Goal: Information Seeking & Learning: Find contact information

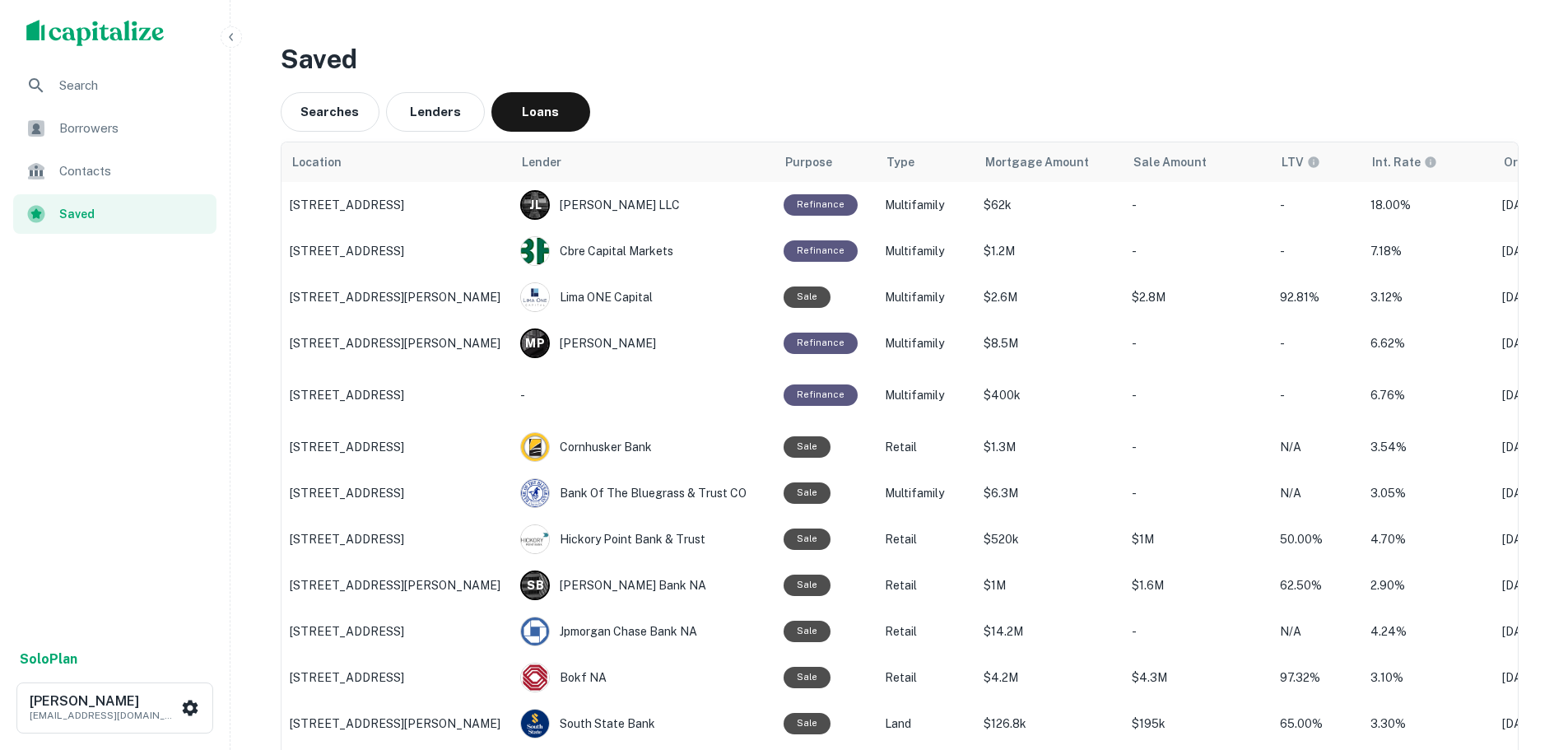
click at [113, 110] on div "Borrowers" at bounding box center [114, 128] width 203 height 40
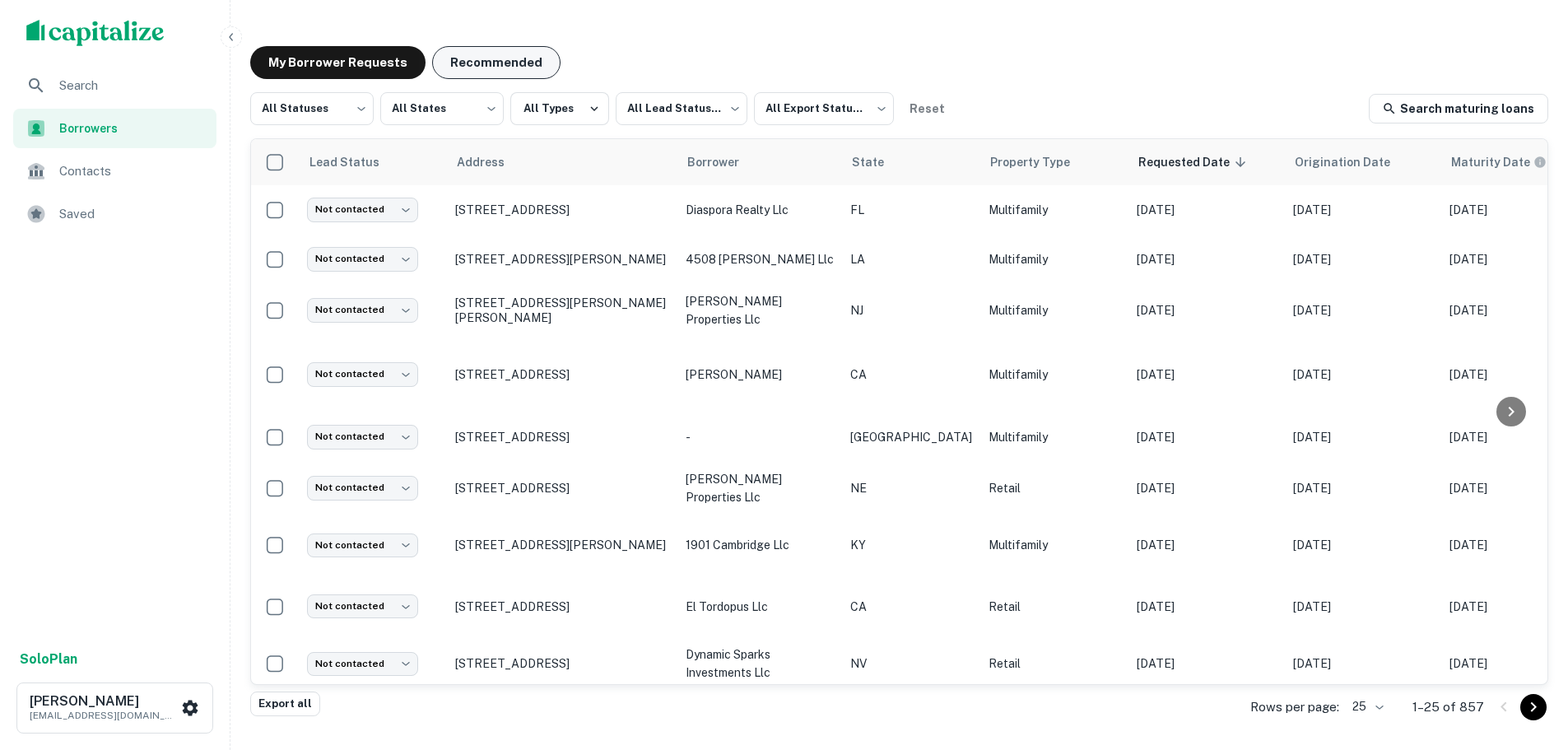
click at [470, 68] on button "Recommended" at bounding box center [496, 63] width 128 height 33
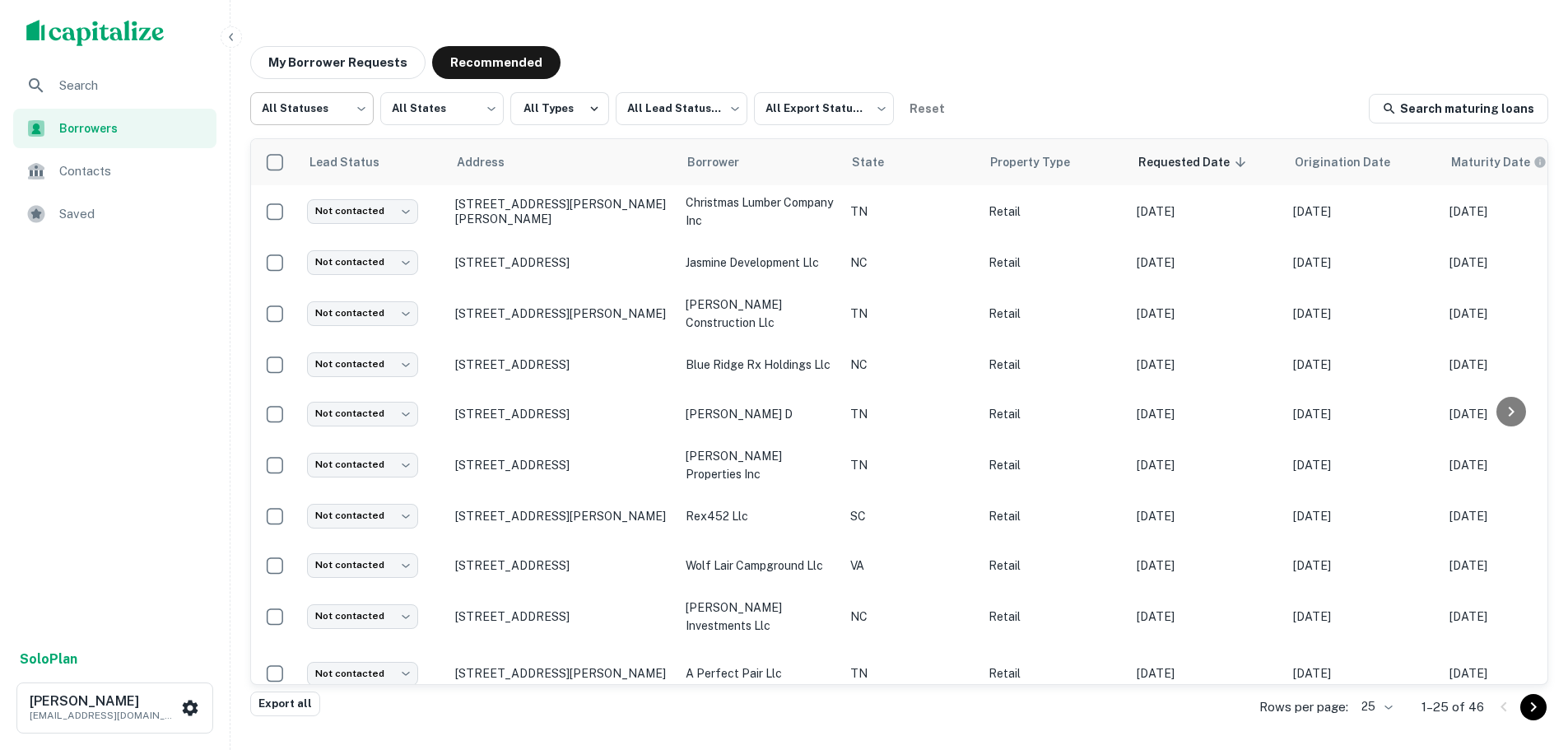
click at [296, 106] on body "Search Borrowers Contacts Saved Solo Plan [PERSON_NAME] [EMAIL_ADDRESS][DOMAIN_…" at bounding box center [784, 375] width 1568 height 750
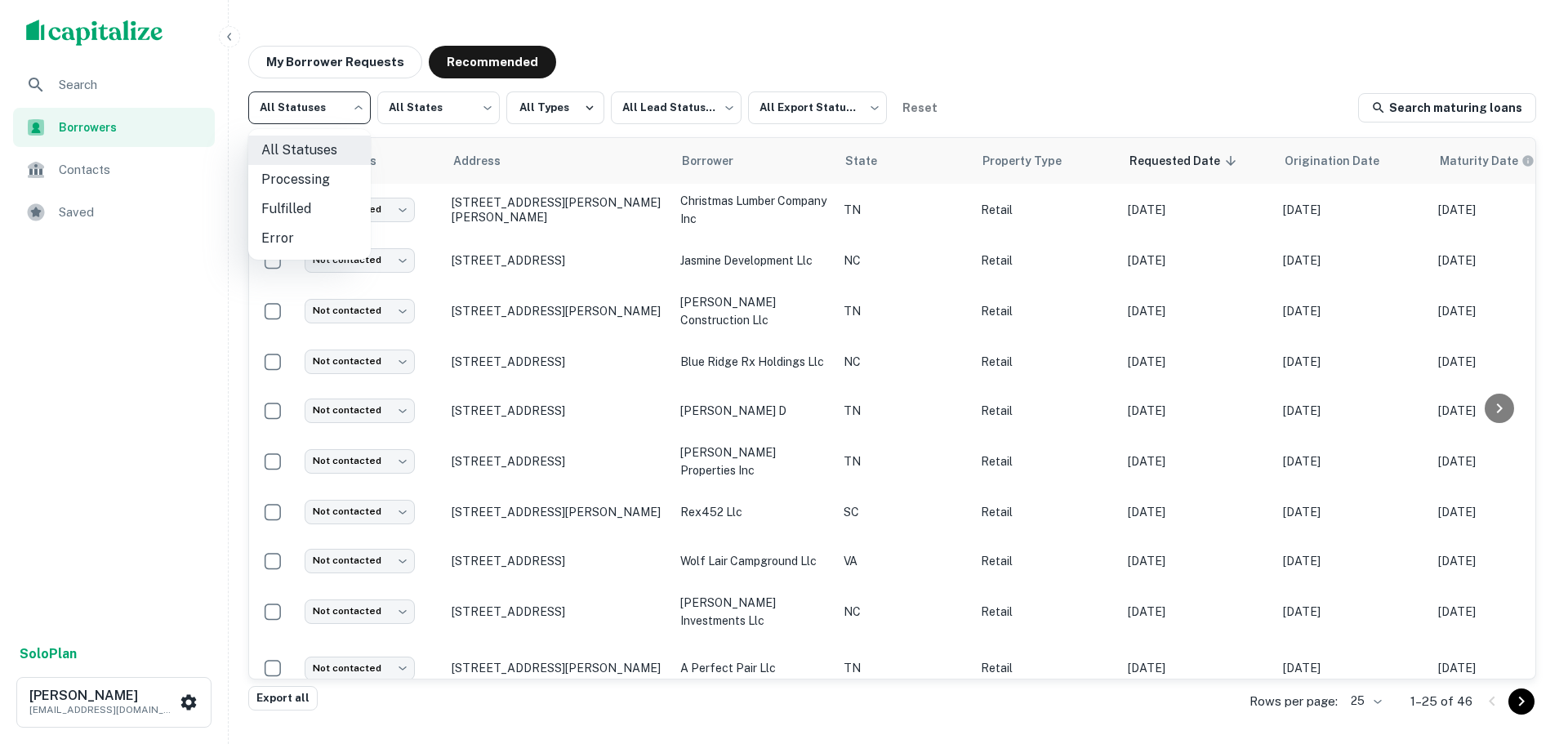
click at [669, 111] on div at bounding box center [784, 372] width 1568 height 744
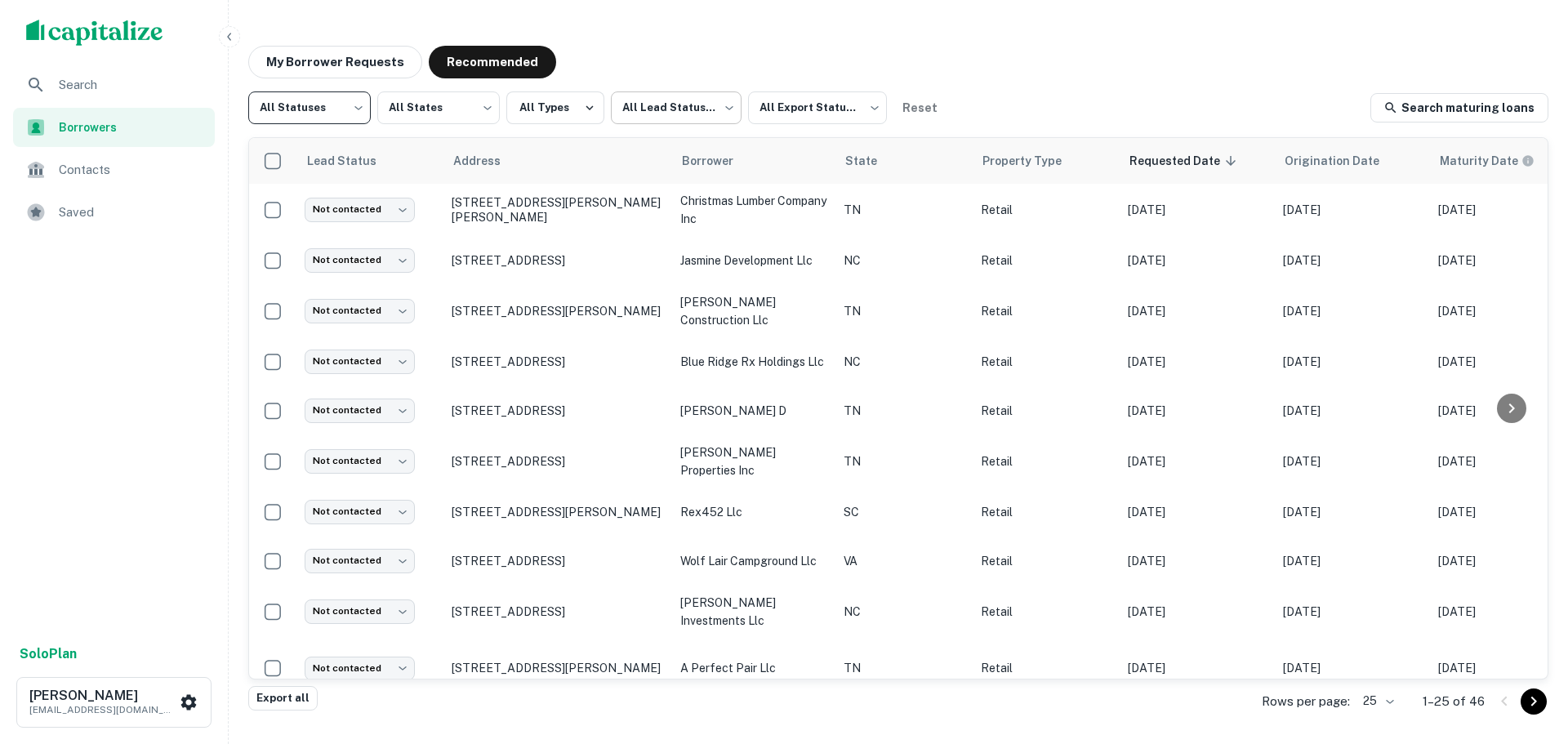
click at [663, 105] on body "Search Borrowers Contacts Saved Solo Plan Trevor Zwick tzwick@surmount.com My B…" at bounding box center [784, 372] width 1568 height 744
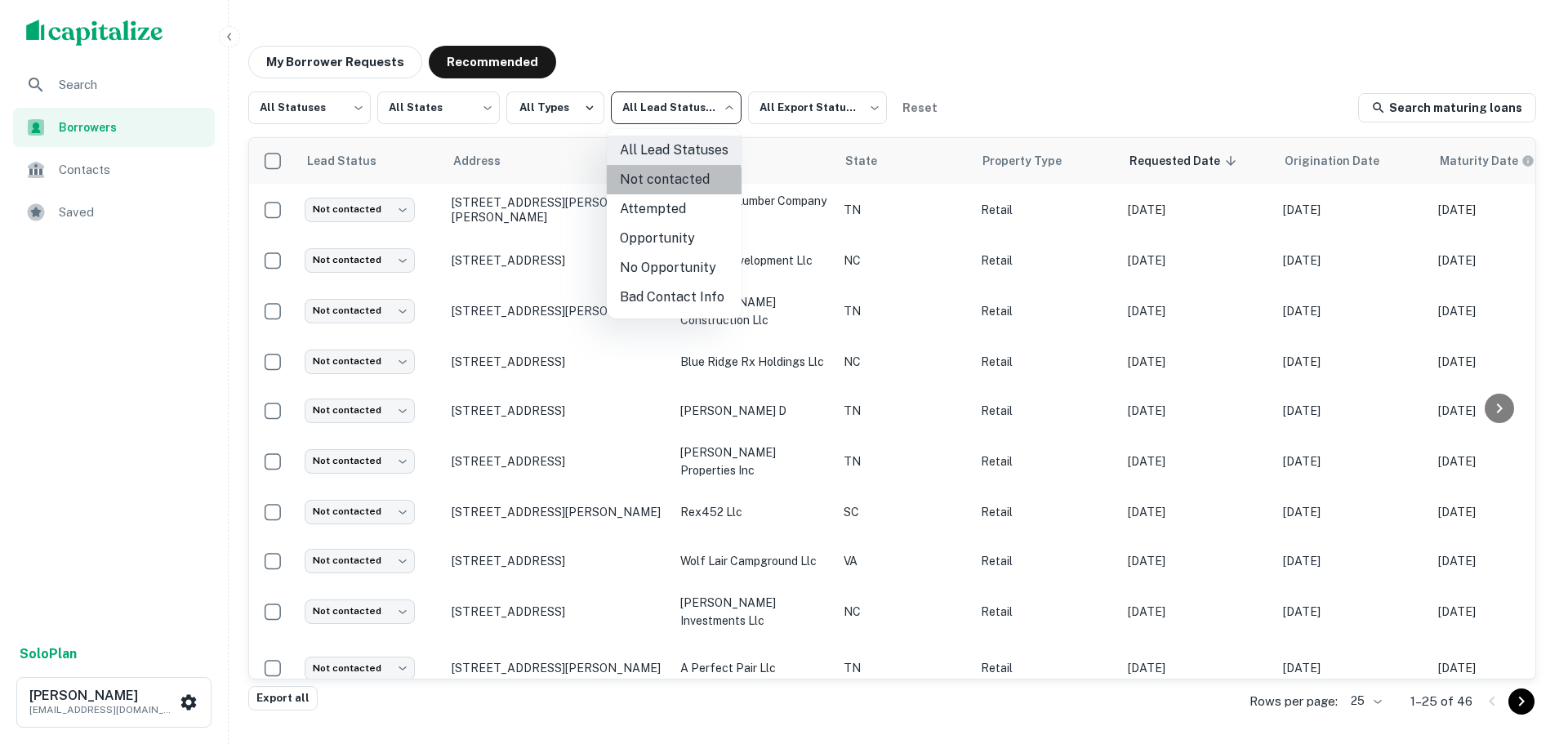
click at [639, 187] on li "Not contacted" at bounding box center [674, 179] width 134 height 29
type input "****"
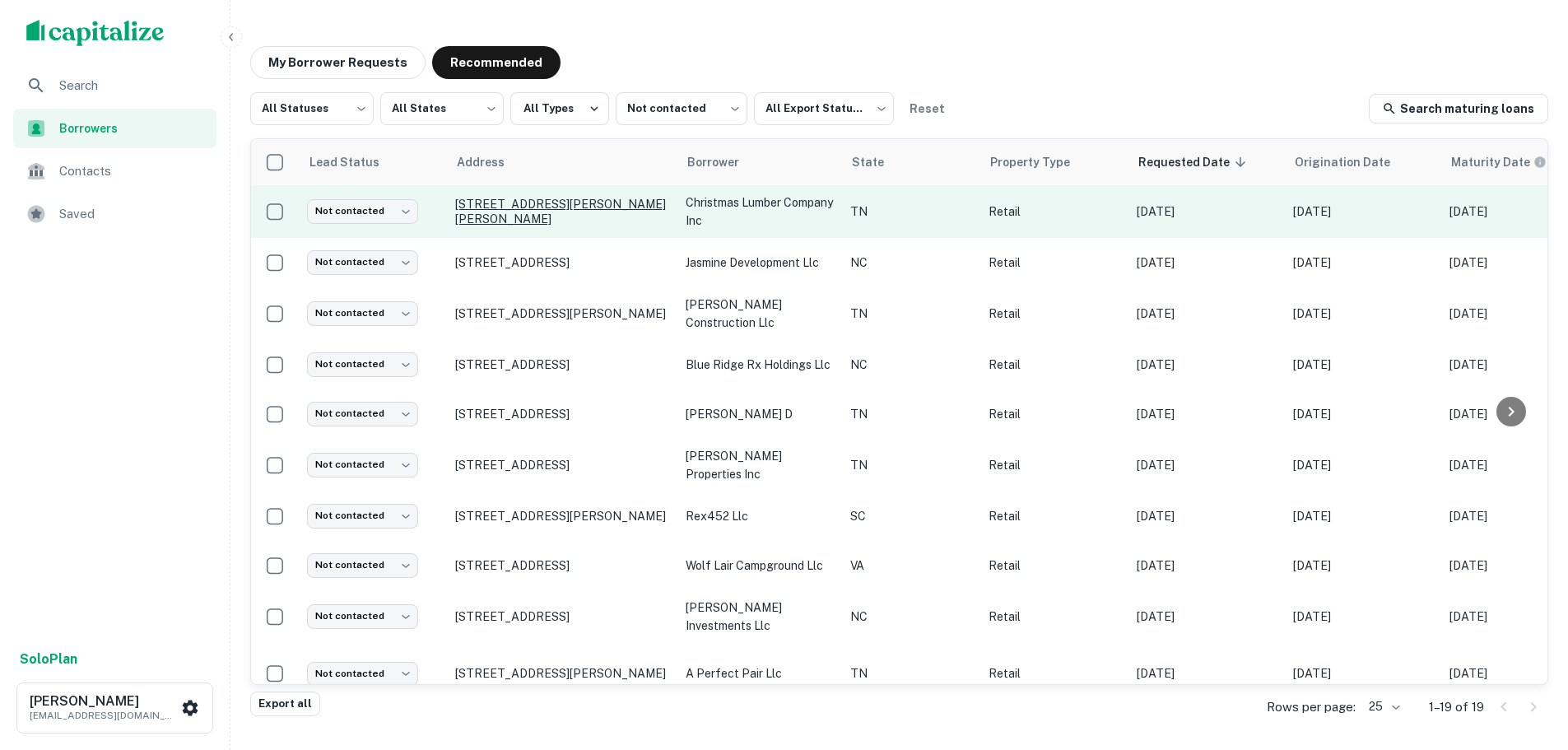
click at [543, 217] on p "101 N Roane St Harriman, TN37748" at bounding box center [562, 211] width 214 height 30
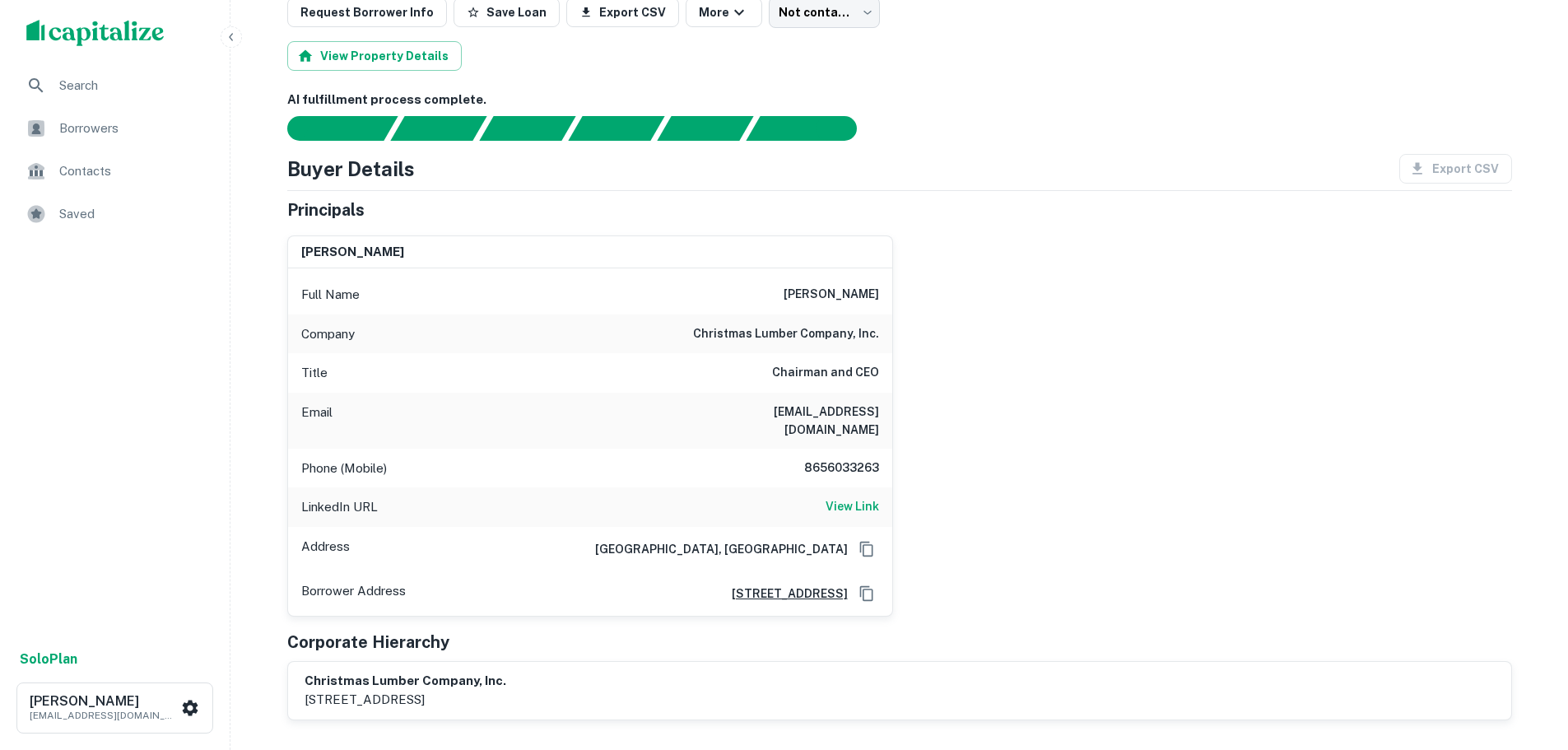
scroll to position [165, 0]
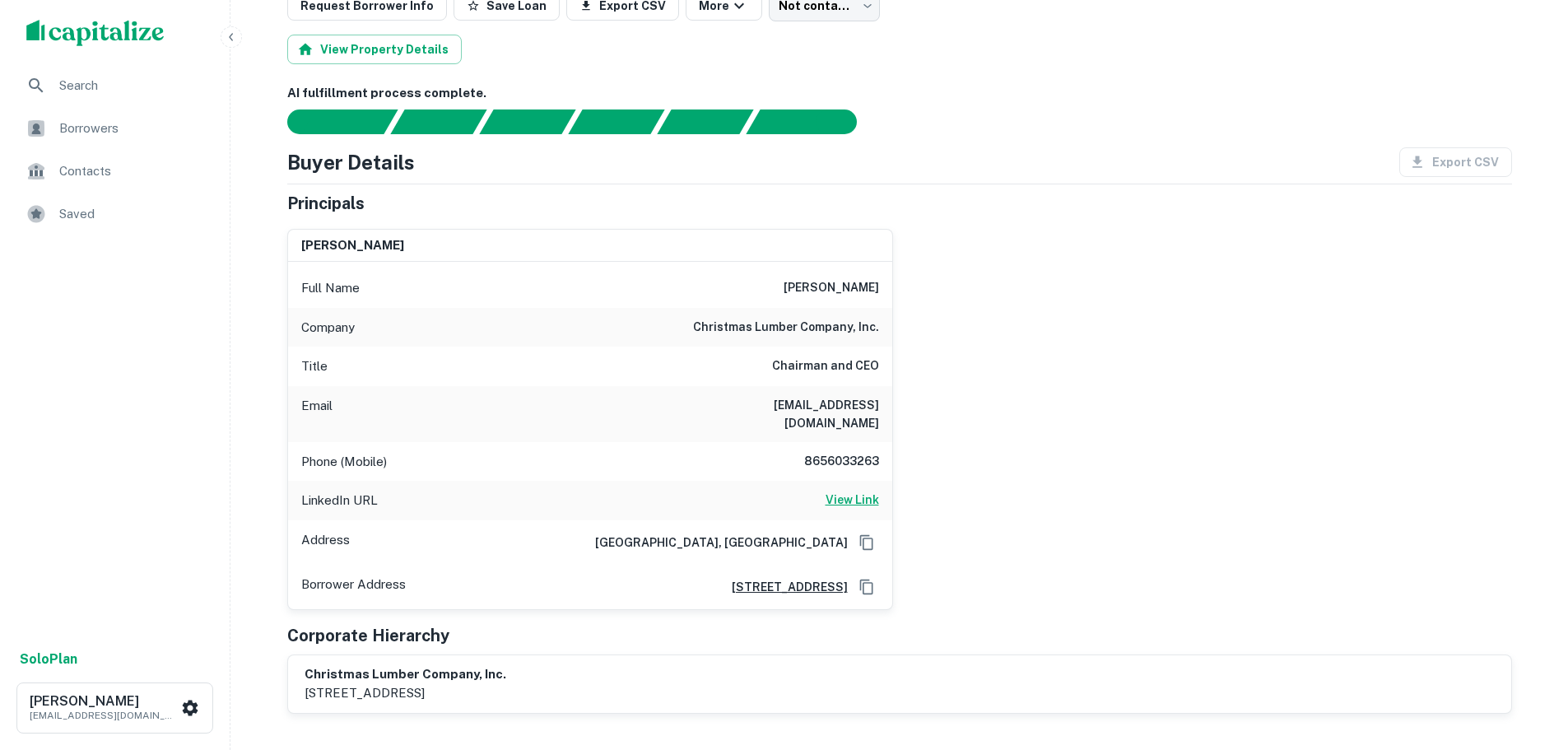
click at [855, 490] on h6 "View Link" at bounding box center [852, 500] width 54 height 19
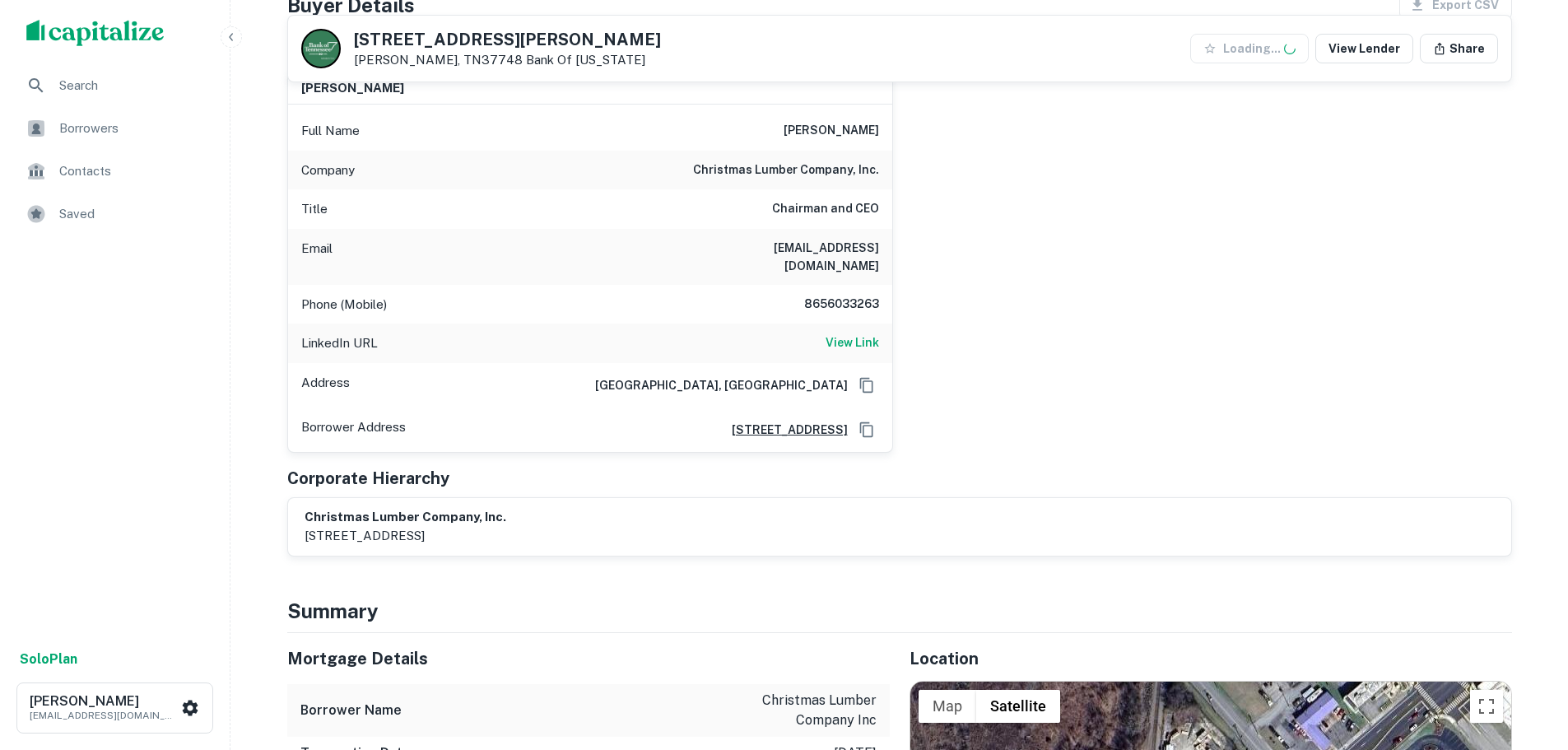
scroll to position [658, 0]
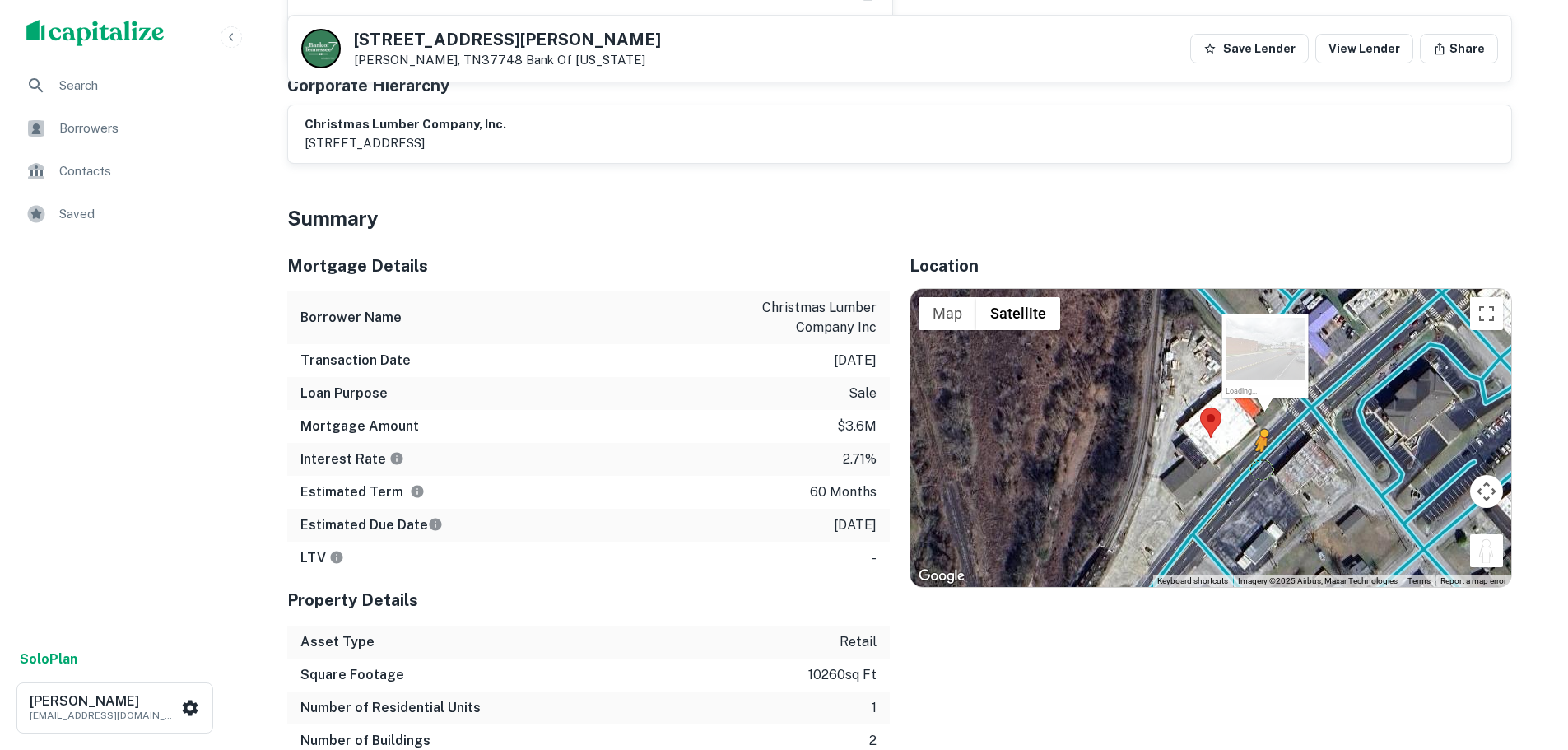
drag, startPoint x: 1494, startPoint y: 539, endPoint x: 1259, endPoint y: 451, distance: 250.9
click at [1259, 451] on div "To activate drag with keyboard, press Alt + Enter. Once in keyboard drag state,…" at bounding box center [1211, 438] width 601 height 298
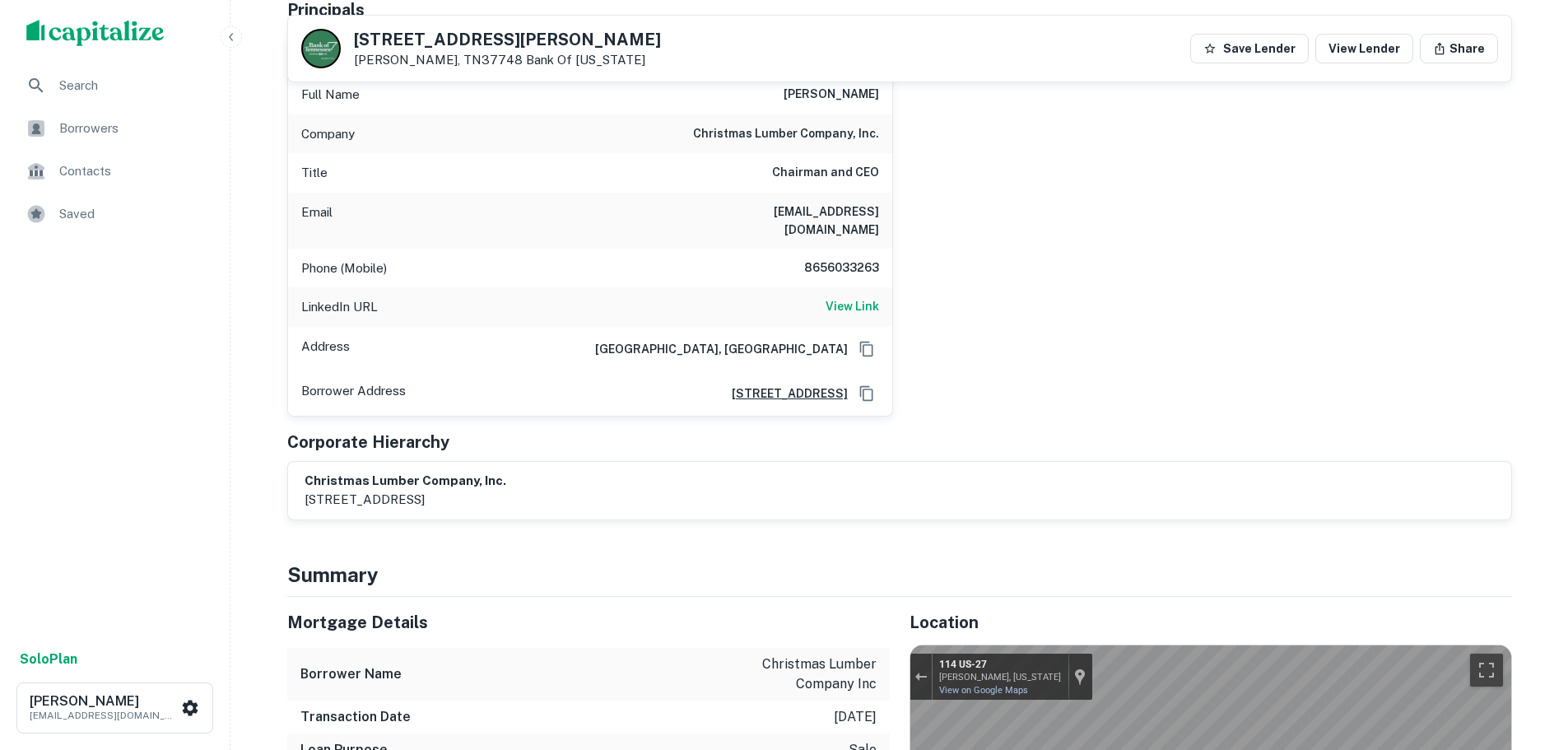
scroll to position [83, 0]
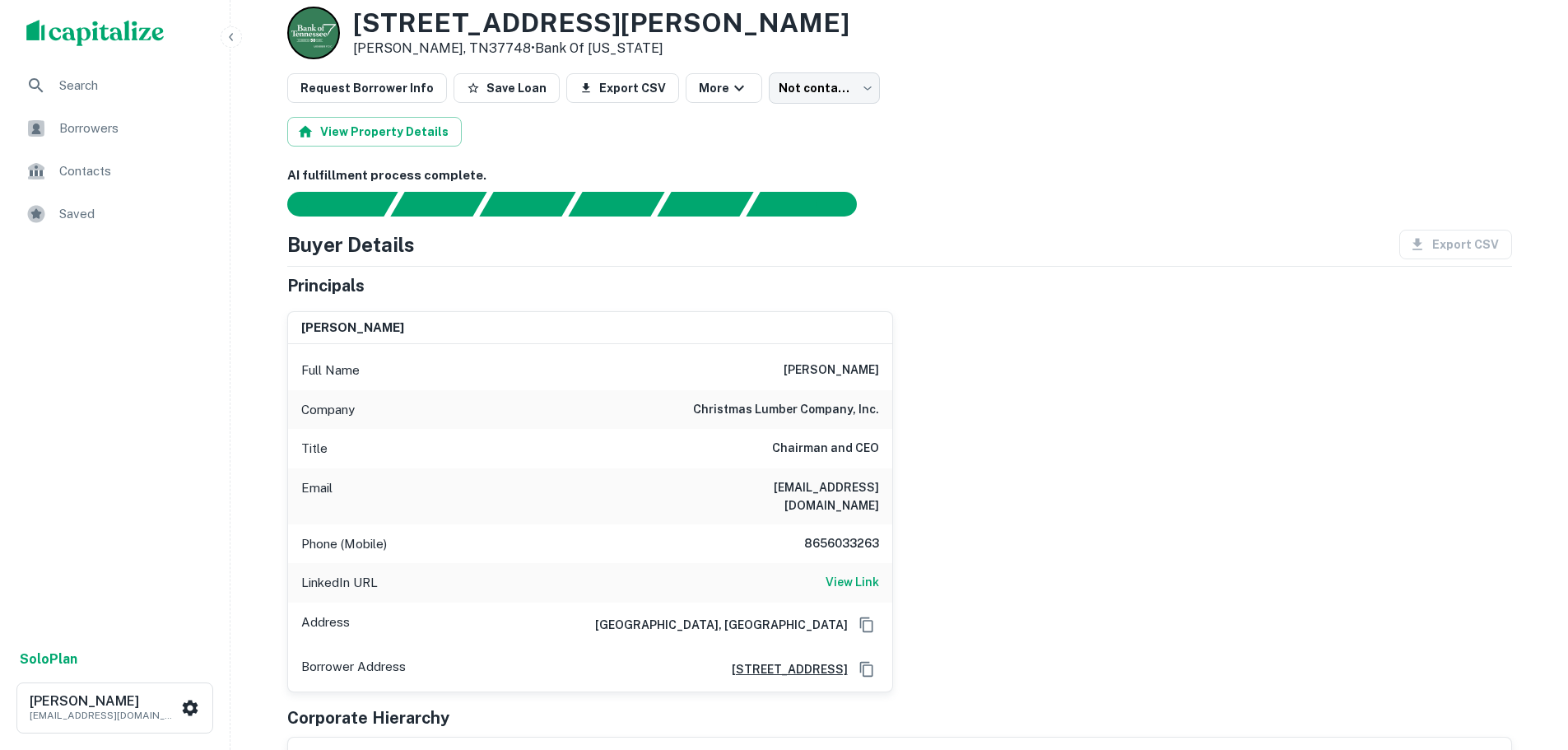
click at [860, 534] on h6 "8656033263" at bounding box center [829, 543] width 99 height 19
copy h6 "8656033263"
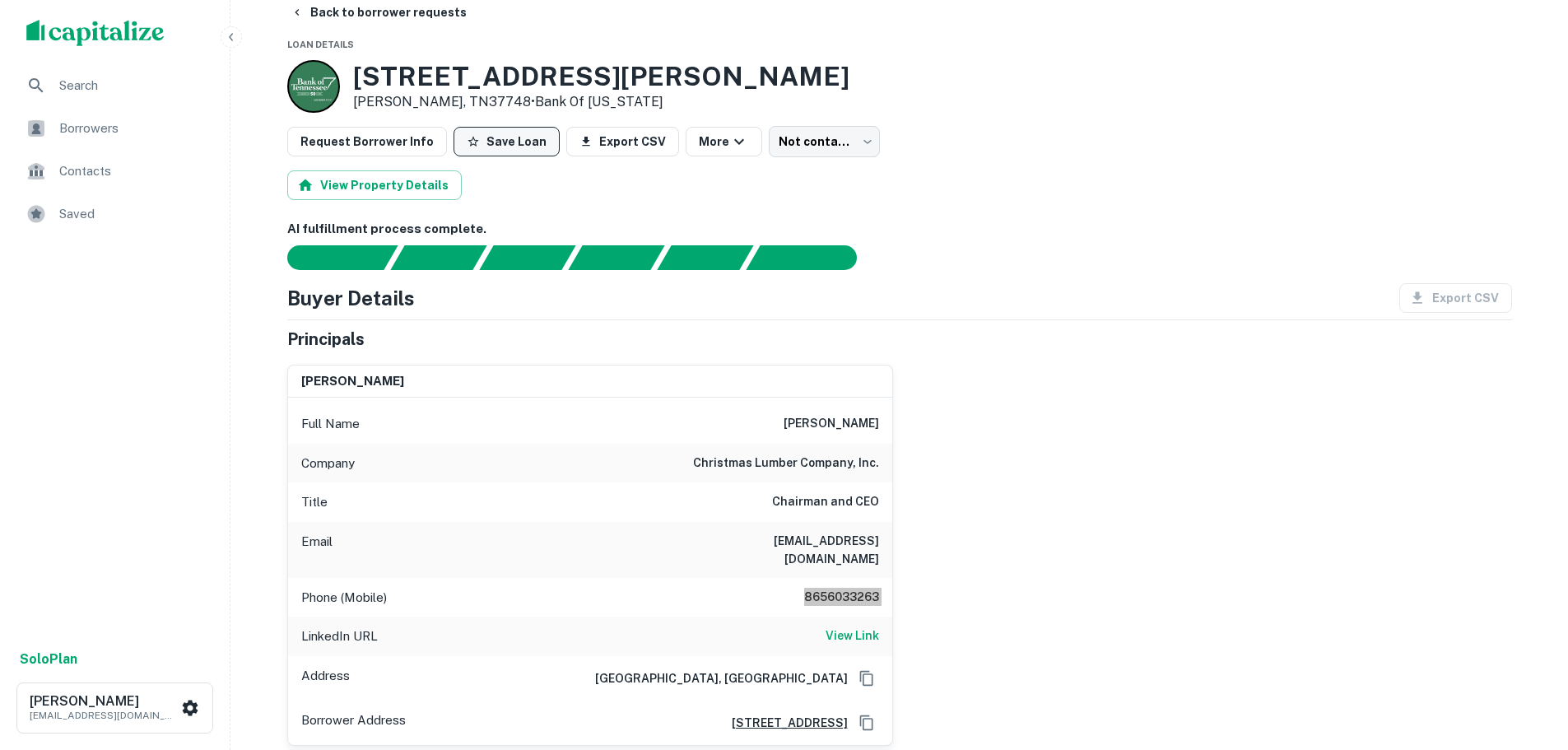
scroll to position [0, 0]
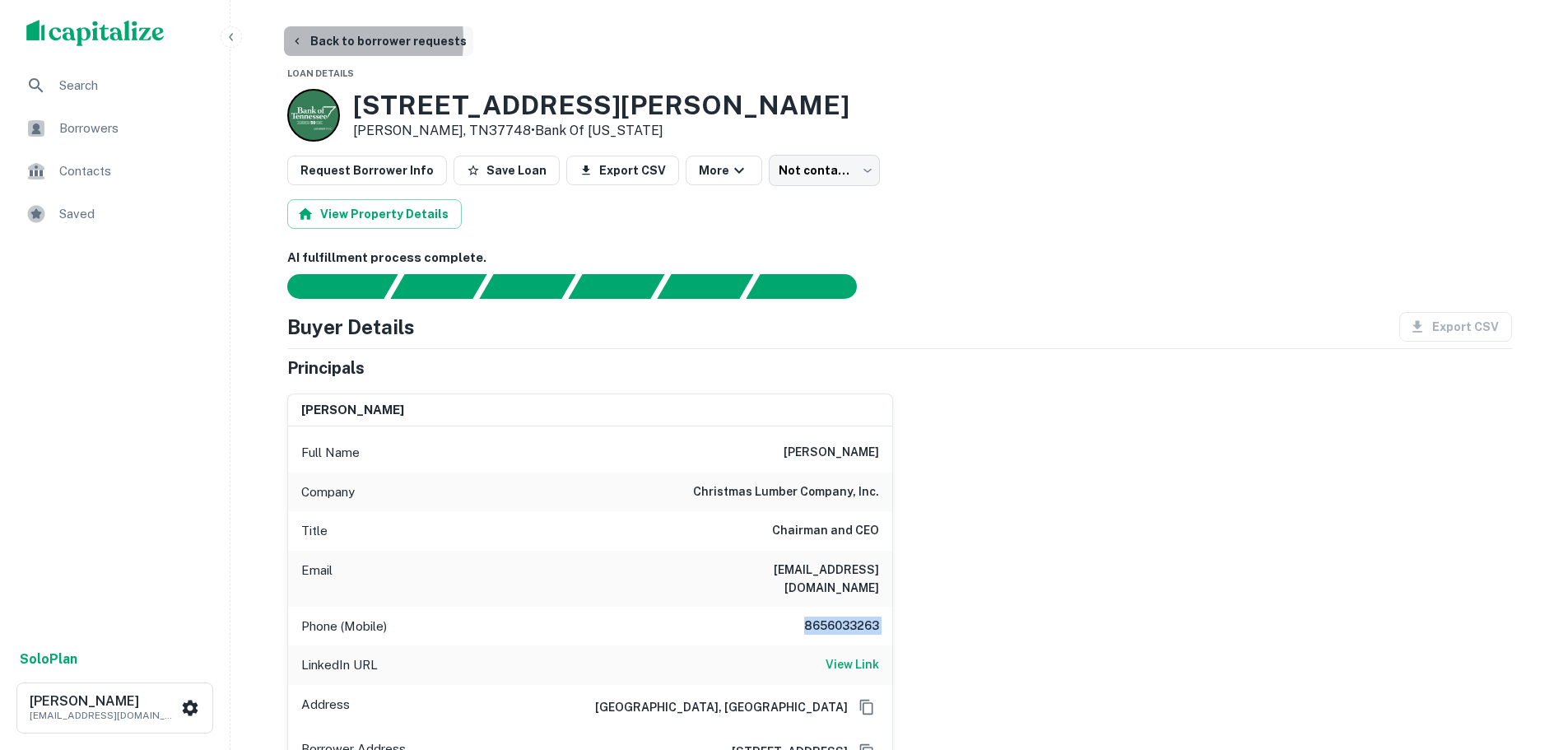
click at [317, 40] on button "Back to borrower requests" at bounding box center [378, 41] width 189 height 30
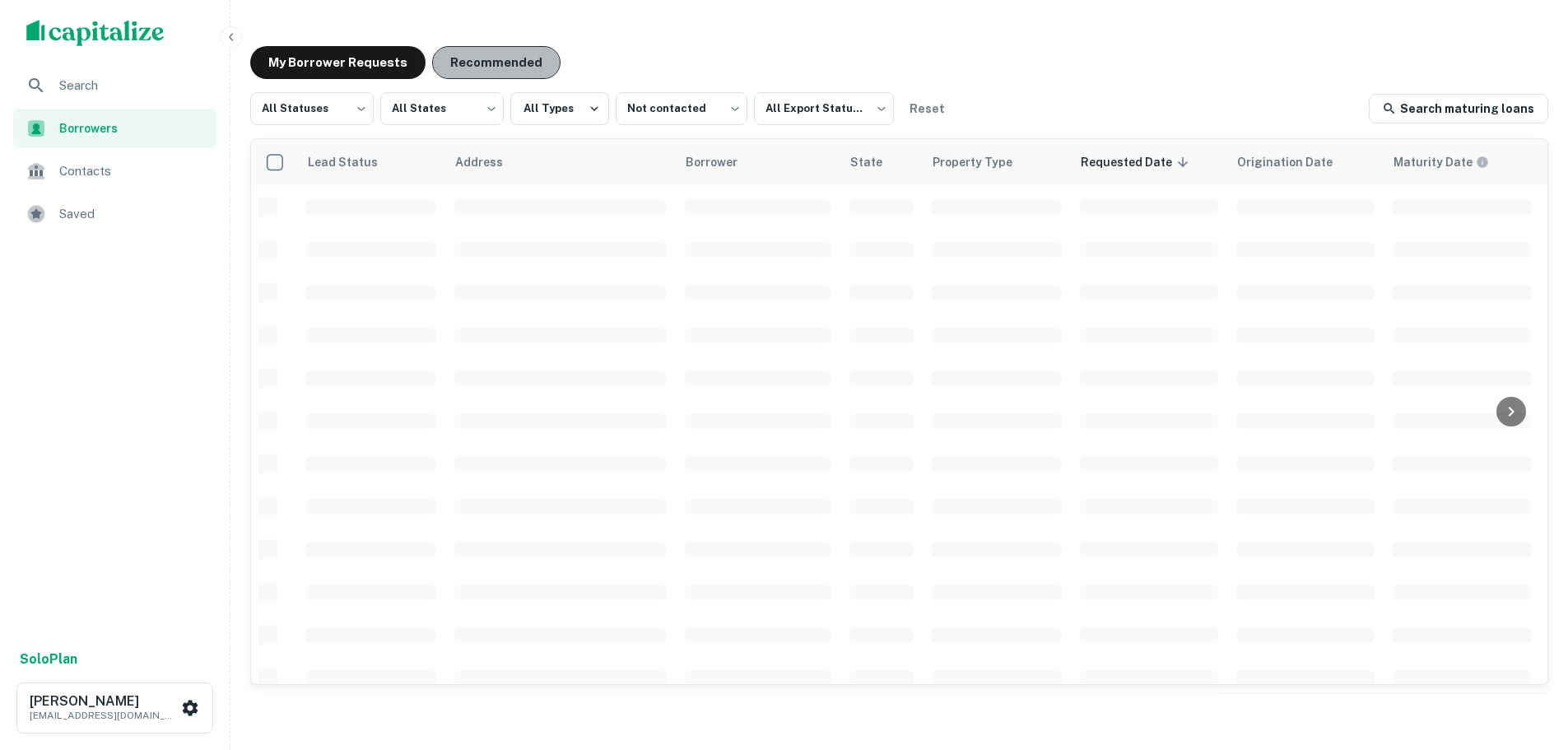
click at [526, 62] on button "Recommended" at bounding box center [496, 63] width 128 height 33
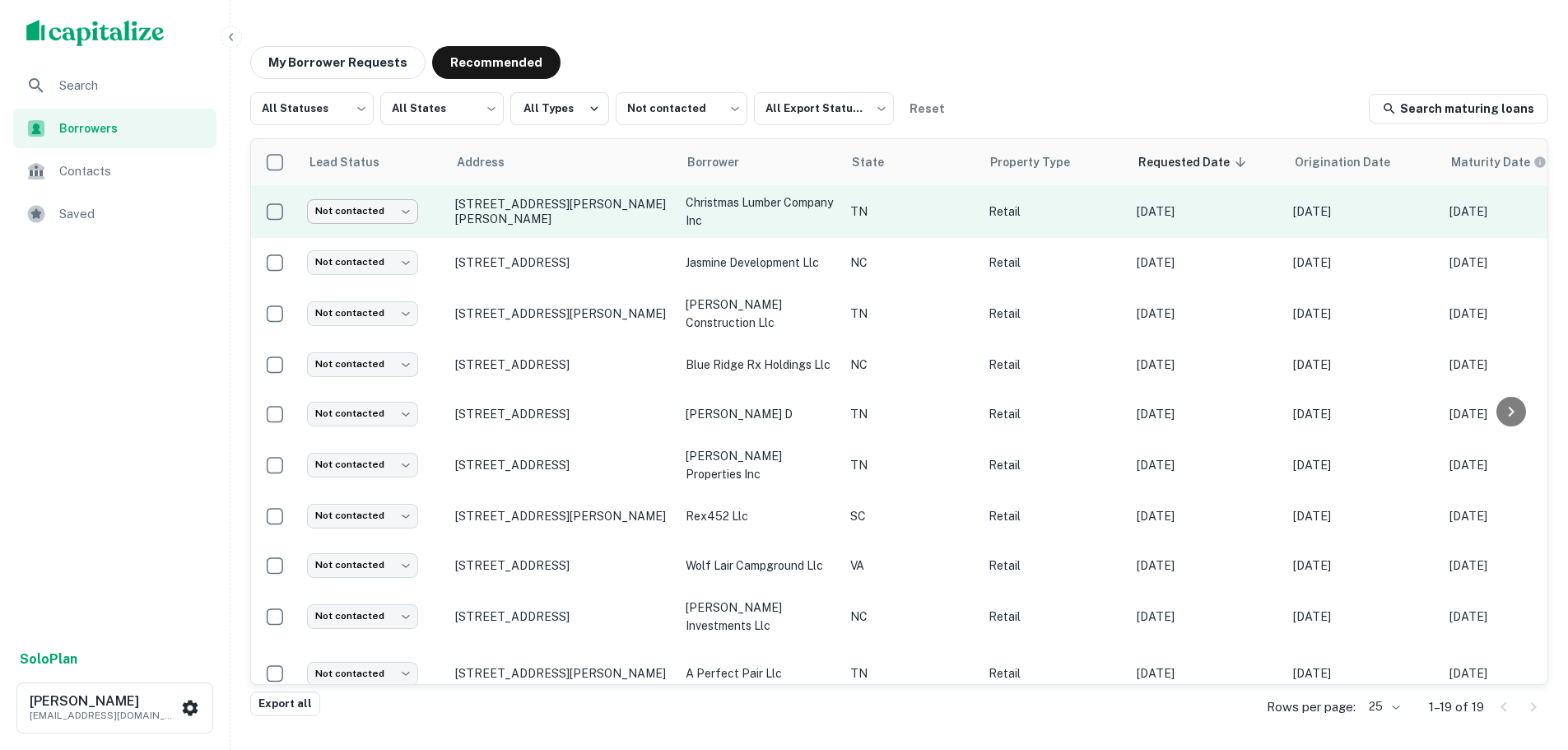
click at [373, 209] on body "Search Borrowers Contacts Saved Solo Plan Trevor Zwick tzwick@surmount.com My B…" at bounding box center [784, 375] width 1568 height 750
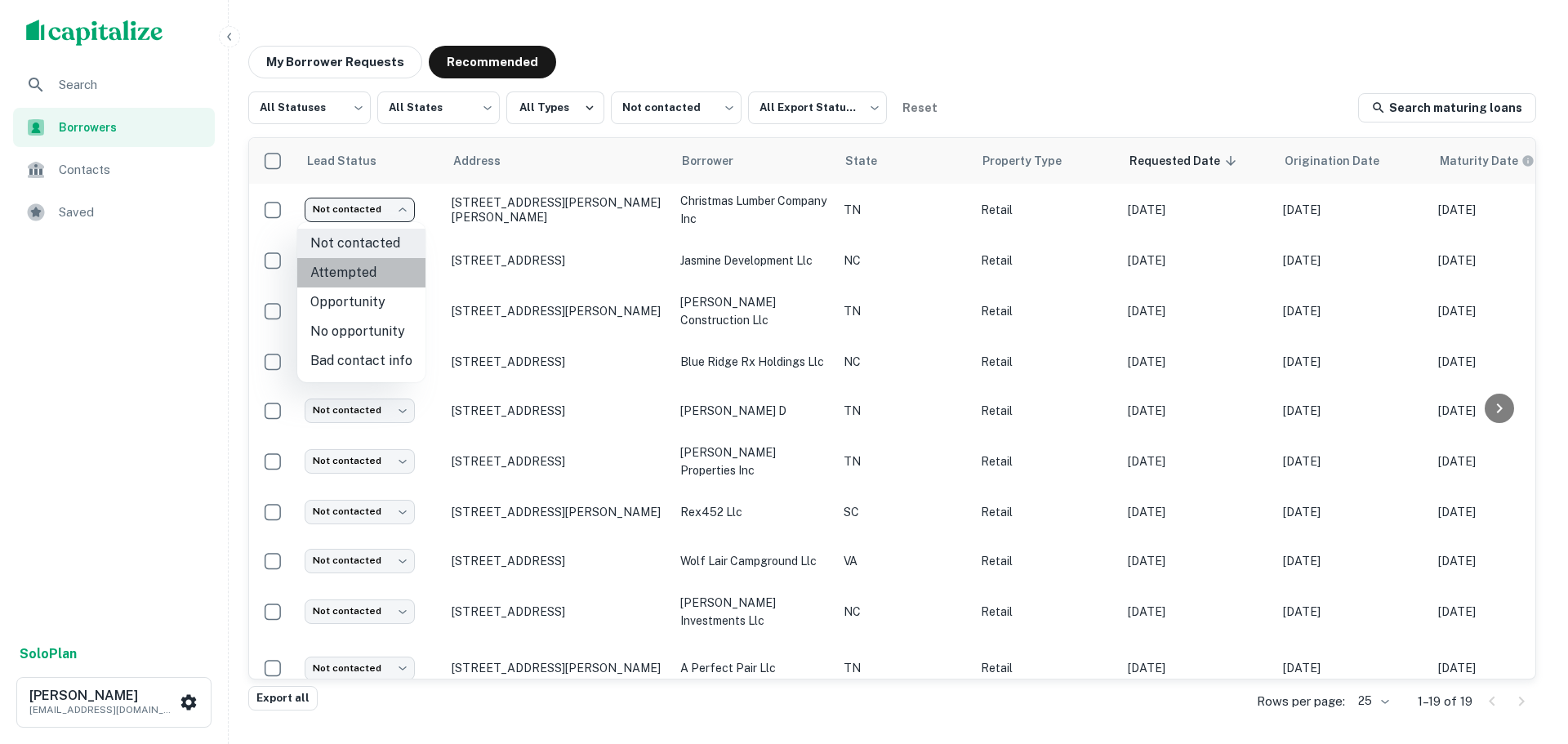
click at [367, 280] on li "Attempted" at bounding box center [361, 272] width 128 height 29
type input "*********"
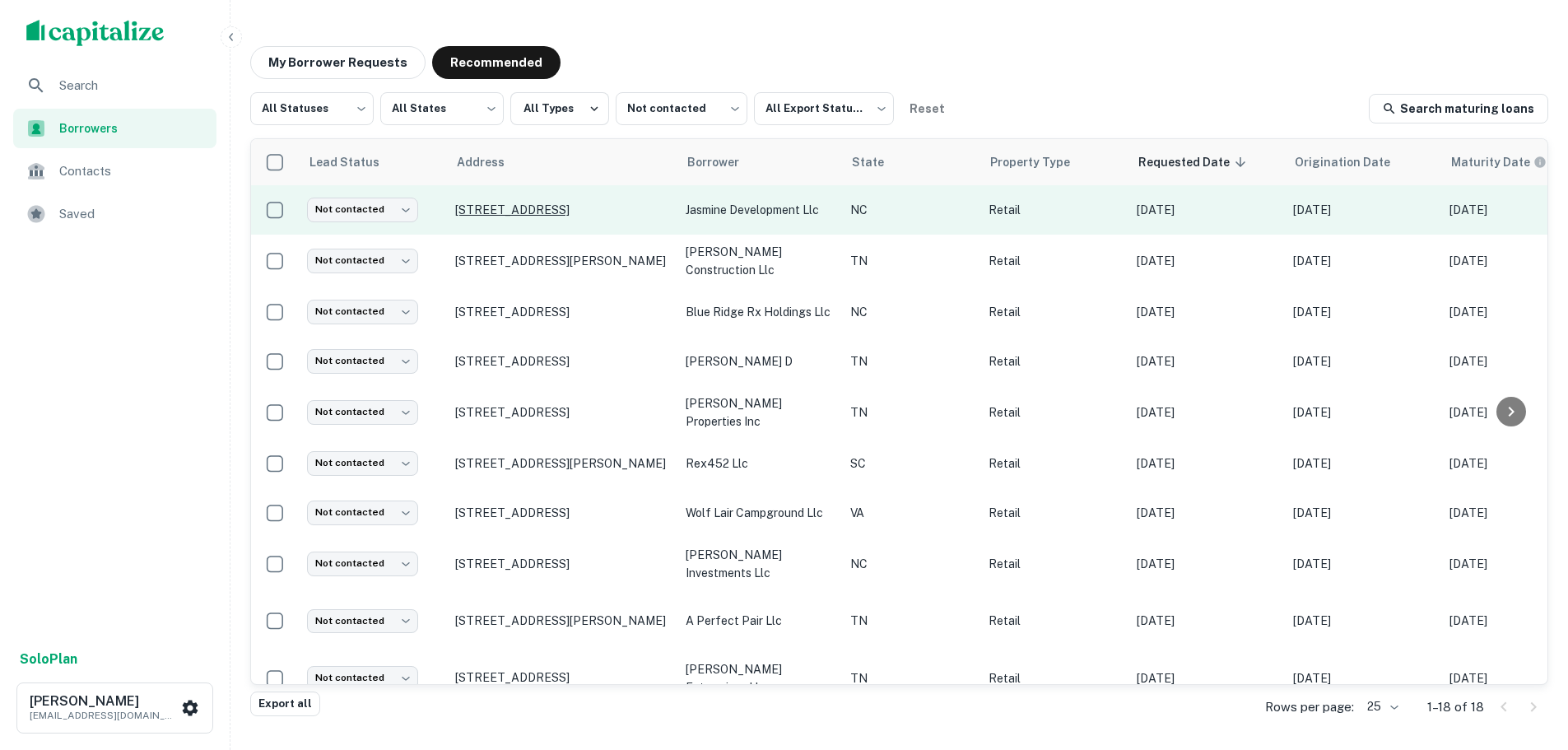
click at [560, 216] on p "178 Merrimon Ave Asheville, NC28801" at bounding box center [562, 210] width 214 height 15
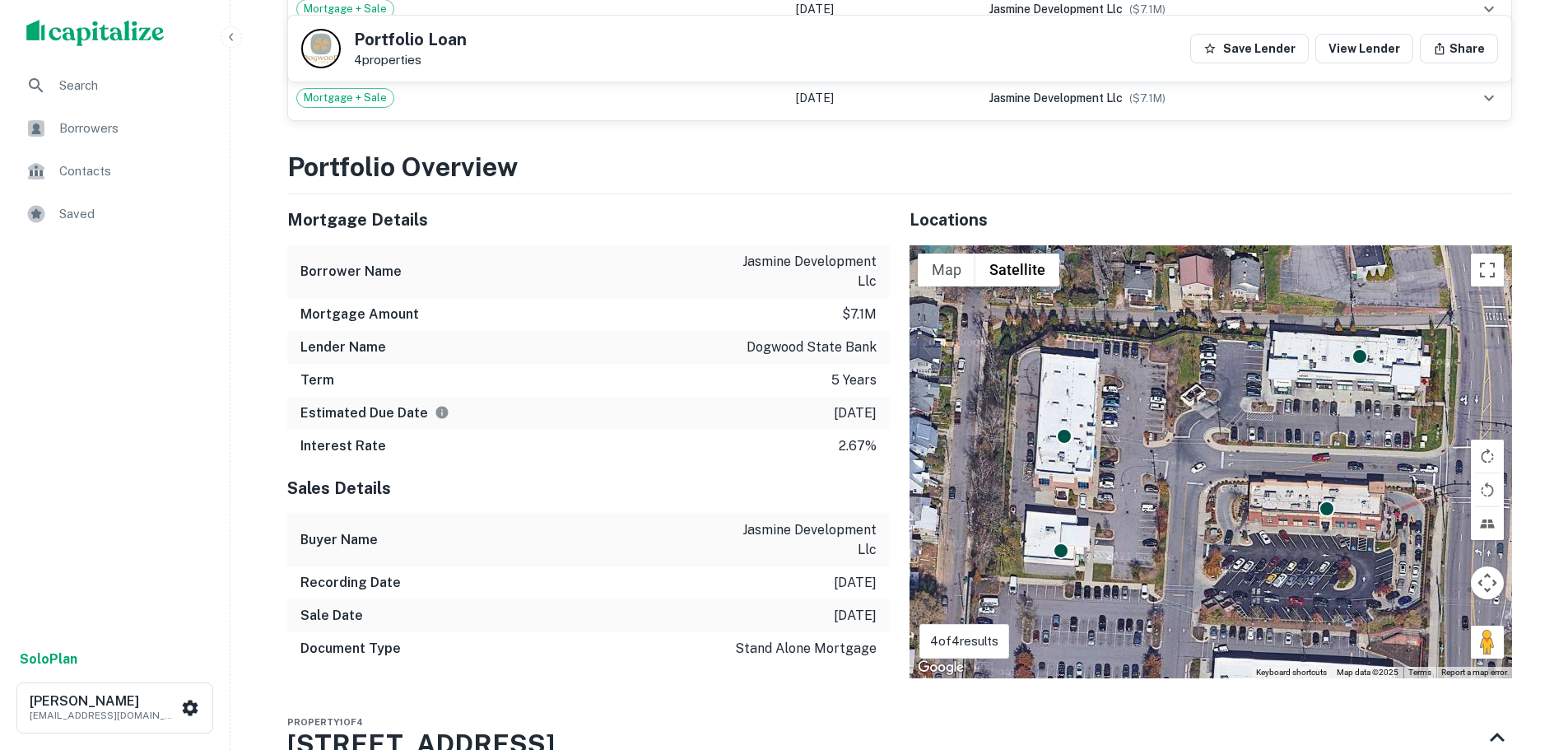
scroll to position [1152, 0]
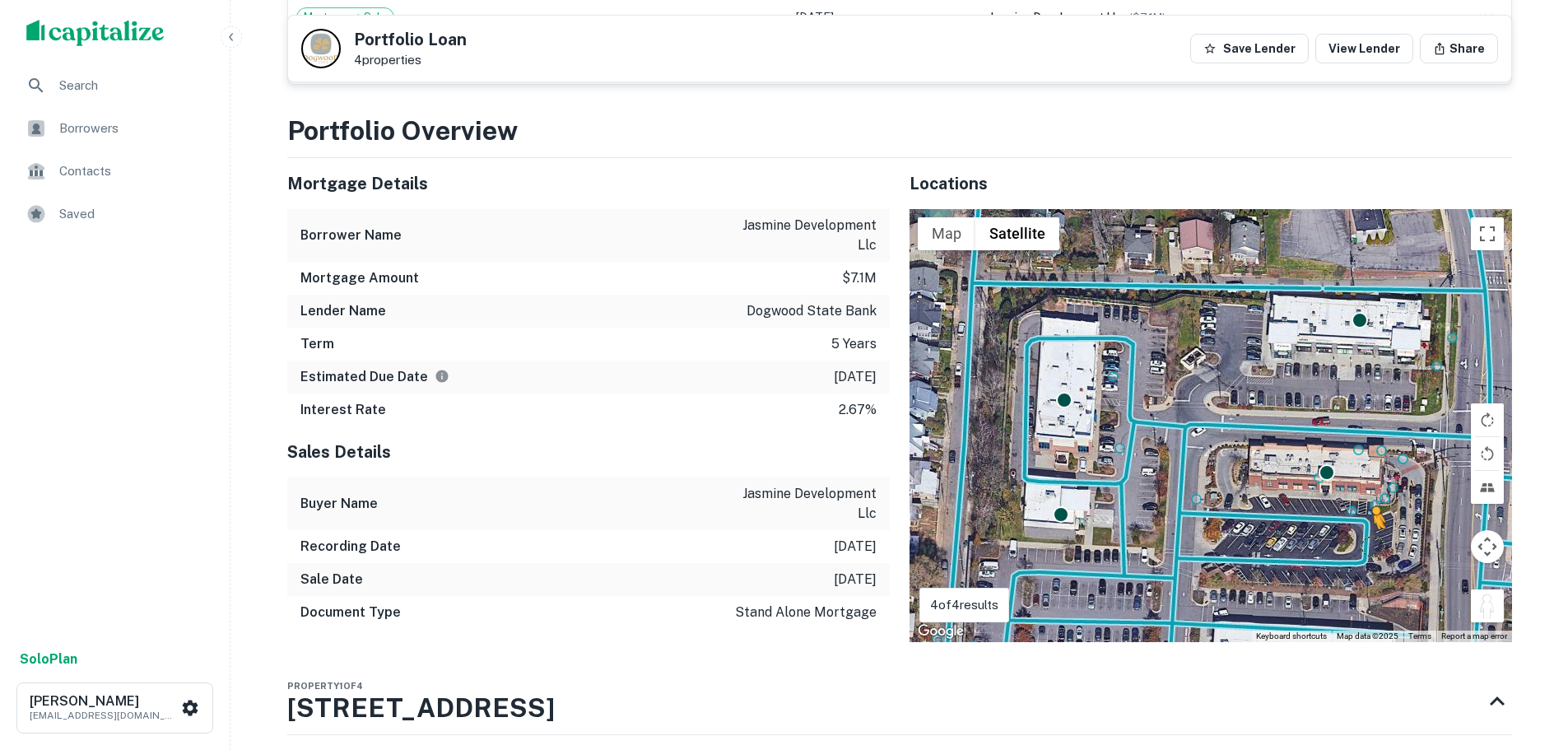
drag, startPoint x: 1489, startPoint y: 617, endPoint x: 1343, endPoint y: 543, distance: 163.7
click at [1343, 543] on div "To activate drag with keyboard, press Alt + Enter. Once in keyboard drag state,…" at bounding box center [1211, 425] width 603 height 433
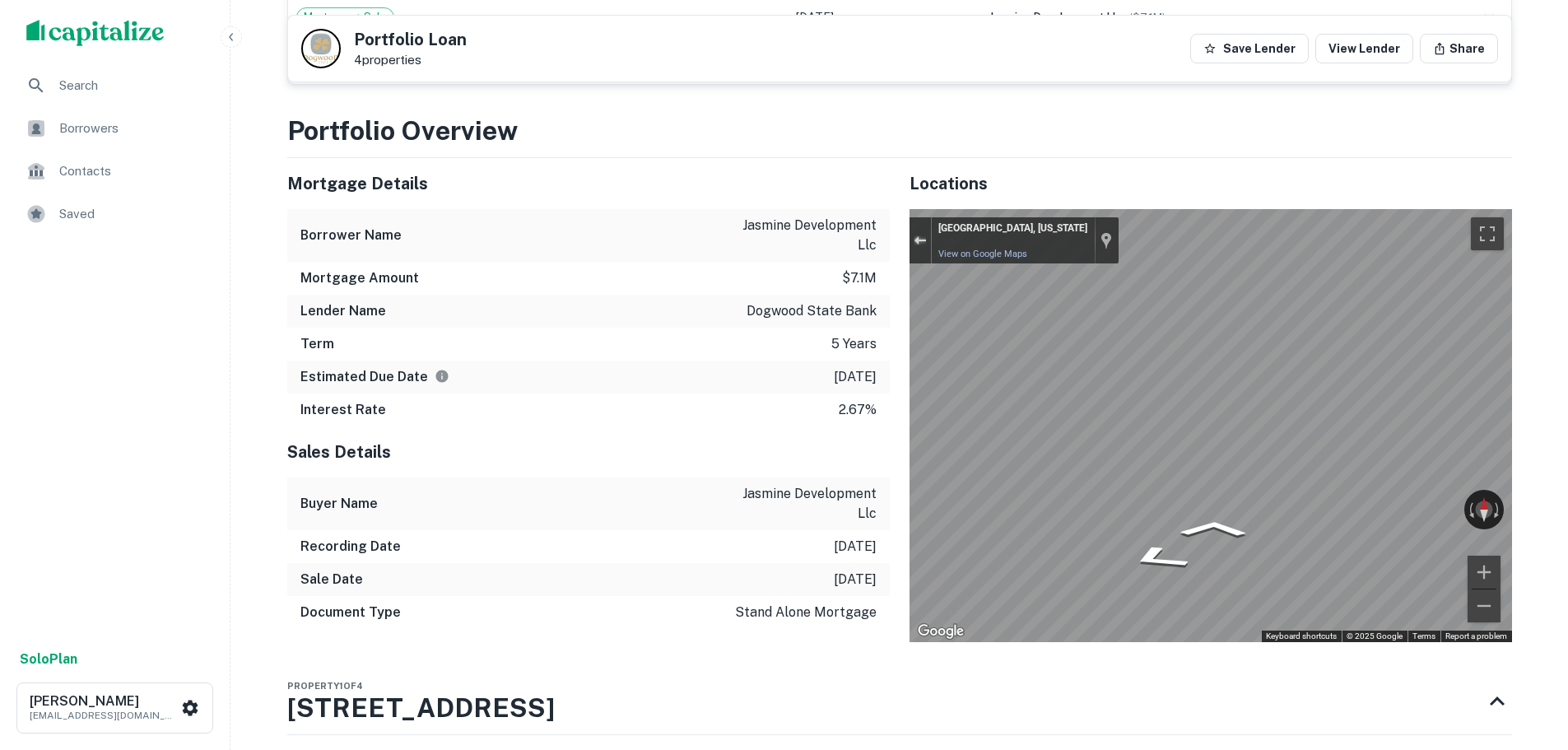
click at [914, 230] on button "Exit the Street View" at bounding box center [920, 240] width 21 height 22
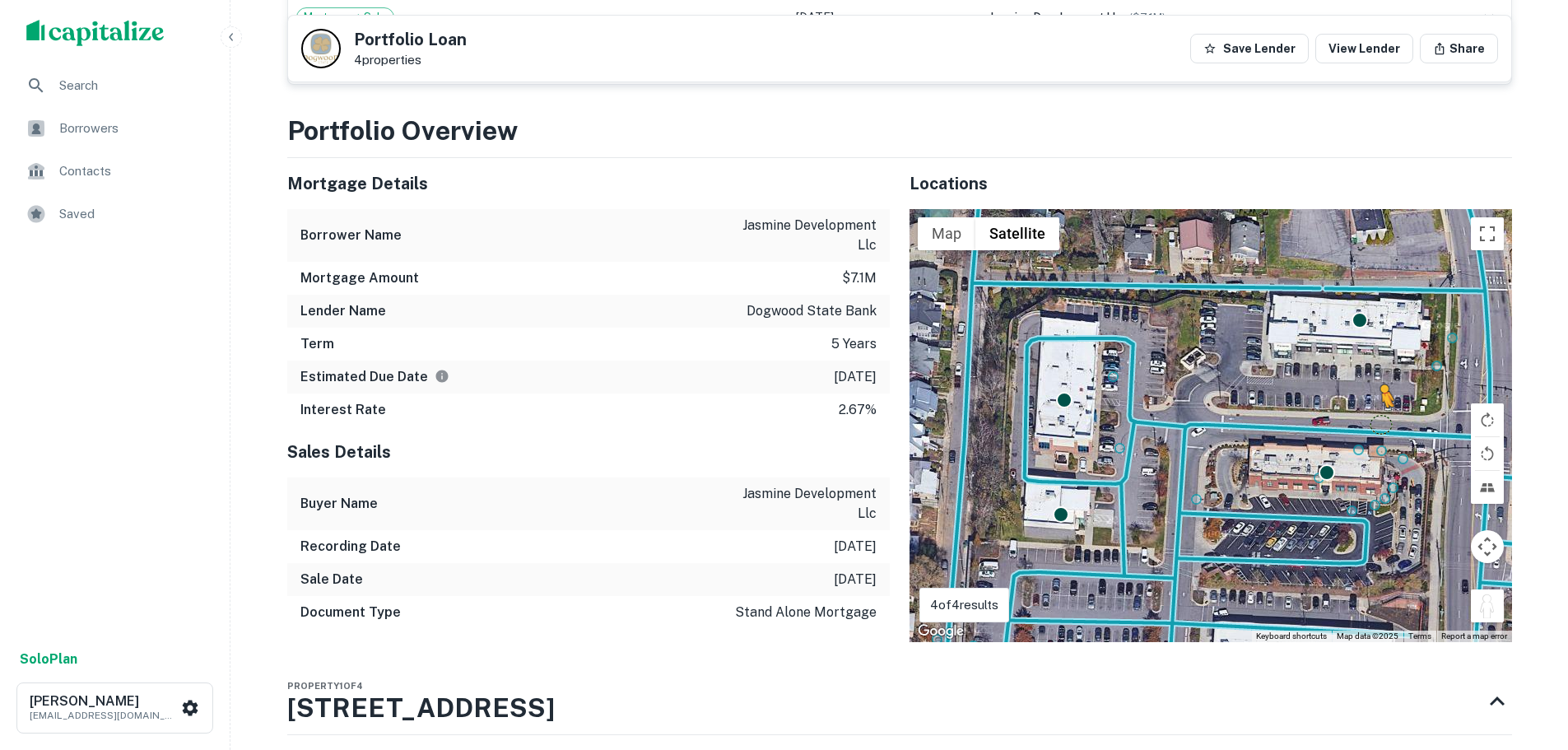
drag, startPoint x: 1490, startPoint y: 602, endPoint x: 1376, endPoint y: 406, distance: 226.7
click at [1376, 406] on div "To activate drag with keyboard, press Alt + Enter. Once in keyboard drag state,…" at bounding box center [1211, 425] width 603 height 433
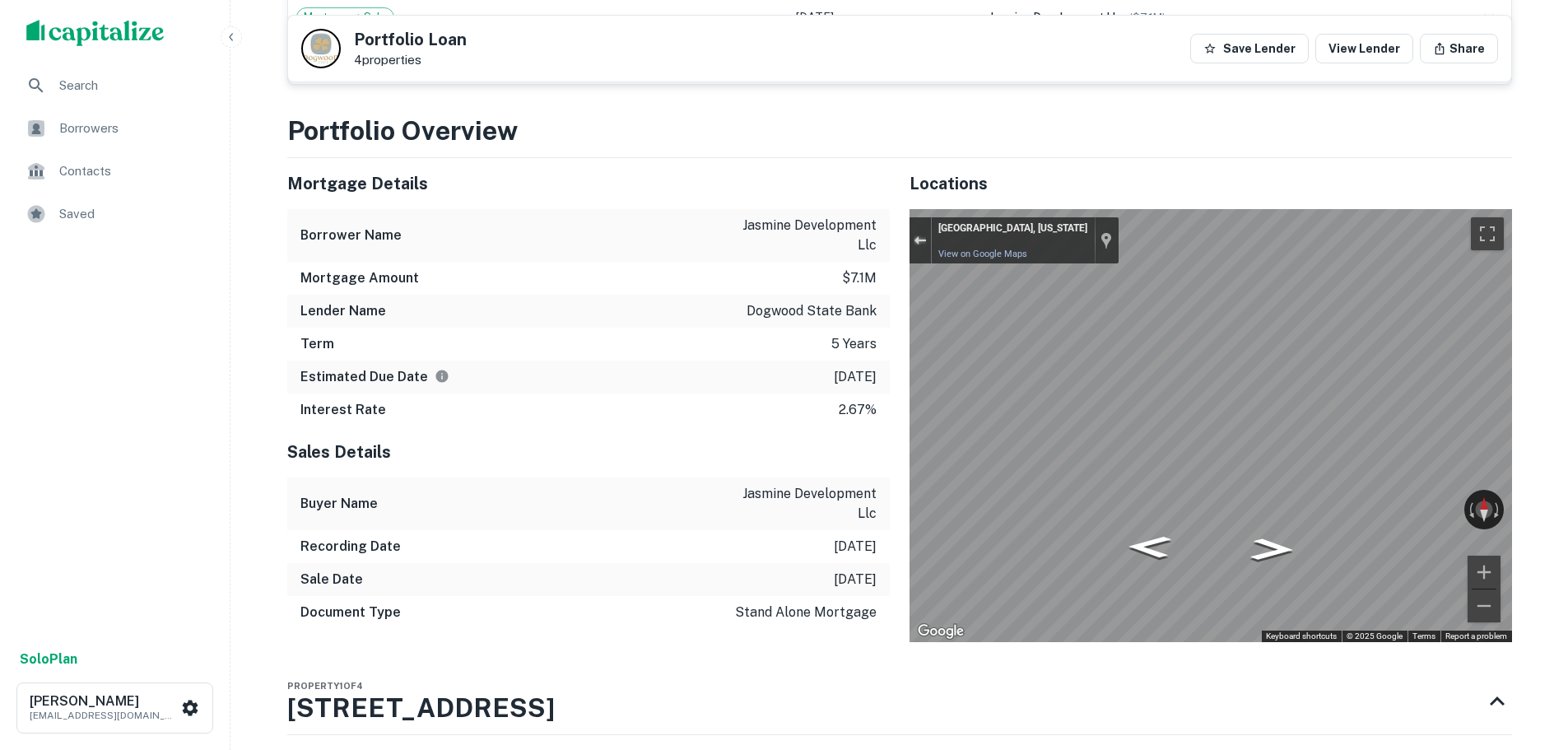
click at [916, 236] on div "Exit the Street View" at bounding box center [919, 240] width 12 height 10
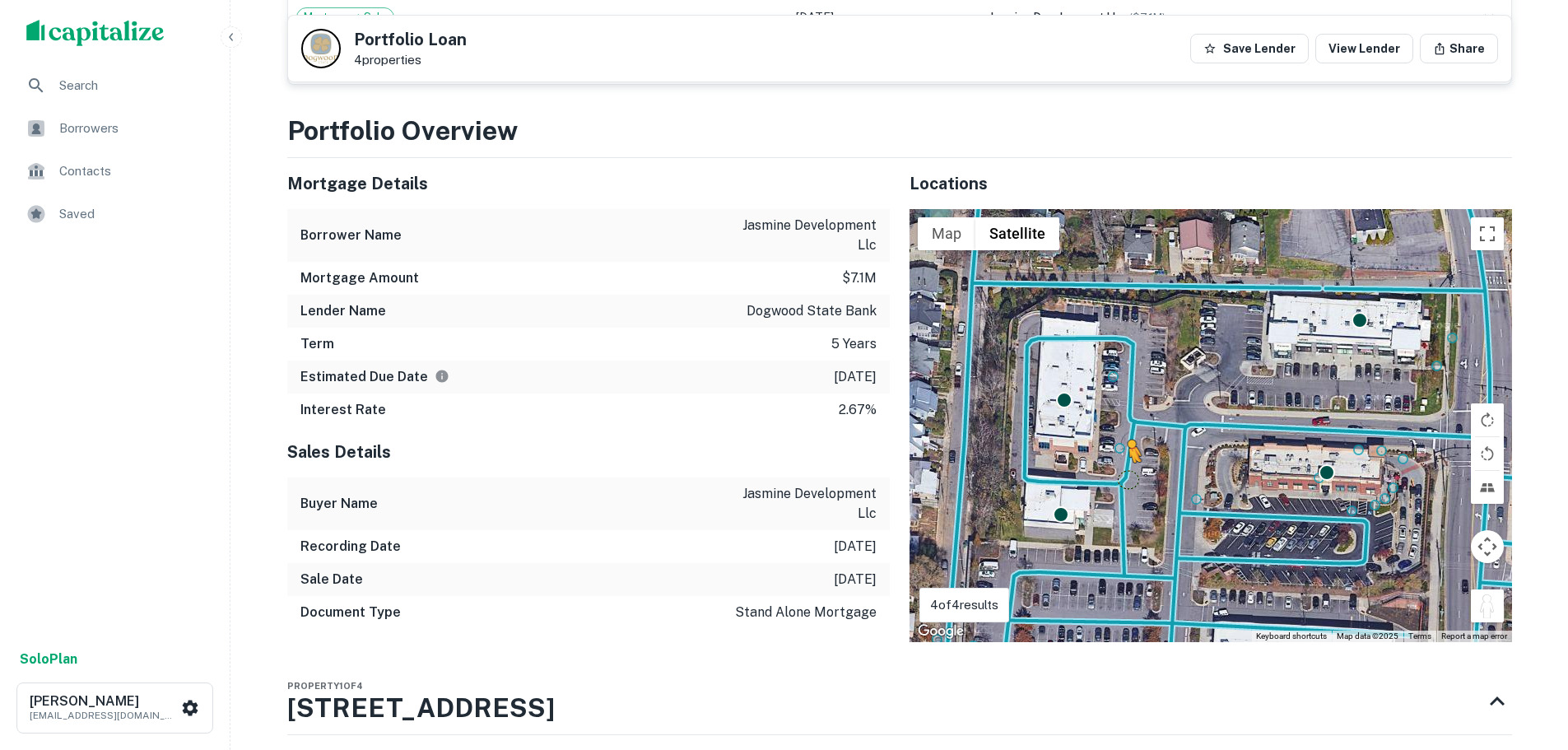
drag, startPoint x: 1498, startPoint y: 605, endPoint x: 1128, endPoint y: 483, distance: 389.6
click at [1128, 483] on div "To activate drag with keyboard, press Alt + Enter. Once in keyboard drag state,…" at bounding box center [1211, 425] width 603 height 433
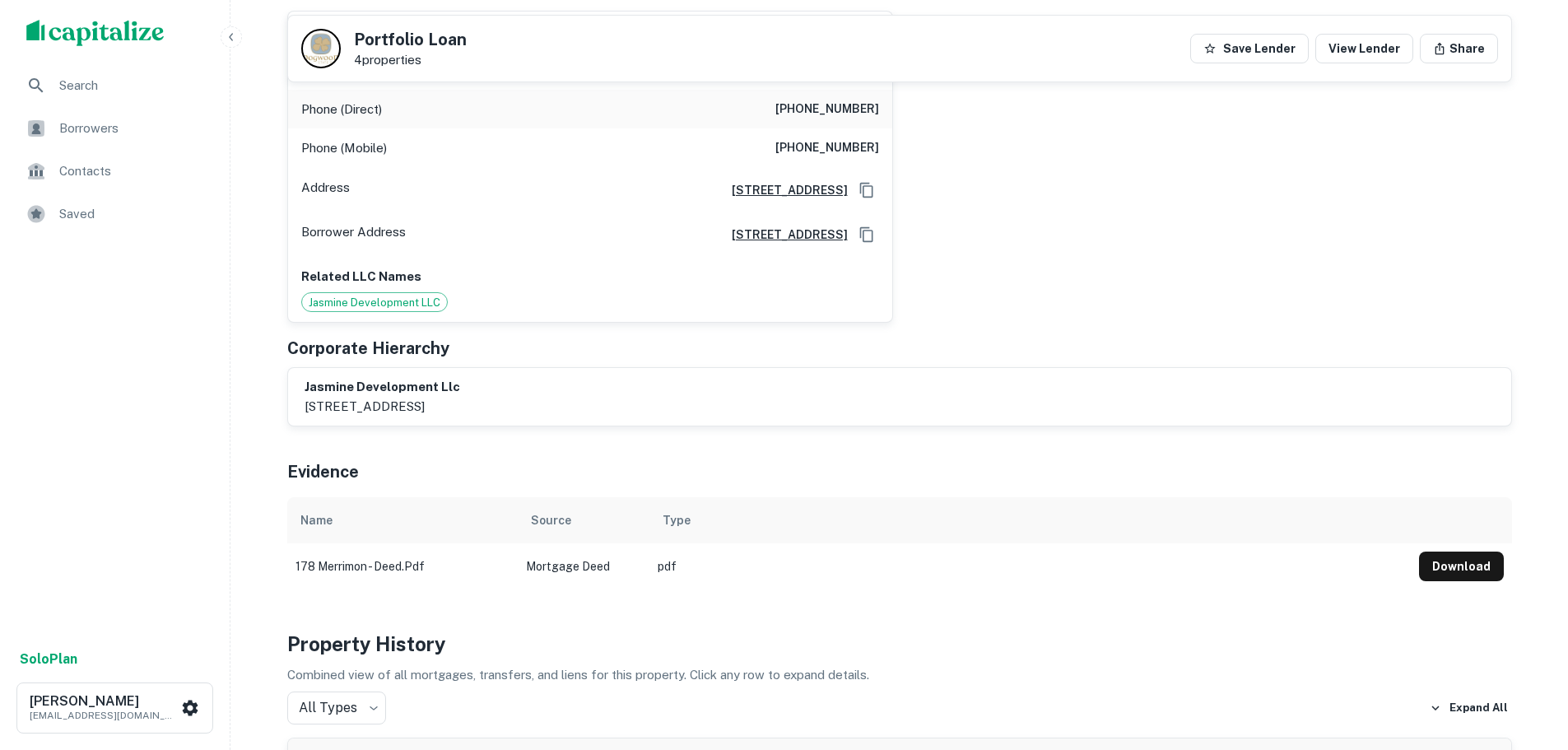
scroll to position [46, 0]
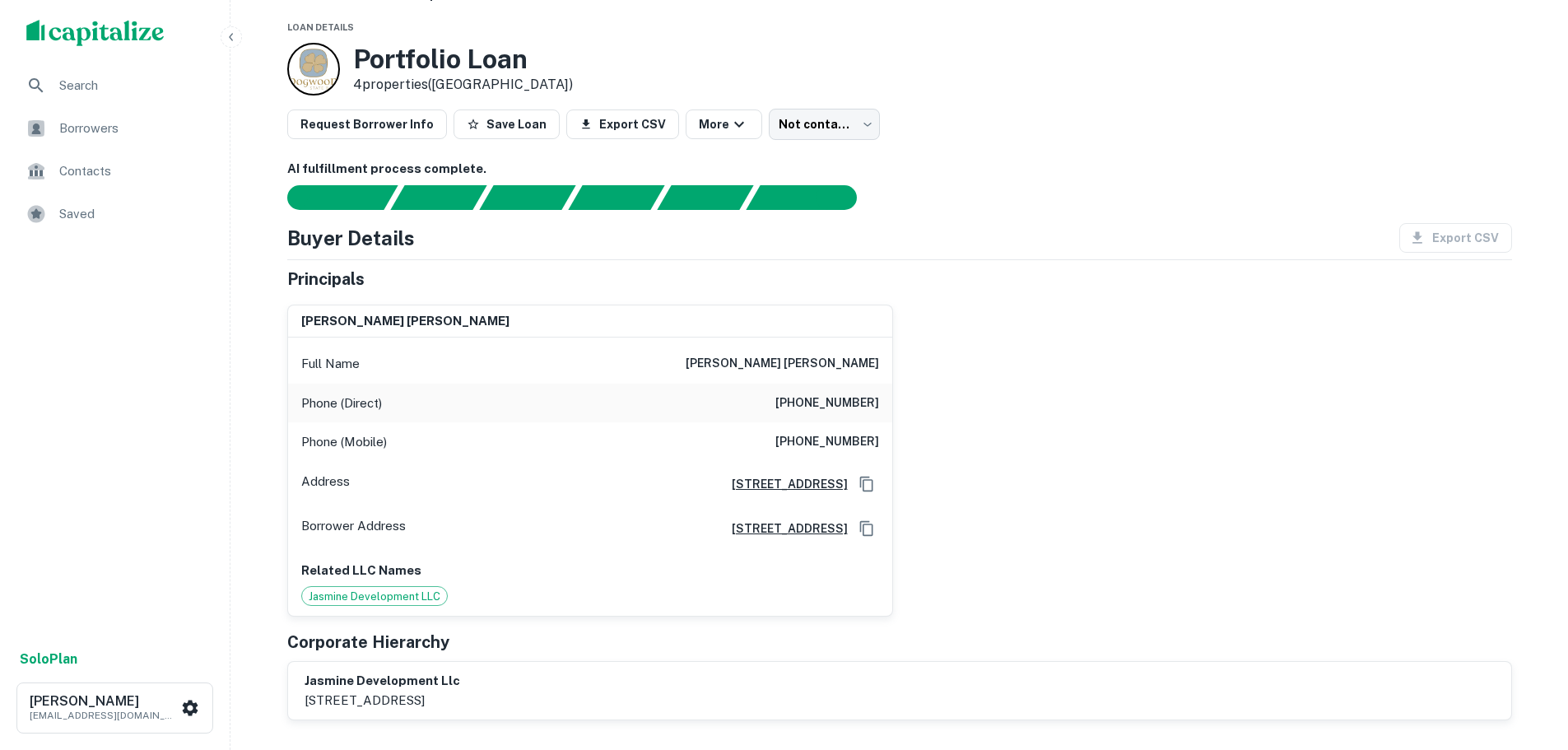
click at [843, 373] on h6 "f. foster shriner" at bounding box center [782, 363] width 194 height 19
click at [838, 399] on h6 "(828) 251-2850" at bounding box center [827, 402] width 104 height 19
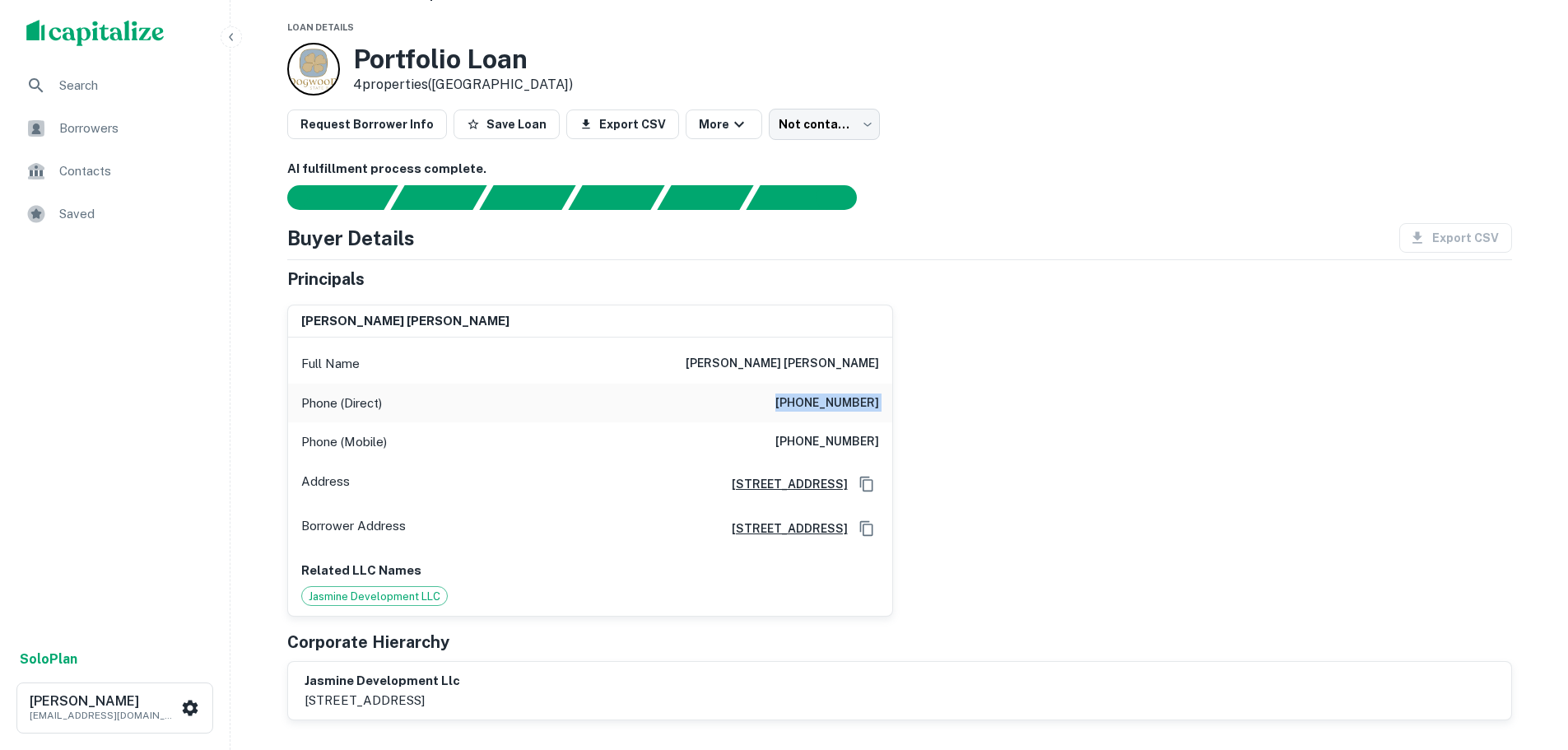
copy h6 "(828) 251-2850"
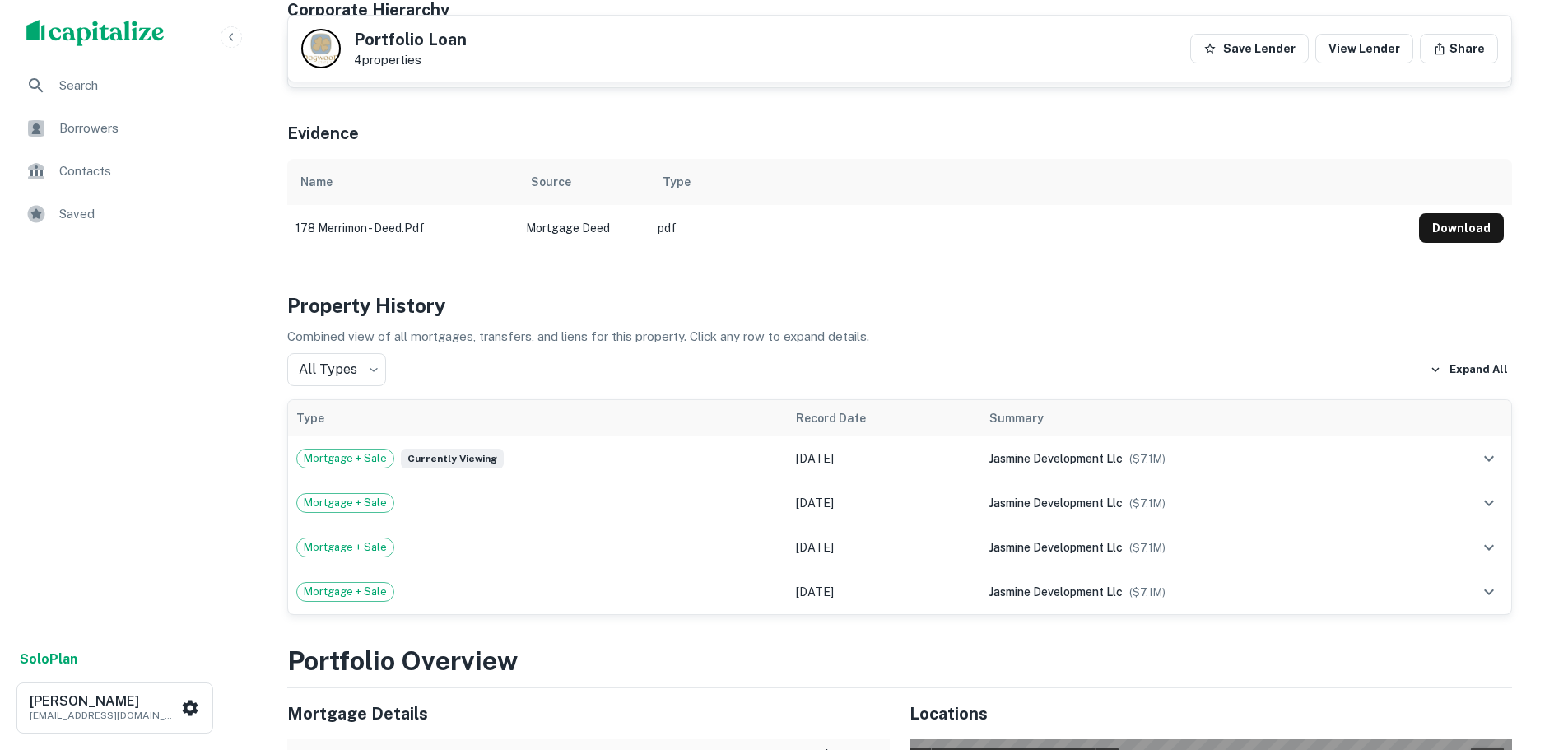
scroll to position [293, 0]
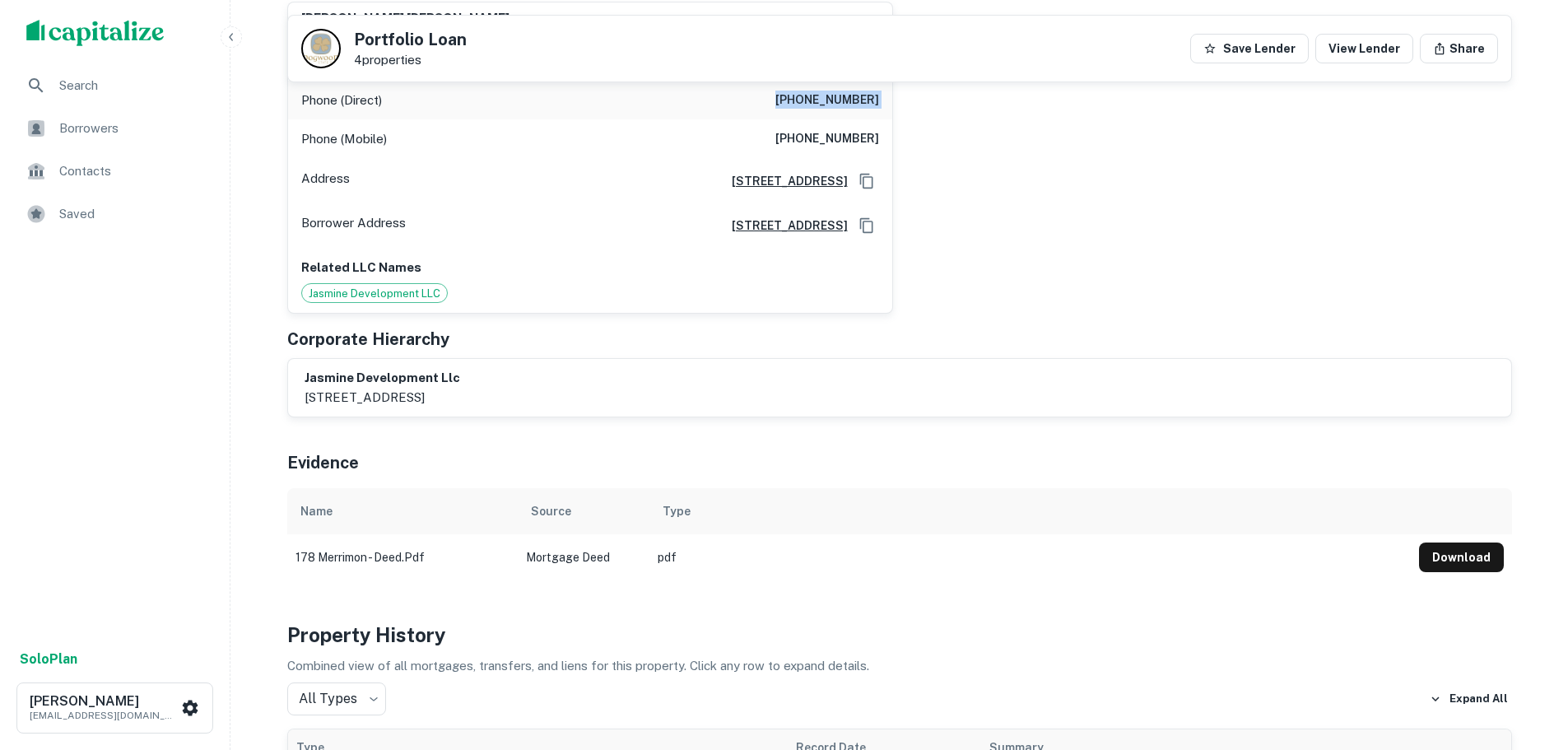
click at [827, 137] on h6 "(828) 254-1244" at bounding box center [827, 138] width 104 height 19
copy h6 "(828) 254-1244"
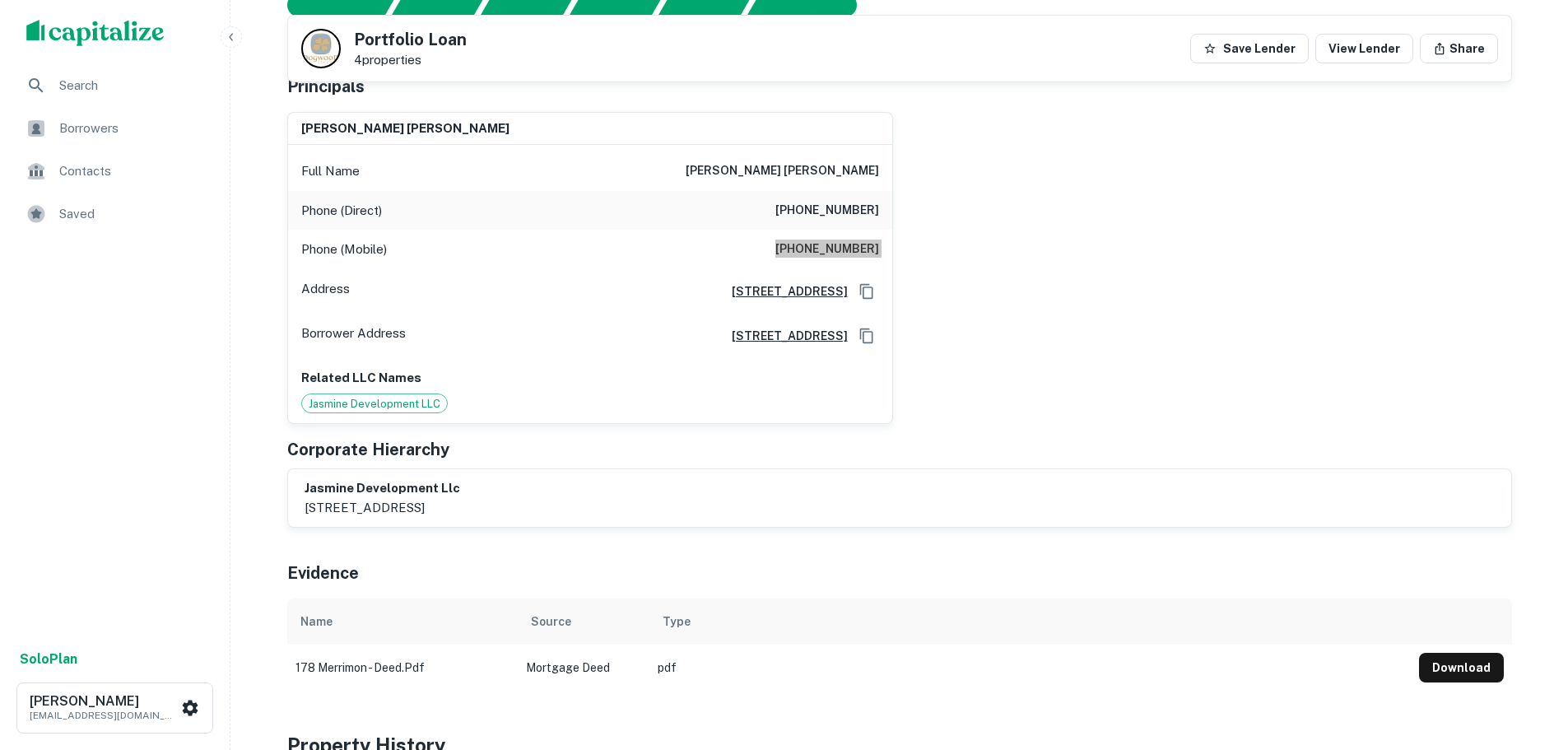
scroll to position [0, 0]
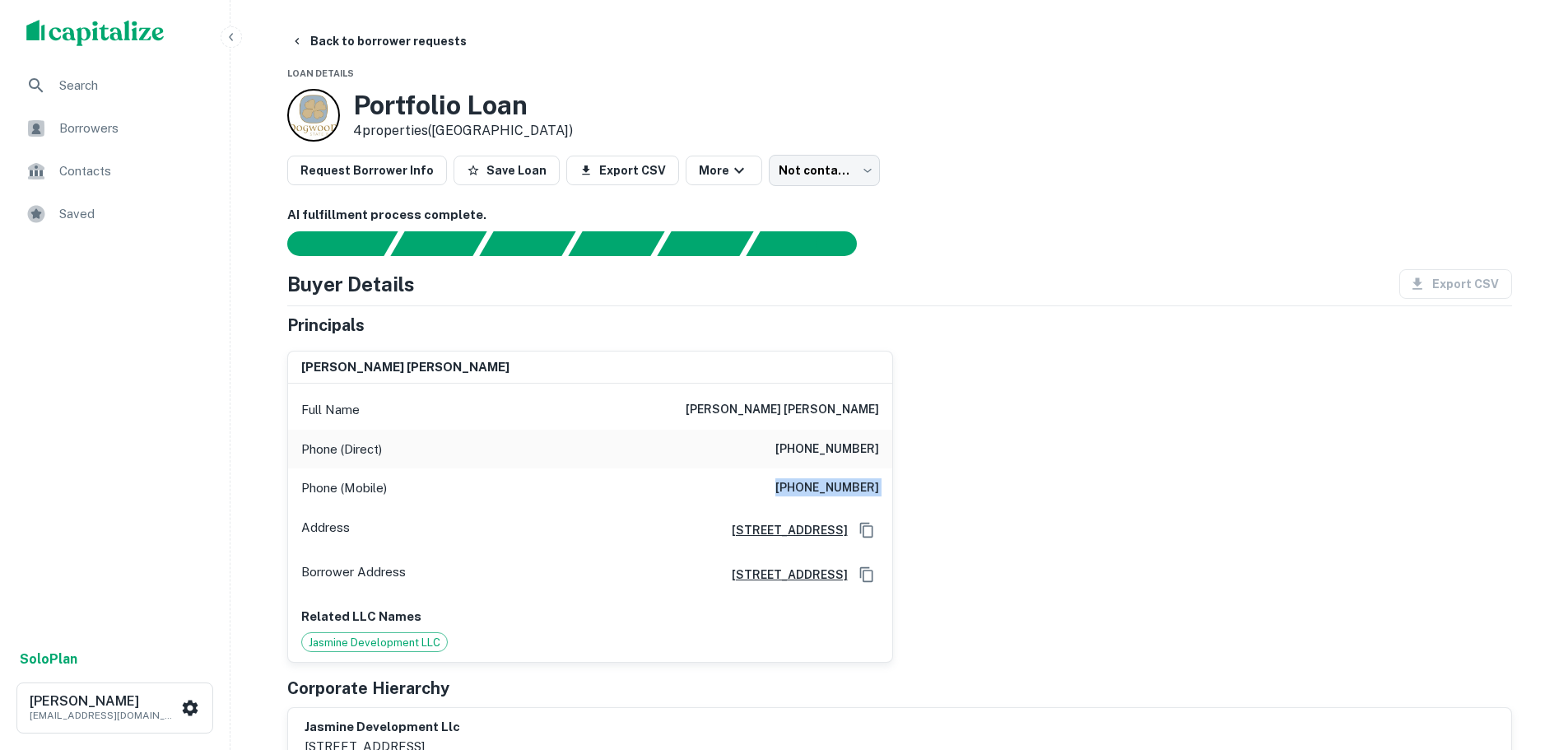
click at [388, 52] on button "Back to borrower requests" at bounding box center [378, 41] width 189 height 30
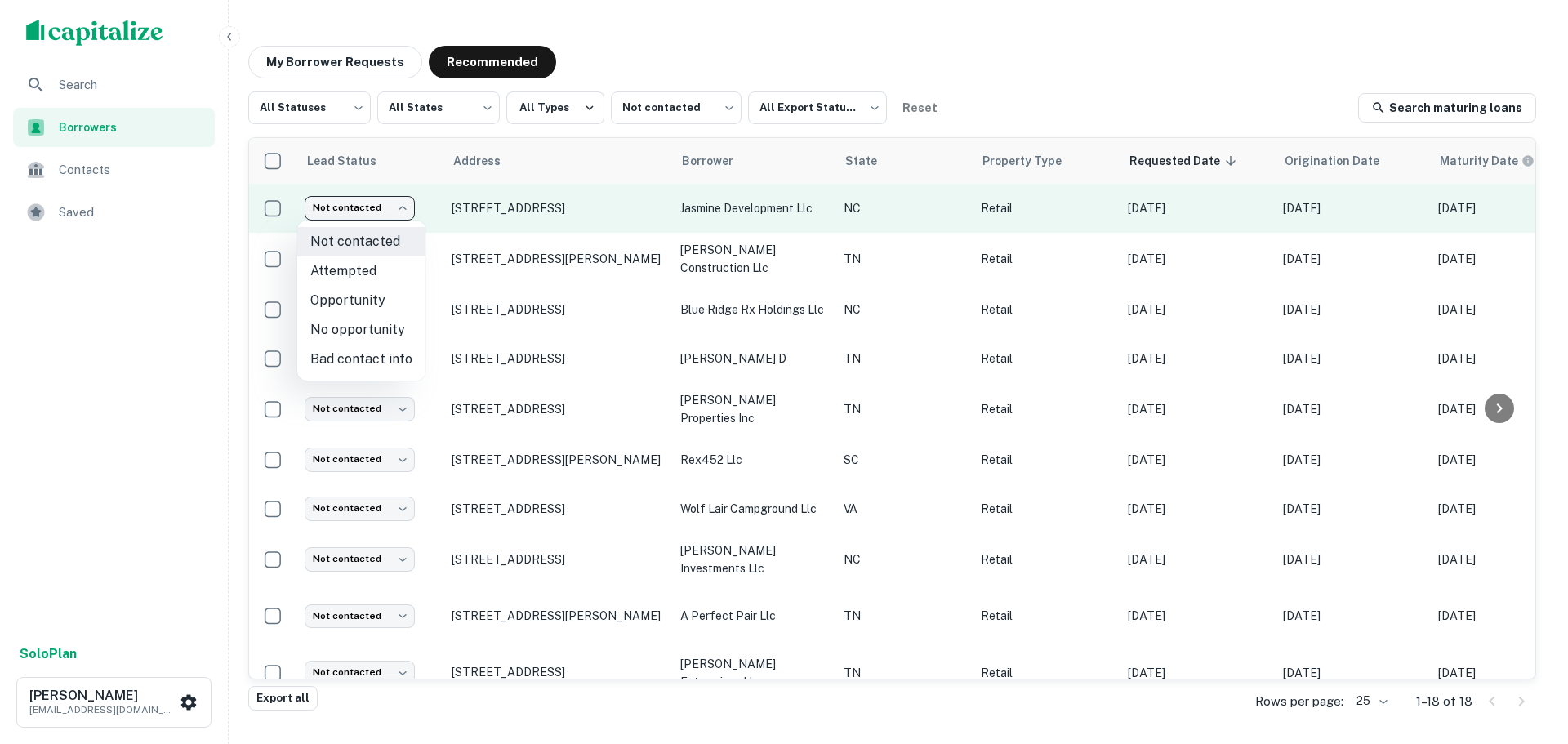
click at [389, 206] on body "Search Borrowers Contacts Saved Solo Plan Trevor Zwick tzwick@surmount.com My B…" at bounding box center [784, 372] width 1568 height 744
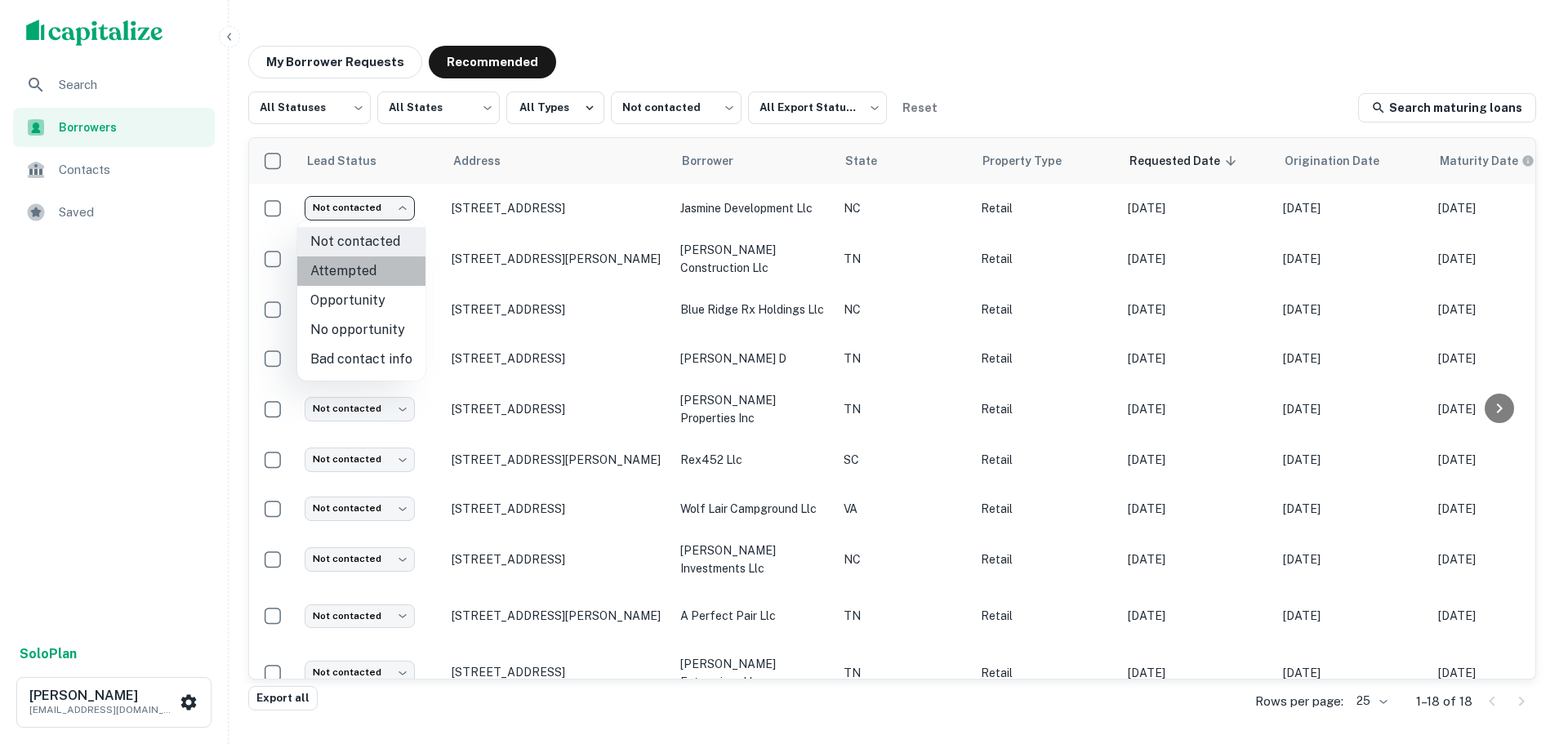
click at [397, 274] on li "Attempted" at bounding box center [361, 271] width 128 height 29
type input "*********"
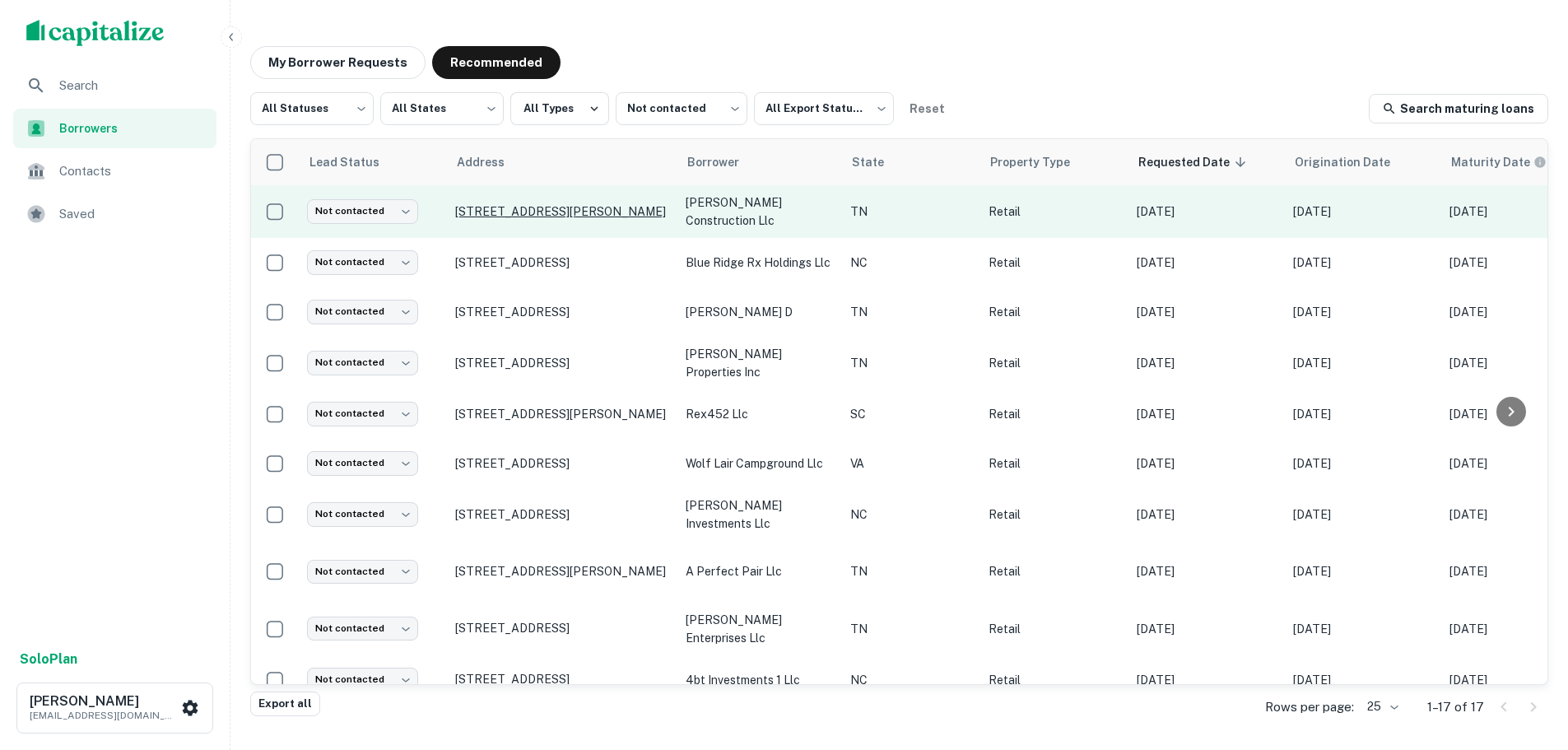
click at [538, 209] on p "1462 Bent Hickory Rd Signal Rd Signal Mountain, TN37377" at bounding box center [562, 211] width 214 height 15
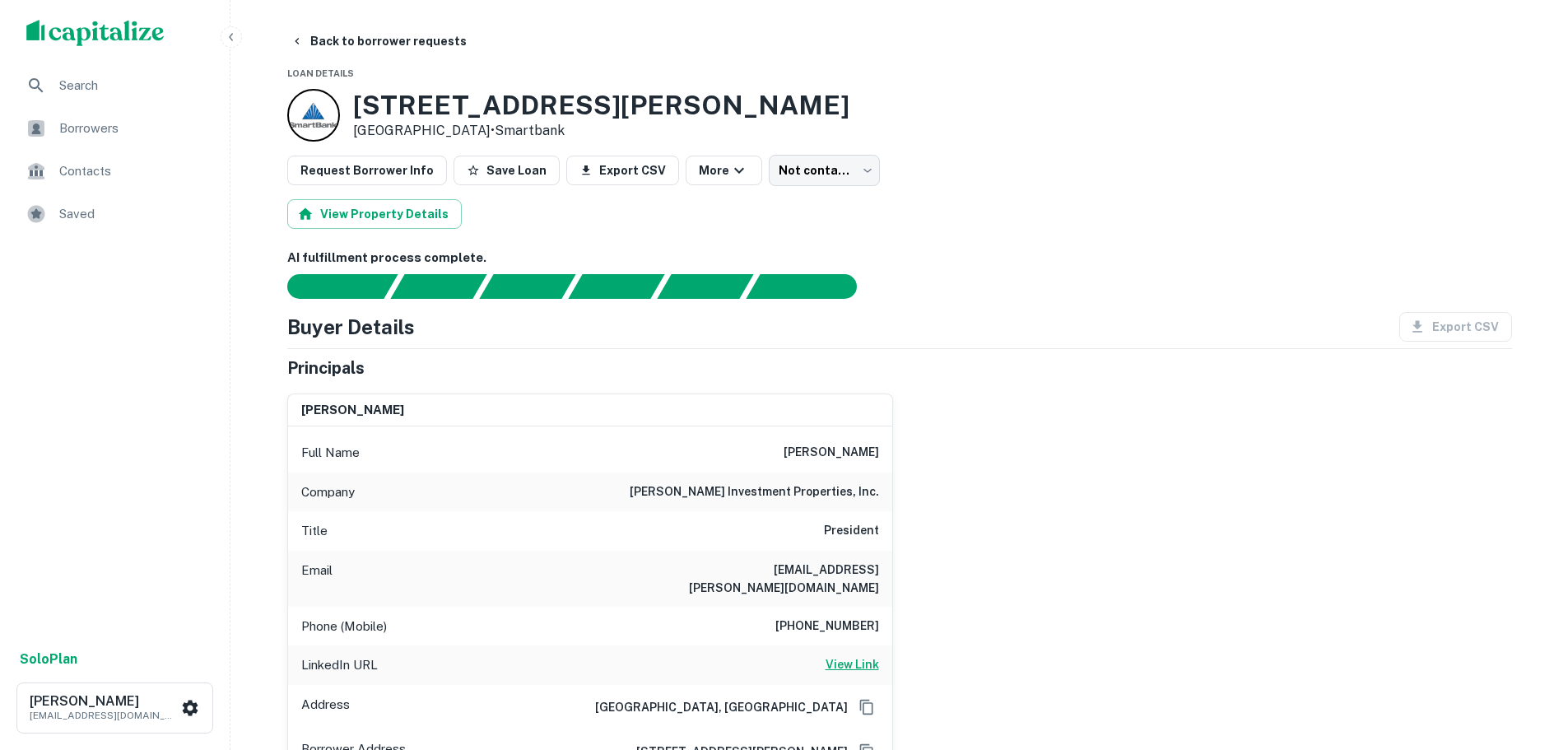
click at [853, 655] on h6 "View Link" at bounding box center [852, 665] width 54 height 19
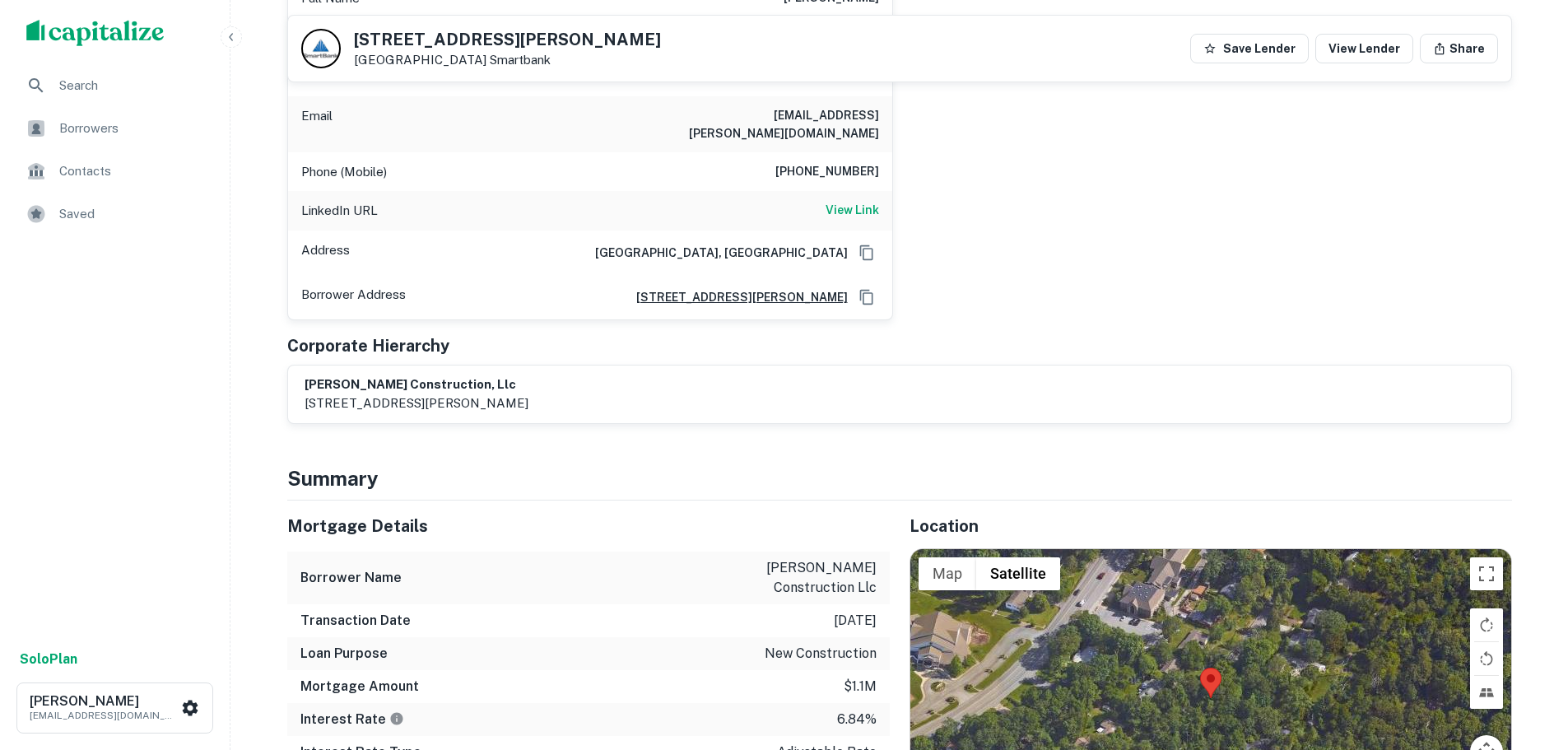
scroll to position [494, 0]
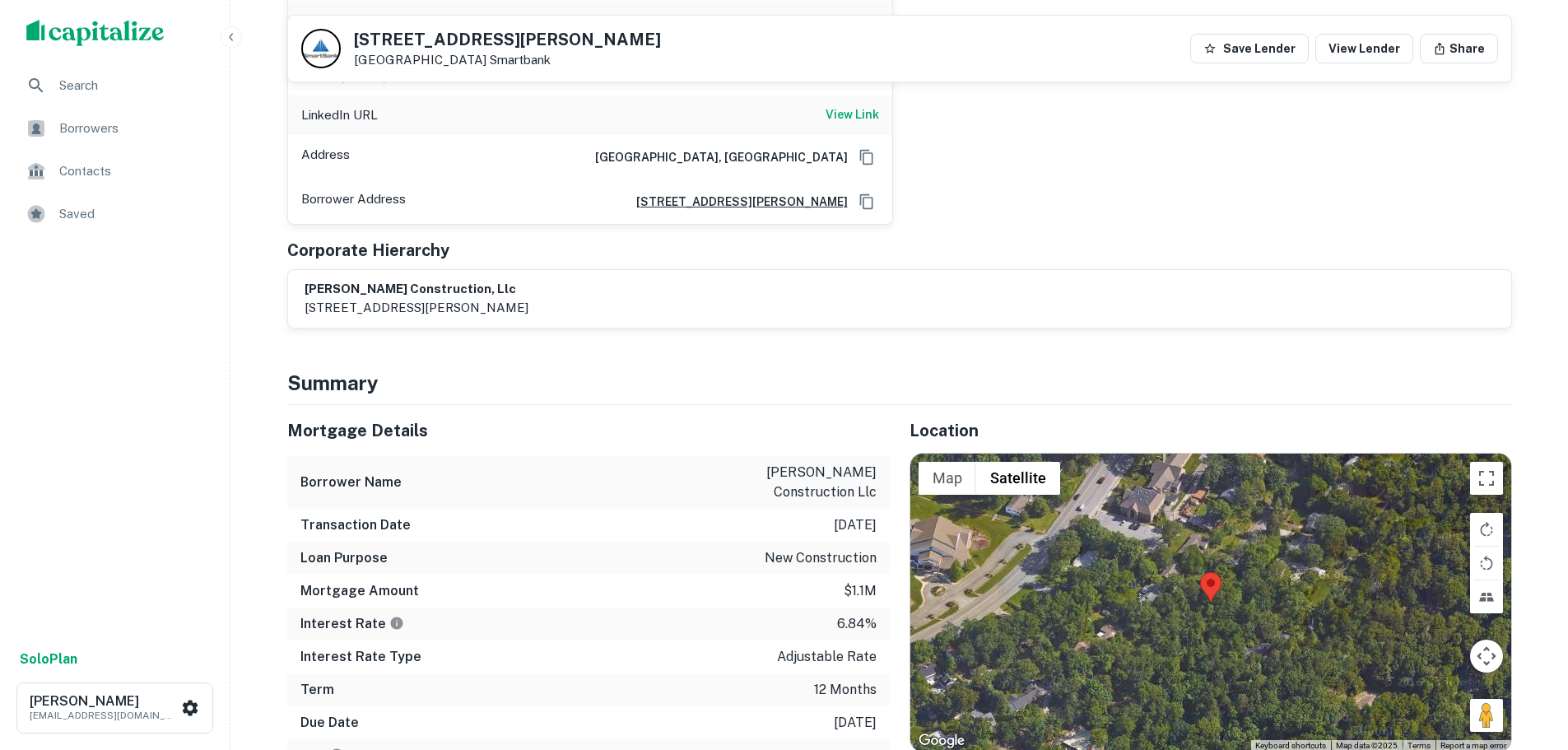
click at [457, 43] on h5 "1462 Bent Hickory Rd Signal Rd" at bounding box center [507, 40] width 307 height 17
drag, startPoint x: 523, startPoint y: 40, endPoint x: 315, endPoint y: 47, distance: 208.1
click at [315, 47] on div "1462 Bent Hickory Rd Signal Rd Signal Mountain, TN37377 Smartbank" at bounding box center [481, 48] width 360 height 40
copy div "1462 Bent Hickory Rd"
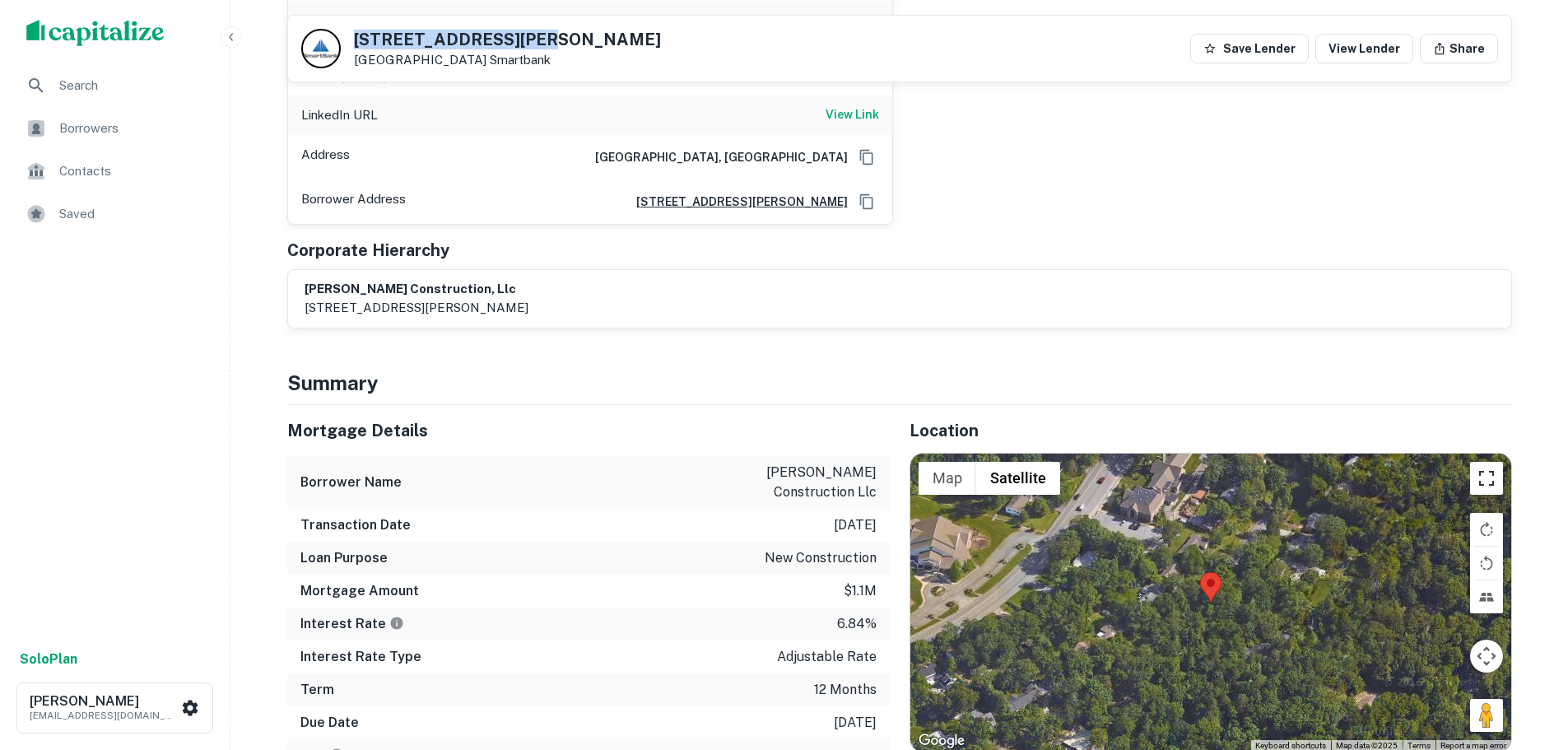
click at [1487, 470] on button "Toggle fullscreen view" at bounding box center [1486, 478] width 33 height 33
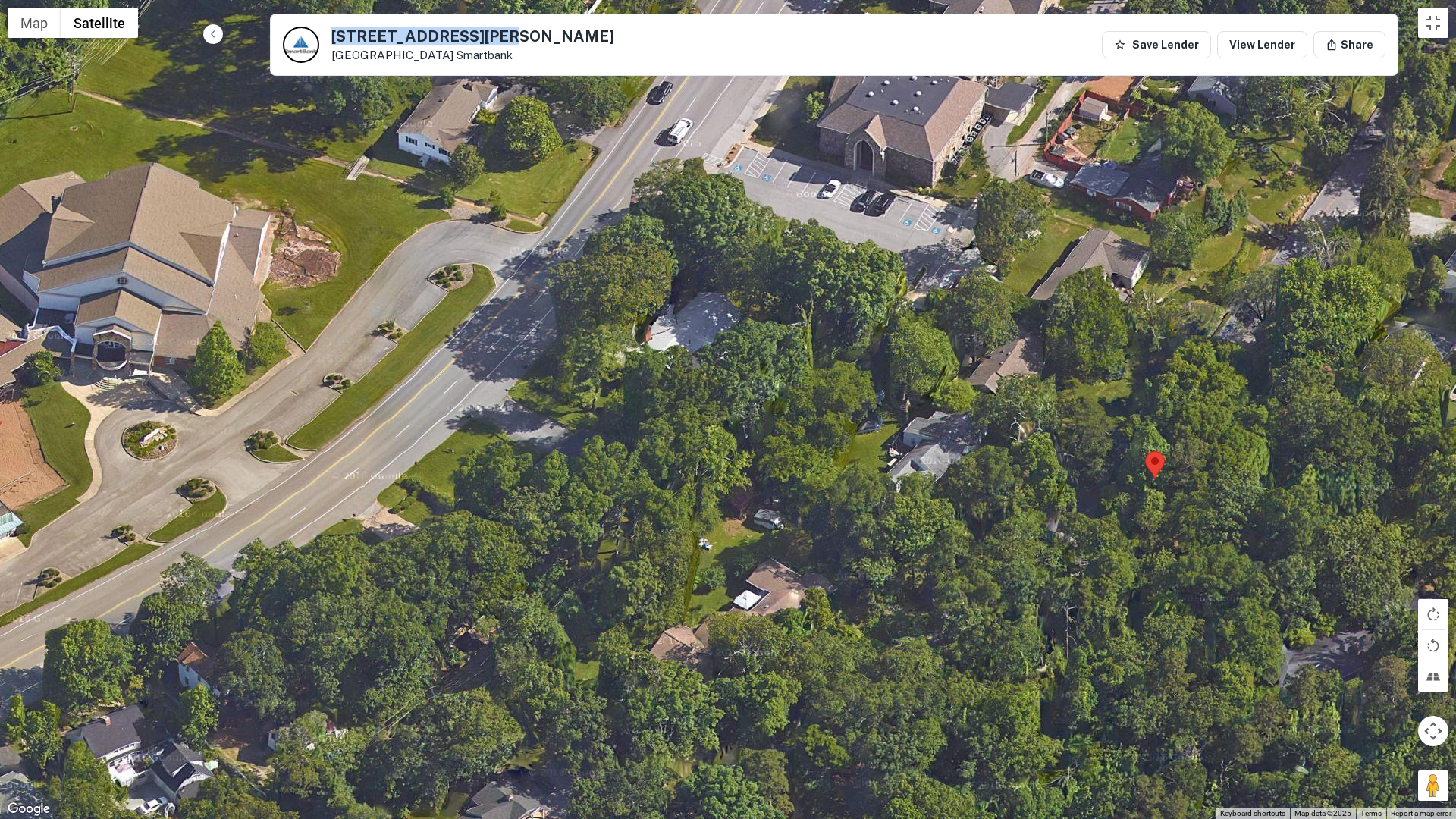
drag, startPoint x: 788, startPoint y: 445, endPoint x: 405, endPoint y: 599, distance: 412.8
click at [405, 599] on div at bounding box center [728, 409] width 1456 height 819
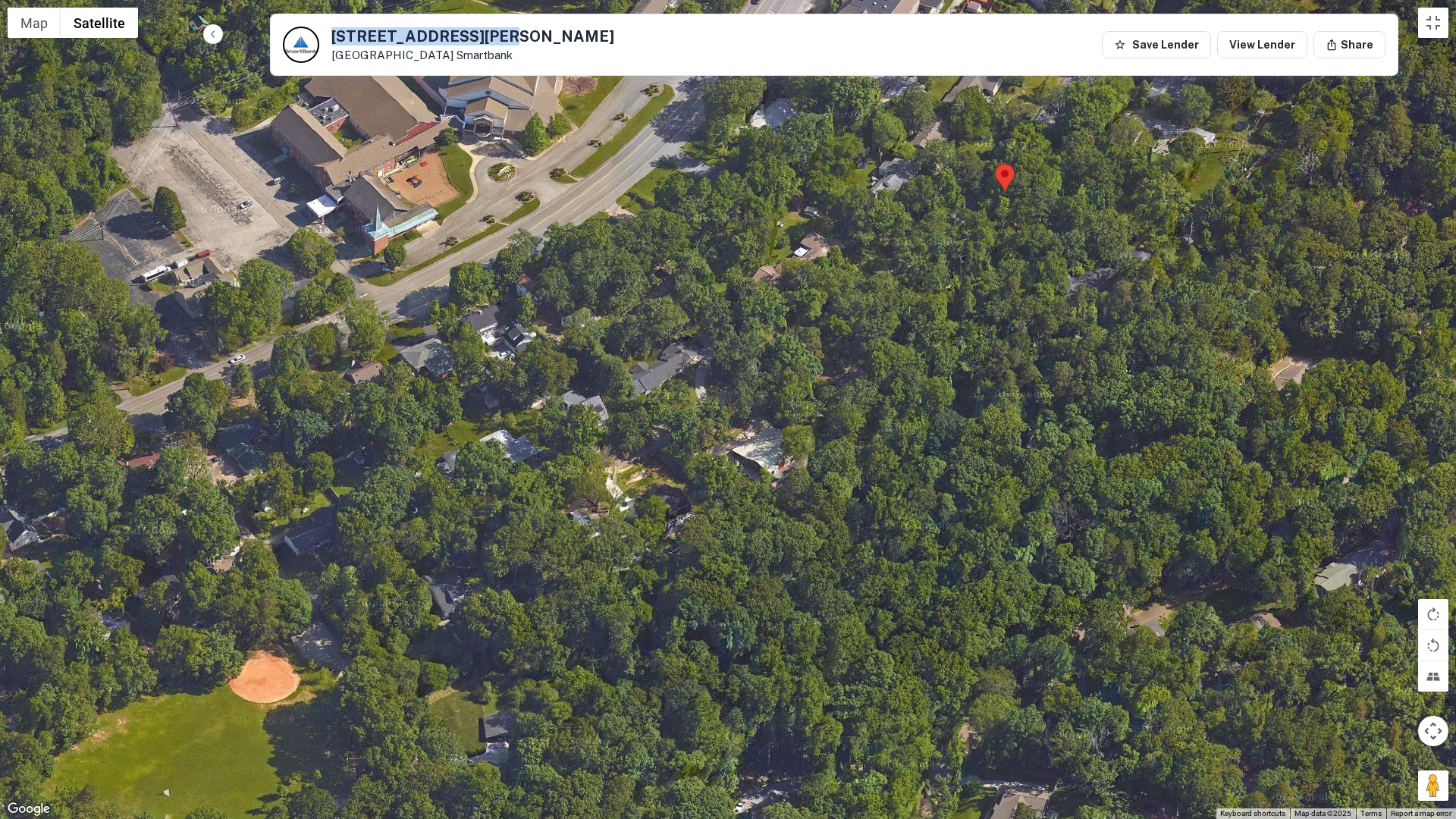
drag, startPoint x: 1066, startPoint y: 472, endPoint x: 984, endPoint y: 793, distance: 331.3
click at [984, 690] on div at bounding box center [728, 409] width 1456 height 819
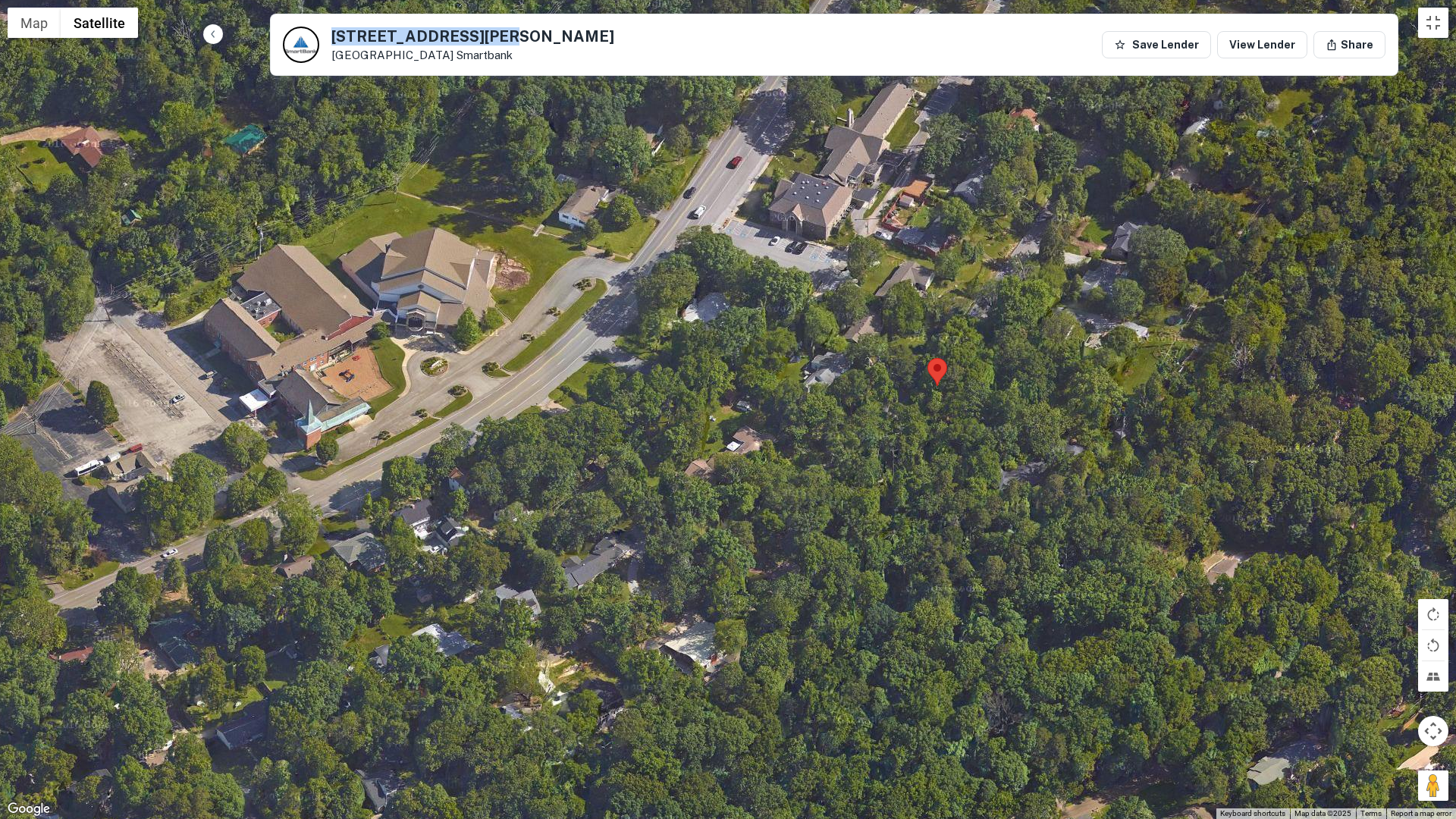
drag, startPoint x: 1068, startPoint y: 547, endPoint x: 962, endPoint y: 830, distance: 302.2
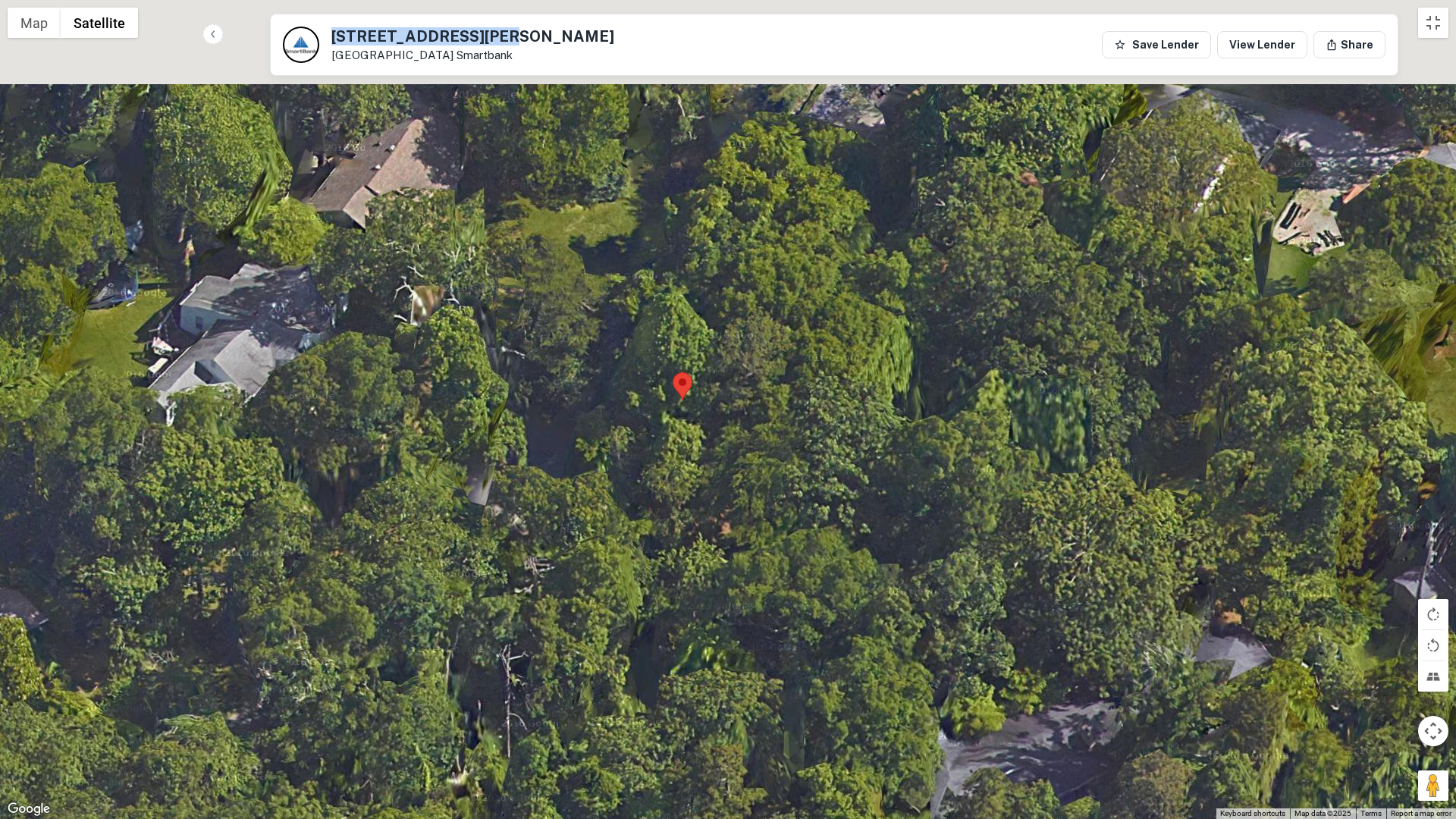
drag, startPoint x: 745, startPoint y: 477, endPoint x: 828, endPoint y: 777, distance: 311.3
click at [828, 690] on div at bounding box center [728, 409] width 1456 height 819
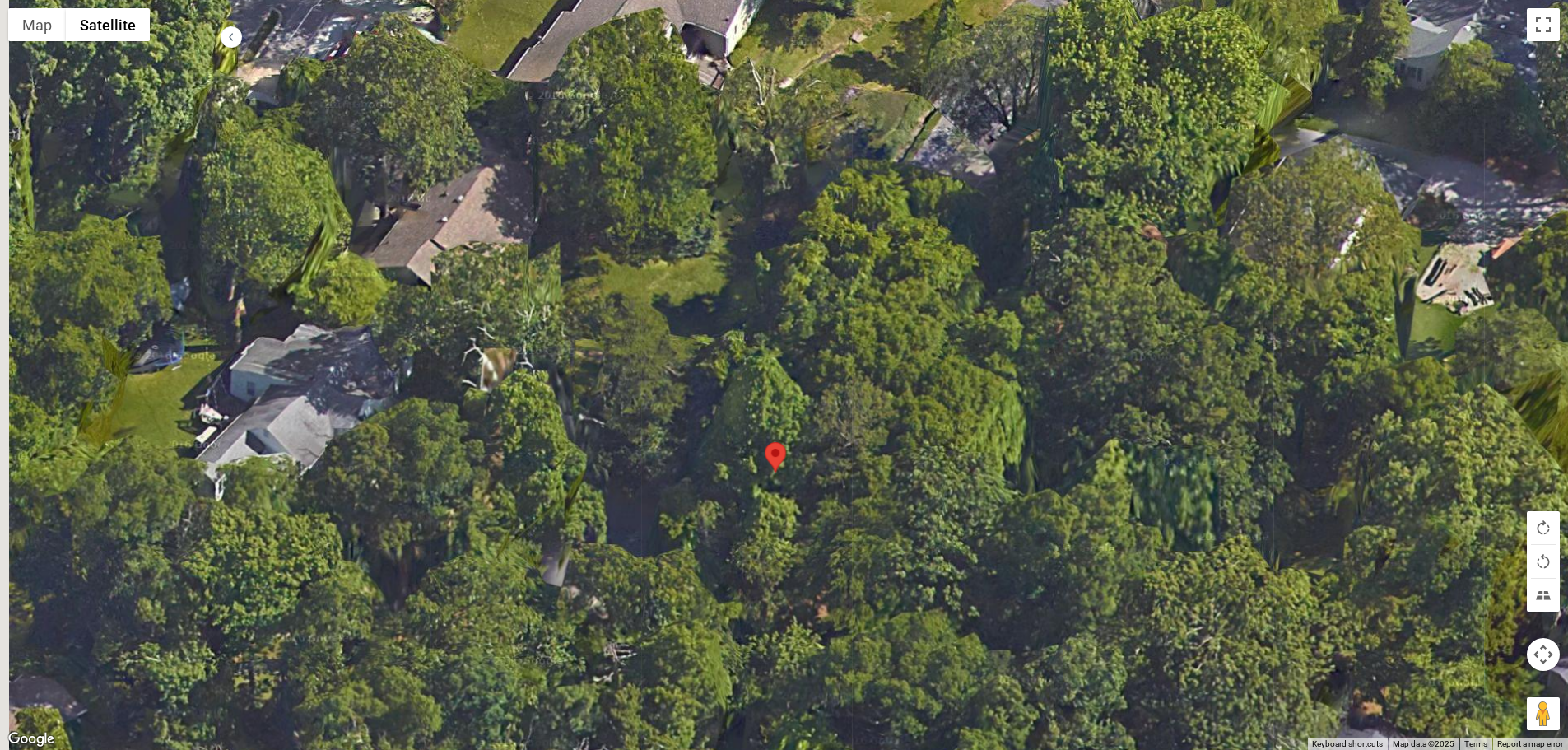
scroll to position [0, 0]
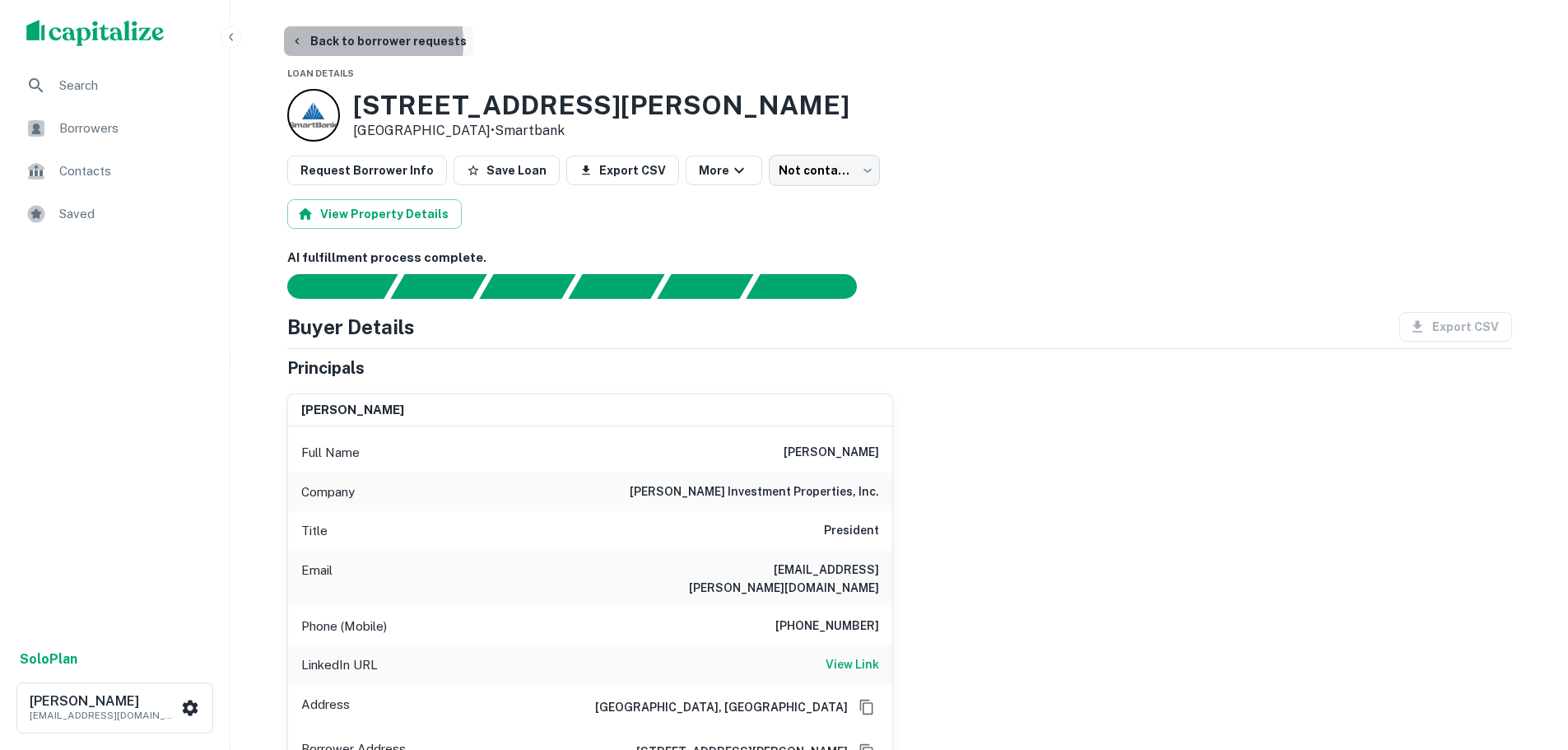
click at [332, 43] on button "Back to borrower requests" at bounding box center [378, 41] width 189 height 30
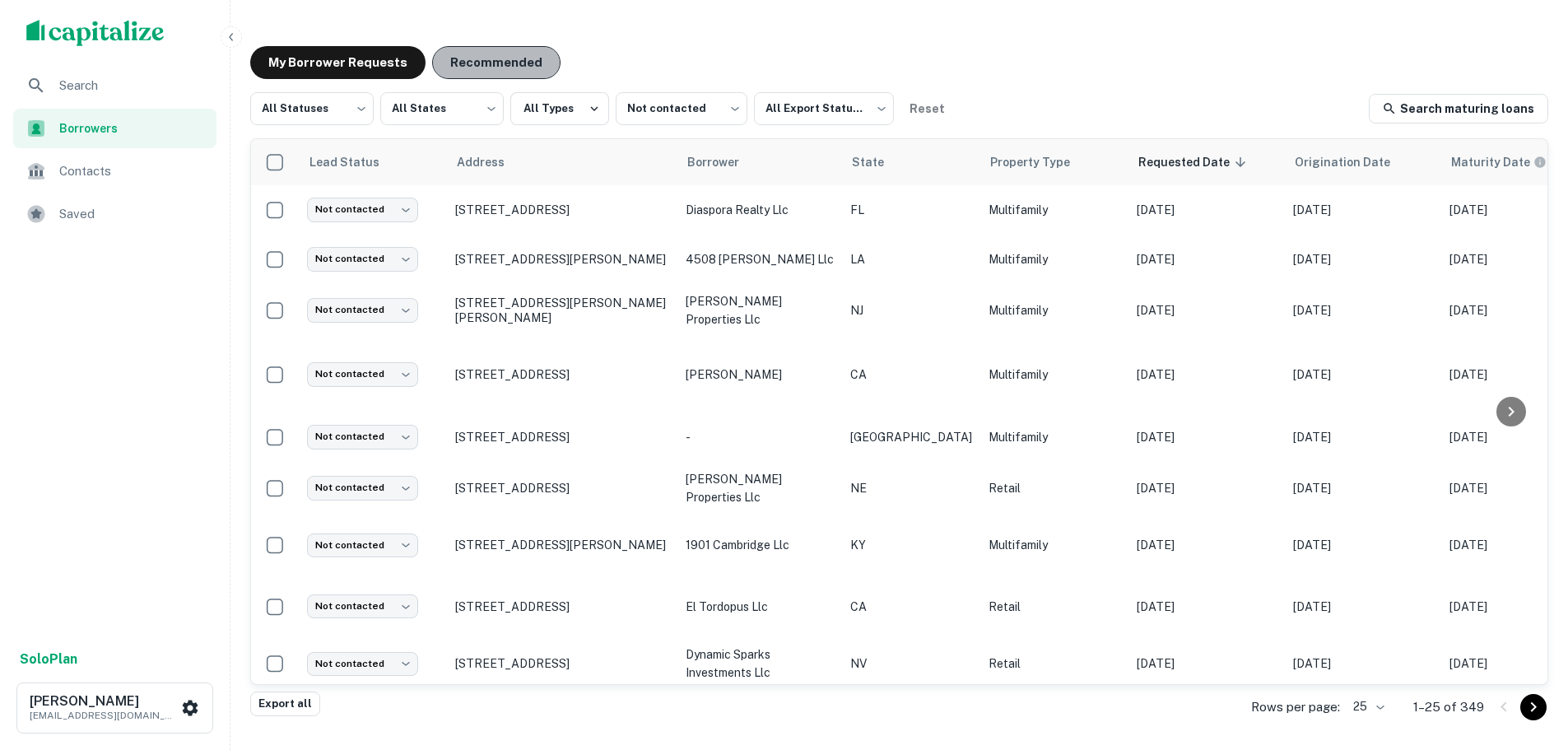
click at [519, 64] on button "Recommended" at bounding box center [496, 63] width 128 height 33
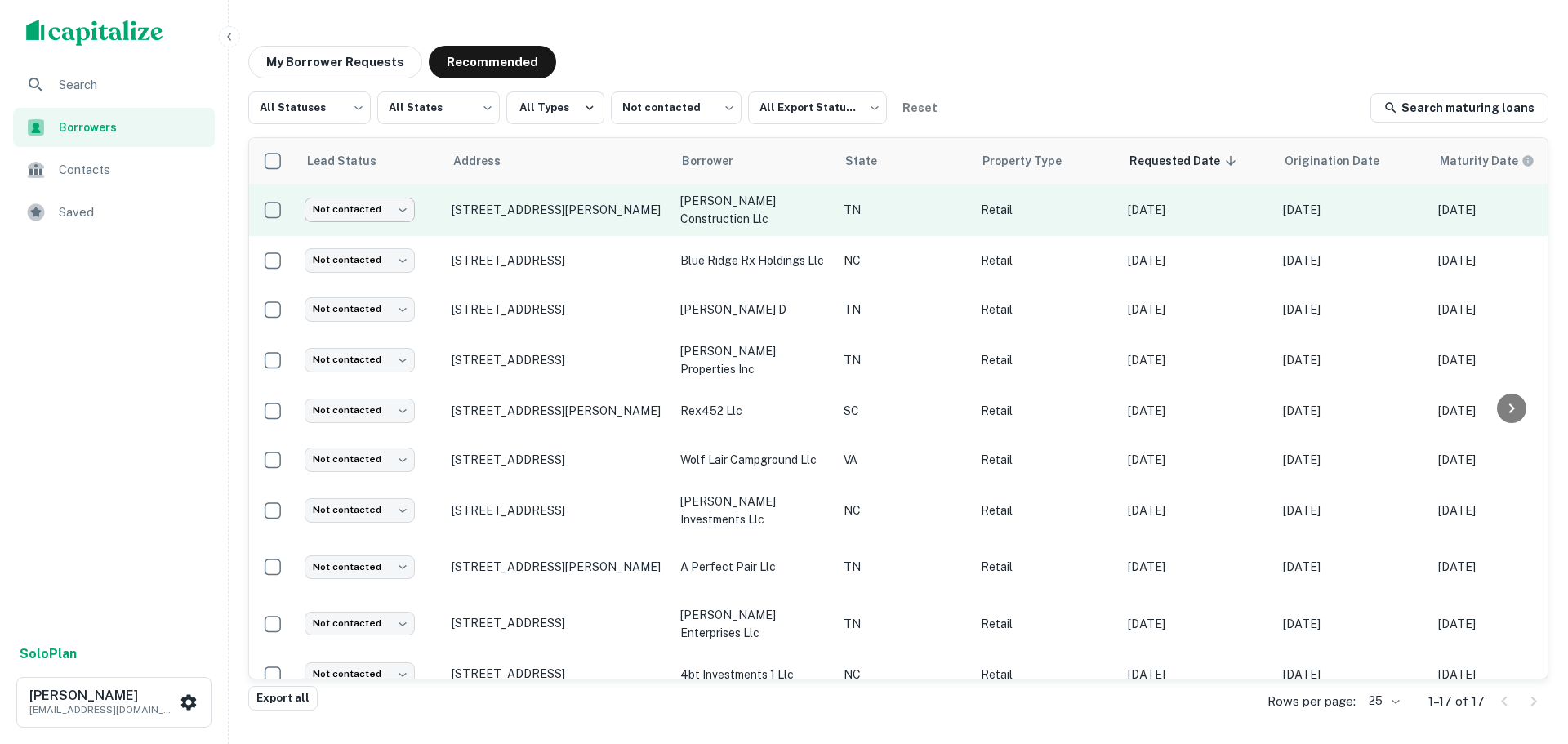
click at [400, 212] on body "Search Borrowers Contacts Saved Solo Plan Trevor Zwick tzwick@surmount.com My B…" at bounding box center [784, 372] width 1568 height 744
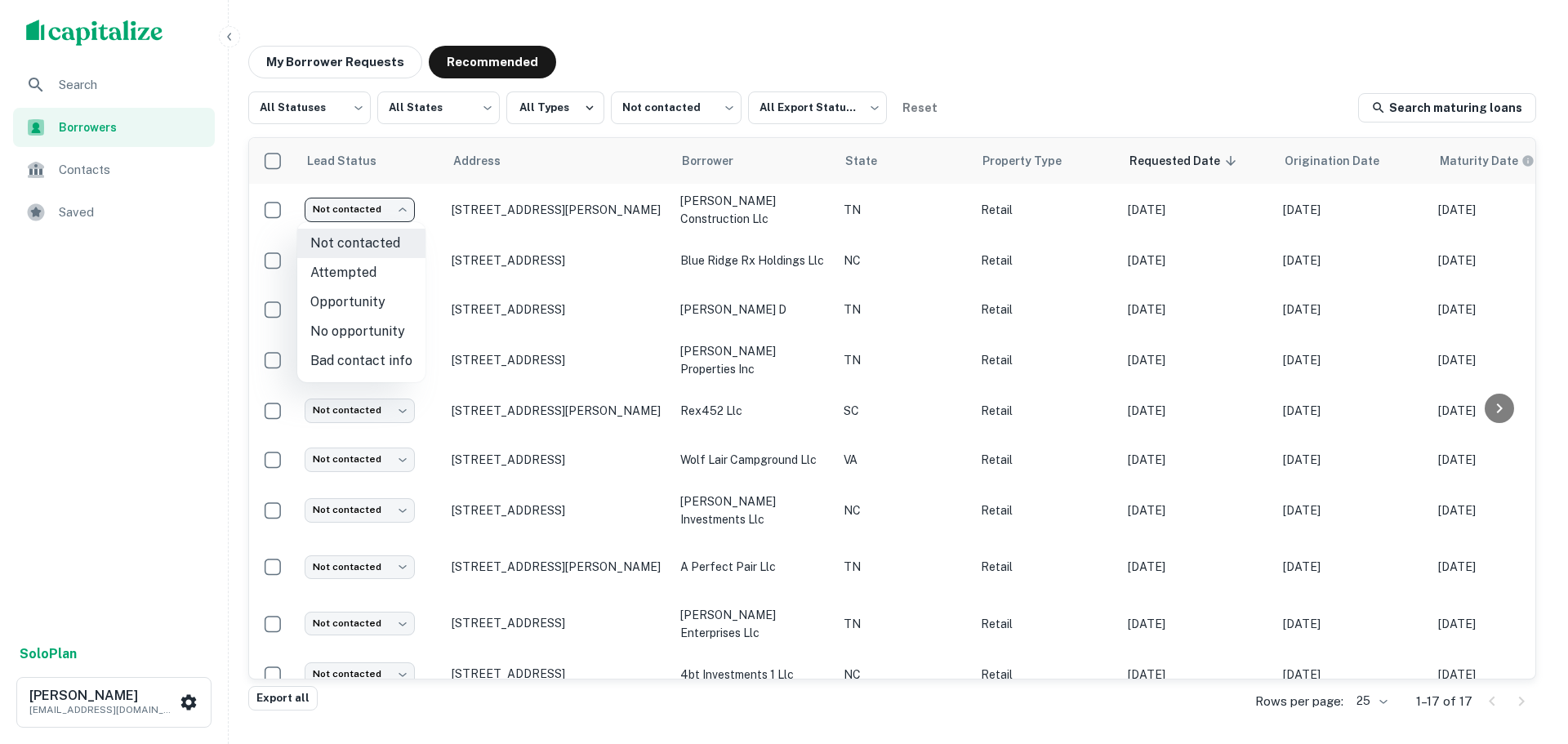
click at [388, 330] on li "No opportunity" at bounding box center [361, 331] width 128 height 29
type input "**********"
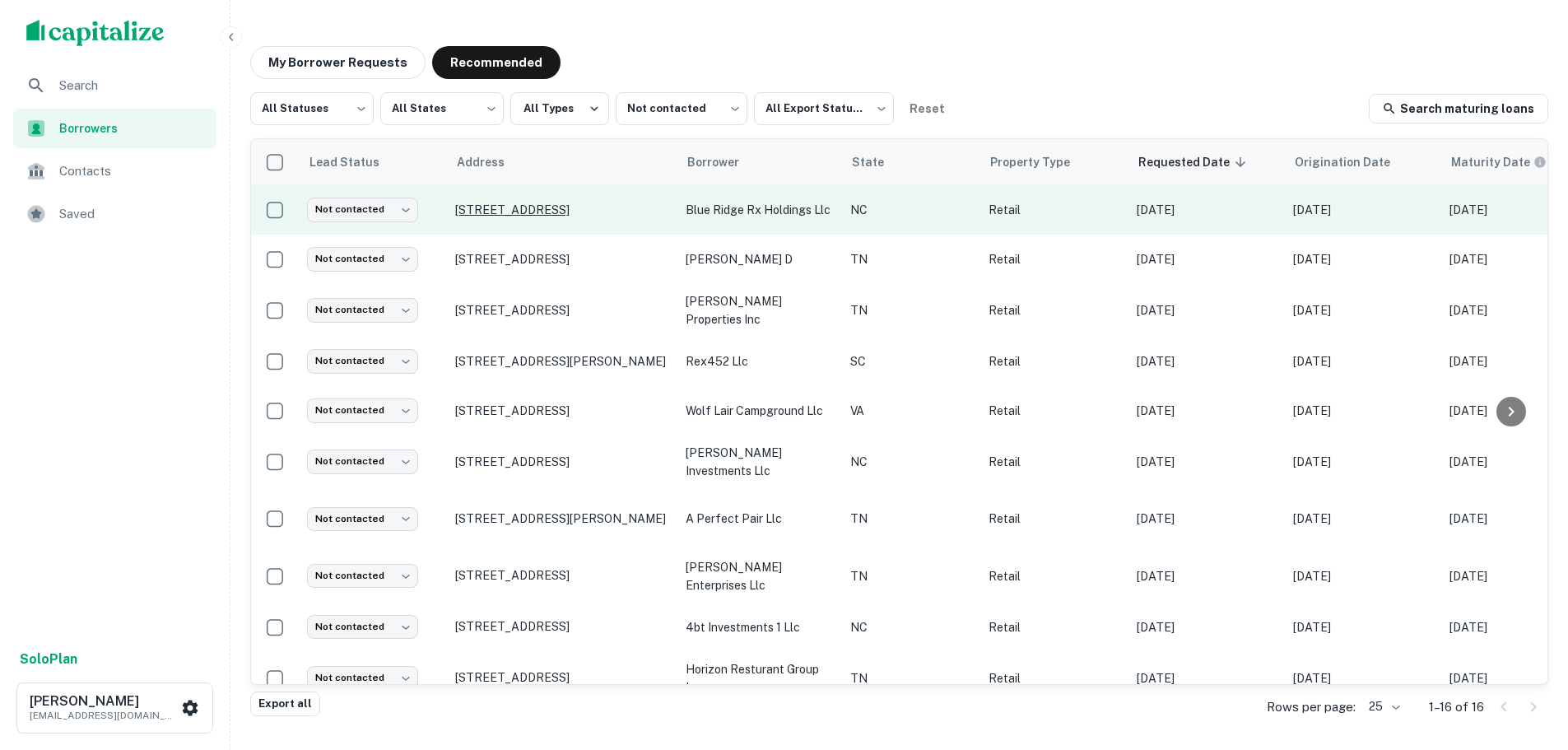
click at [567, 206] on p "805 Fairview Rd Asheville, NC28803" at bounding box center [562, 210] width 214 height 15
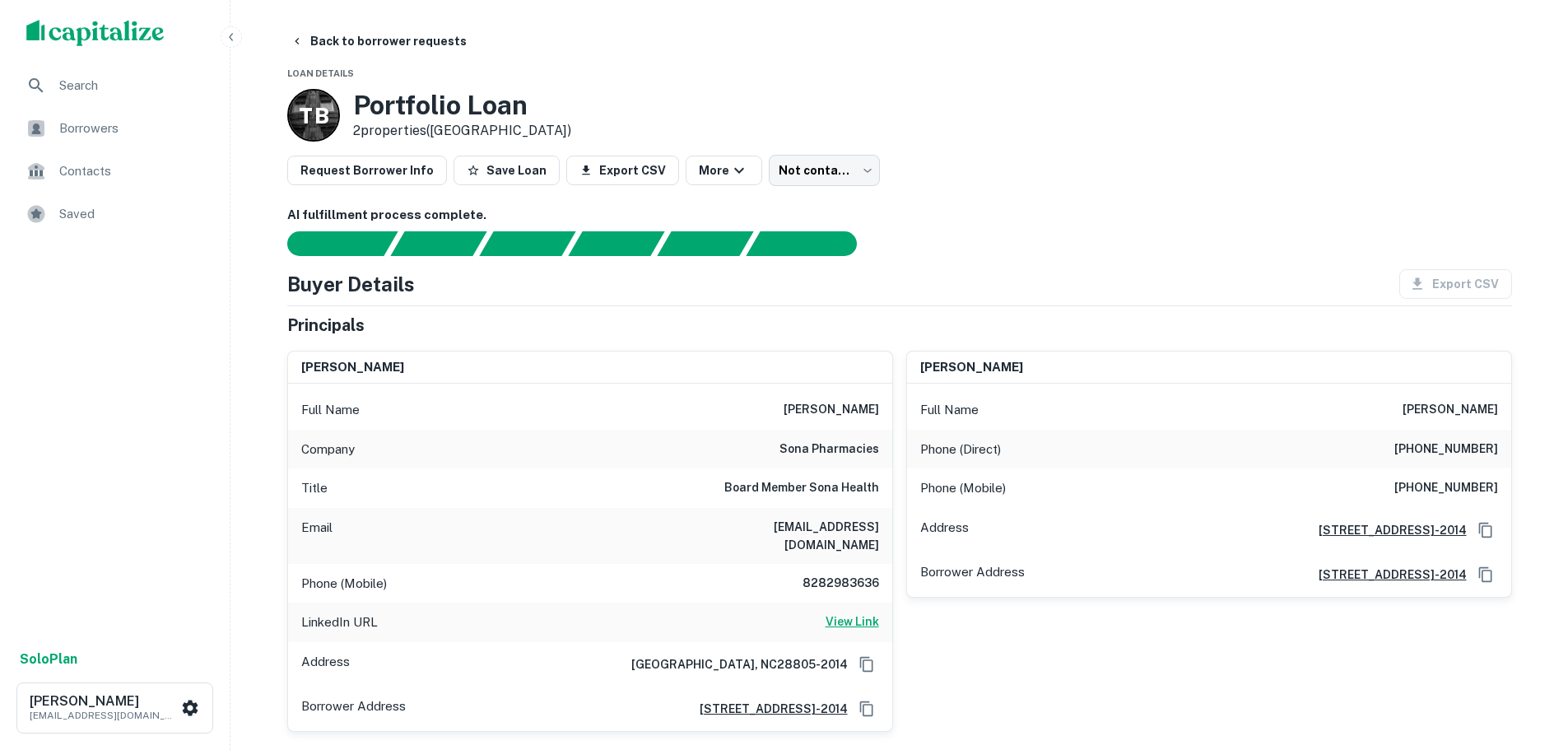
click at [845, 612] on h6 "View Link" at bounding box center [852, 621] width 54 height 19
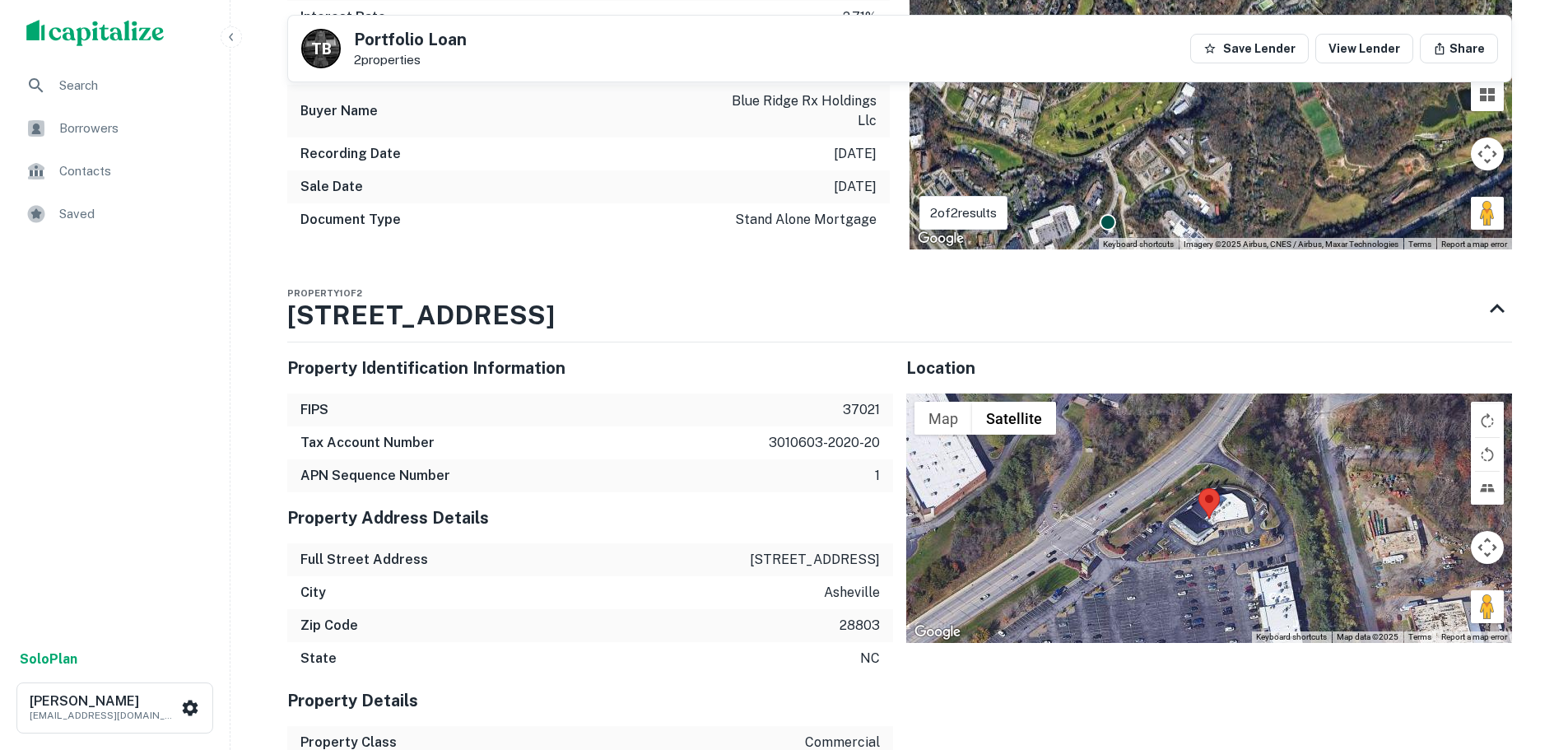
scroll to position [1563, 0]
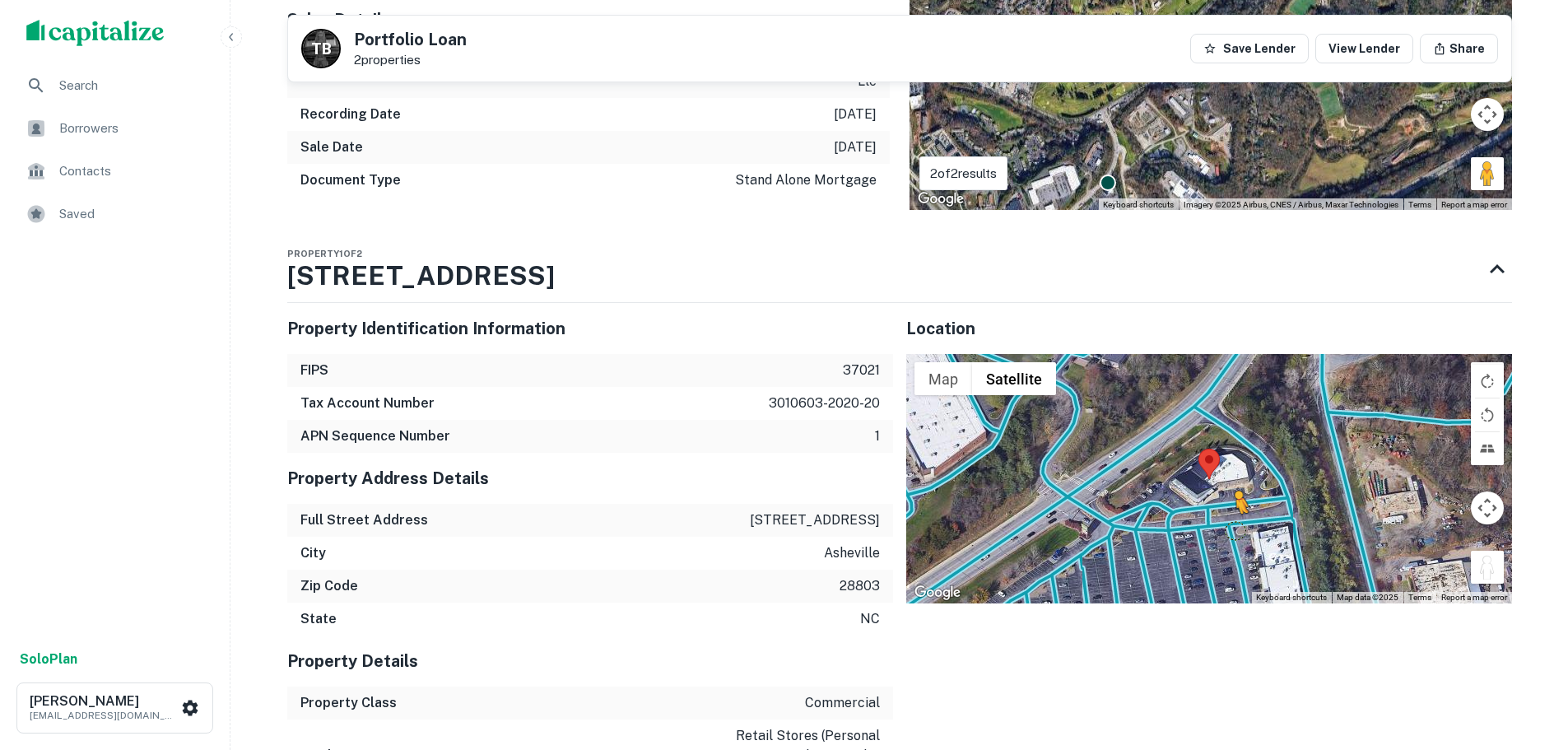
drag, startPoint x: 1482, startPoint y: 550, endPoint x: 1232, endPoint y: 513, distance: 252.7
click at [1232, 513] on div "To activate drag with keyboard, press Alt + Enter. Once in keyboard drag state,…" at bounding box center [1208, 478] width 606 height 248
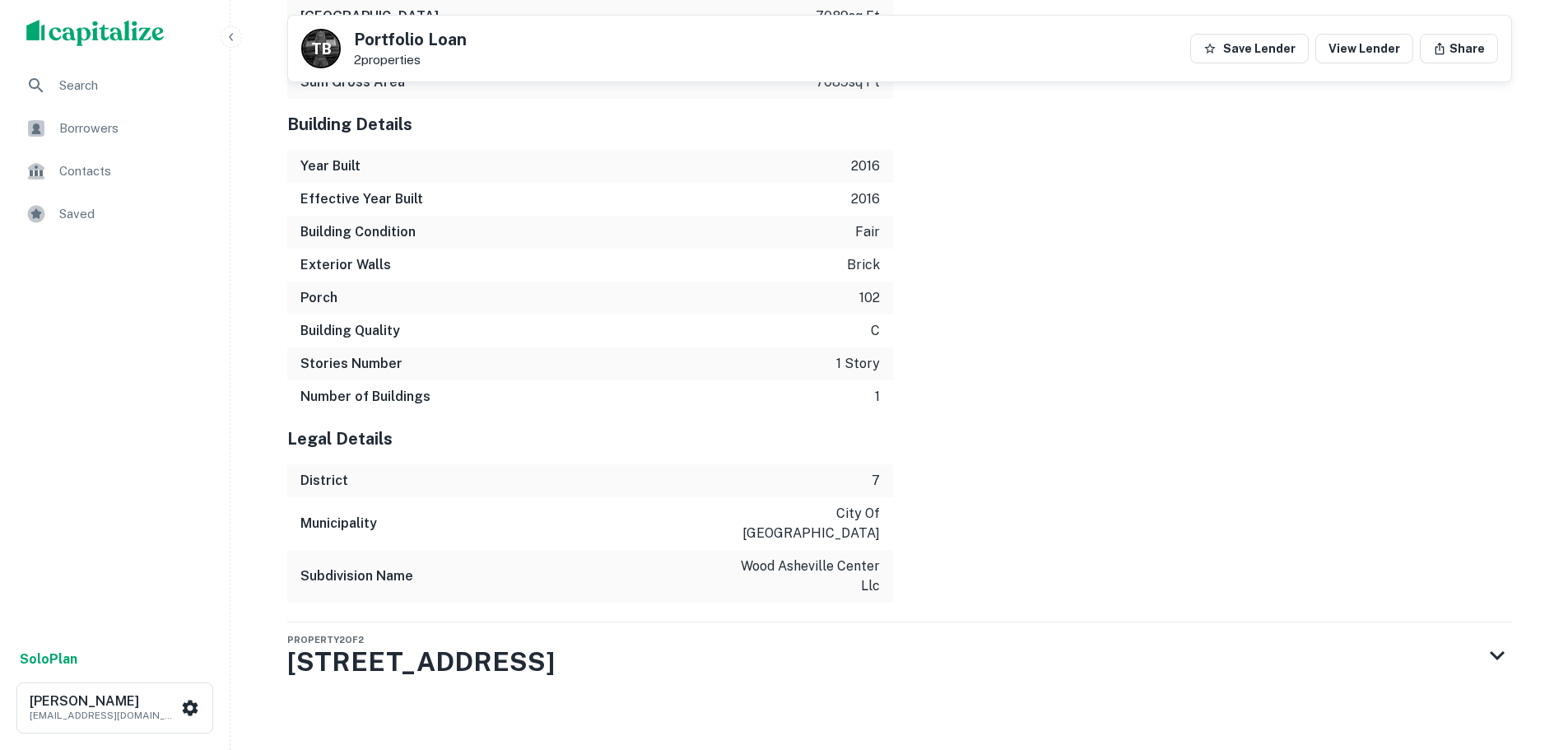
scroll to position [2636, 0]
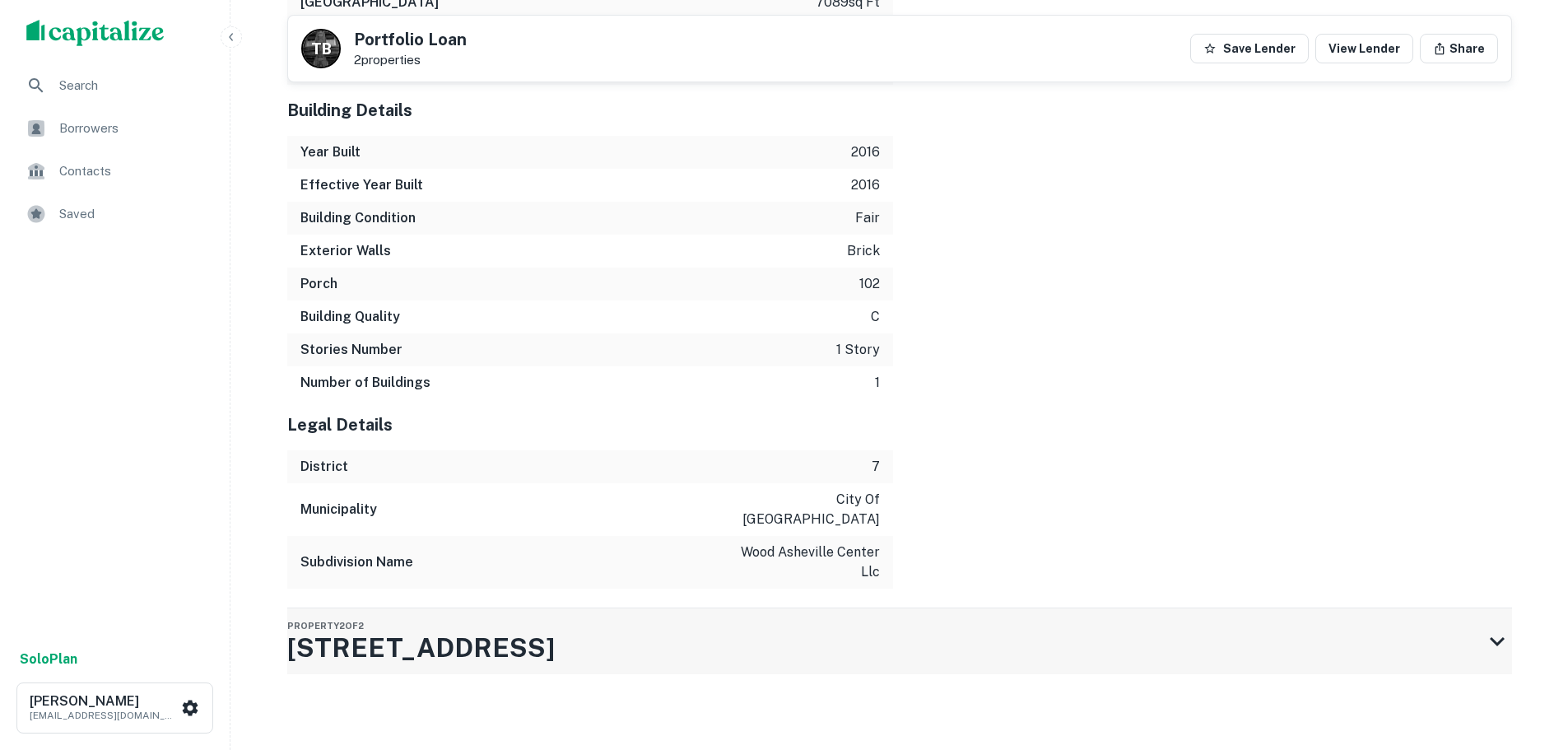
click at [651, 620] on div "Property 2 of 2 1070 Tunnel Rd" at bounding box center [885, 641] width 1195 height 66
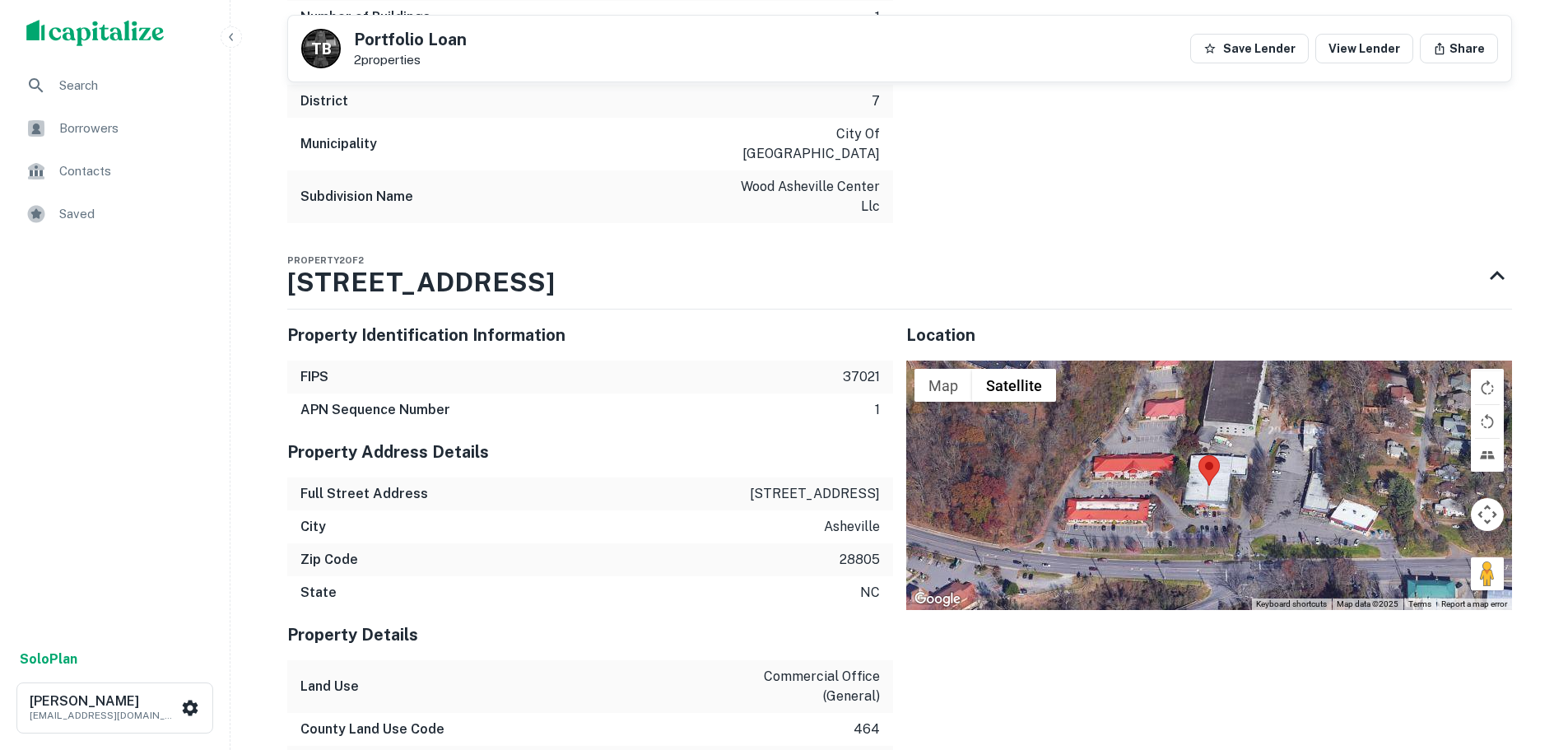
scroll to position [3176, 0]
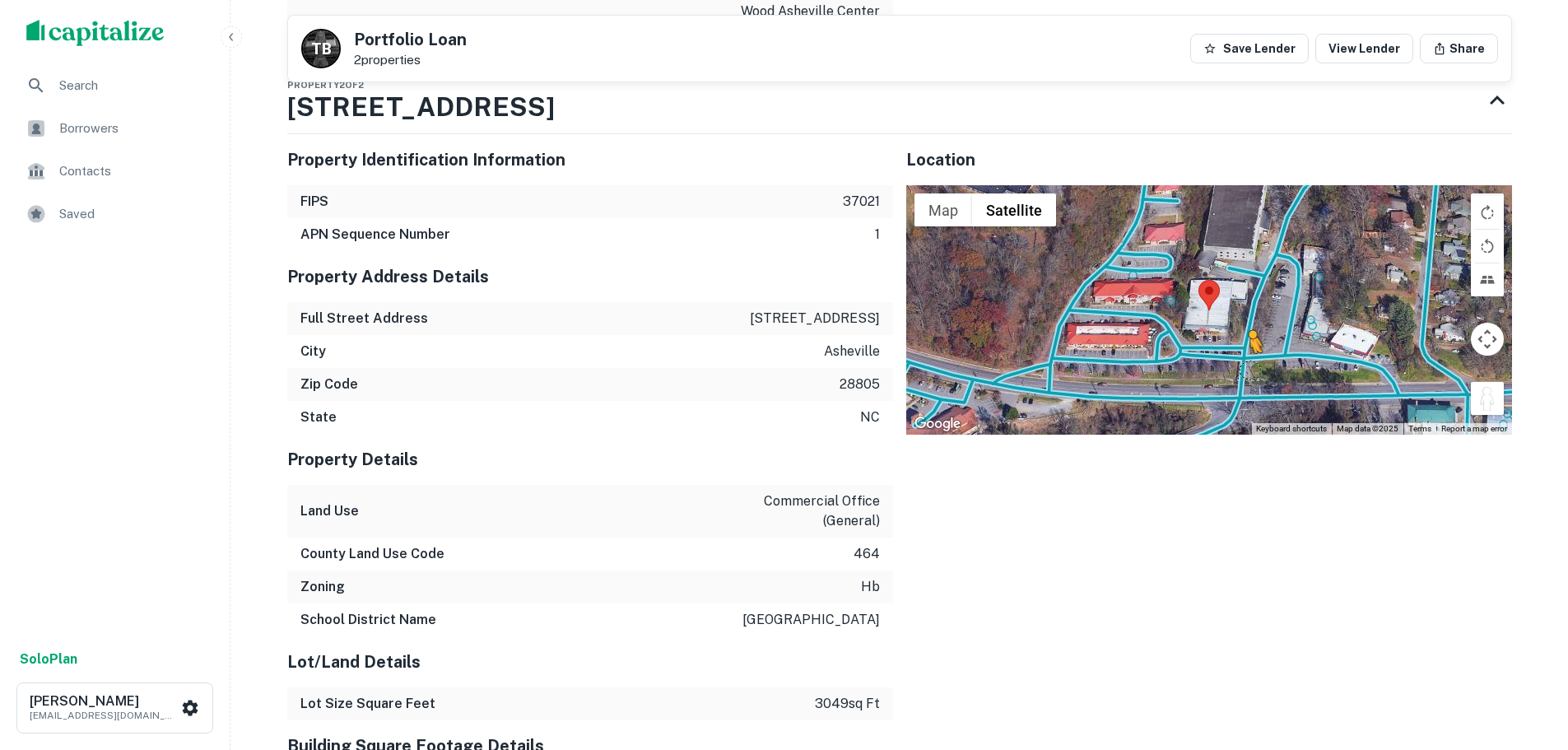
drag, startPoint x: 1483, startPoint y: 381, endPoint x: 1241, endPoint y: 351, distance: 243.9
click at [1241, 351] on div "To activate drag with keyboard, press Alt + Enter. Once in keyboard drag state,…" at bounding box center [1208, 310] width 606 height 248
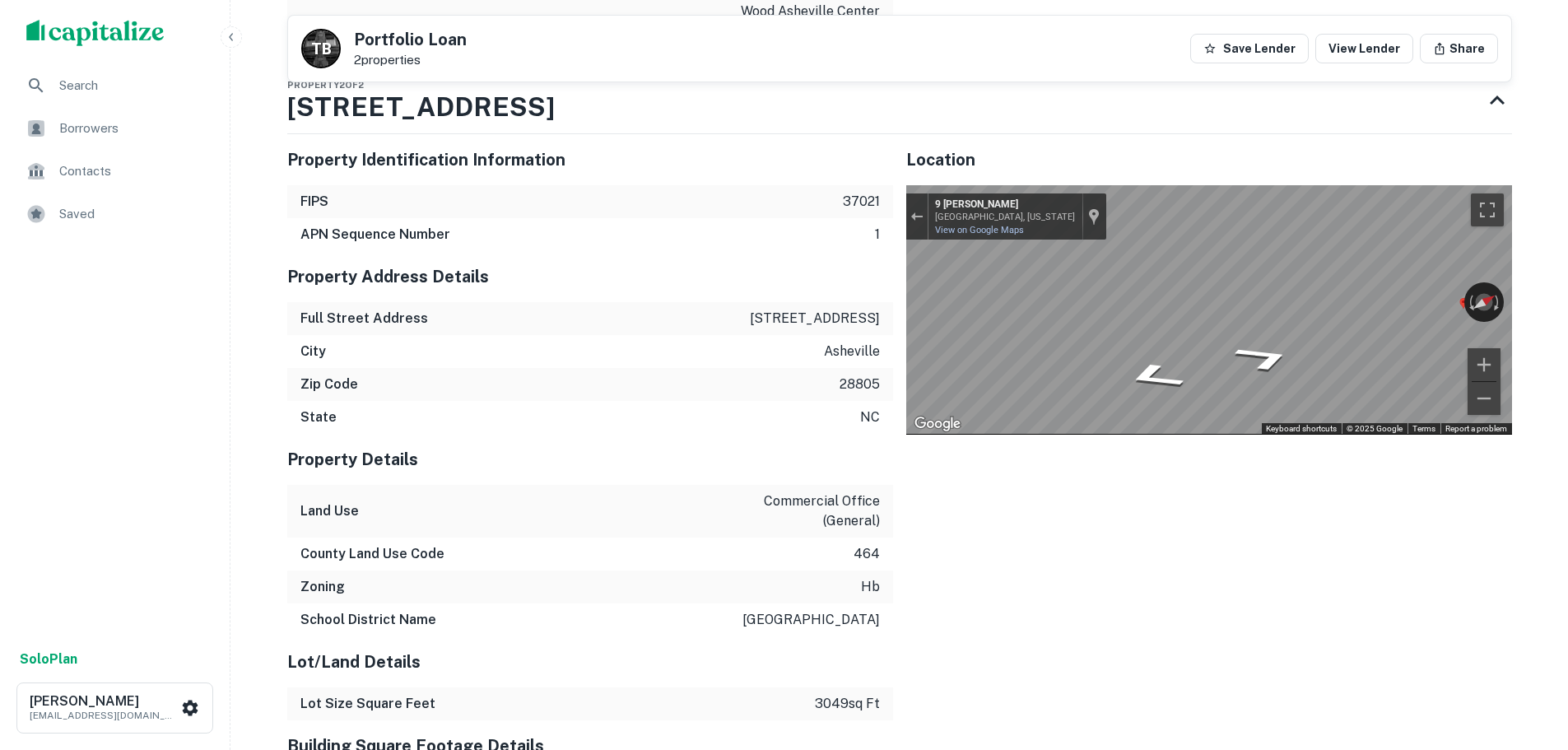
click at [1475, 340] on div "← Move left → Move right ↑ Move up ↓ Move down + Zoom in - Zoom out 9 Knauth Rd…" at bounding box center [1208, 310] width 606 height 248
click at [925, 206] on button "Exit the Street View" at bounding box center [916, 217] width 21 height 22
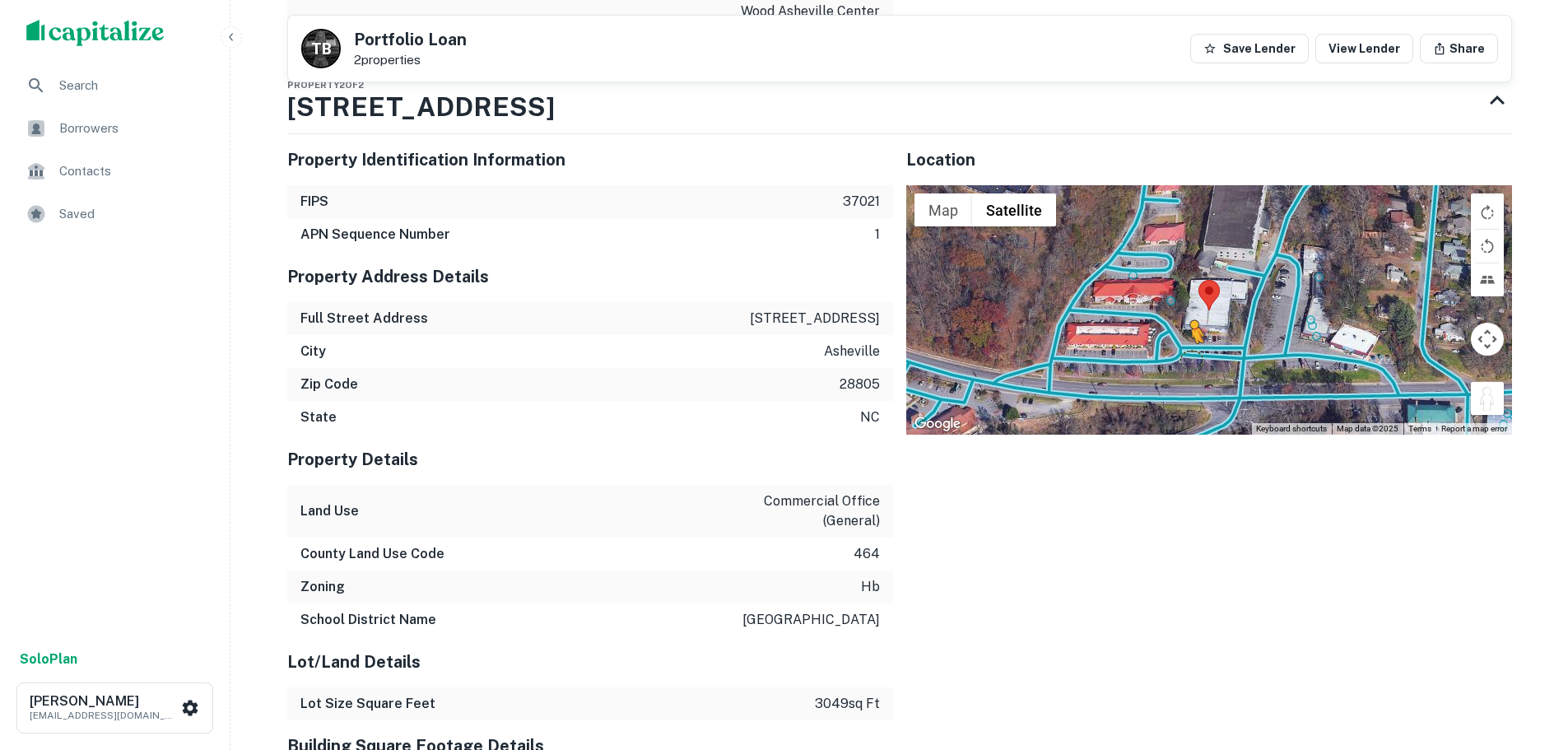
drag, startPoint x: 1475, startPoint y: 387, endPoint x: 1192, endPoint y: 342, distance: 286.6
click at [1192, 342] on div "To activate drag with keyboard, press Alt + Enter. Once in keyboard drag state,…" at bounding box center [1208, 310] width 606 height 248
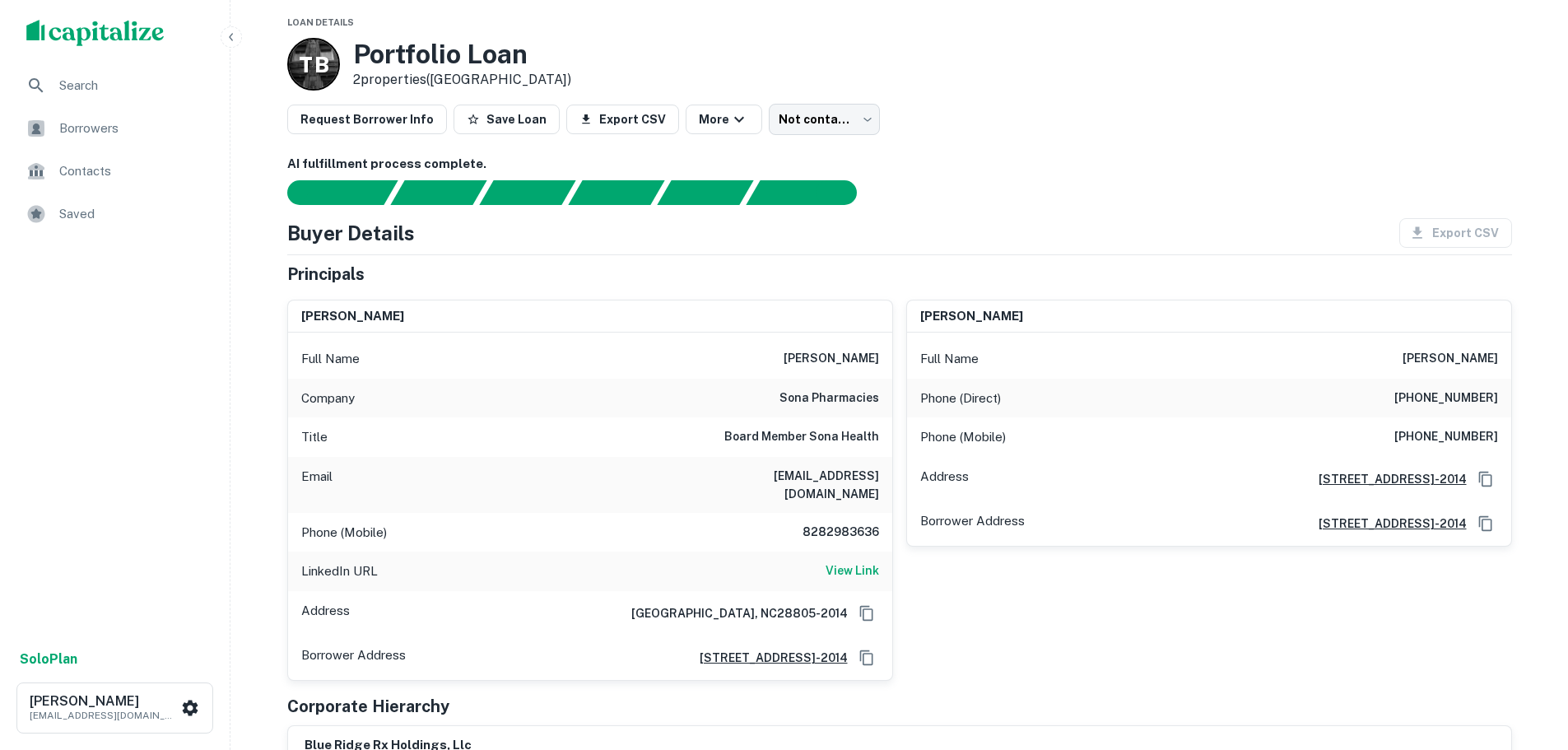
scroll to position [49, 0]
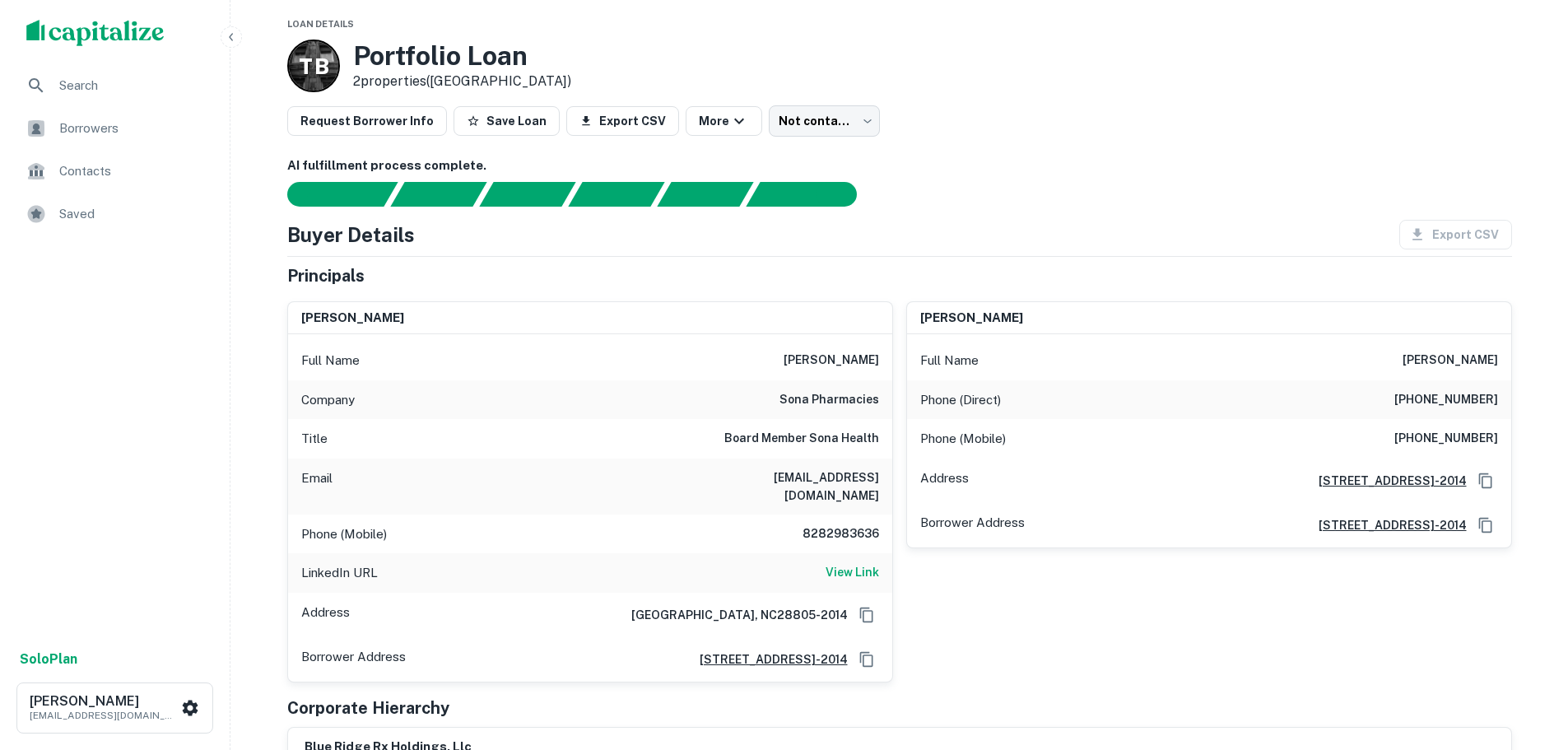
click at [862, 526] on h6 "8282983636" at bounding box center [829, 533] width 99 height 19
copy h6 "8282983636"
click at [1436, 406] on h6 "(910) 686-4379" at bounding box center [1447, 400] width 104 height 19
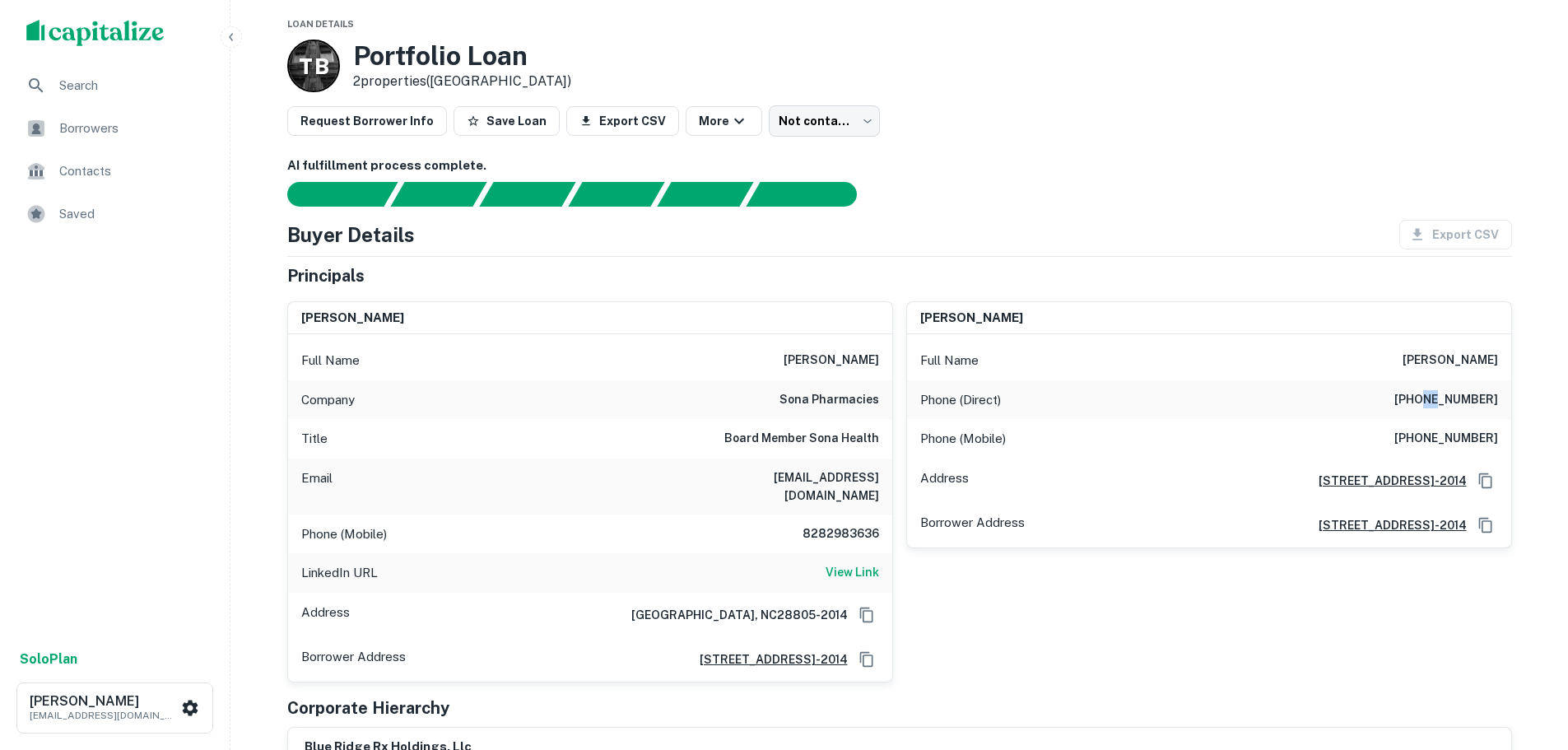
click at [1436, 406] on h6 "(910) 686-4379" at bounding box center [1447, 400] width 104 height 19
copy h6 "(910) 686-4379"
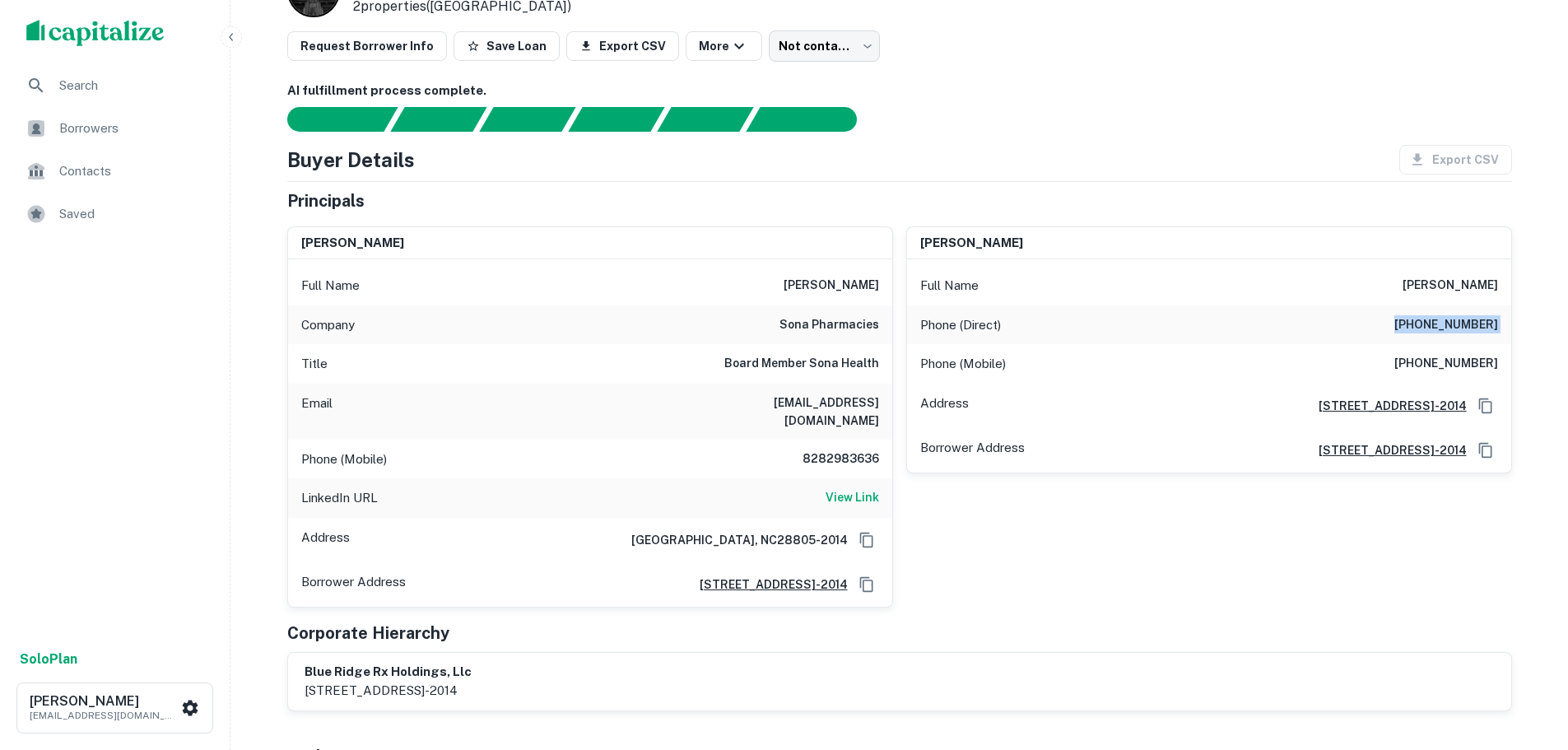
scroll to position [0, 0]
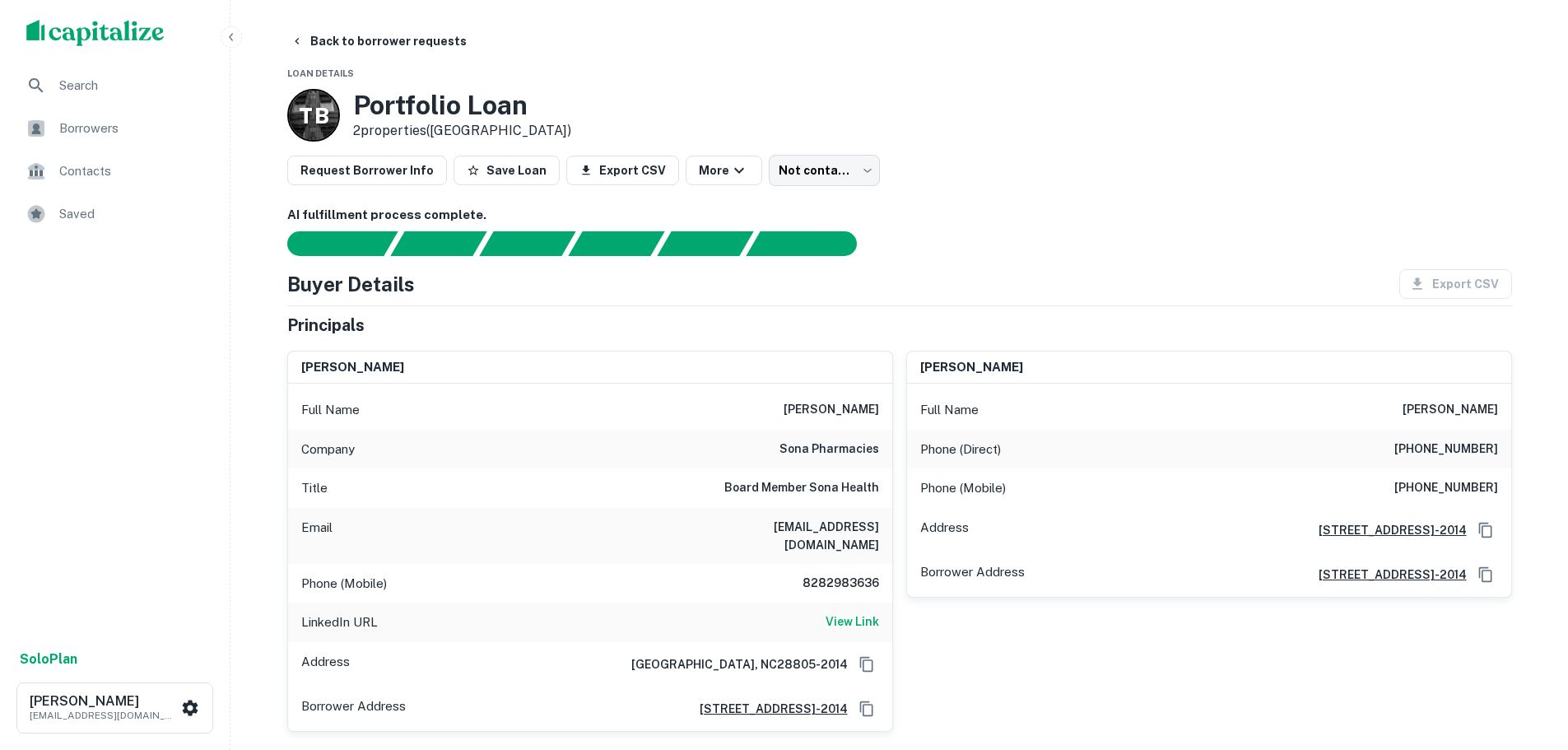
click at [1453, 488] on h6 "(828) 290-2847" at bounding box center [1447, 488] width 104 height 19
click at [1452, 488] on h6 "(828) 290-2847" at bounding box center [1447, 488] width 104 height 19
copy h6 "(828) 290-2847"
click at [416, 40] on button "Back to borrower requests" at bounding box center [378, 41] width 189 height 30
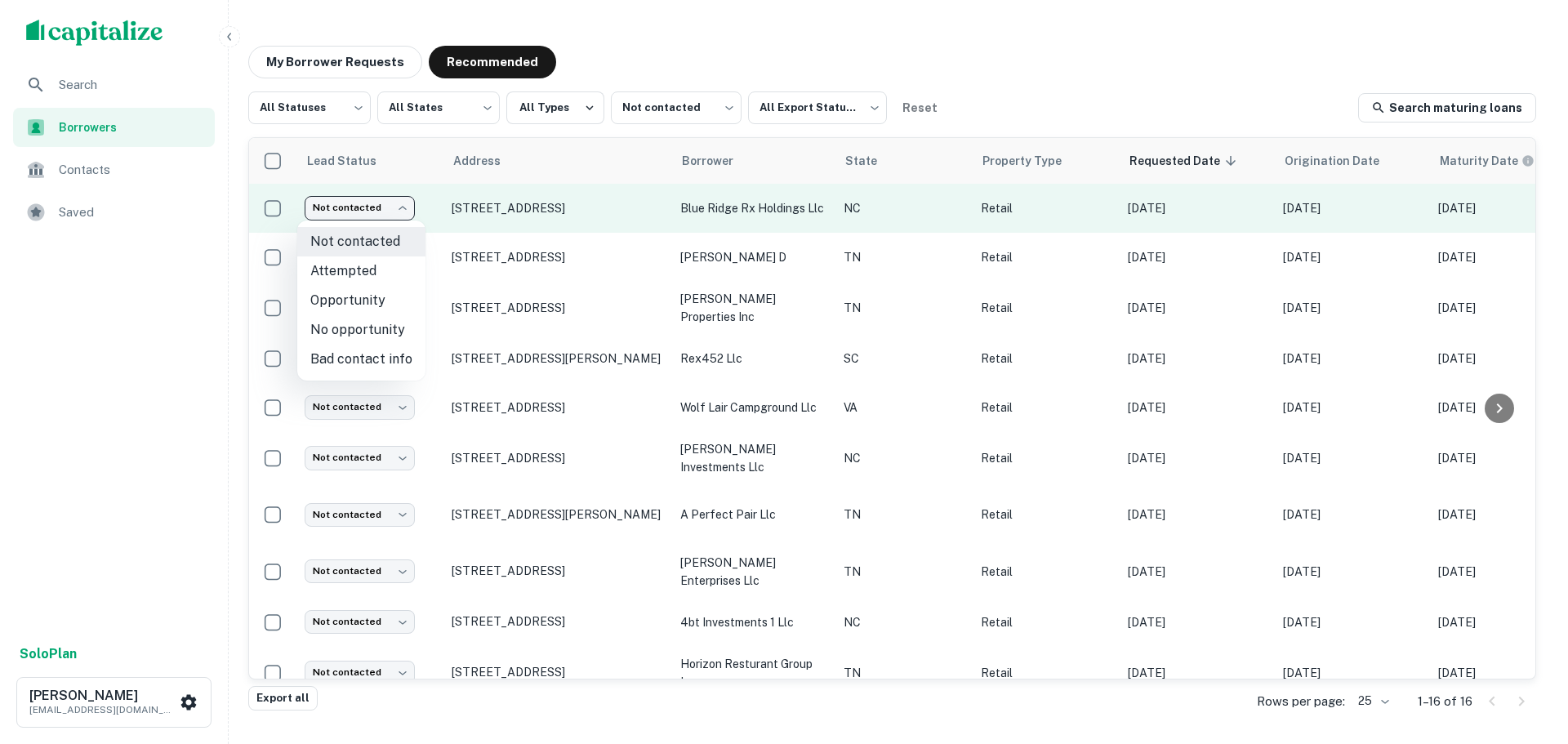
click at [407, 213] on body "Search Borrowers Contacts Saved Solo Plan Trevor Zwick tzwick@surmount.com My B…" at bounding box center [784, 372] width 1568 height 744
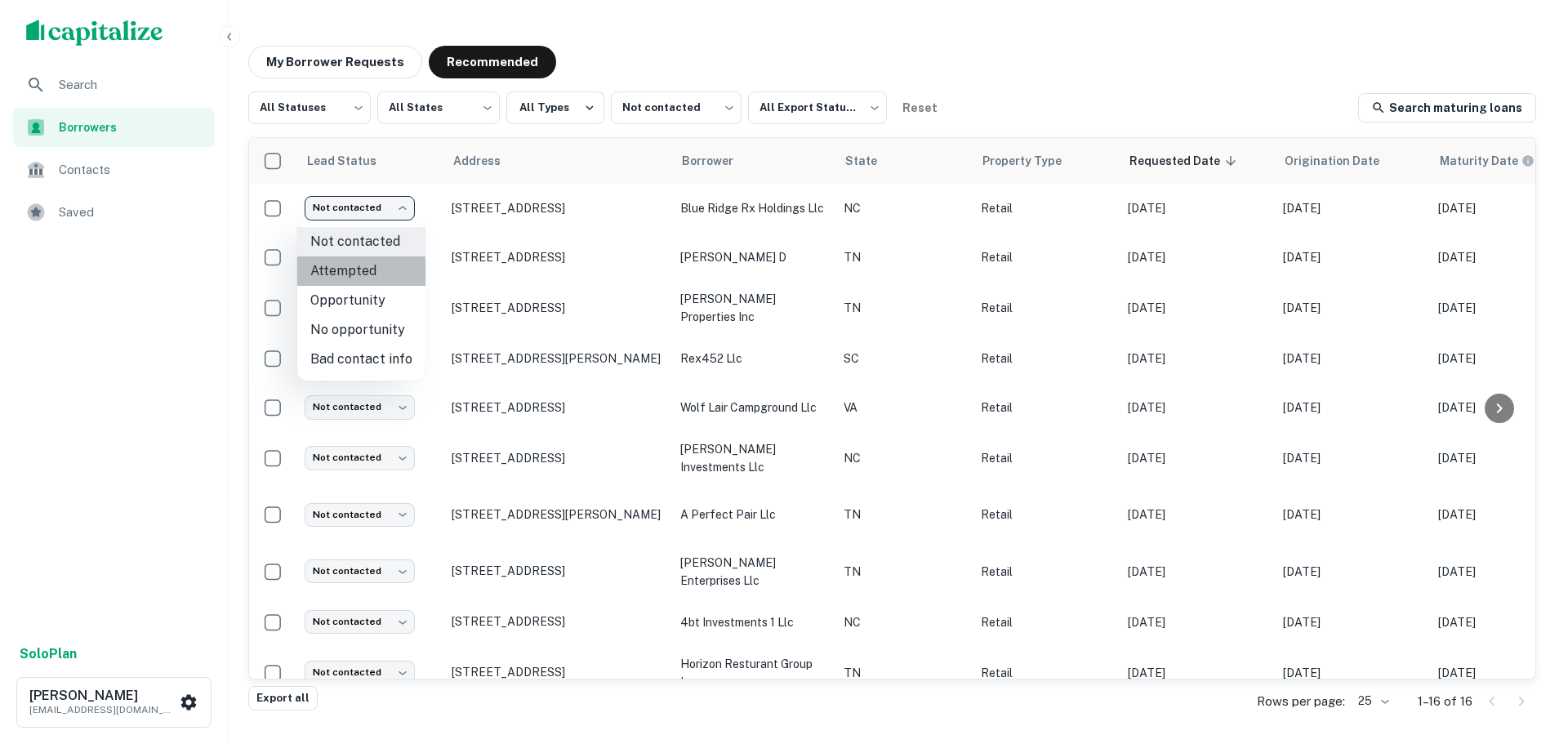
click at [375, 272] on li "Attempted" at bounding box center [361, 271] width 128 height 29
type input "*********"
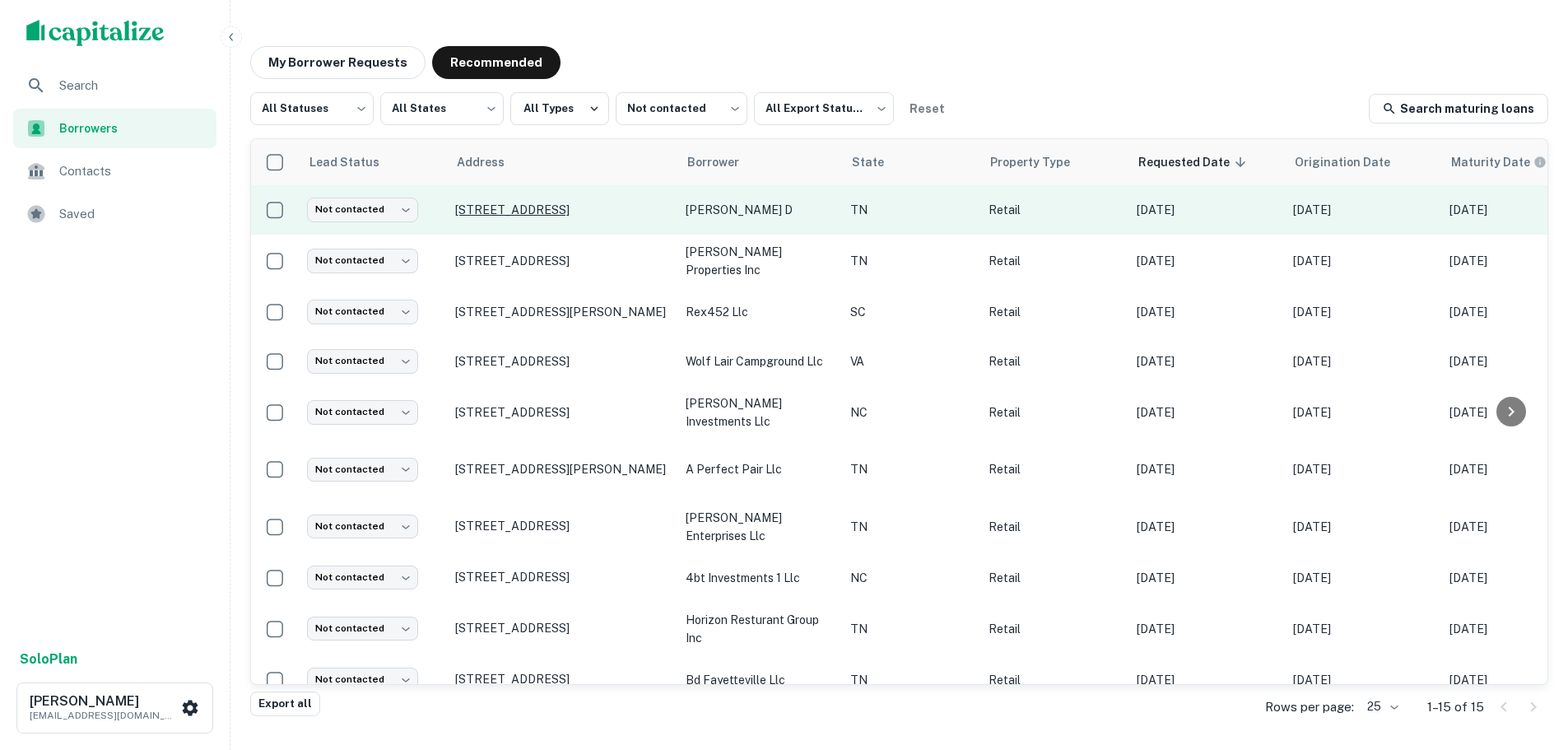
click at [562, 215] on p "1610 Jaram Rd Morristown, TN37814" at bounding box center [562, 210] width 214 height 15
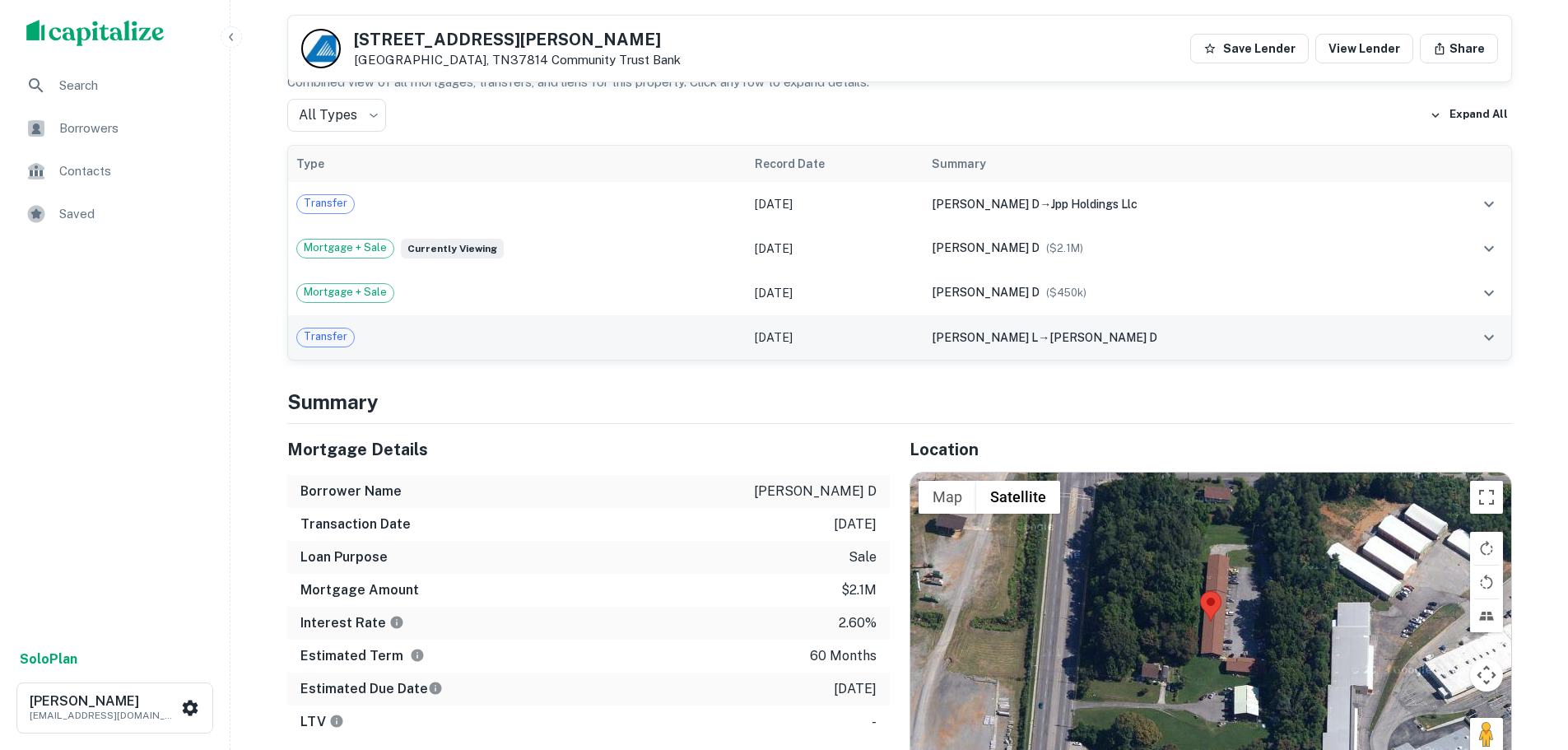
scroll to position [1399, 0]
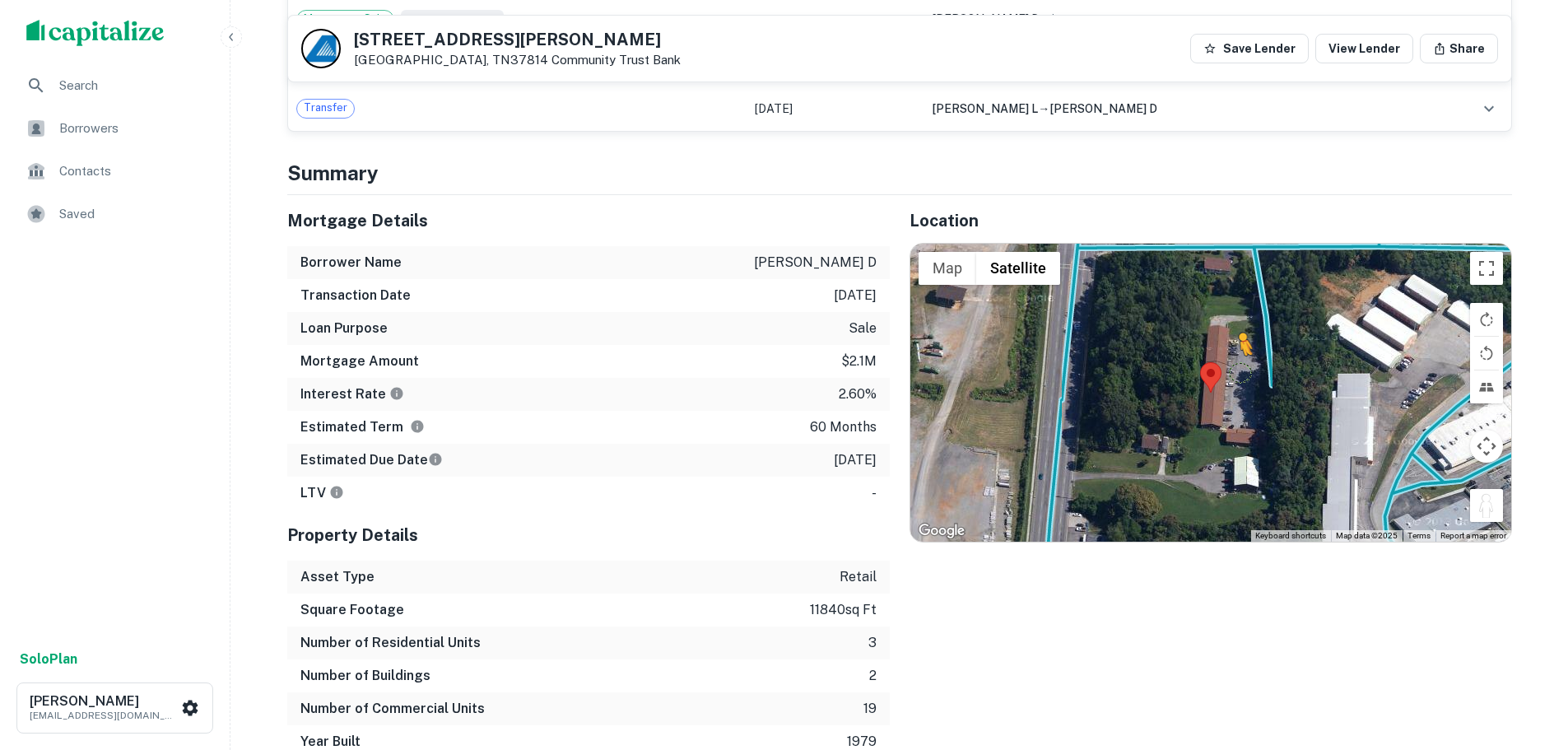
drag, startPoint x: 1497, startPoint y: 495, endPoint x: 1239, endPoint y: 354, distance: 294.0
click at [1239, 354] on div "To activate drag with keyboard, press Alt + Enter. Once in keyboard drag state,…" at bounding box center [1211, 392] width 601 height 298
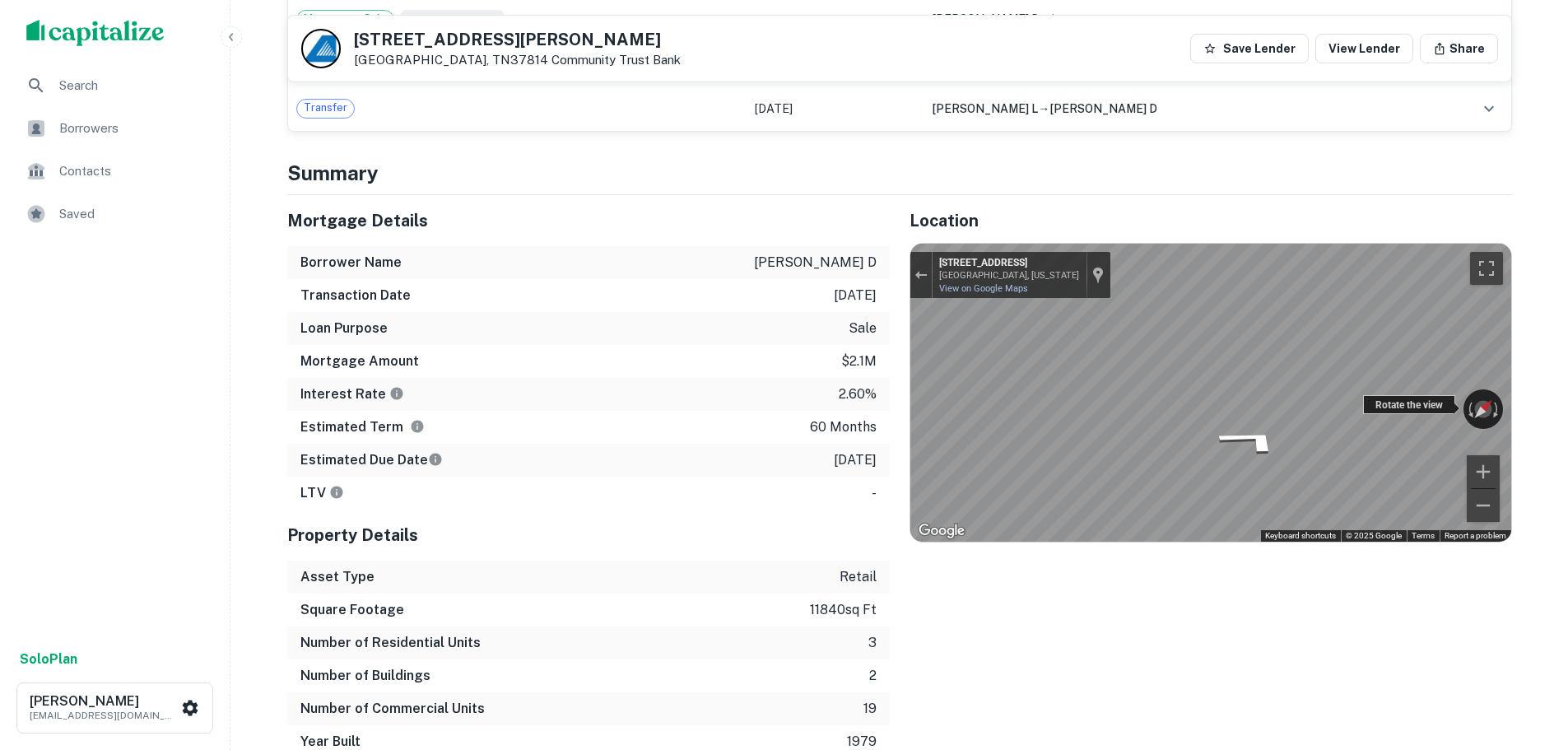
click at [1375, 384] on div "← Move left → Move right ↑ Move up ↓ Move down + Zoom in - Zoom out 1600 Jaram …" at bounding box center [1211, 392] width 601 height 298
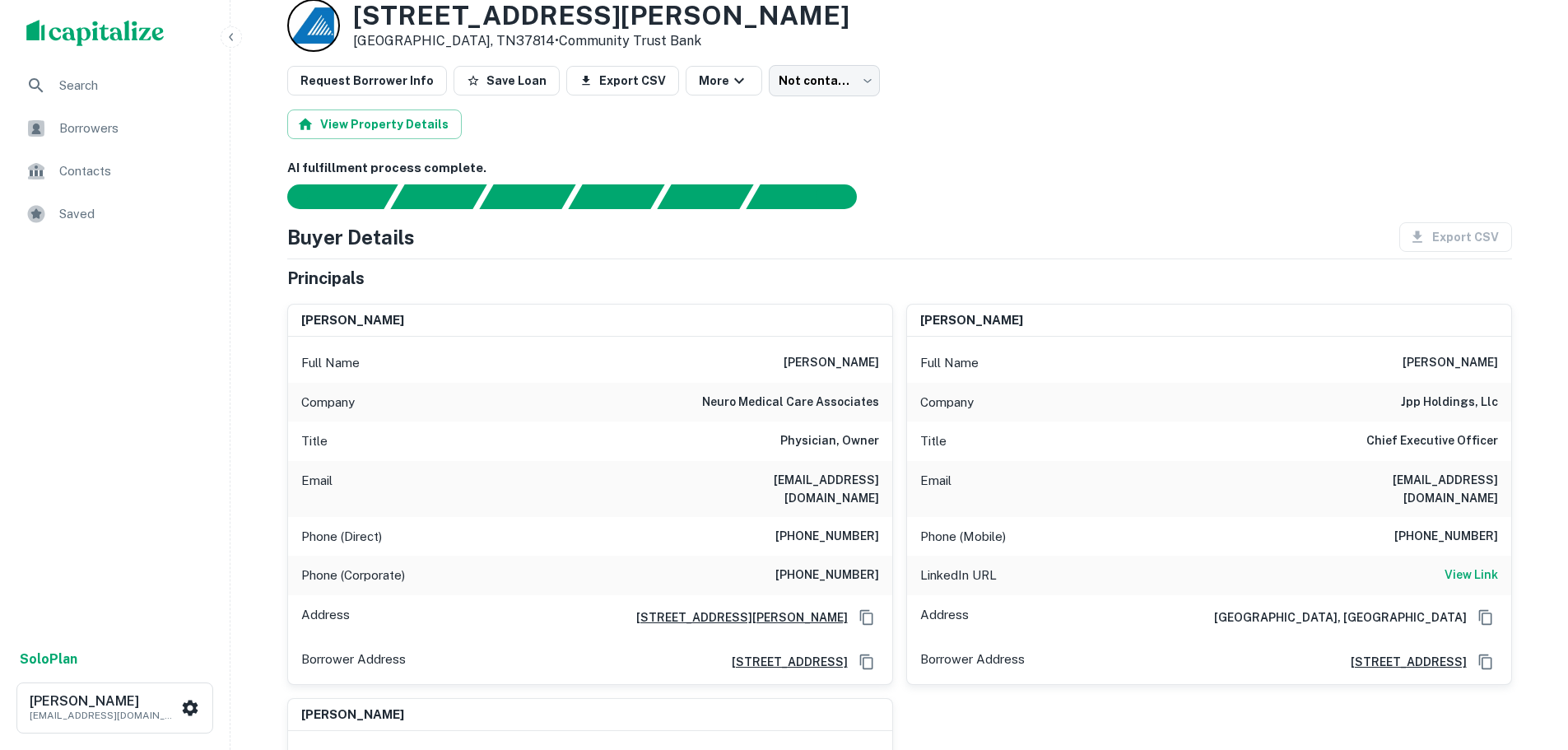
scroll to position [0, 0]
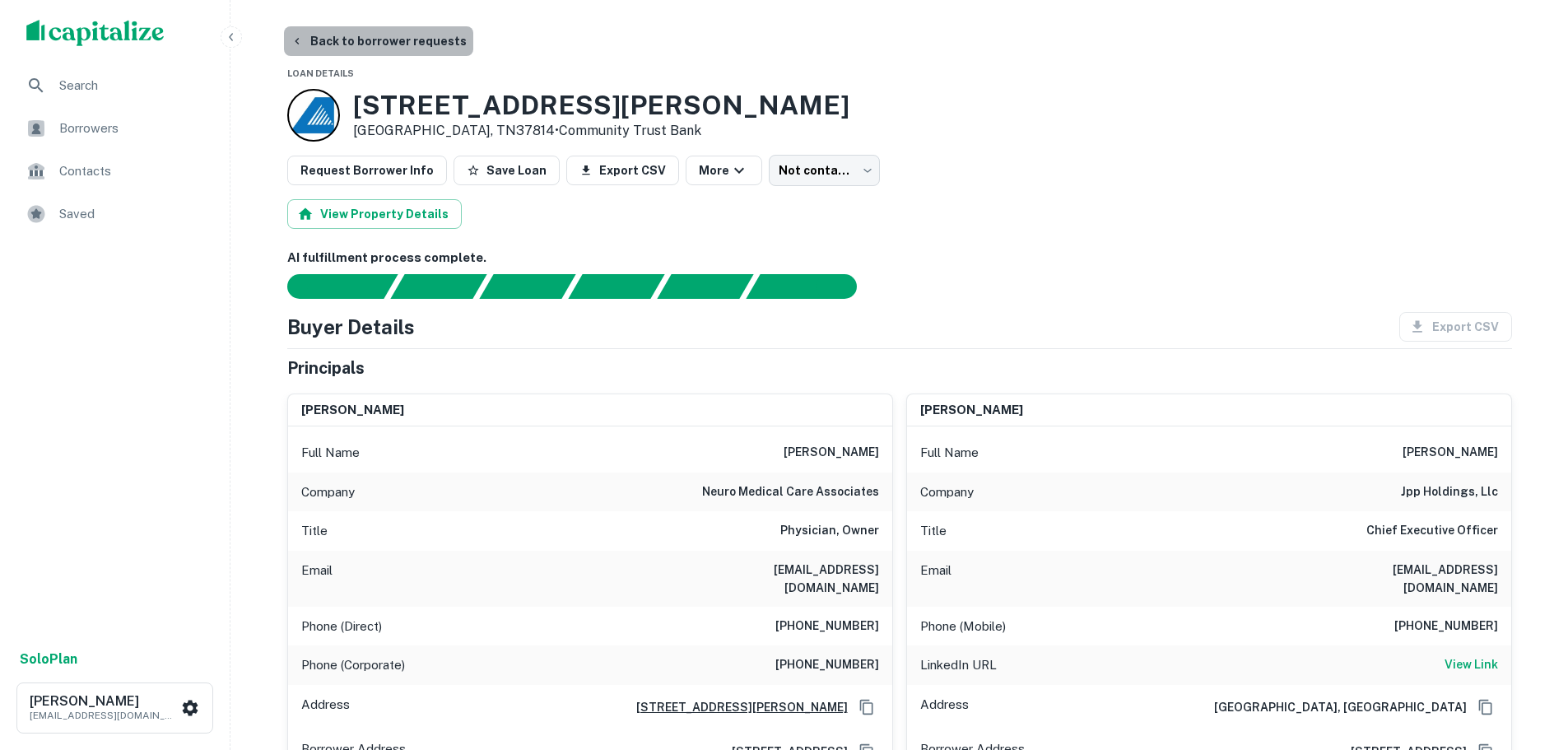
click at [414, 30] on button "Back to borrower requests" at bounding box center [378, 41] width 189 height 30
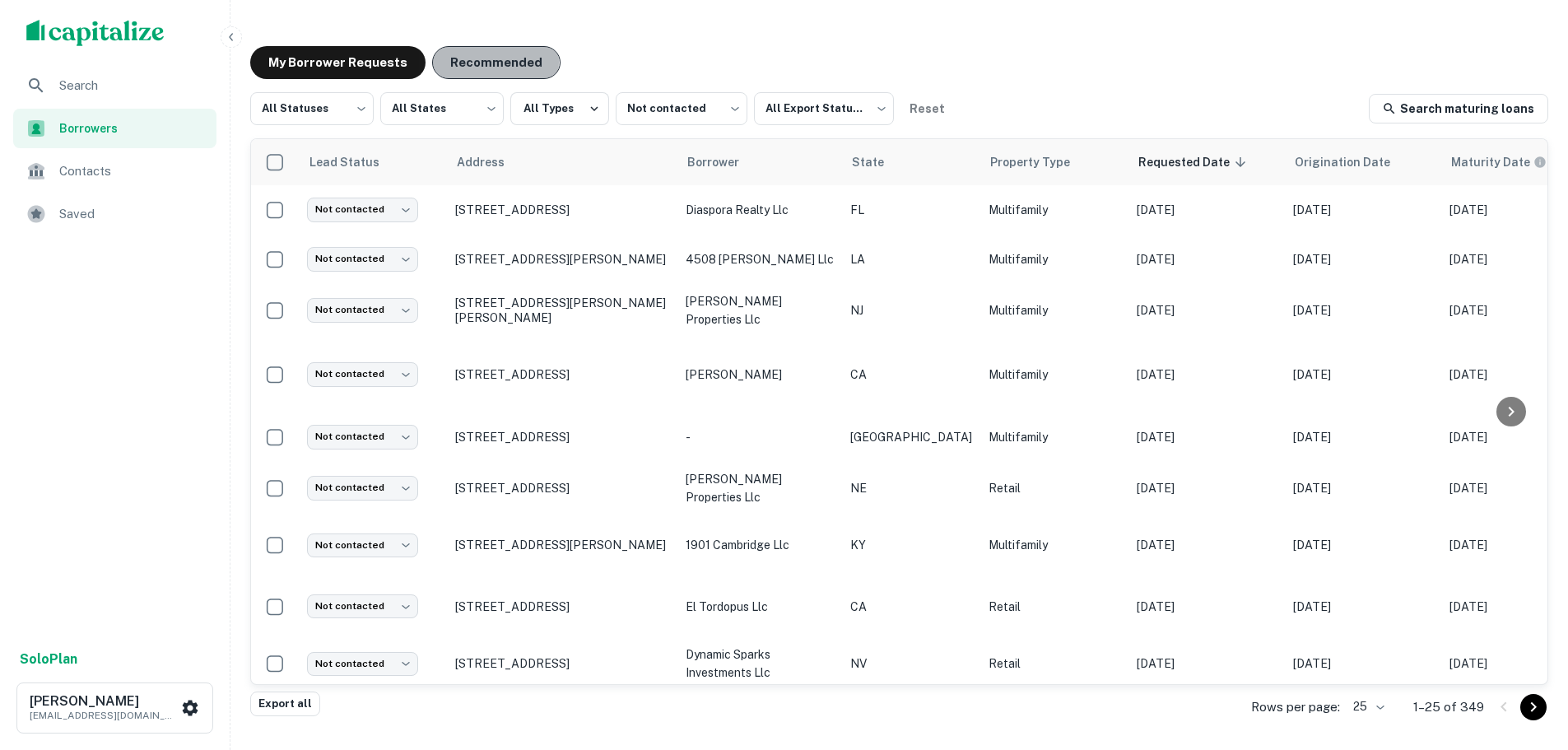
click at [482, 62] on button "Recommended" at bounding box center [496, 63] width 128 height 33
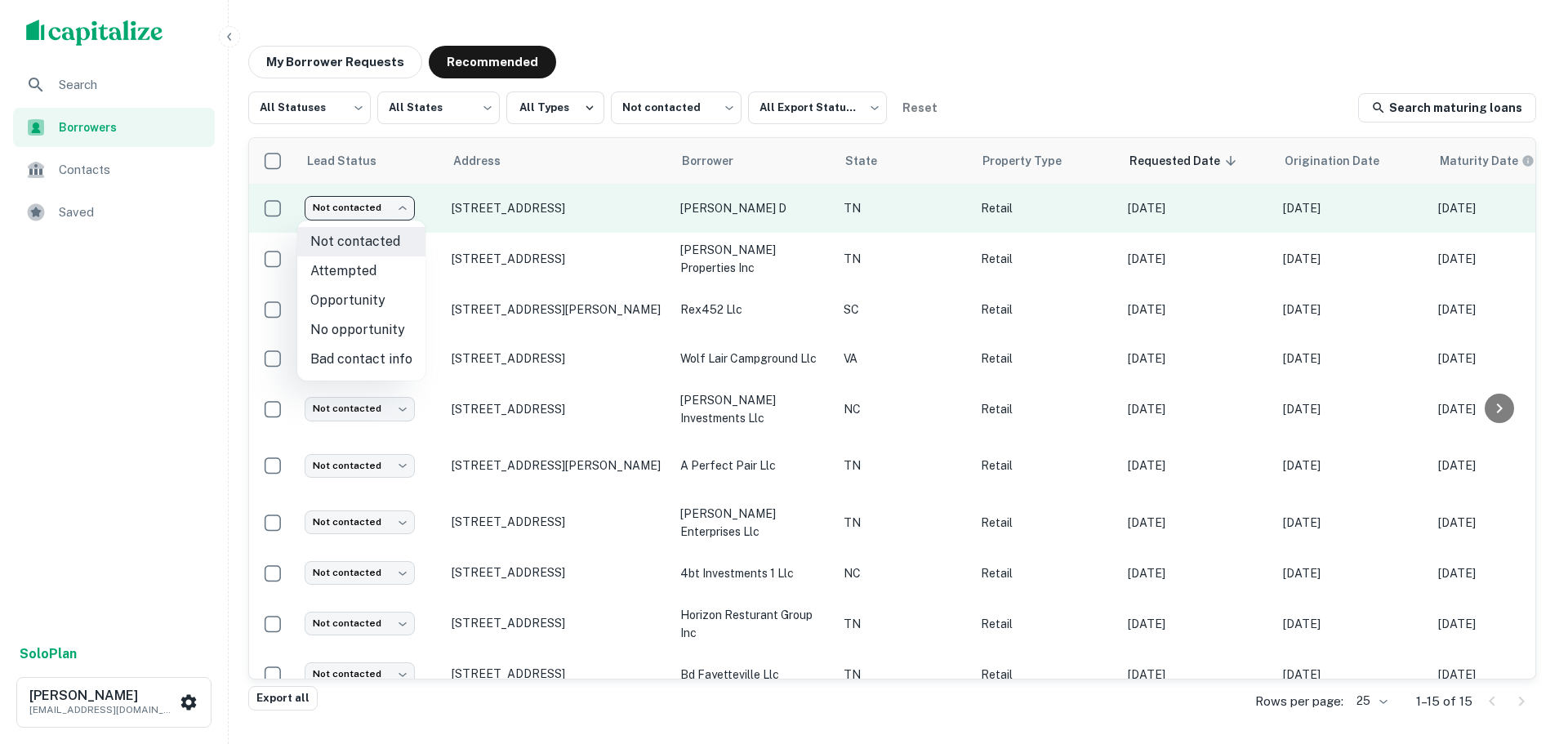
click at [370, 213] on body "Search Borrowers Contacts Saved Solo Plan Trevor Zwick tzwick@surmount.com My B…" at bounding box center [784, 372] width 1568 height 744
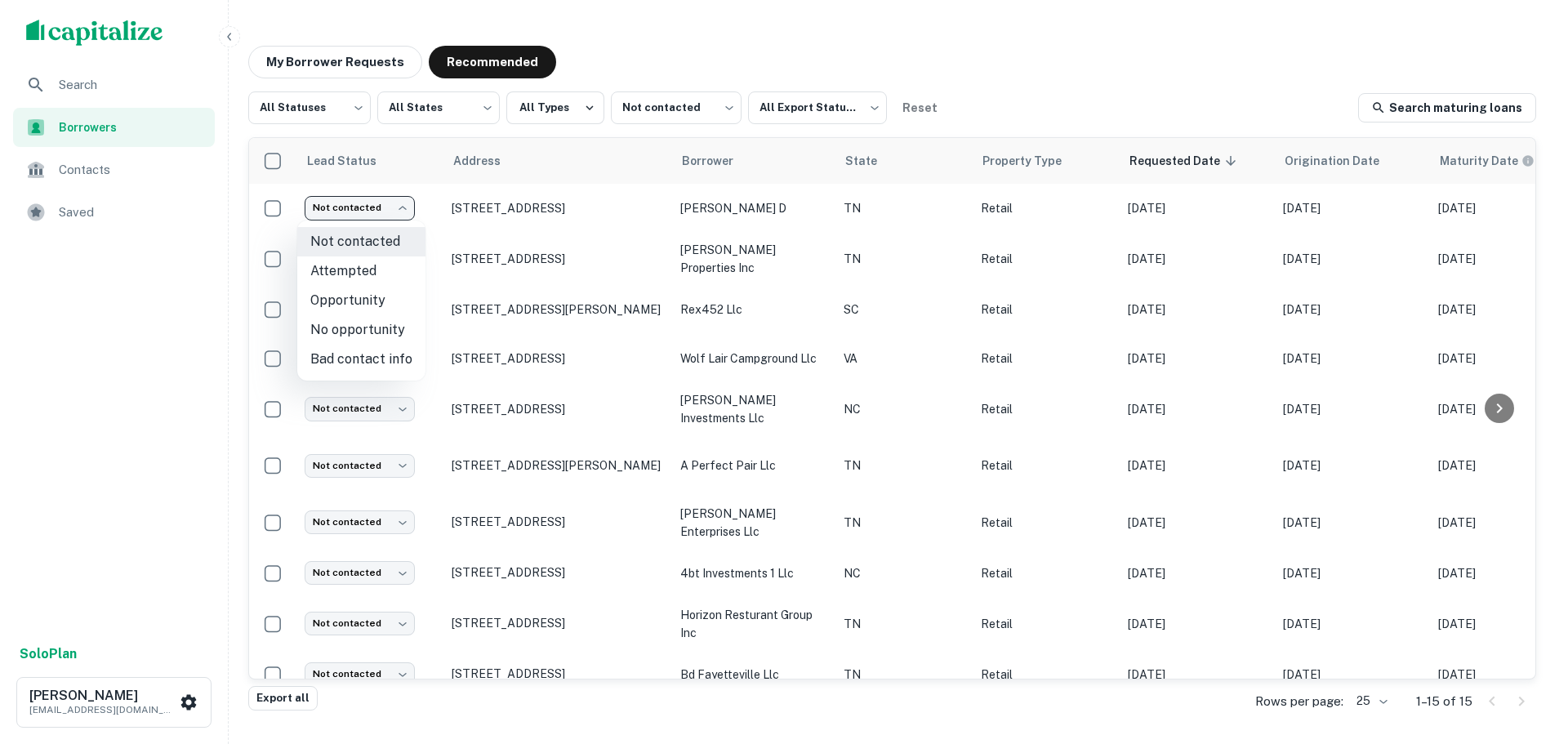
click at [496, 207] on div at bounding box center [784, 372] width 1568 height 744
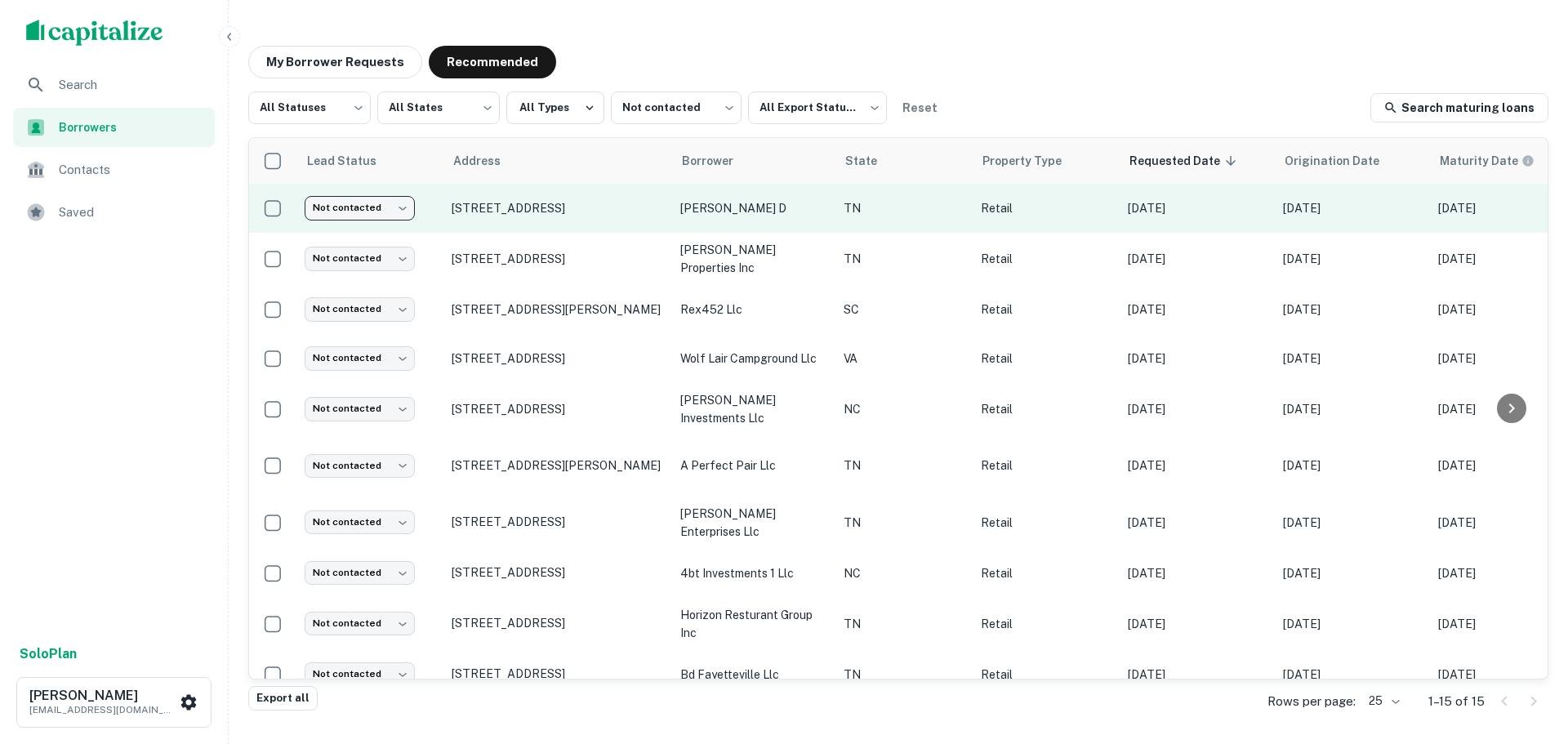
click at [381, 214] on body "Search Borrowers Contacts Saved Solo Plan Trevor Zwick tzwick@surmount.com My B…" at bounding box center [784, 372] width 1568 height 744
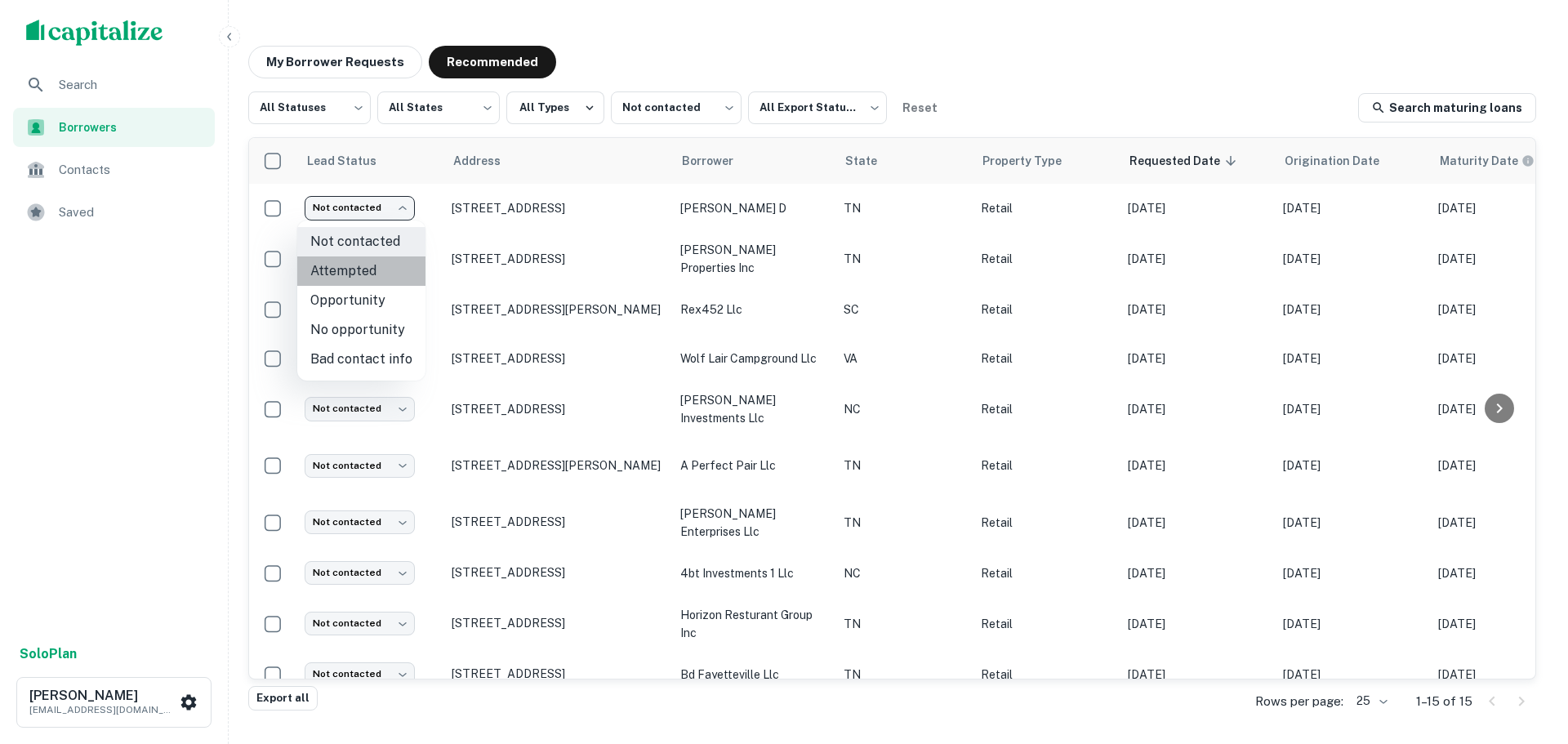
click at [361, 265] on li "Attempted" at bounding box center [361, 271] width 128 height 29
type input "*********"
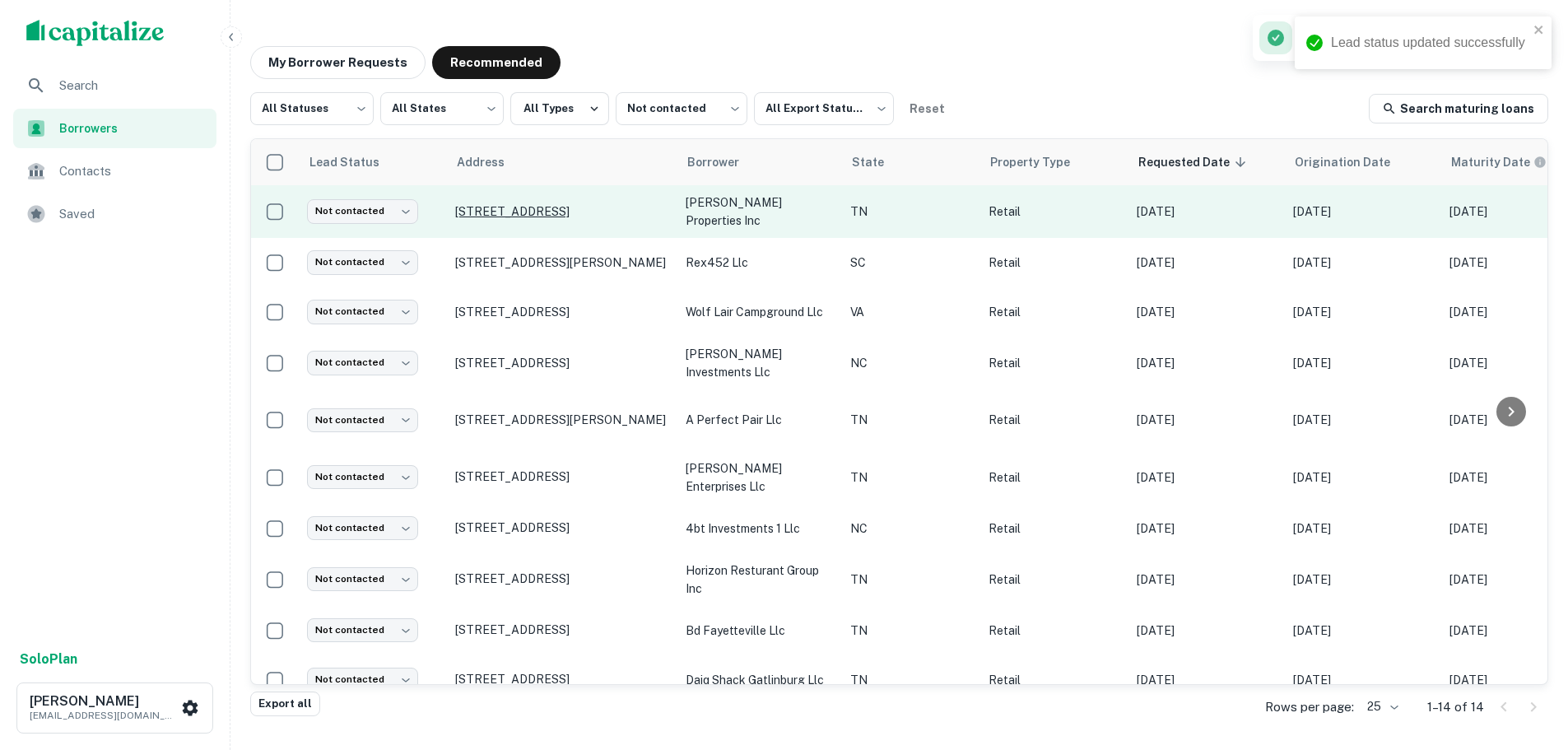
click at [533, 204] on p "11547 Lebanon Rd Mount Juliet, TN37122" at bounding box center [562, 211] width 214 height 15
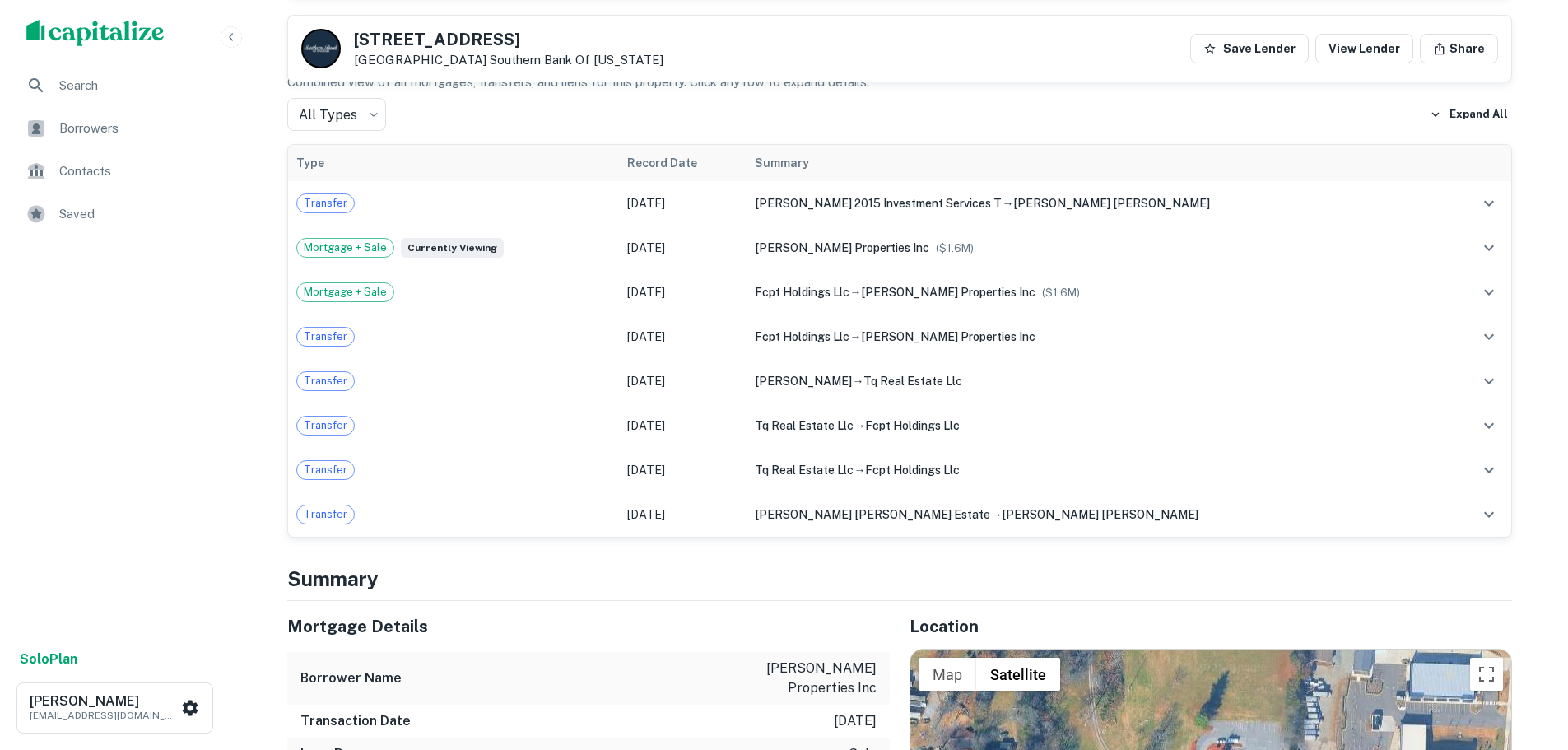
scroll to position [1234, 0]
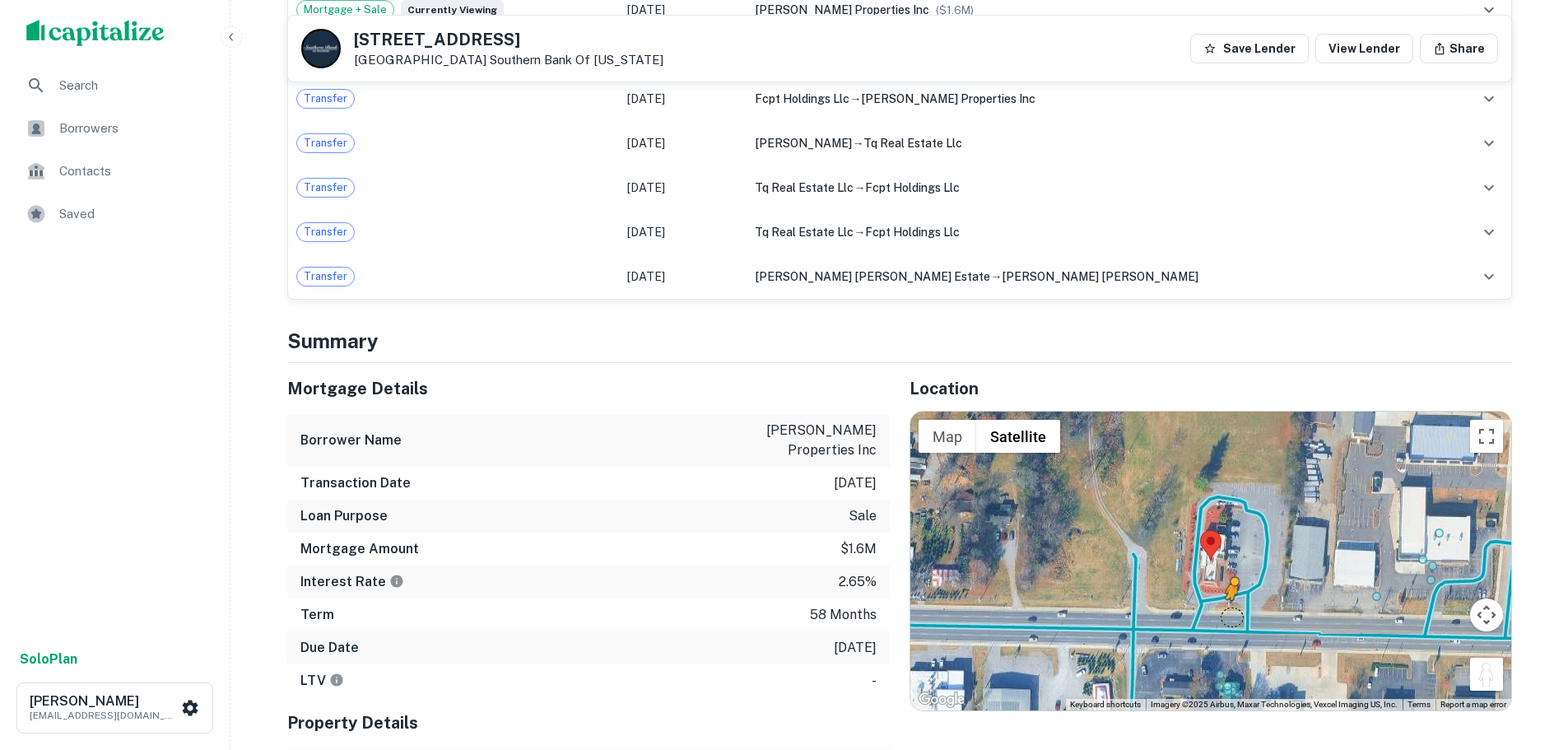
drag, startPoint x: 1485, startPoint y: 642, endPoint x: 1230, endPoint y: 571, distance: 264.7
click at [1230, 571] on div "To activate drag with keyboard, press Alt + Enter. Once in keyboard drag state,…" at bounding box center [1211, 560] width 601 height 298
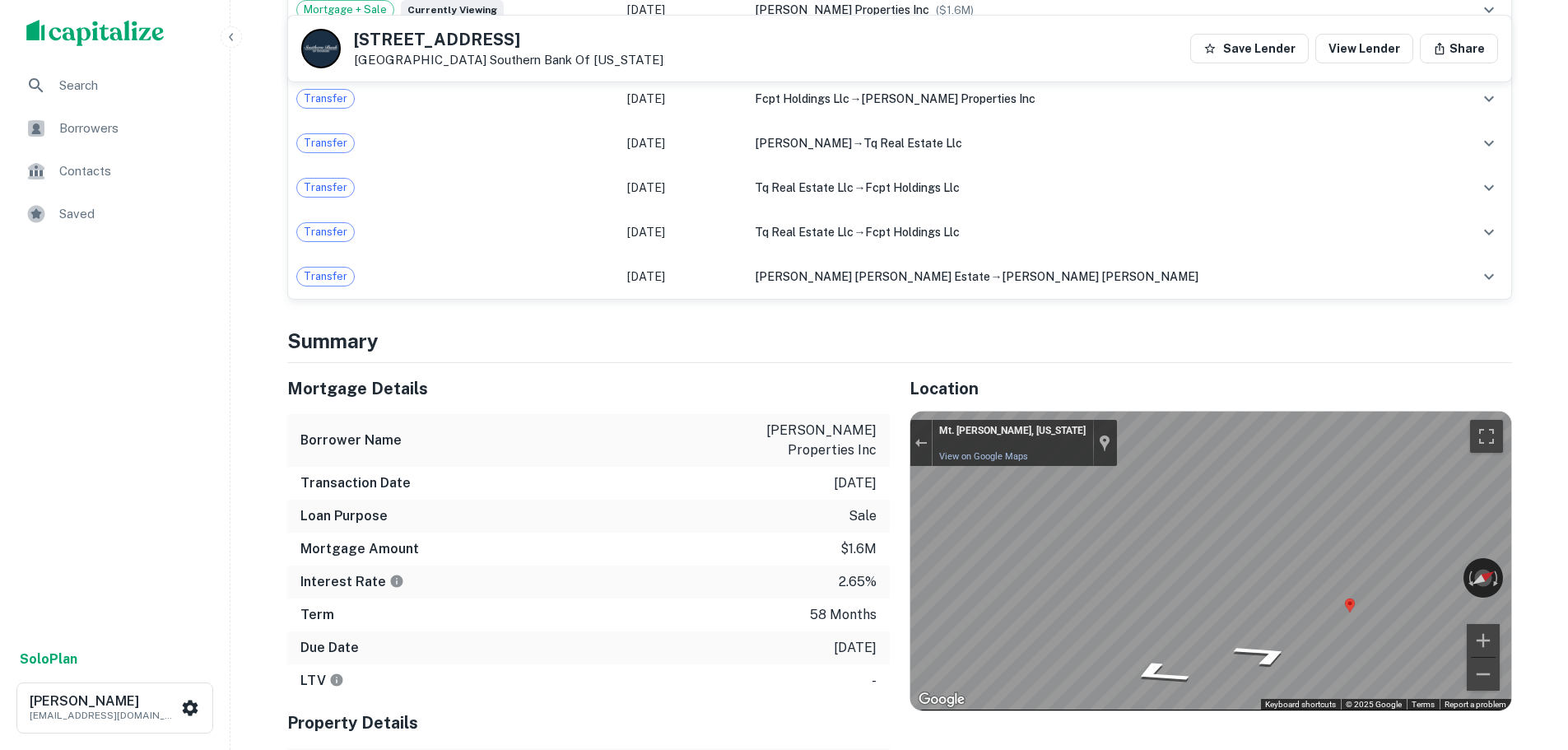
click at [430, 35] on h5 "11547 Lebanon Rd" at bounding box center [509, 40] width 310 height 17
copy h5 "11547 Lebanon Rd"
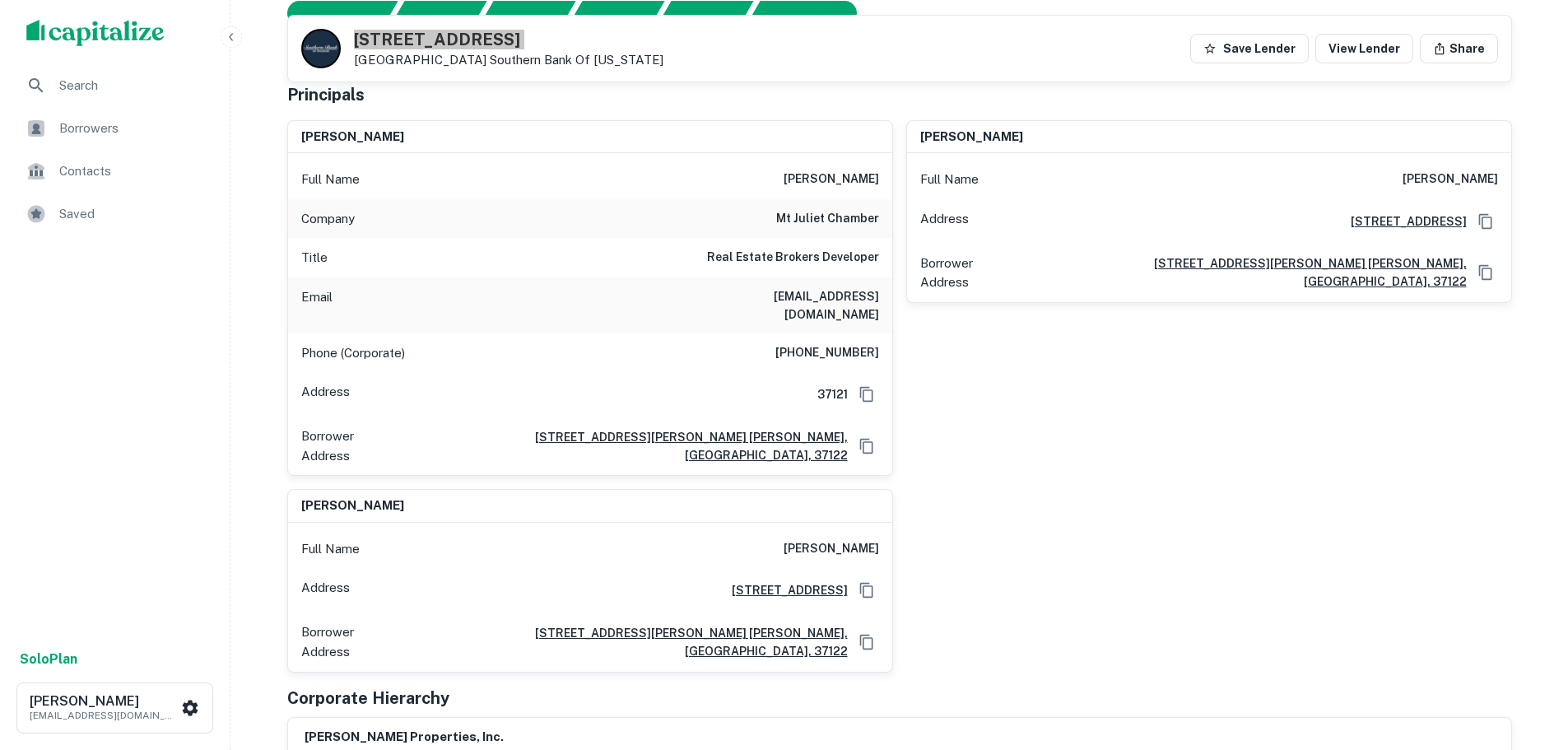
scroll to position [165, 0]
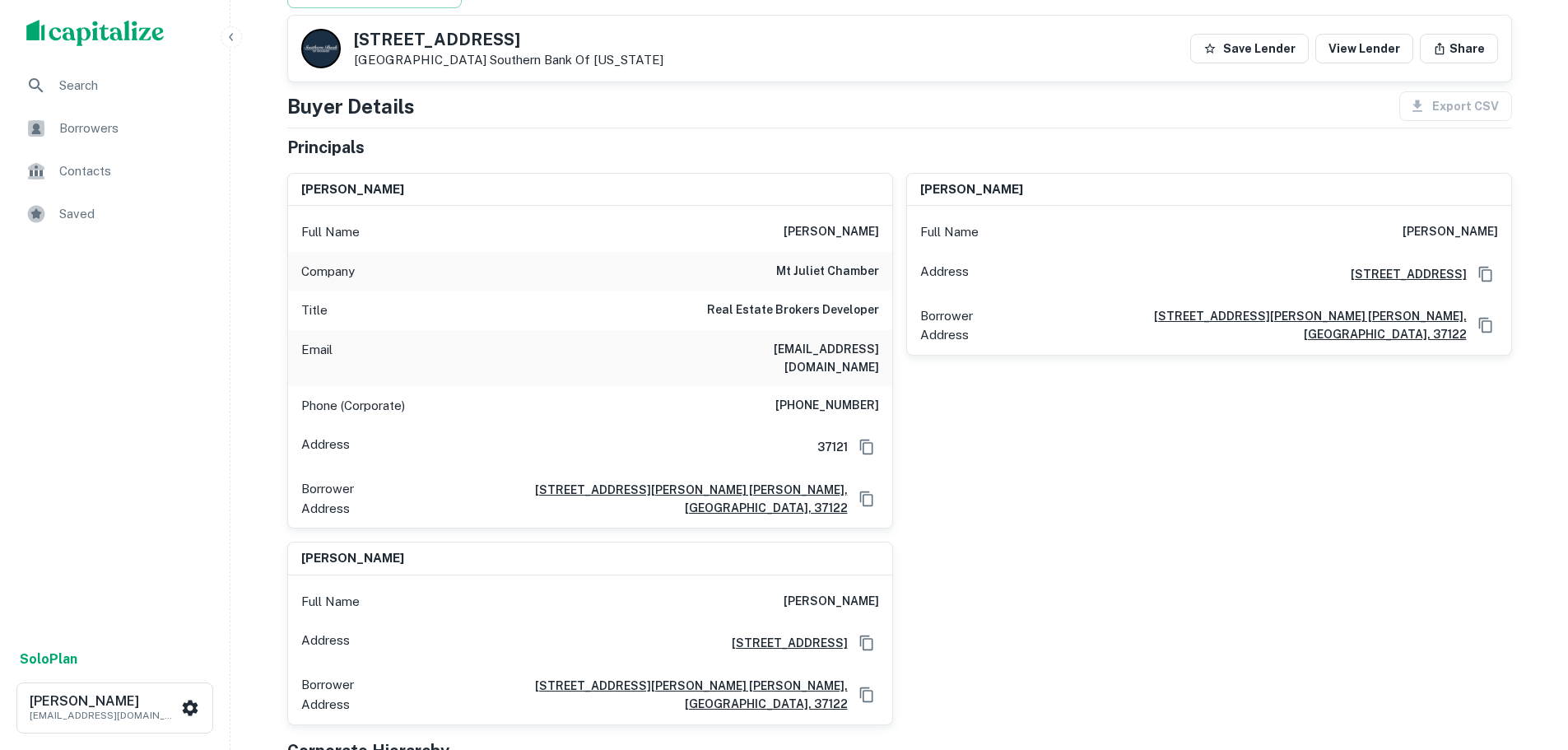
click at [851, 396] on h6 "(615) 754-8595" at bounding box center [827, 405] width 104 height 19
copy h6 "(615) 754-8595"
click at [857, 229] on h6 "mark lineberry" at bounding box center [831, 232] width 96 height 19
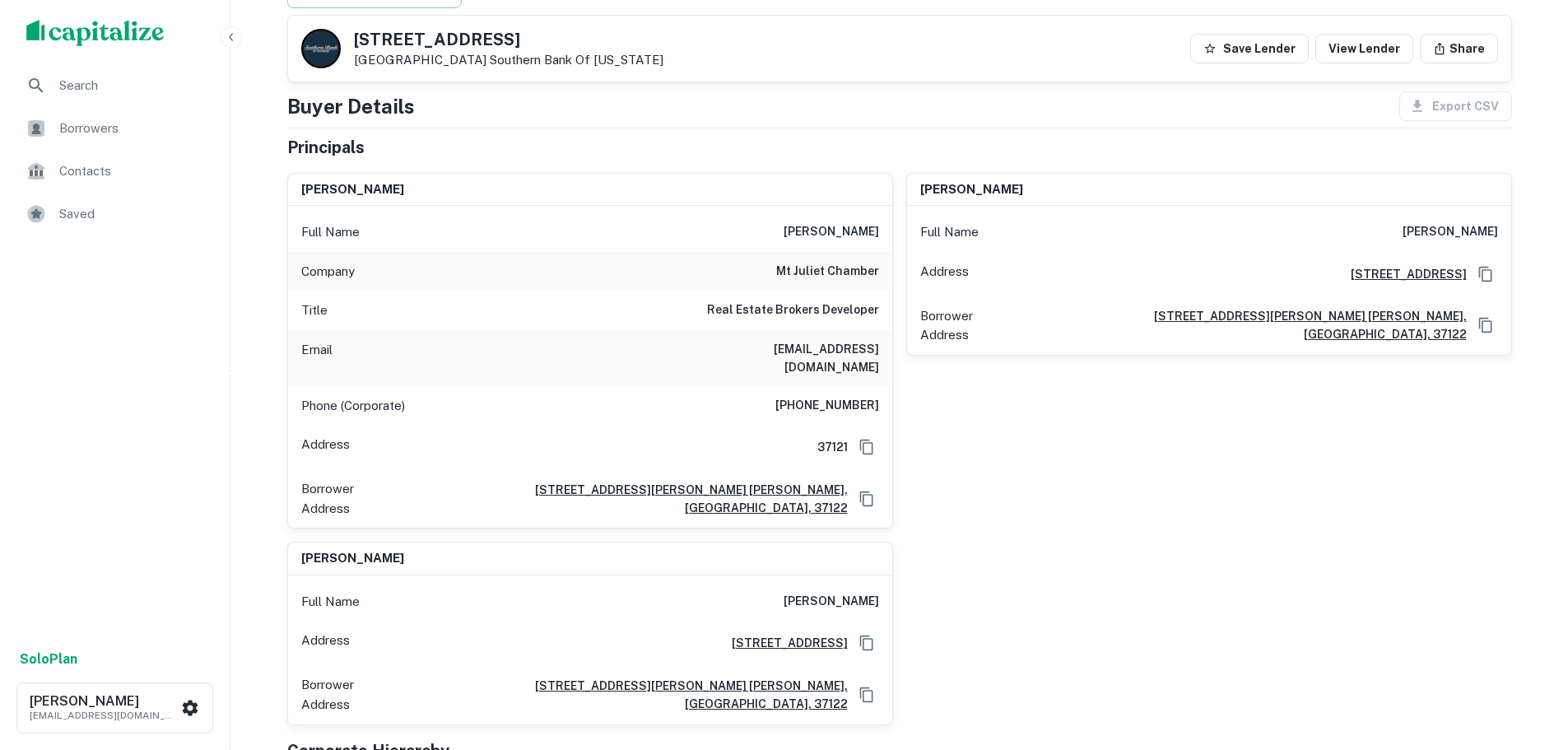
click at [857, 229] on h6 "mark lineberry" at bounding box center [831, 232] width 96 height 19
copy h6 "mark lineberry"
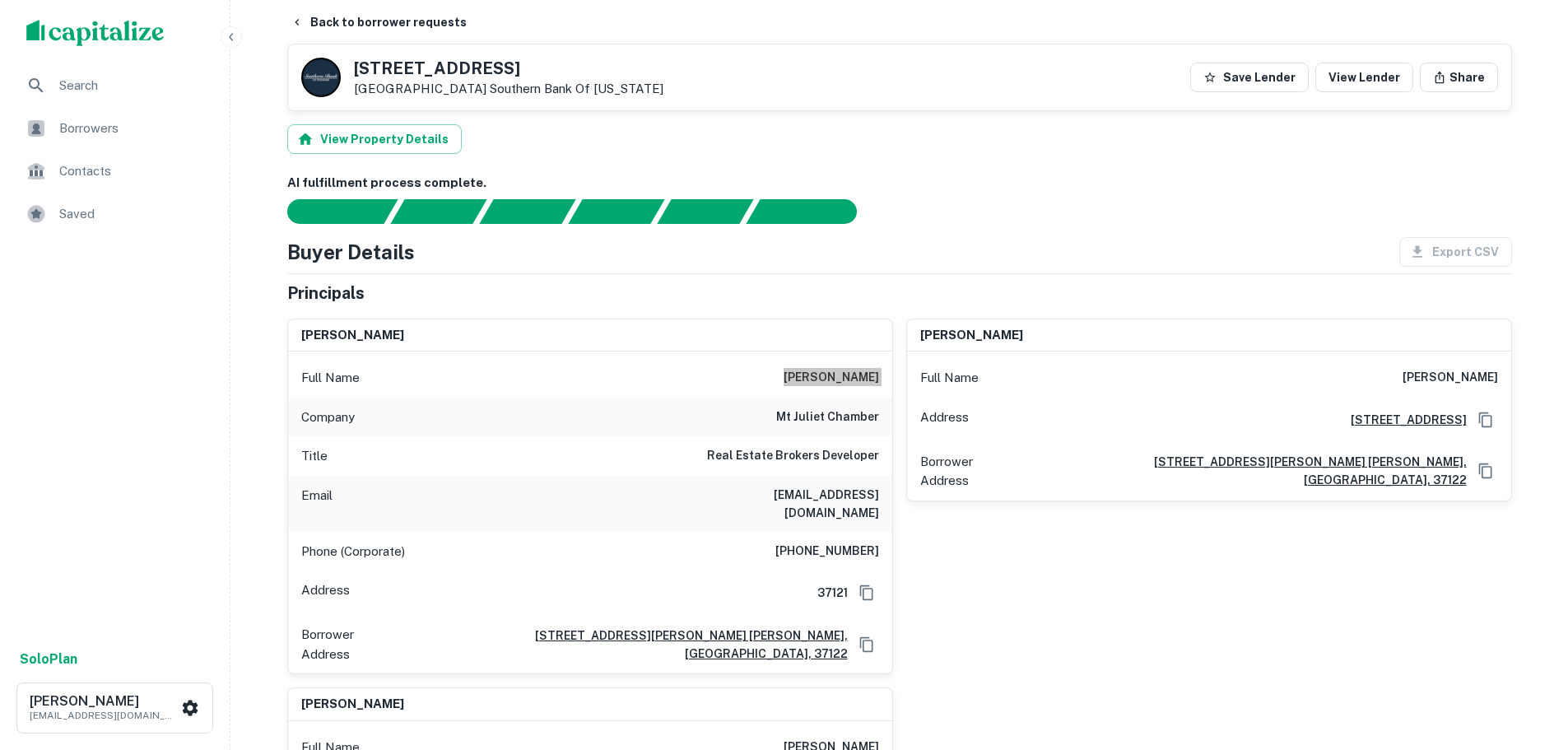
scroll to position [0, 0]
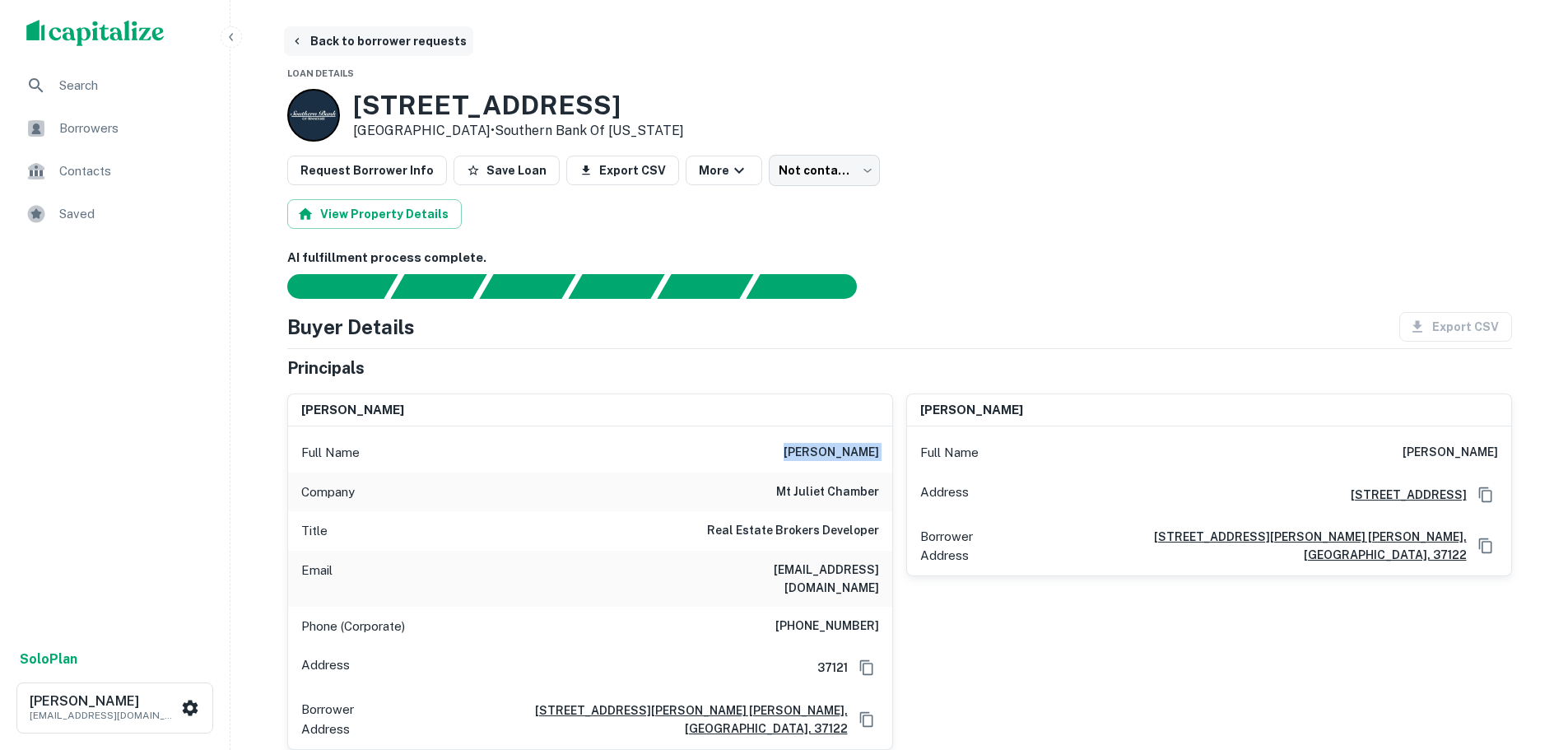
click at [363, 41] on button "Back to borrower requests" at bounding box center [378, 41] width 189 height 30
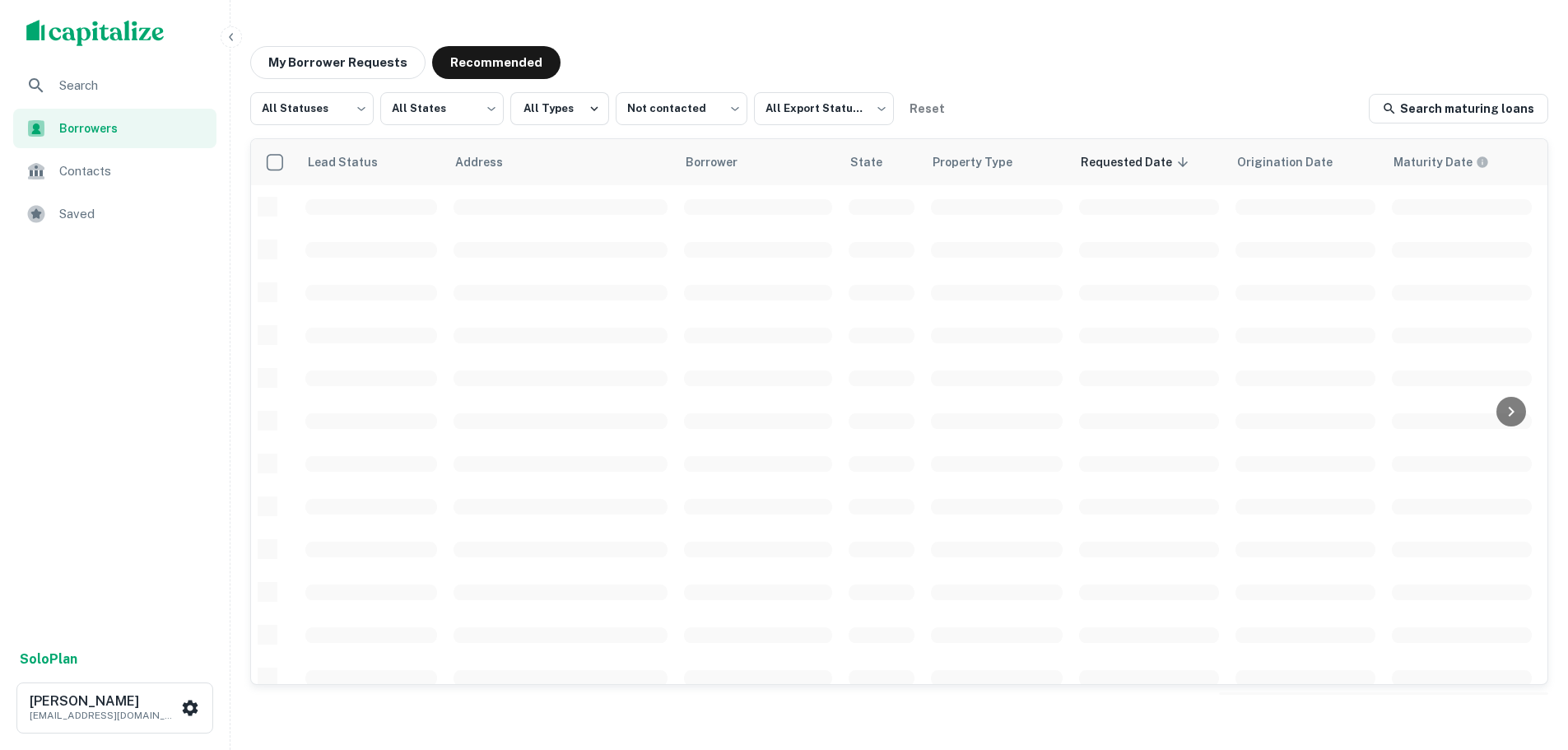
drag, startPoint x: 345, startPoint y: 49, endPoint x: 236, endPoint y: 197, distance: 183.8
click at [236, 197] on nav "Search Borrowers Contacts Saved Solo Plan Trevor Zwick tzwick@surmount.com" at bounding box center [121, 406] width 231 height 760
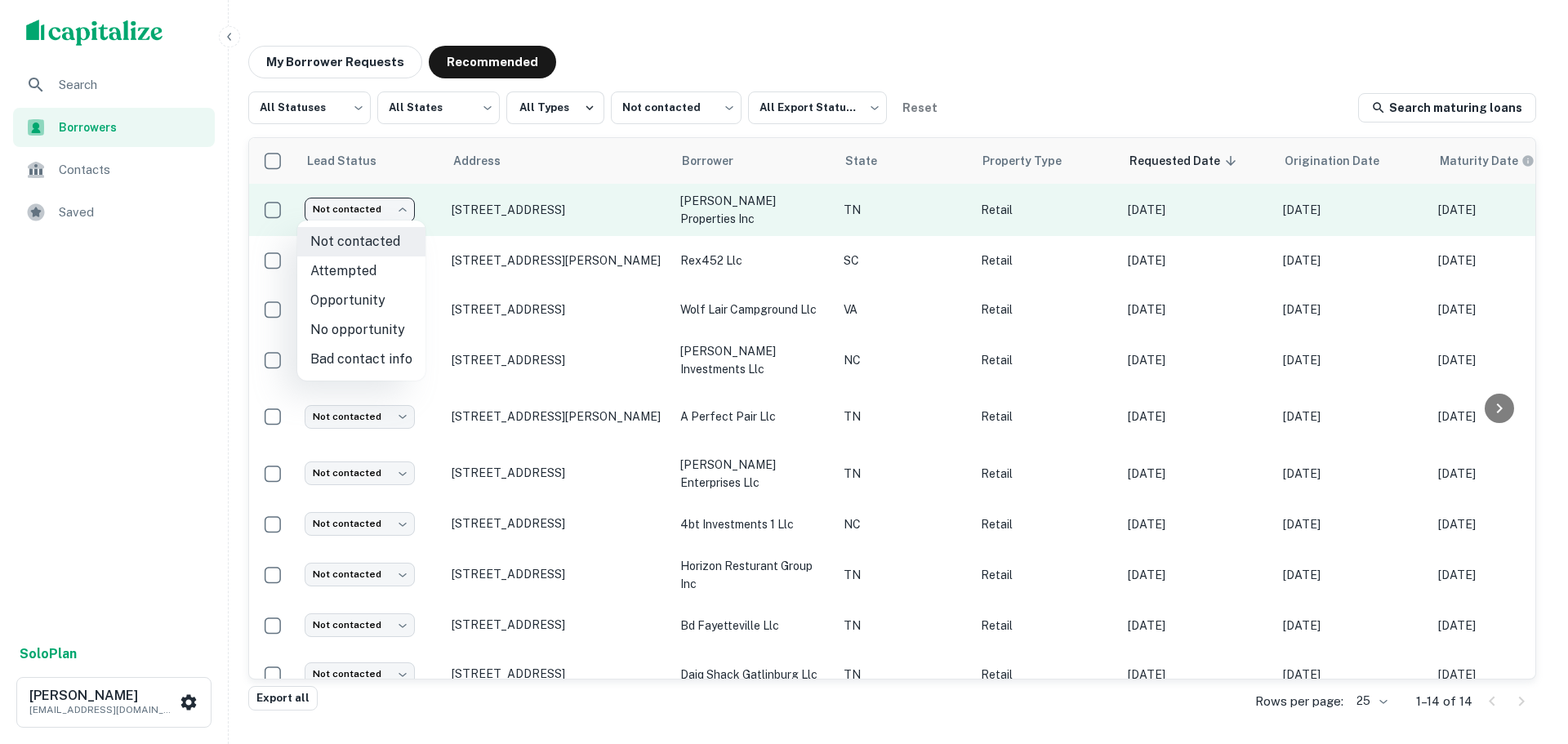
click at [306, 198] on body "Search Borrowers Contacts Saved Solo Plan Trevor Zwick tzwick@surmount.com My B…" at bounding box center [784, 372] width 1568 height 744
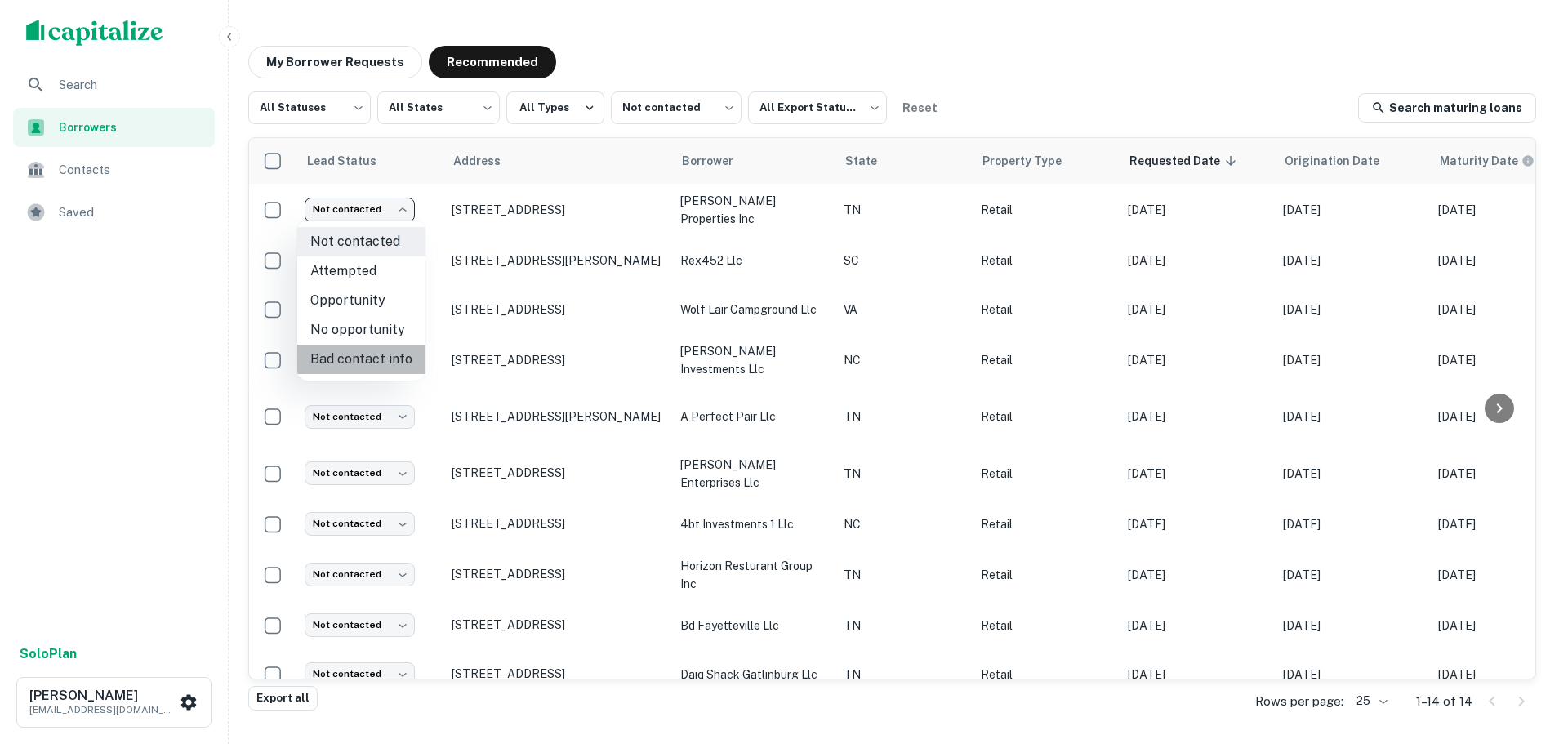
click at [388, 349] on li "Bad contact info" at bounding box center [361, 360] width 128 height 29
type input "**********"
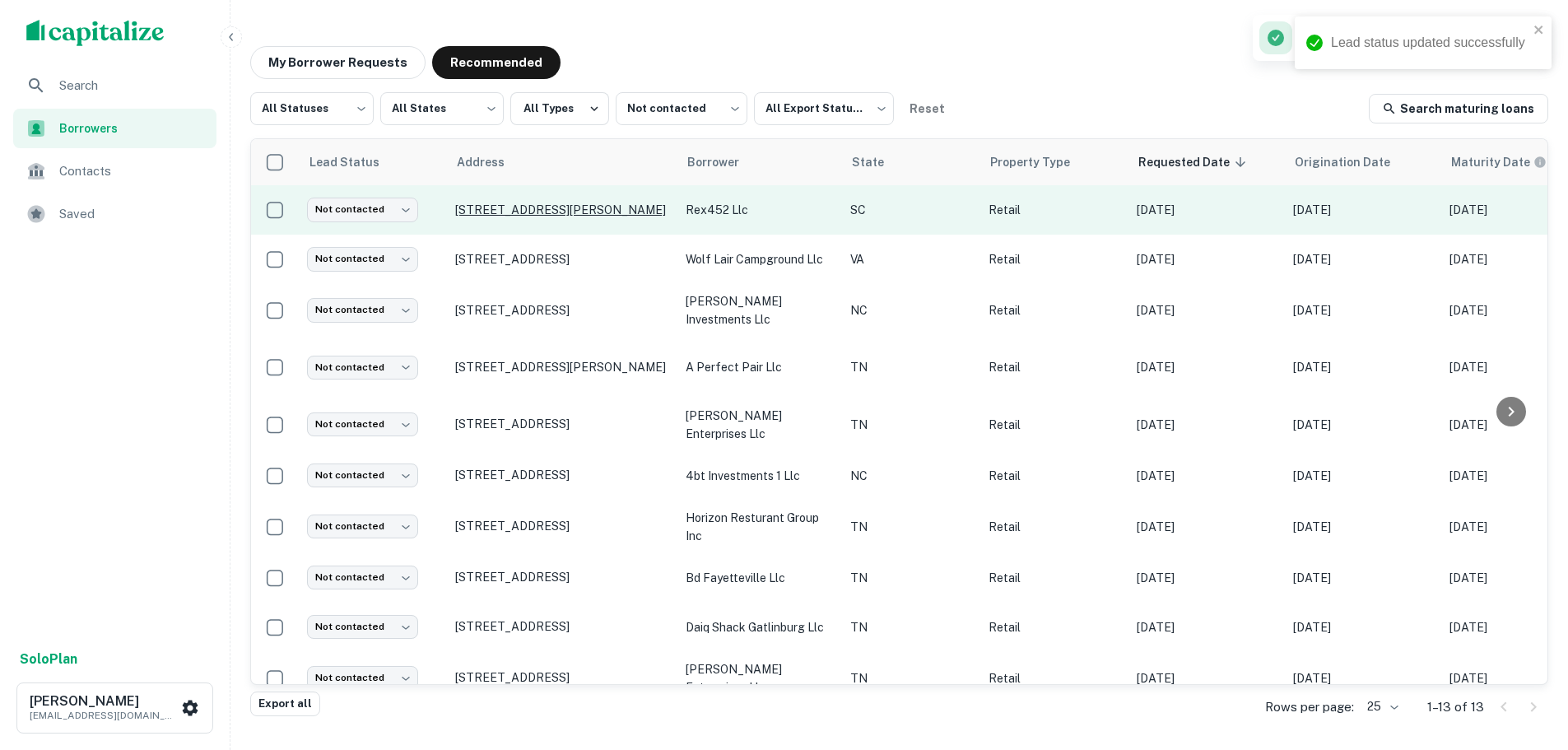
click at [534, 217] on p "354 Hyatt St Gaffney, SC29341" at bounding box center [562, 210] width 214 height 15
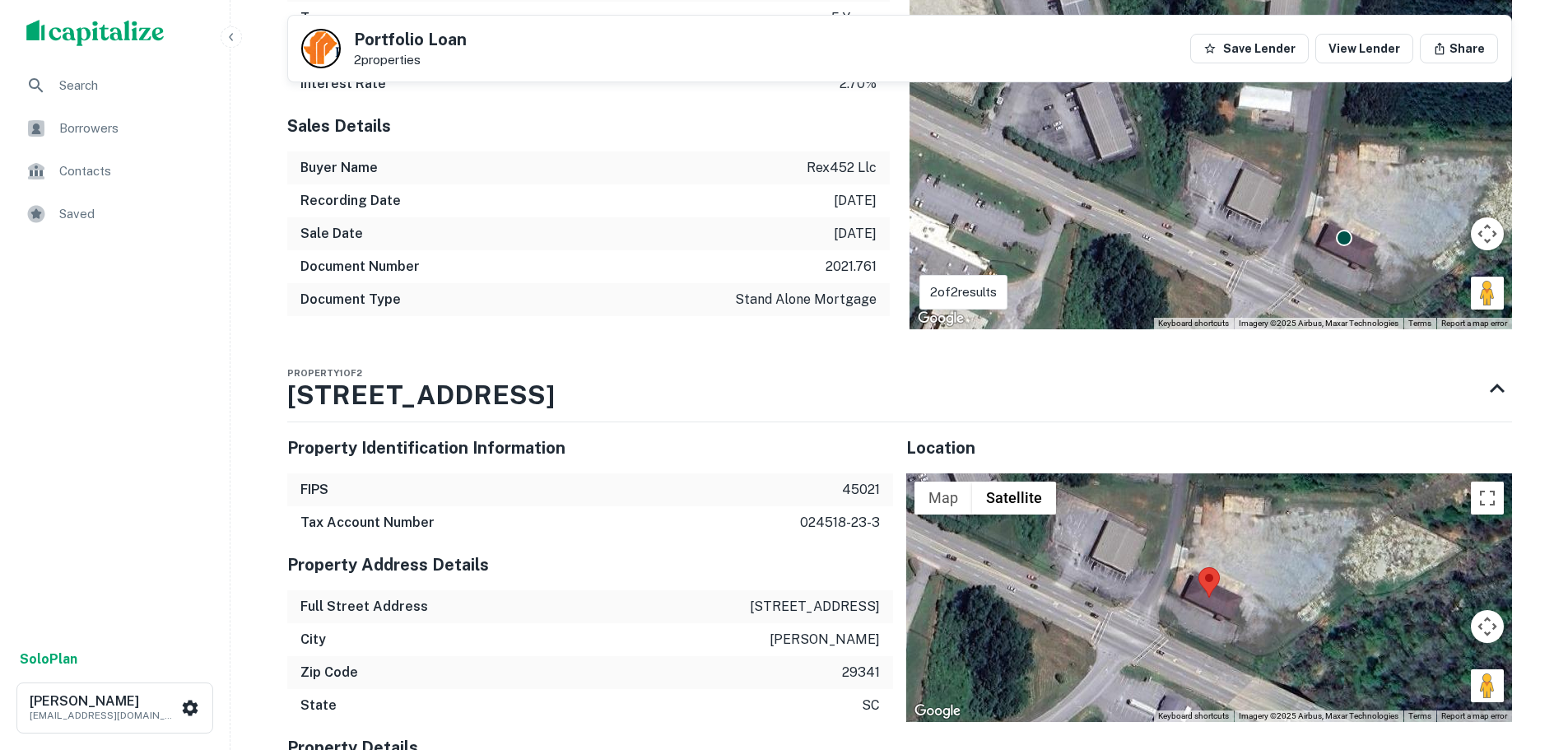
scroll to position [1728, 0]
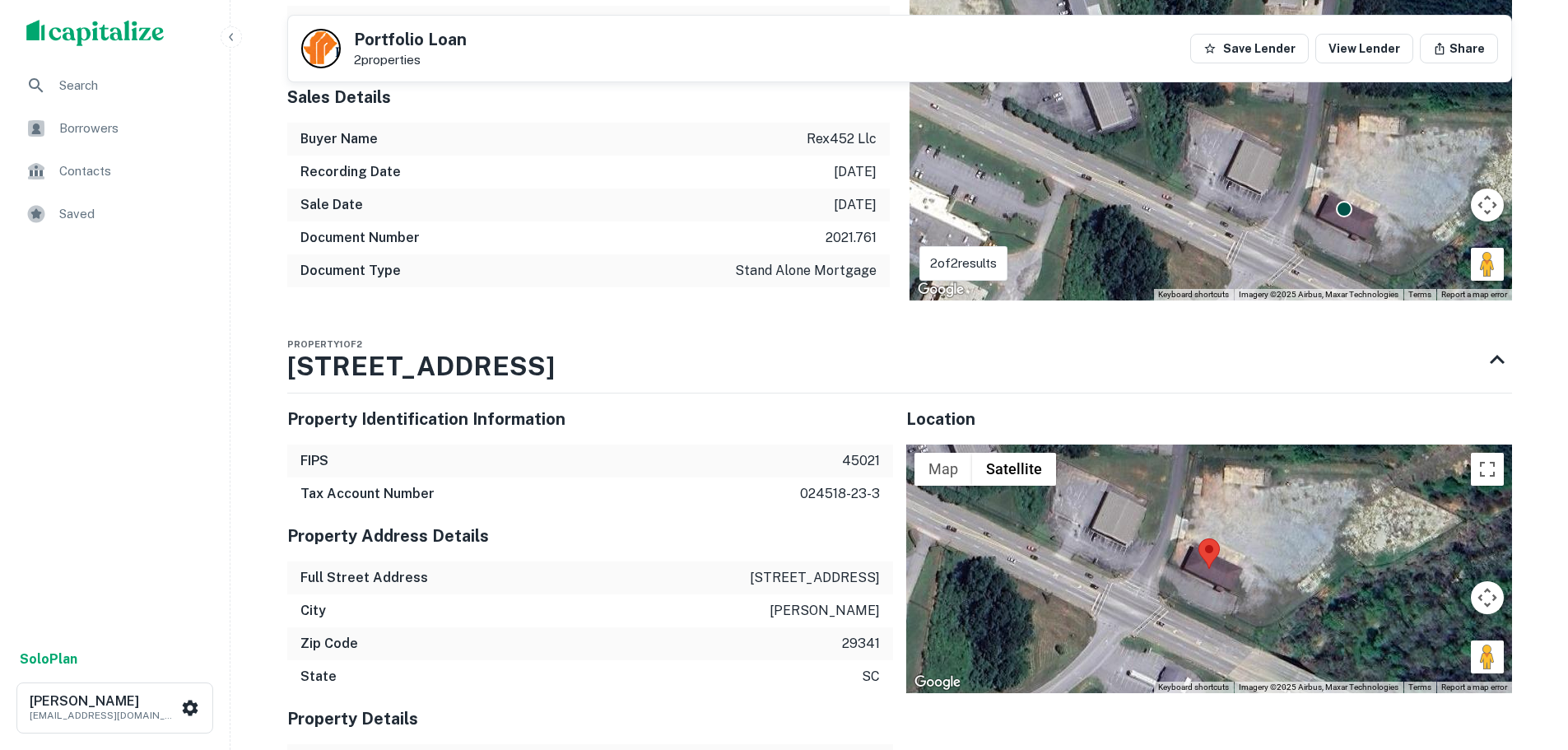
drag, startPoint x: 1472, startPoint y: 621, endPoint x: 1260, endPoint y: 605, distance: 212.6
click at [1205, 622] on div "Map Terrain Satellite Labels Keyboard shortcuts Map Data Imagery ©2025 Airbus, …" at bounding box center [1208, 568] width 606 height 248
drag, startPoint x: 1481, startPoint y: 632, endPoint x: 1192, endPoint y: 618, distance: 289.3
click at [1192, 619] on div "To activate drag with keyboard, press Alt + Enter. Once in keyboard drag state,…" at bounding box center [1208, 568] width 606 height 248
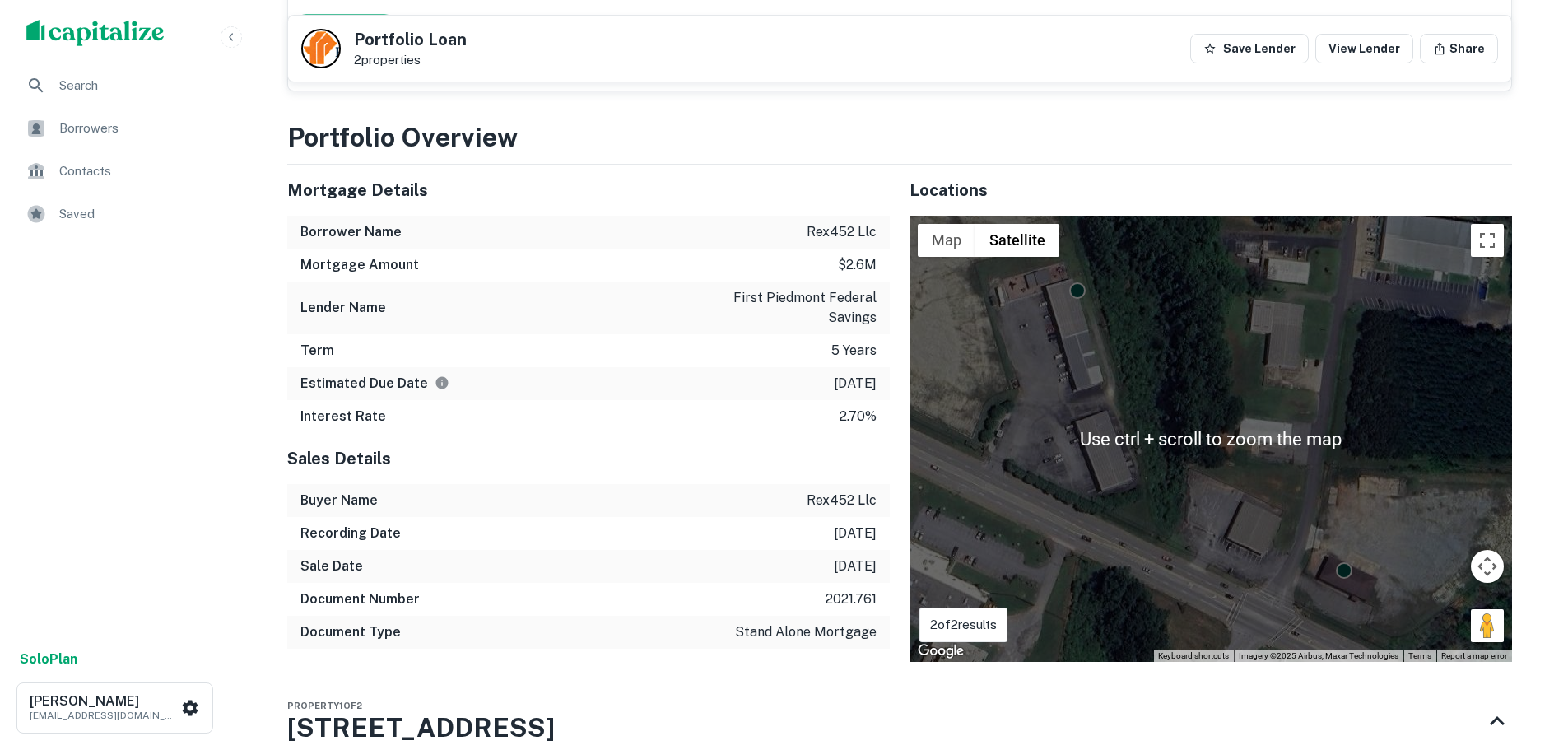
scroll to position [1399, 0]
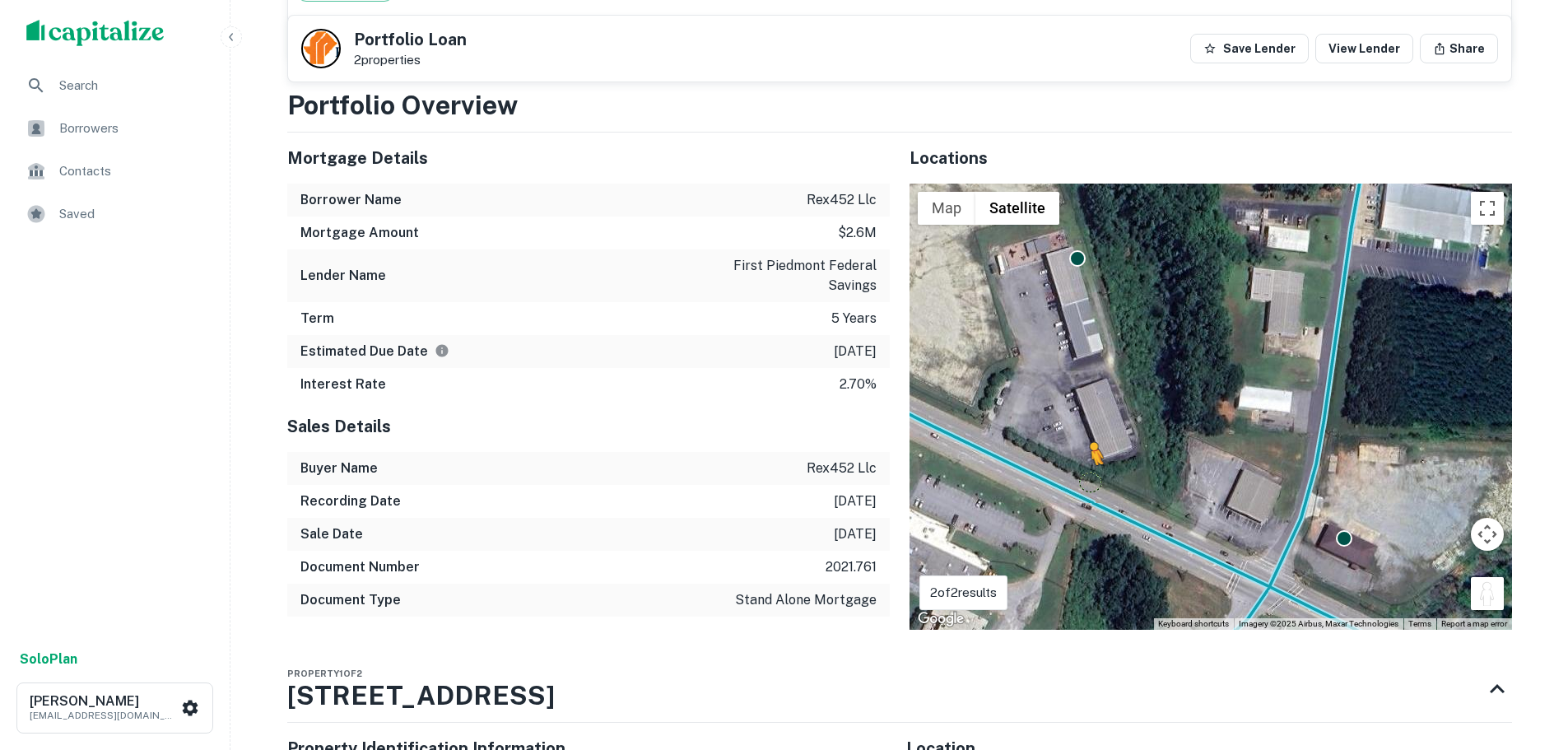
drag, startPoint x: 1485, startPoint y: 569, endPoint x: 1090, endPoint y: 451, distance: 412.2
click at [1090, 451] on div "To activate drag with keyboard, press Alt + Enter. Once in keyboard drag state,…" at bounding box center [1211, 406] width 603 height 446
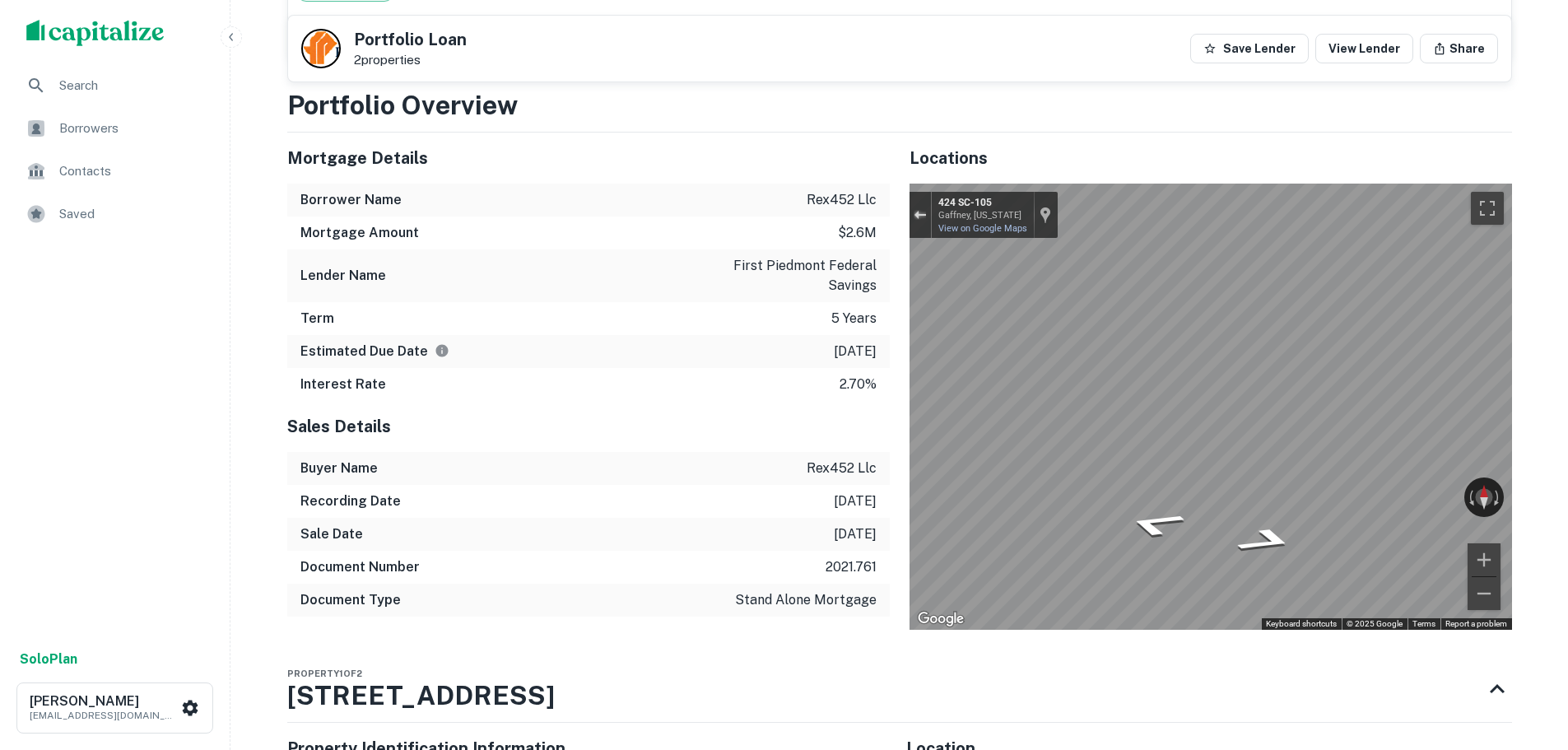
click at [916, 203] on button "Exit the Street View" at bounding box center [920, 214] width 21 height 22
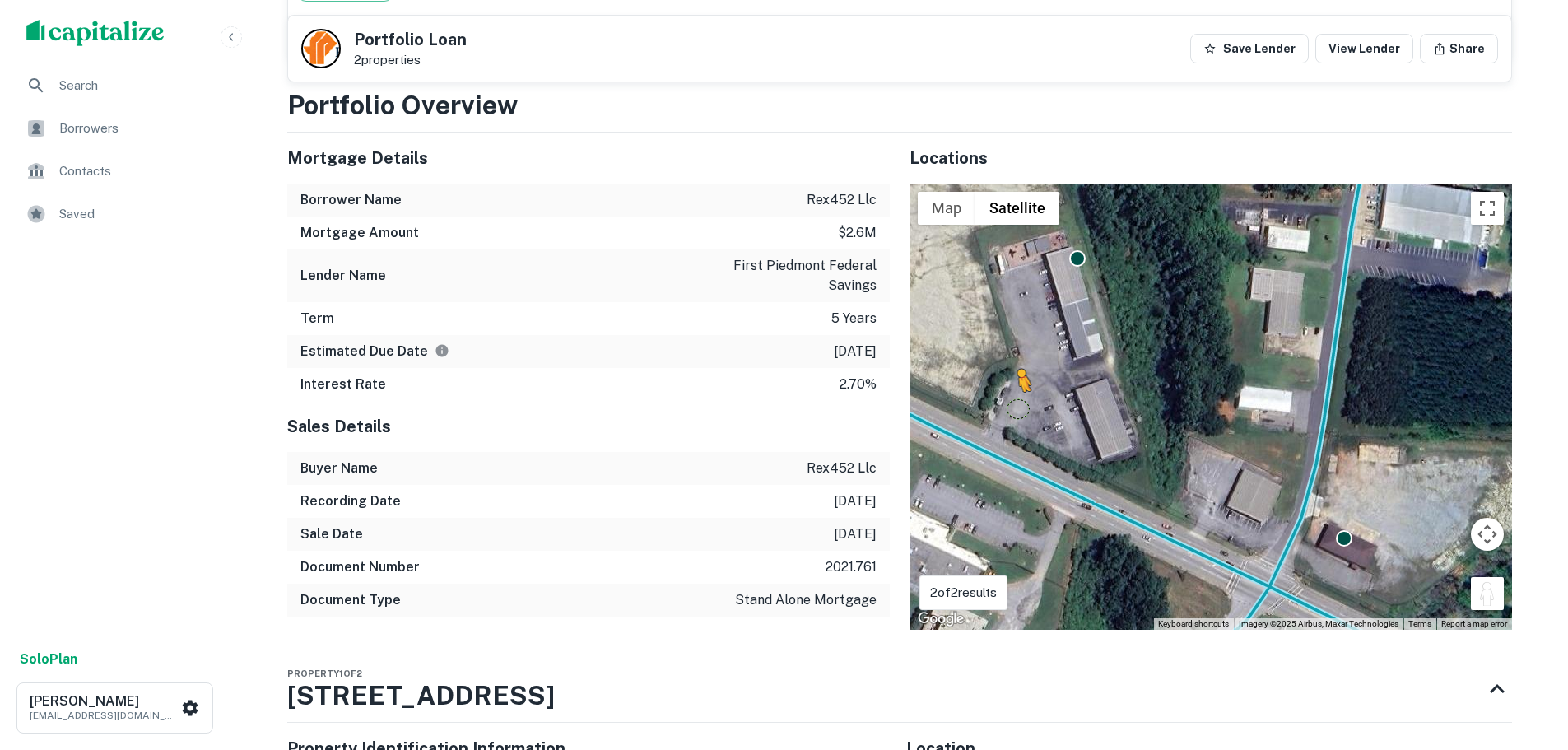
drag, startPoint x: 1483, startPoint y: 562, endPoint x: 1018, endPoint y: 379, distance: 499.7
click at [1018, 379] on div "To activate drag with keyboard, press Alt + Enter. Once in keyboard drag state,…" at bounding box center [1211, 406] width 603 height 446
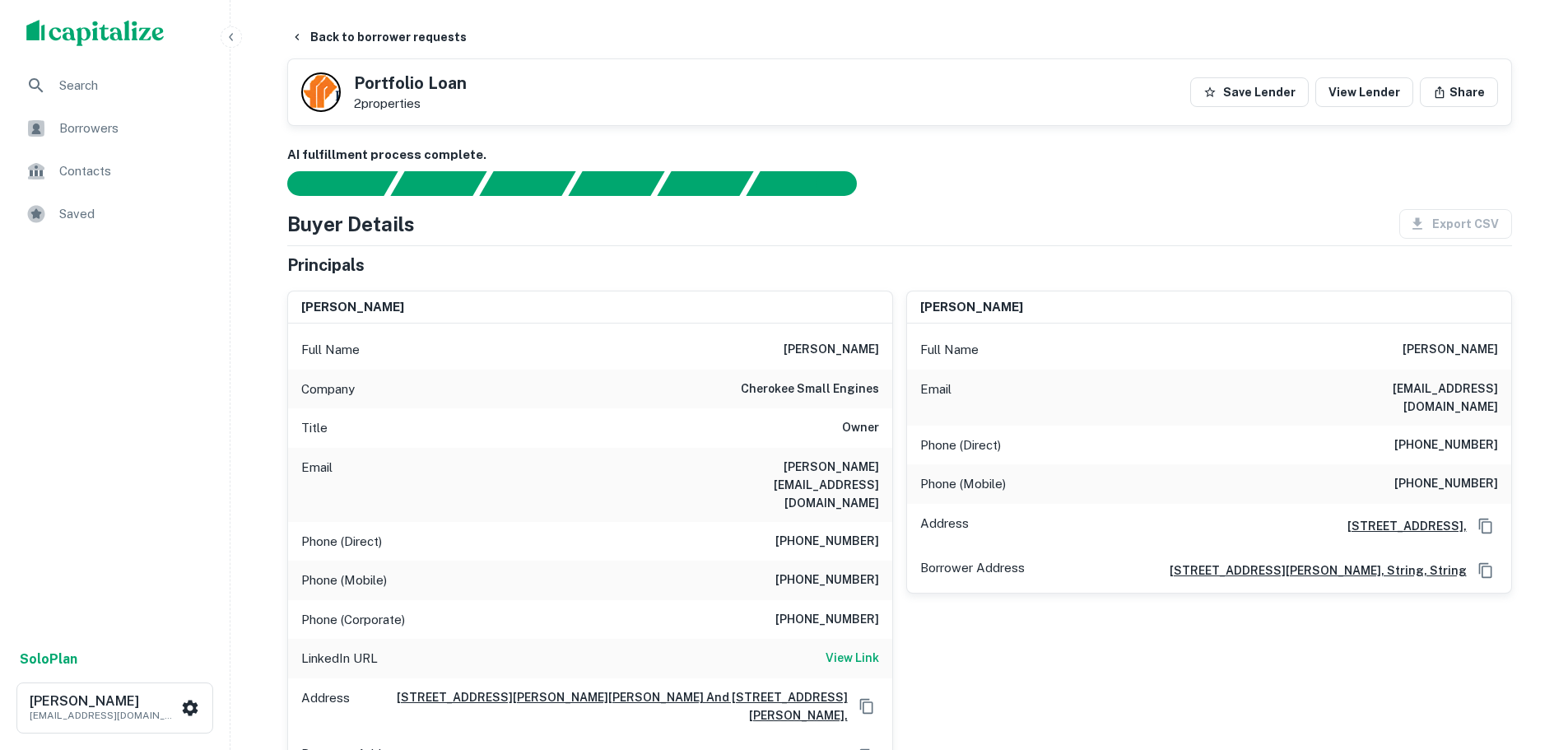
scroll to position [0, 0]
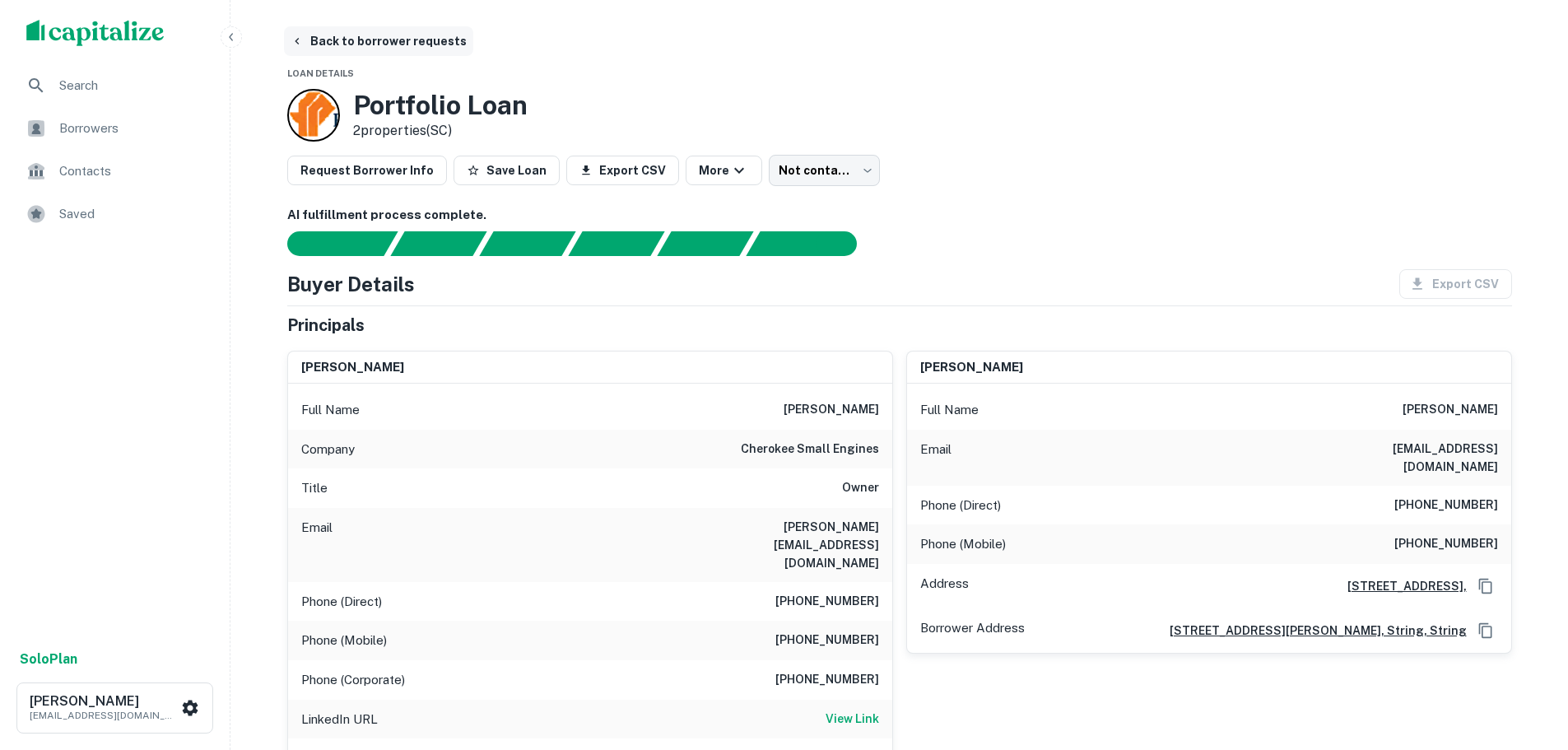
click at [418, 39] on button "Back to borrower requests" at bounding box center [378, 41] width 189 height 30
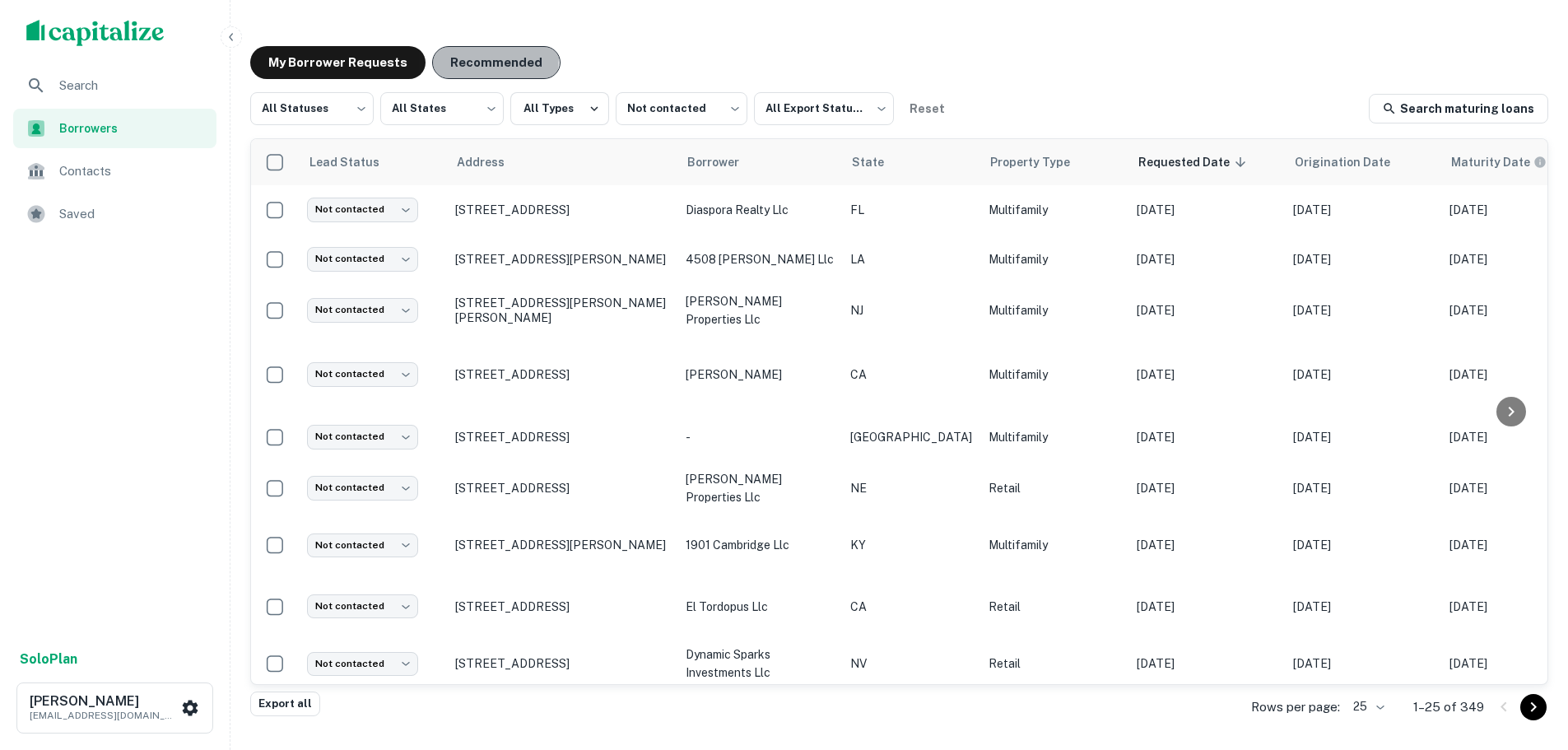
click at [469, 57] on button "Recommended" at bounding box center [496, 63] width 128 height 33
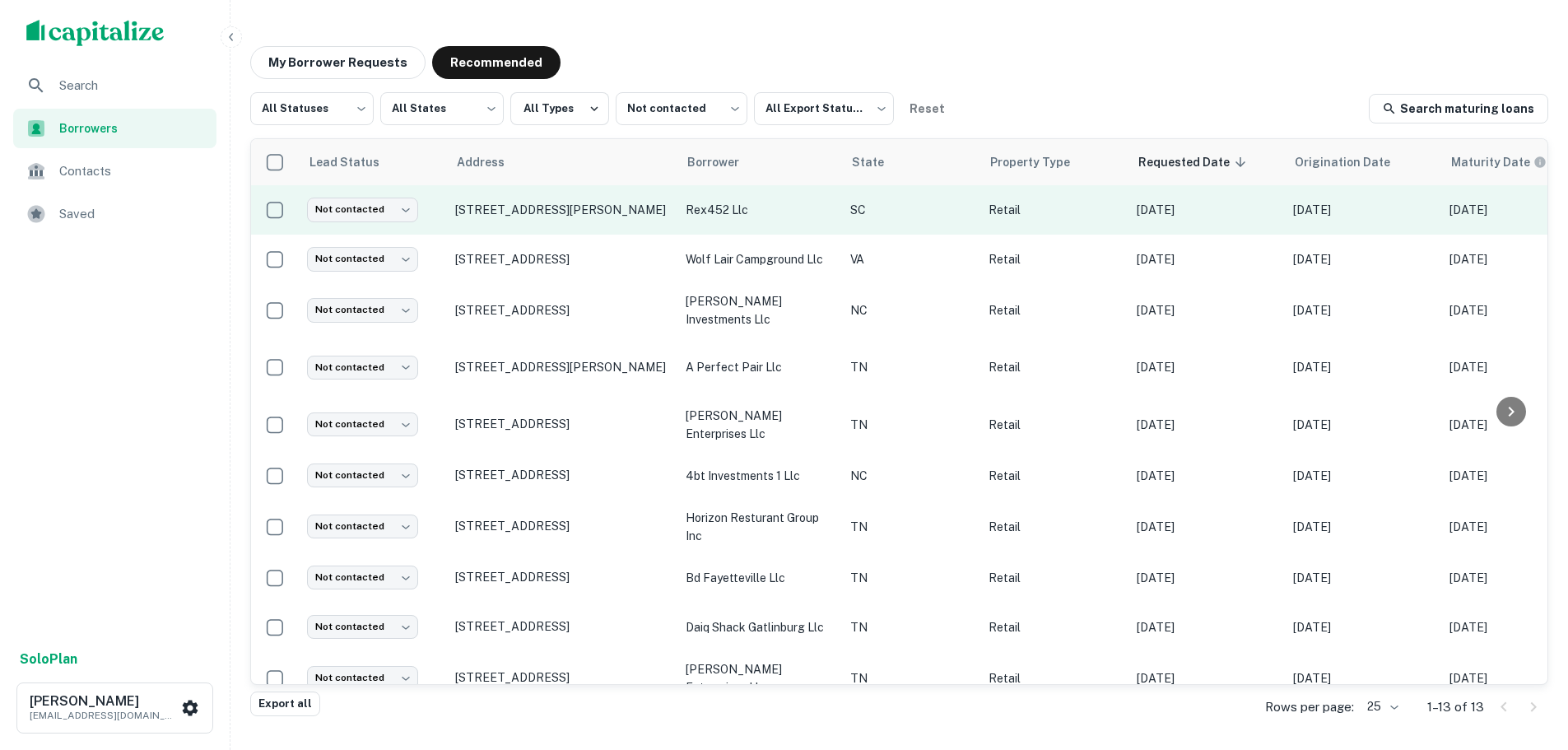
click at [348, 202] on td "Not contacted **** ​" at bounding box center [373, 210] width 148 height 49
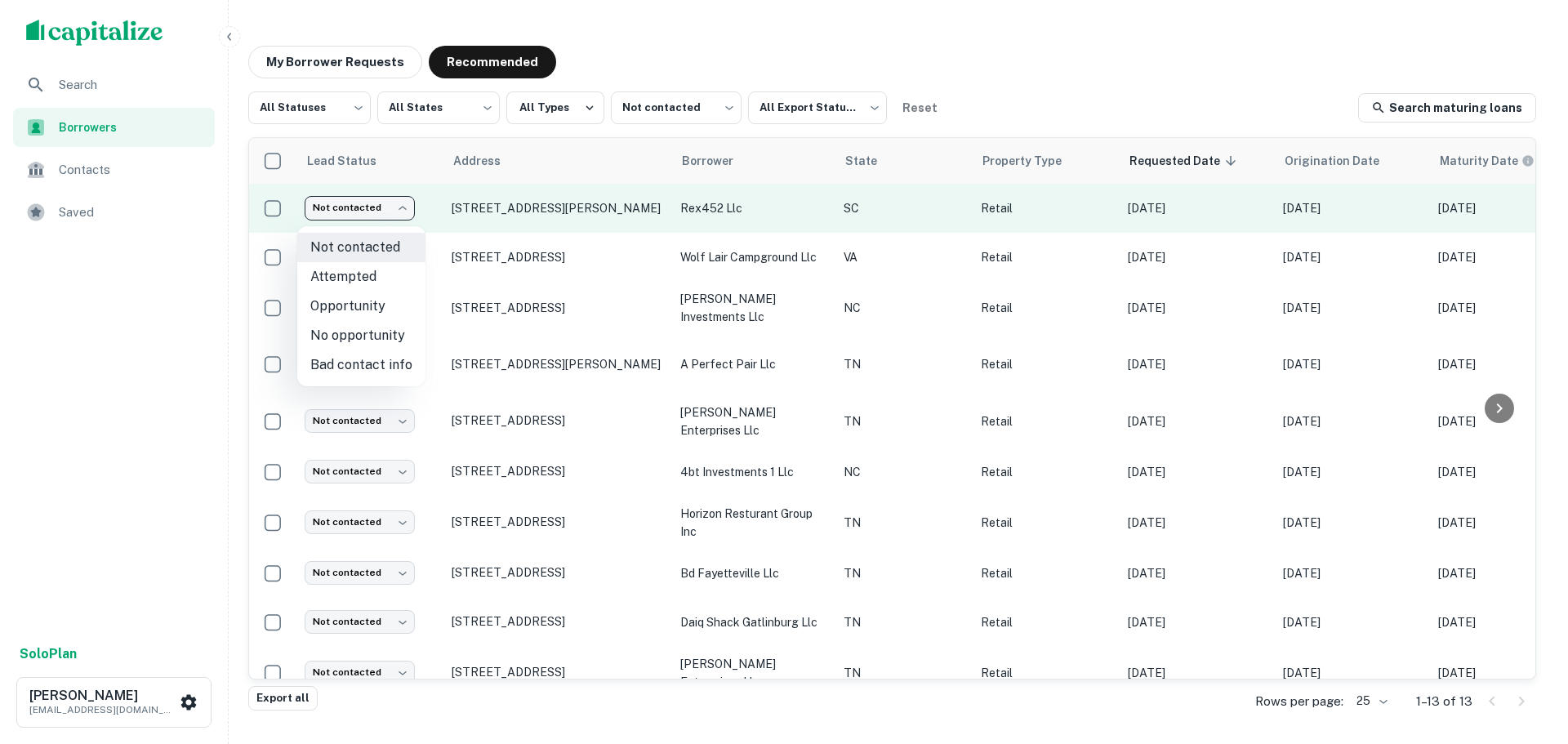
click at [398, 215] on body "Search Borrowers Contacts Saved Solo Plan Trevor Zwick tzwick@surmount.com My B…" at bounding box center [784, 372] width 1568 height 744
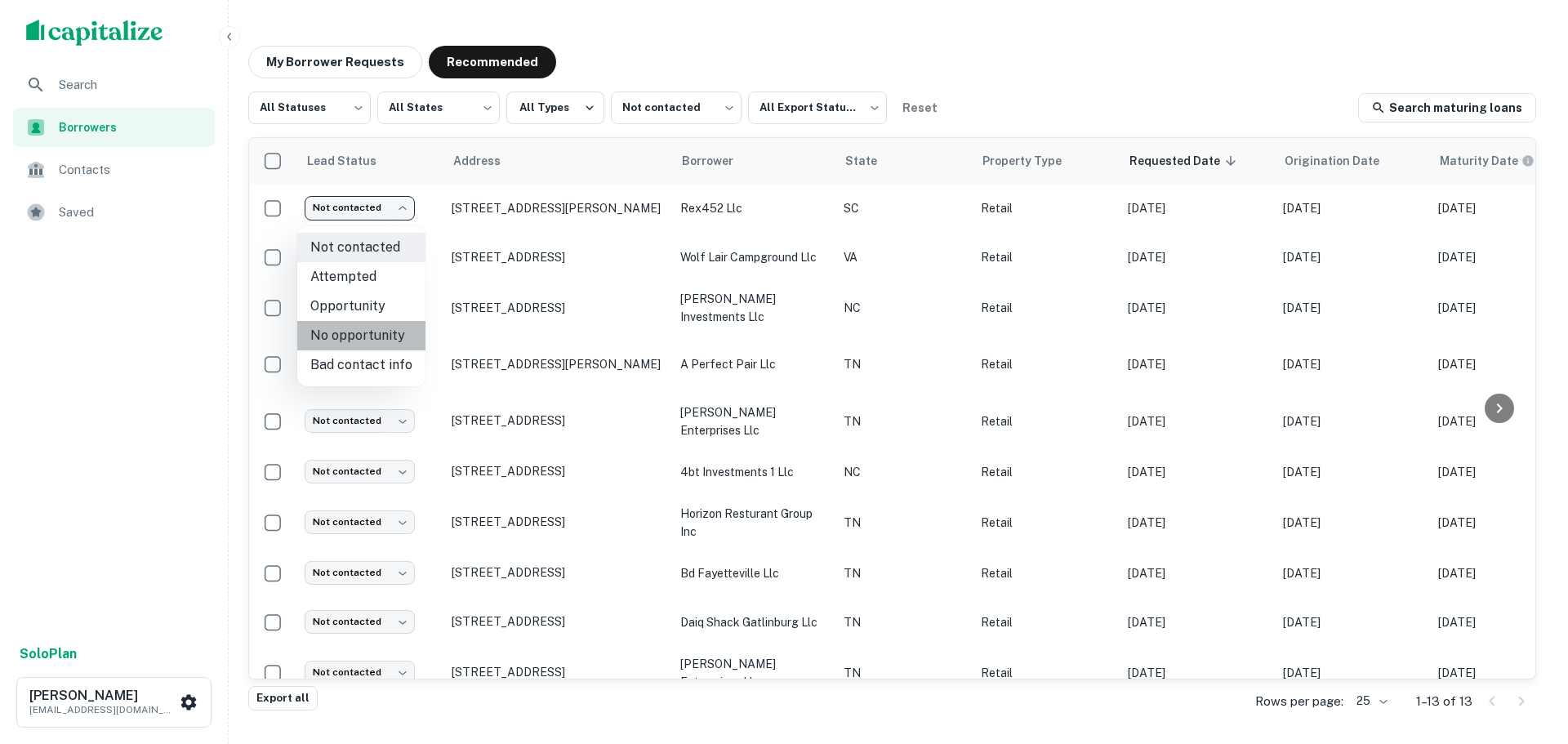
click at [388, 345] on li "No opportunity" at bounding box center [361, 336] width 128 height 29
type input "**********"
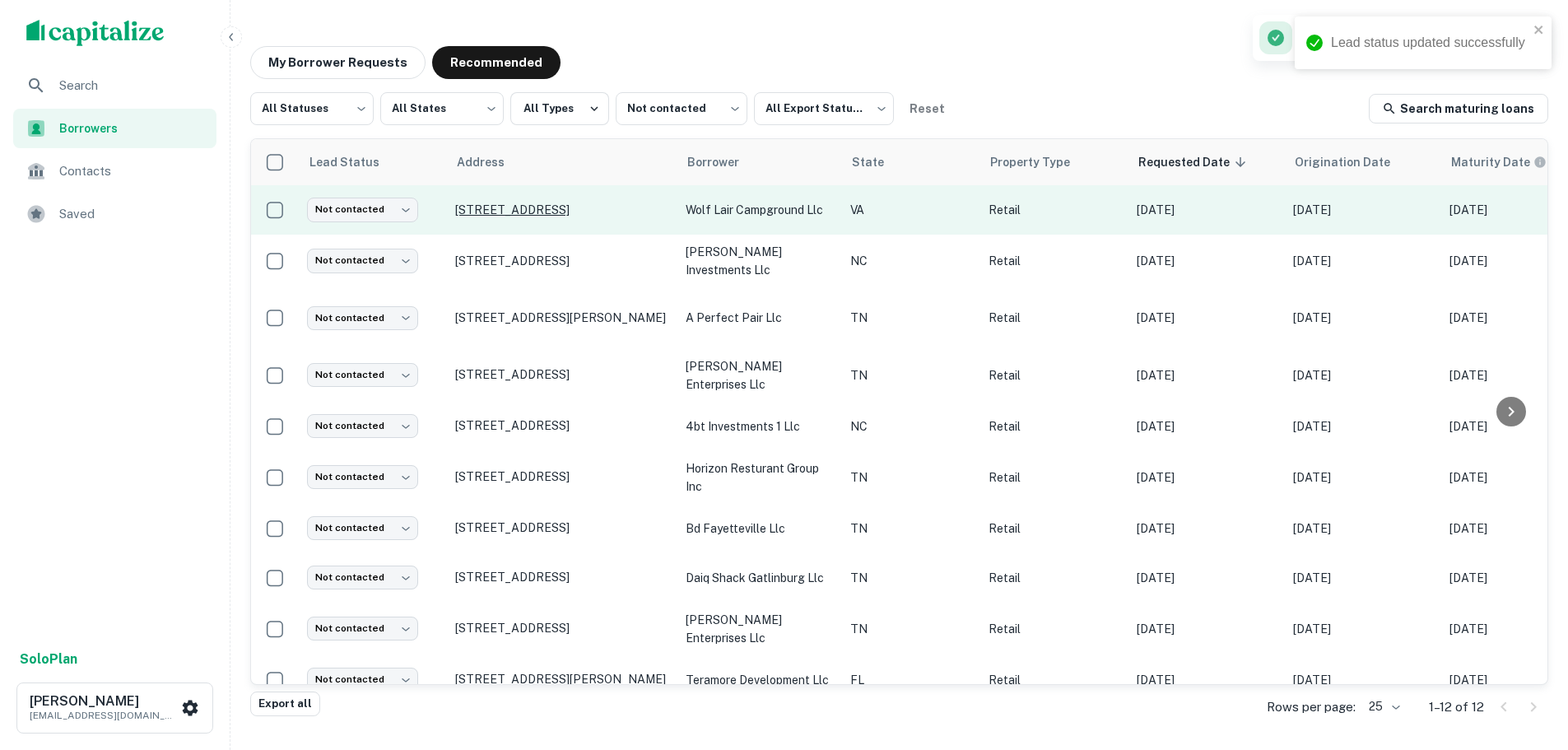
click at [553, 202] on p "19091 County Park Rd Abingdon, VA24211" at bounding box center [562, 210] width 214 height 15
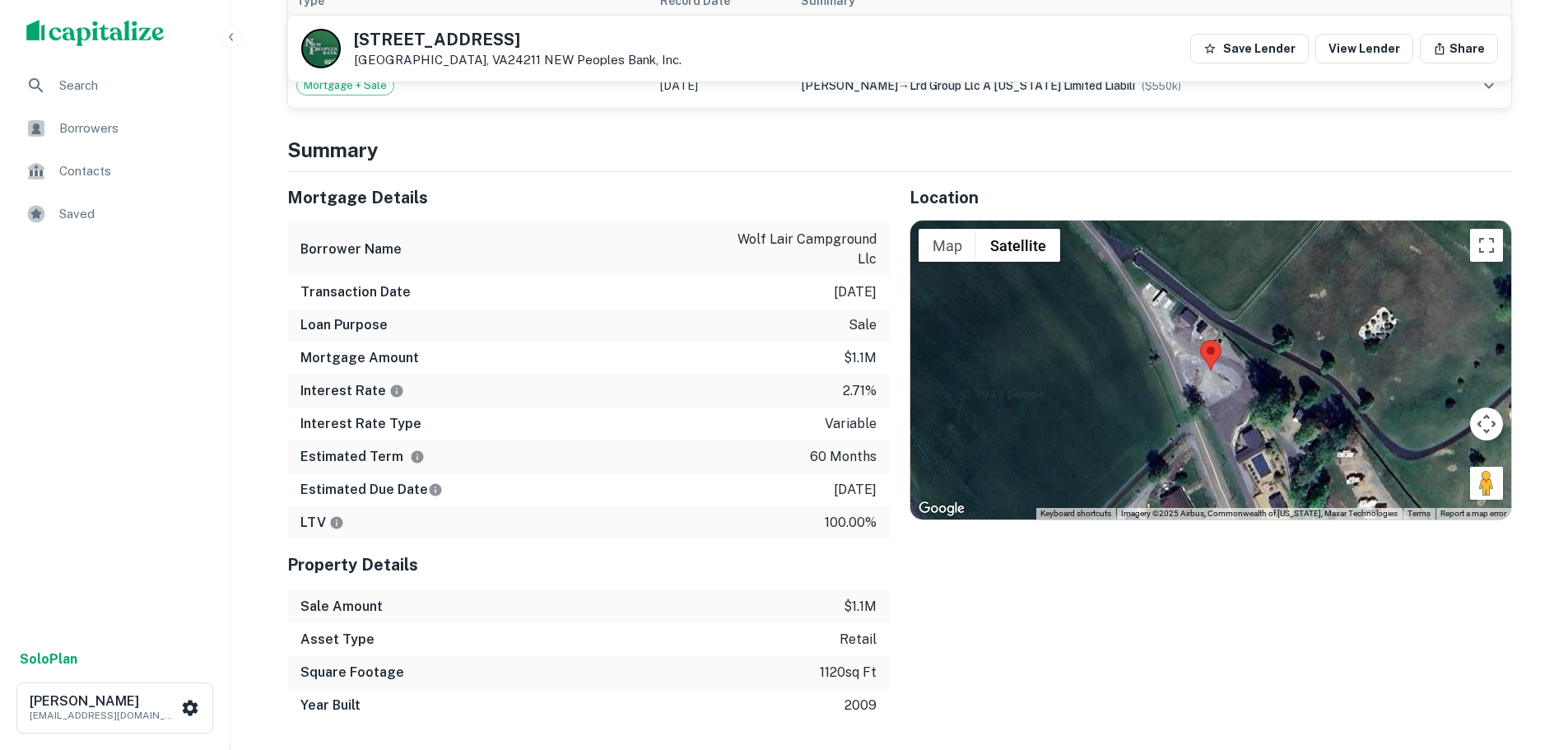
scroll to position [1152, 0]
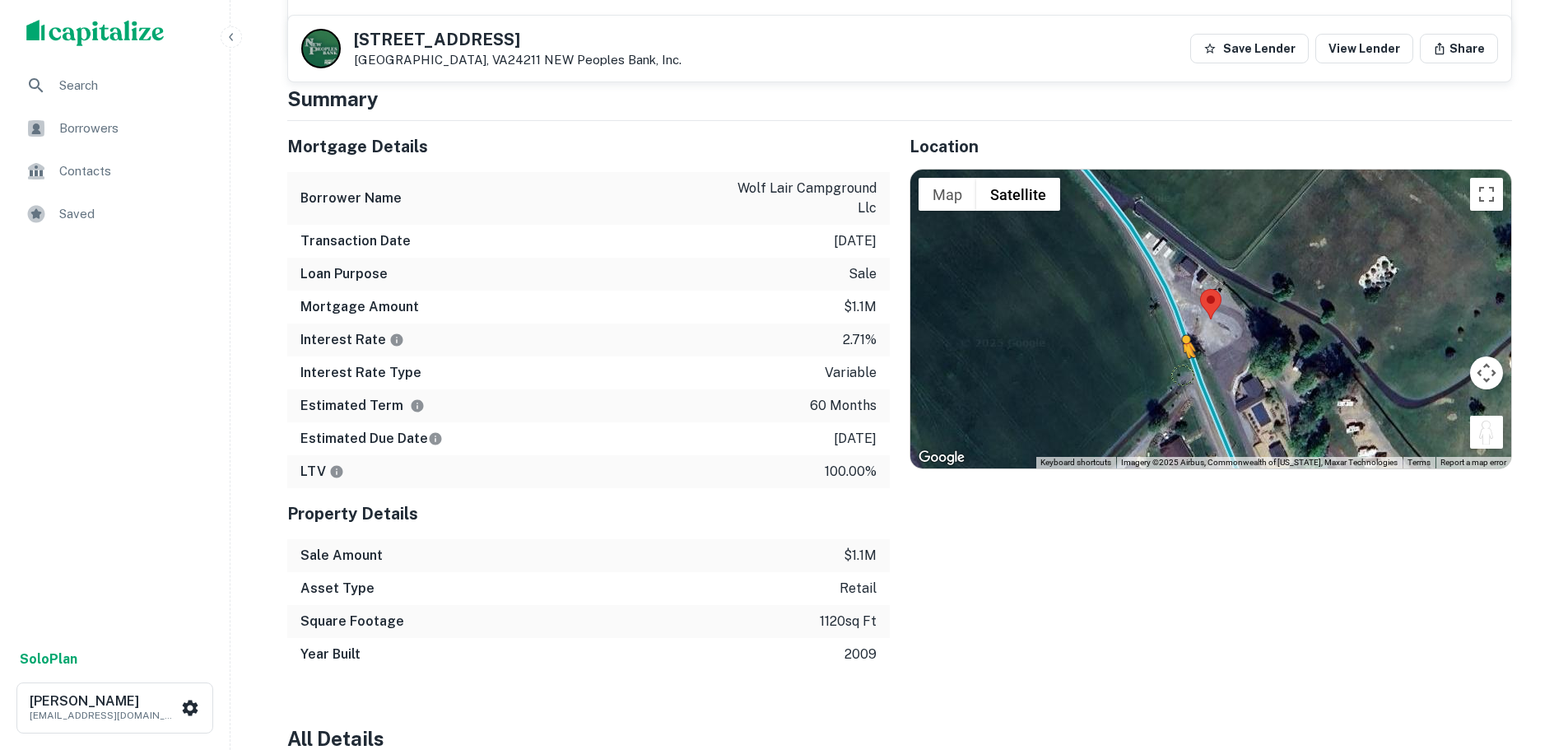
drag, startPoint x: 1496, startPoint y: 436, endPoint x: 1181, endPoint y: 369, distance: 322.0
click at [1181, 372] on div "To activate drag with keyboard, press Alt + Enter. Once in keyboard drag state,…" at bounding box center [1211, 318] width 601 height 298
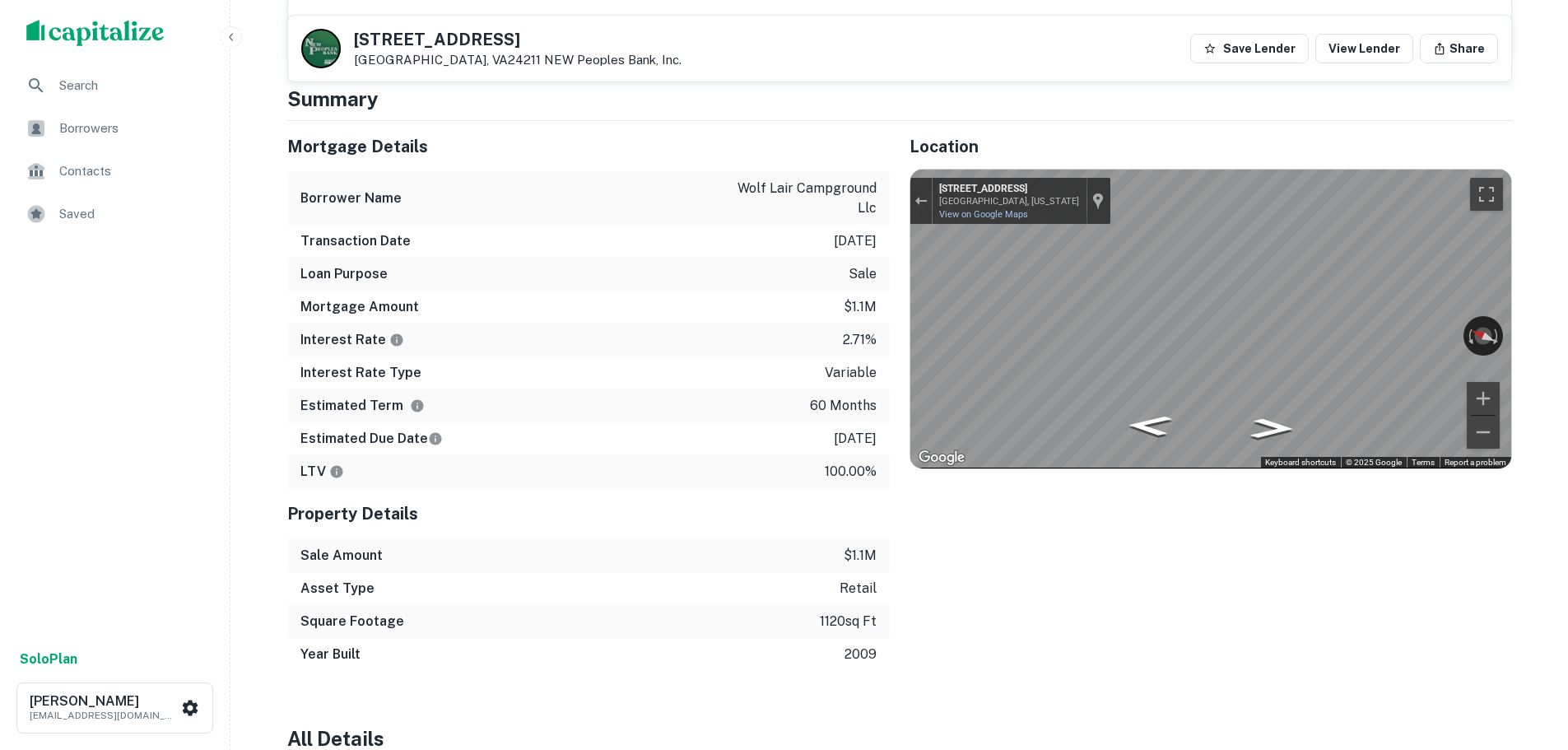
click at [874, 386] on div "Mortgage Details Borrower Name wolf lair campground llc Transaction Date 1/5/20…" at bounding box center [889, 395] width 1244 height 550
click at [1113, 329] on div "← Move left → Move right ↑ Move up ↓ Move down + Zoom in - Zoom out 19110 Count…" at bounding box center [1211, 318] width 601 height 298
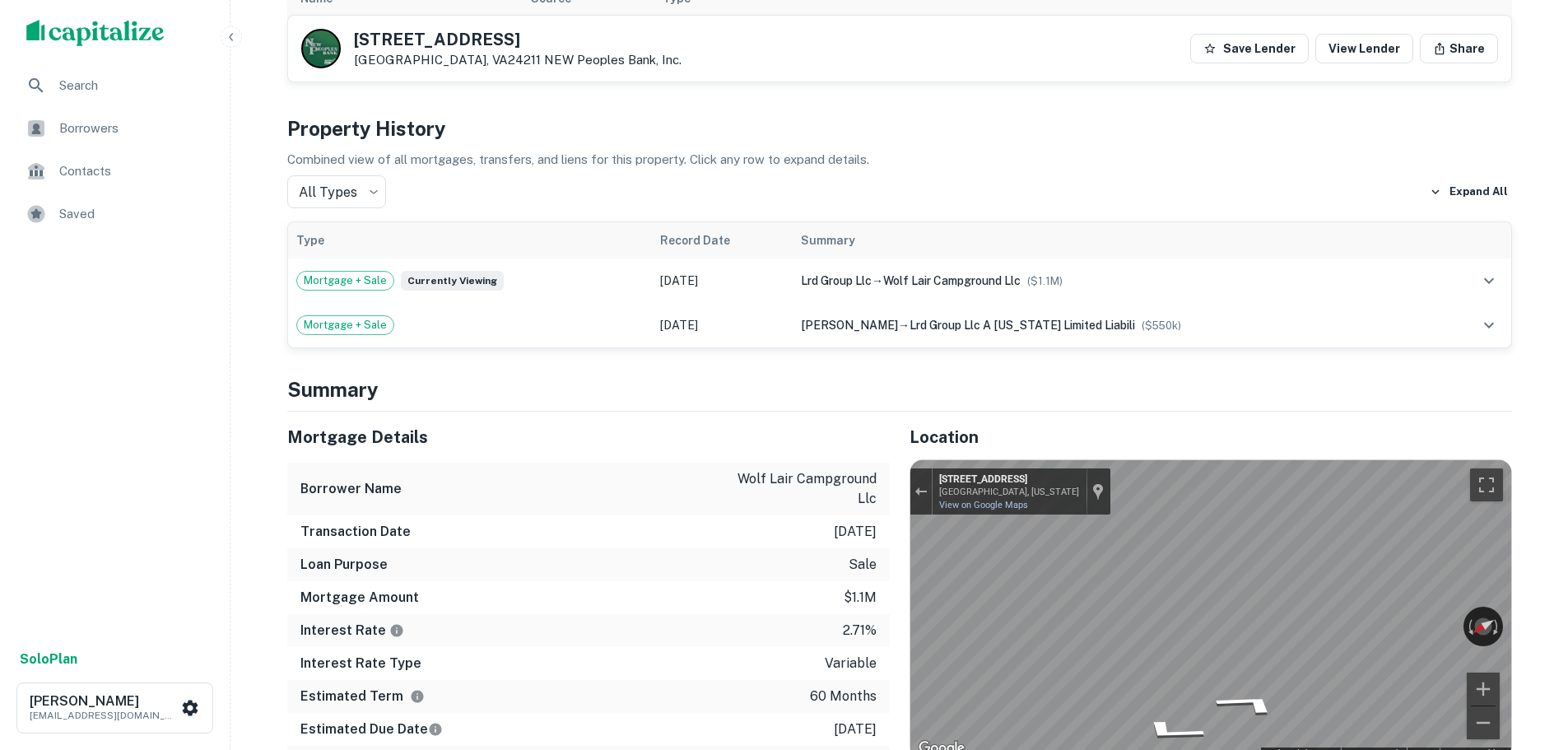
scroll to position [823, 0]
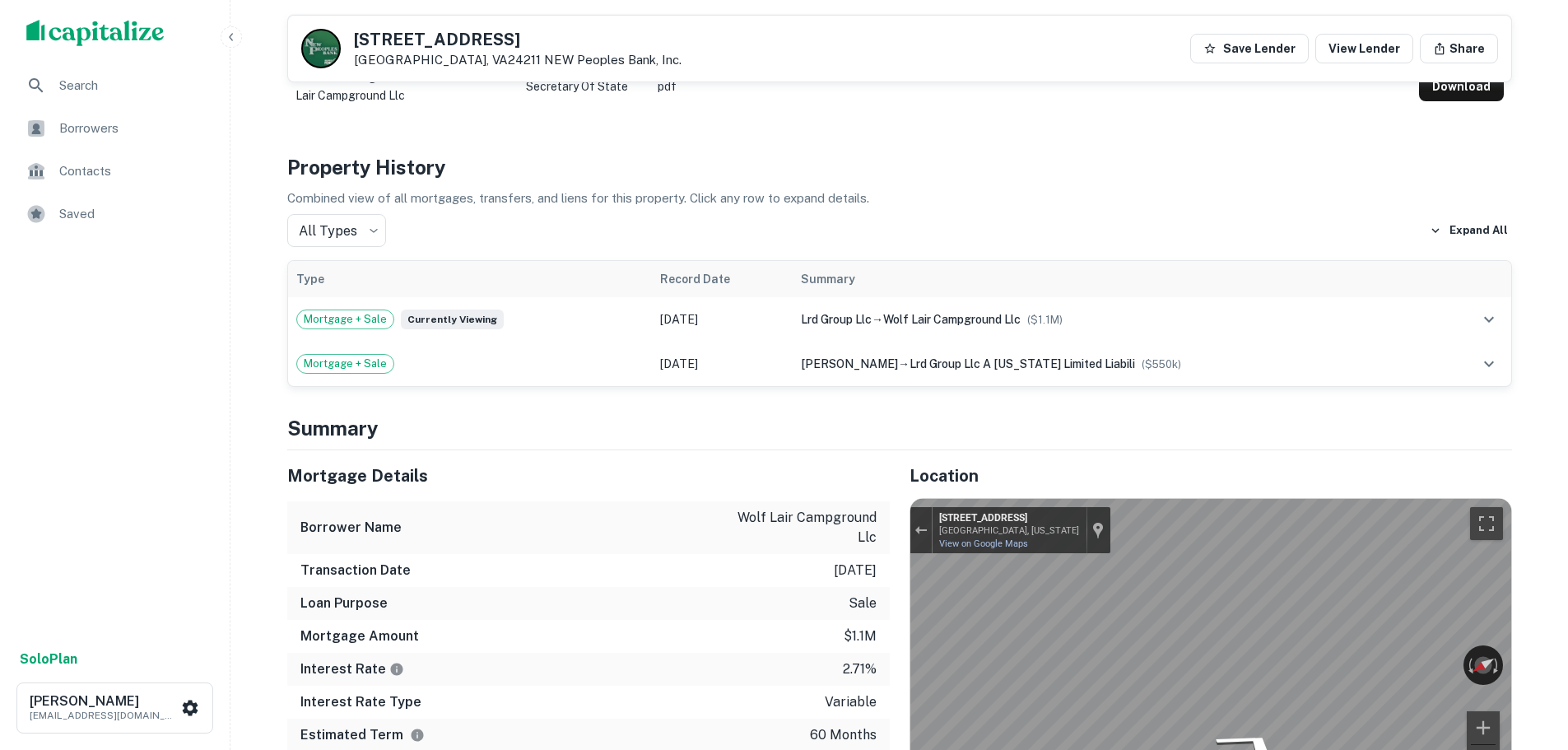
click at [489, 28] on div "19091 County Park Rd Abingdon, VA24211 NEW Peoples Bank, Inc. Save Lender View …" at bounding box center [899, 48] width 1223 height 66
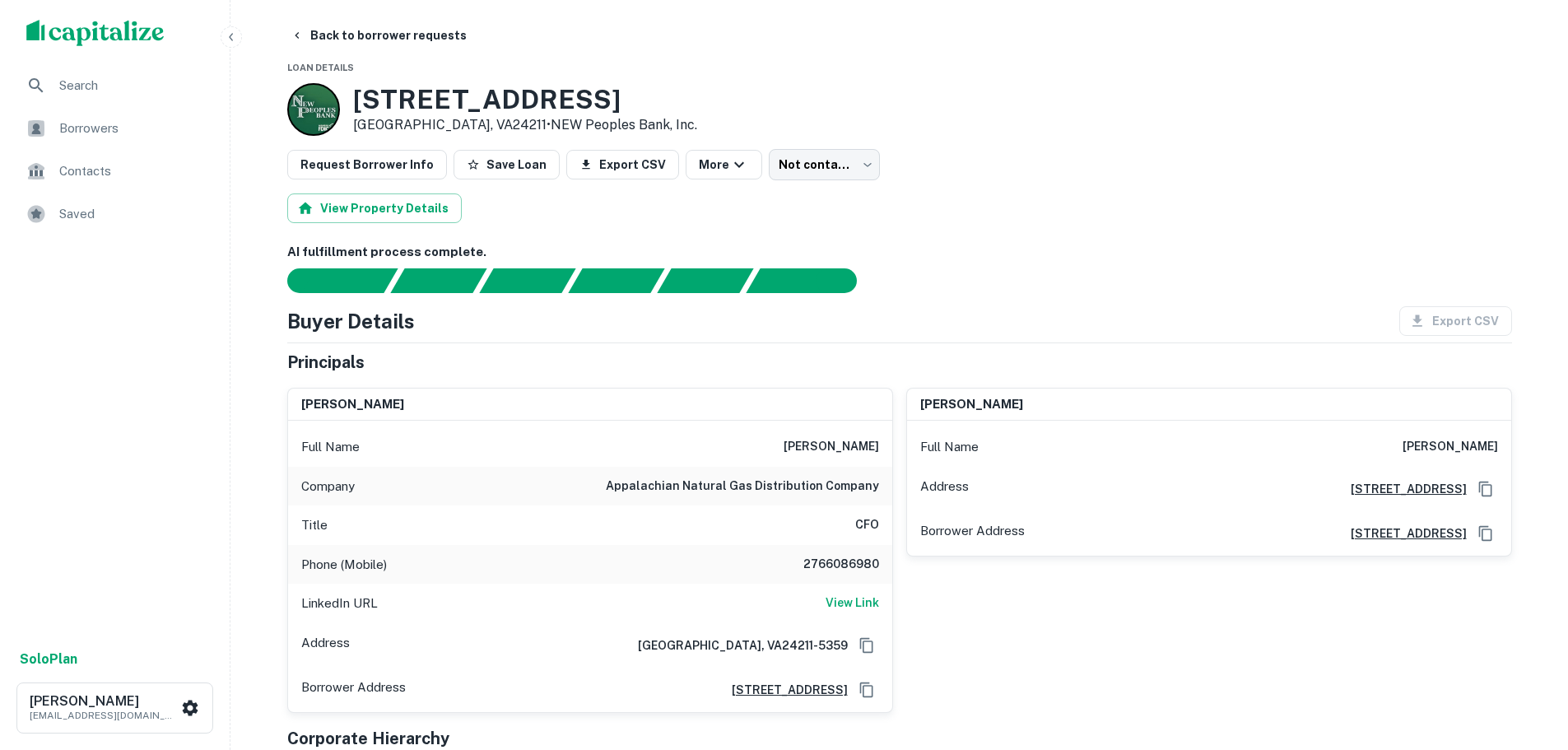
scroll to position [0, 0]
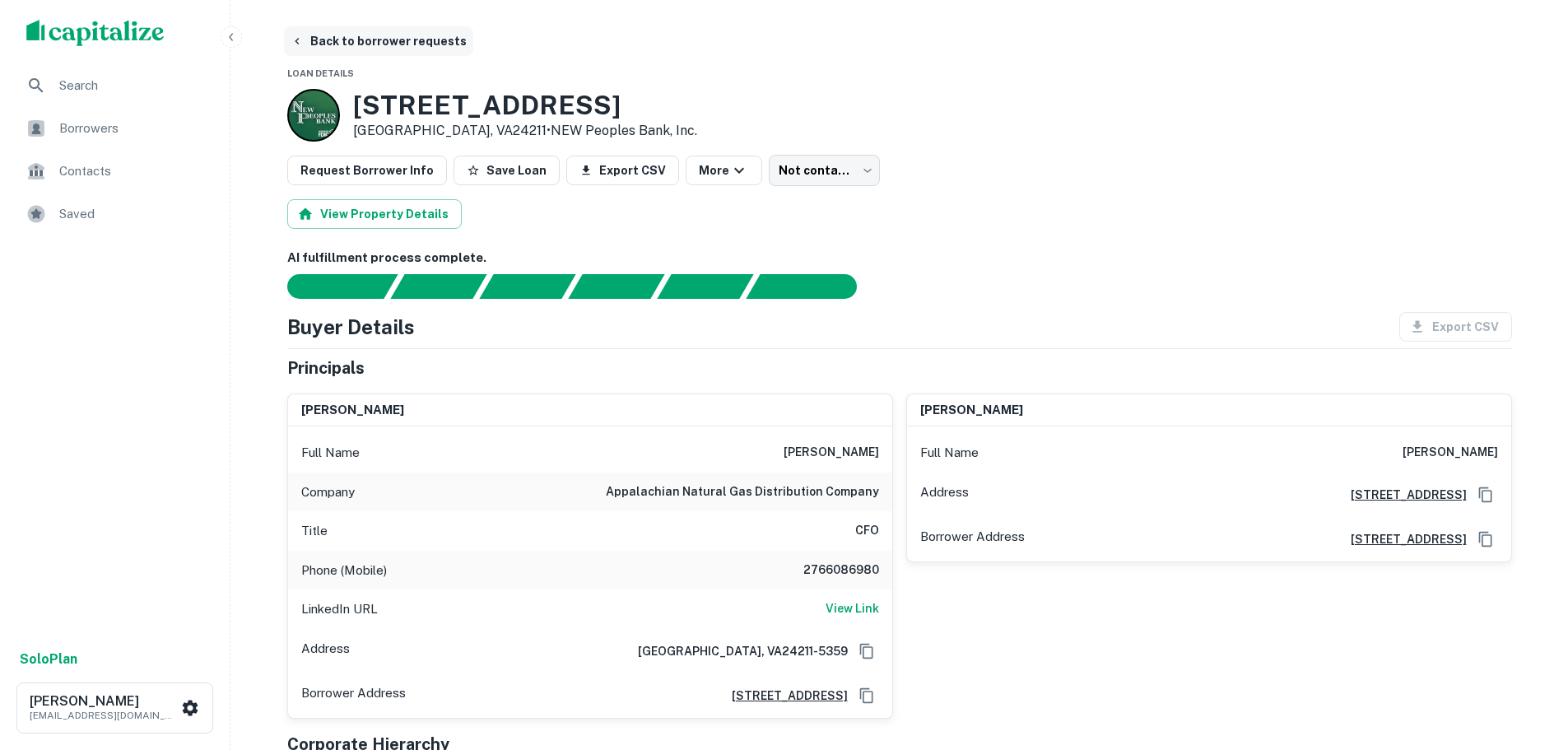
click at [366, 44] on button "Back to borrower requests" at bounding box center [378, 41] width 189 height 30
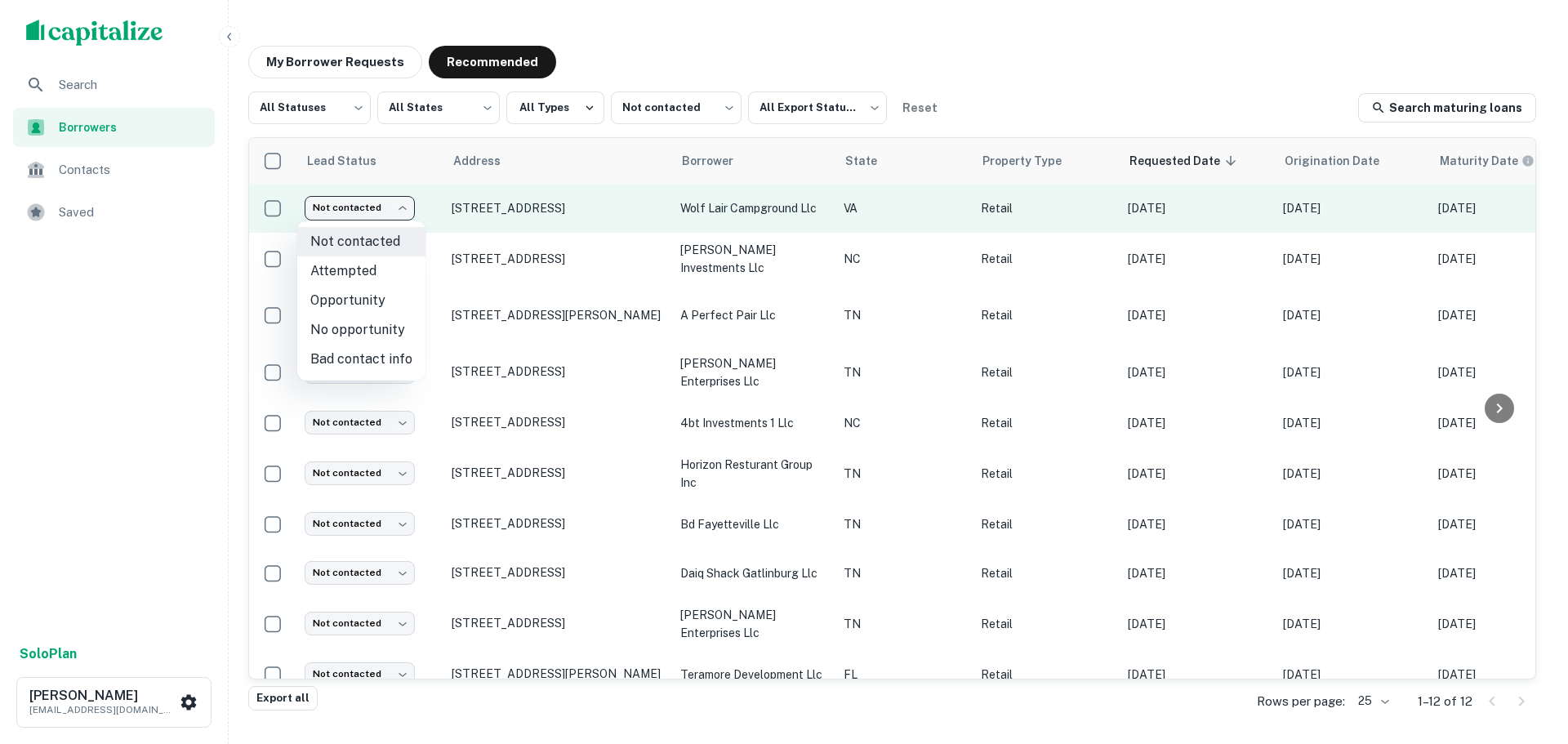
click at [403, 206] on body "Search Borrowers Contacts Saved Solo Plan Trevor Zwick tzwick@surmount.com My B…" at bounding box center [784, 372] width 1568 height 744
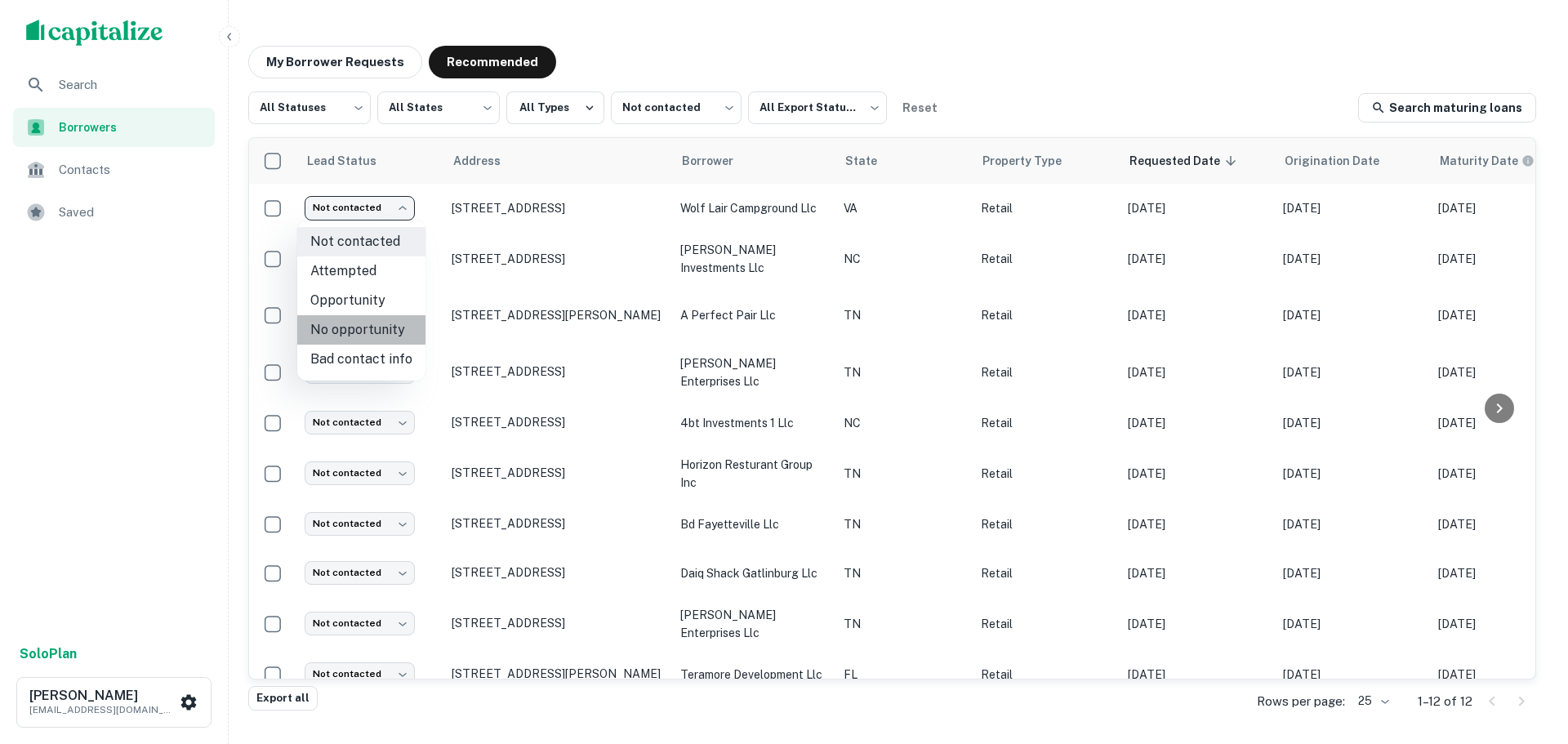
click at [366, 326] on li "No opportunity" at bounding box center [361, 330] width 128 height 29
type input "**********"
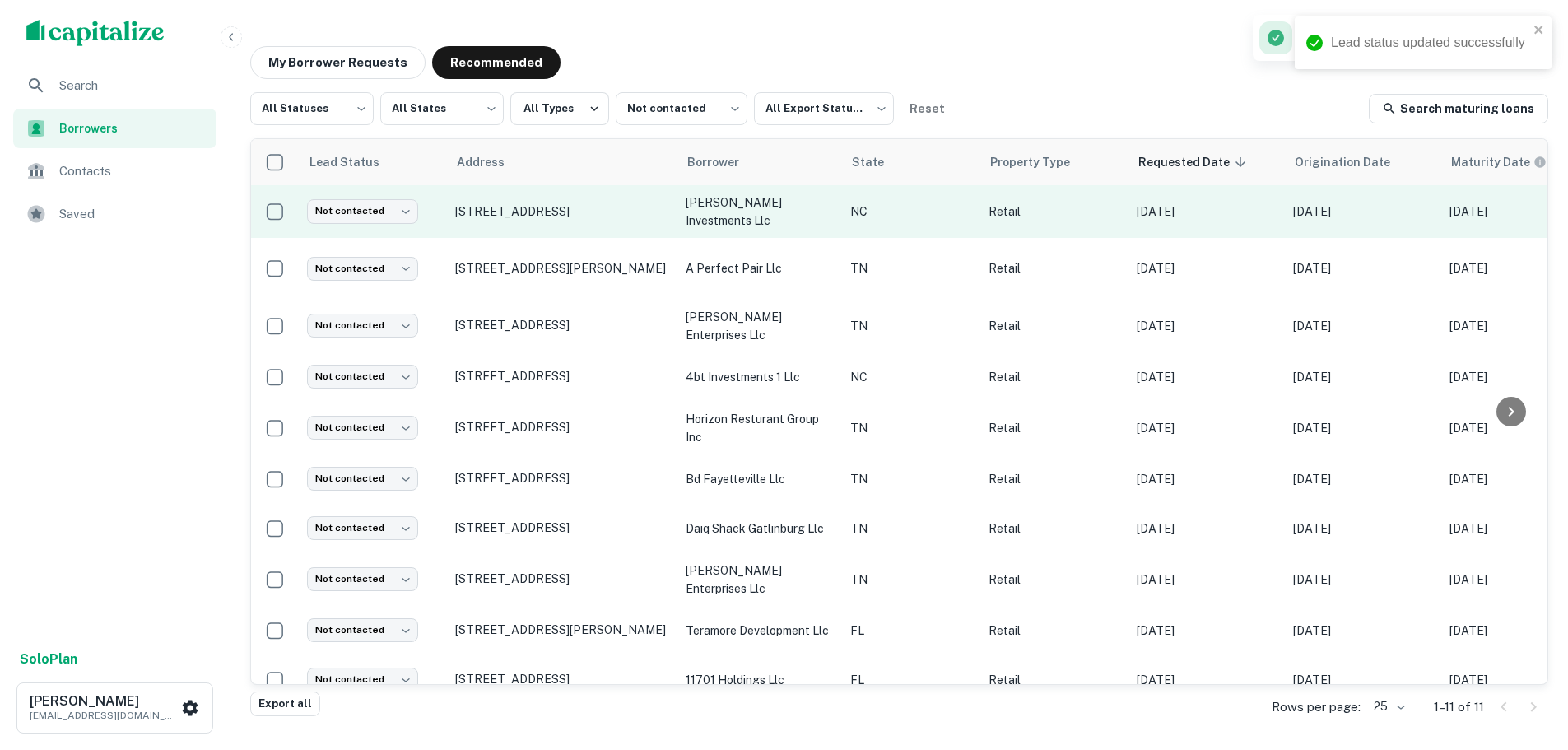
click at [567, 217] on p "415 E Main St Sylva, NC28779" at bounding box center [562, 211] width 214 height 15
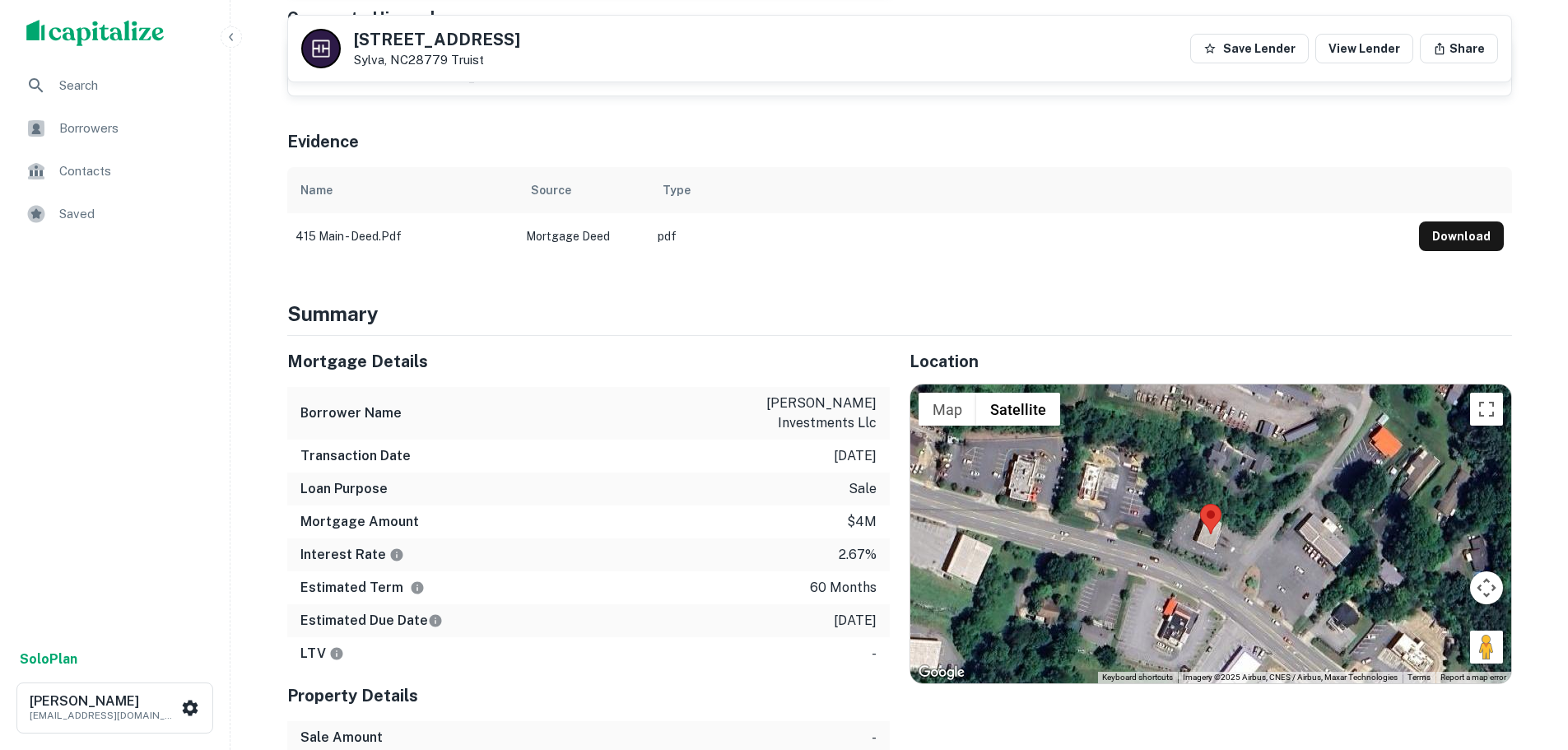
scroll to position [823, 0]
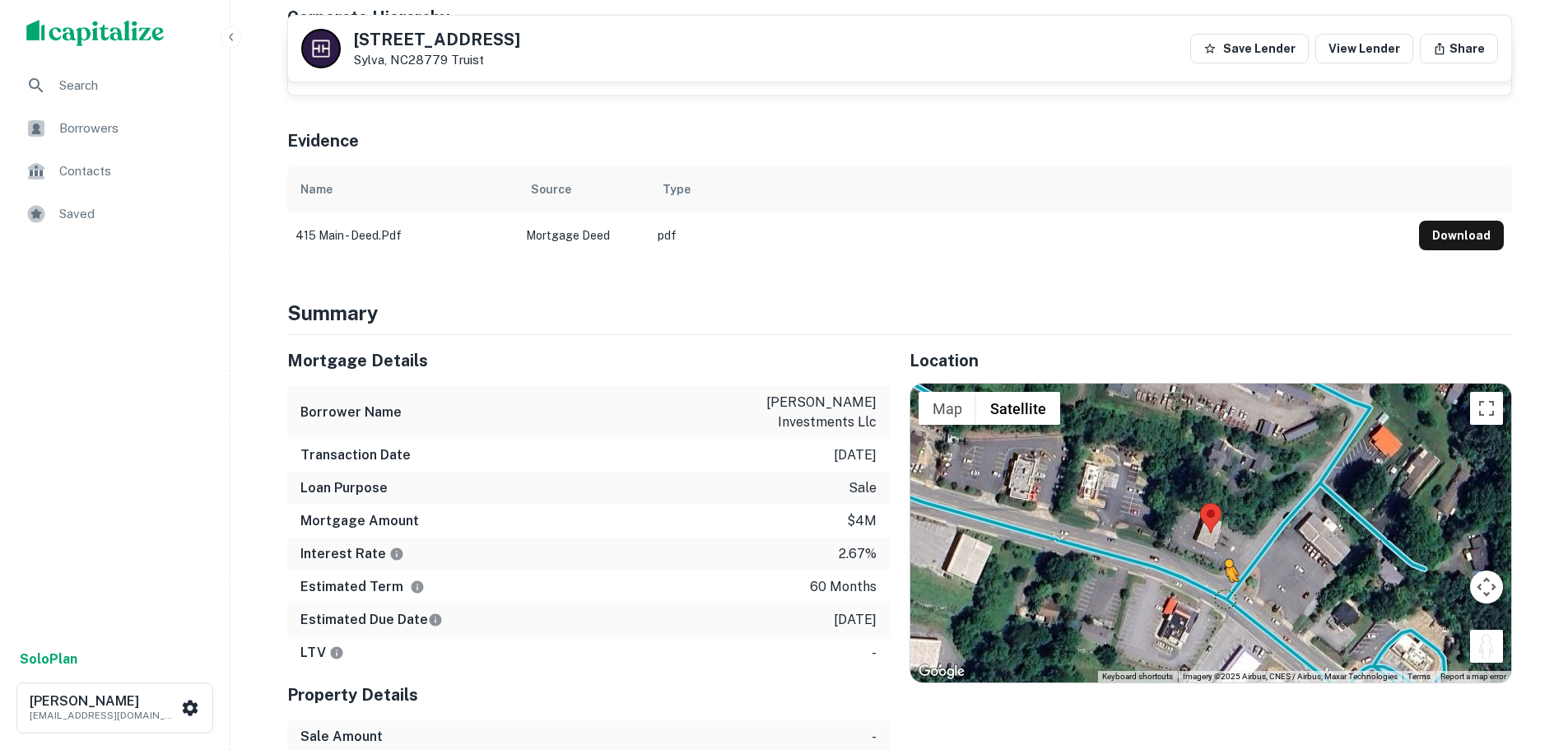
drag, startPoint x: 1485, startPoint y: 613, endPoint x: 1231, endPoint y: 557, distance: 260.1
click at [1230, 558] on div "To activate drag with keyboard, press Alt + Enter. Once in keyboard drag state,…" at bounding box center [1211, 532] width 601 height 298
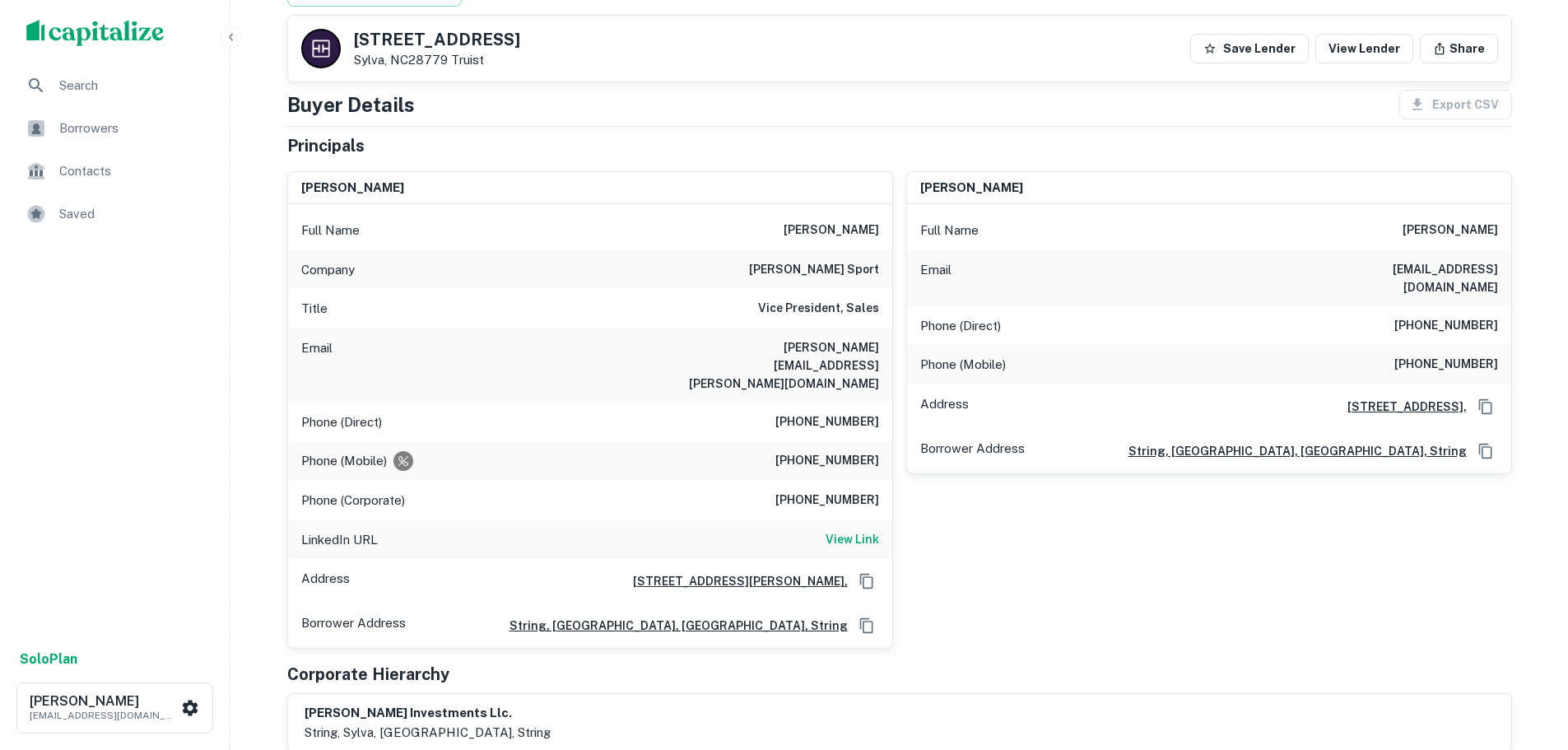
scroll to position [165, 0]
click at [846, 404] on div "Phone (Direct) (919) 266-4134" at bounding box center [590, 424] width 604 height 40
click at [847, 522] on div "LinkedIn URL View Link" at bounding box center [590, 541] width 604 height 40
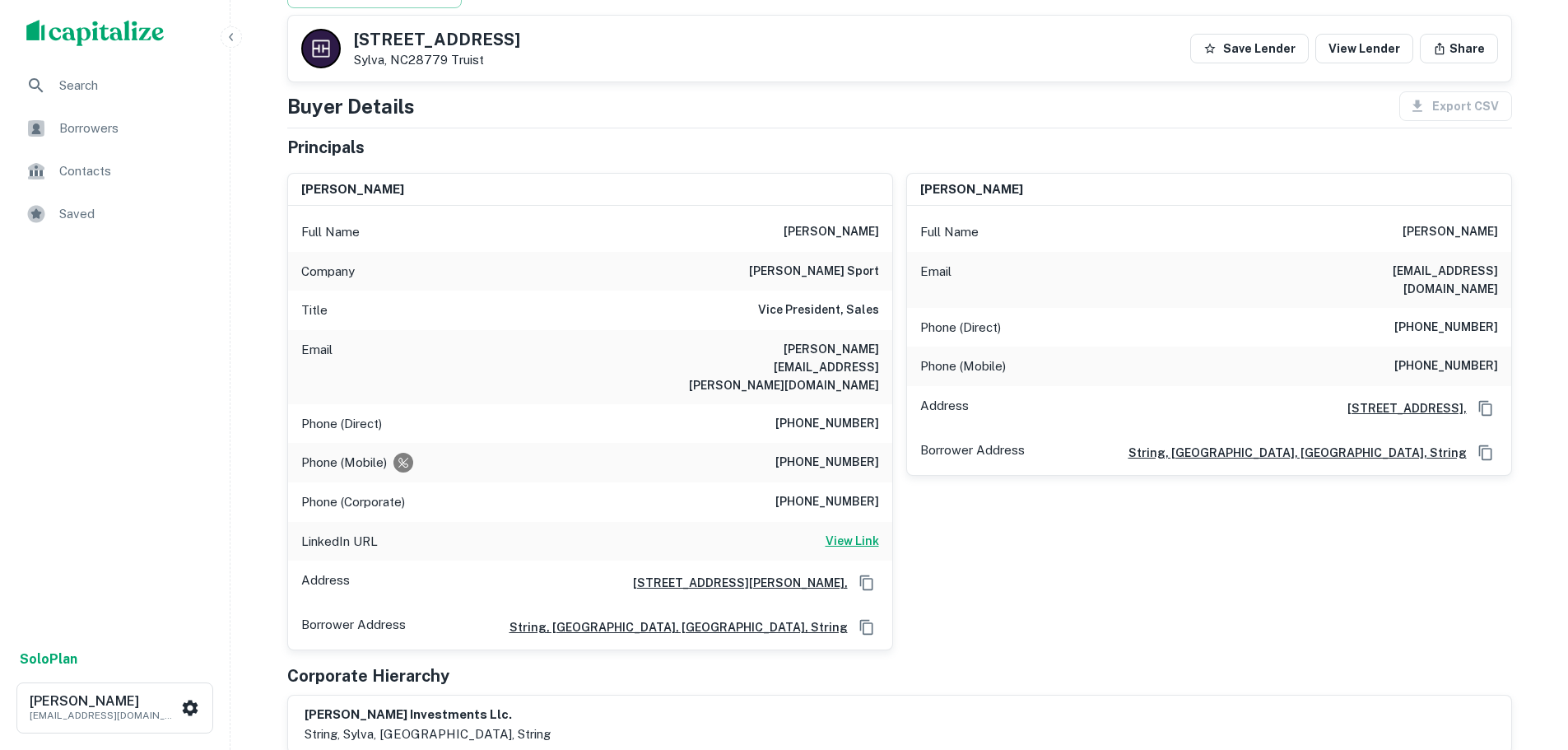
click at [848, 531] on h6 "View Link" at bounding box center [852, 540] width 54 height 19
click at [824, 413] on h6 "(919) 266-4134" at bounding box center [827, 423] width 104 height 19
click at [820, 443] on div "Phone (Mobile) (224) 612-3355" at bounding box center [590, 463] width 604 height 40
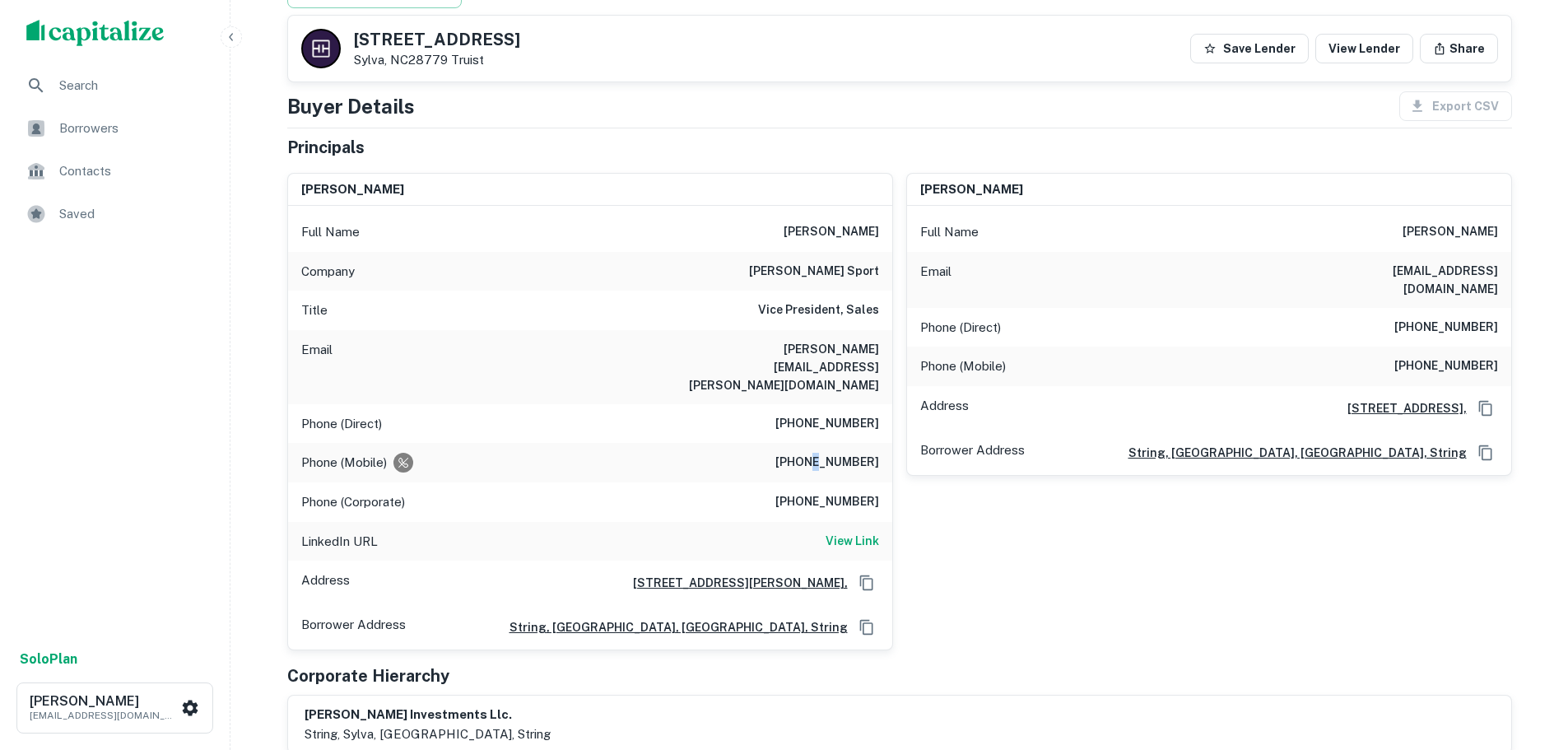
click at [821, 452] on h6 "(224) 612-3355" at bounding box center [827, 462] width 104 height 19
click at [1451, 308] on div "Phone (Direct) (336) 375-8247" at bounding box center [1208, 327] width 604 height 40
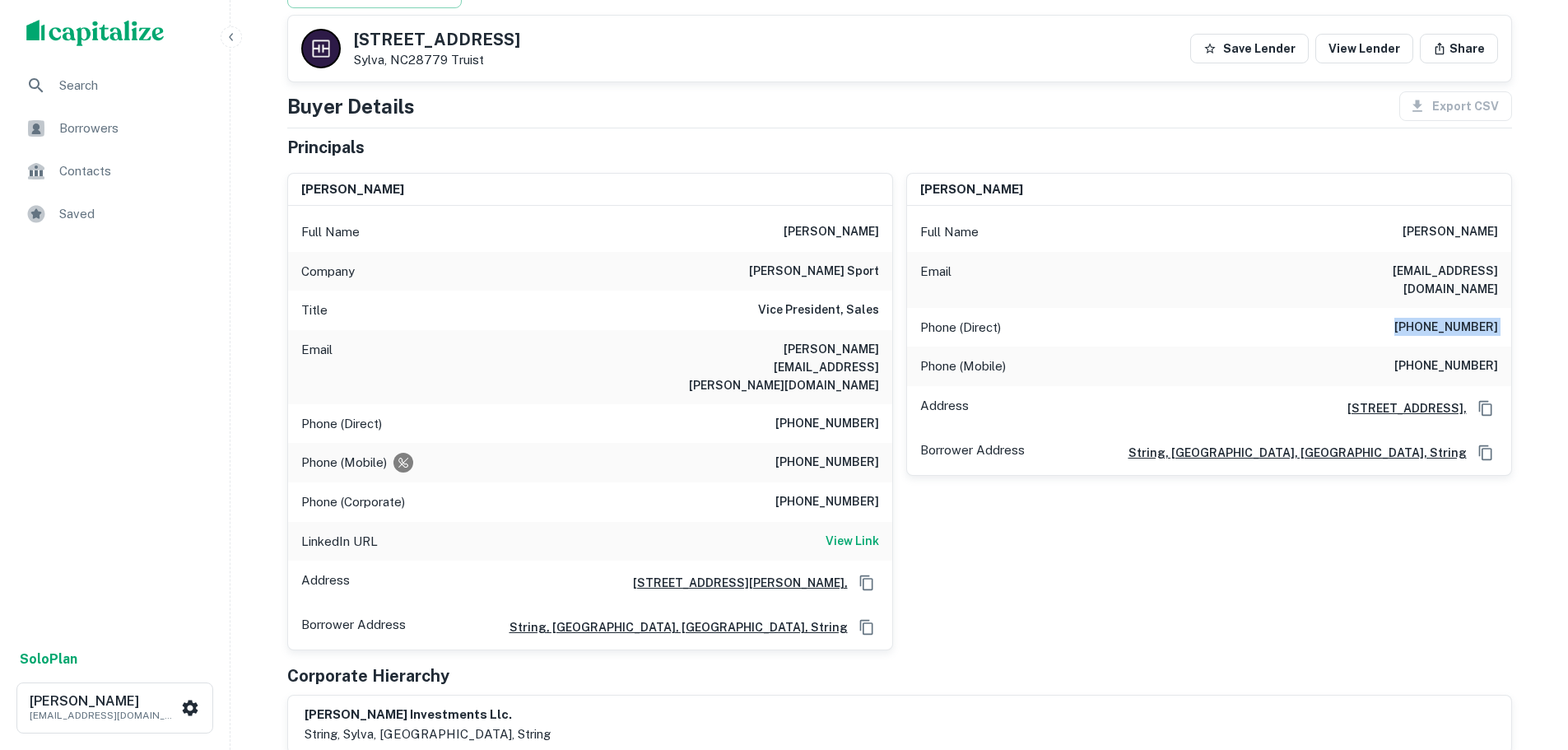
click at [1449, 356] on h6 "(828) 896-3958" at bounding box center [1447, 365] width 104 height 19
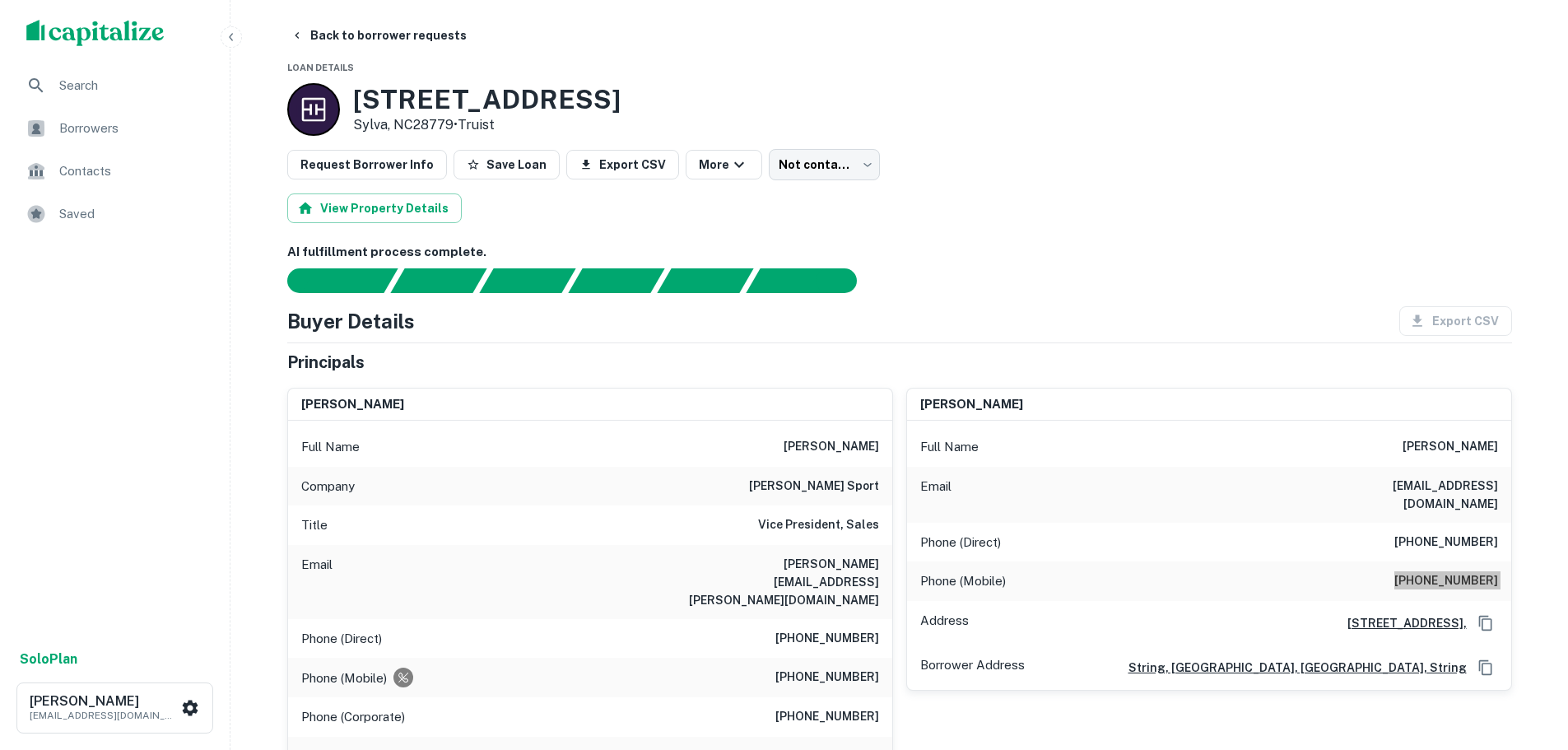
scroll to position [0, 0]
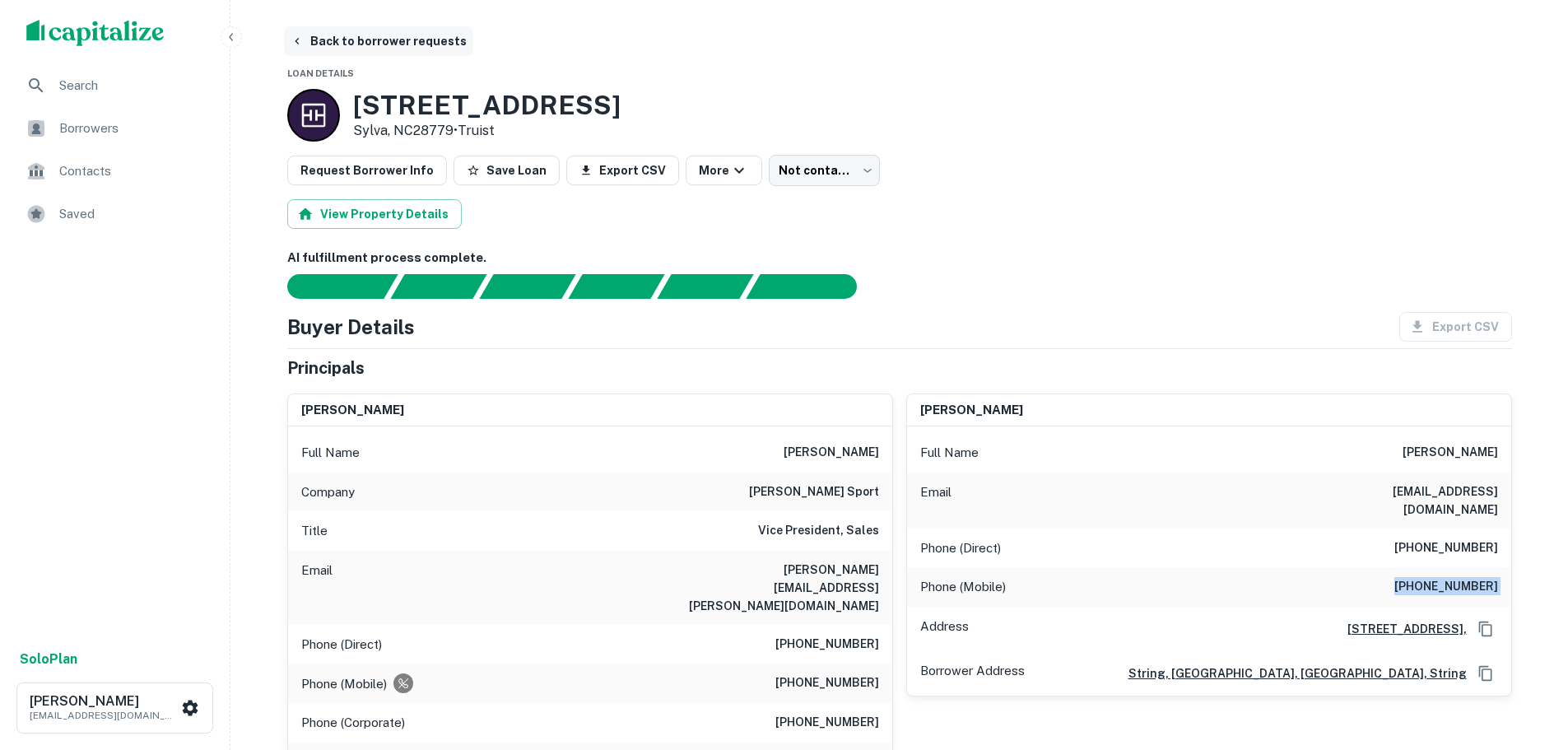
click at [400, 42] on button "Back to borrower requests" at bounding box center [378, 41] width 189 height 30
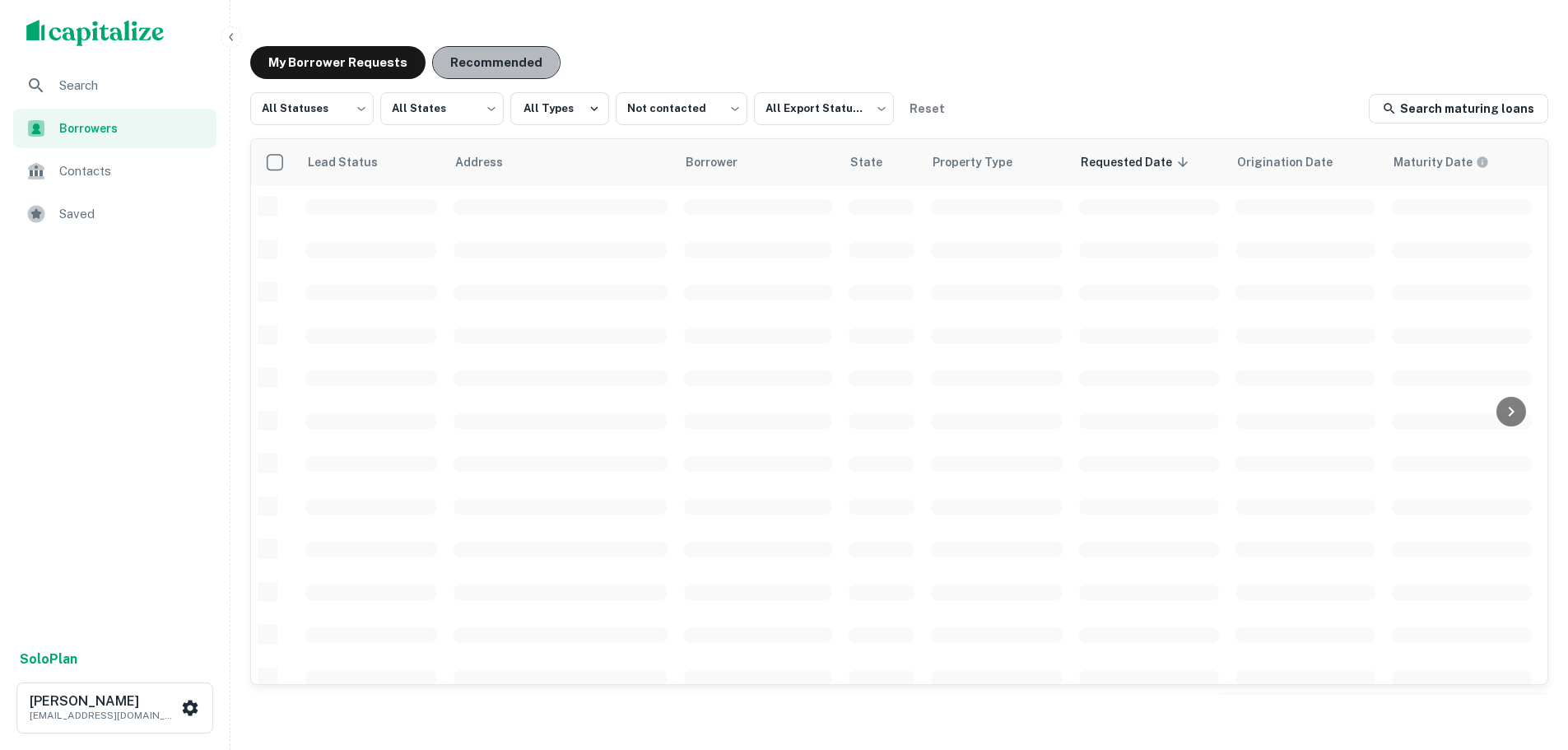
click at [465, 60] on button "Recommended" at bounding box center [496, 63] width 128 height 33
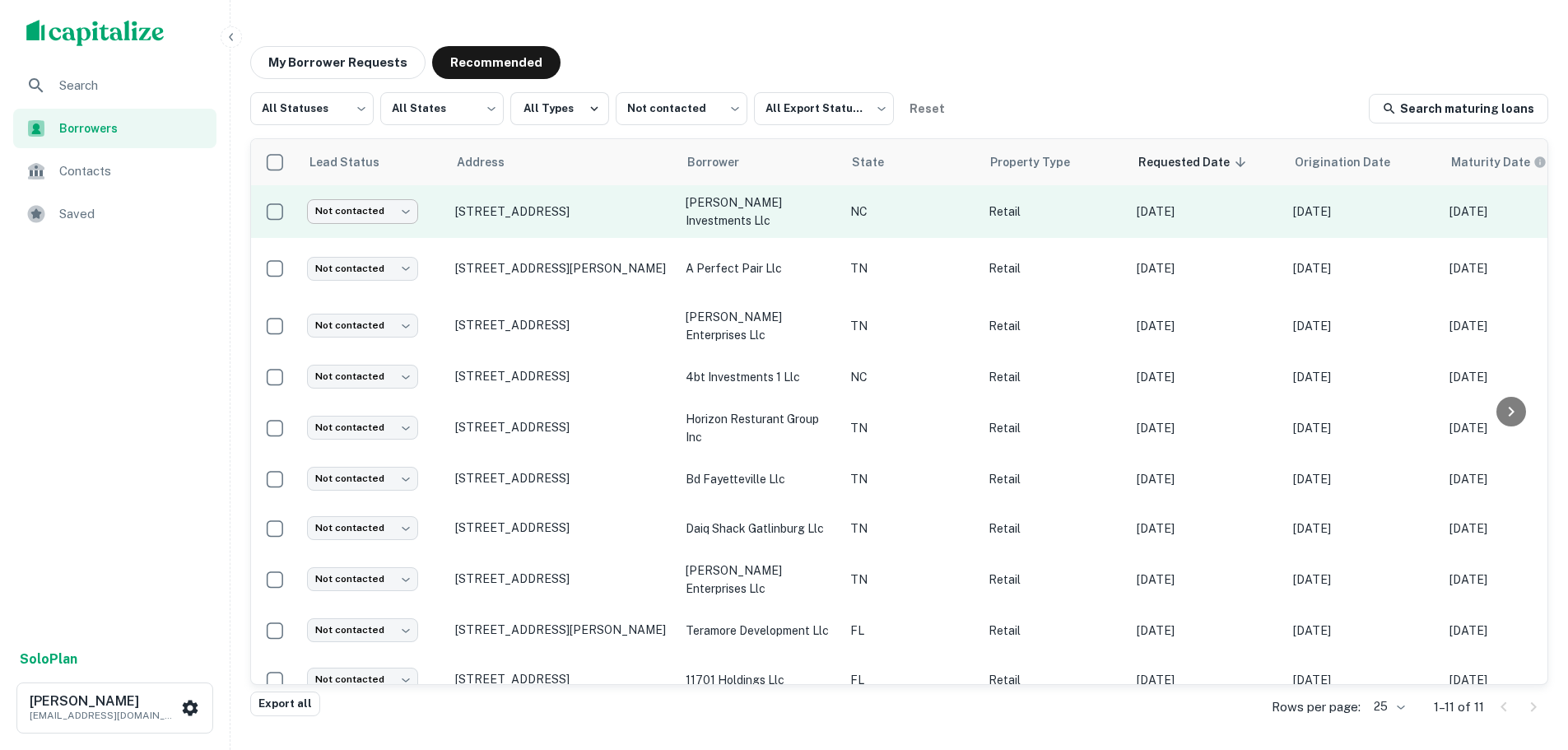
click at [369, 217] on body "Search Borrowers Contacts Saved Solo Plan Trevor Zwick tzwick@surmount.com My B…" at bounding box center [784, 375] width 1568 height 750
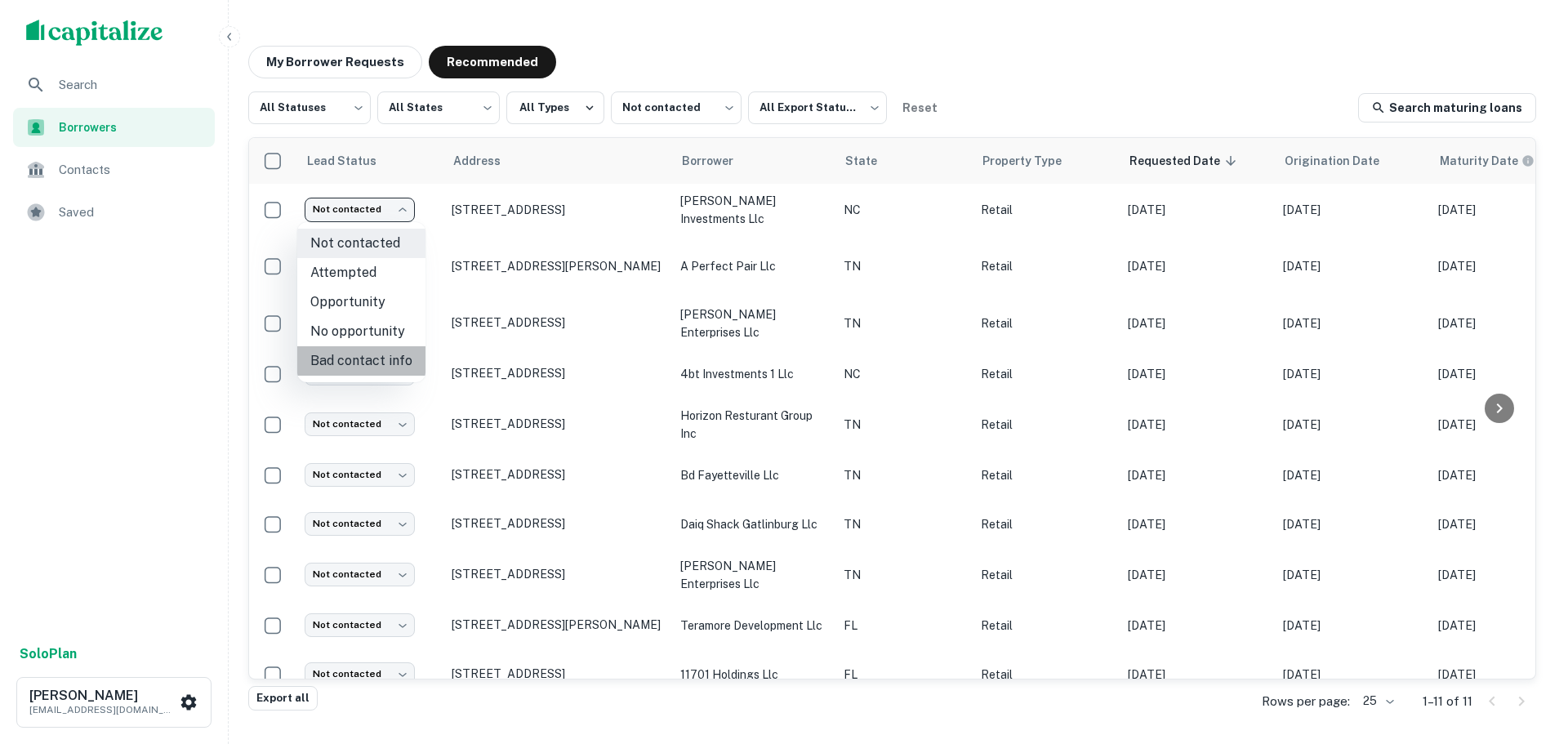
click at [375, 356] on li "Bad contact info" at bounding box center [361, 361] width 128 height 29
type input "**********"
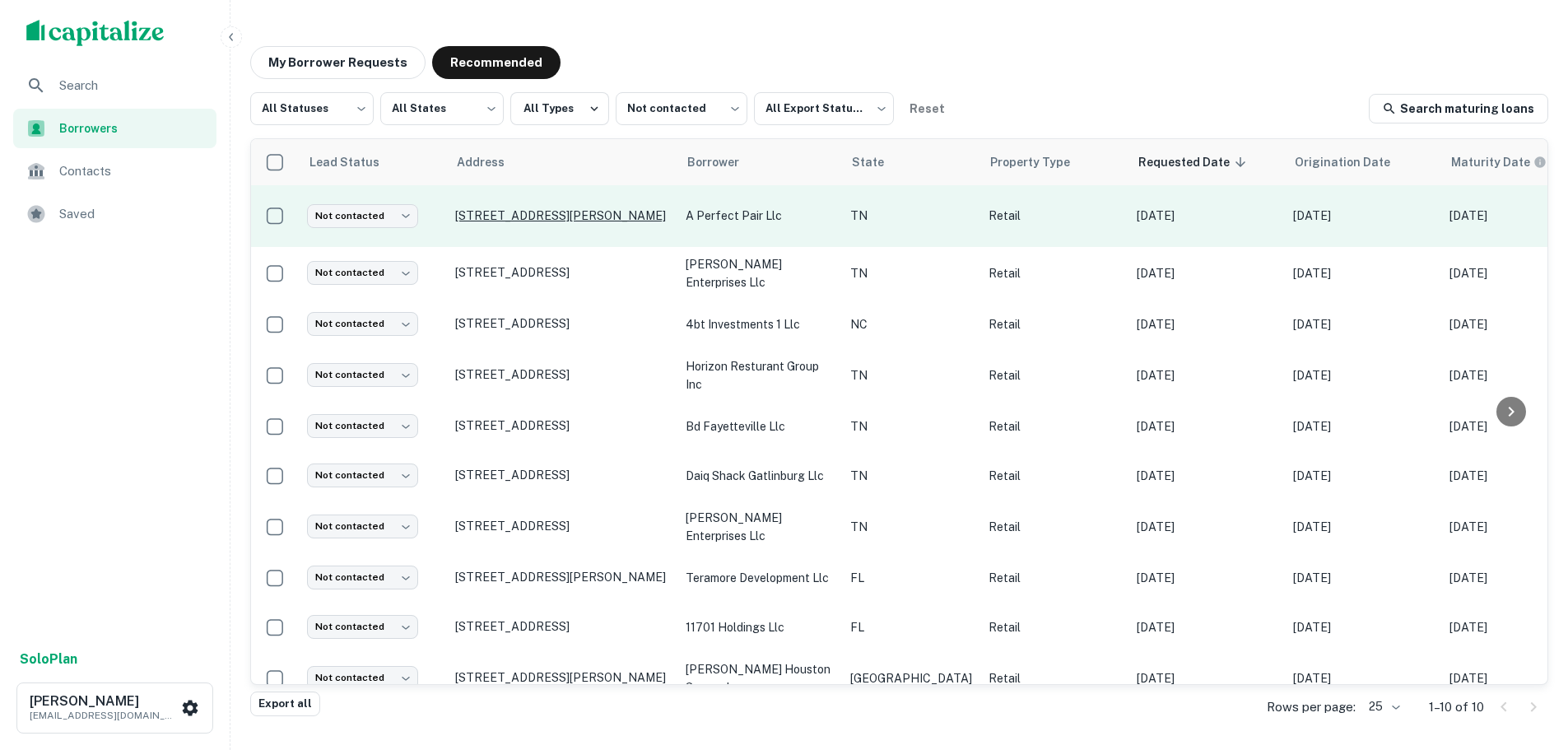
click at [563, 209] on p "514 S Liberty Hill Rd Morristown, TN37813" at bounding box center [562, 216] width 214 height 15
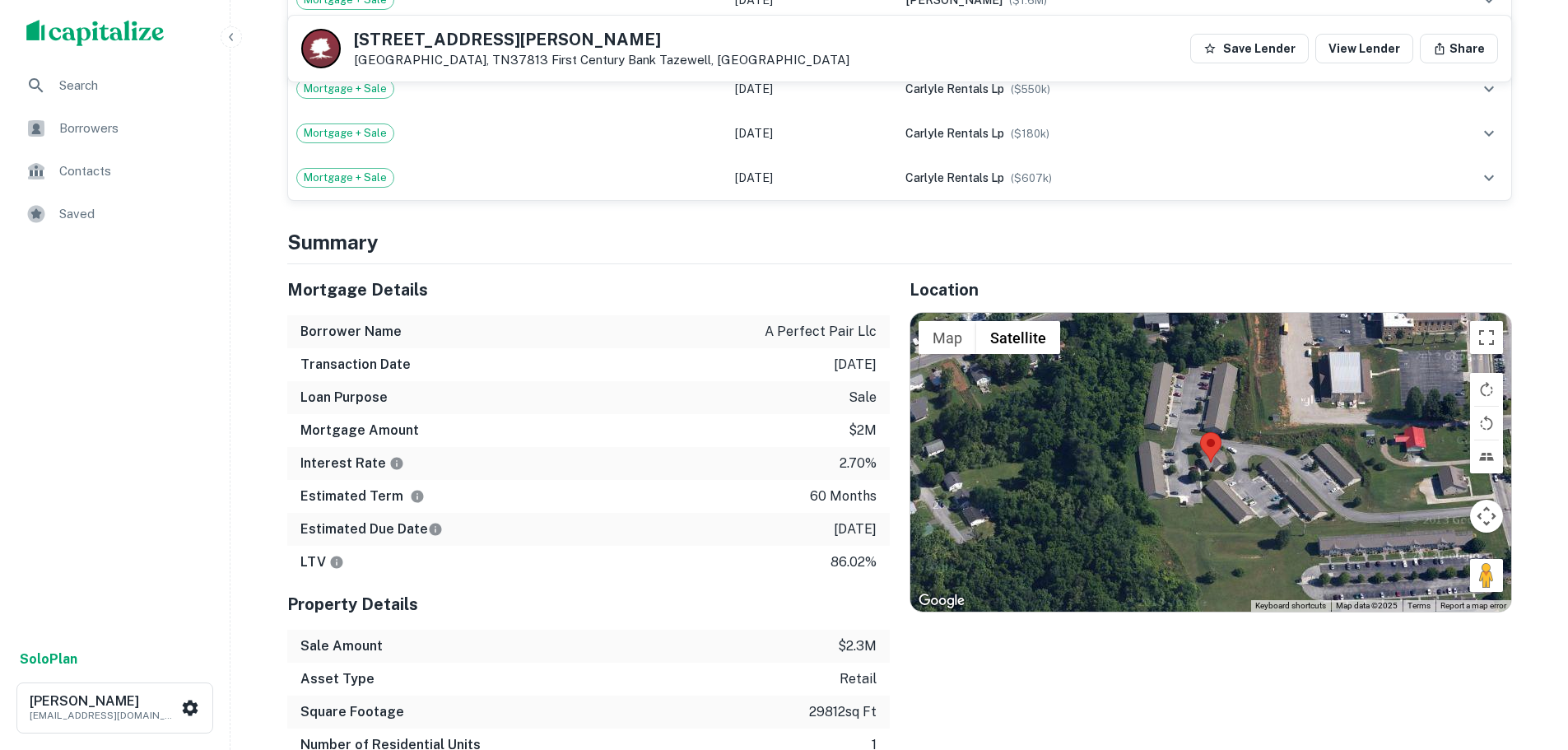
scroll to position [1316, 0]
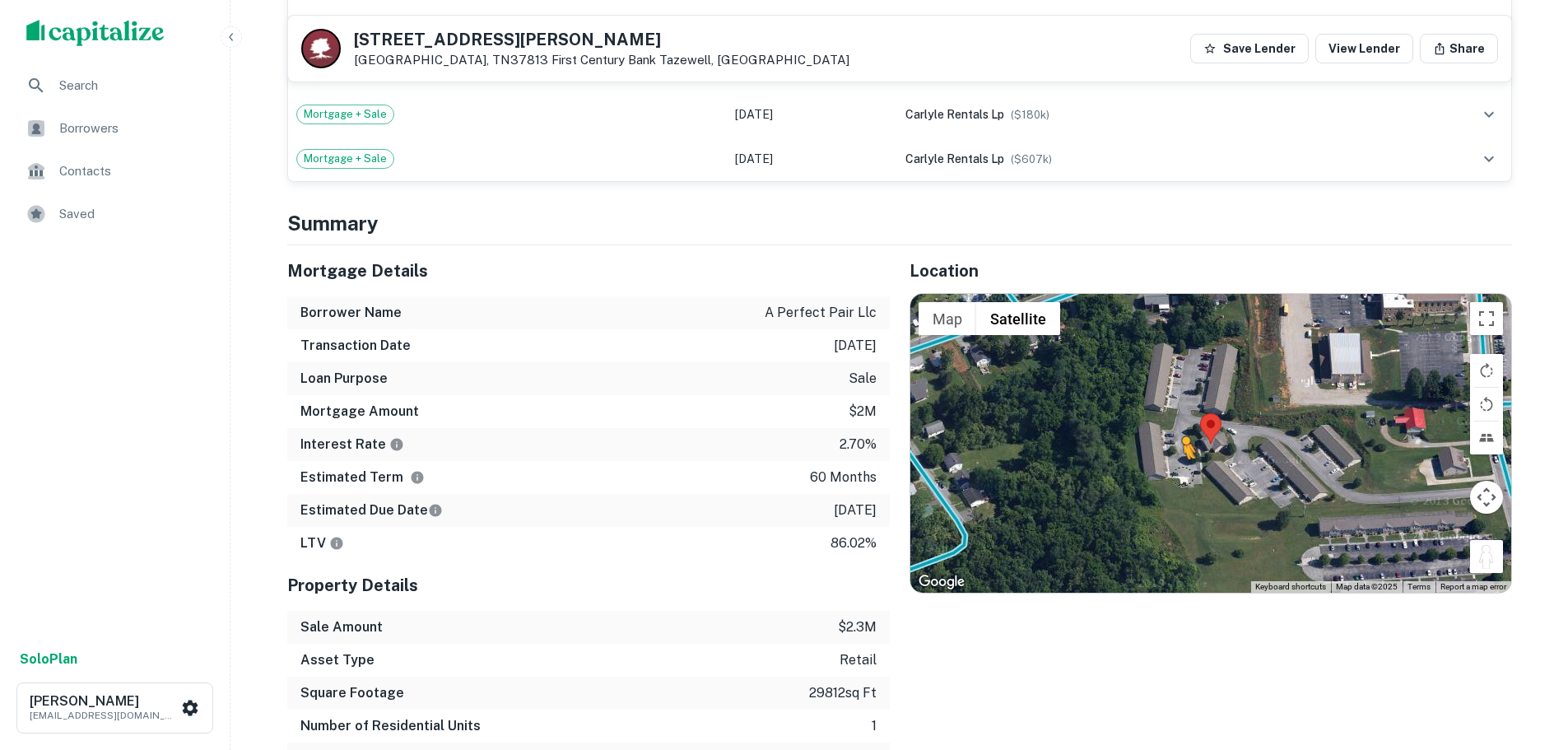
drag, startPoint x: 1494, startPoint y: 545, endPoint x: 1177, endPoint y: 452, distance: 330.4
click at [1177, 452] on div "To activate drag with keyboard, press Alt + Enter. Once in keyboard drag state,…" at bounding box center [1211, 442] width 601 height 298
drag, startPoint x: 1484, startPoint y: 312, endPoint x: 1243, endPoint y: 513, distance: 313.8
click at [1483, 312] on button "Toggle fullscreen view" at bounding box center [1486, 319] width 33 height 33
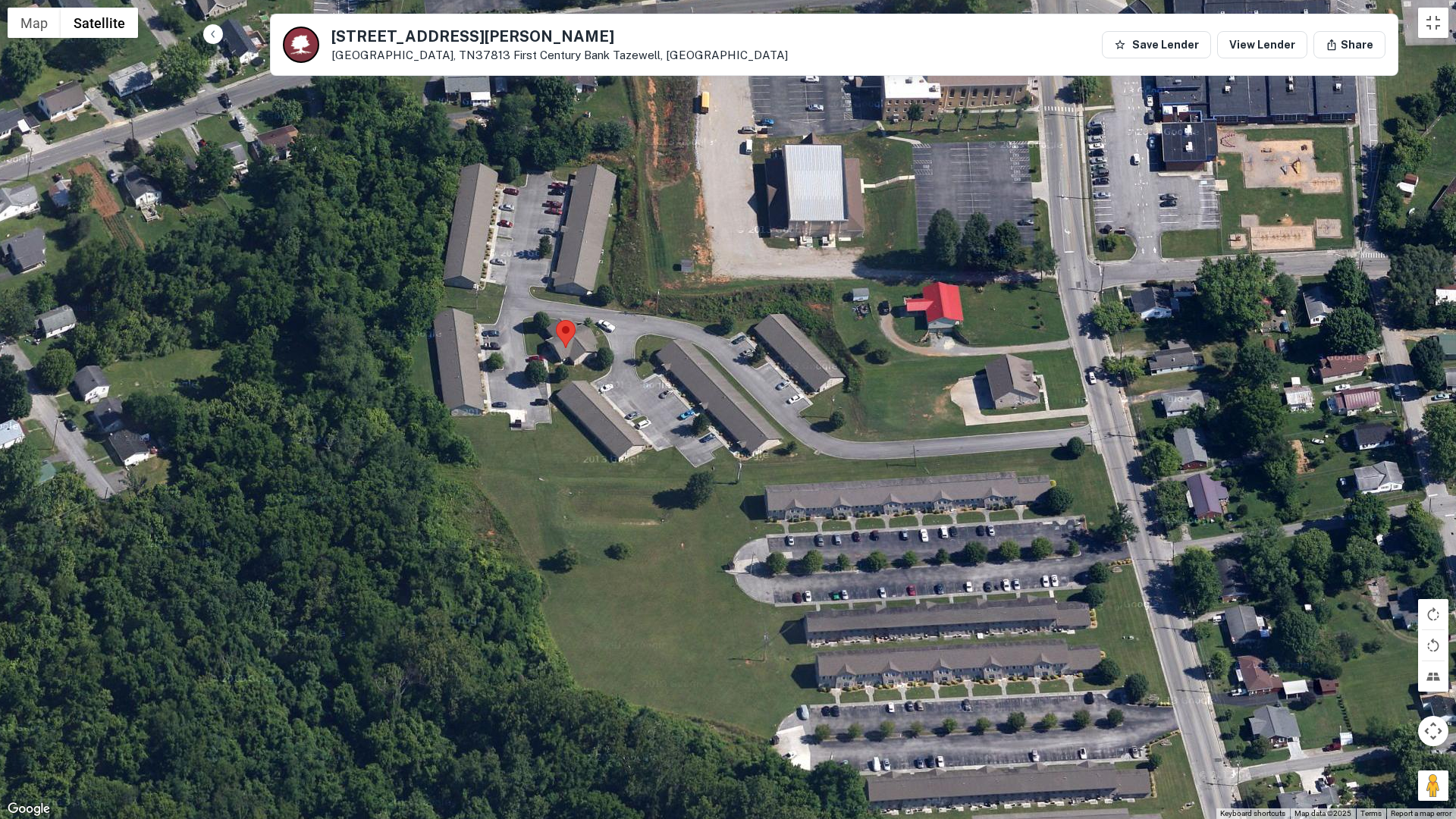
drag, startPoint x: 775, startPoint y: 483, endPoint x: 1043, endPoint y: 642, distance: 311.6
click at [1046, 641] on div "No data available." at bounding box center [728, 409] width 1456 height 819
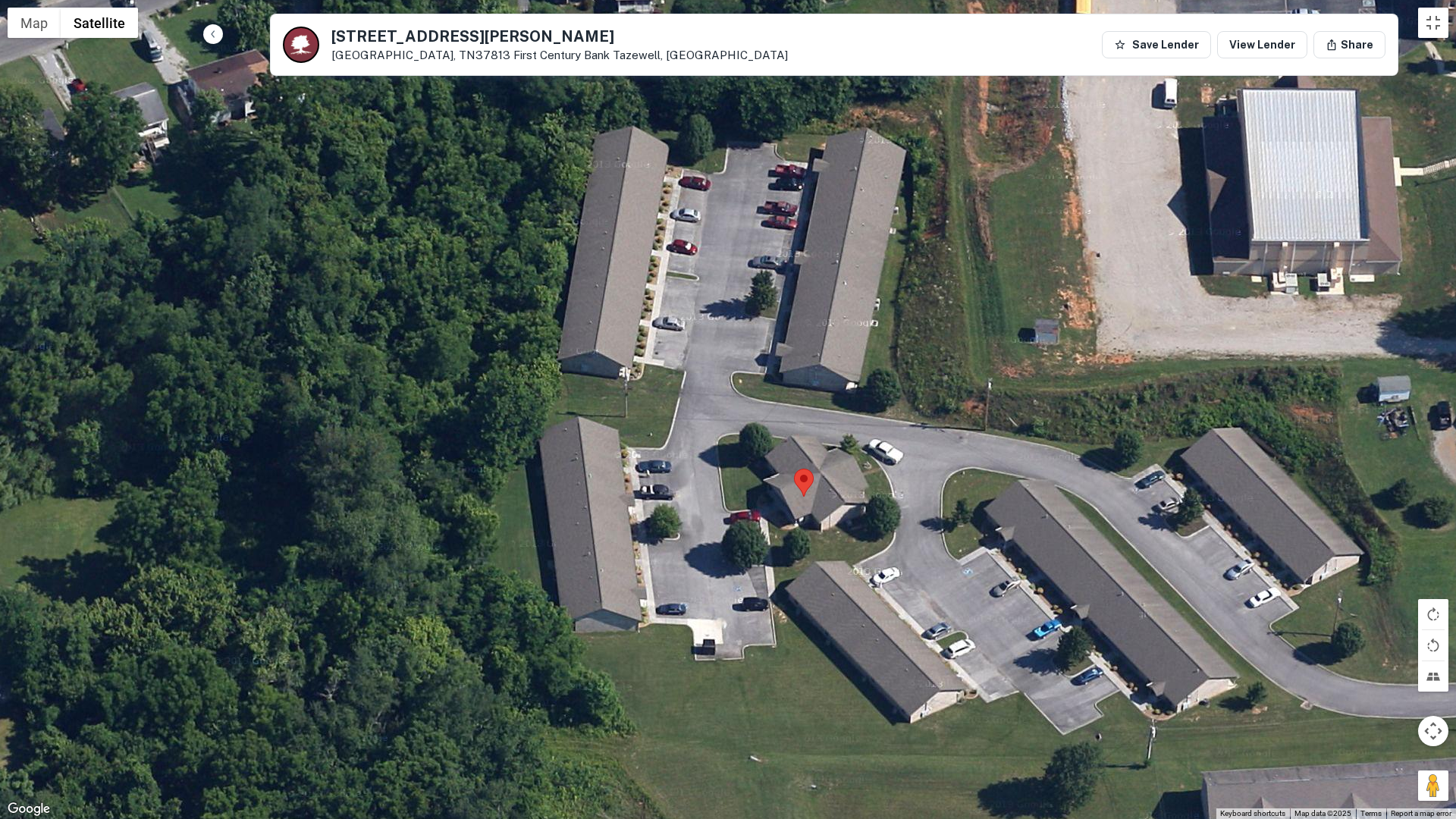
drag, startPoint x: 759, startPoint y: 487, endPoint x: 1011, endPoint y: 665, distance: 308.5
click at [1013, 665] on div "No data available." at bounding box center [728, 409] width 1456 height 819
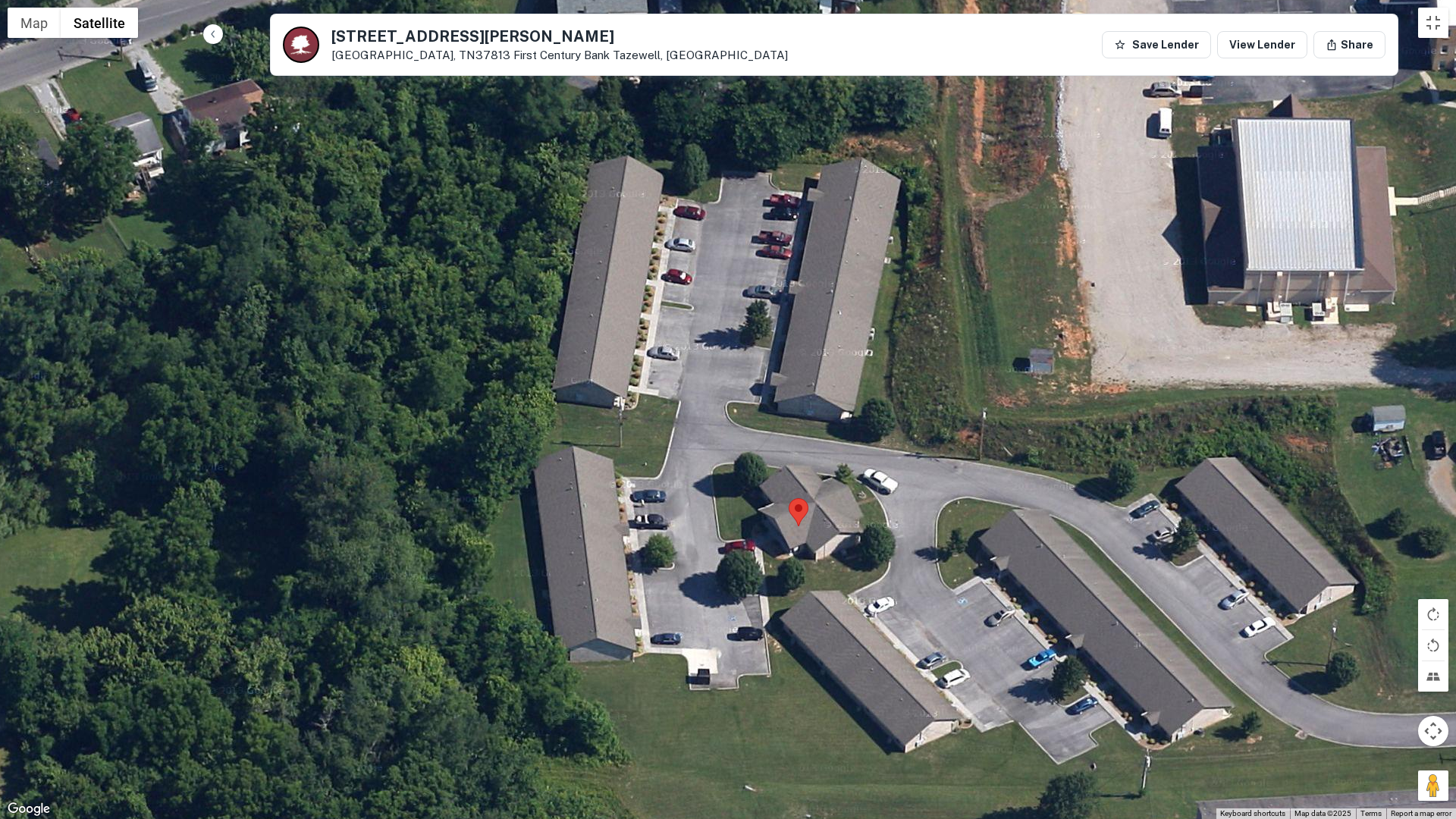
drag, startPoint x: 848, startPoint y: 629, endPoint x: 859, endPoint y: 382, distance: 247.2
click at [860, 383] on div "No data available." at bounding box center [728, 409] width 1456 height 819
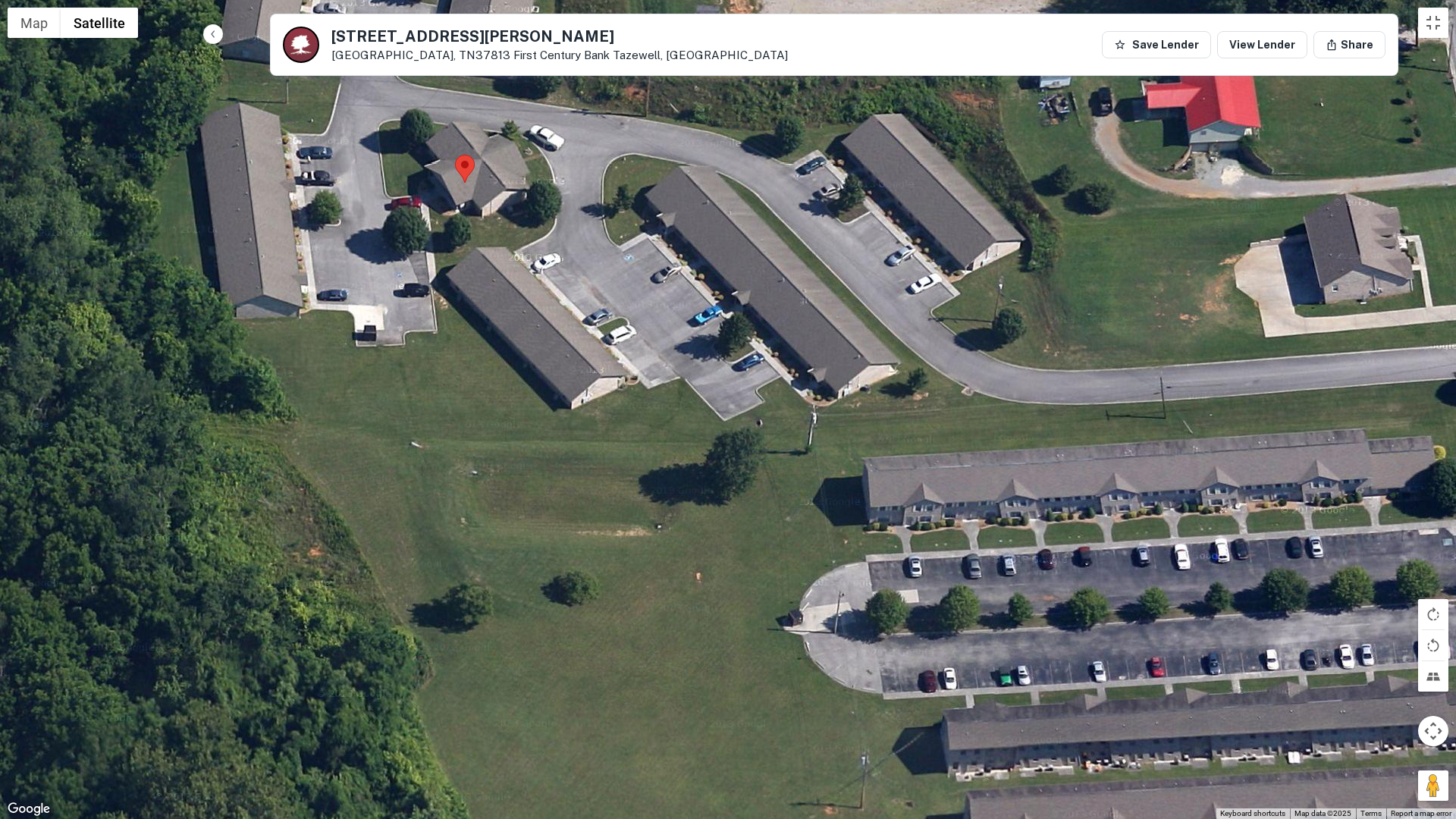
drag, startPoint x: 982, startPoint y: 535, endPoint x: 752, endPoint y: 306, distance: 324.6
click at [752, 306] on div "No data available." at bounding box center [728, 409] width 1456 height 819
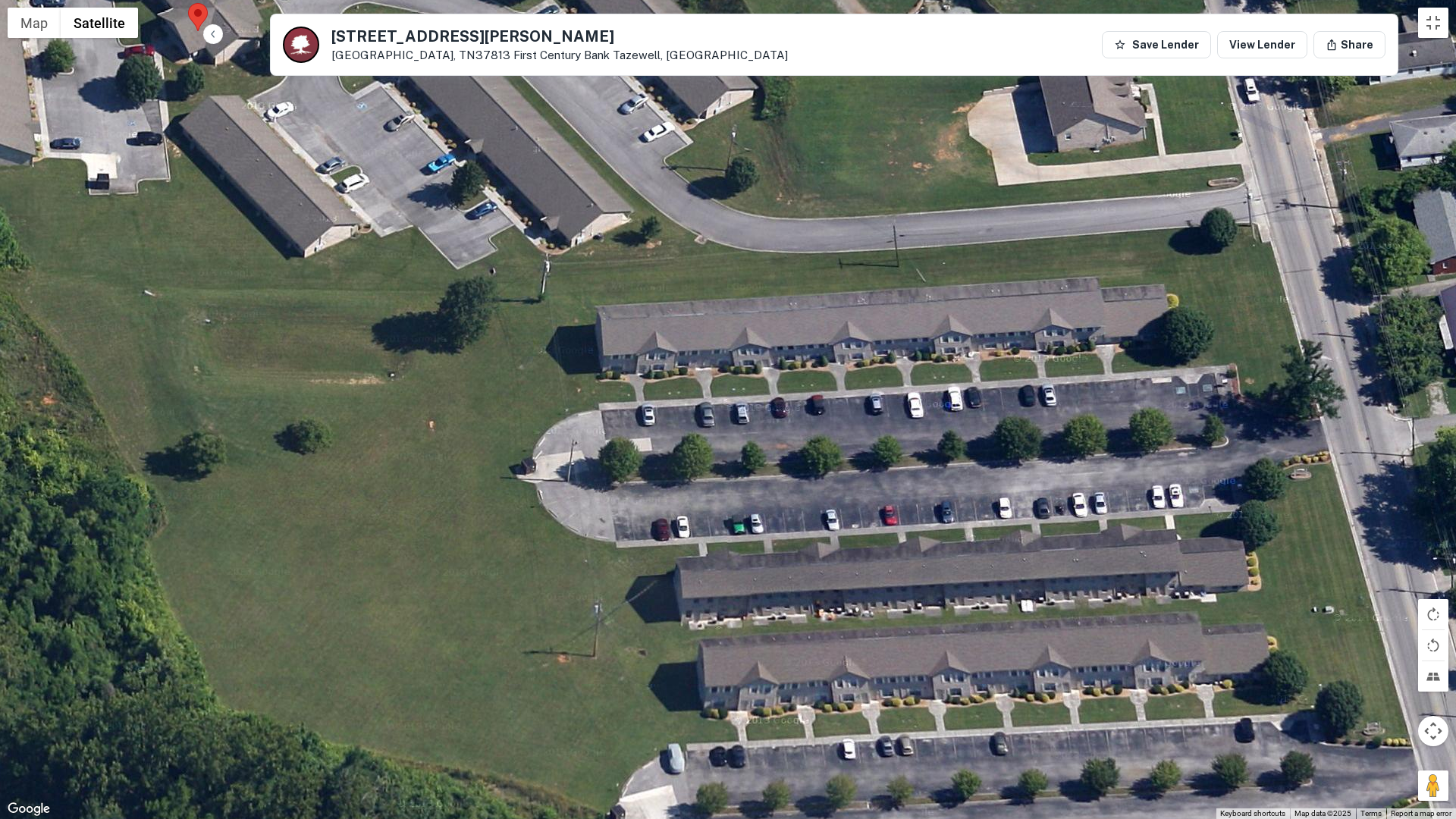
drag, startPoint x: 1218, startPoint y: 542, endPoint x: 936, endPoint y: 384, distance: 323.2
click at [936, 384] on div "No data available." at bounding box center [728, 409] width 1456 height 819
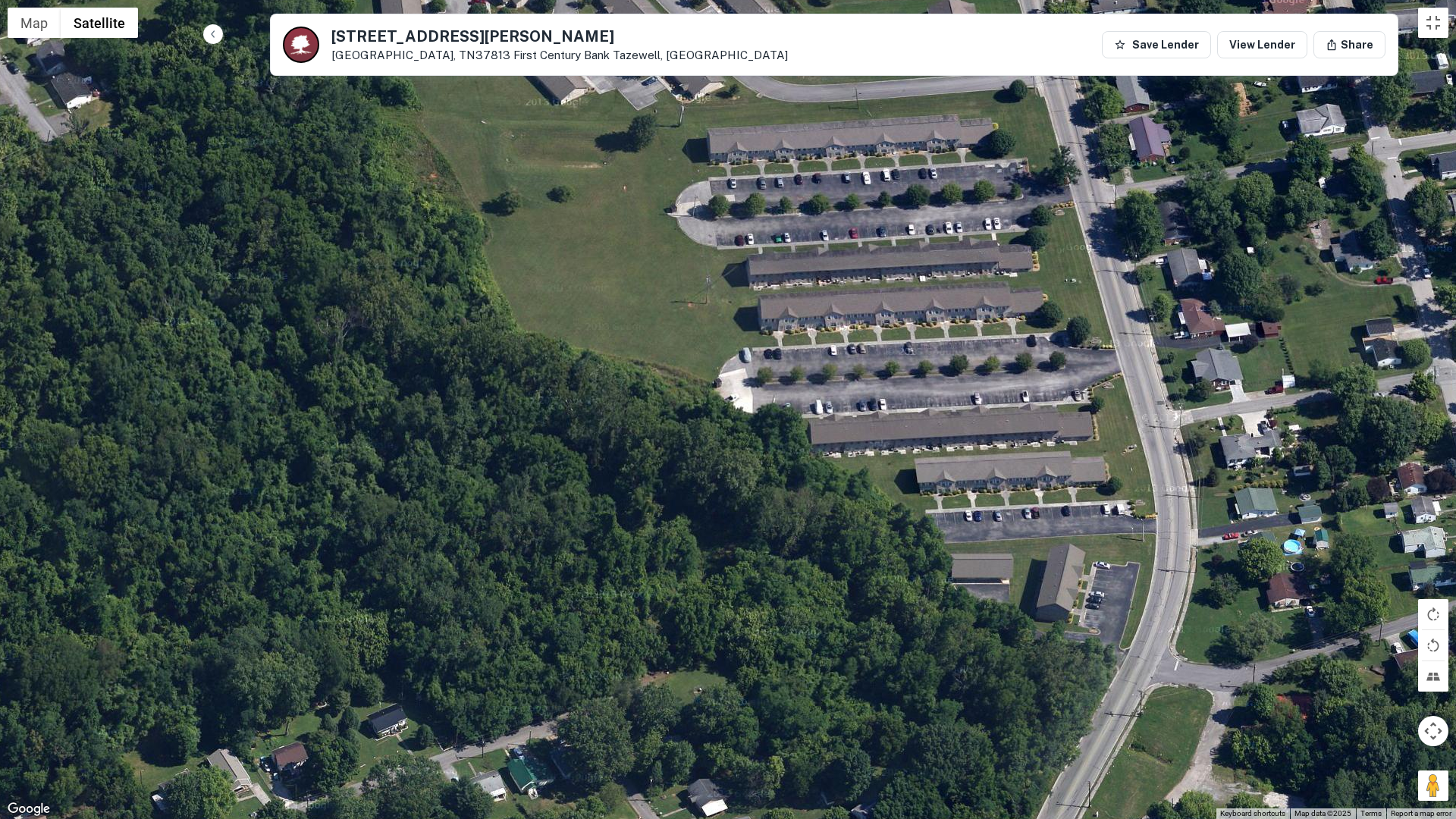
drag, startPoint x: 960, startPoint y: 578, endPoint x: 902, endPoint y: 362, distance: 223.7
click at [902, 362] on div "No data available." at bounding box center [728, 409] width 1456 height 819
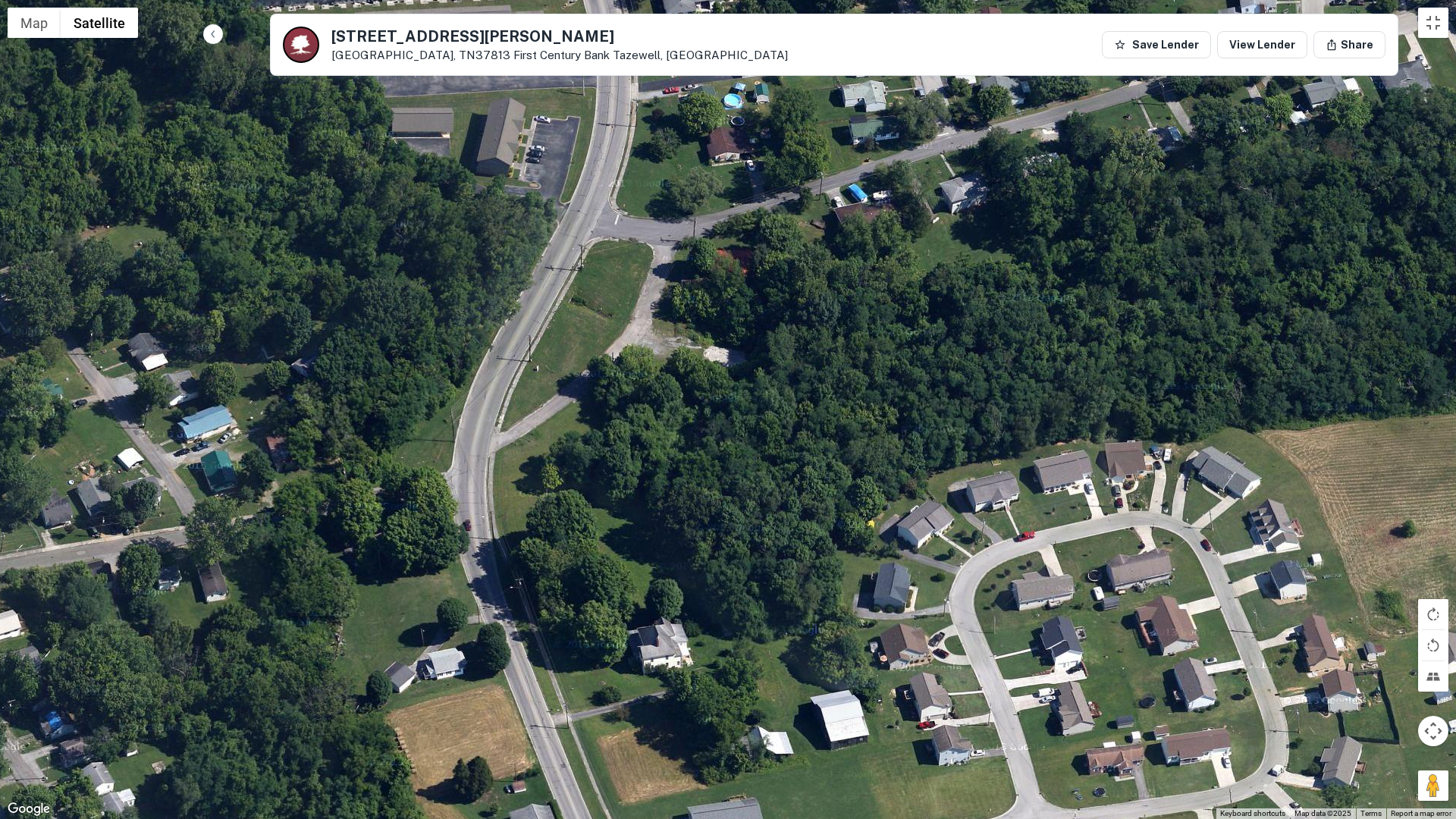
drag, startPoint x: 1409, startPoint y: 797, endPoint x: 848, endPoint y: 376, distance: 701.4
click at [848, 376] on div "No data available." at bounding box center [728, 409] width 1456 height 819
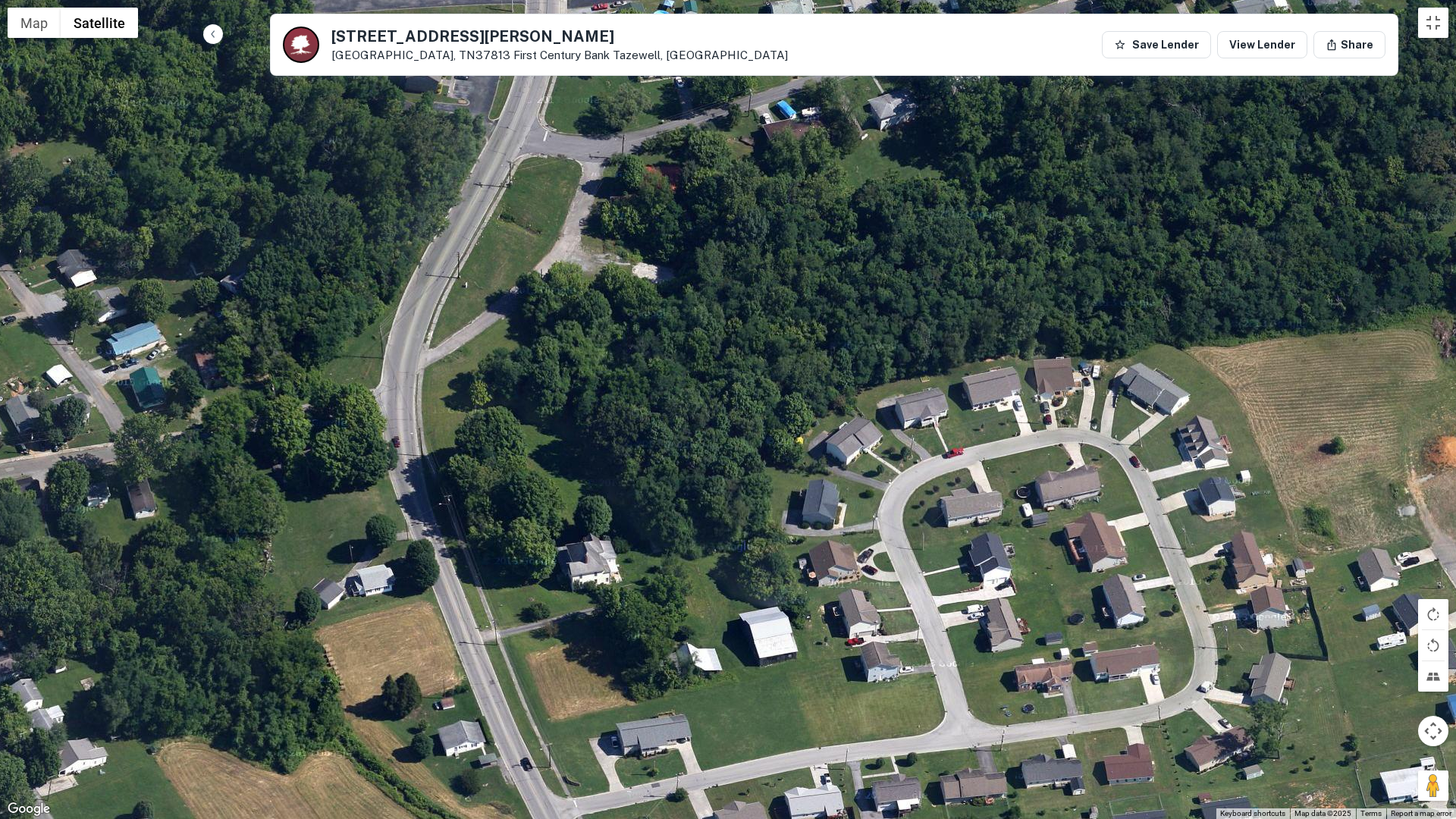
drag, startPoint x: 1083, startPoint y: 617, endPoint x: 1009, endPoint y: 529, distance: 115.0
click at [1011, 530] on div "No data available." at bounding box center [728, 409] width 1456 height 819
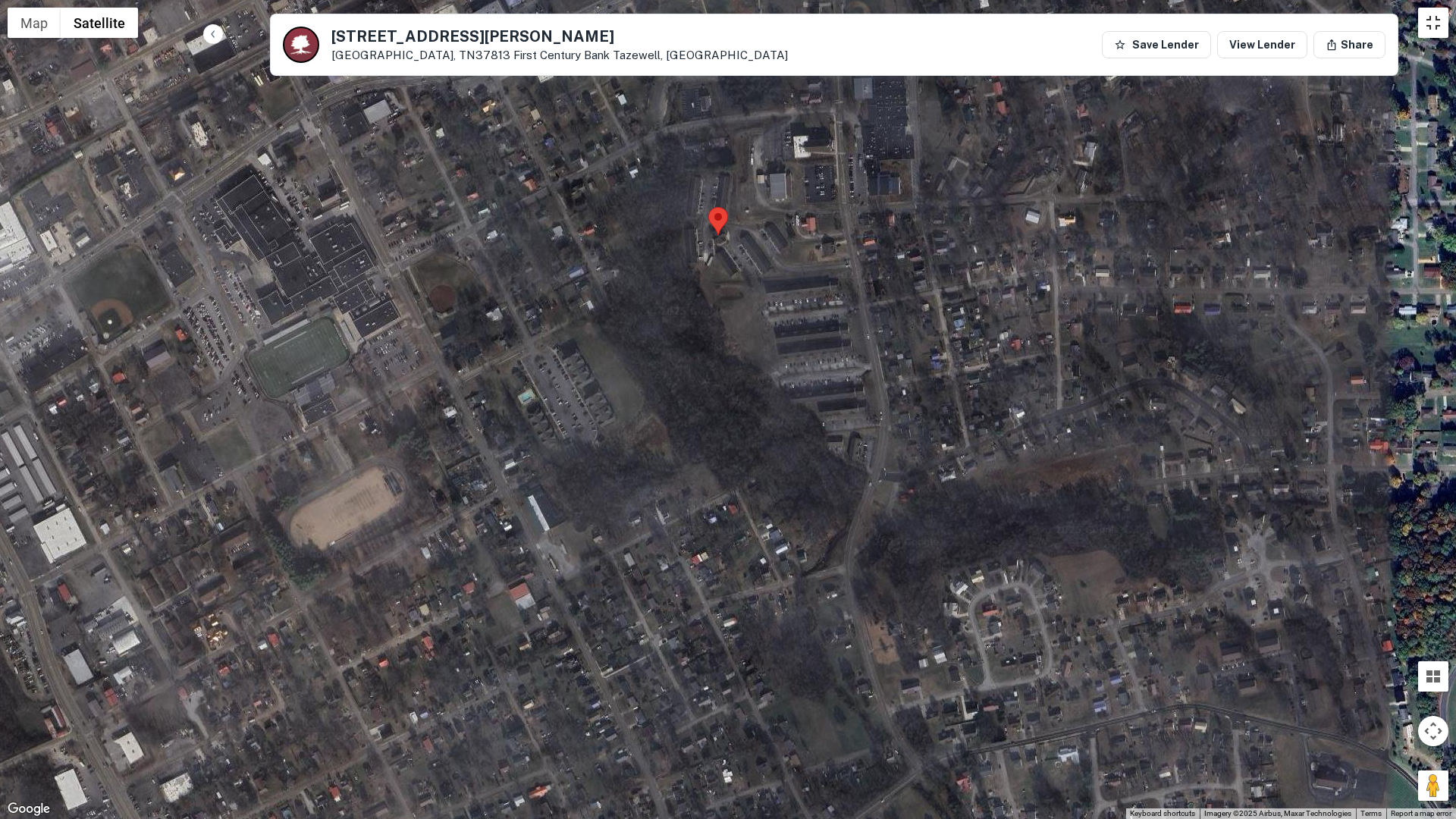
click at [1432, 27] on button "Toggle fullscreen view" at bounding box center [1434, 23] width 31 height 31
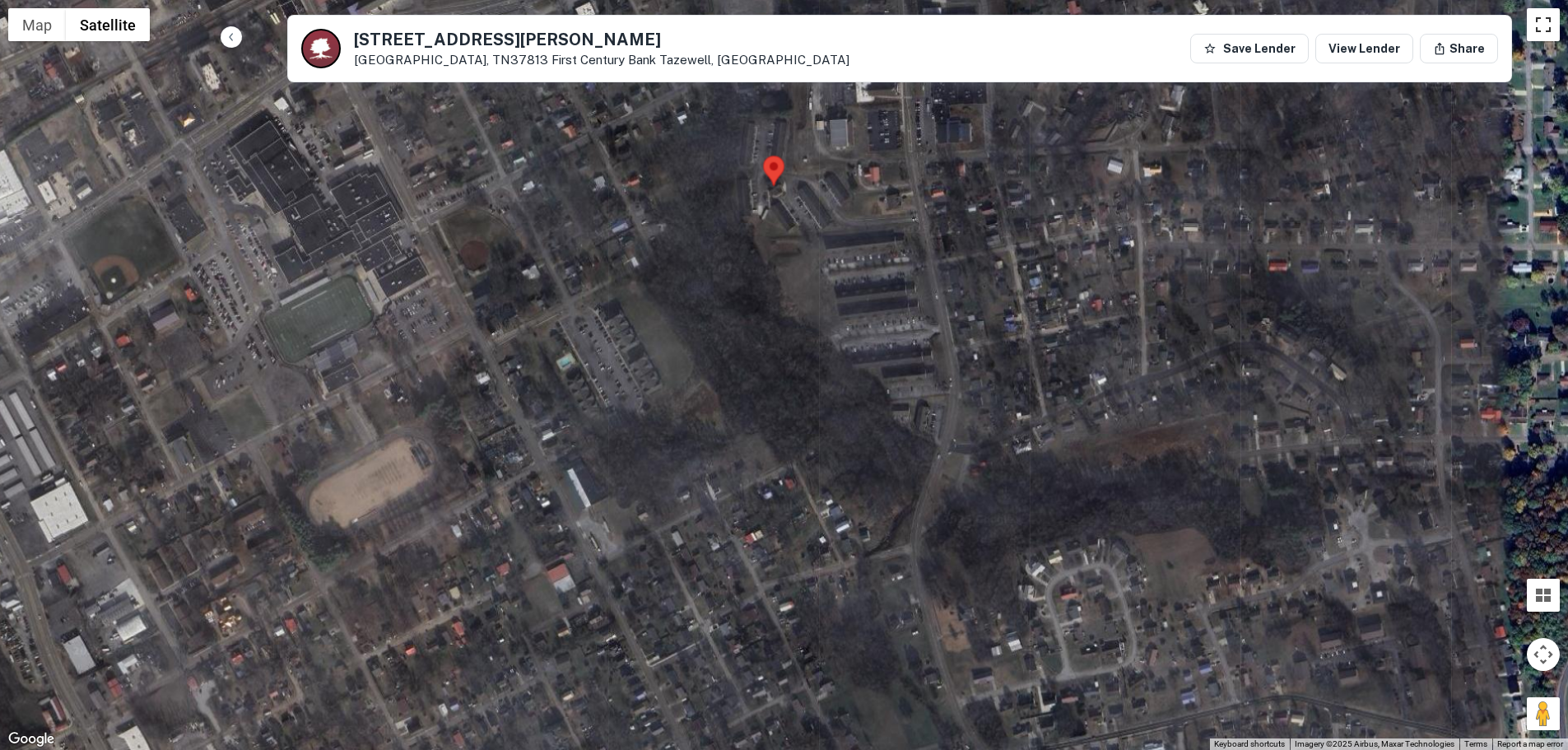
scroll to position [0, 0]
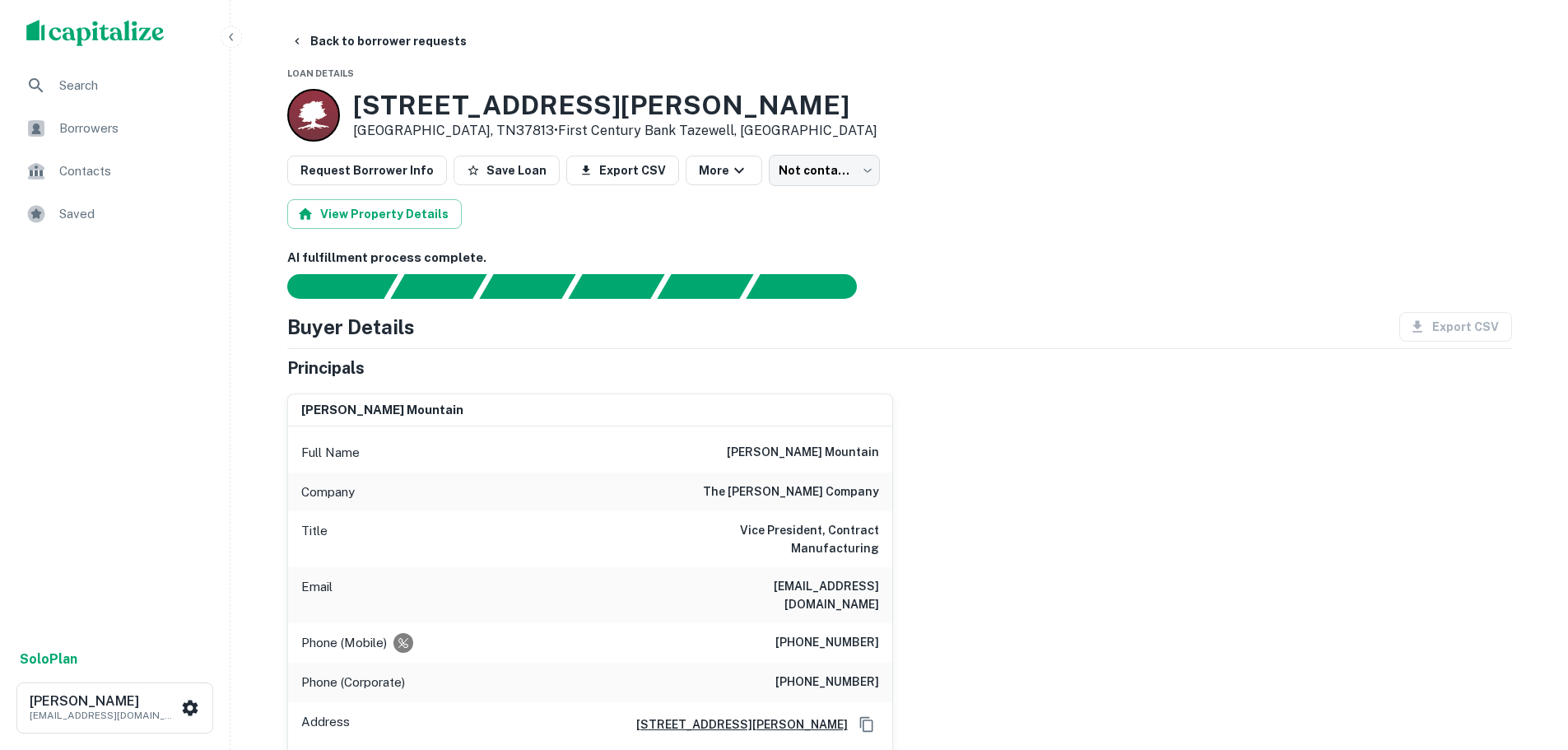
click at [865, 633] on h6 "(609) 304-2892" at bounding box center [827, 642] width 104 height 19
click at [389, 31] on button "Back to borrower requests" at bounding box center [378, 41] width 189 height 30
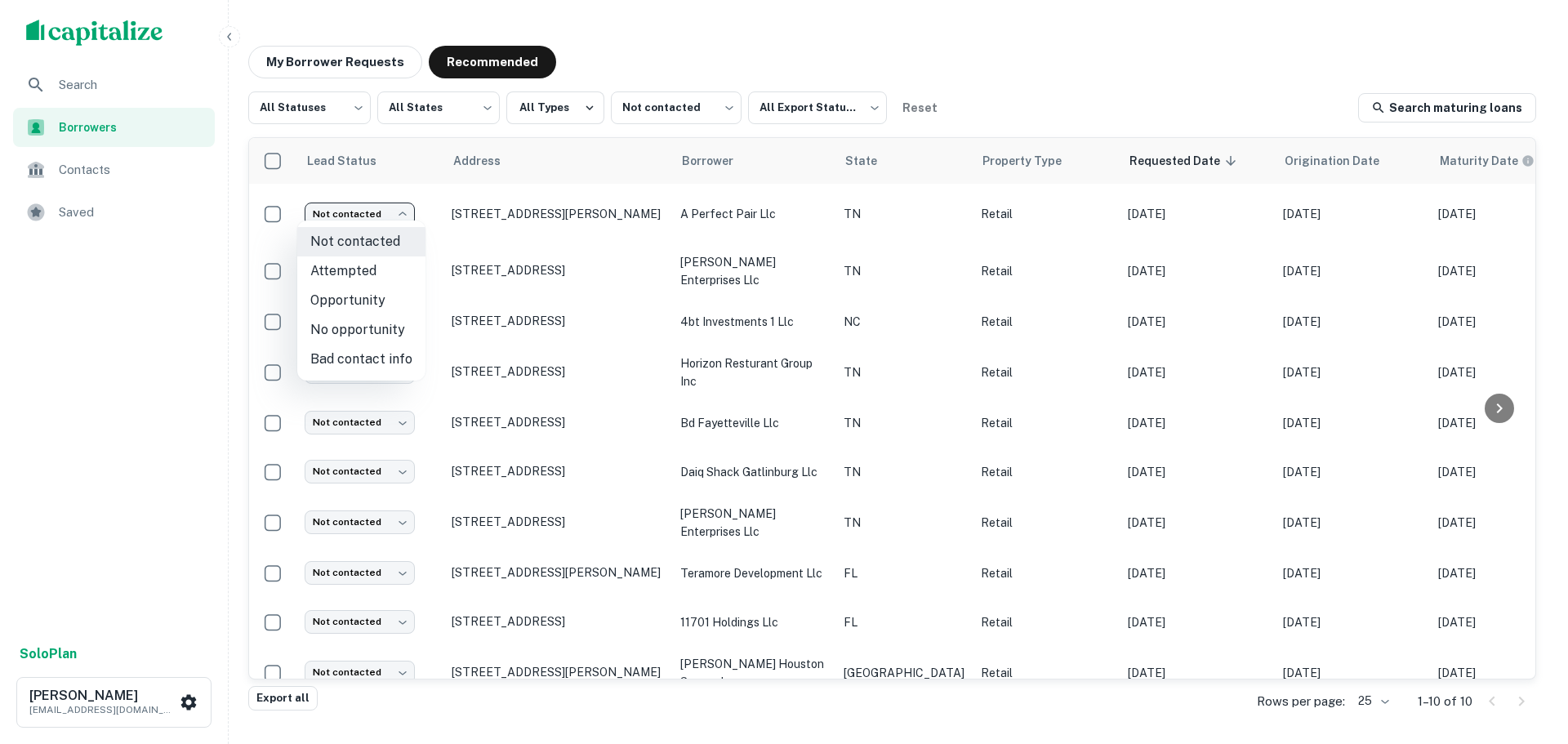
click at [369, 210] on body "Search Borrowers Contacts Saved Solo Plan Trevor Zwick tzwick@surmount.com My B…" at bounding box center [784, 372] width 1568 height 744
click at [363, 265] on li "Attempted" at bounding box center [361, 271] width 128 height 29
type input "*********"
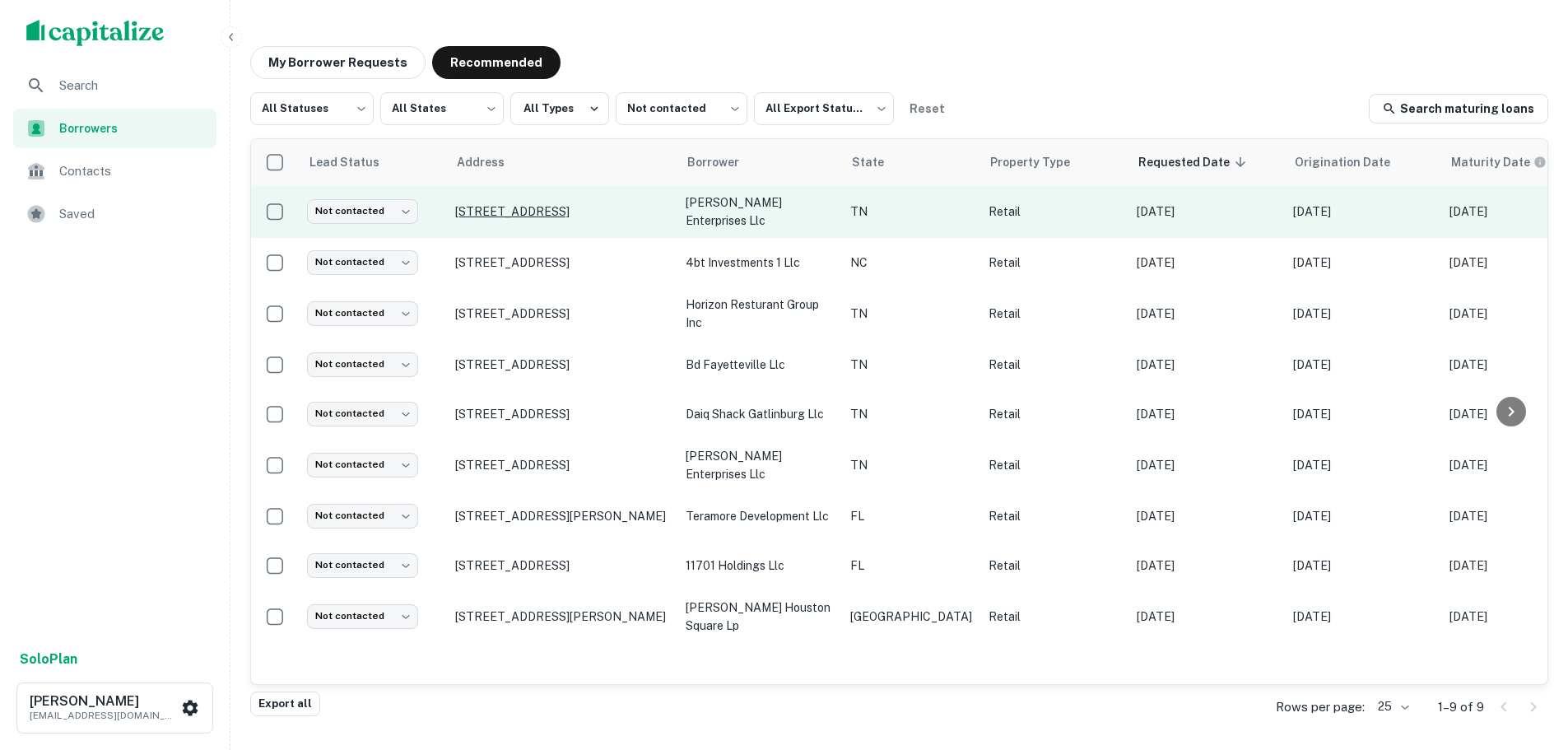
click at [538, 212] on p "105 Glidepath Way Lebanon, TN37090" at bounding box center [562, 211] width 214 height 15
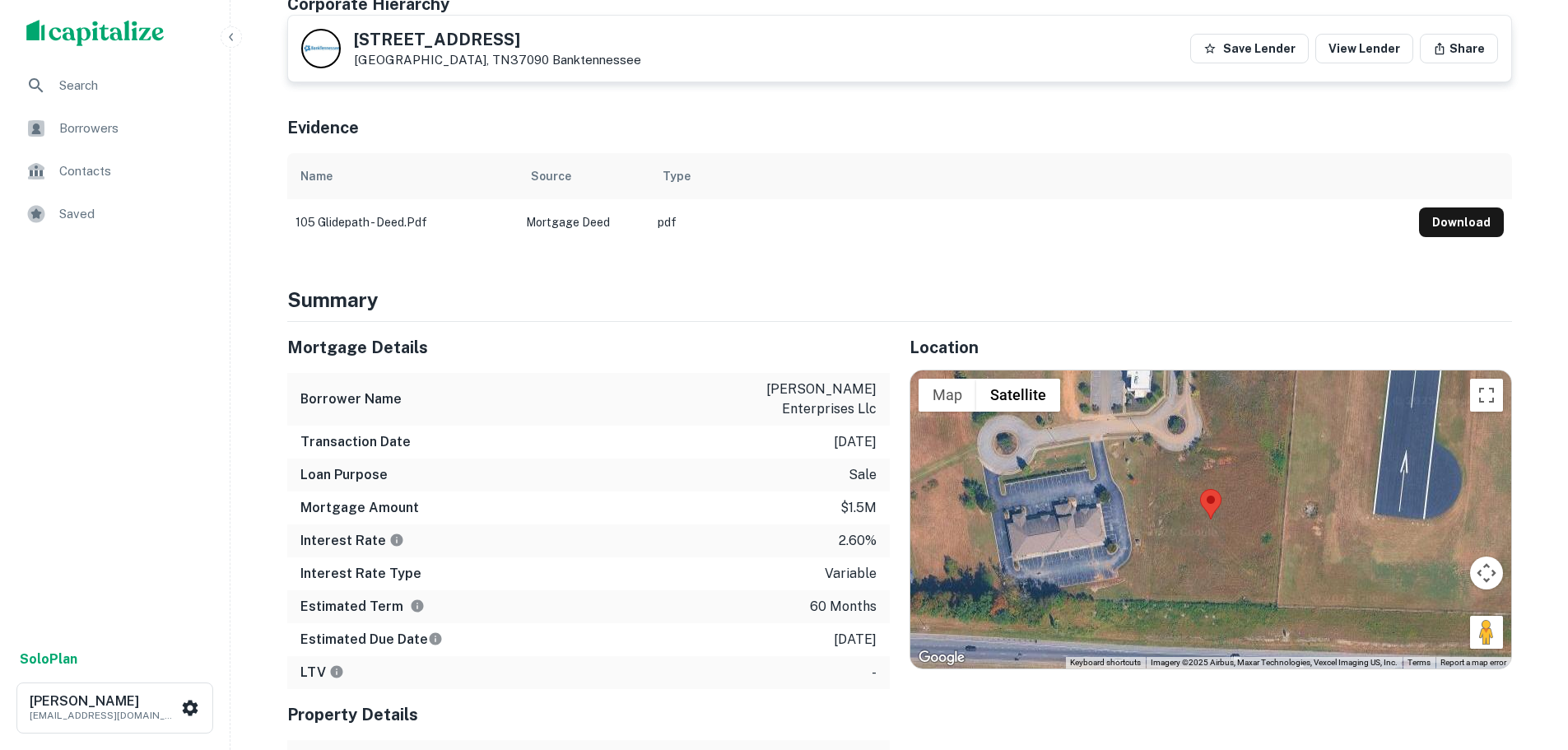
scroll to position [741, 0]
click at [1483, 380] on button "Toggle fullscreen view" at bounding box center [1486, 394] width 33 height 33
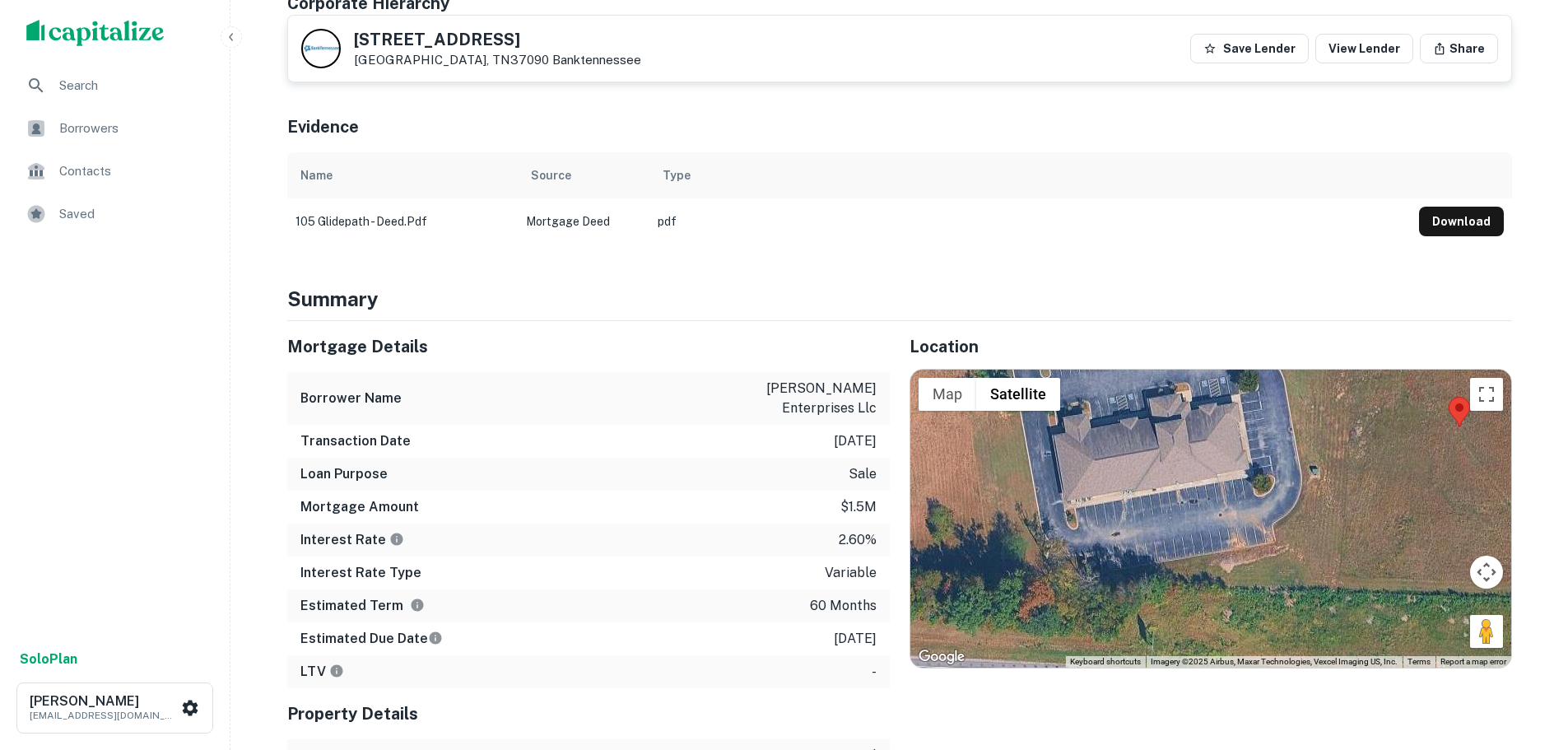
click at [402, 38] on h5 "105 Glidepath Way" at bounding box center [498, 40] width 287 height 17
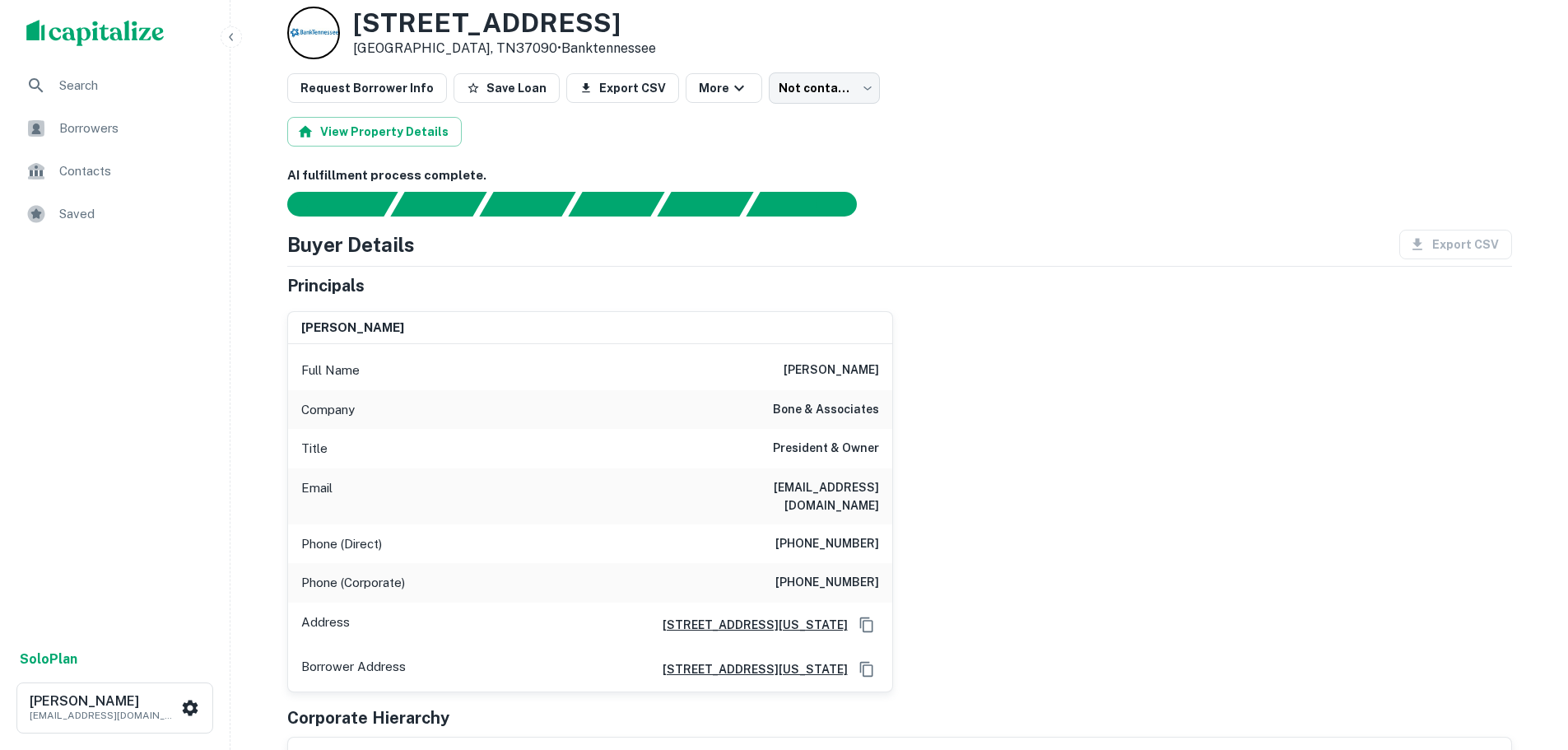
scroll to position [0, 0]
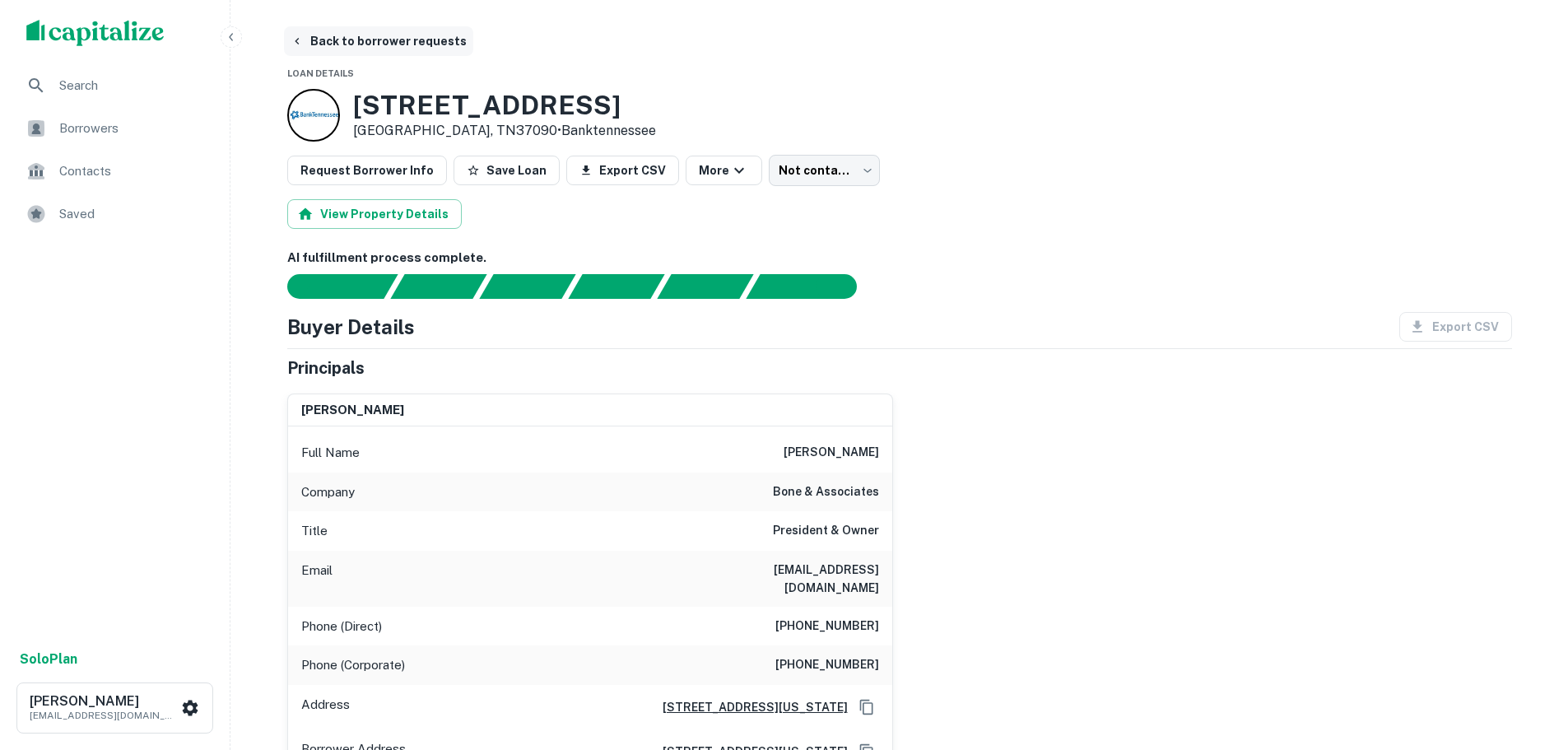
click at [369, 43] on button "Back to borrower requests" at bounding box center [378, 41] width 189 height 30
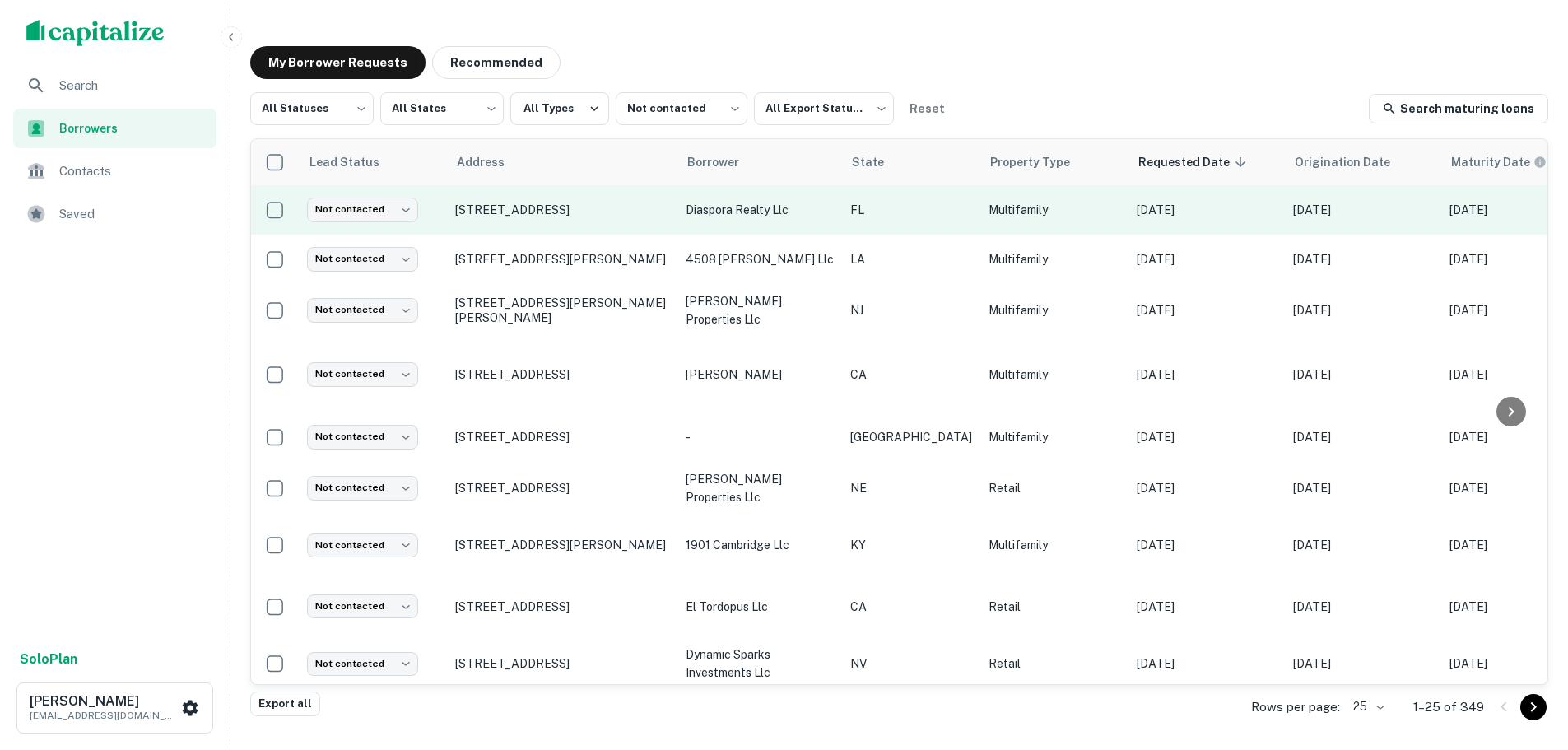
click at [599, 194] on td "[STREET_ADDRESS]" at bounding box center [562, 210] width 231 height 49
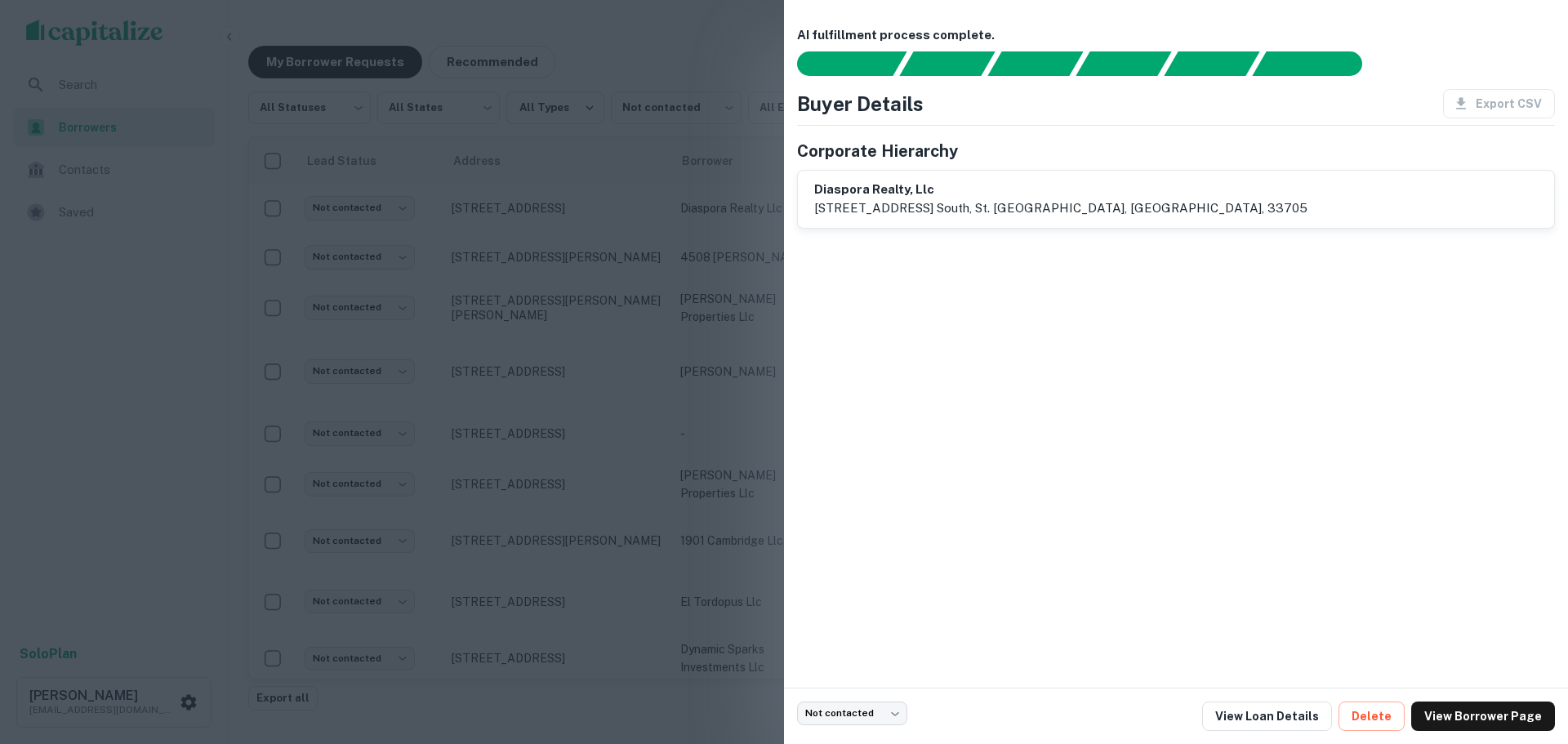
click at [563, 192] on div at bounding box center [784, 372] width 1568 height 744
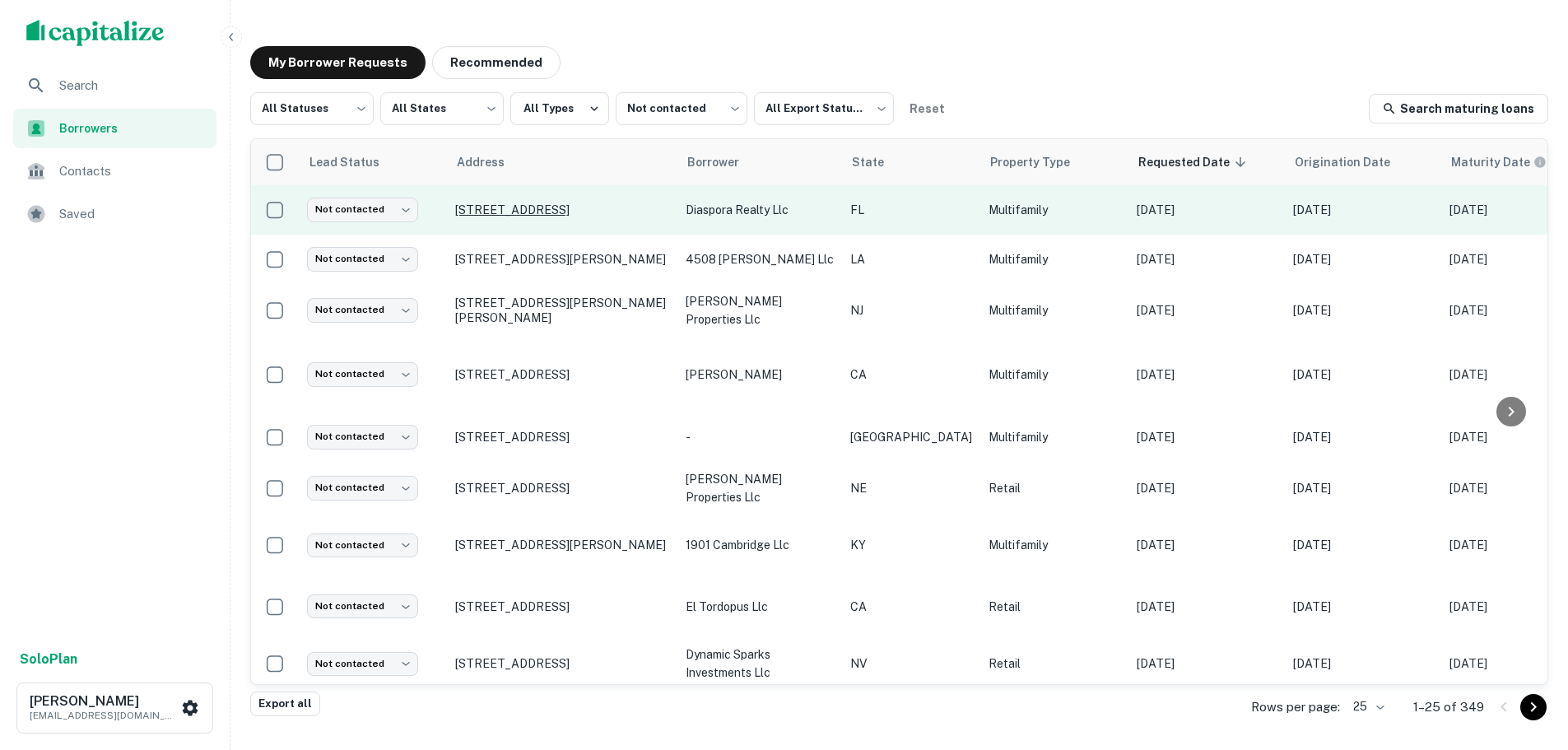
click at [567, 202] on p "[STREET_ADDRESS]" at bounding box center [562, 210] width 214 height 15
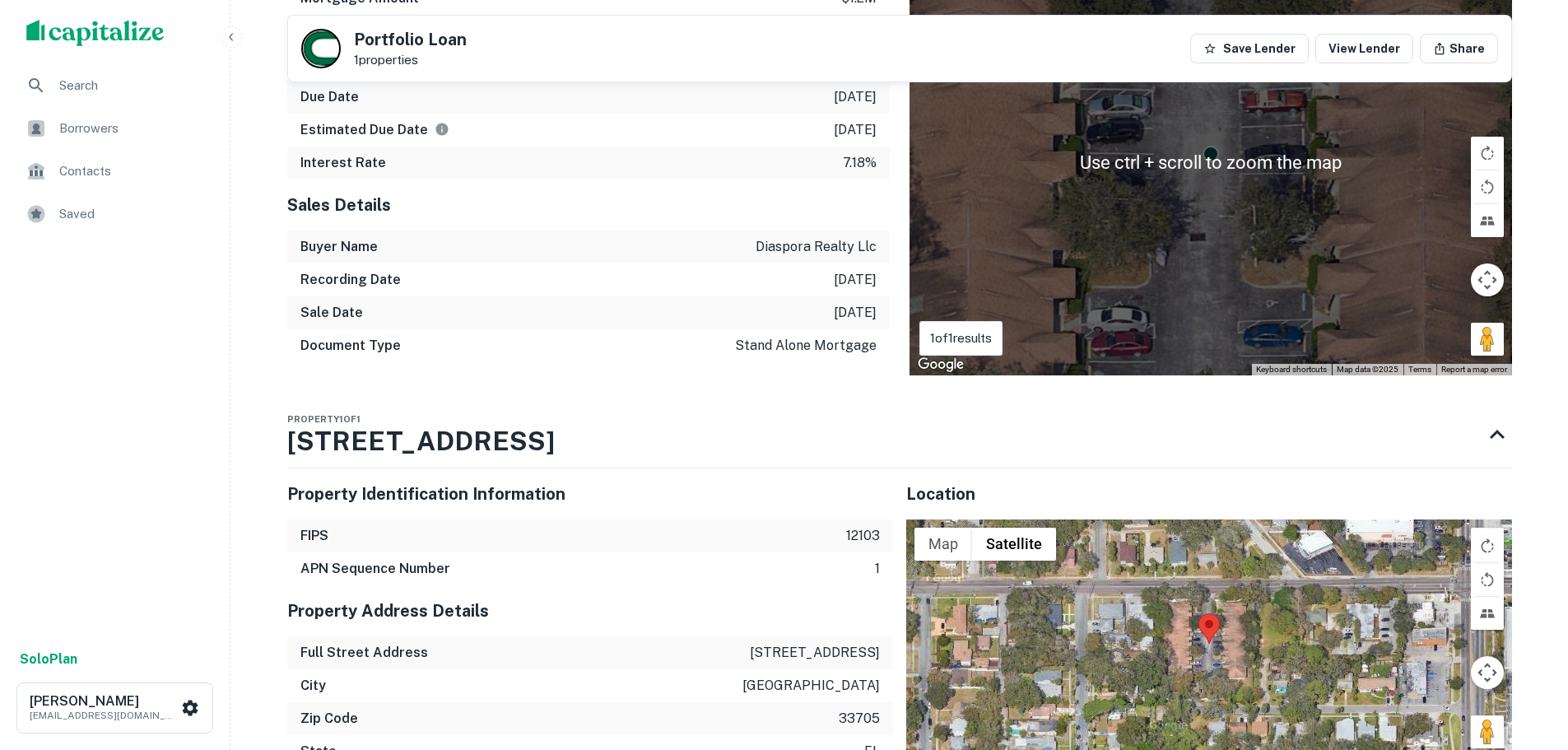
scroll to position [1316, 0]
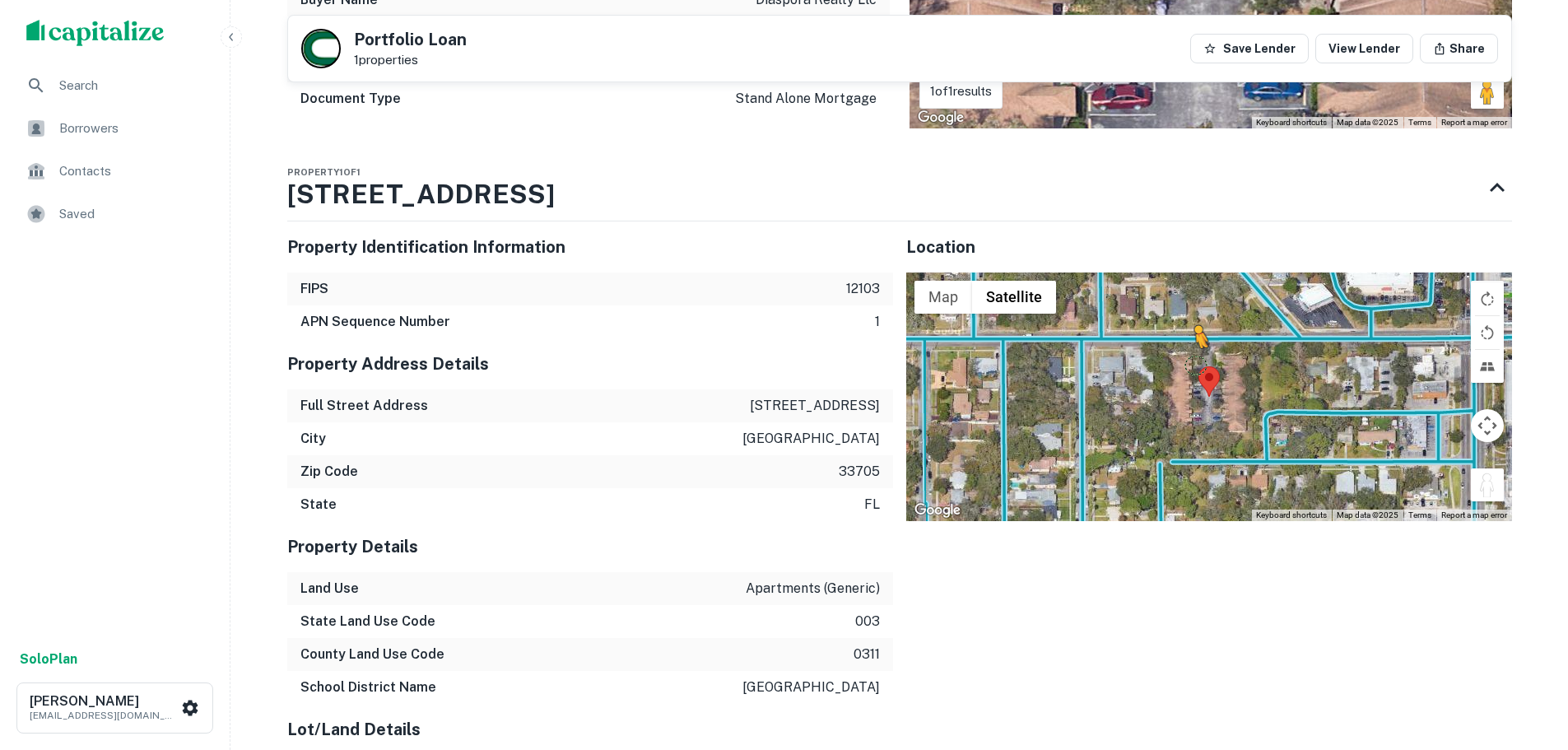
drag, startPoint x: 1495, startPoint y: 475, endPoint x: 1195, endPoint y: 351, distance: 324.6
click at [1195, 351] on div "To activate drag with keyboard, press Alt + Enter. Once in keyboard drag state,…" at bounding box center [1208, 397] width 606 height 248
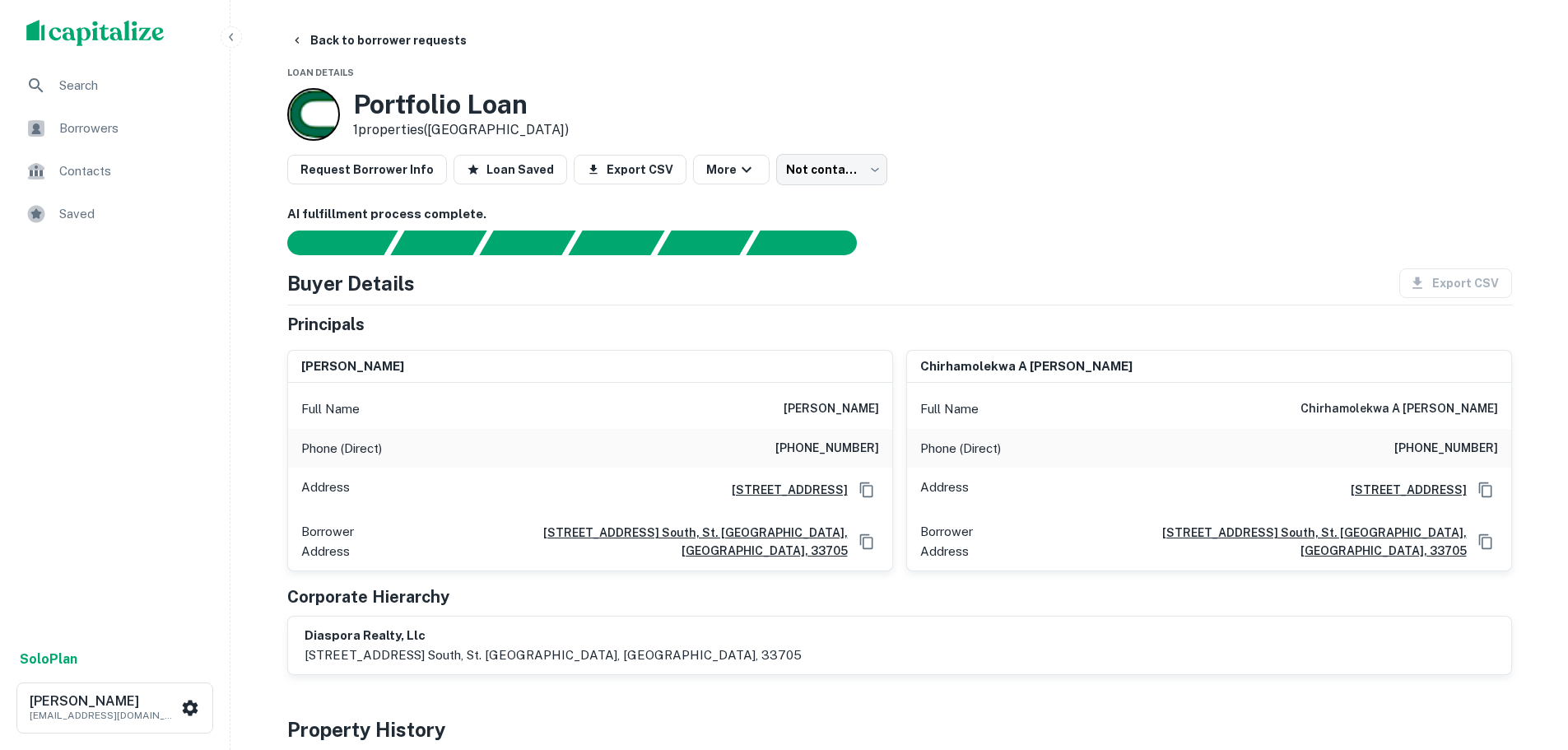
scroll to position [0, 0]
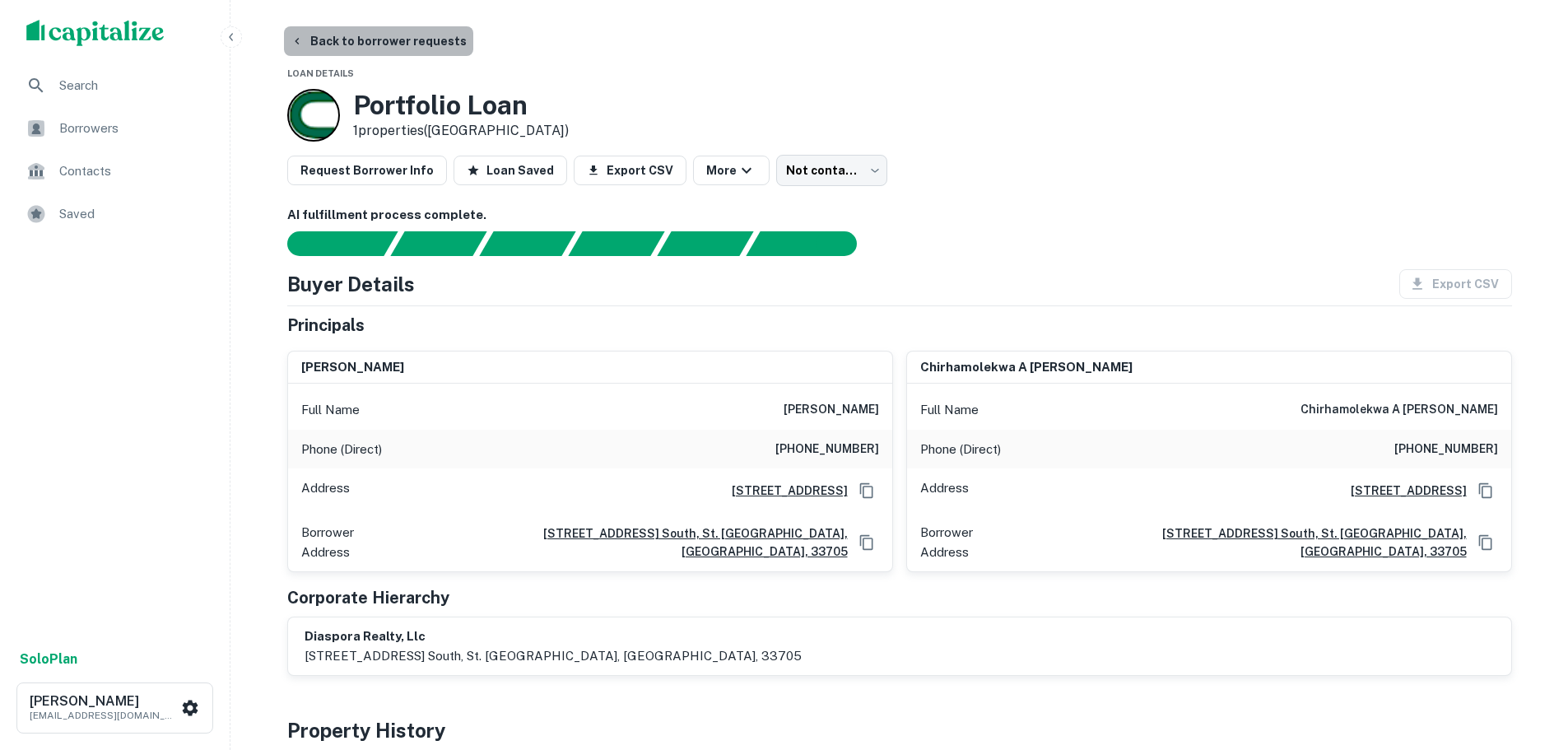
click at [385, 44] on button "Back to borrower requests" at bounding box center [378, 41] width 189 height 30
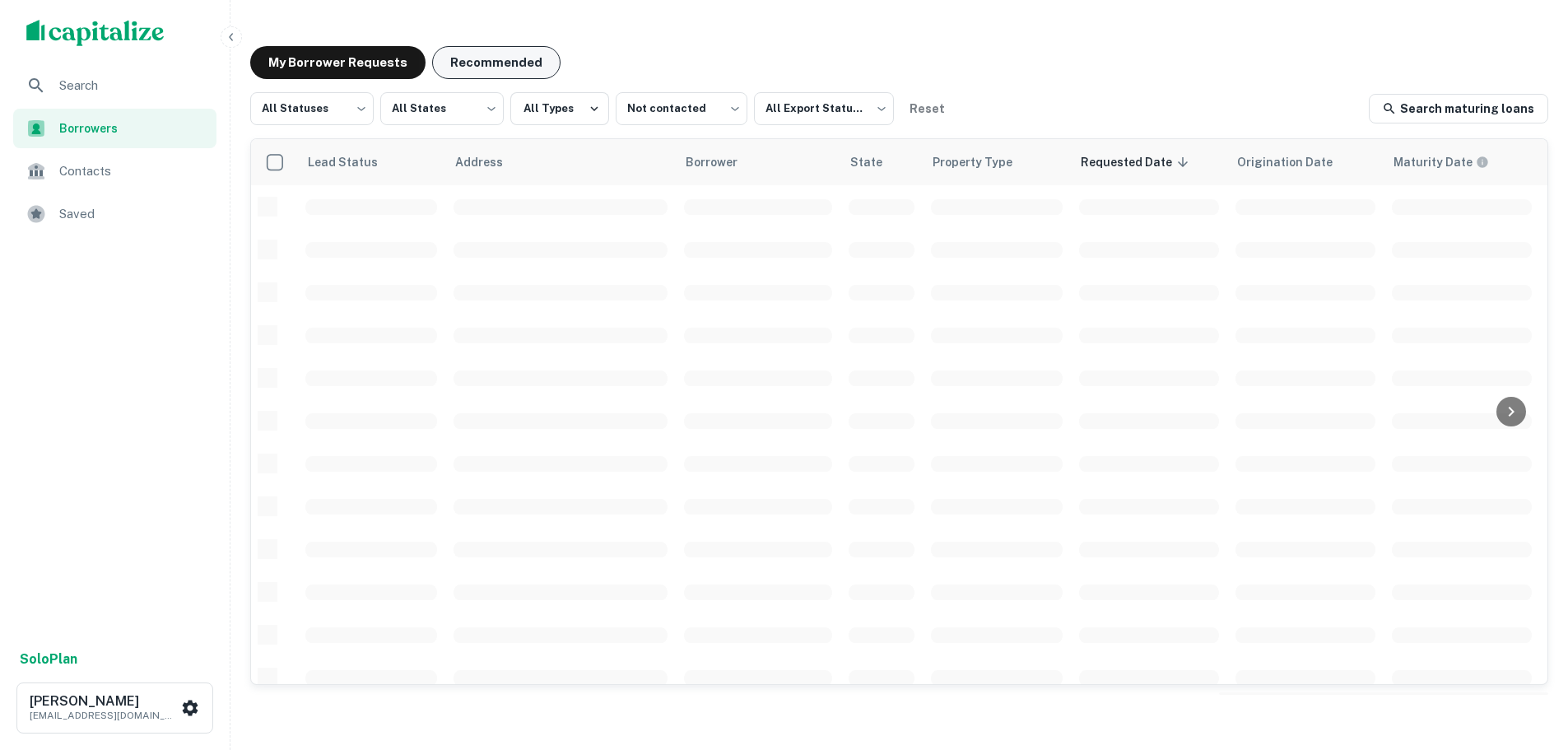
drag, startPoint x: 493, startPoint y: 59, endPoint x: 470, endPoint y: 64, distance: 23.5
click at [489, 61] on button "Recommended" at bounding box center [496, 63] width 128 height 33
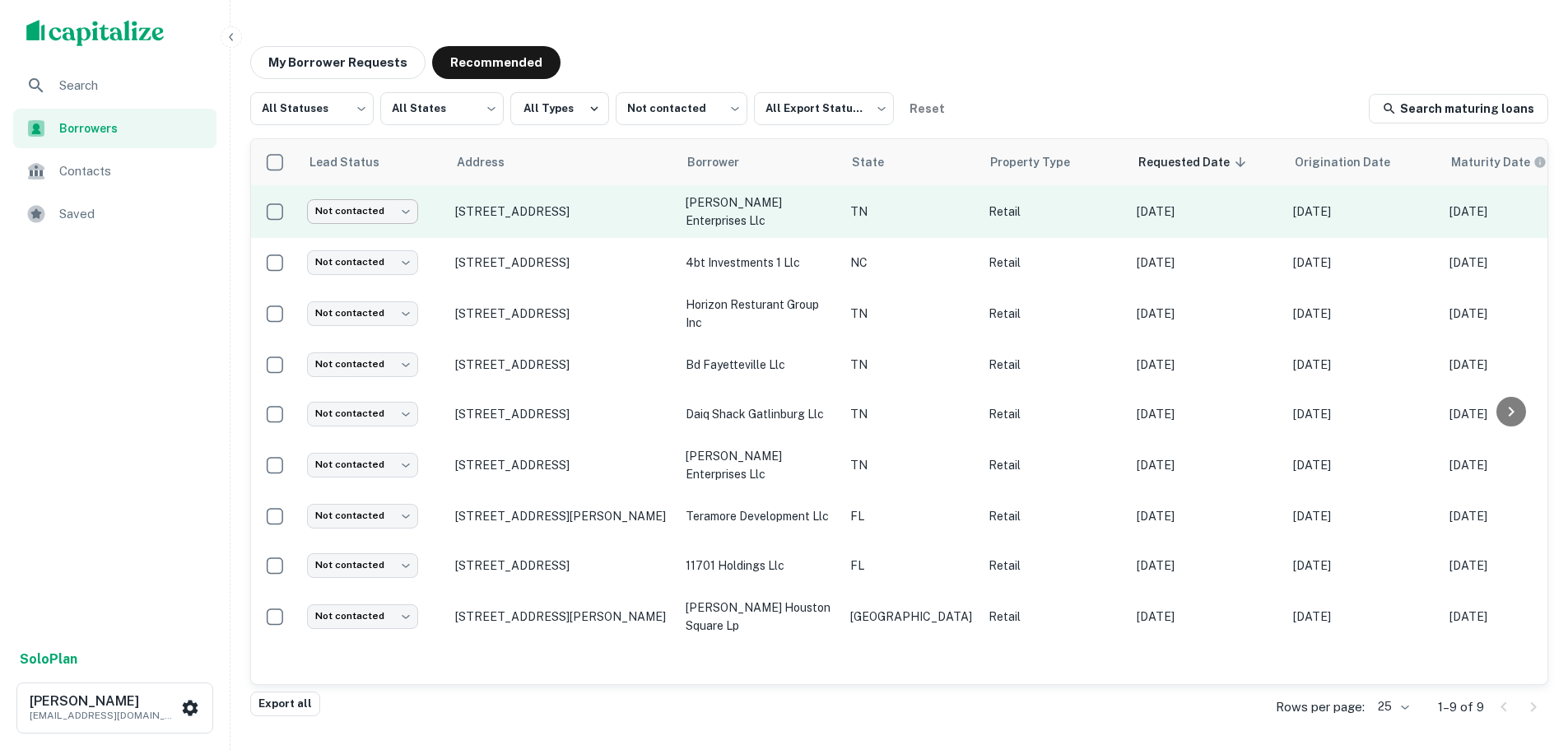
click at [377, 212] on body "Search Borrowers Contacts Saved Solo Plan Trevor Zwick tzwick@surmount.com My B…" at bounding box center [784, 375] width 1568 height 750
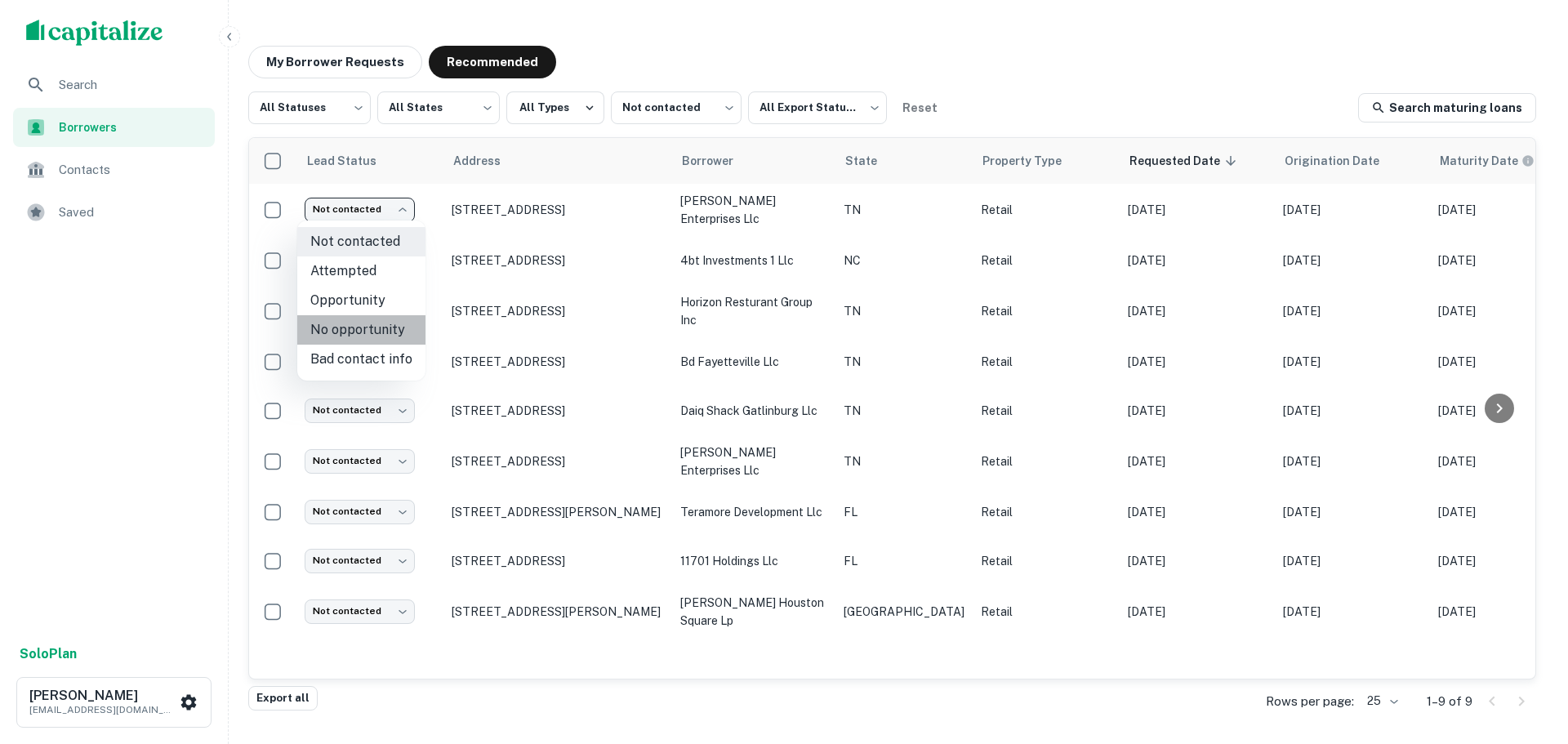
click at [369, 330] on li "No opportunity" at bounding box center [361, 330] width 128 height 29
type input "**********"
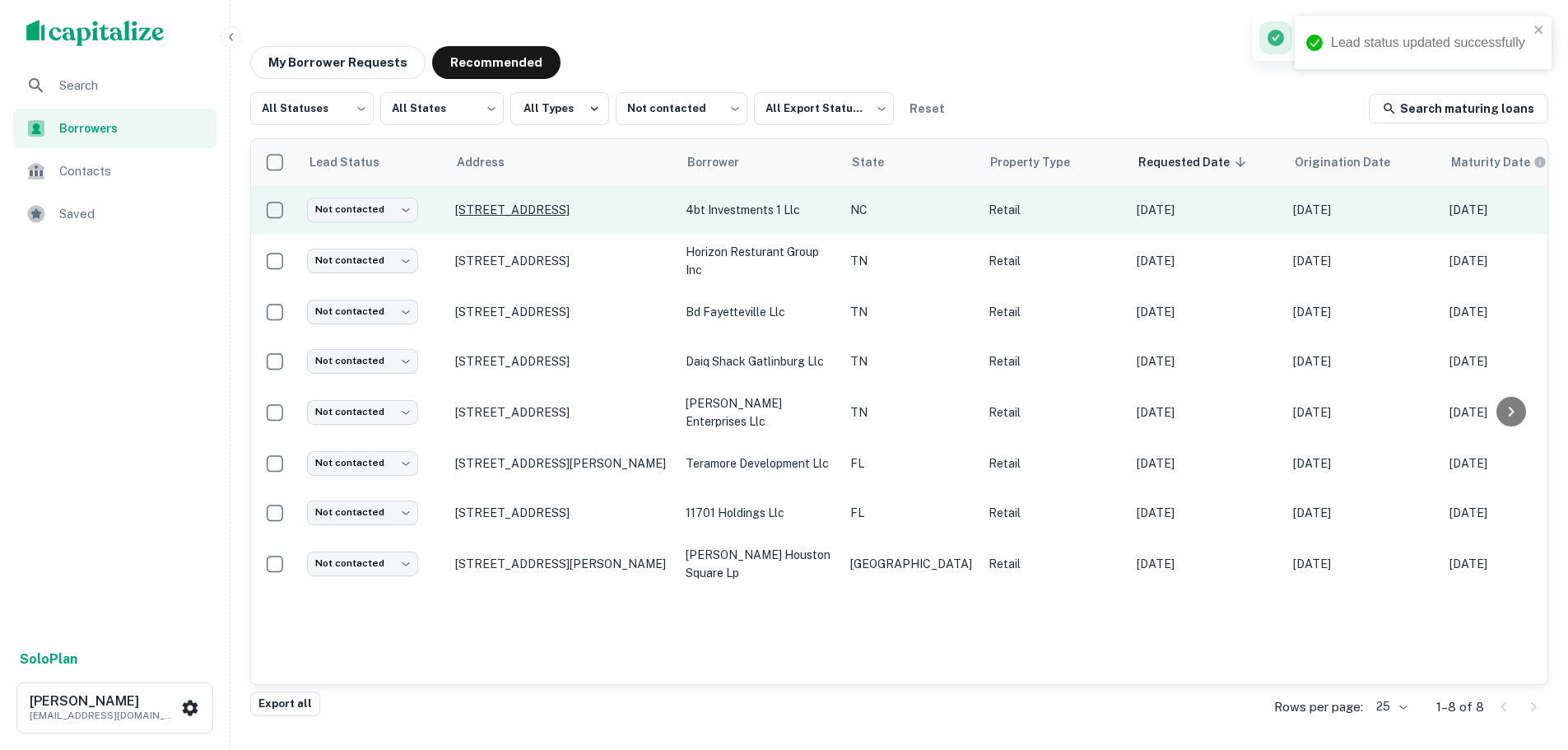
click at [548, 207] on p "275 Old Catawba River Rd Old Fort, NC28762" at bounding box center [562, 210] width 214 height 15
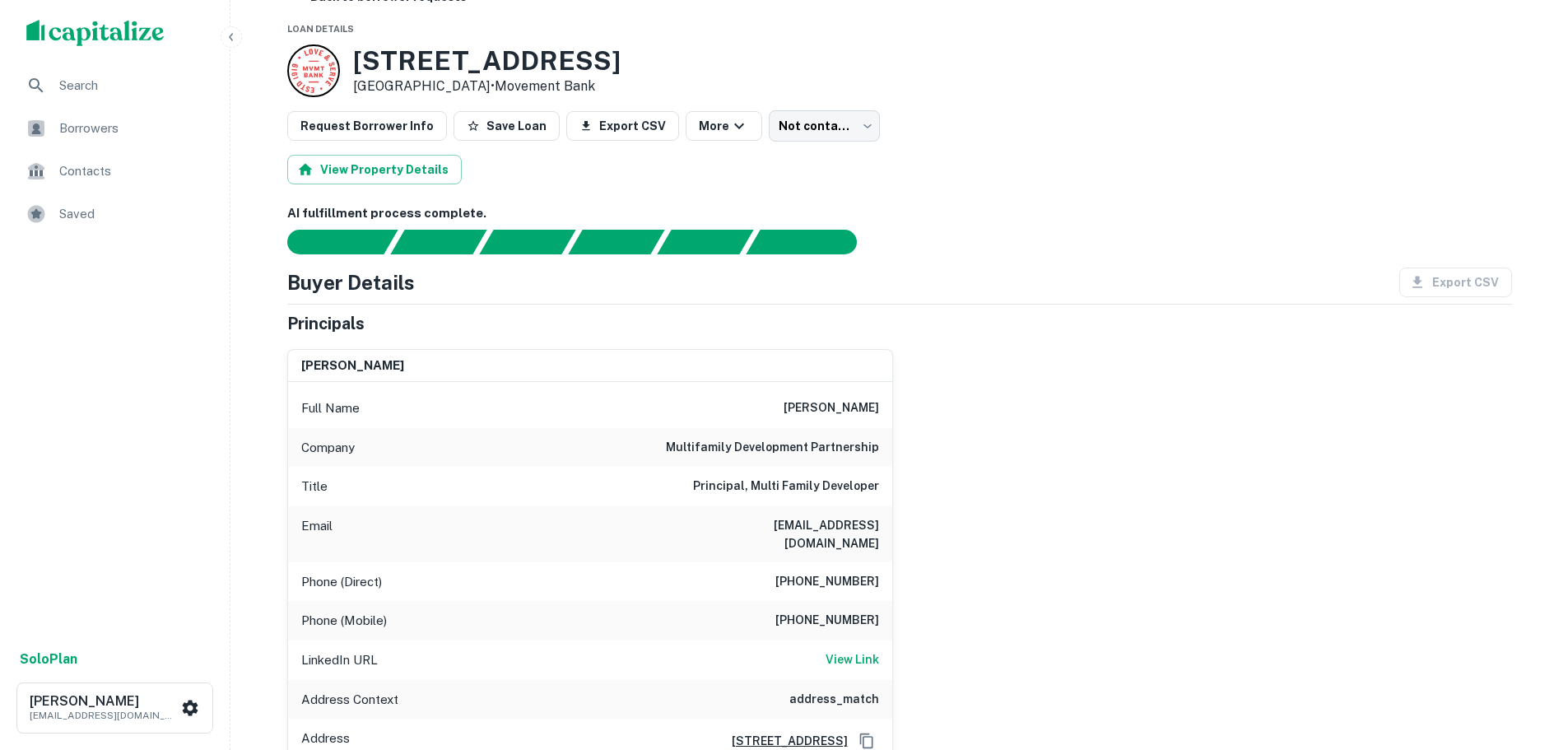
scroll to position [83, 0]
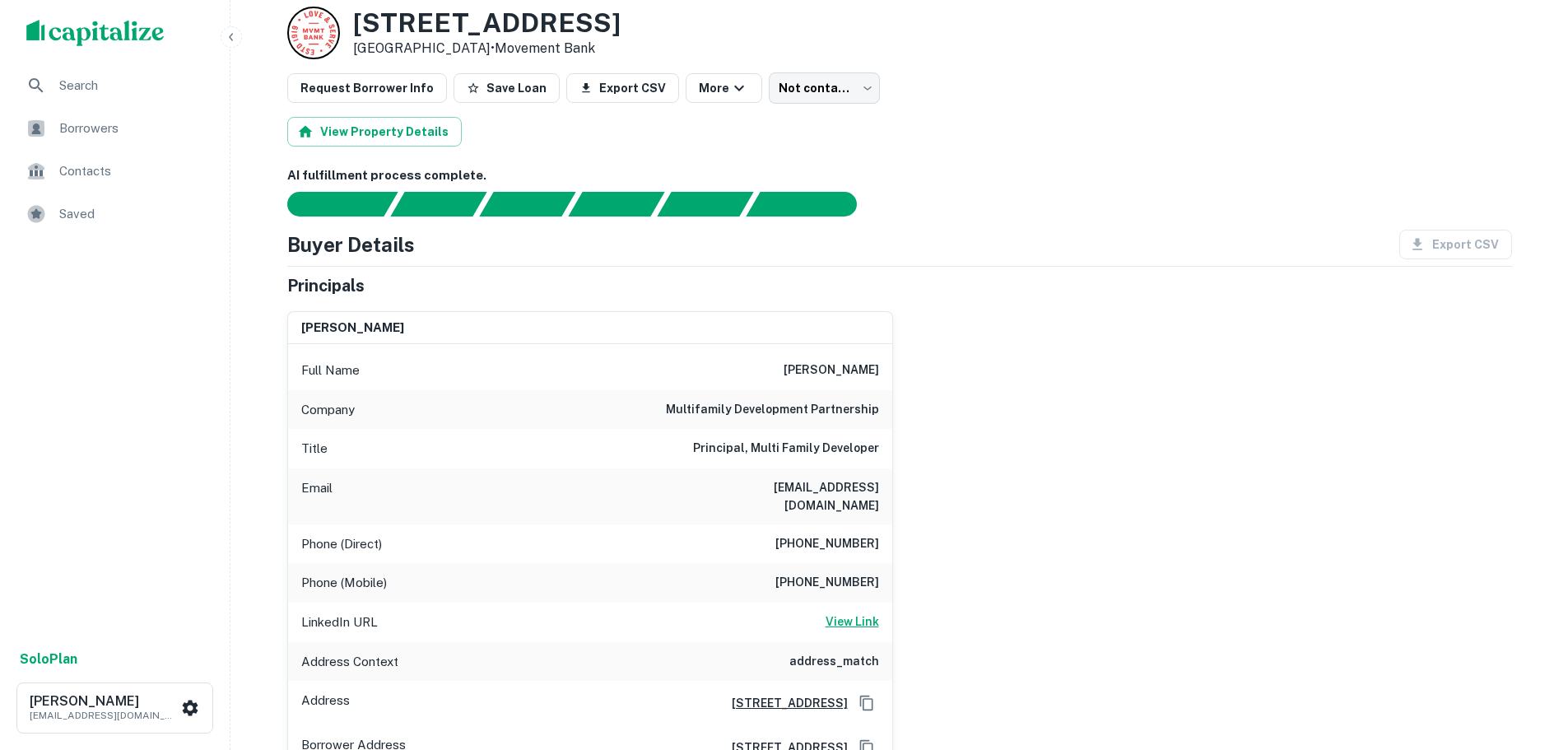
click at [851, 612] on h6 "View Link" at bounding box center [852, 621] width 54 height 19
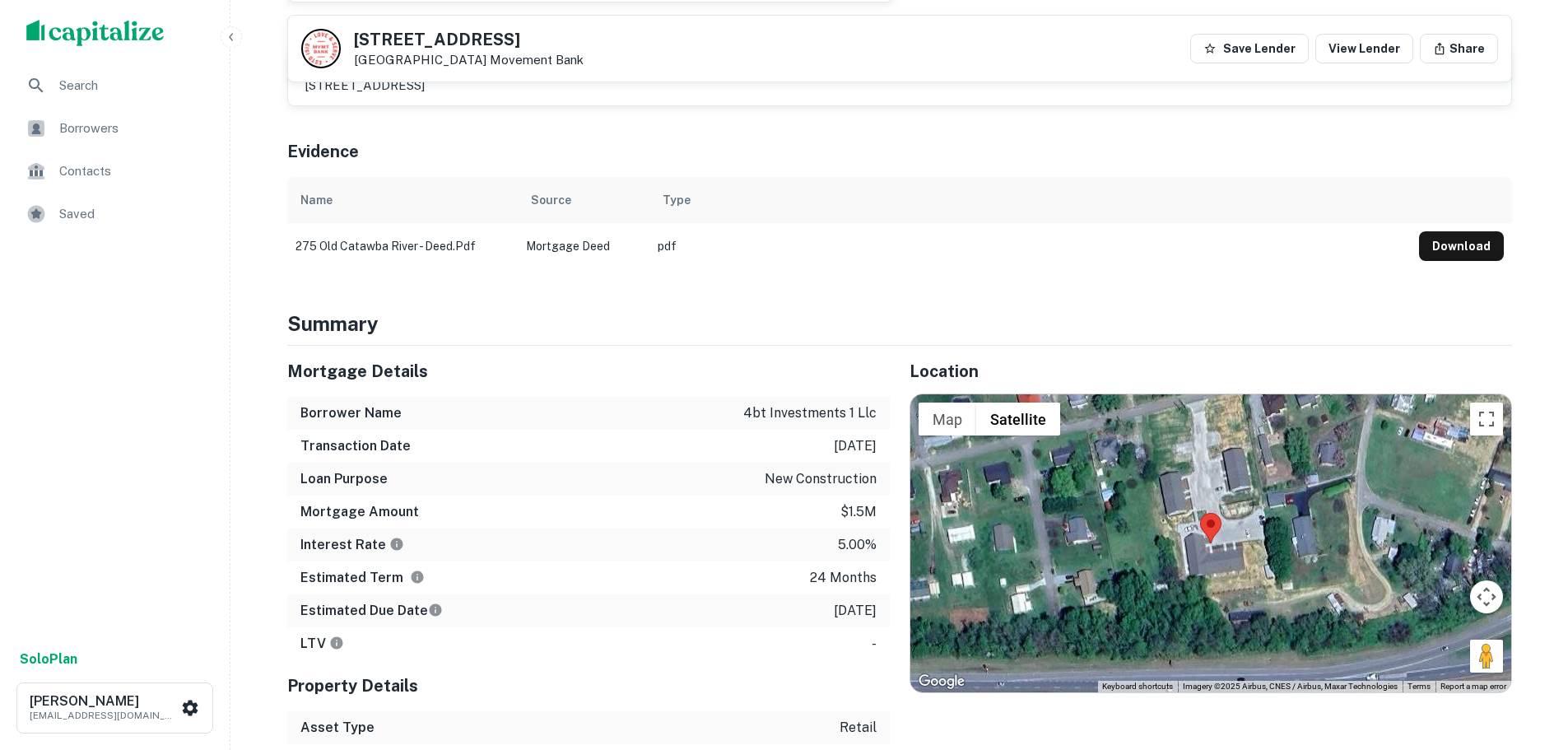
scroll to position [823, 0]
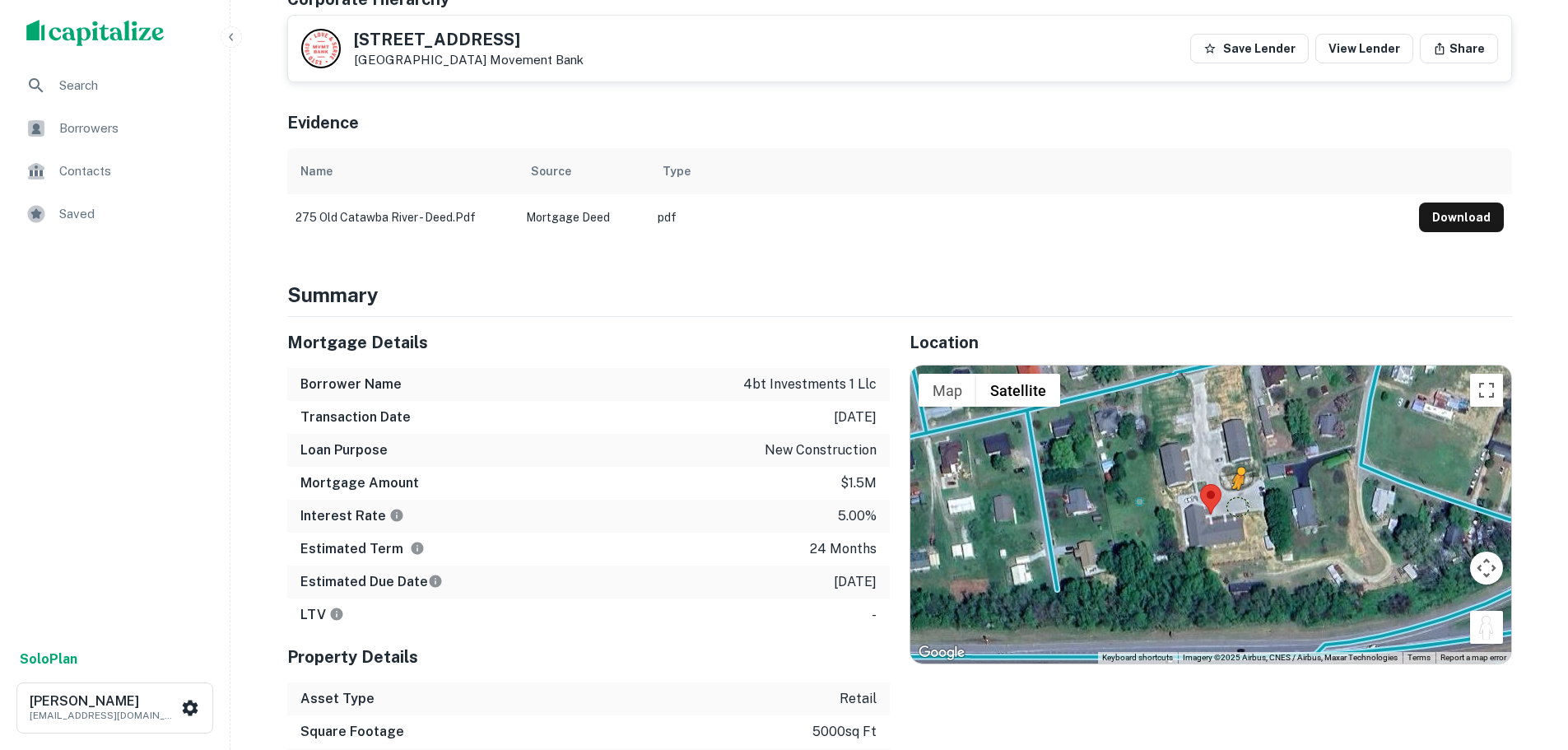
drag, startPoint x: 1483, startPoint y: 612, endPoint x: 1238, endPoint y: 489, distance: 274.1
click at [1238, 489] on div "To activate drag with keyboard, press Alt + Enter. Once in keyboard drag state,…" at bounding box center [1211, 514] width 601 height 298
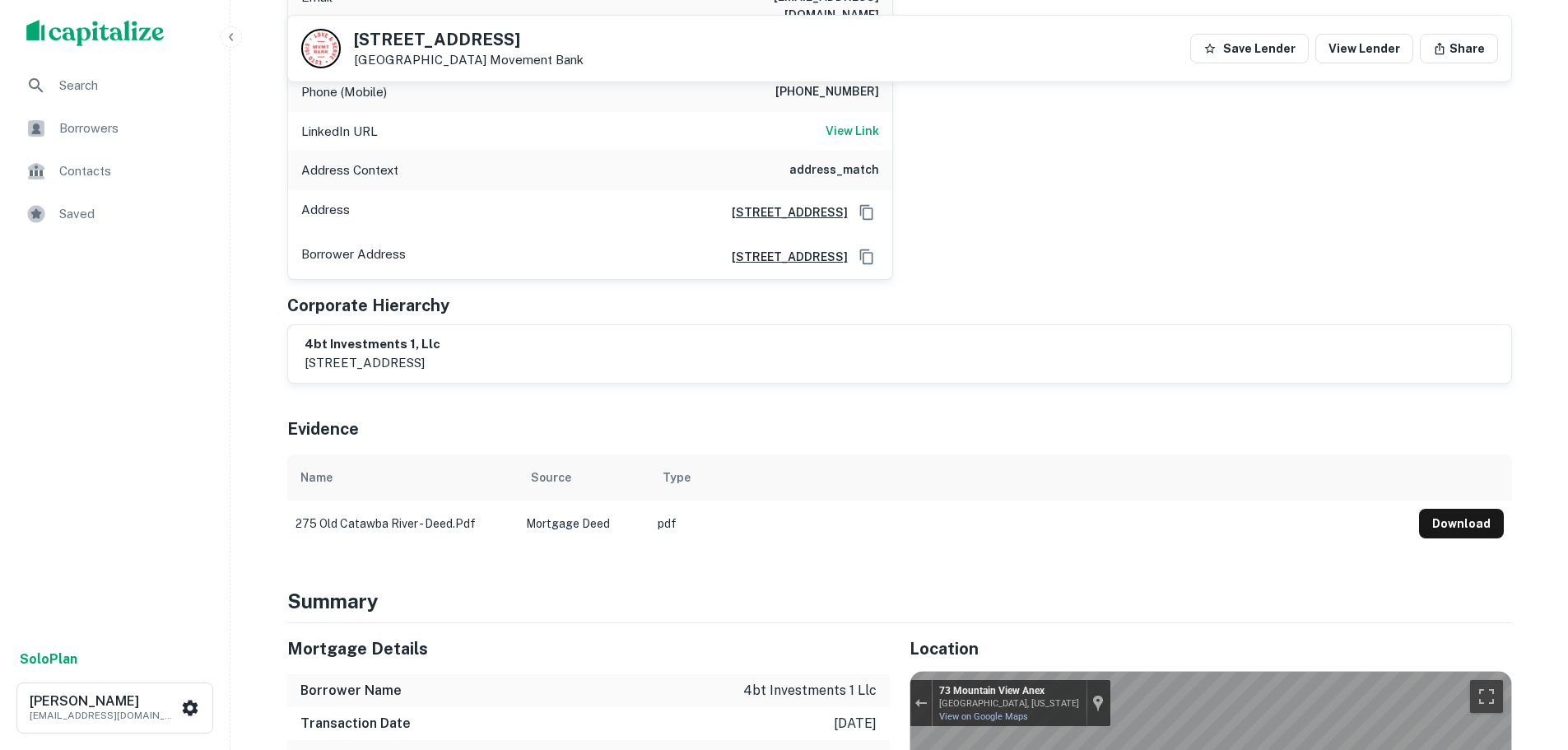
scroll to position [494, 0]
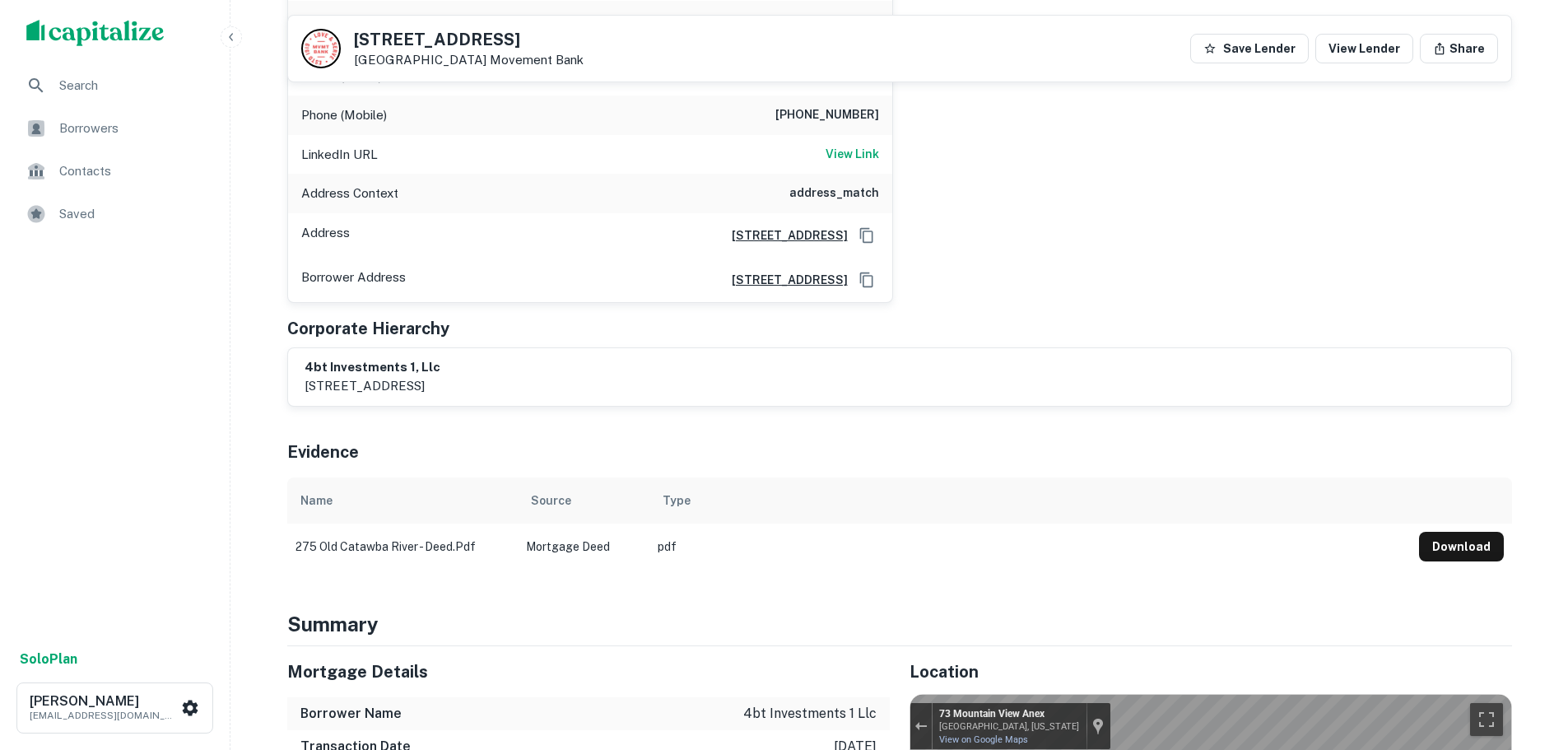
click at [514, 33] on h5 "275 Old Catawba River Rd" at bounding box center [469, 40] width 230 height 17
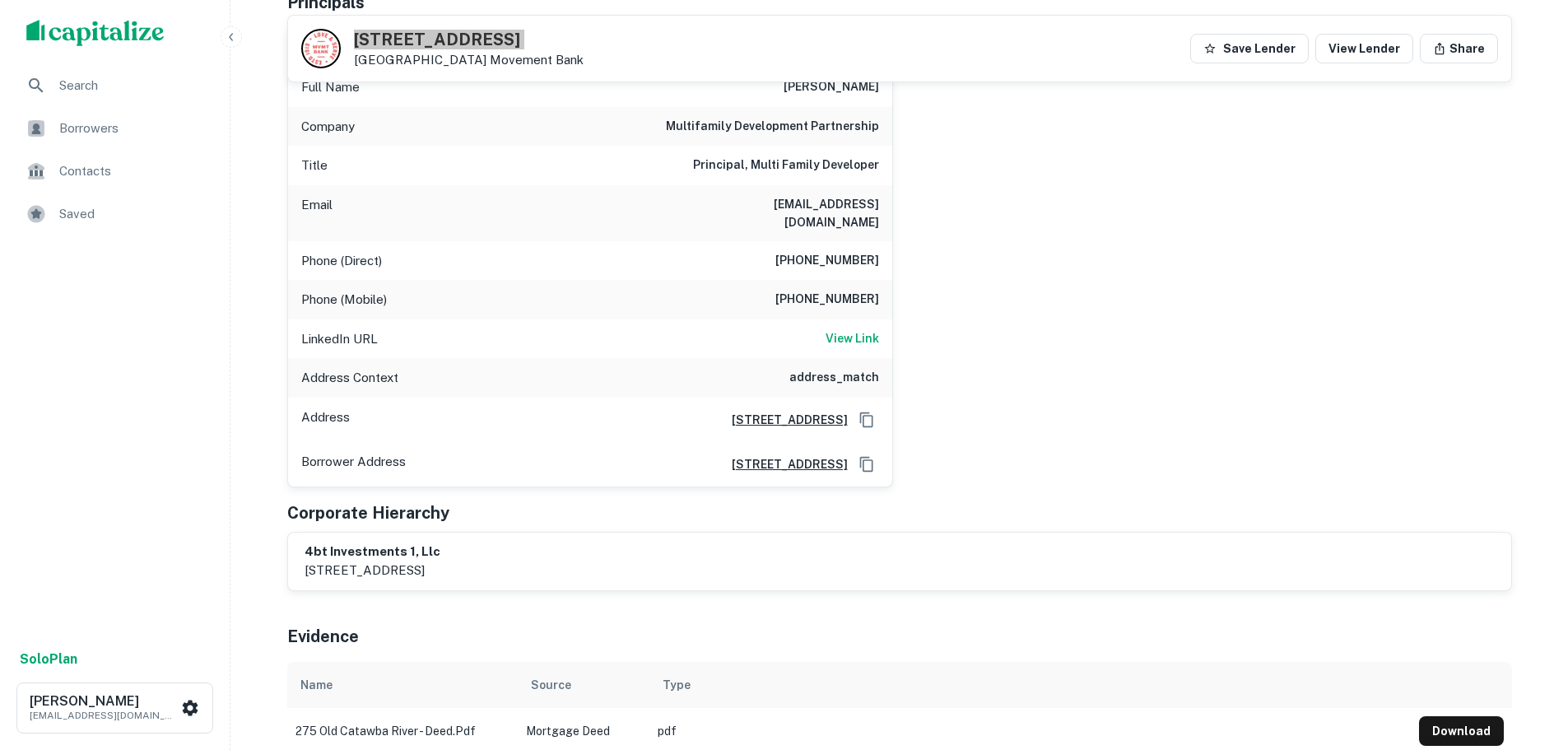
scroll to position [165, 0]
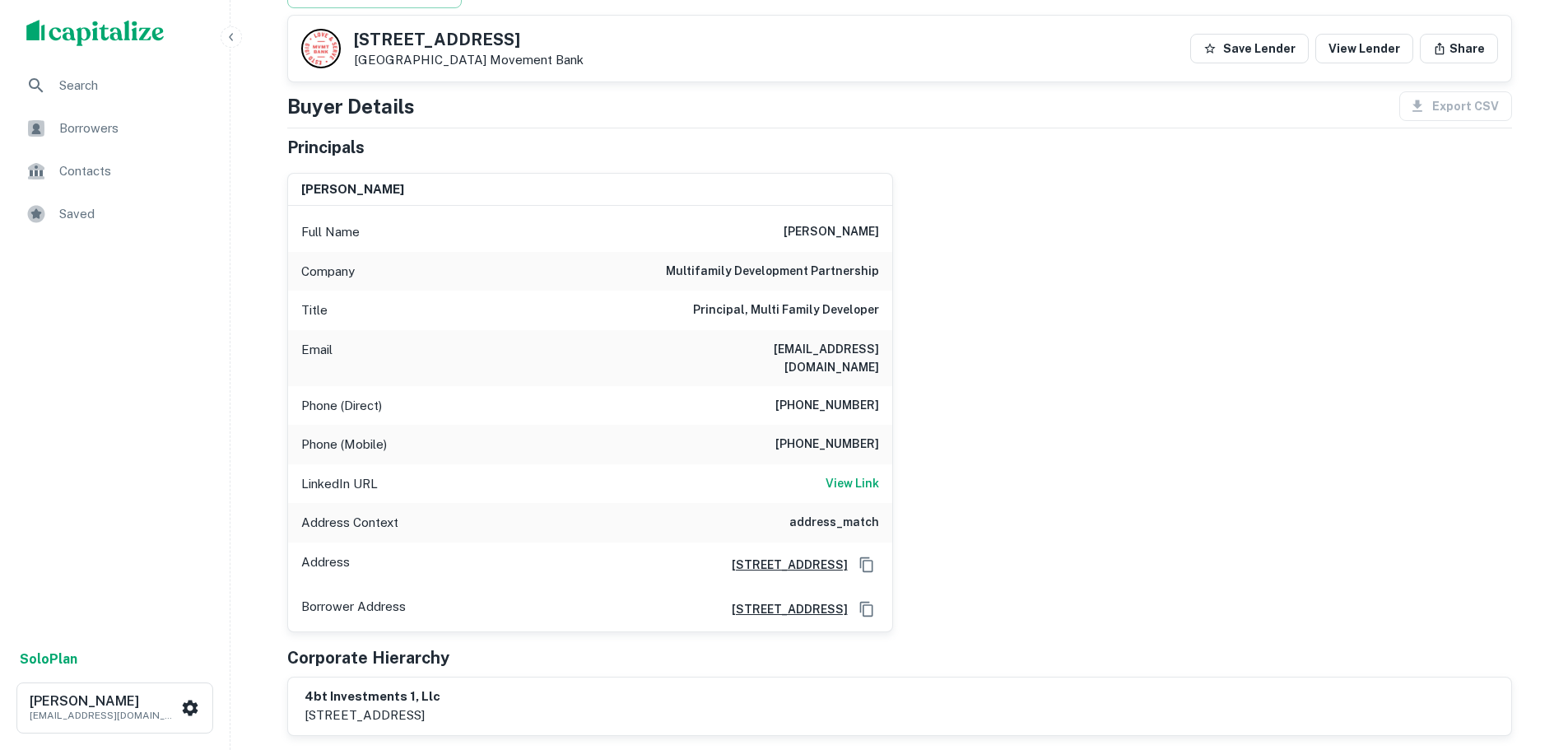
click at [856, 396] on h6 "(828) 253-7152" at bounding box center [827, 405] width 104 height 19
click at [831, 435] on h6 "(828) 273-9702" at bounding box center [827, 444] width 104 height 19
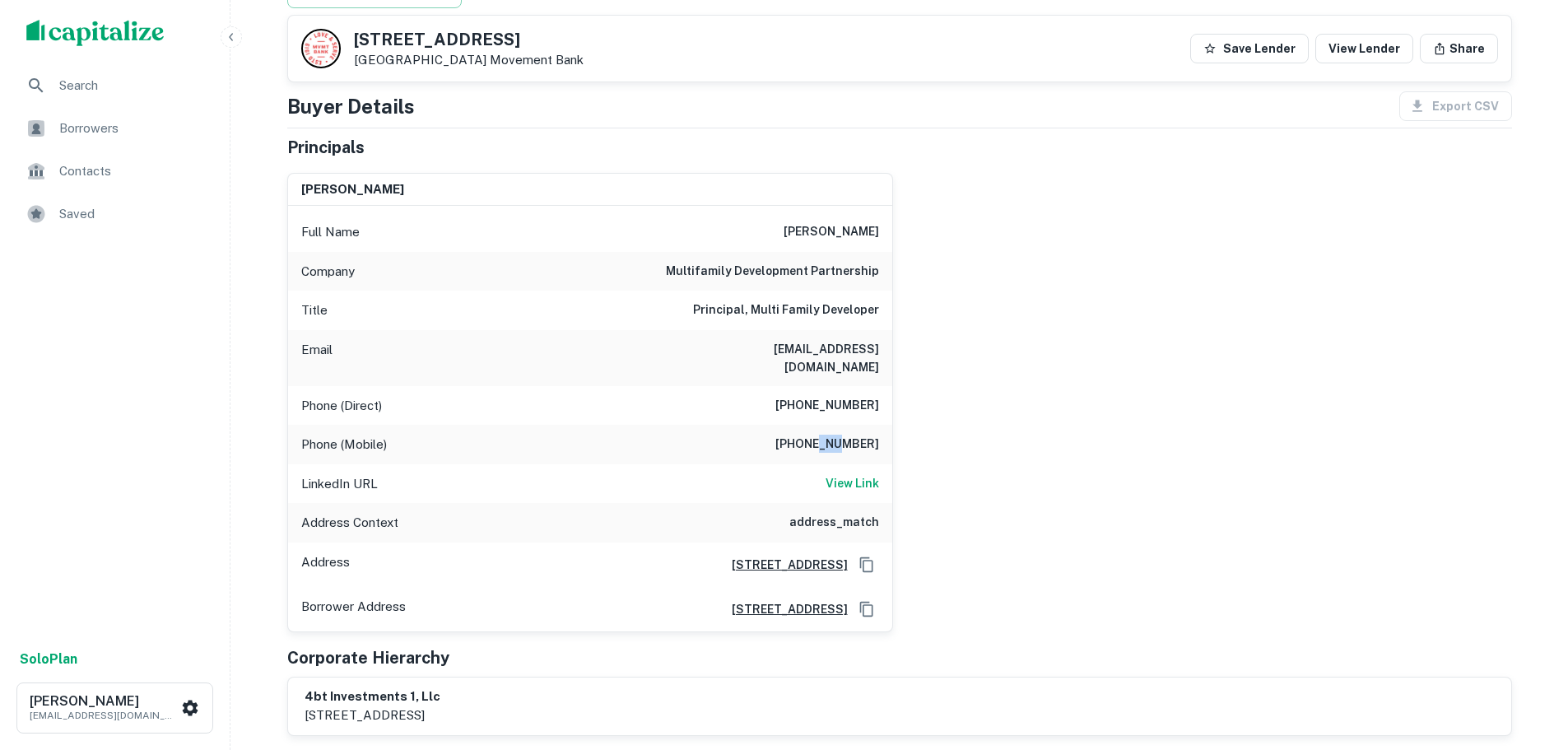
click at [831, 435] on h6 "(828) 273-9702" at bounding box center [827, 444] width 104 height 19
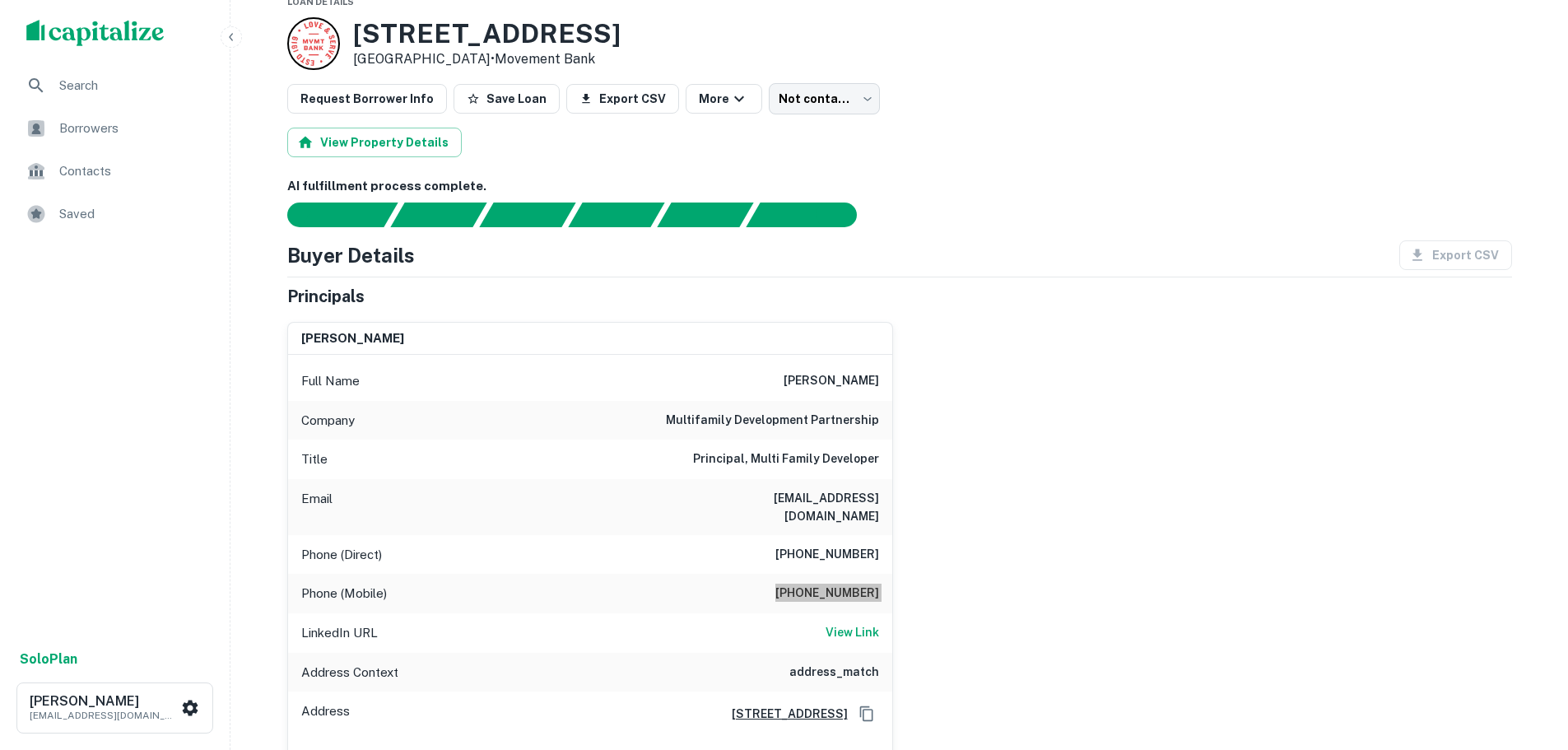
scroll to position [0, 0]
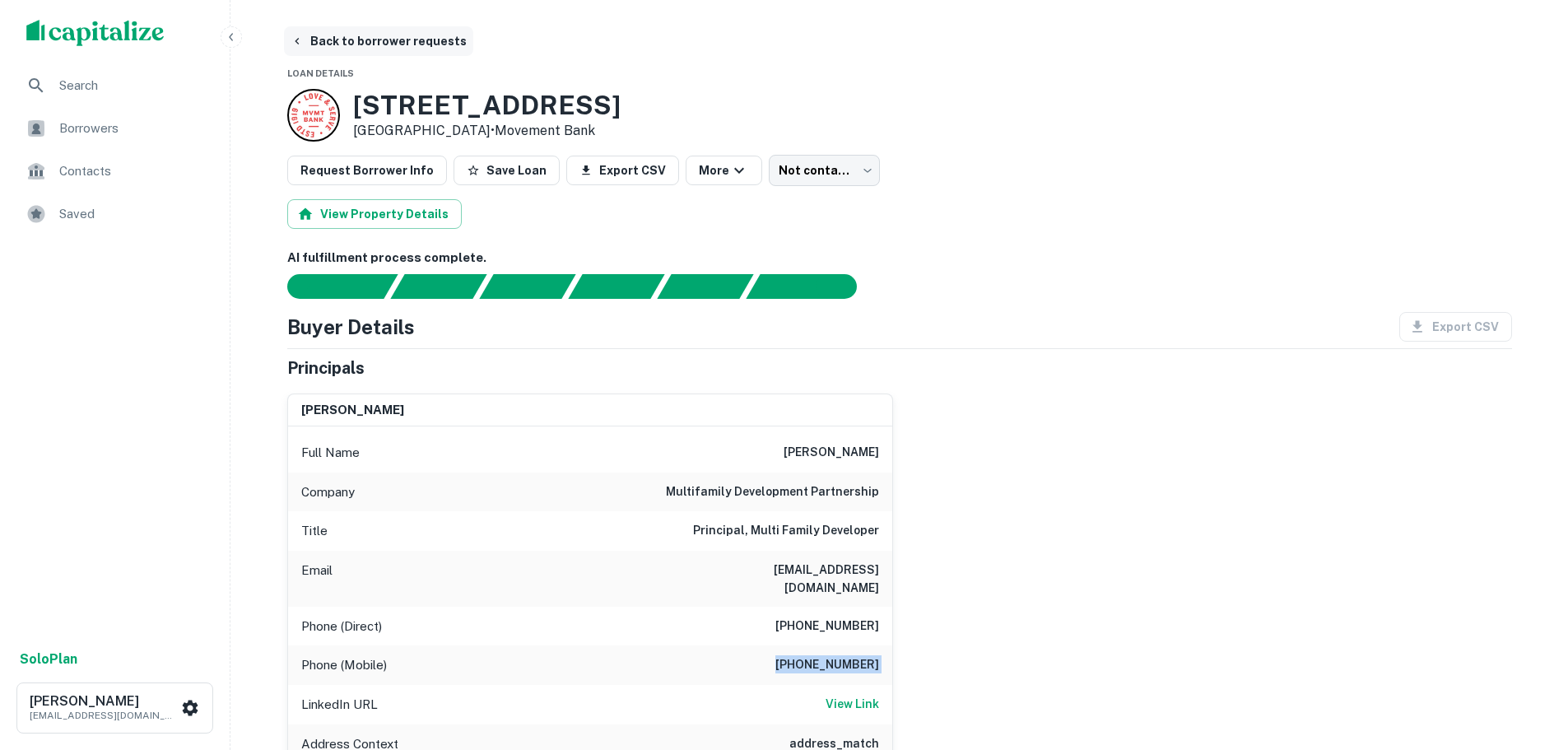
click at [324, 32] on button "Back to borrower requests" at bounding box center [378, 41] width 189 height 30
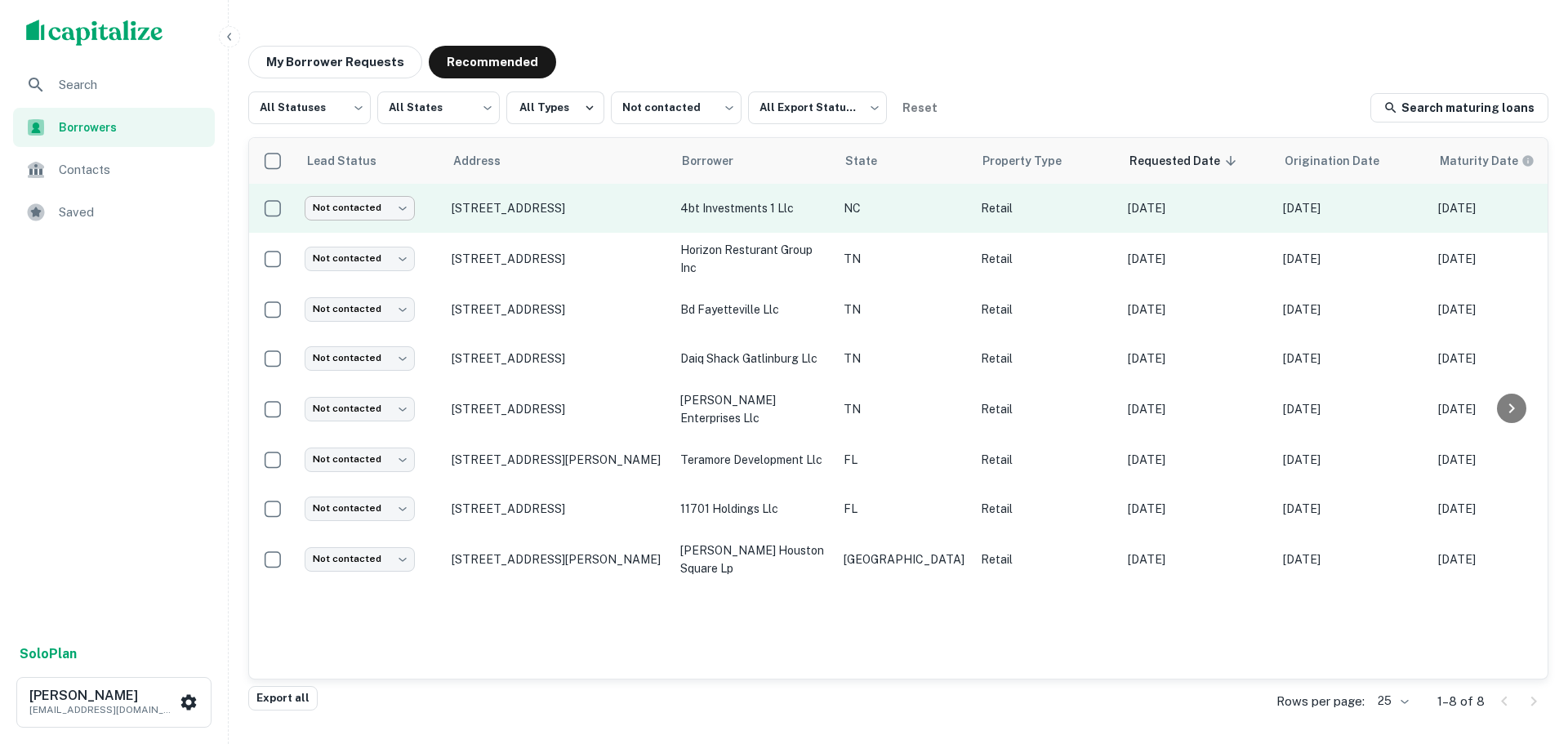
click at [352, 213] on body "Search Borrowers Contacts Saved Solo Plan Trevor Zwick tzwick@surmount.com My B…" at bounding box center [784, 372] width 1568 height 744
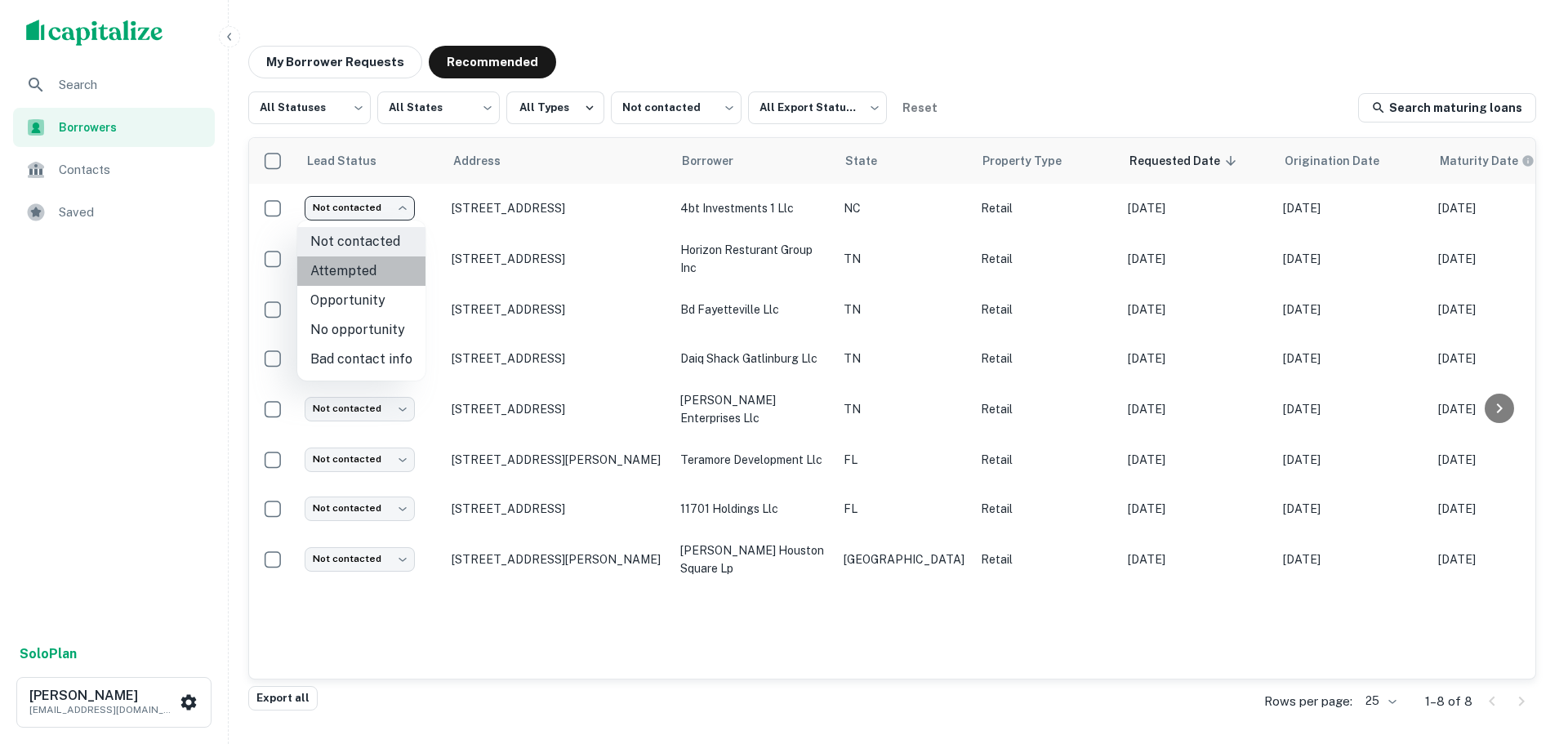
click at [374, 275] on li "Attempted" at bounding box center [361, 271] width 128 height 29
type input "*********"
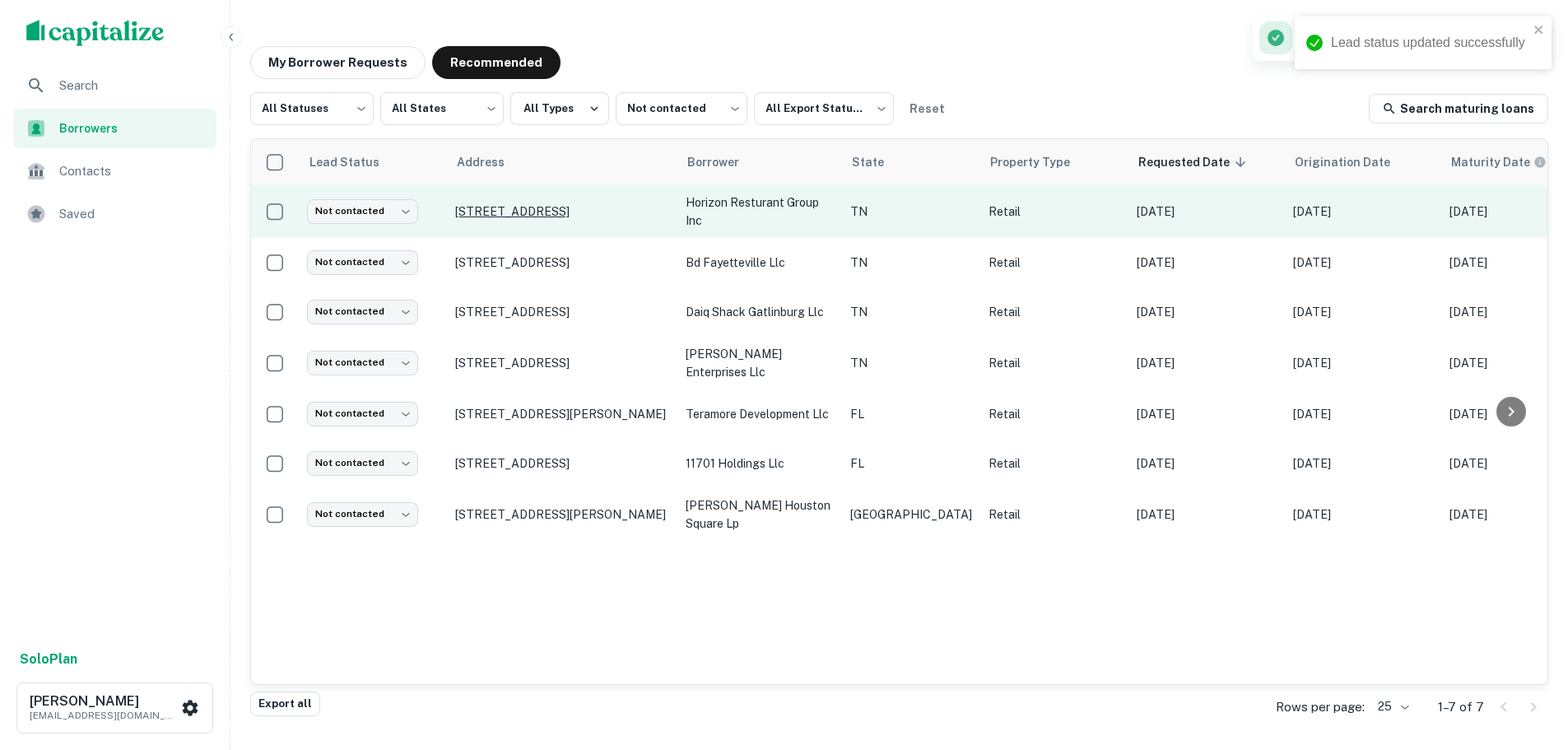
click at [564, 206] on p "4040 Armory Oaks Dr Nashville, TN37204" at bounding box center [562, 211] width 214 height 15
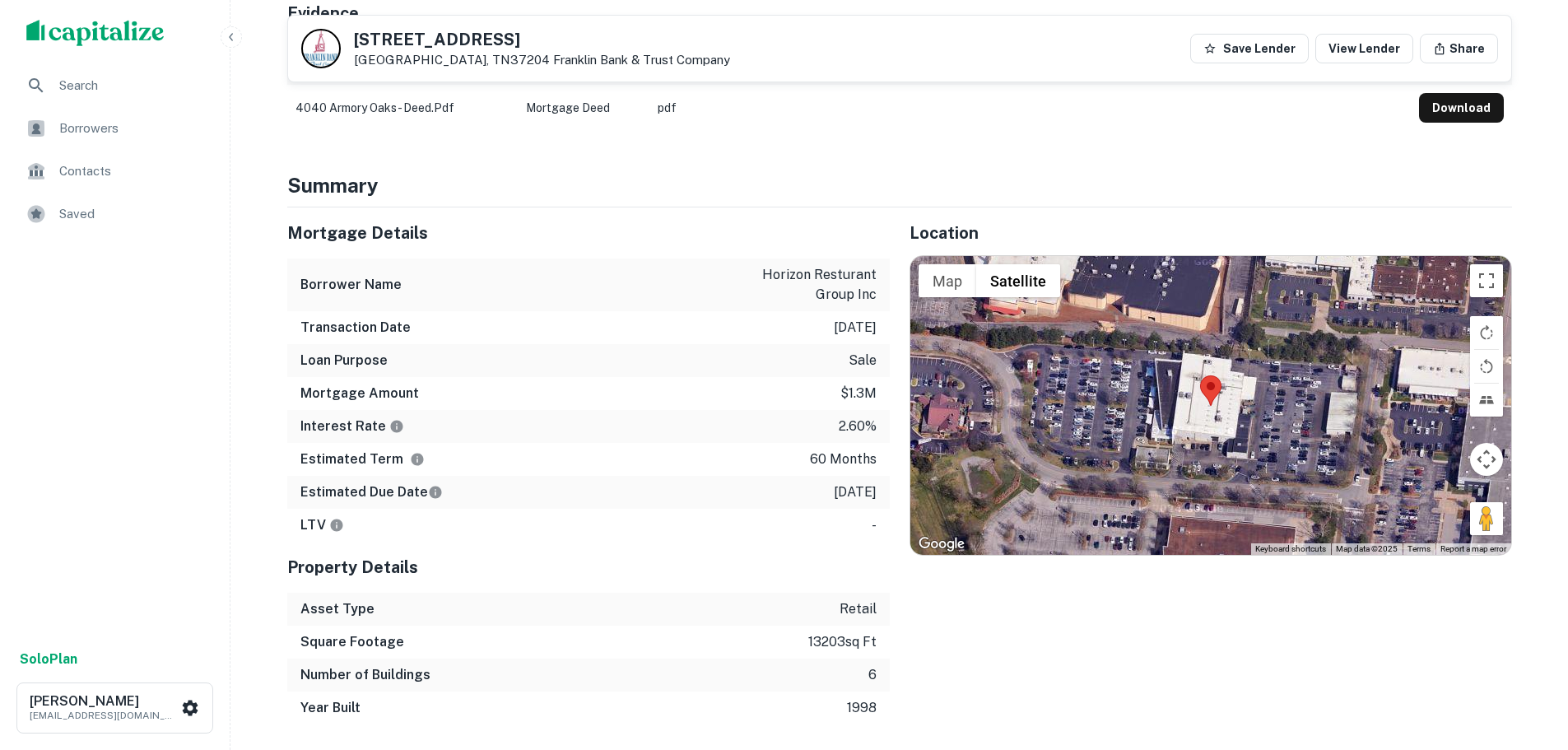
scroll to position [905, 0]
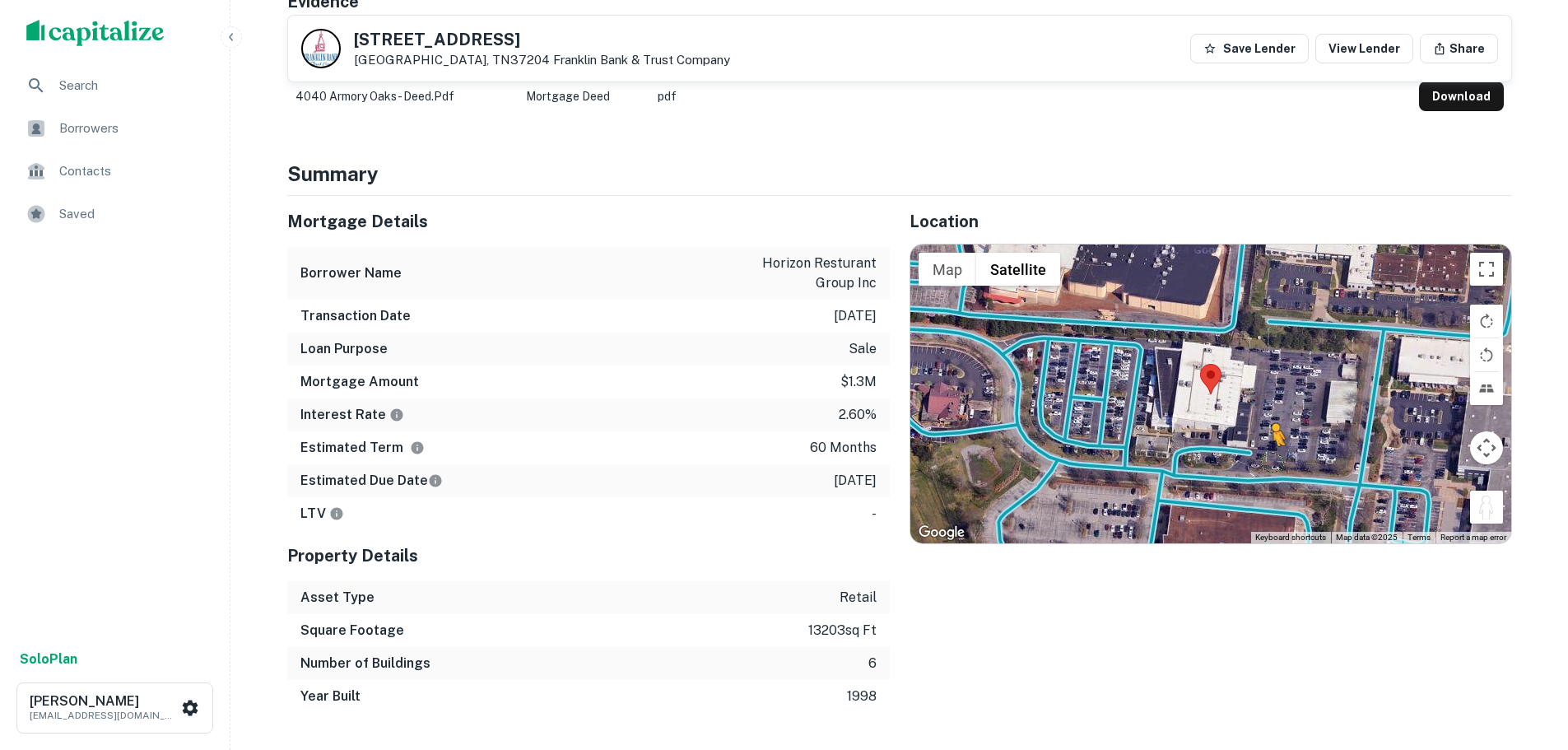
drag, startPoint x: 1491, startPoint y: 497, endPoint x: 1262, endPoint y: 439, distance: 236.2
click at [1262, 439] on div "To activate drag with keyboard, press Alt + Enter. Once in keyboard drag state,…" at bounding box center [1211, 393] width 601 height 298
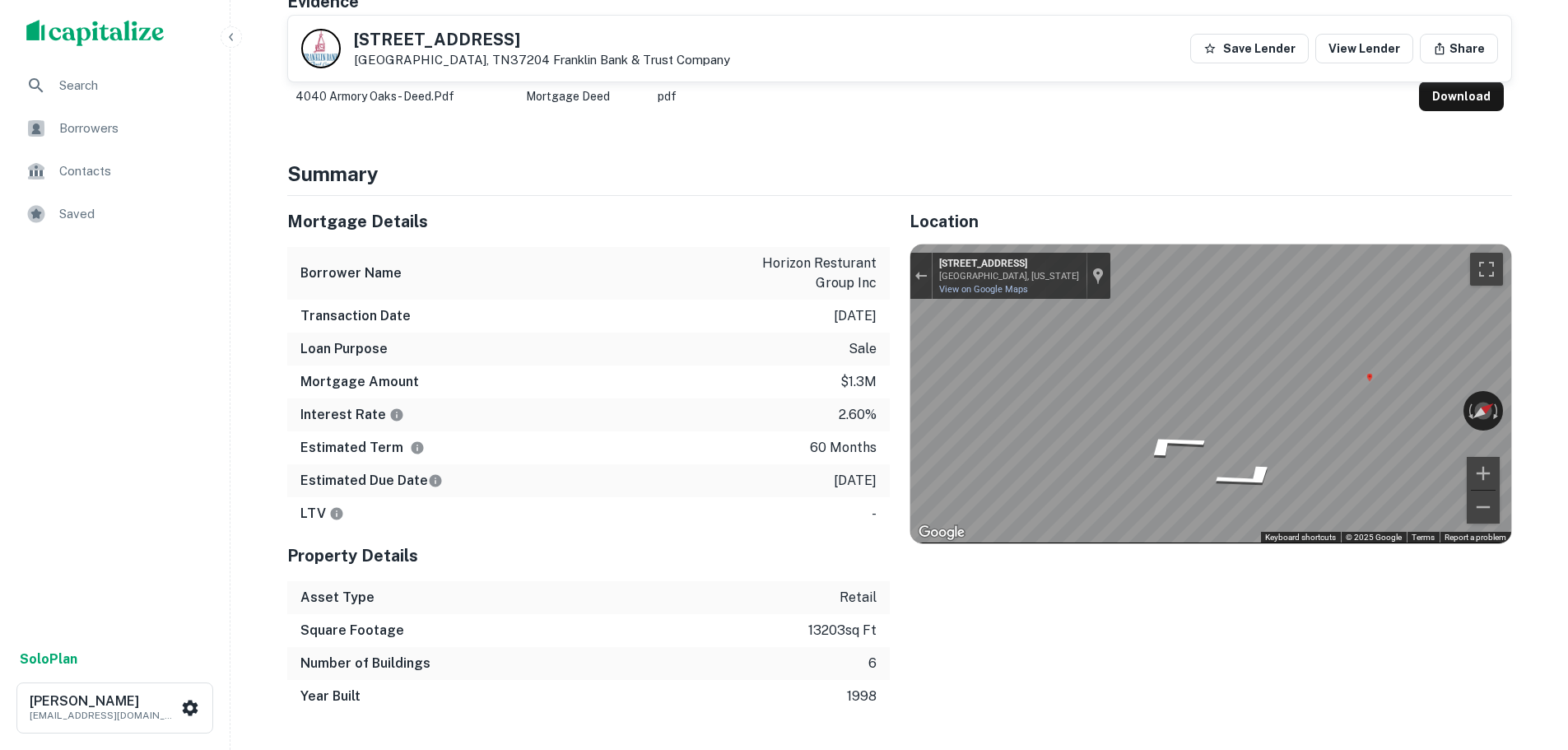
click at [1501, 402] on div "← Move left → Move right ↑ Move up ↓ Move down + Zoom in - Zoom out 4011 Armory…" at bounding box center [1211, 393] width 601 height 298
click at [412, 41] on h5 "4040 Armory Oaks Dr" at bounding box center [542, 40] width 376 height 17
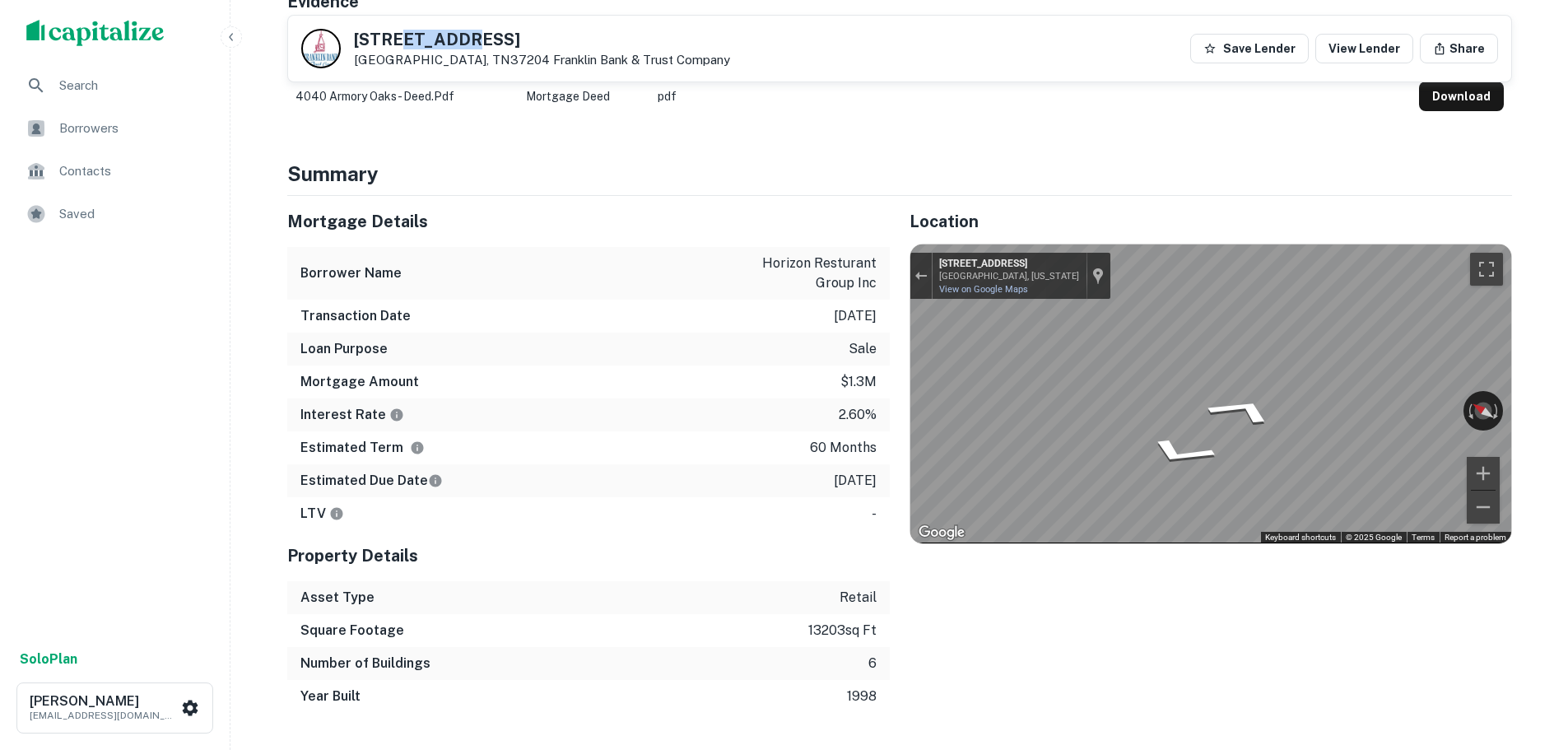
click at [412, 41] on h5 "4040 Armory Oaks Dr" at bounding box center [542, 40] width 376 height 17
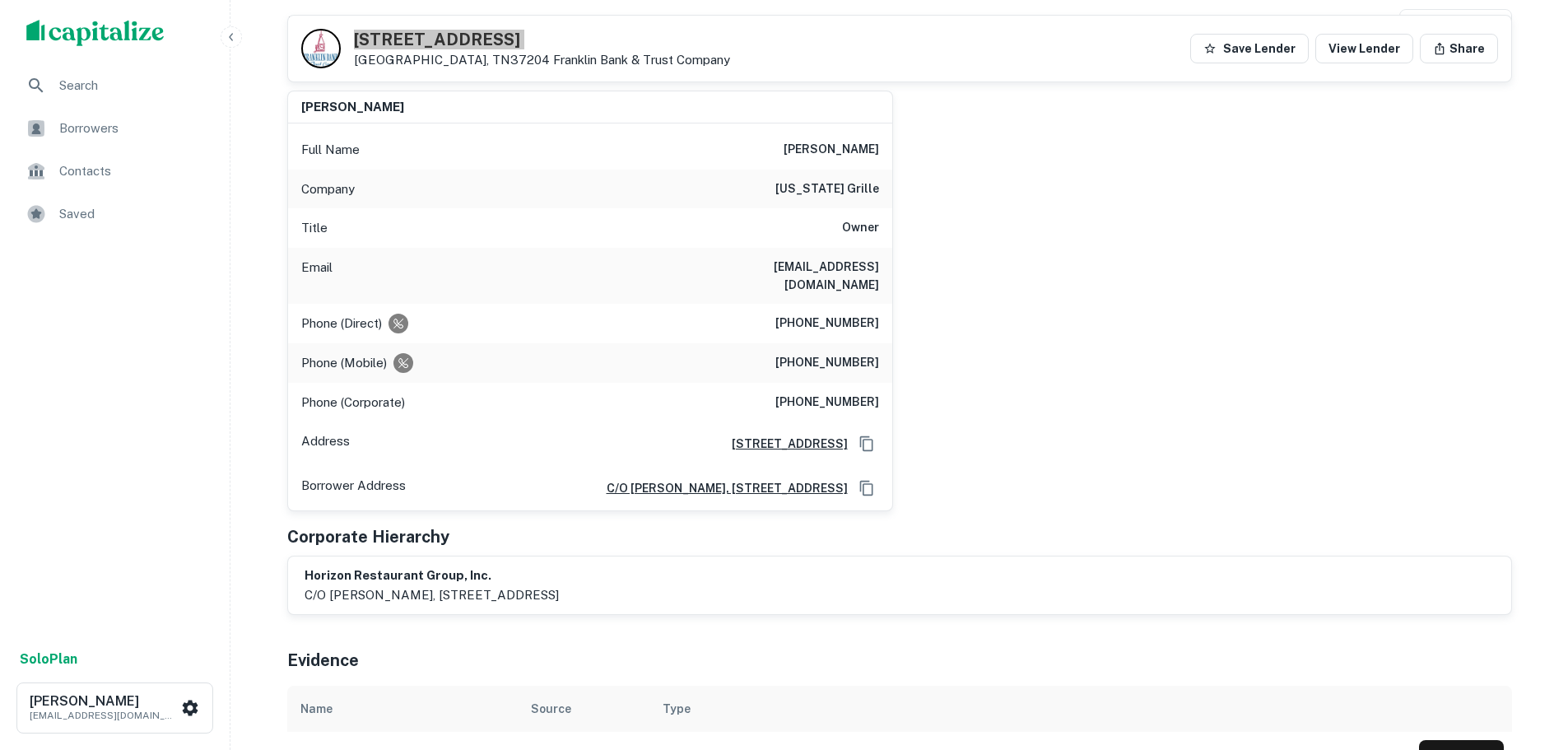
scroll to position [165, 0]
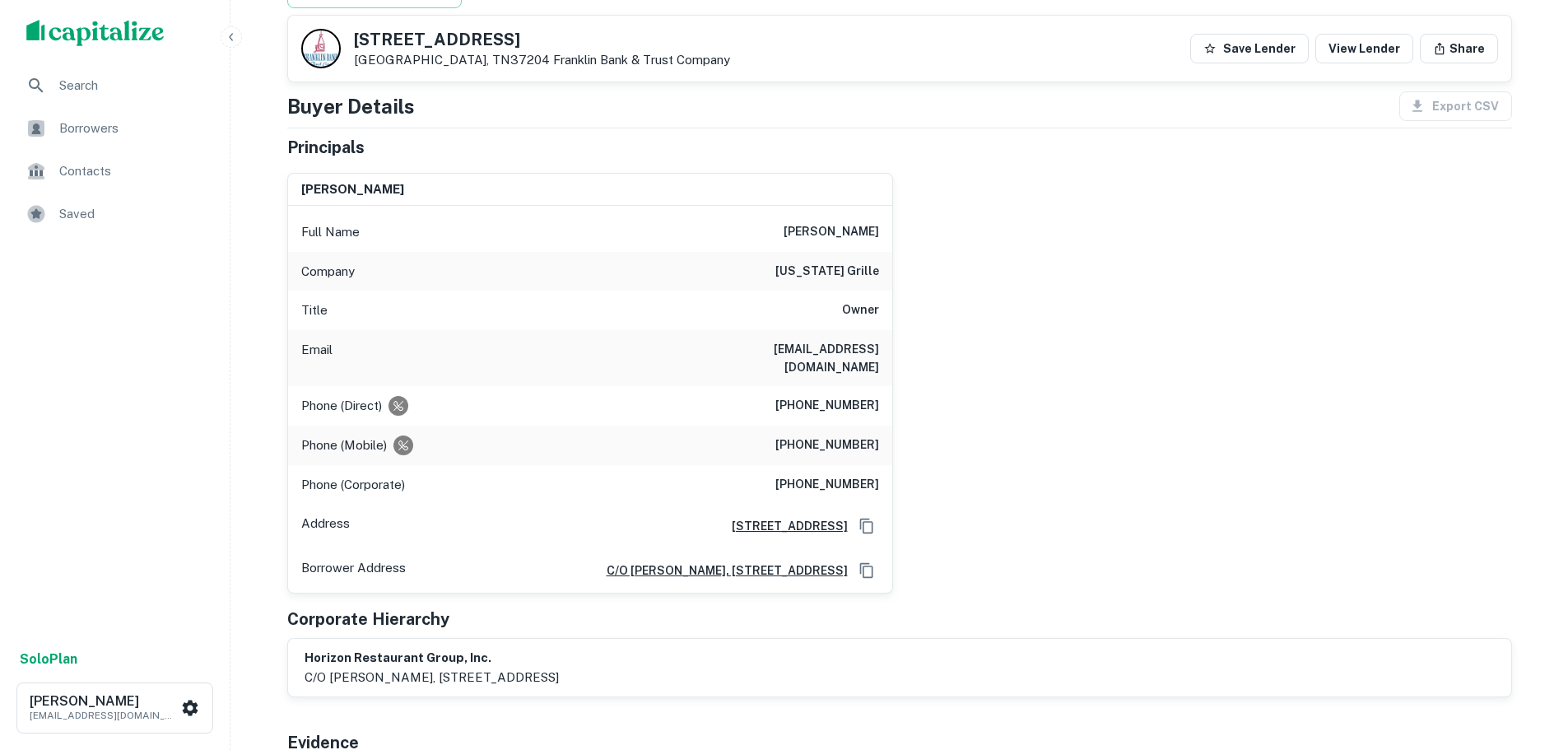
click at [848, 272] on h6 "montana grille" at bounding box center [827, 271] width 104 height 19
click at [860, 396] on h6 "(270) 781-2834" at bounding box center [827, 405] width 104 height 19
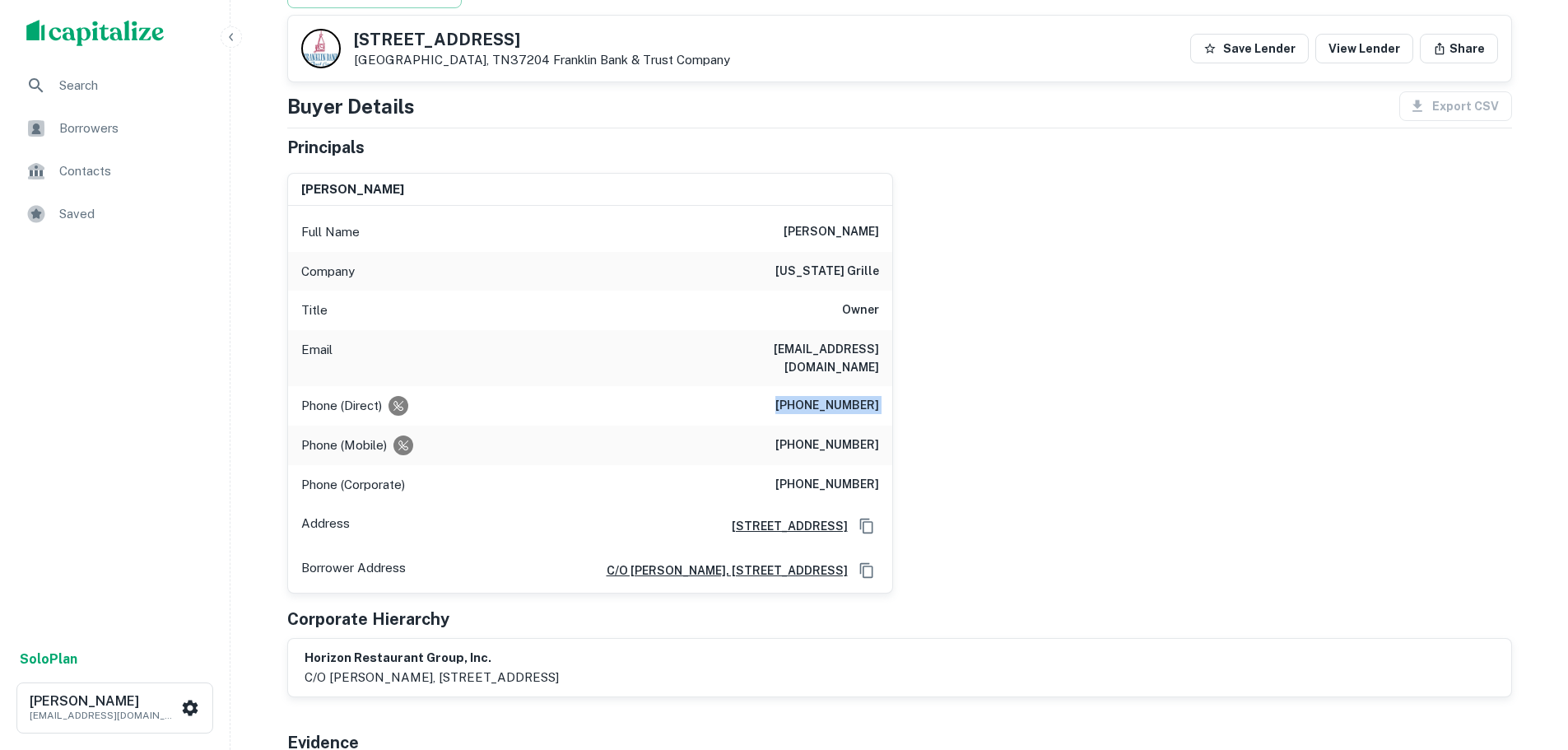
click at [860, 396] on h6 "(270) 781-2834" at bounding box center [827, 405] width 104 height 19
click at [846, 475] on h6 "(270) 746-9746" at bounding box center [827, 484] width 104 height 19
click at [844, 436] on h6 "(615) 335-1610" at bounding box center [827, 445] width 104 height 19
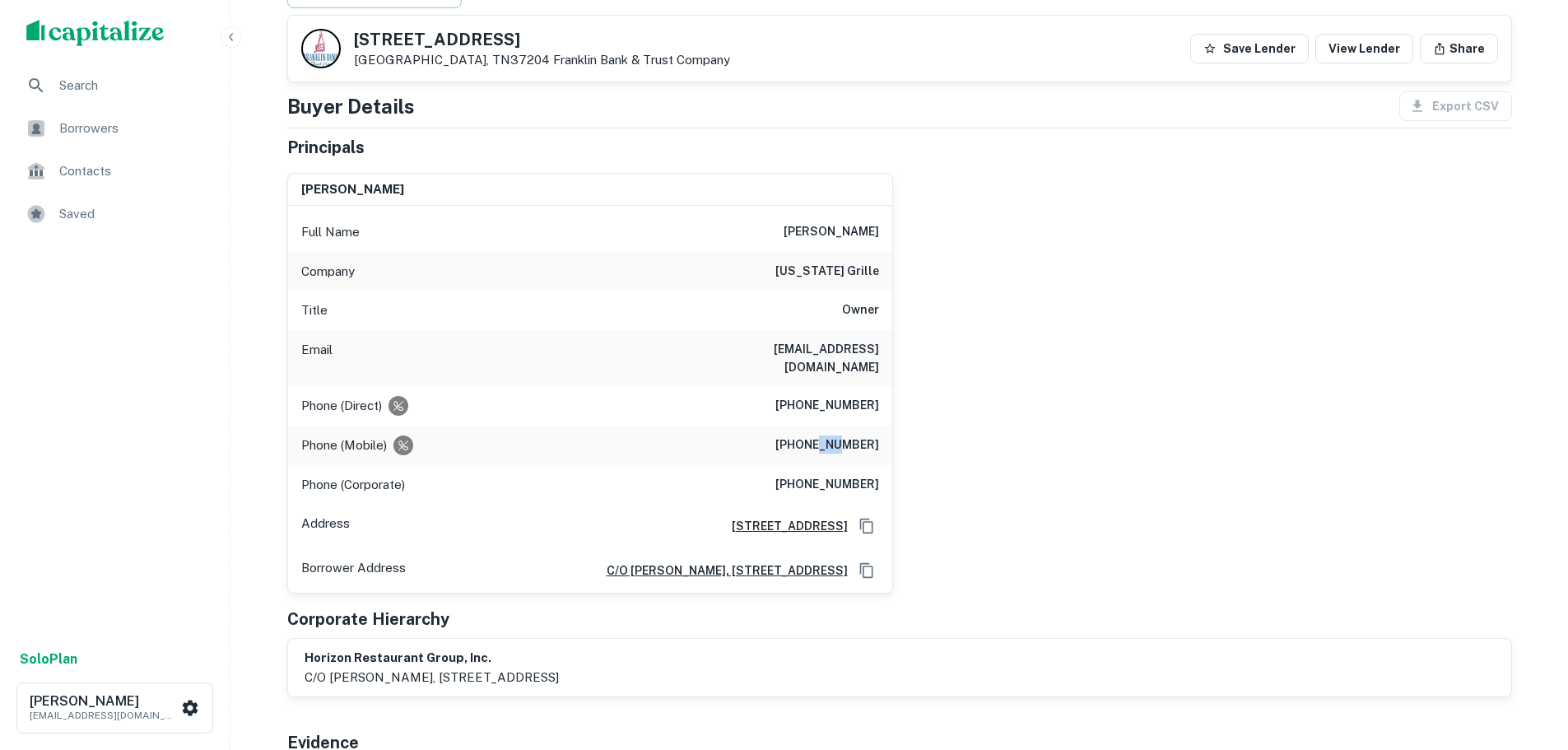
click at [844, 436] on h6 "(615) 335-1610" at bounding box center [827, 445] width 104 height 19
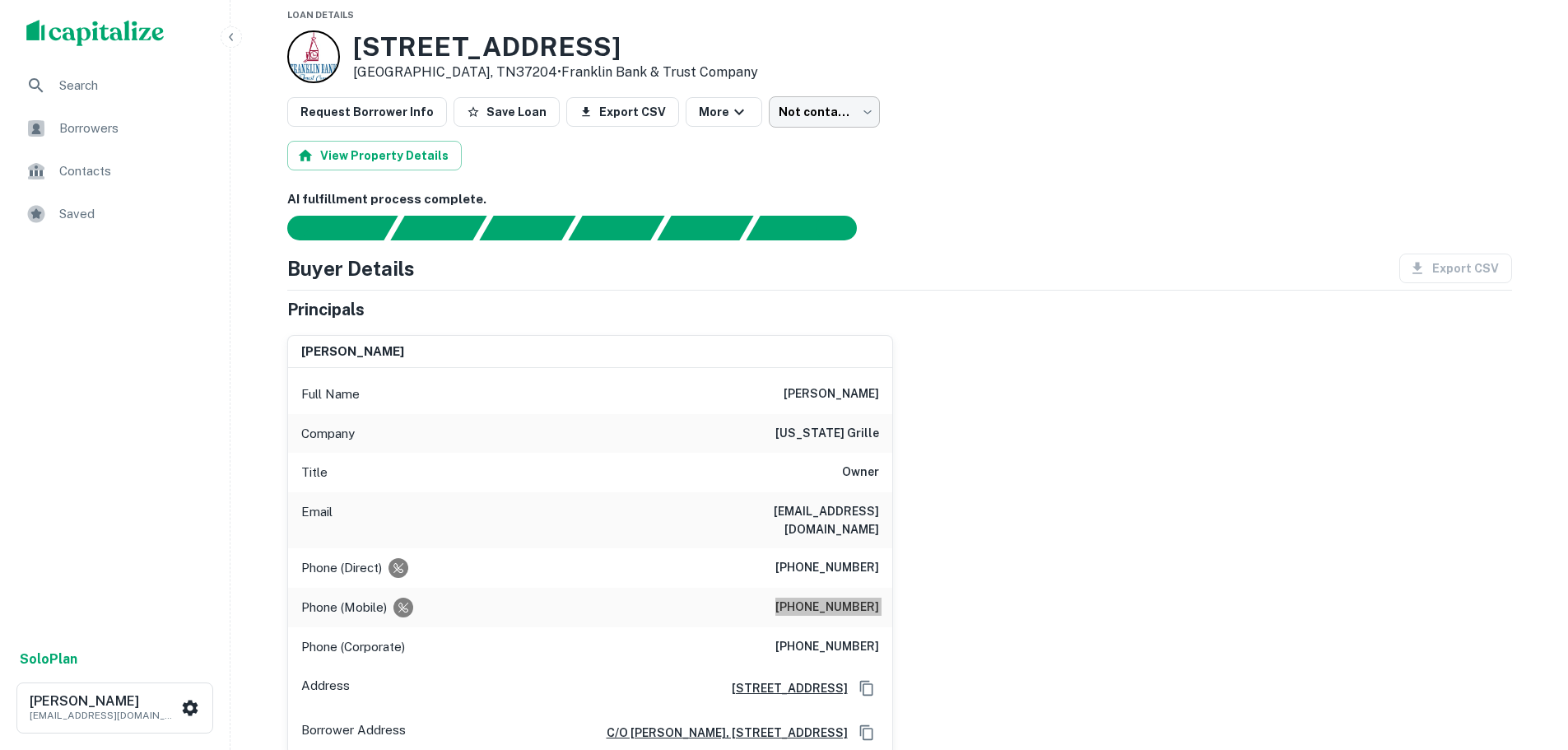
scroll to position [0, 0]
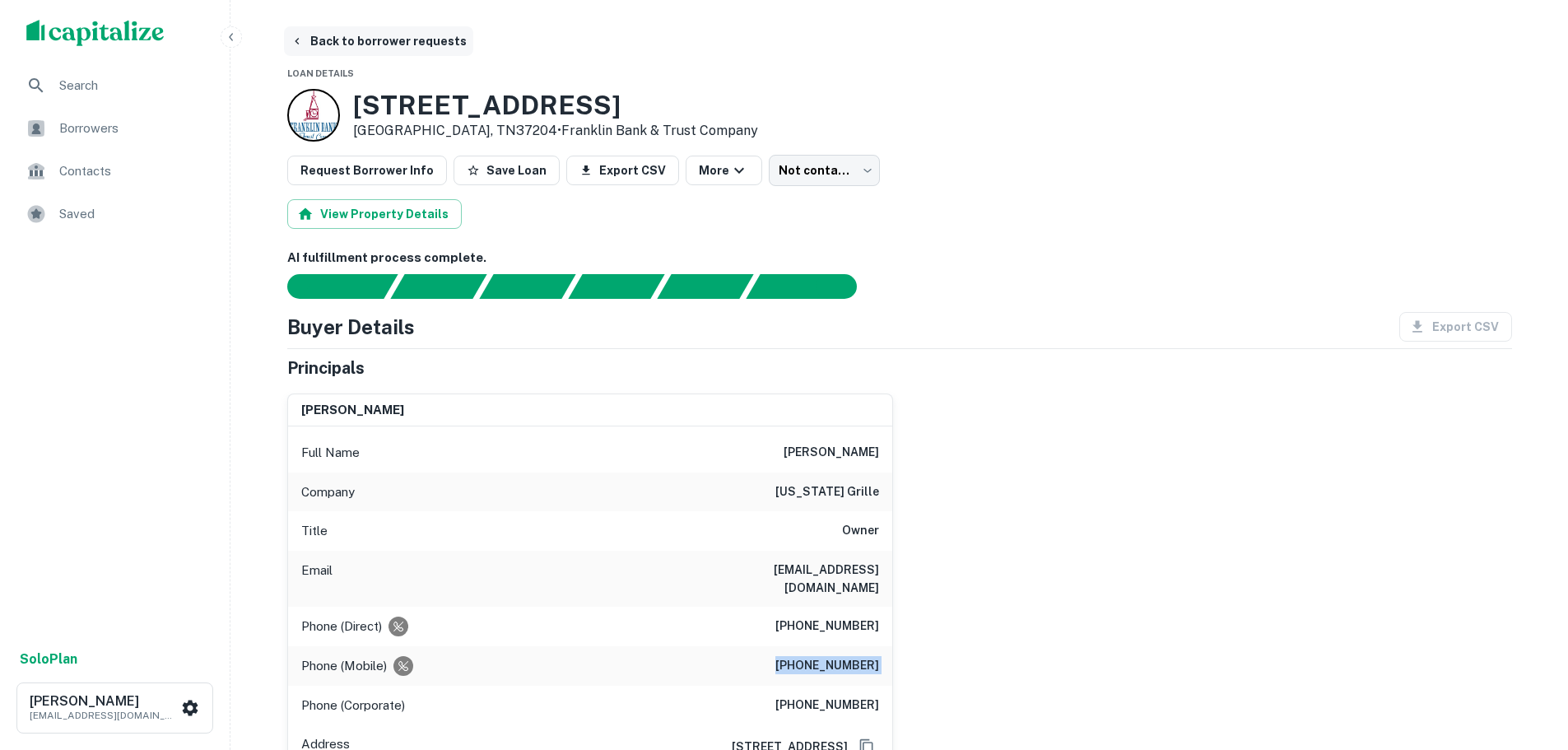
click at [412, 44] on button "Back to borrower requests" at bounding box center [378, 41] width 189 height 30
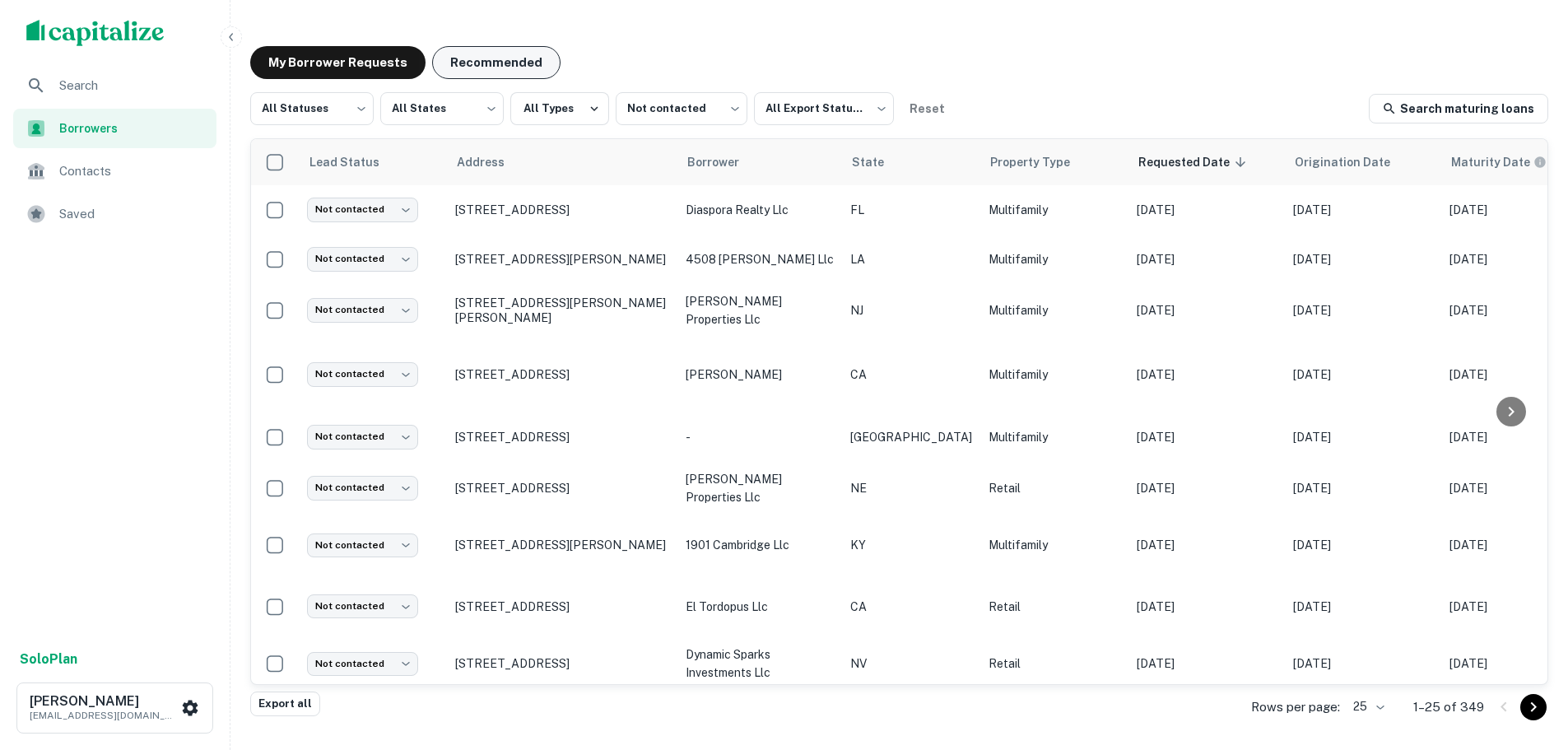
click at [487, 56] on button "Recommended" at bounding box center [496, 63] width 128 height 33
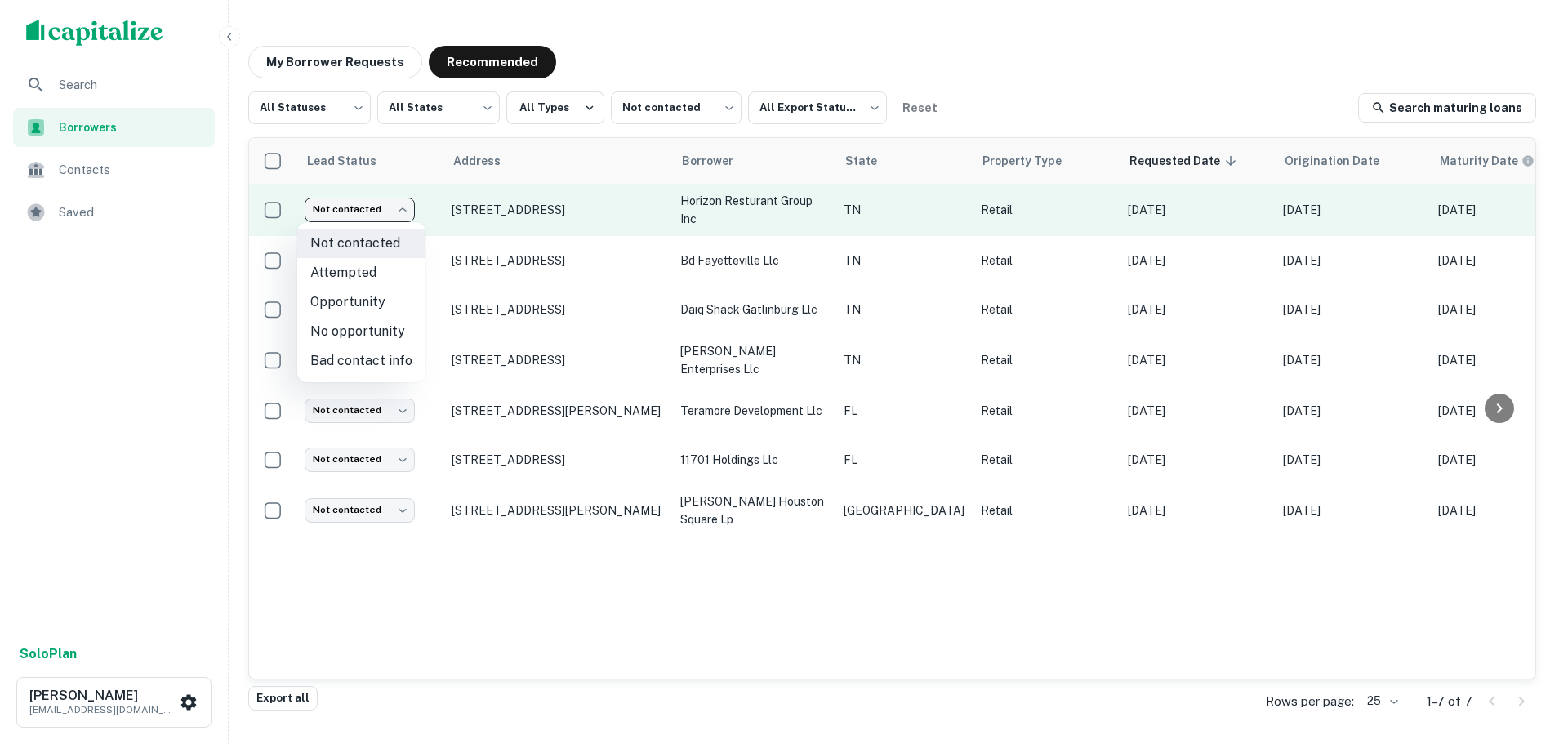
click at [381, 217] on body "Search Borrowers Contacts Saved Solo Plan Trevor Zwick tzwick@surmount.com My B…" at bounding box center [784, 372] width 1568 height 744
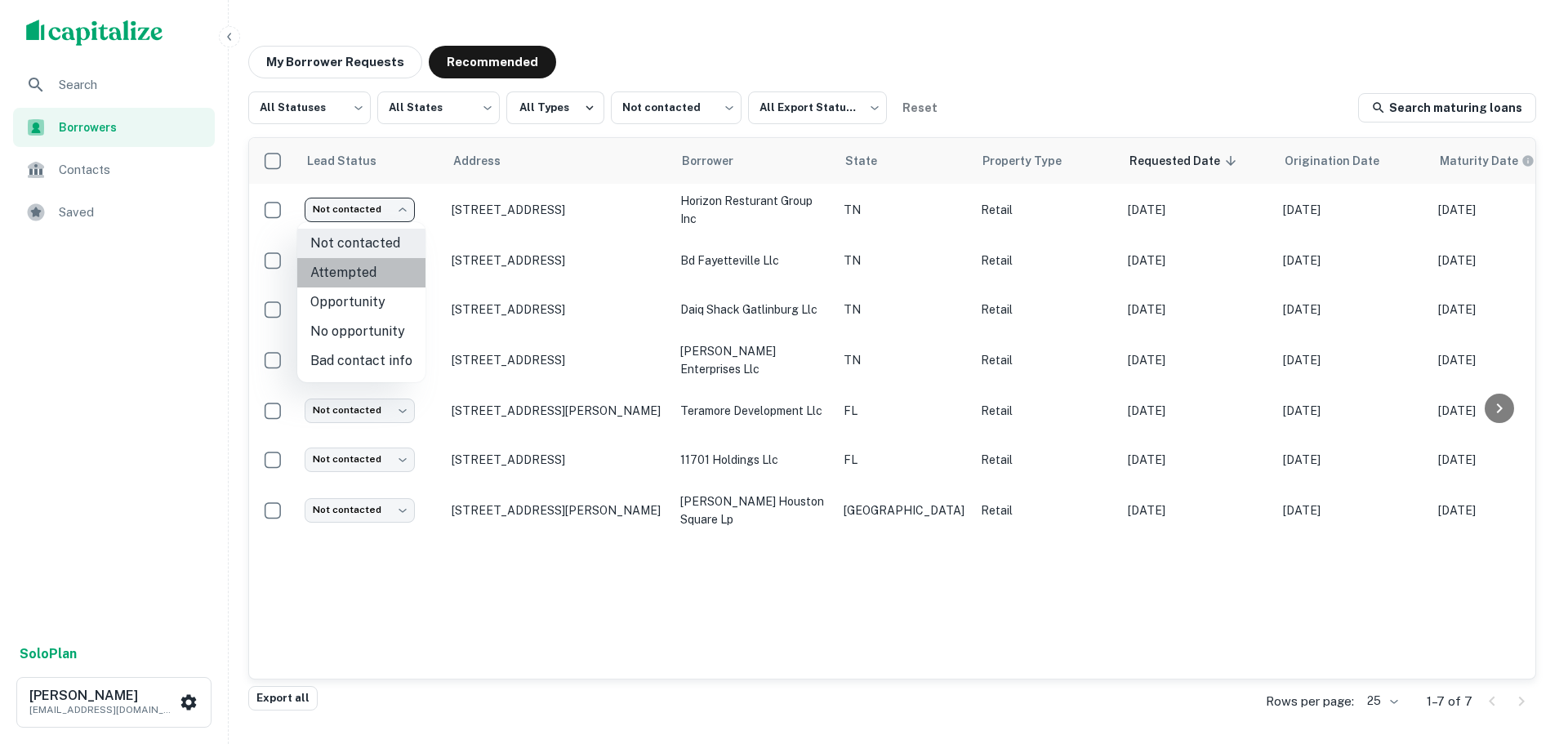
click at [375, 287] on li "Attempted" at bounding box center [361, 272] width 128 height 29
type input "*********"
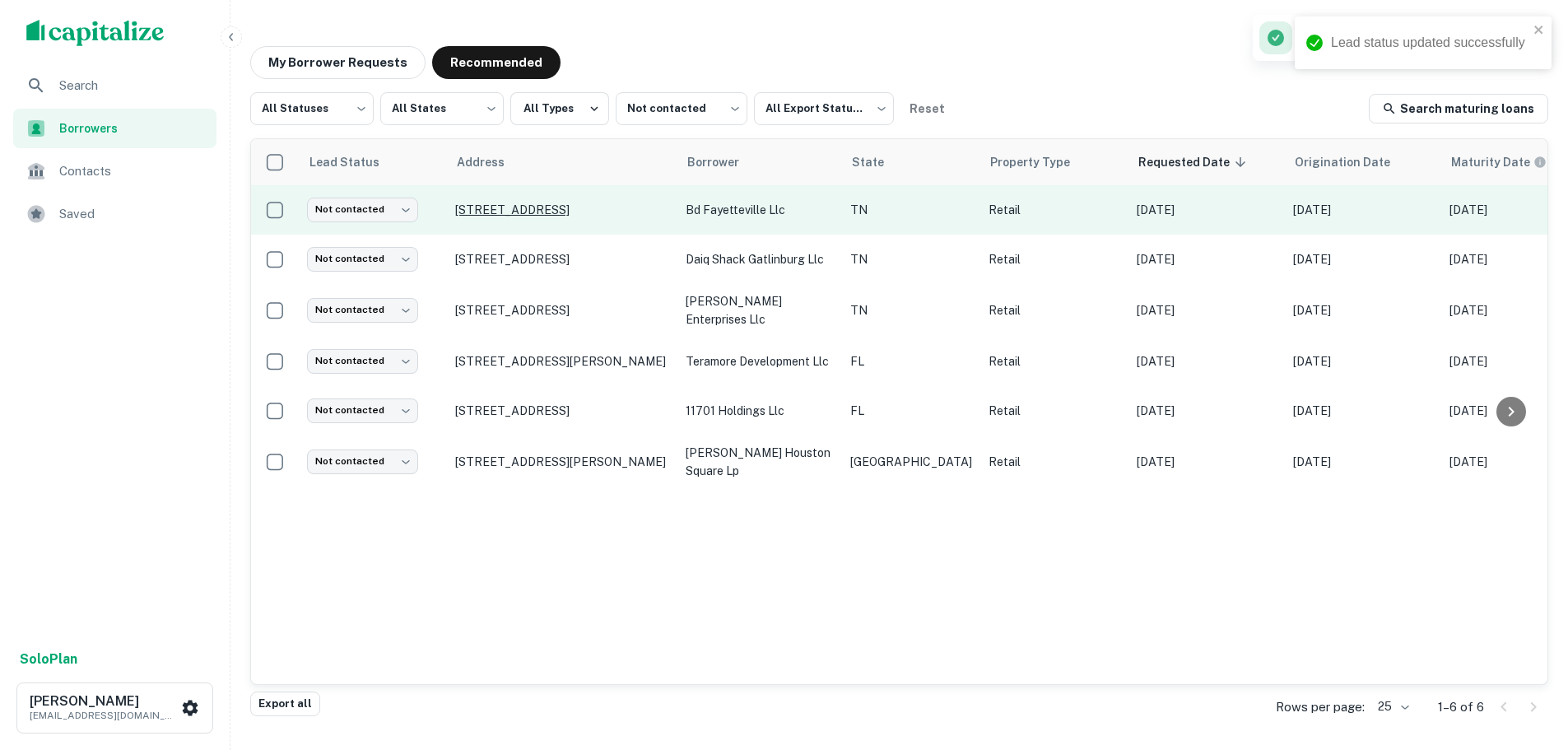
click at [465, 217] on p "1432 Huntsville Hwy Fayetteville, TN37334" at bounding box center [562, 210] width 214 height 15
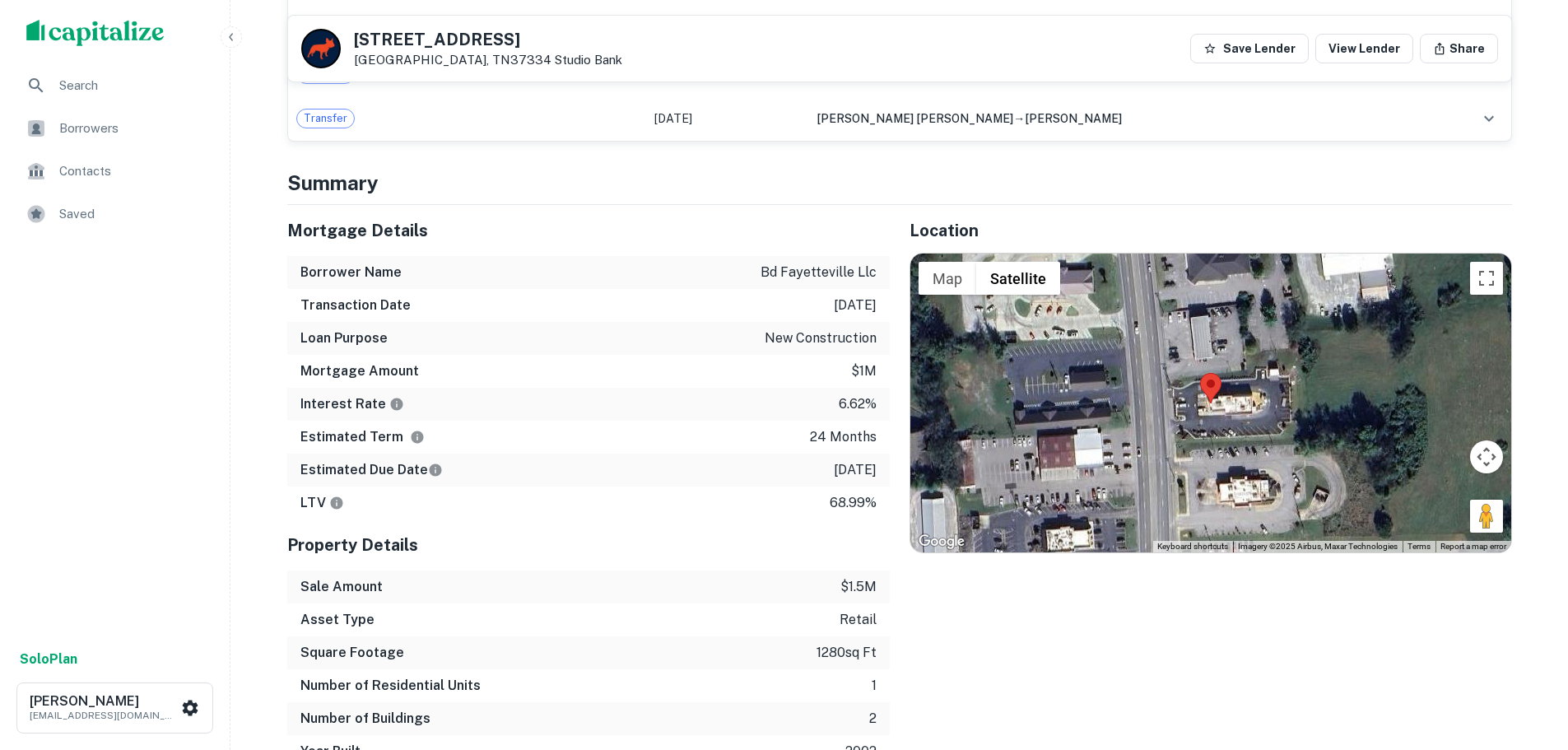
scroll to position [1234, 0]
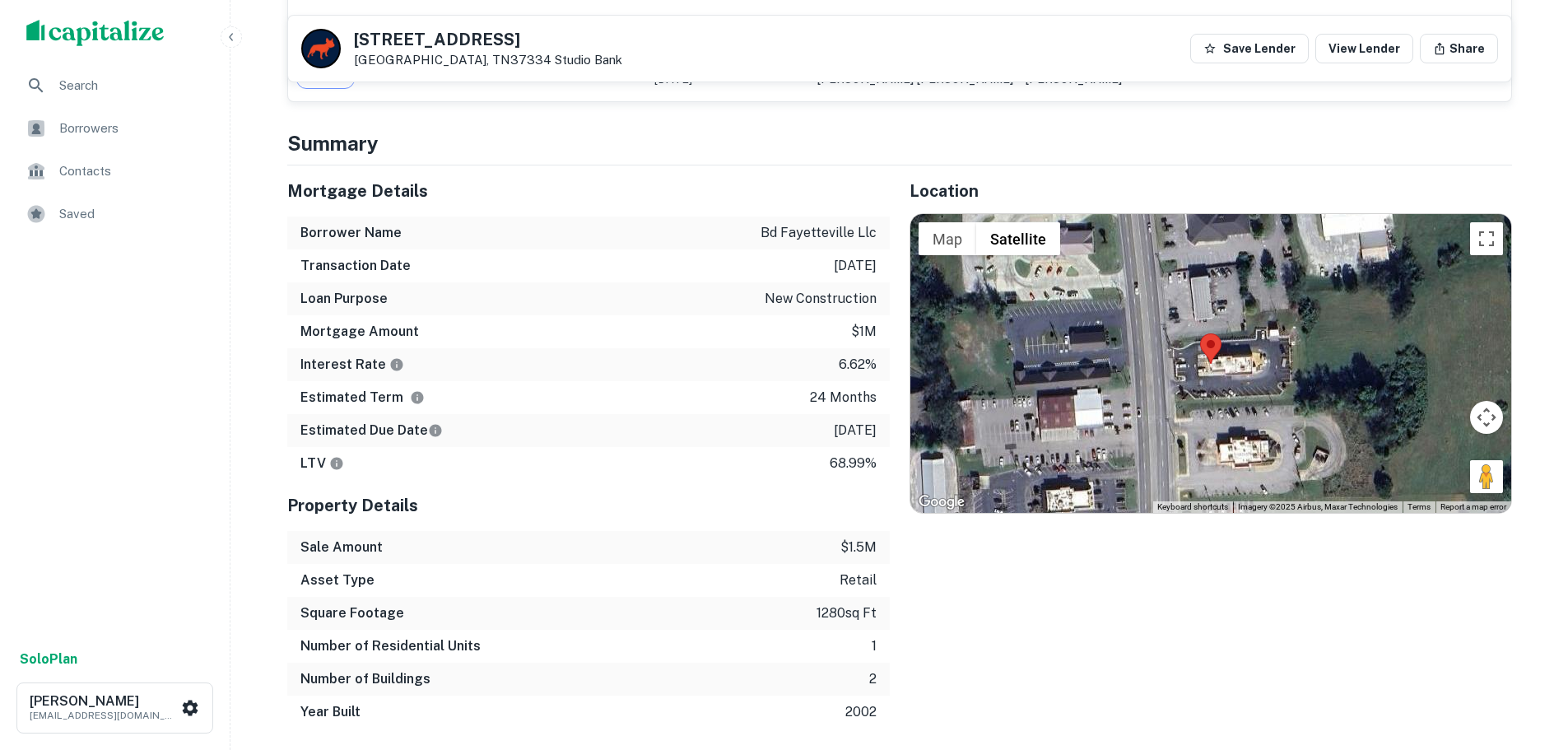
drag, startPoint x: 1485, startPoint y: 447, endPoint x: 1296, endPoint y: 382, distance: 199.9
click at [1296, 382] on div "Map Terrain Satellite Labels Keyboard shortcuts Map Data Imagery ©2025 Airbus, …" at bounding box center [1211, 362] width 601 height 298
drag, startPoint x: 1497, startPoint y: 442, endPoint x: 1154, endPoint y: 367, distance: 351.1
click at [1154, 367] on div "To activate drag with keyboard, press Alt + Enter. Once in keyboard drag state,…" at bounding box center [1211, 362] width 601 height 298
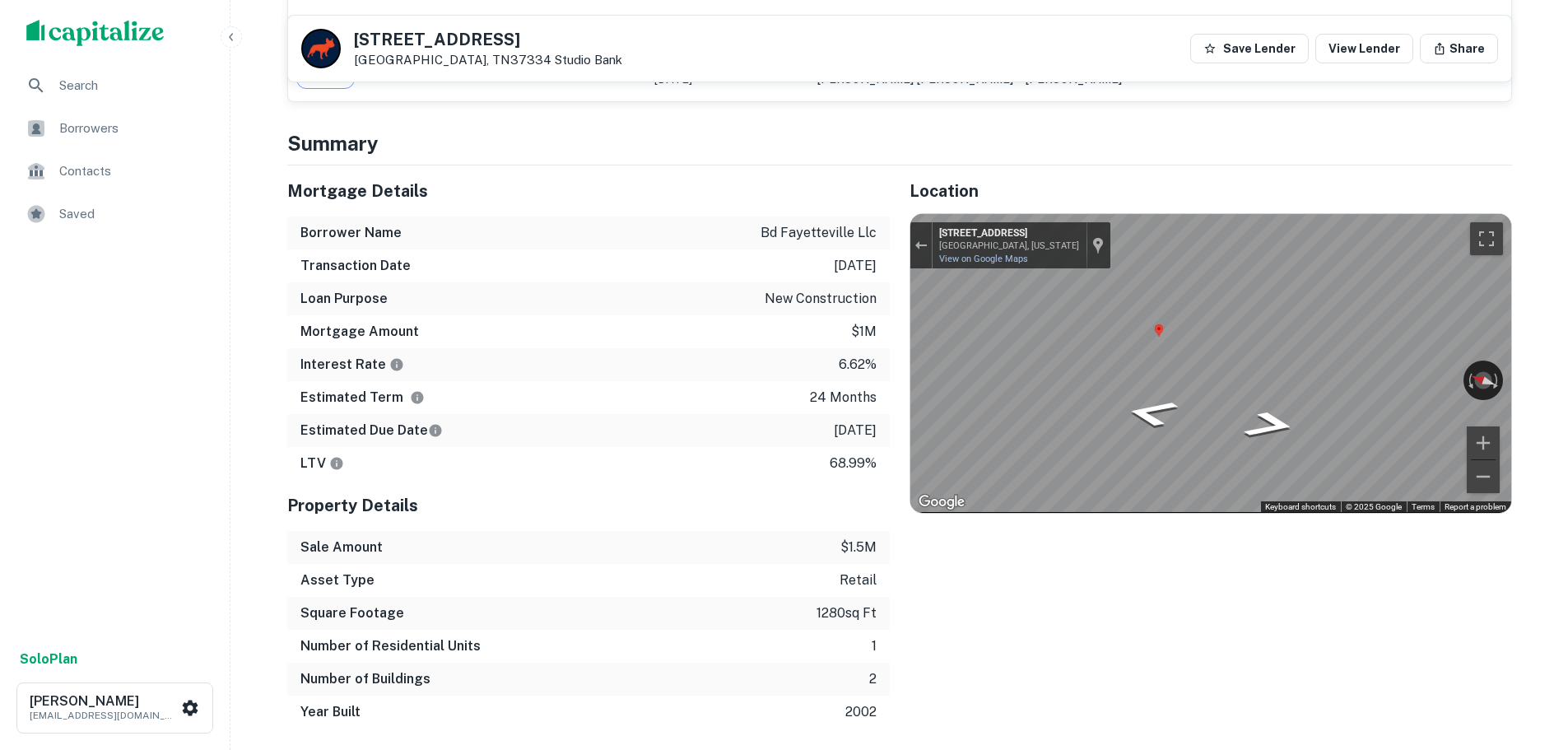
click at [815, 323] on div "Mortgage Details Borrower Name bd fayetteville llc Transaction Date 2/19/2024 L…" at bounding box center [889, 446] width 1244 height 563
click at [457, 41] on h5 "1432 Huntsville Hwy" at bounding box center [488, 40] width 268 height 17
click at [457, 37] on h5 "1432 Huntsville Hwy" at bounding box center [488, 40] width 268 height 17
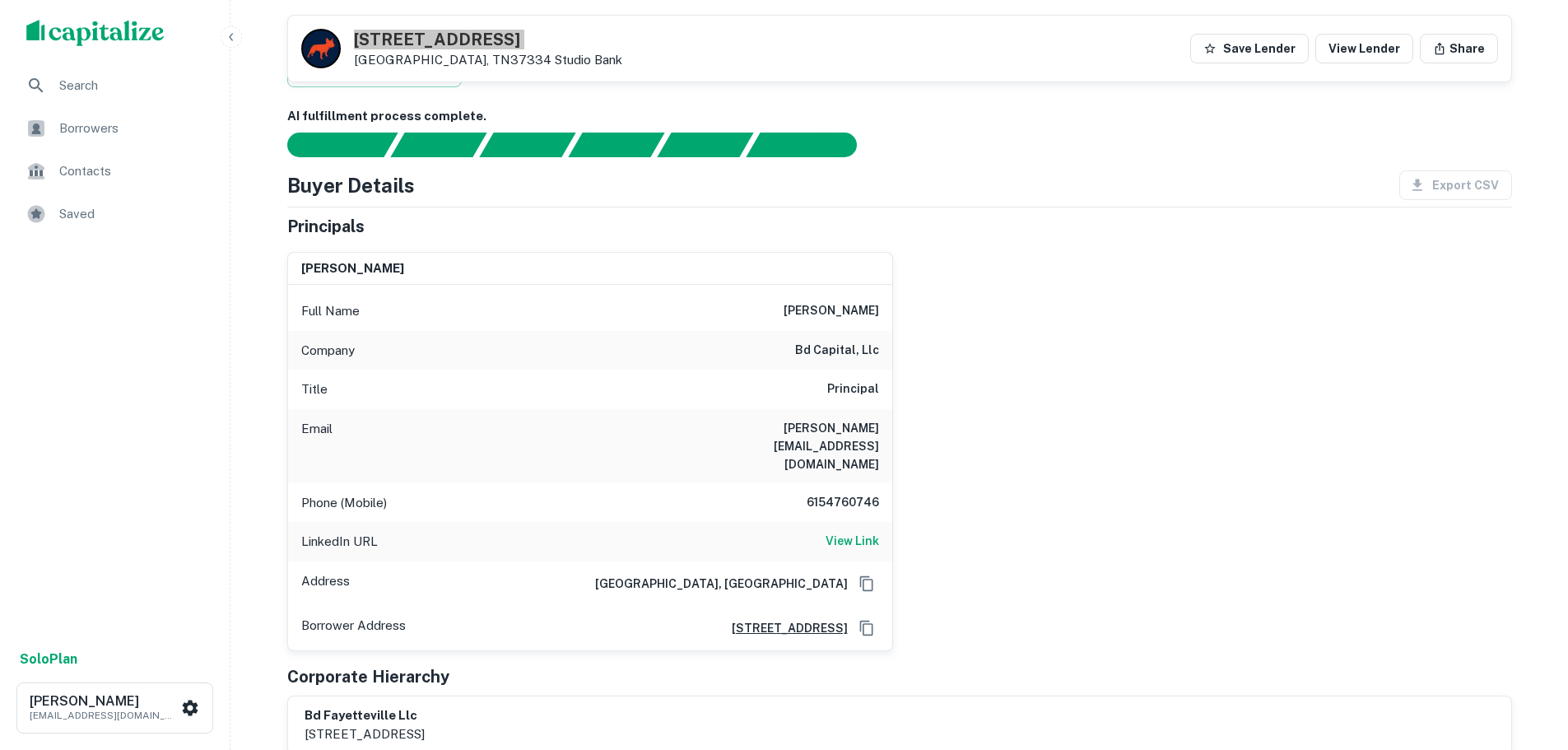
scroll to position [83, 0]
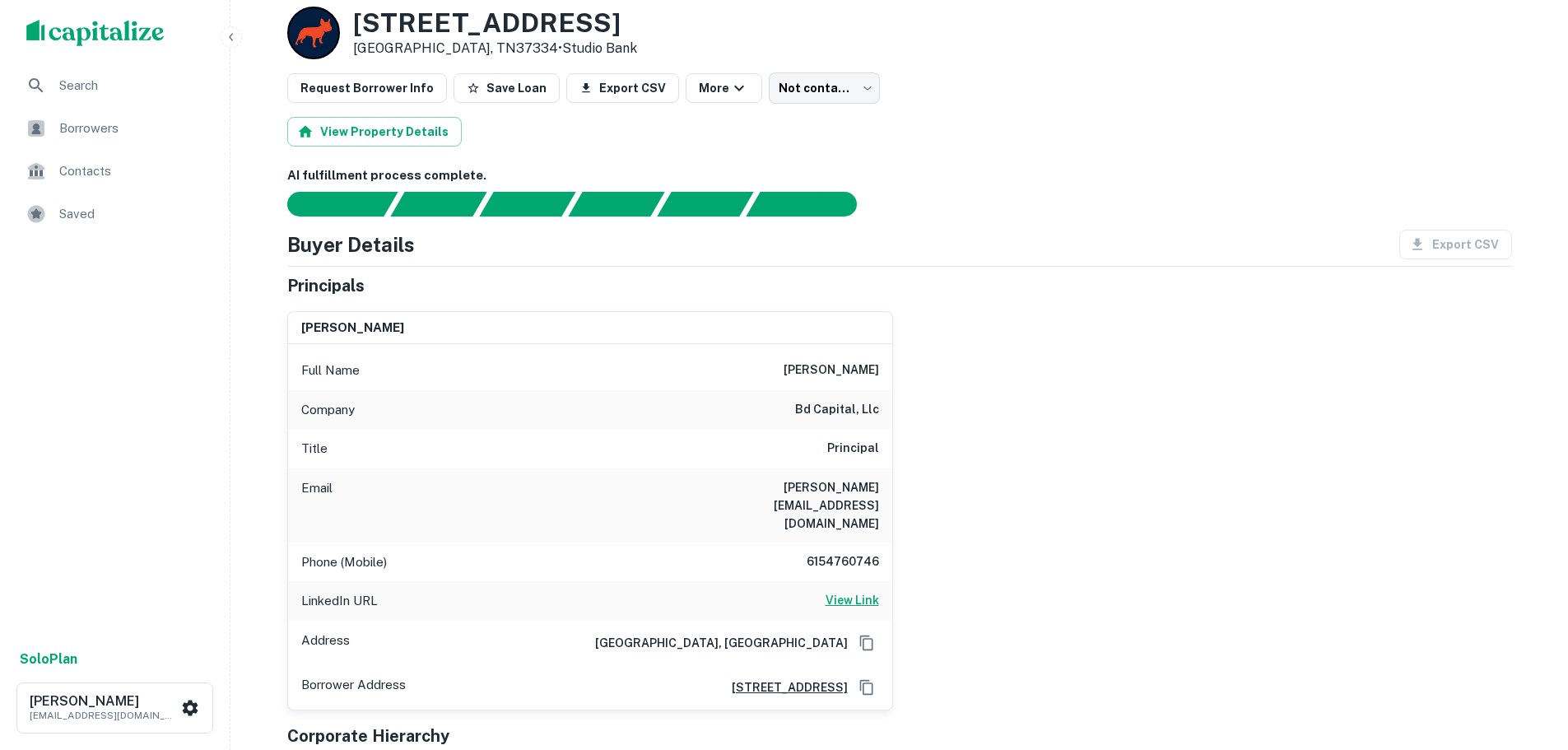
click at [862, 591] on h6 "View Link" at bounding box center [852, 600] width 54 height 19
click at [823, 553] on h6 "6154760746" at bounding box center [829, 562] width 99 height 19
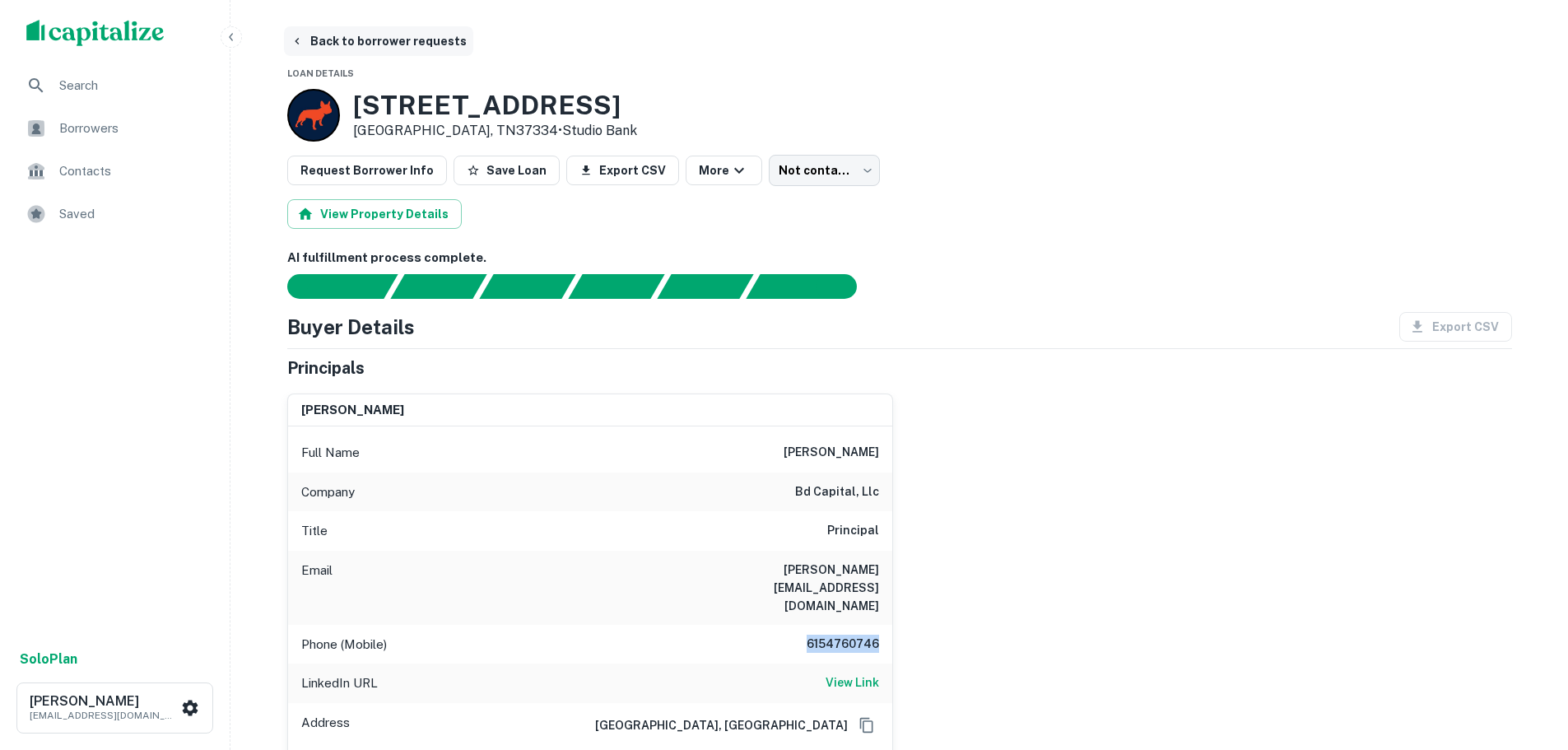
click at [390, 35] on button "Back to borrower requests" at bounding box center [378, 41] width 189 height 30
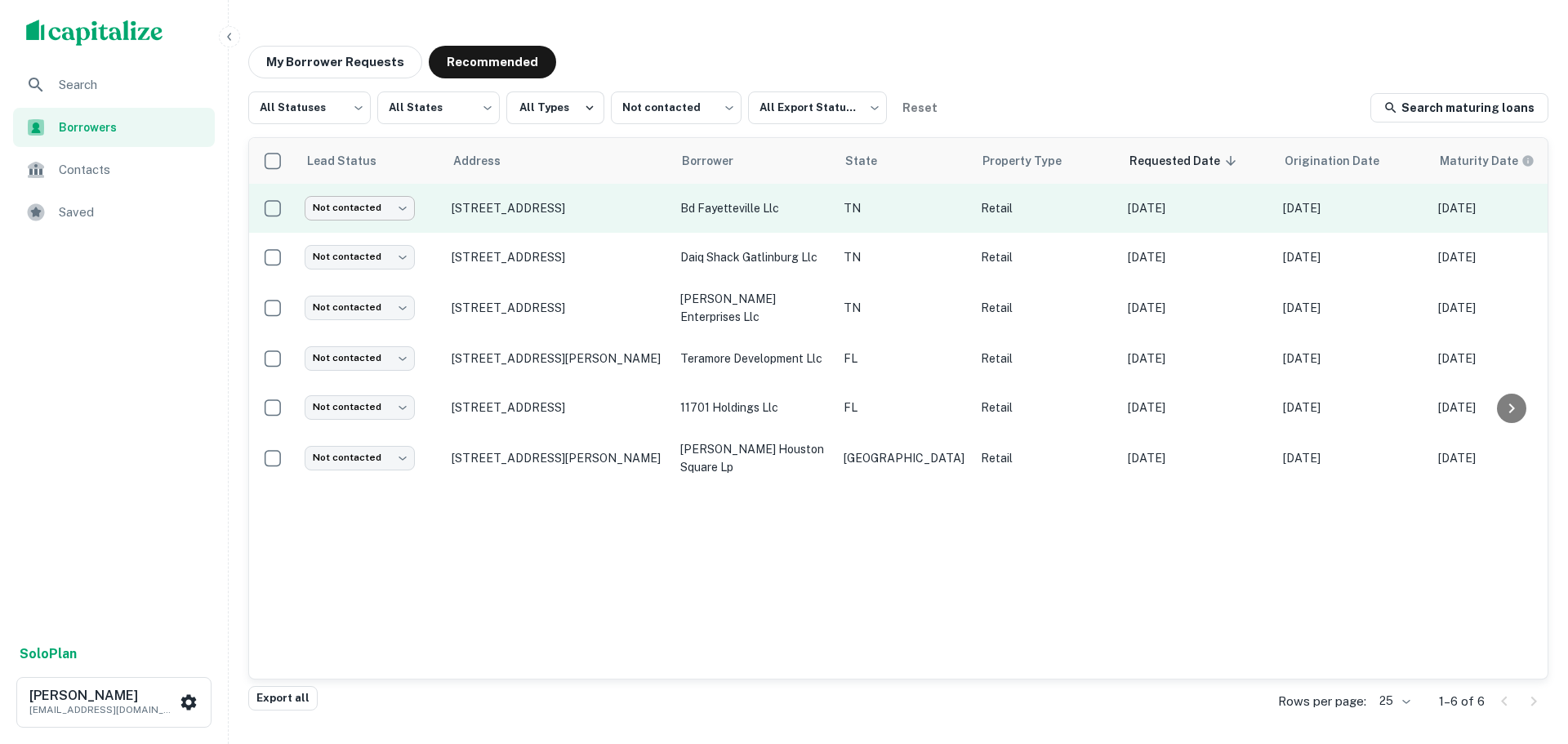
click at [382, 202] on body "Search Borrowers Contacts Saved Solo Plan Trevor Zwick tzwick@surmount.com My B…" at bounding box center [784, 372] width 1568 height 744
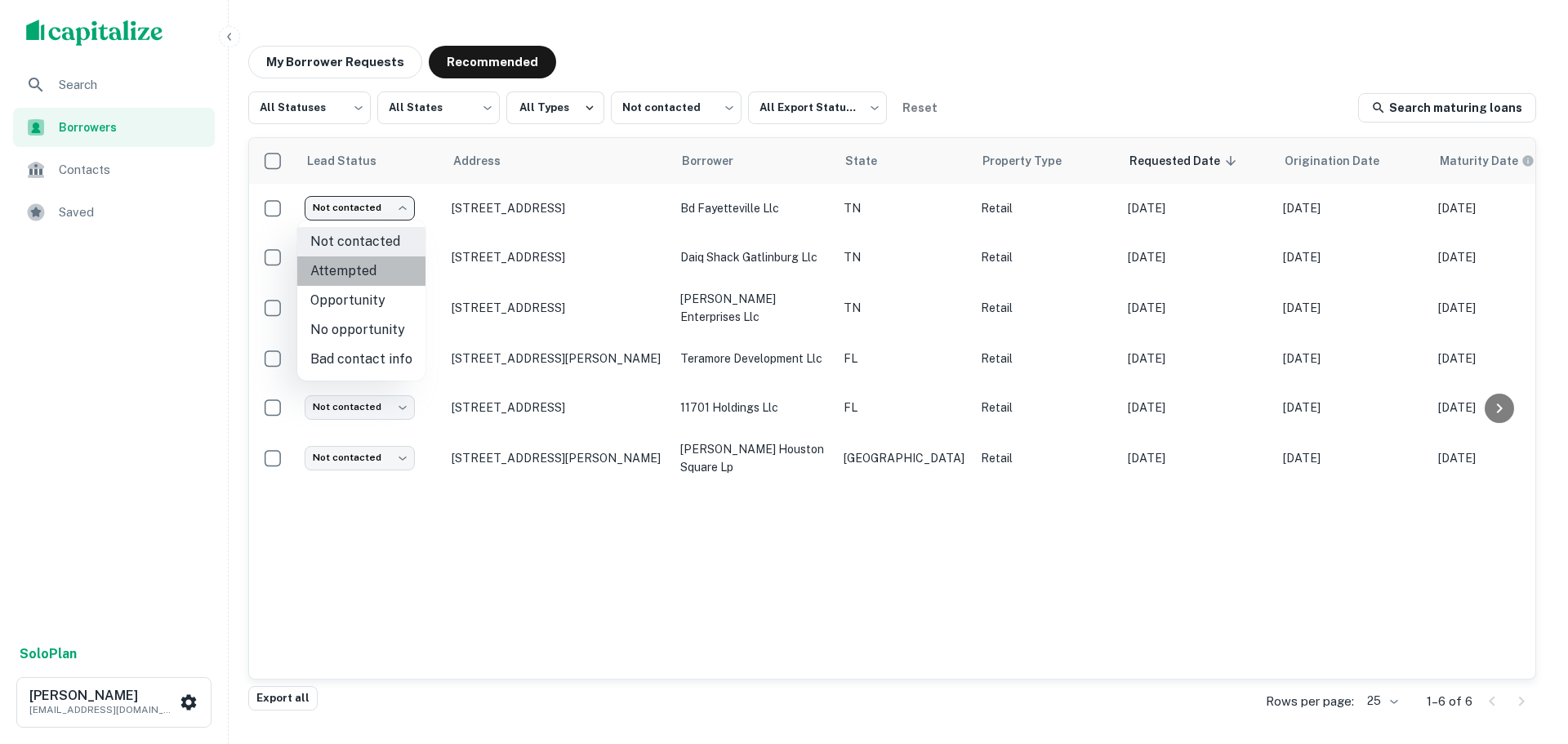
click at [371, 266] on li "Attempted" at bounding box center [361, 271] width 128 height 29
type input "*********"
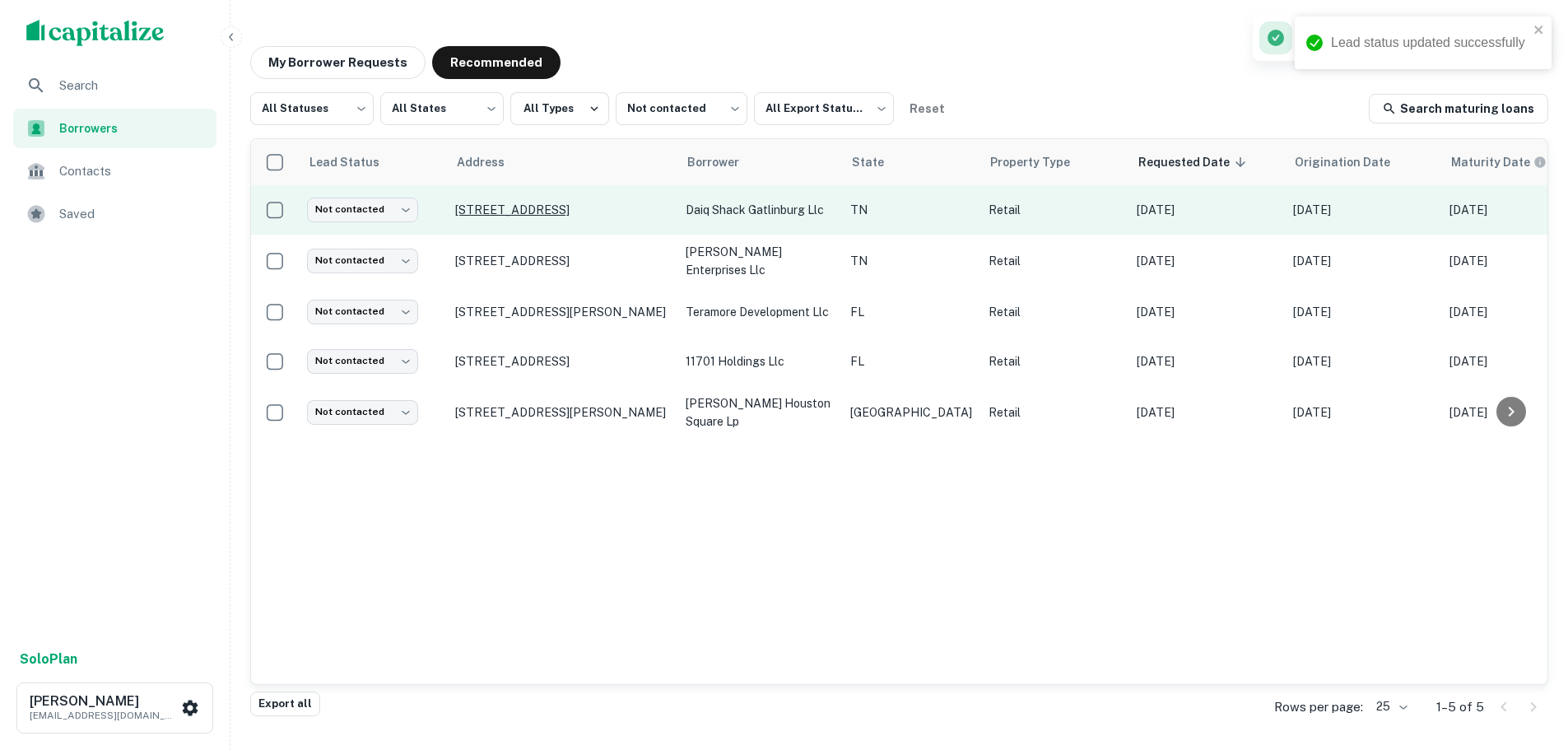
click at [560, 205] on p "529 Parkway Gatlinburg, TN37738" at bounding box center [562, 210] width 214 height 15
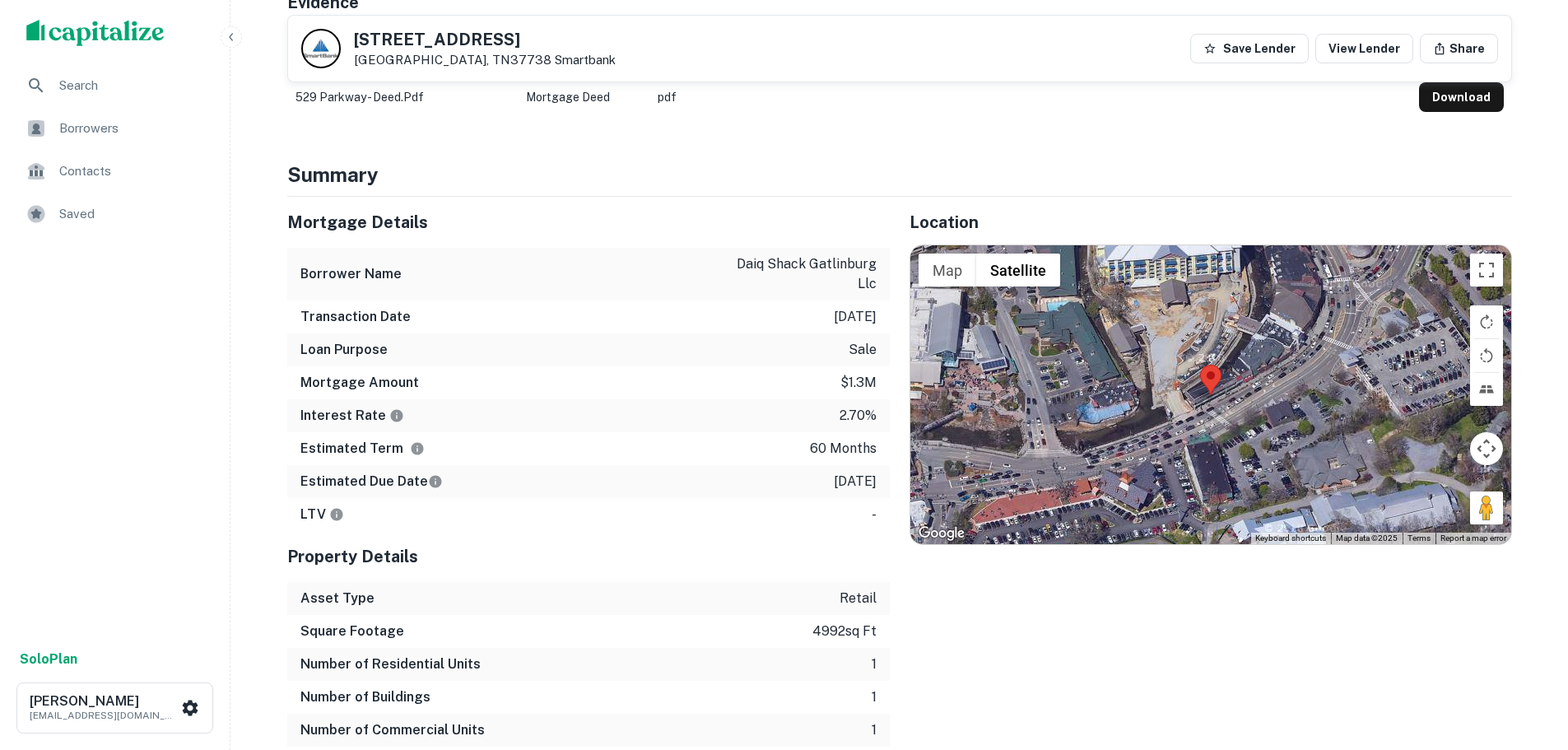
scroll to position [905, 0]
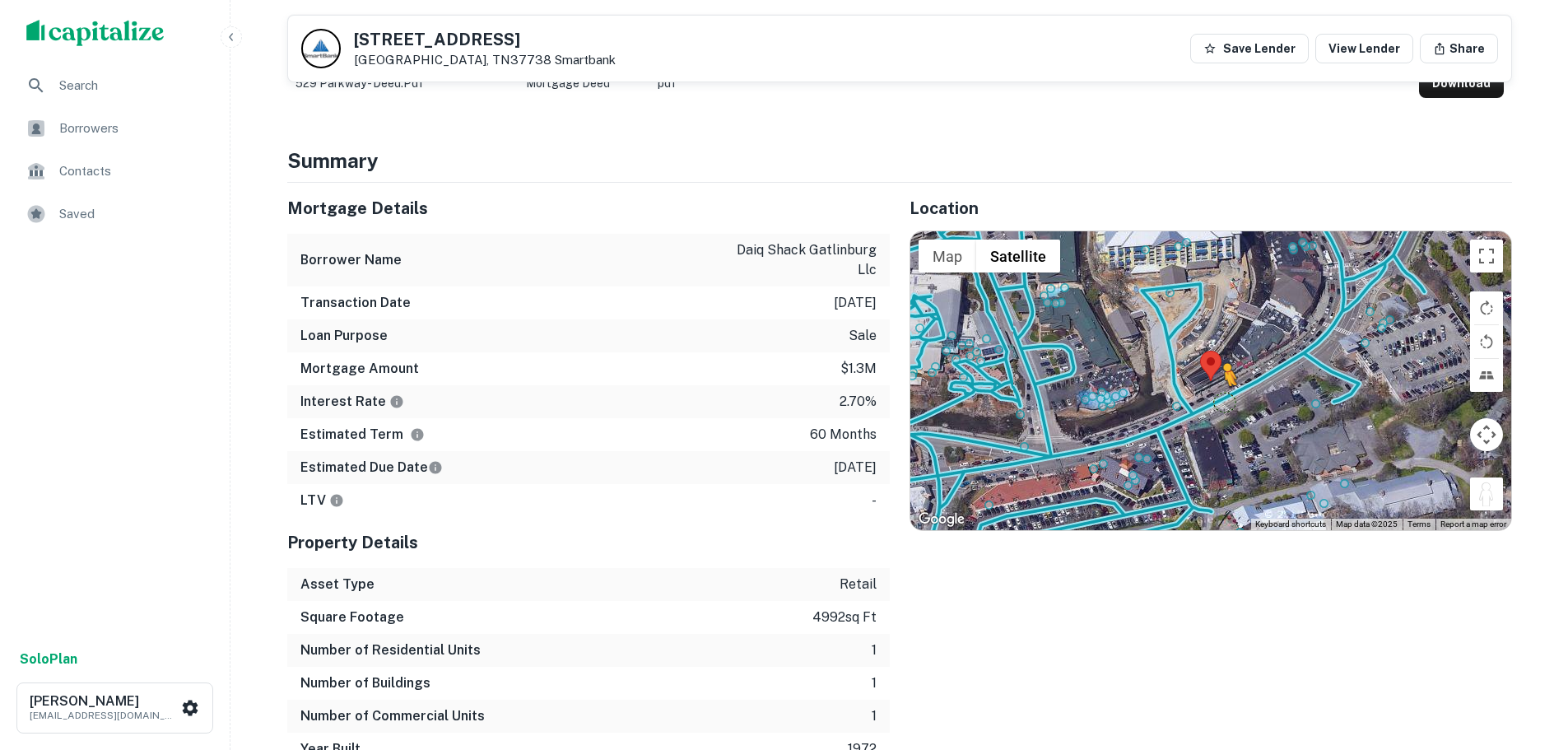
drag, startPoint x: 1488, startPoint y: 479, endPoint x: 1225, endPoint y: 385, distance: 279.3
click at [1225, 385] on div "To activate drag with keyboard, press Alt + Enter. Once in keyboard drag state,…" at bounding box center [1211, 379] width 601 height 298
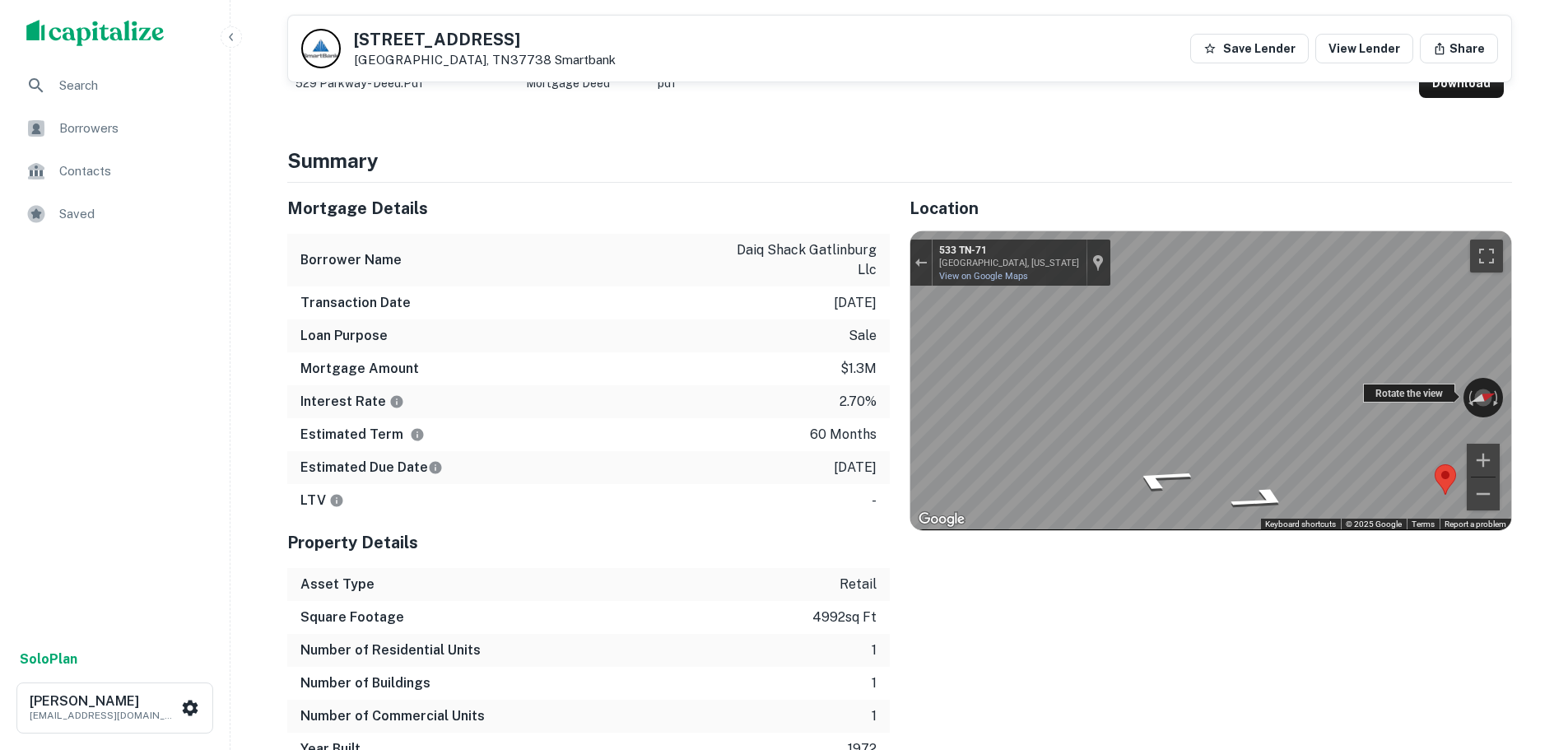
click at [813, 345] on div "Mortgage Details Borrower Name daiq shack gatlinburg llc Transaction Date 12/16…" at bounding box center [889, 474] width 1244 height 582
click at [892, 317] on div "Location ← Move left → Move right ↑ Move up ↓ Move down + Zoom in - Zoom out Ho…" at bounding box center [1200, 474] width 622 height 582
click at [747, 362] on div "Mortgage Details Borrower Name daiq shack gatlinburg llc Transaction Date 12/16…" at bounding box center [889, 474] width 1244 height 582
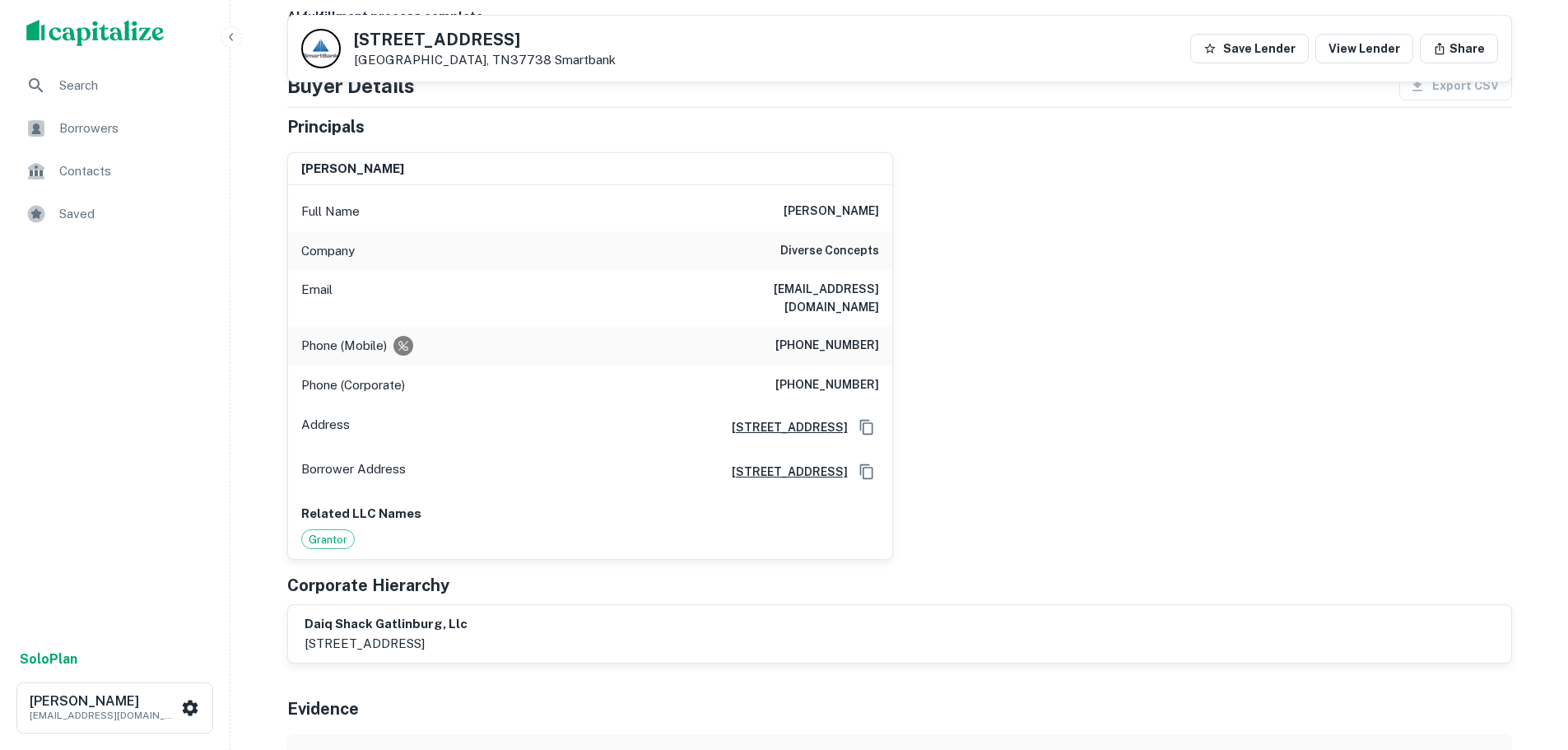
scroll to position [83, 0]
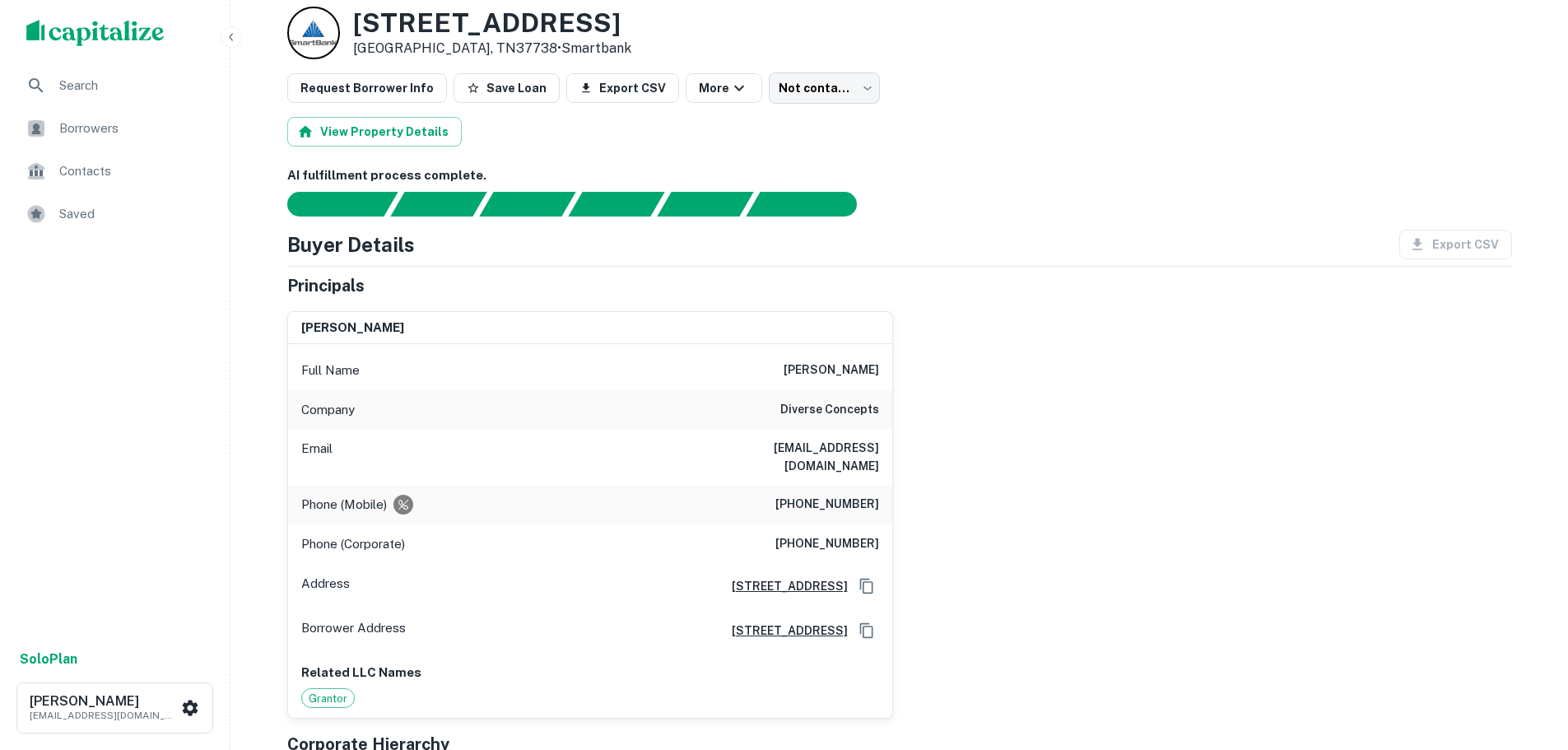
click at [819, 485] on div "Phone (Mobile) (865) 310-8683" at bounding box center [590, 504] width 604 height 40
click at [820, 485] on div "Phone (Mobile) (865) 310-8683" at bounding box center [590, 504] width 604 height 40
click at [854, 534] on h6 "(865) 584-4245" at bounding box center [827, 543] width 104 height 19
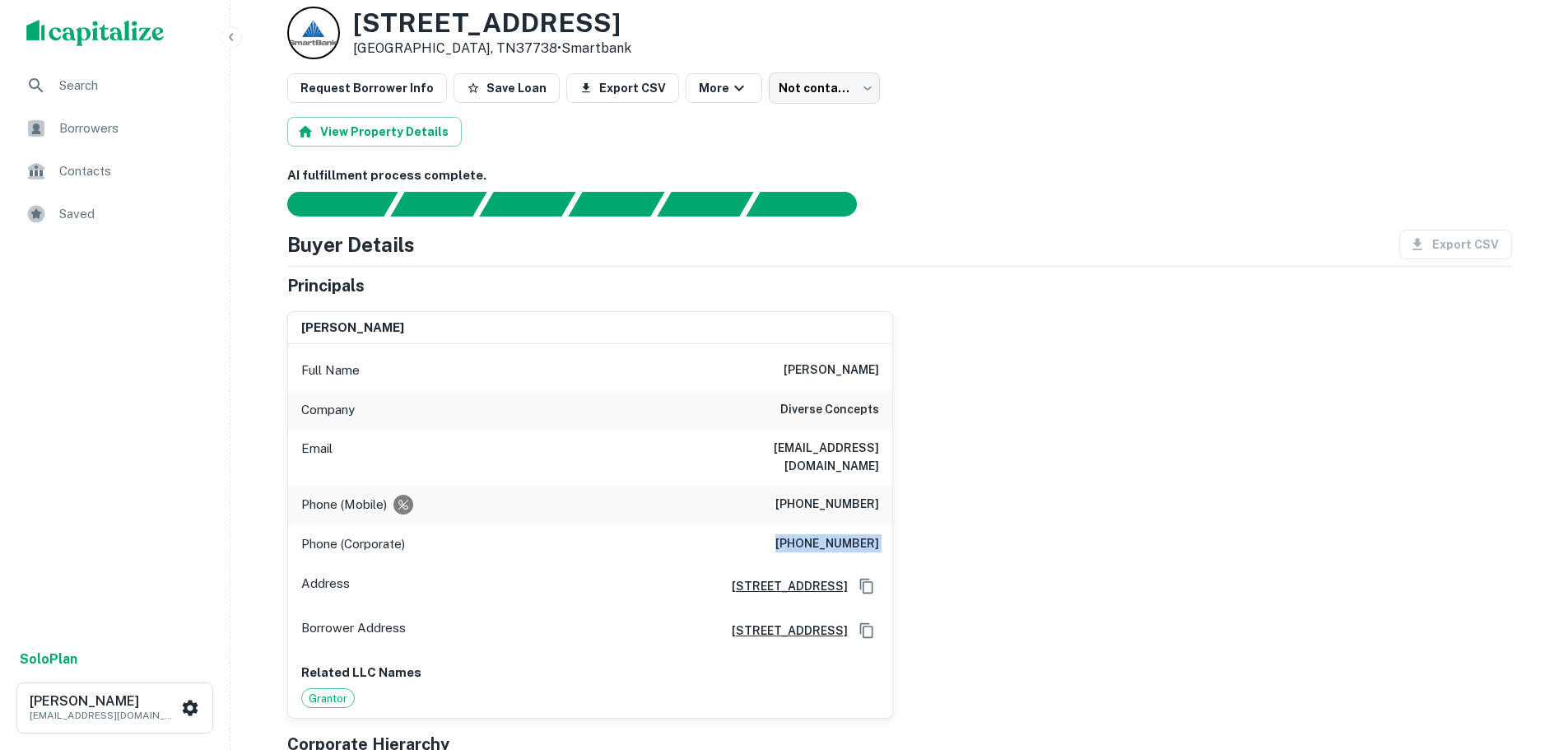
click at [854, 534] on h6 "(865) 584-4245" at bounding box center [827, 543] width 104 height 19
click at [866, 534] on h6 "(865) 584-4245" at bounding box center [827, 543] width 104 height 19
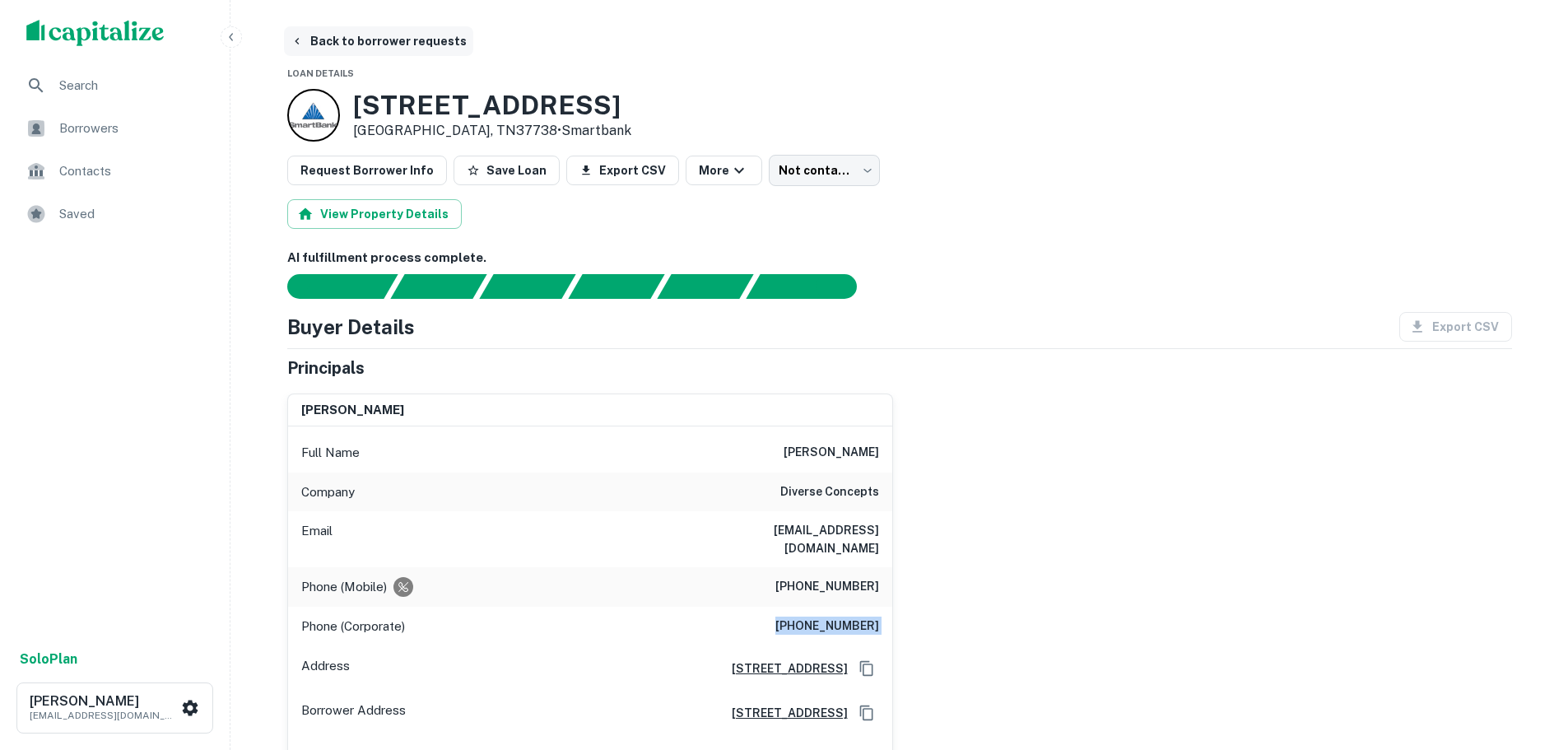
click at [382, 47] on button "Back to borrower requests" at bounding box center [378, 41] width 189 height 30
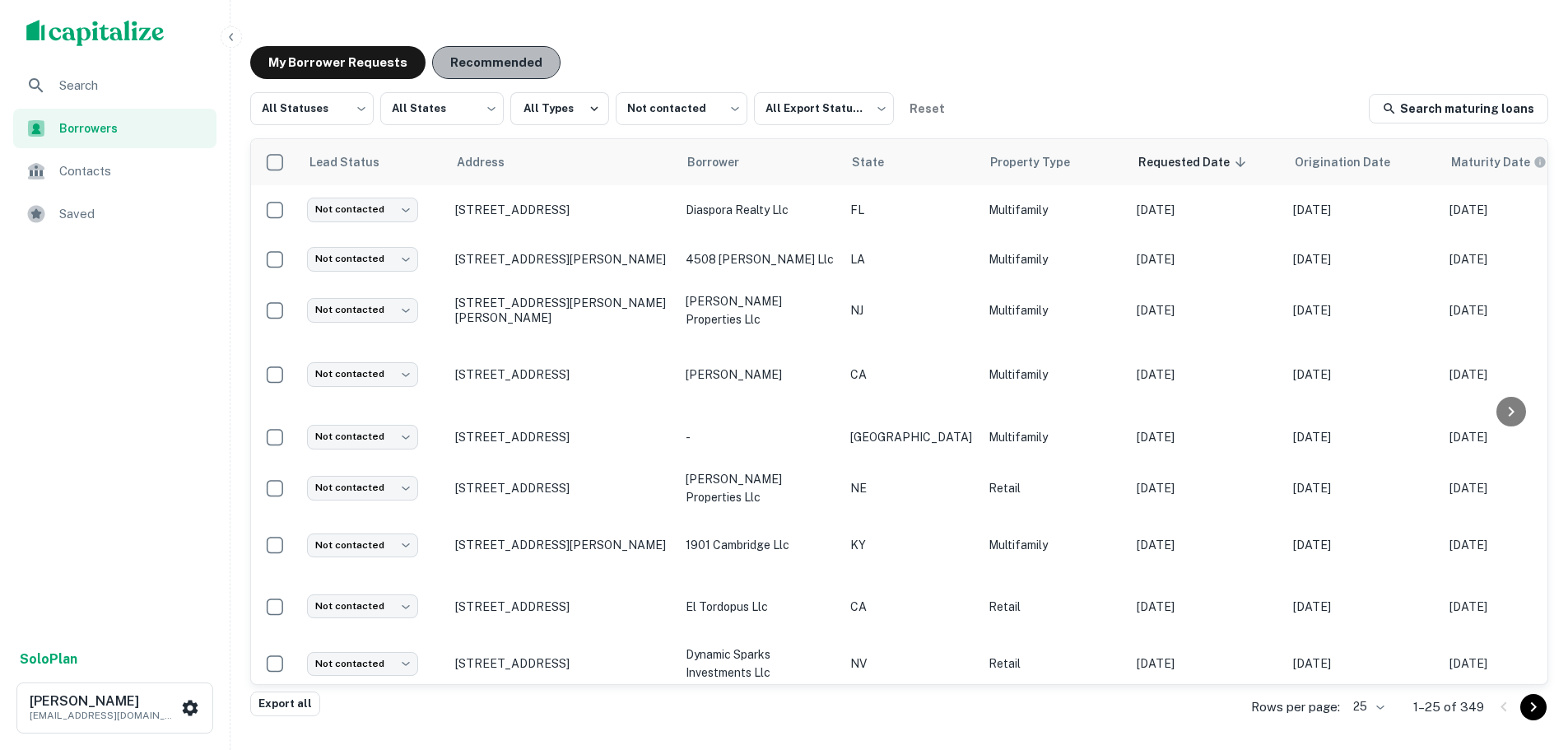
click at [517, 70] on button "Recommended" at bounding box center [496, 63] width 128 height 33
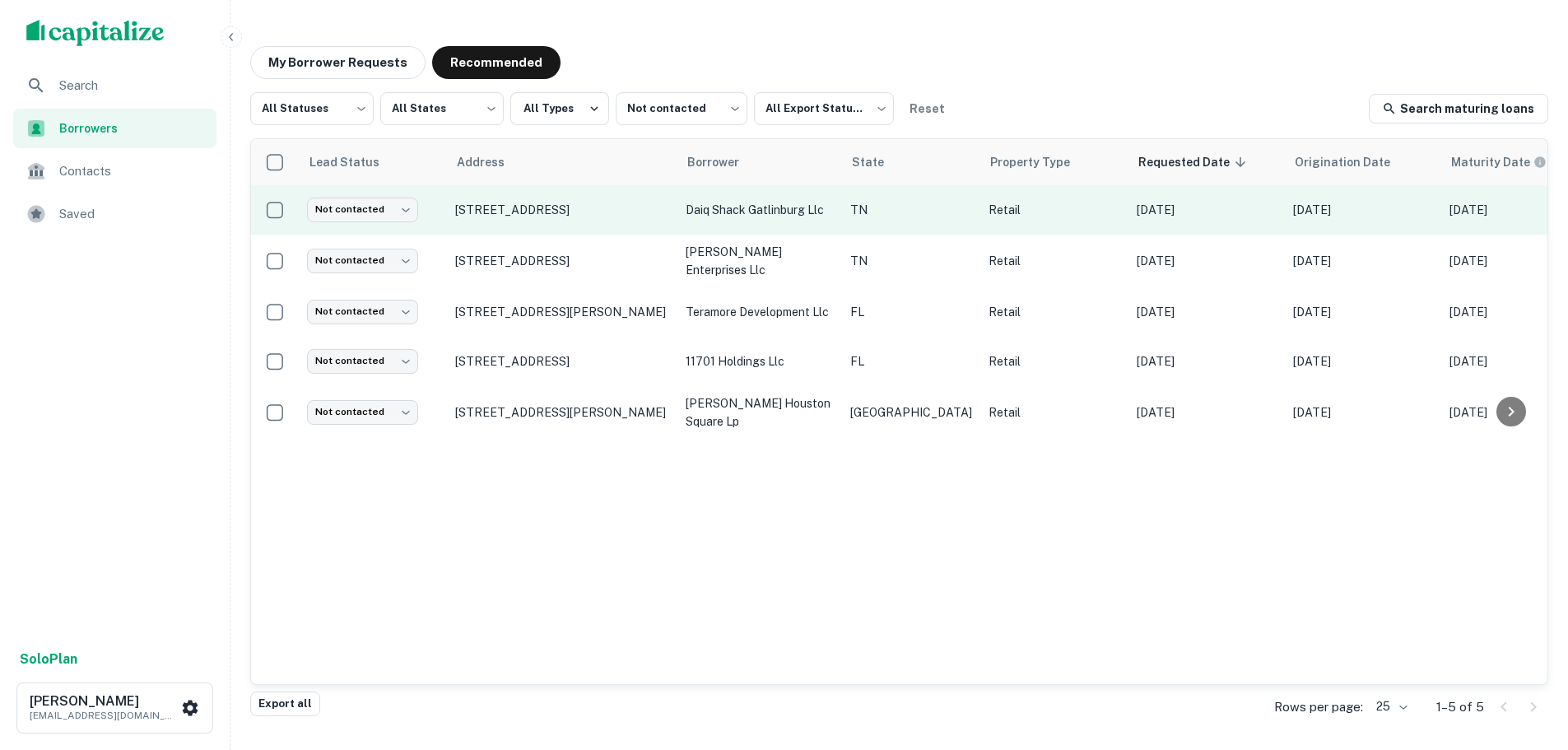
click at [325, 194] on td "Not contacted **** ​" at bounding box center [373, 210] width 148 height 49
click at [343, 201] on body "Search Borrowers Contacts Saved Solo Plan Trevor Zwick tzwick@surmount.com My B…" at bounding box center [784, 375] width 1568 height 750
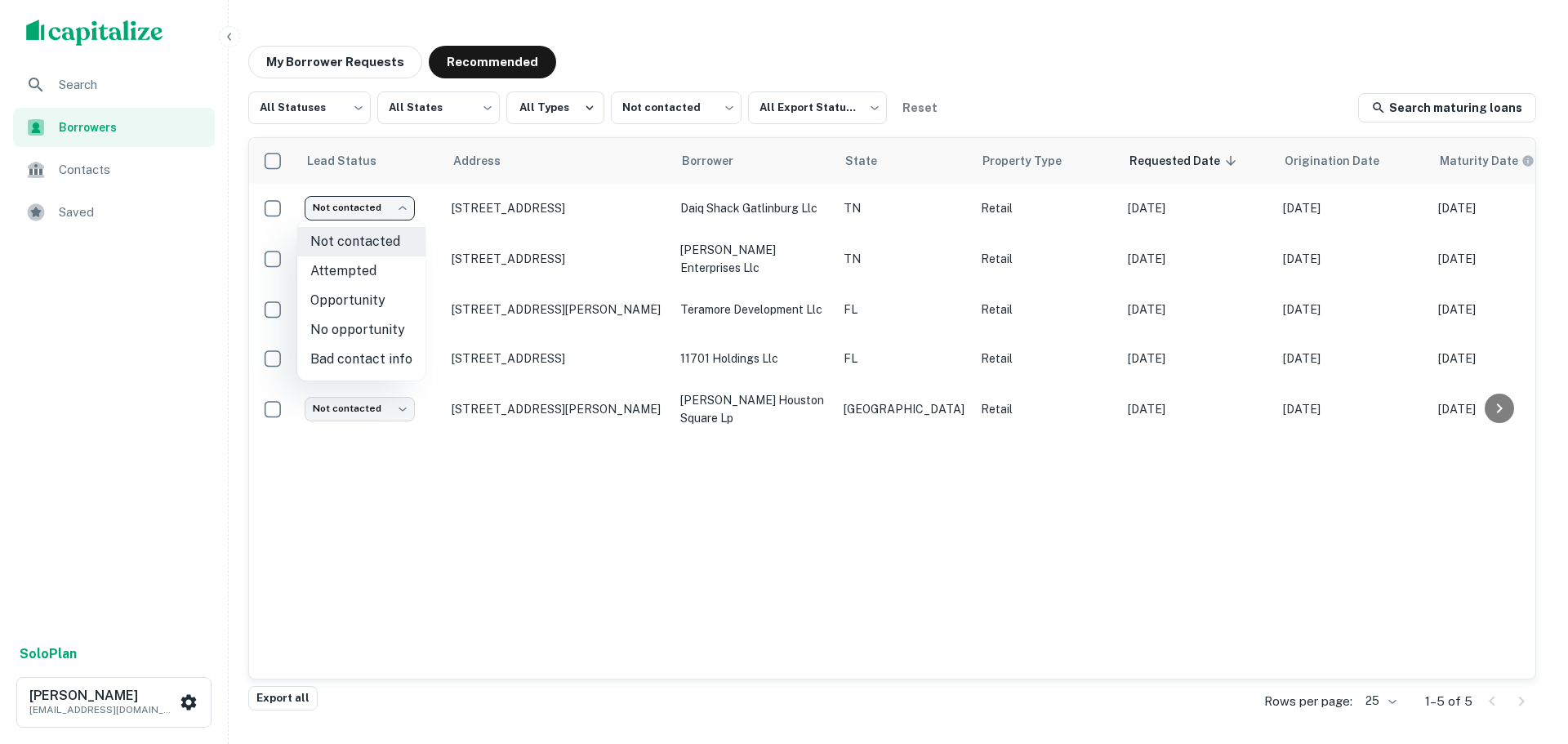
click at [382, 280] on li "Attempted" at bounding box center [361, 271] width 128 height 29
type input "*********"
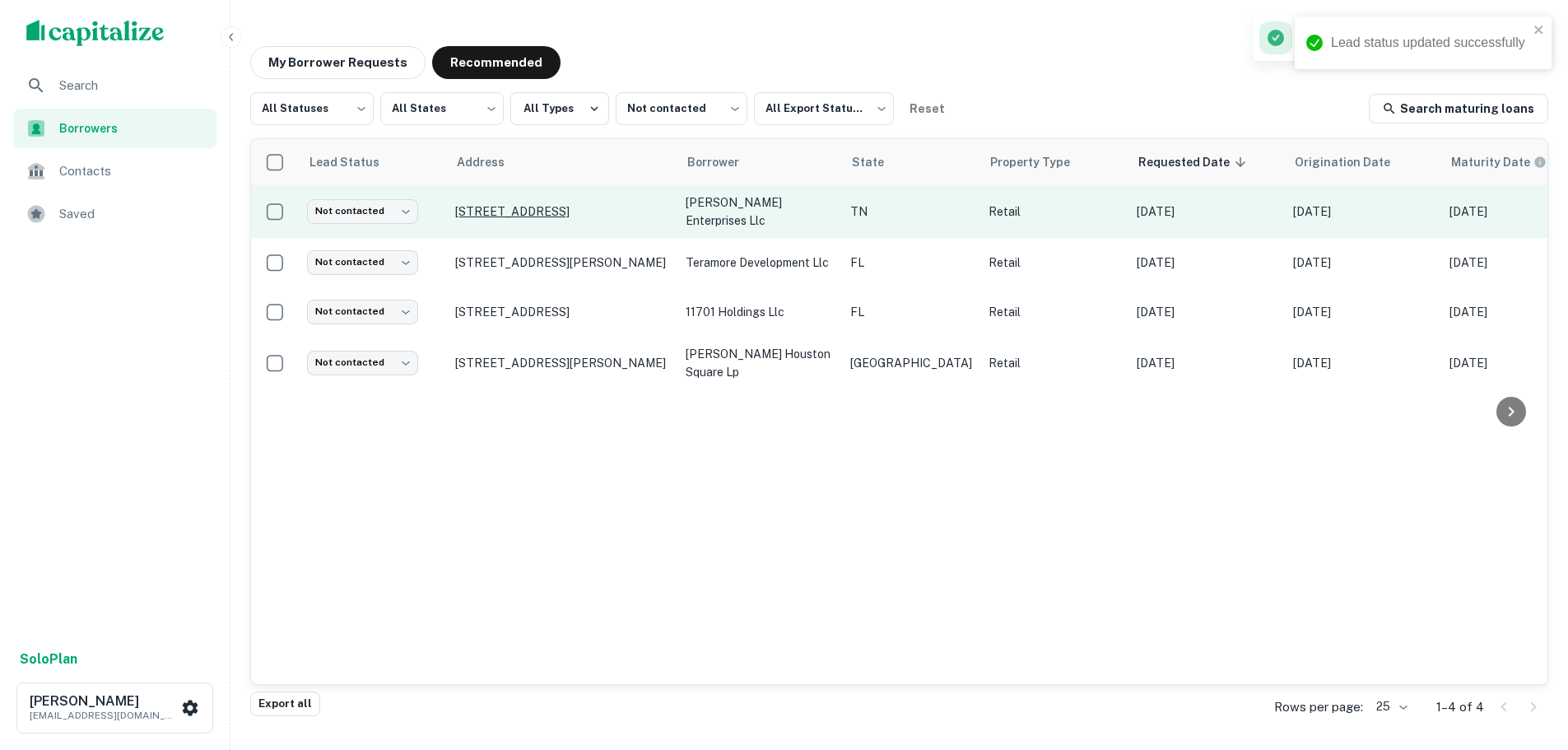
click at [617, 216] on p "19965 Alberta St Oneida, TN37841" at bounding box center [562, 211] width 214 height 15
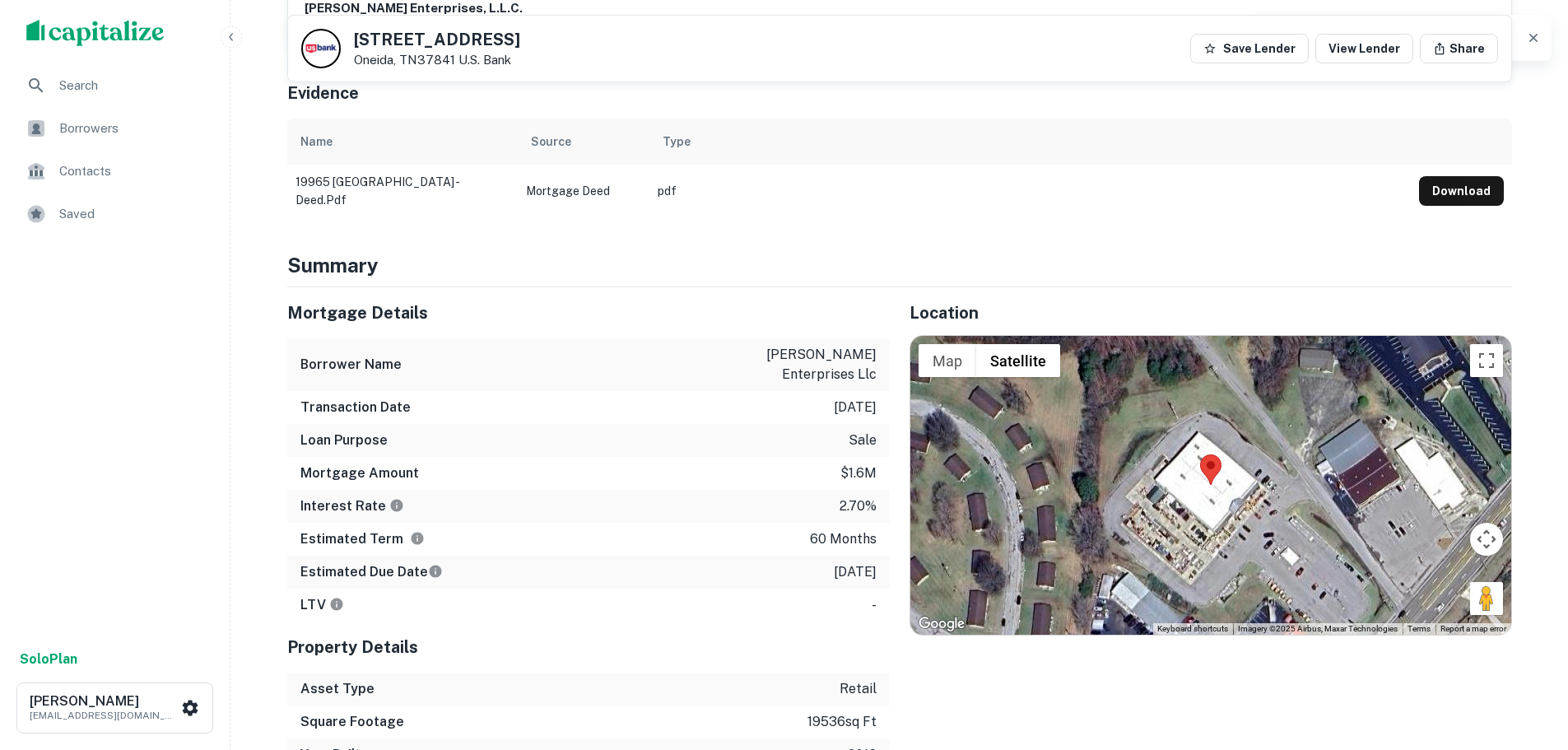
scroll to position [658, 0]
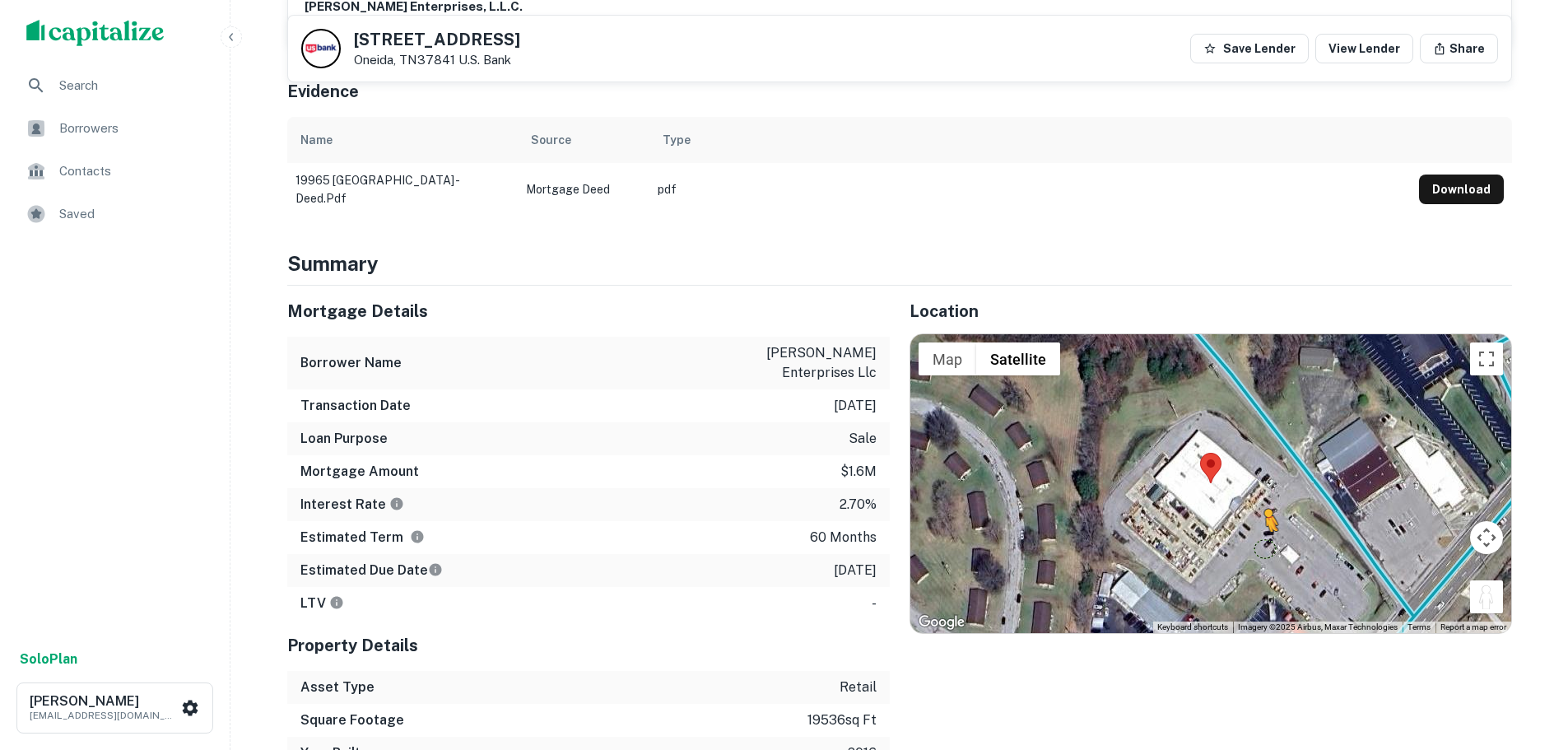
drag, startPoint x: 1483, startPoint y: 583, endPoint x: 1261, endPoint y: 528, distance: 228.7
click at [1261, 528] on div "To activate drag with keyboard, press Alt + Enter. Once in keyboard drag state,…" at bounding box center [1211, 482] width 601 height 298
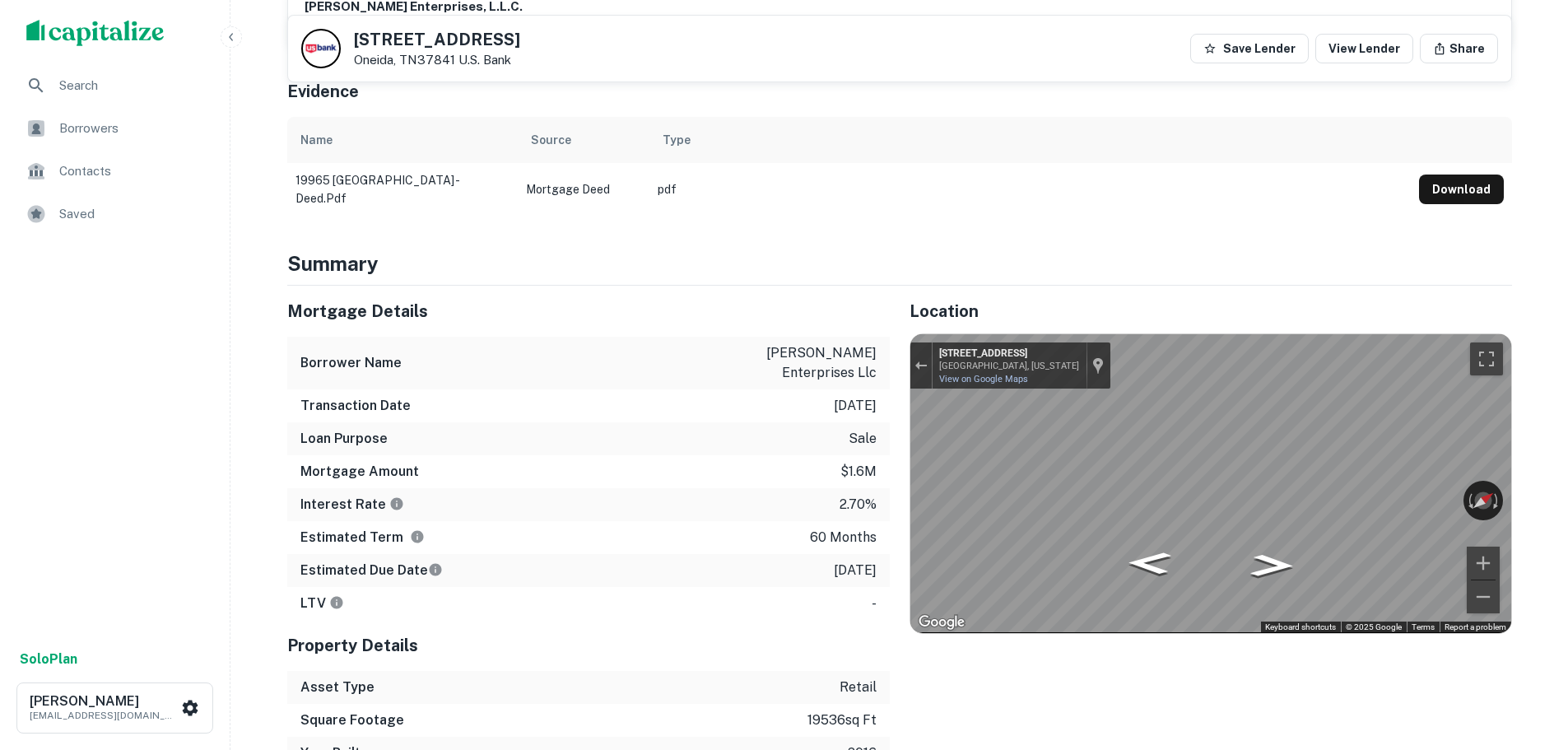
click at [696, 428] on div "Mortgage Details Borrower Name gill enterprises llc Transaction Date 12/9/2020 …" at bounding box center [889, 528] width 1244 height 484
click at [1451, 487] on div "← Move left → Move right ↑ Move up ↓ Move down + Zoom in - Zoom out 20018 Alber…" at bounding box center [1211, 482] width 601 height 298
click at [633, 464] on div "Mortgage Details Borrower Name gill enterprises llc Transaction Date 12/9/2020 …" at bounding box center [889, 528] width 1244 height 484
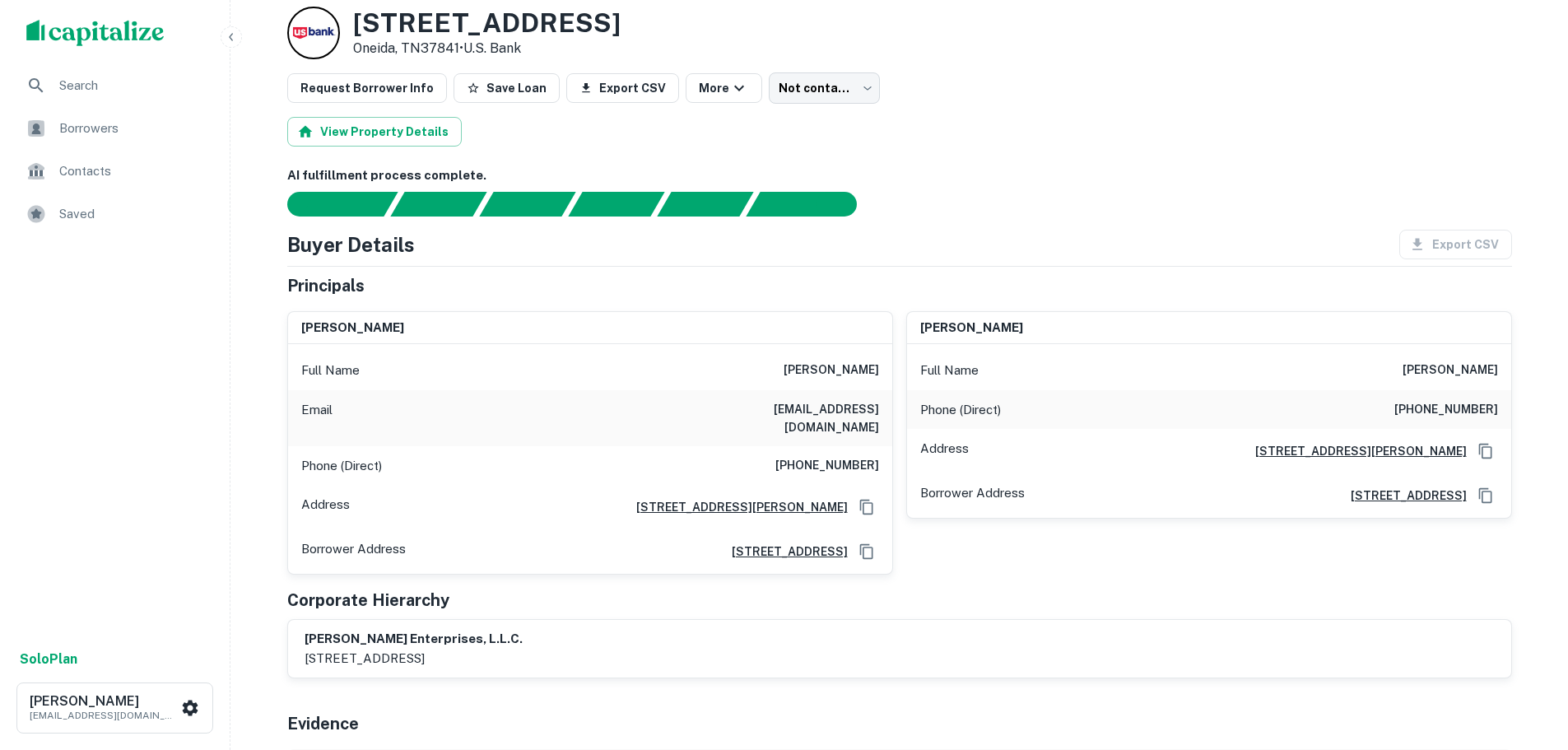
scroll to position [0, 0]
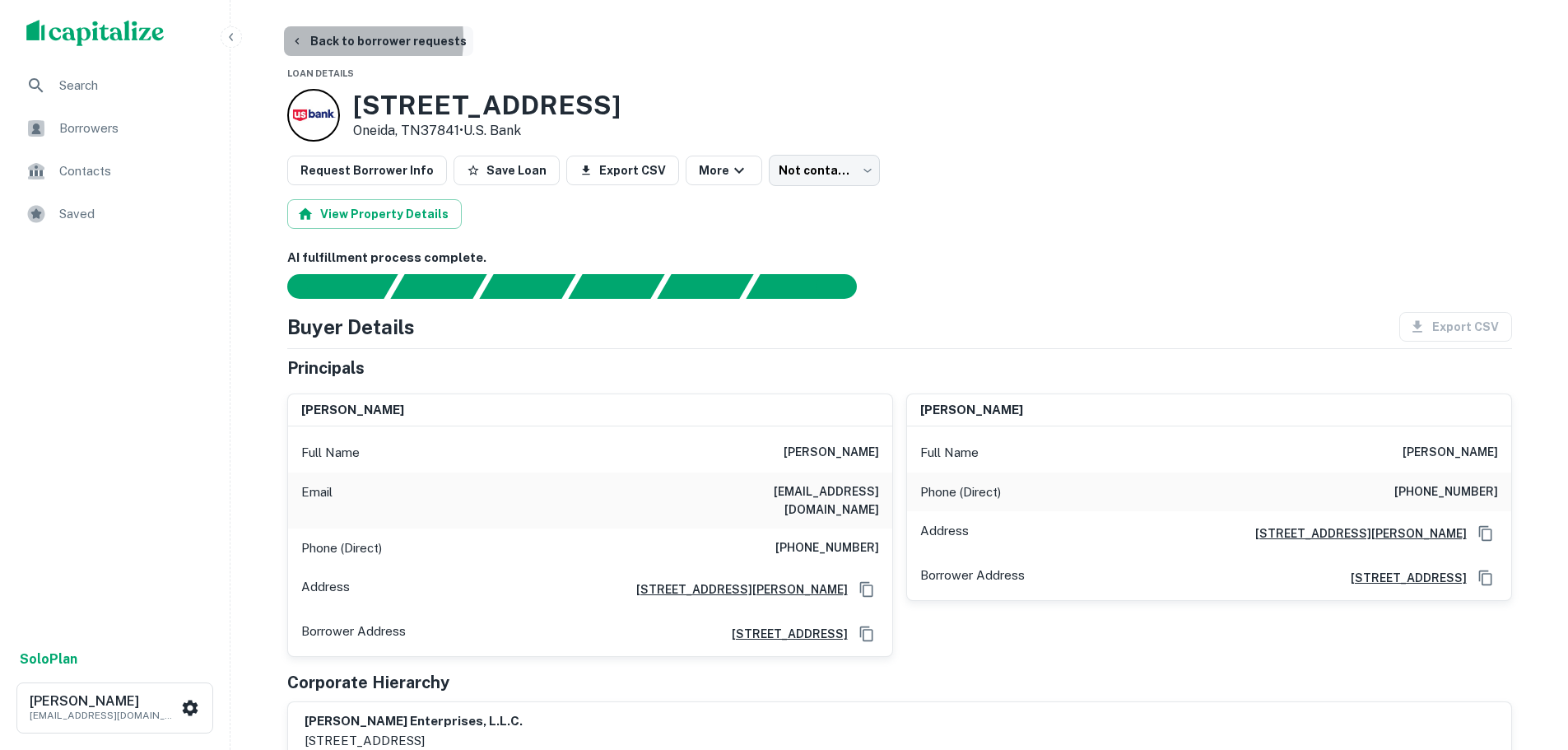
click at [322, 39] on button "Back to borrower requests" at bounding box center [378, 41] width 189 height 30
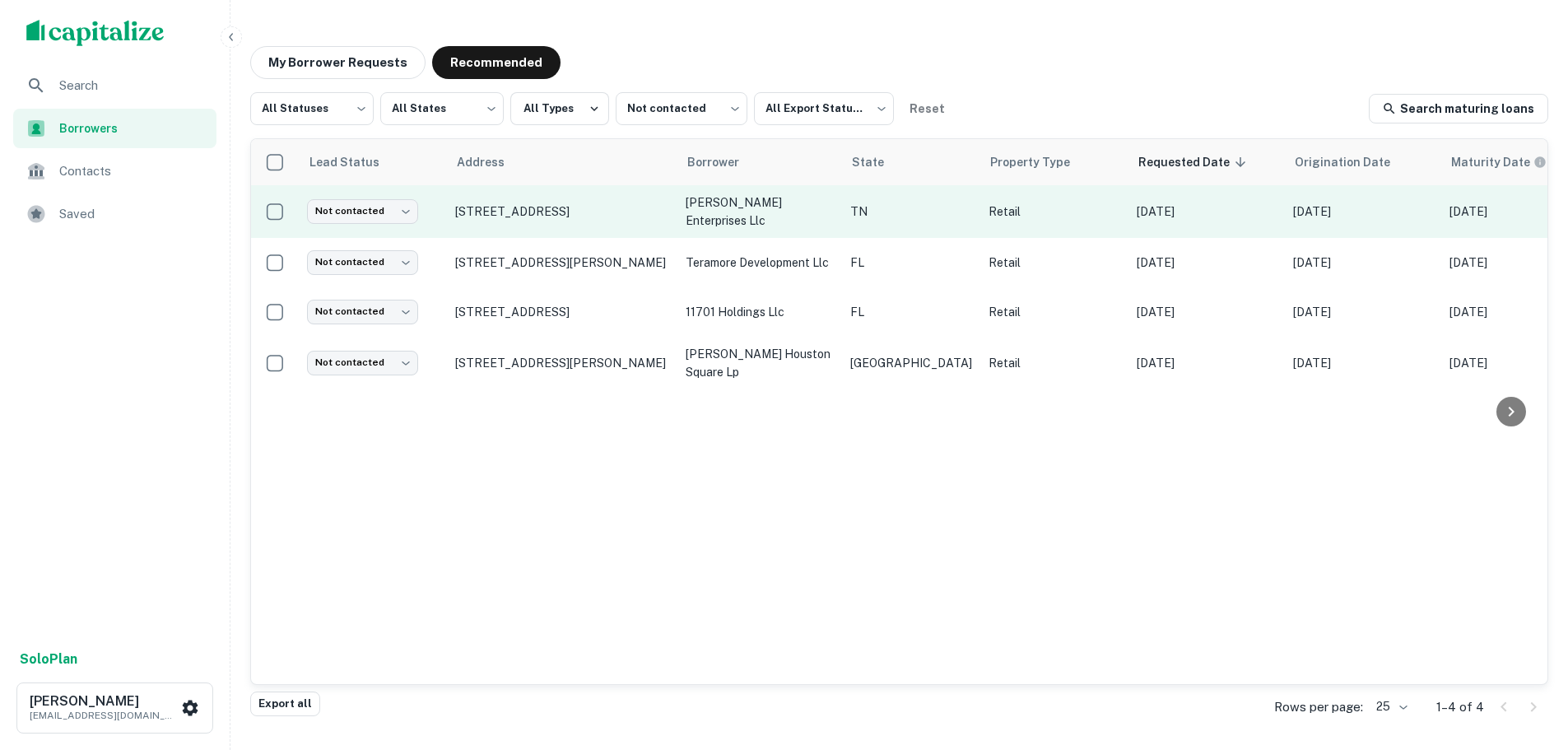
click at [603, 223] on td "19965 Alberta St Oneida, TN37841" at bounding box center [562, 211] width 231 height 53
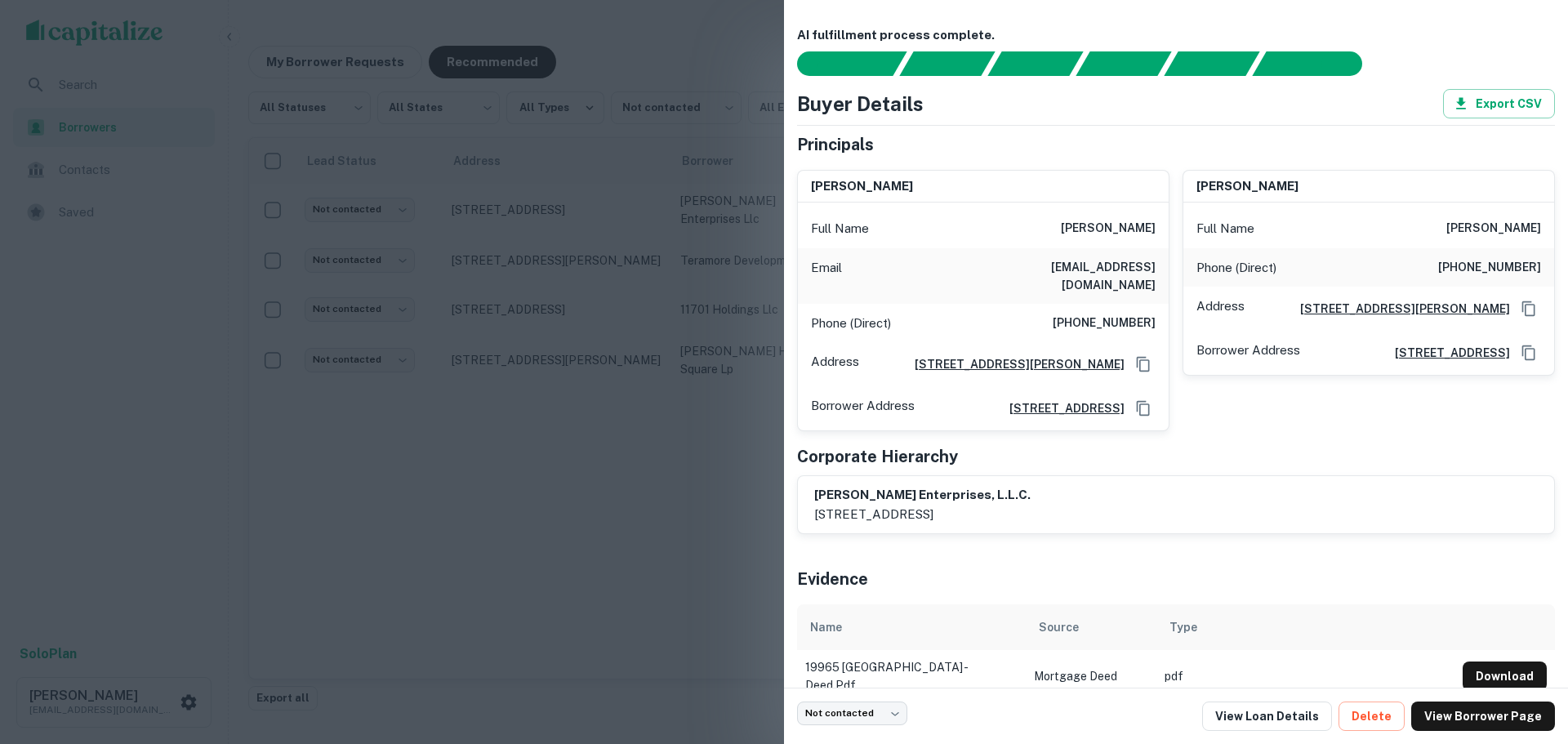
click at [612, 213] on div at bounding box center [784, 372] width 1568 height 744
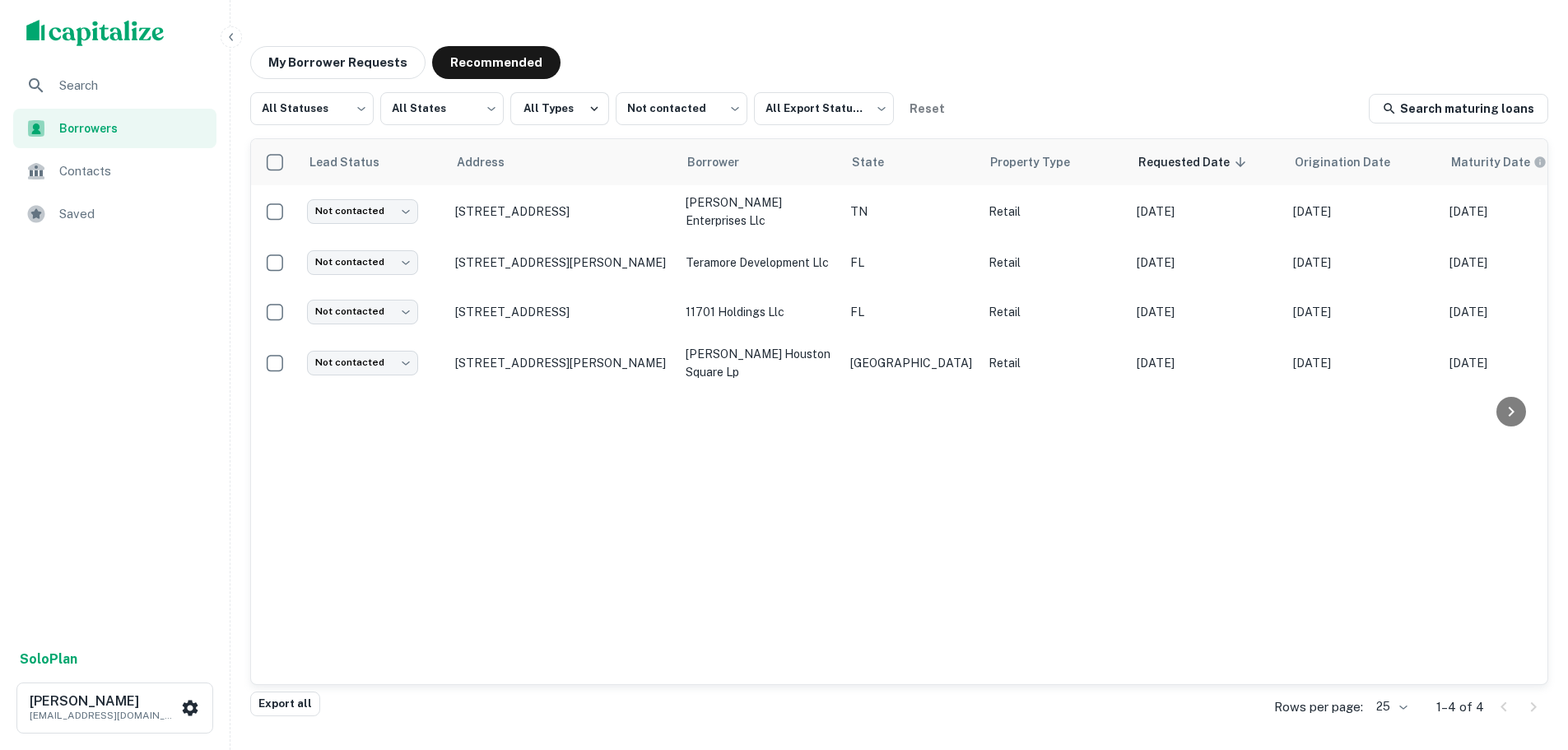
click at [617, 215] on p "19965 Alberta St Oneida, TN37841" at bounding box center [562, 211] width 214 height 15
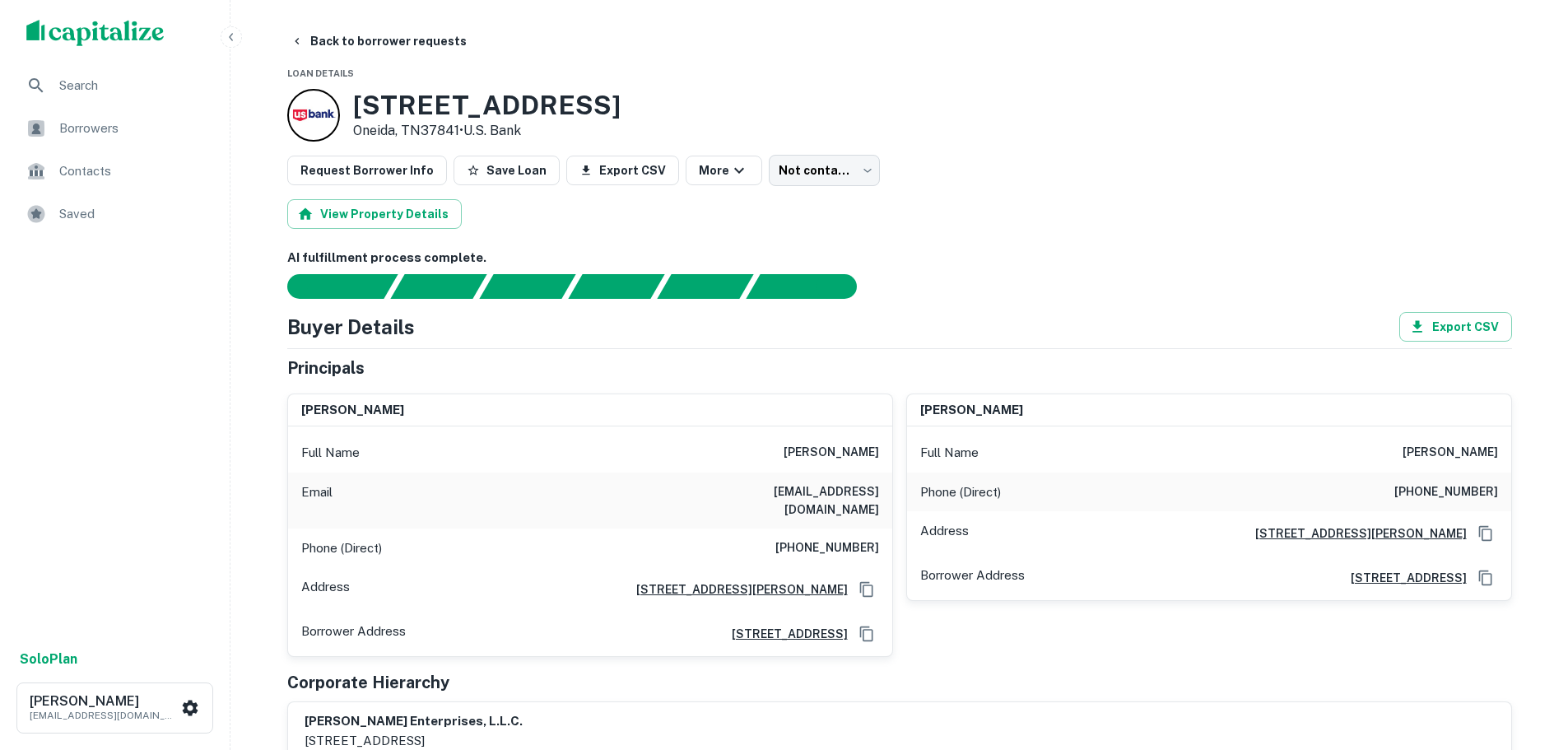
click at [454, 114] on h3 "19965 Alberta St" at bounding box center [487, 106] width 267 height 32
click at [838, 528] on div "Phone (Direct) (801) 856-0259" at bounding box center [590, 548] width 604 height 40
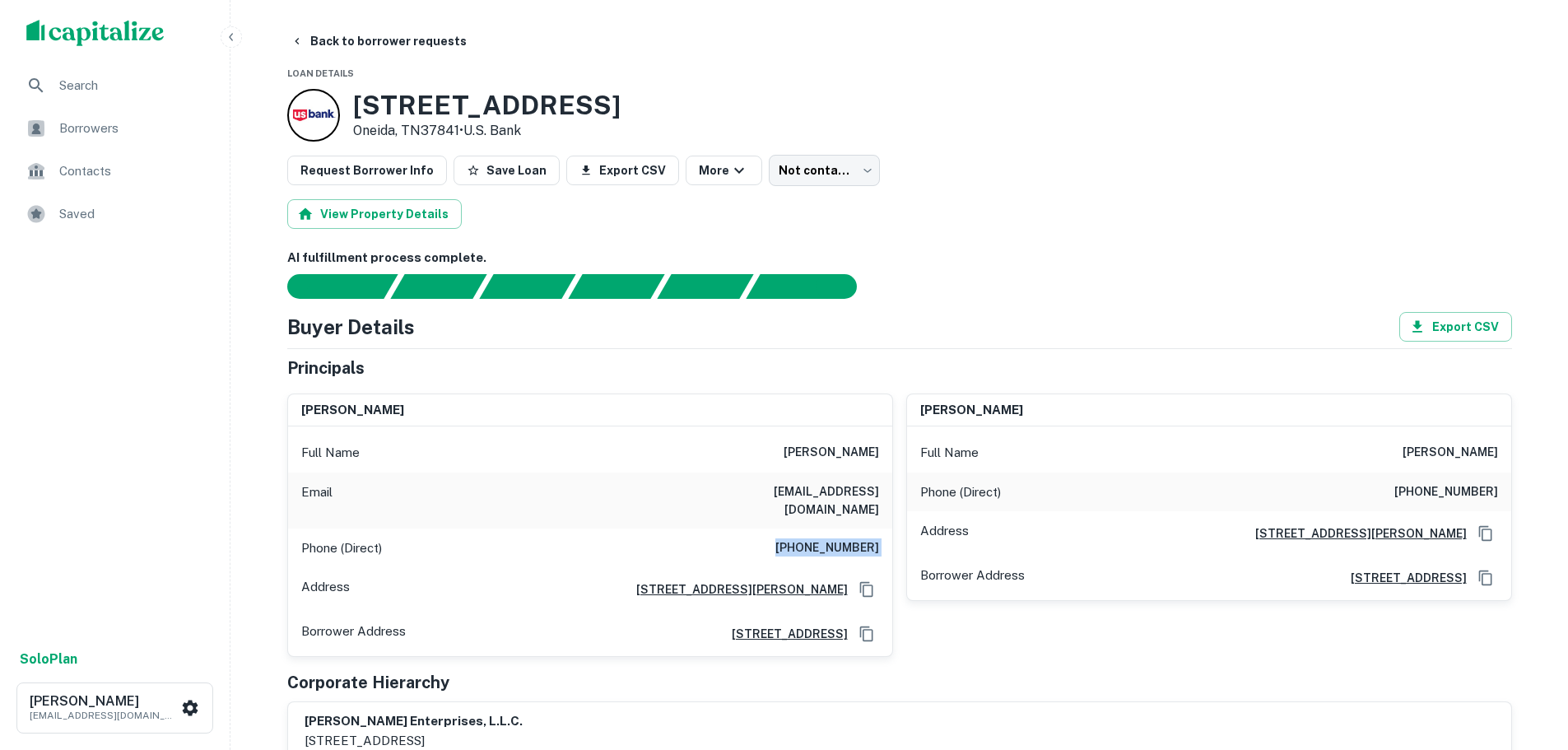
click at [838, 528] on div "Phone (Direct) (801) 856-0259" at bounding box center [590, 548] width 604 height 40
copy h6 "[PHONE_NUMBER]"
click at [391, 36] on button "Back to borrower requests" at bounding box center [378, 41] width 189 height 30
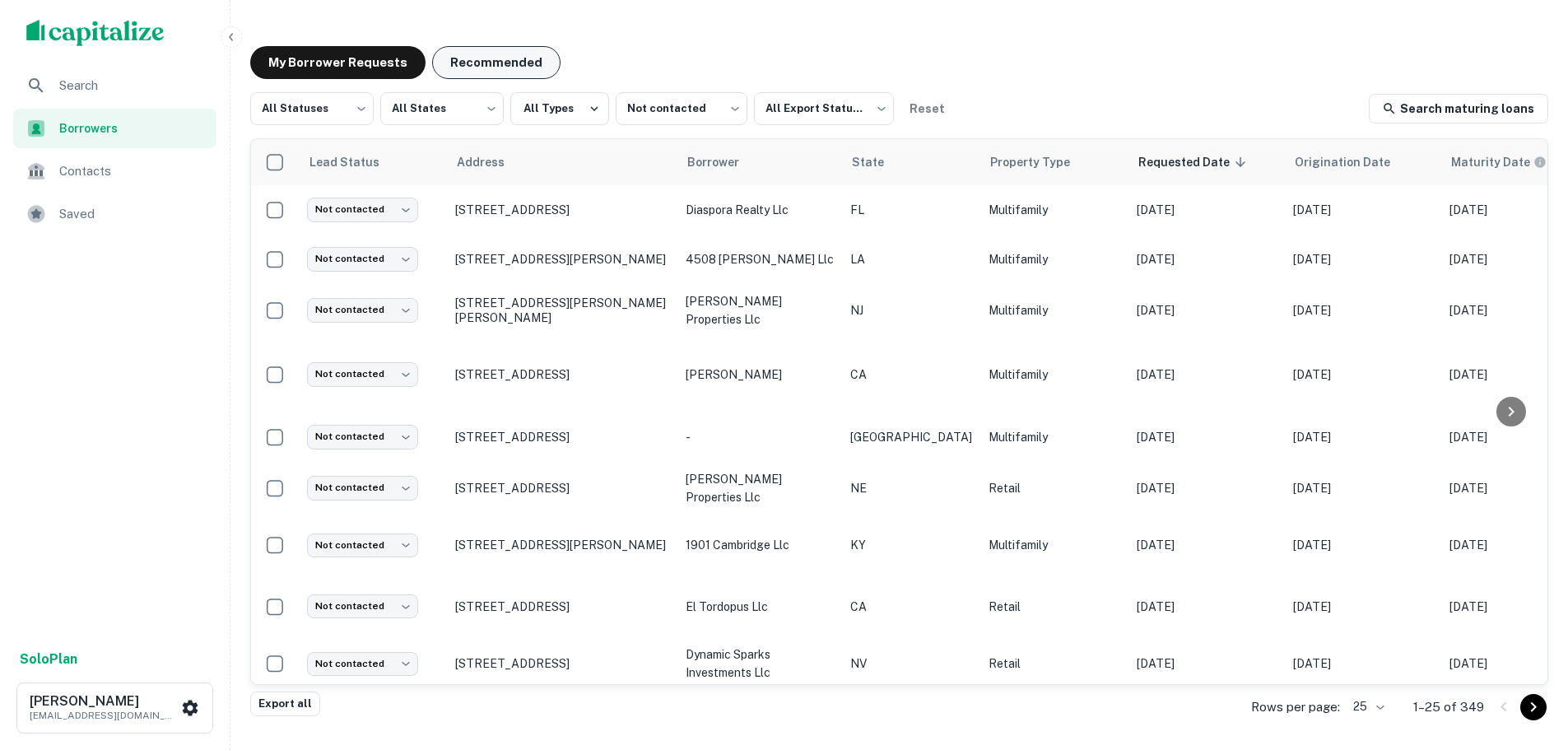
drag, startPoint x: 479, startPoint y: 55, endPoint x: 469, endPoint y: 70, distance: 18.0
click at [480, 55] on button "Recommended" at bounding box center [496, 63] width 128 height 33
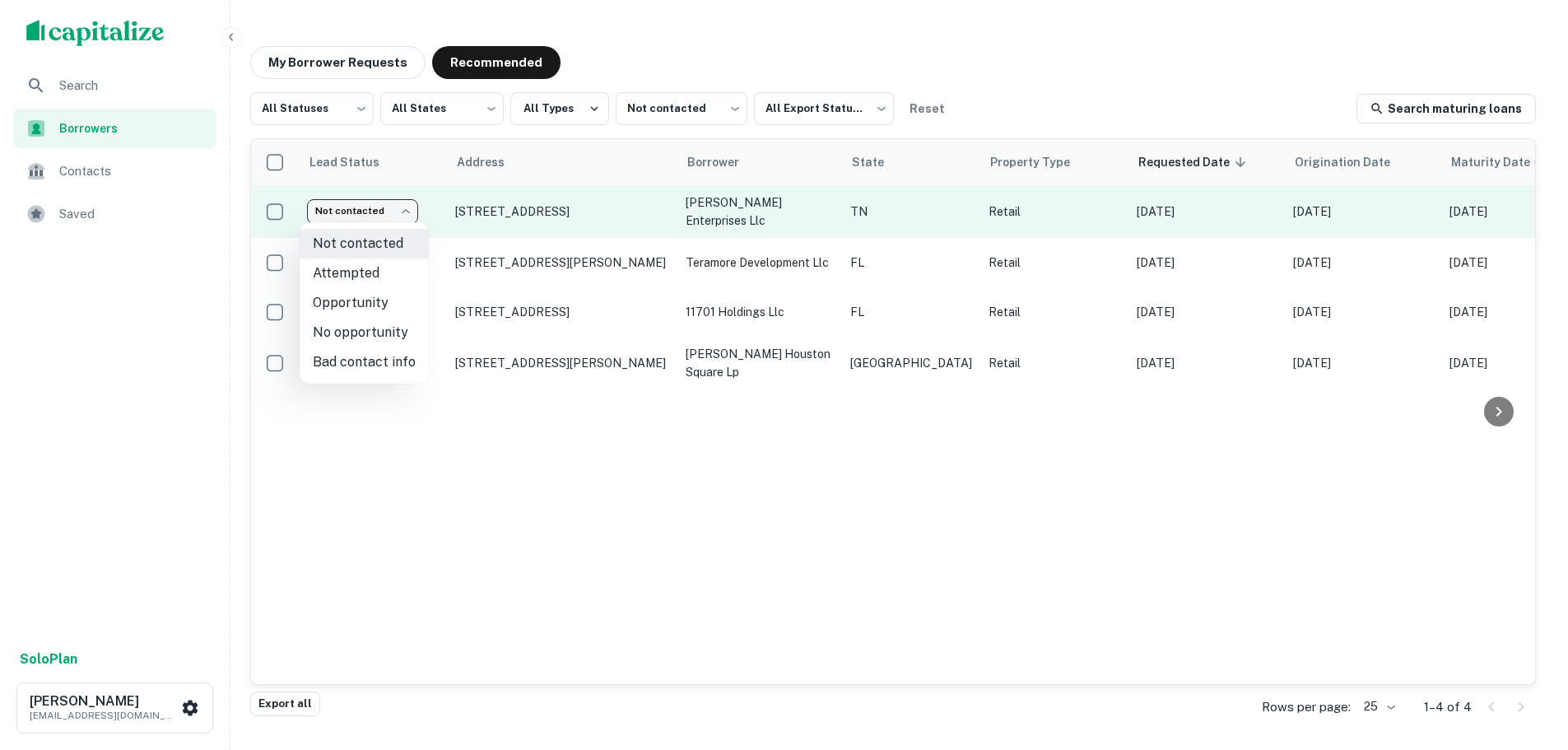
click at [376, 210] on body "Search Borrowers Contacts Saved Solo Plan Trevor Zwick tzwick@surmount.com My B…" at bounding box center [784, 375] width 1568 height 750
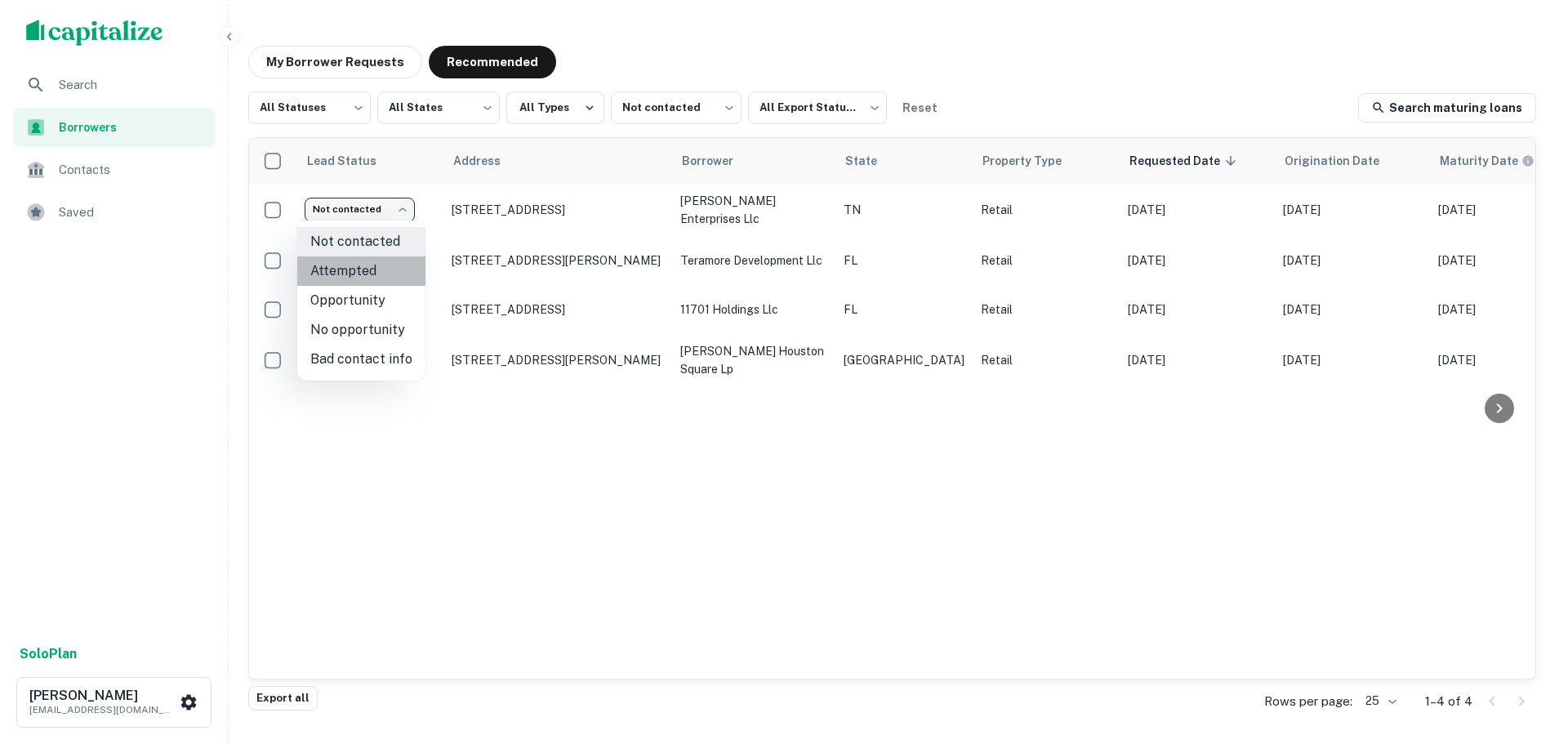
drag, startPoint x: 379, startPoint y: 274, endPoint x: 372, endPoint y: 282, distance: 10.6
click at [380, 274] on li "Attempted" at bounding box center [361, 271] width 128 height 29
type input "*********"
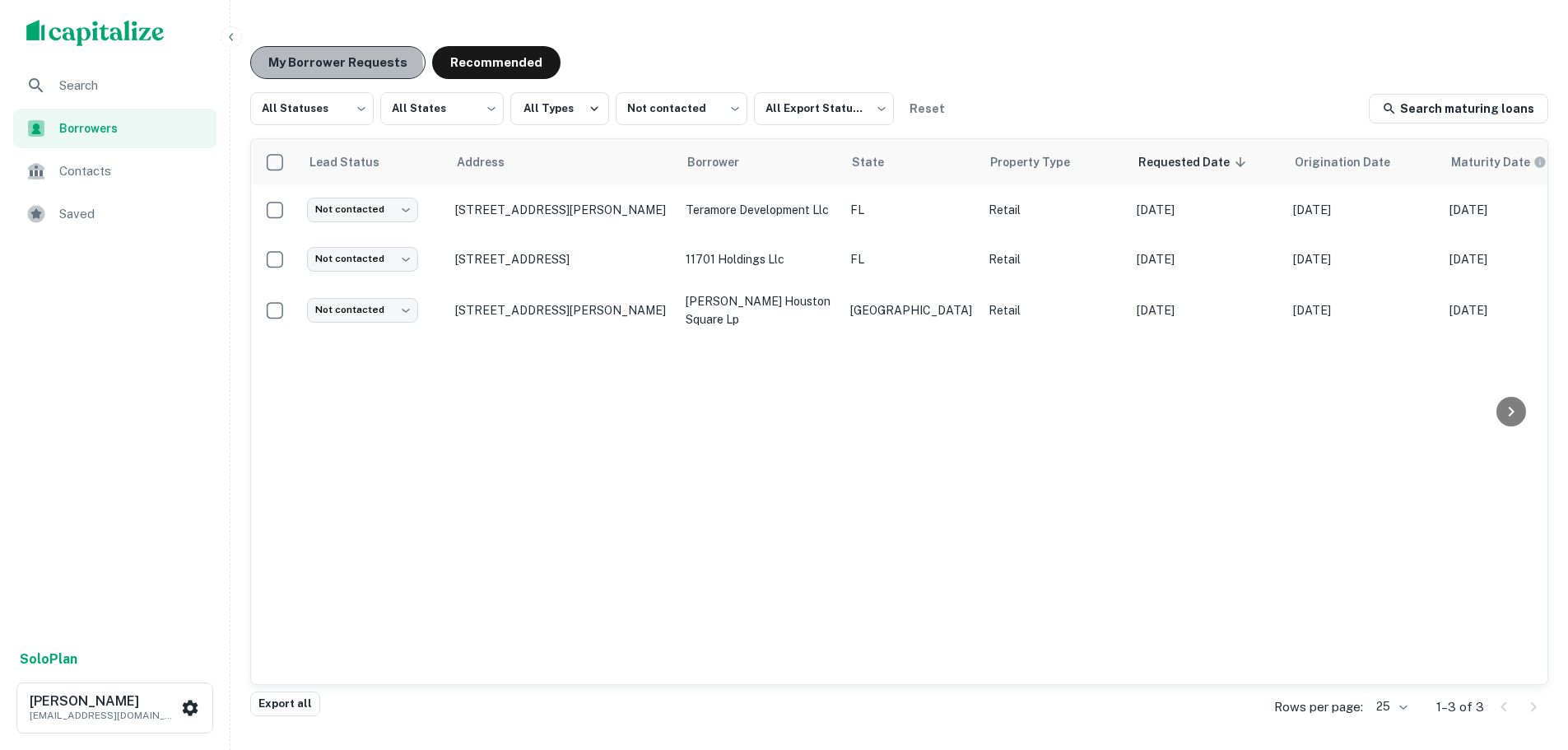
click at [320, 69] on button "My Borrower Requests" at bounding box center [338, 63] width 175 height 33
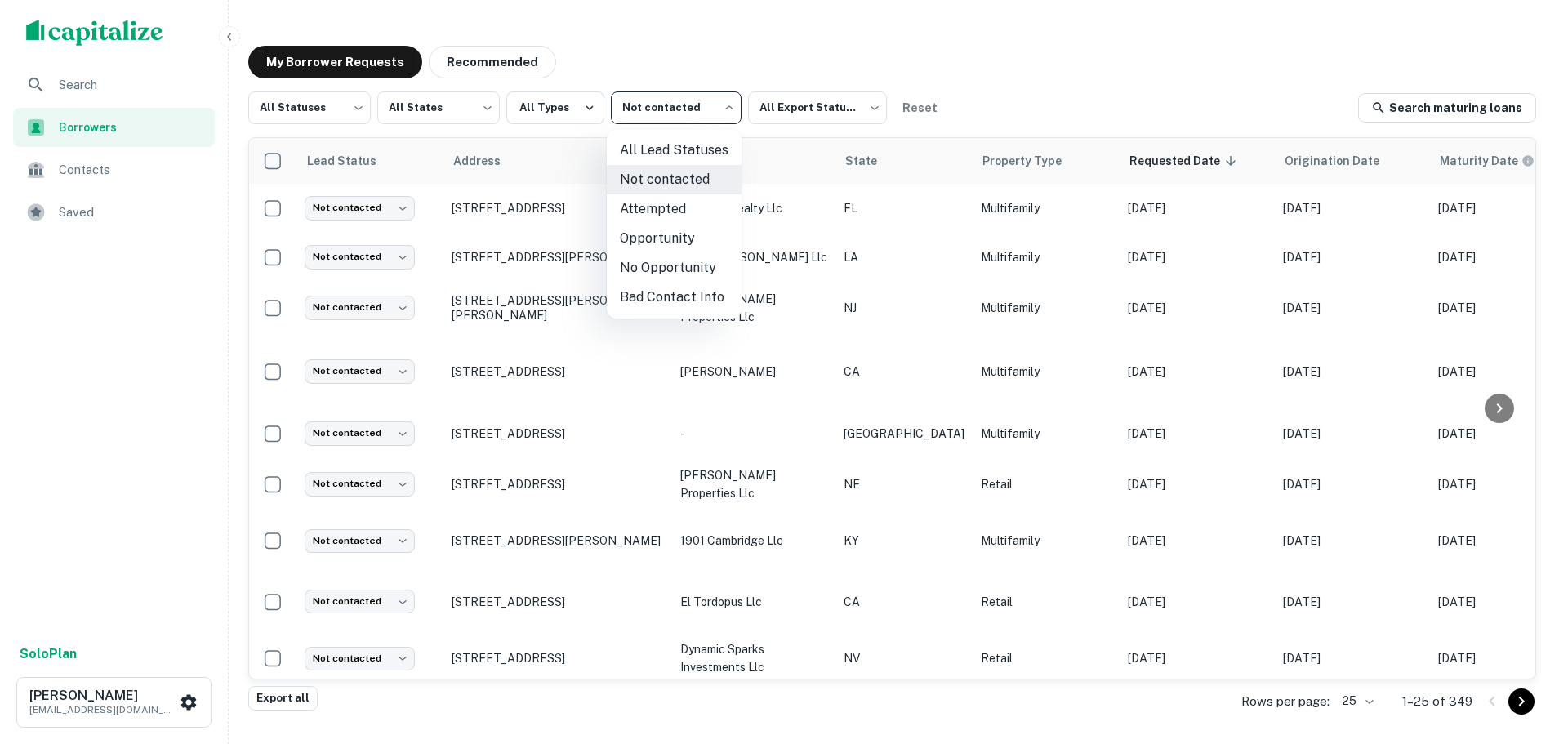
click at [693, 113] on body "Search Borrowers Contacts Saved Solo Plan Trevor Zwick tzwick@surmount.com My B…" at bounding box center [784, 372] width 1568 height 744
click at [337, 106] on div at bounding box center [784, 372] width 1568 height 744
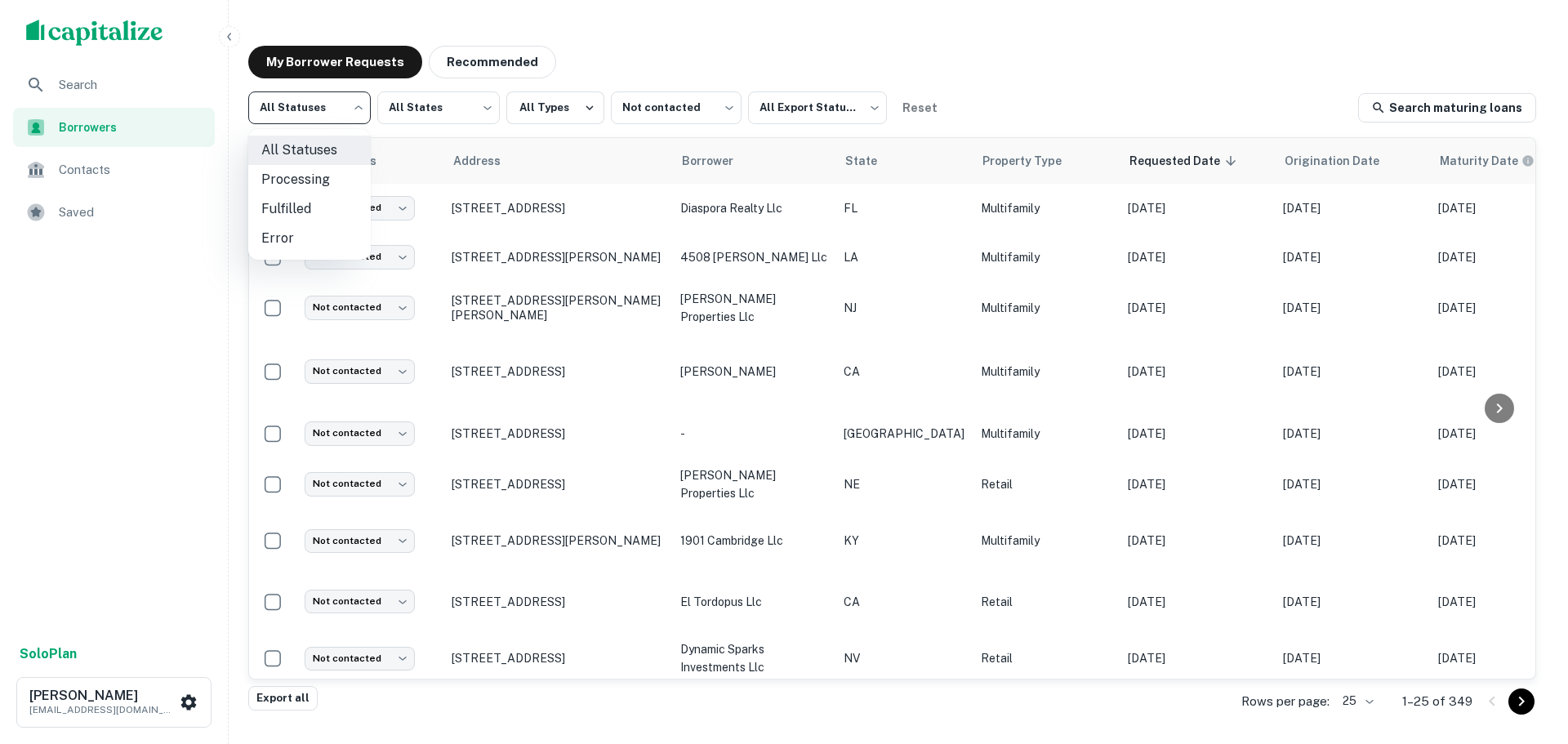
click at [337, 106] on body "Search Borrowers Contacts Saved Solo Plan Trevor Zwick tzwick@surmount.com My B…" at bounding box center [784, 372] width 1568 height 744
click at [329, 212] on li "Fulfilled" at bounding box center [309, 209] width 122 height 29
type input "*********"
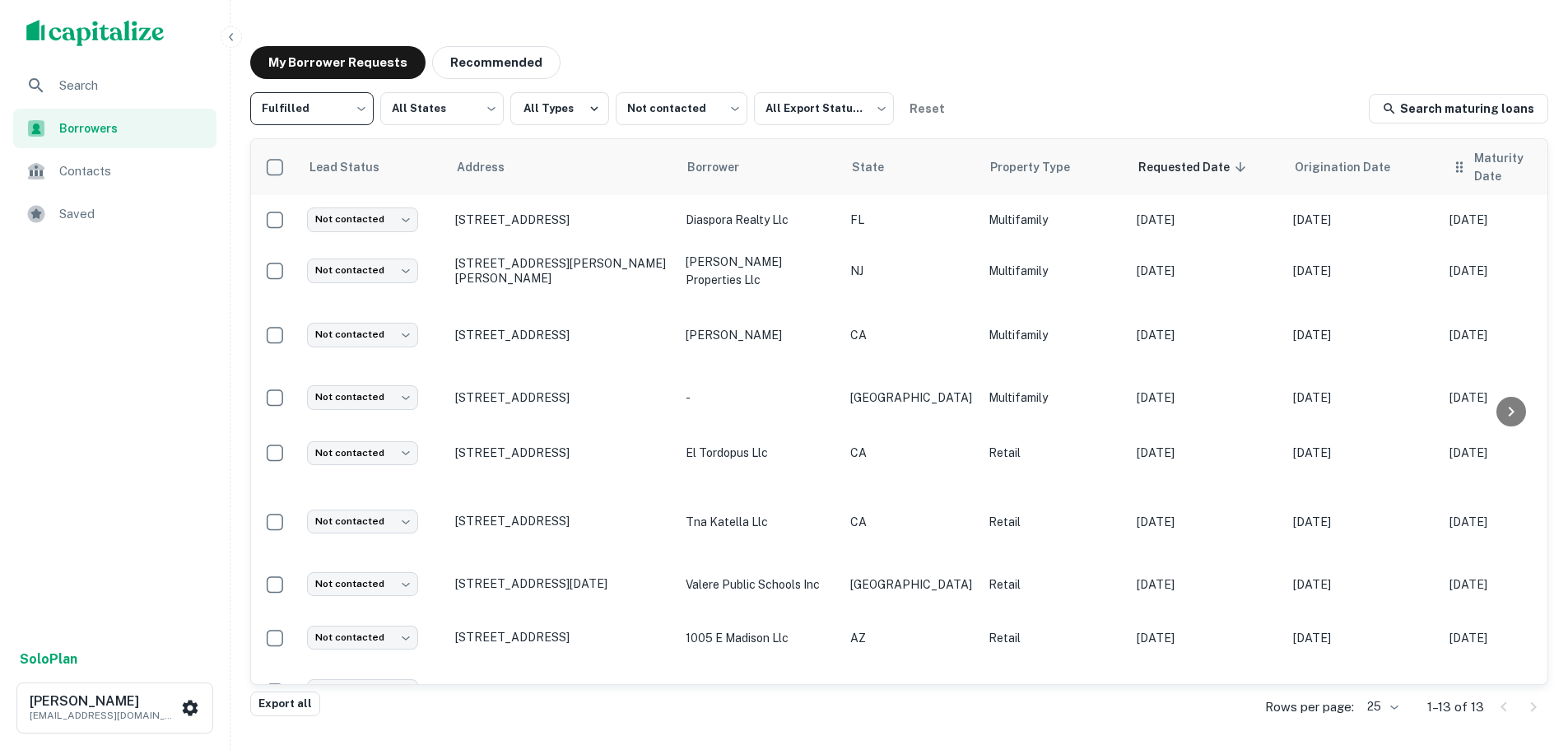
click at [1567, 166] on icon at bounding box center [1577, 167] width 15 height 15
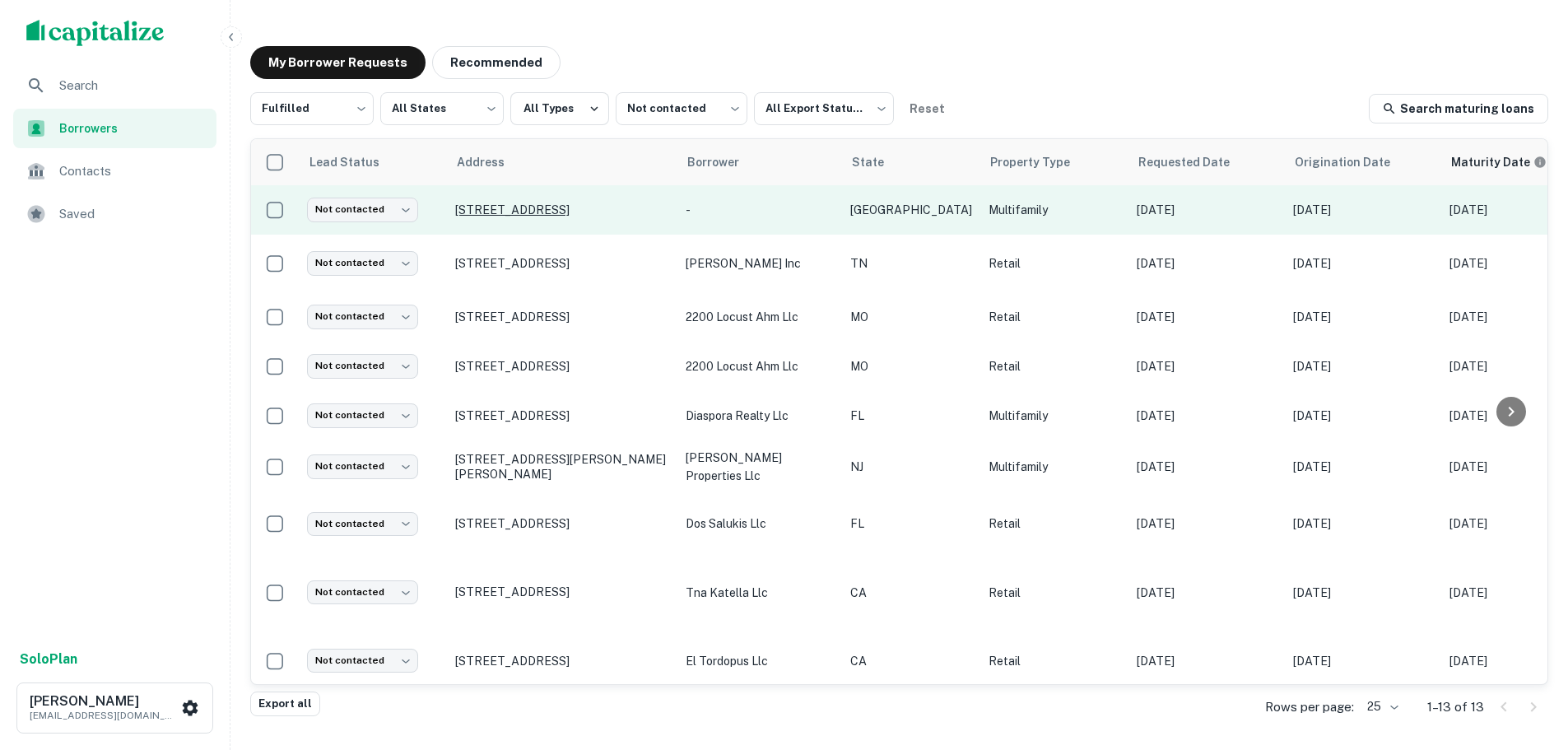
click at [510, 202] on p "1919 West Main Street Takara so apartments Houston, TX77098" at bounding box center [562, 210] width 214 height 15
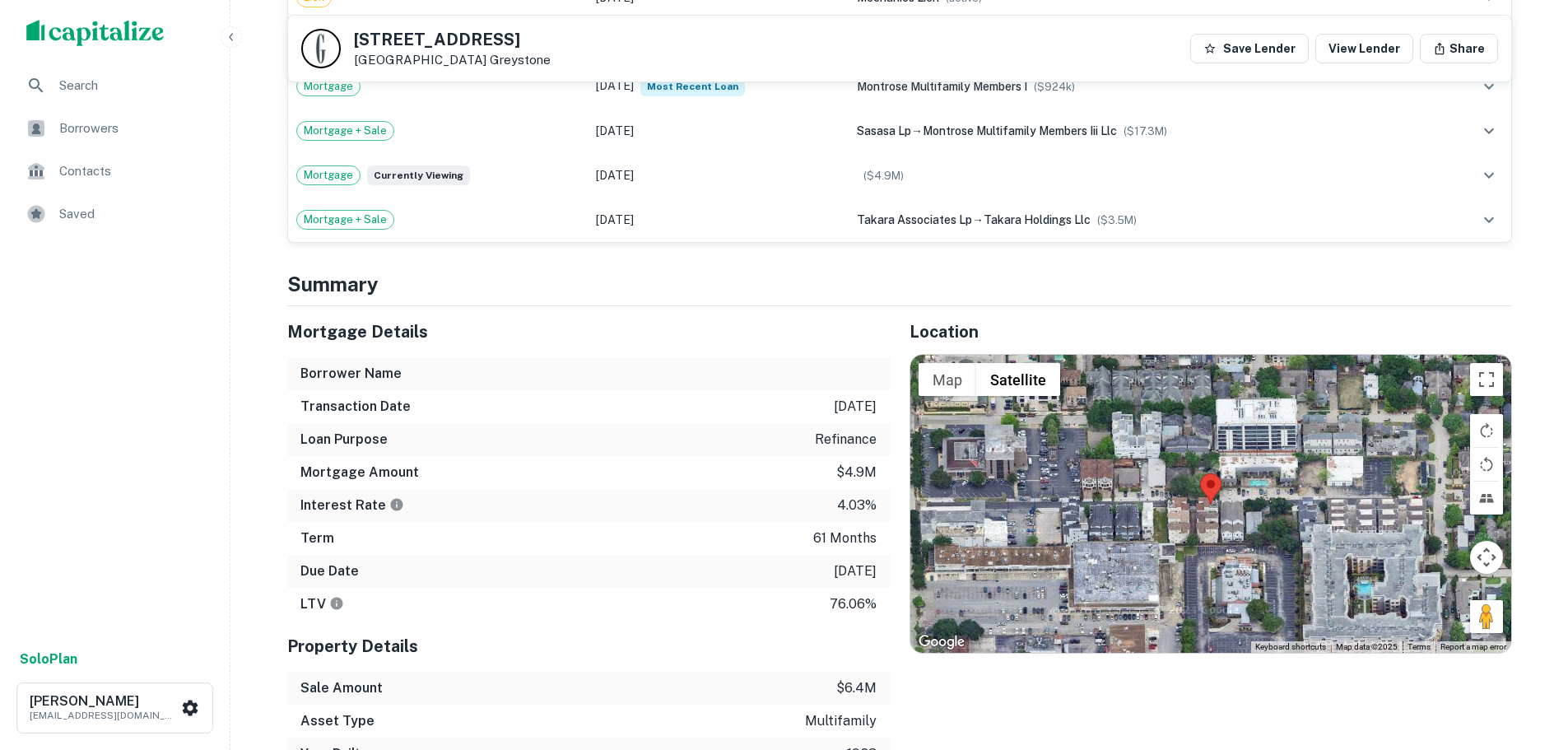
scroll to position [1399, 0]
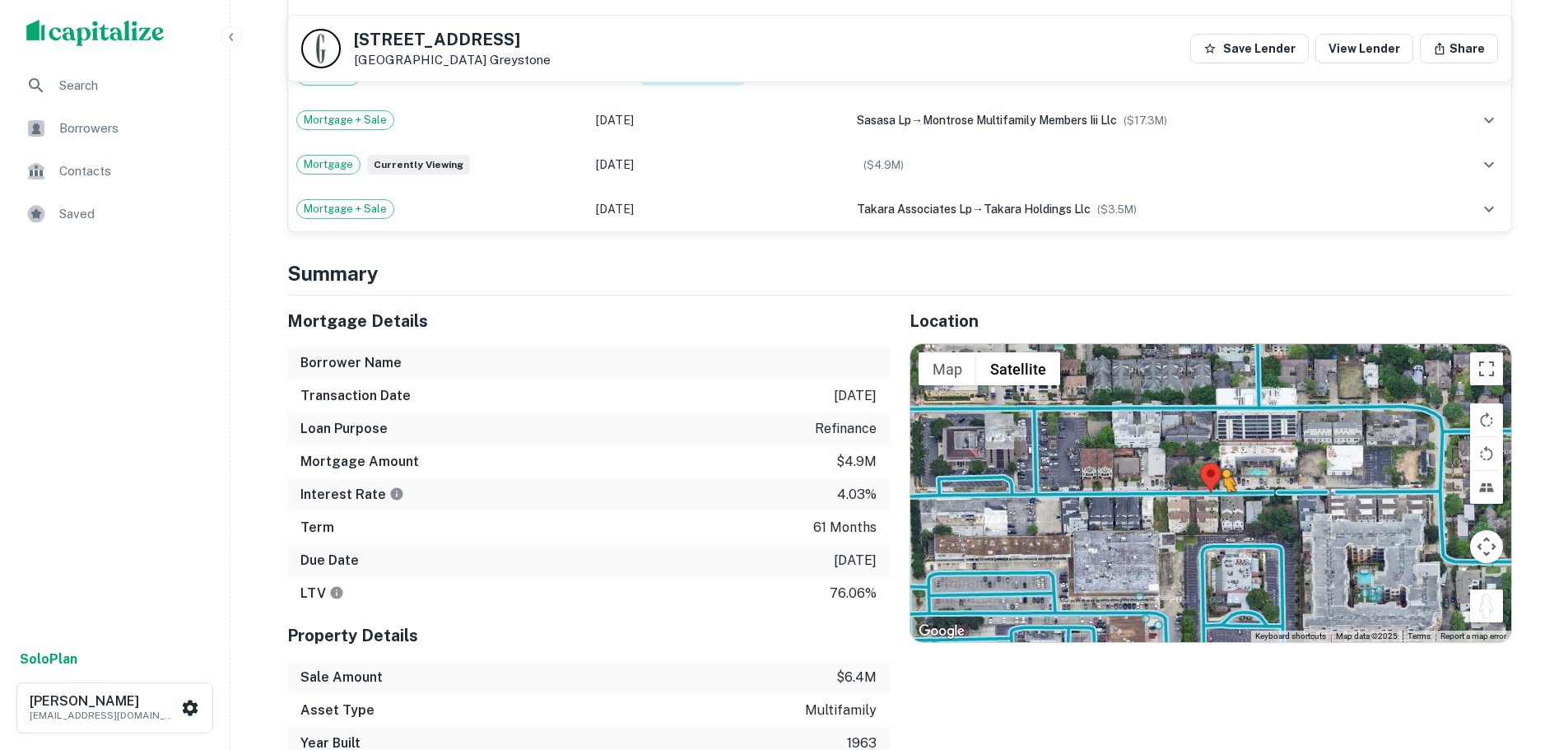
drag, startPoint x: 1483, startPoint y: 590, endPoint x: 1219, endPoint y: 488, distance: 283.0
click at [1219, 488] on div "To activate drag with keyboard, press Alt + Enter. Once in keyboard drag state,…" at bounding box center [1211, 492] width 601 height 298
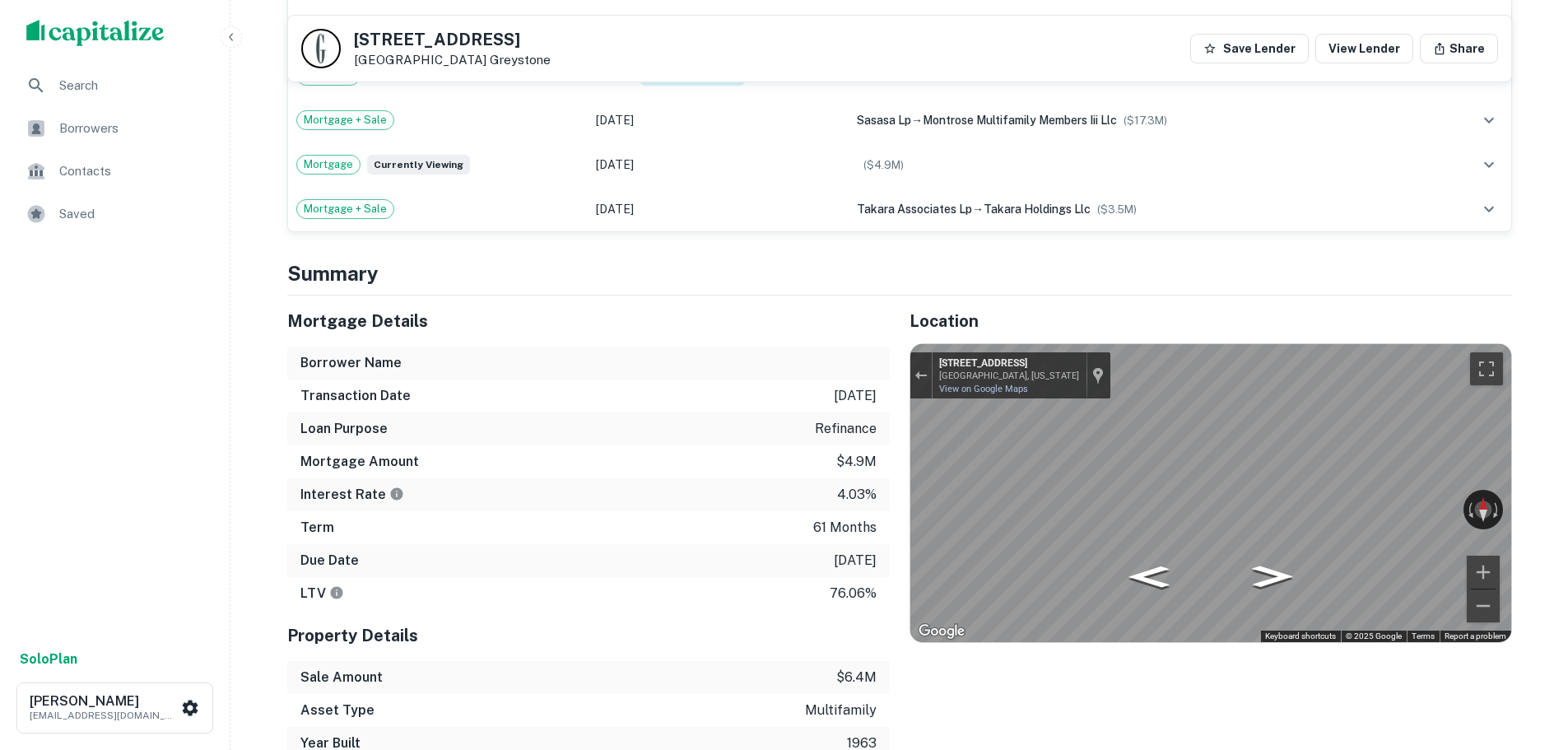
click at [454, 32] on h5 "1919 West Main Street" at bounding box center [453, 40] width 197 height 17
copy h5 "1919 West Main Street"
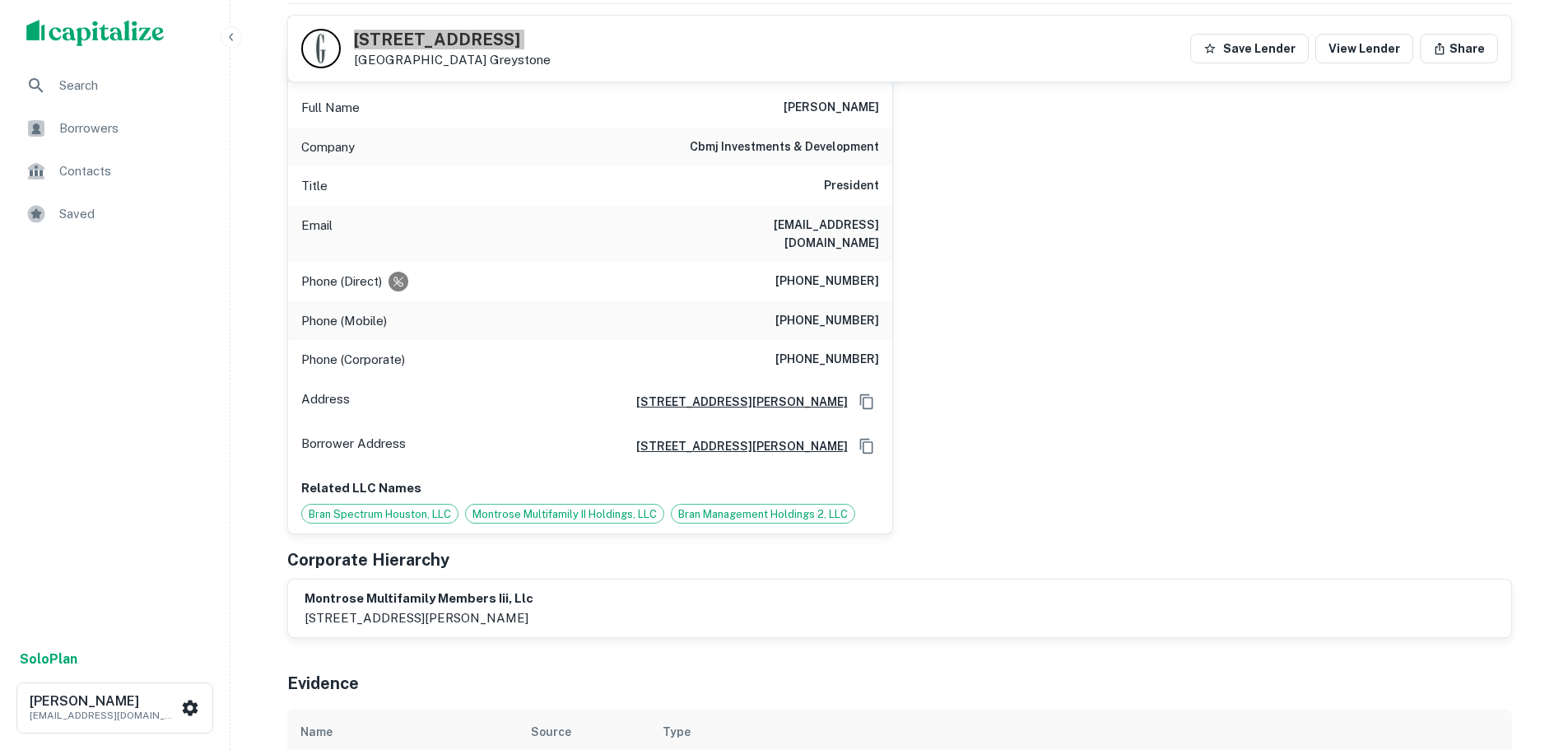
scroll to position [165, 0]
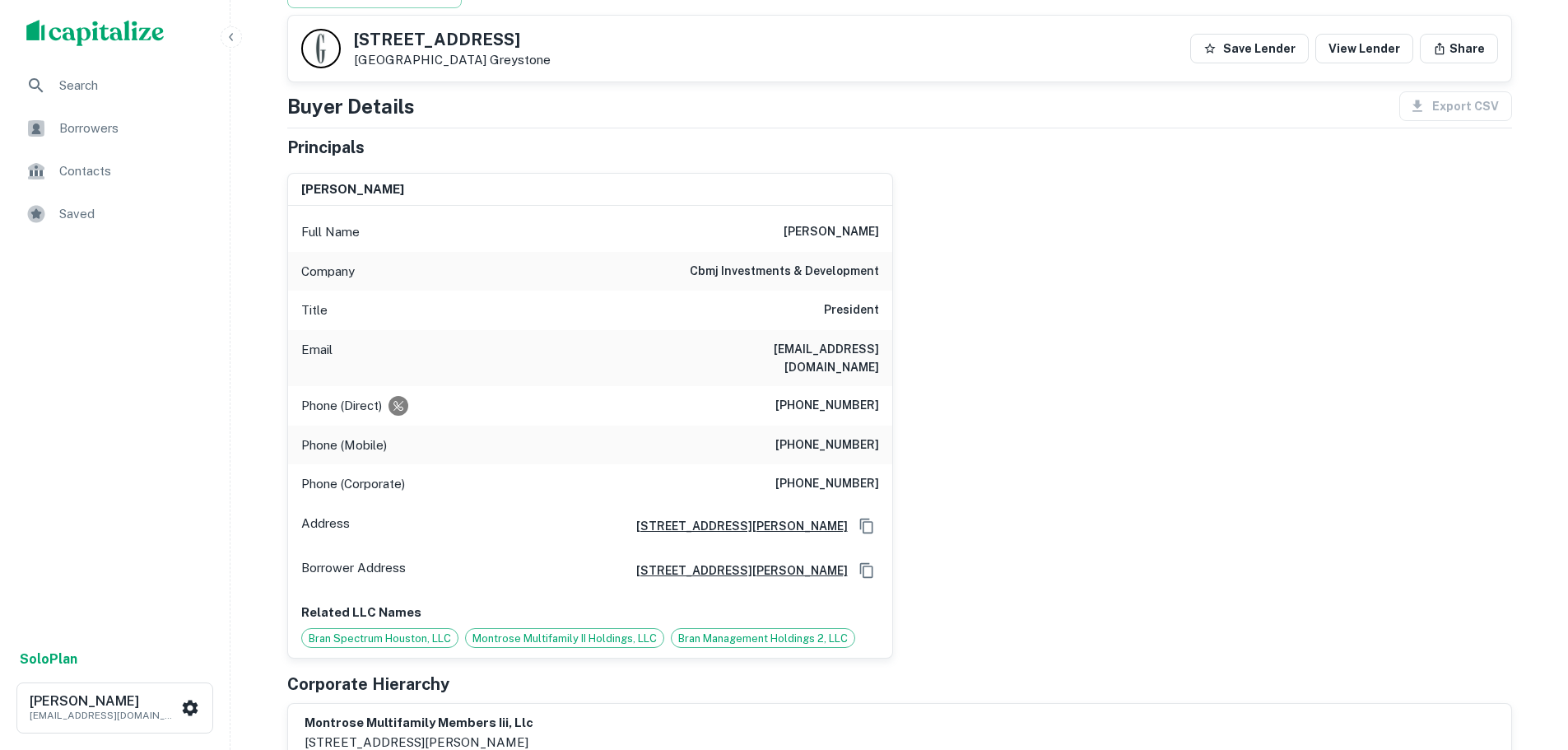
click at [842, 396] on h6 "(281) 858-5916" at bounding box center [827, 405] width 104 height 19
click at [822, 262] on h6 "cbmj investments & development" at bounding box center [784, 271] width 189 height 19
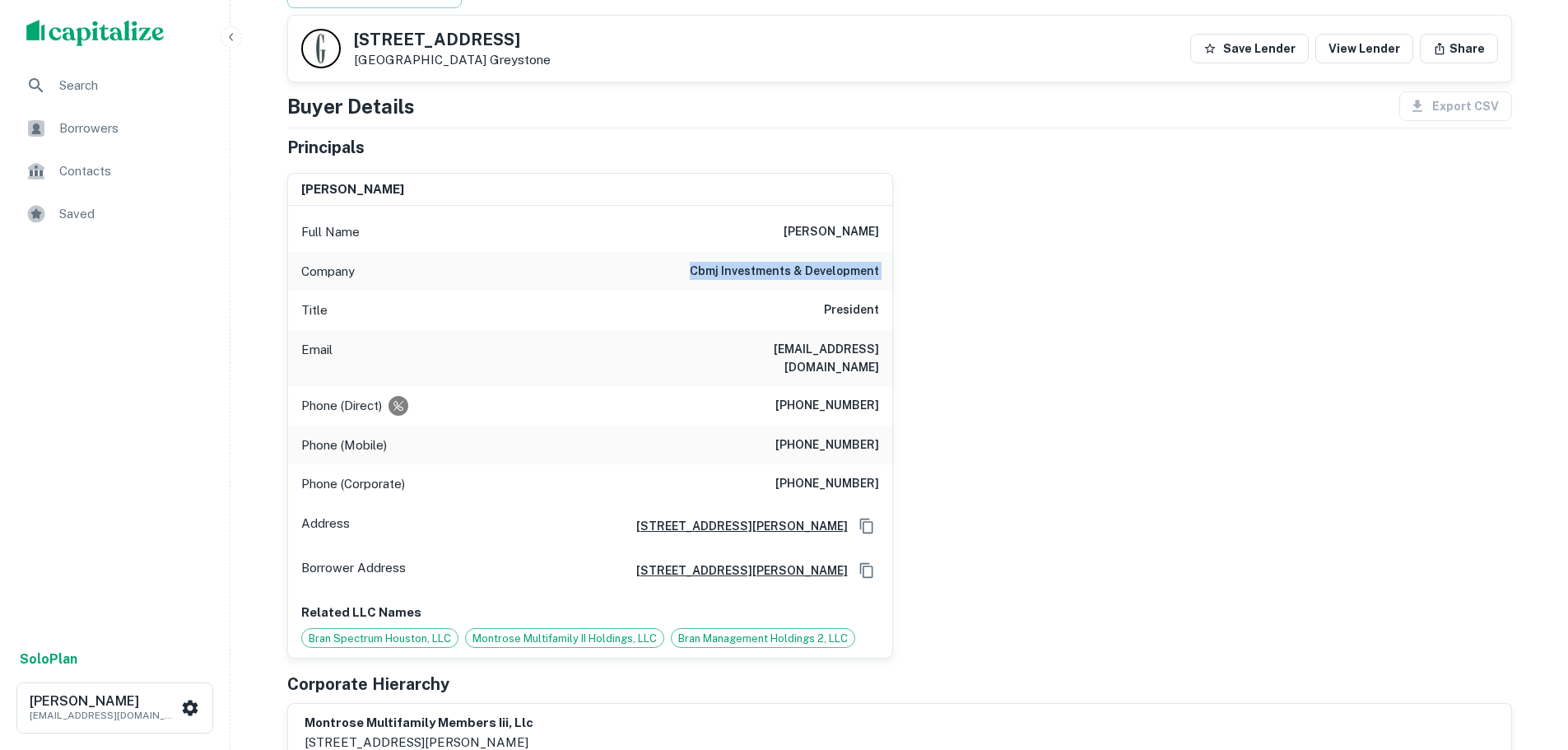
click at [822, 262] on h6 "cbmj investments & development" at bounding box center [784, 271] width 189 height 19
copy h6 "cbmj investments & development"
click at [823, 396] on h6 "(281) 858-5916" at bounding box center [827, 405] width 104 height 19
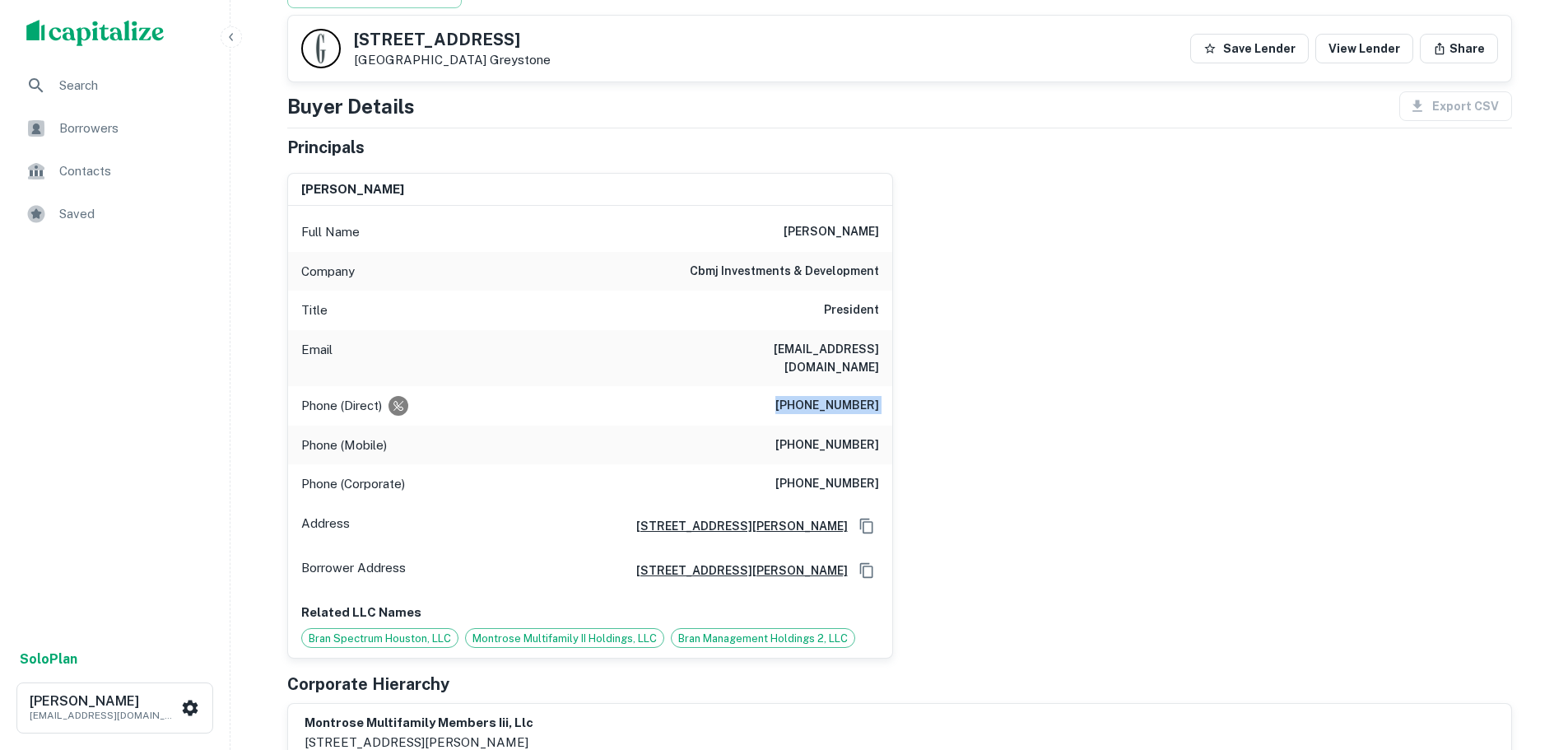
copy h6 "(281) 858-5916"
click at [797, 440] on div "Phone (Mobile) (281) 825-5999" at bounding box center [590, 445] width 604 height 40
copy h6 "(281) 825-5999"
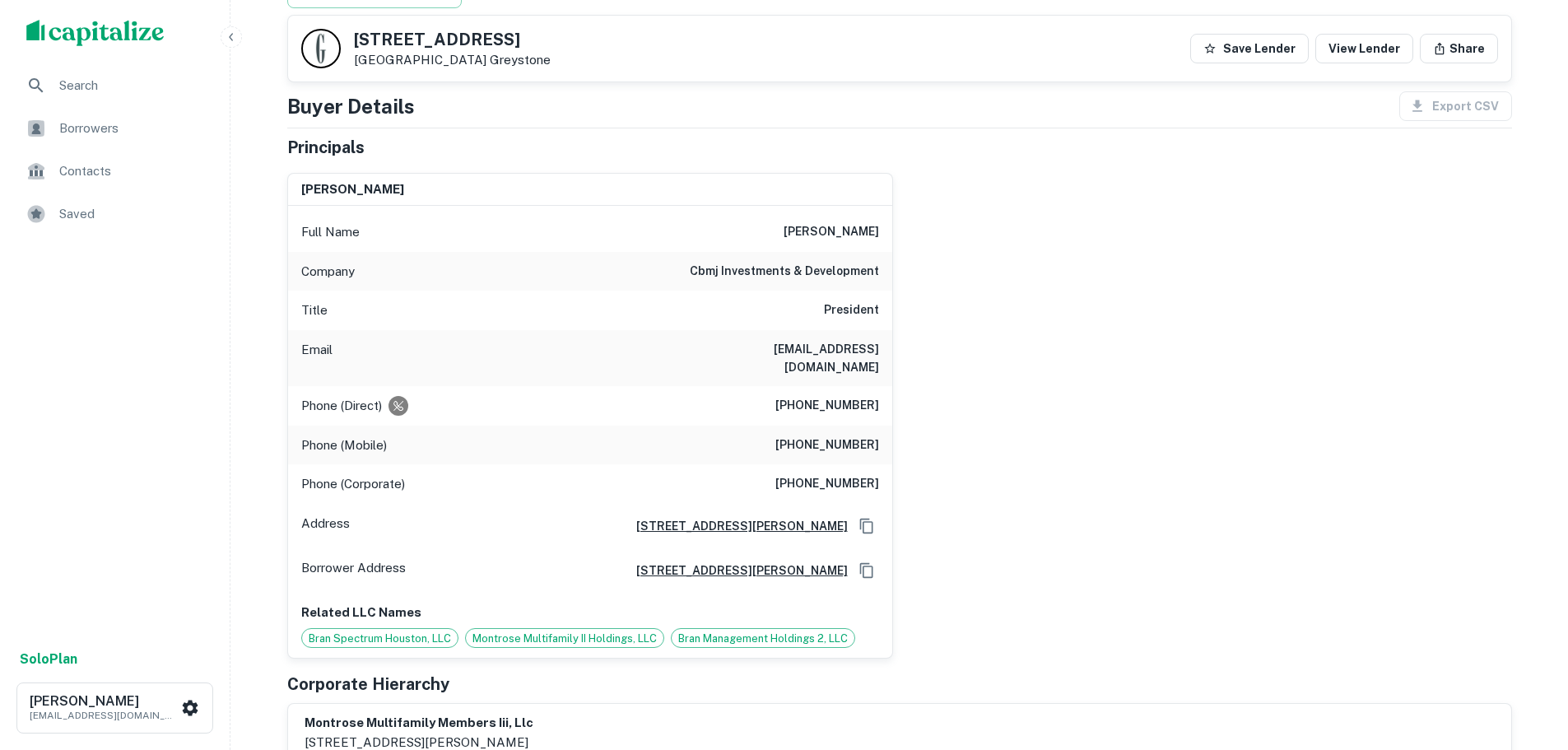
click at [851, 474] on h6 "(281) 850-0009" at bounding box center [827, 483] width 104 height 19
copy h6 "(281) 850-0009"
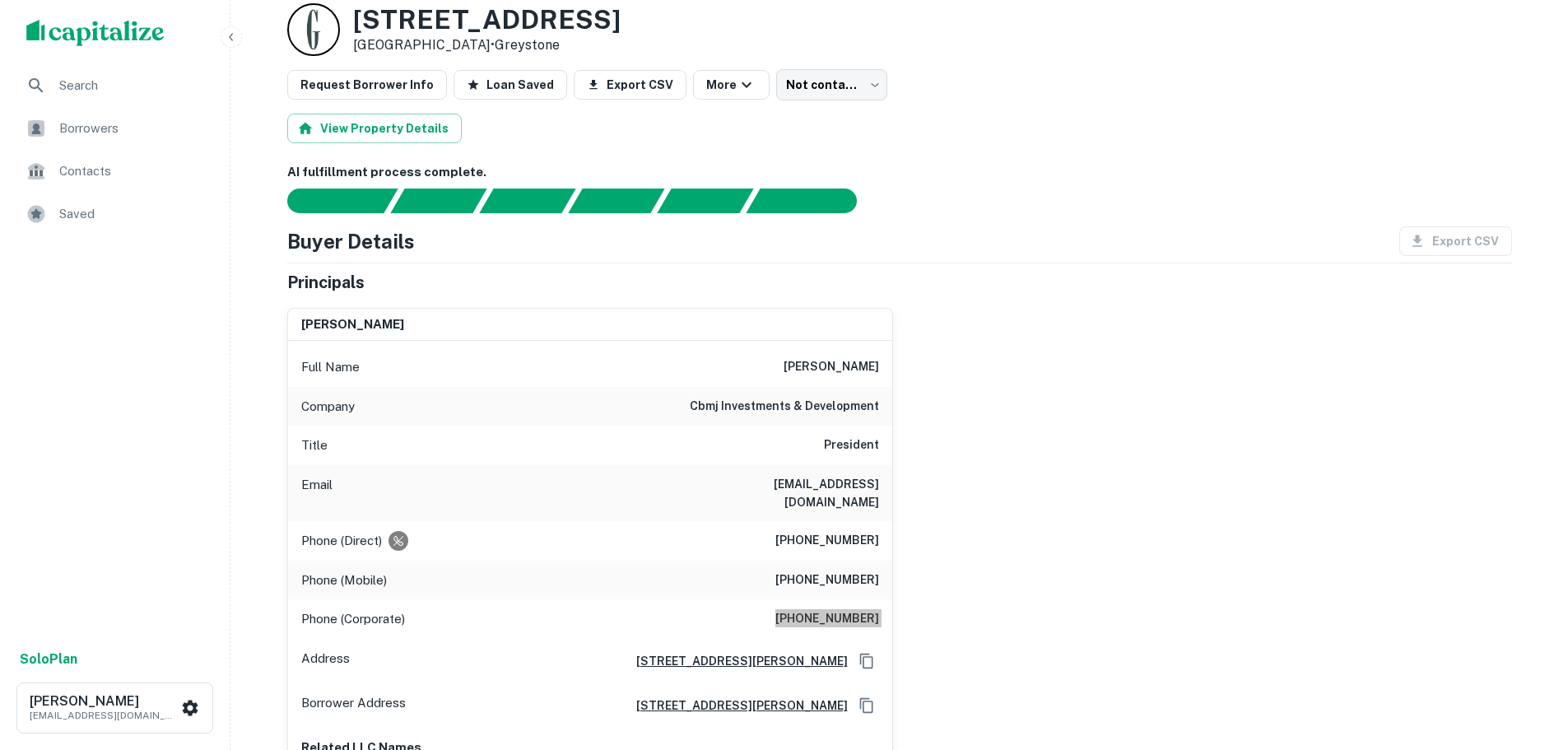
scroll to position [0, 0]
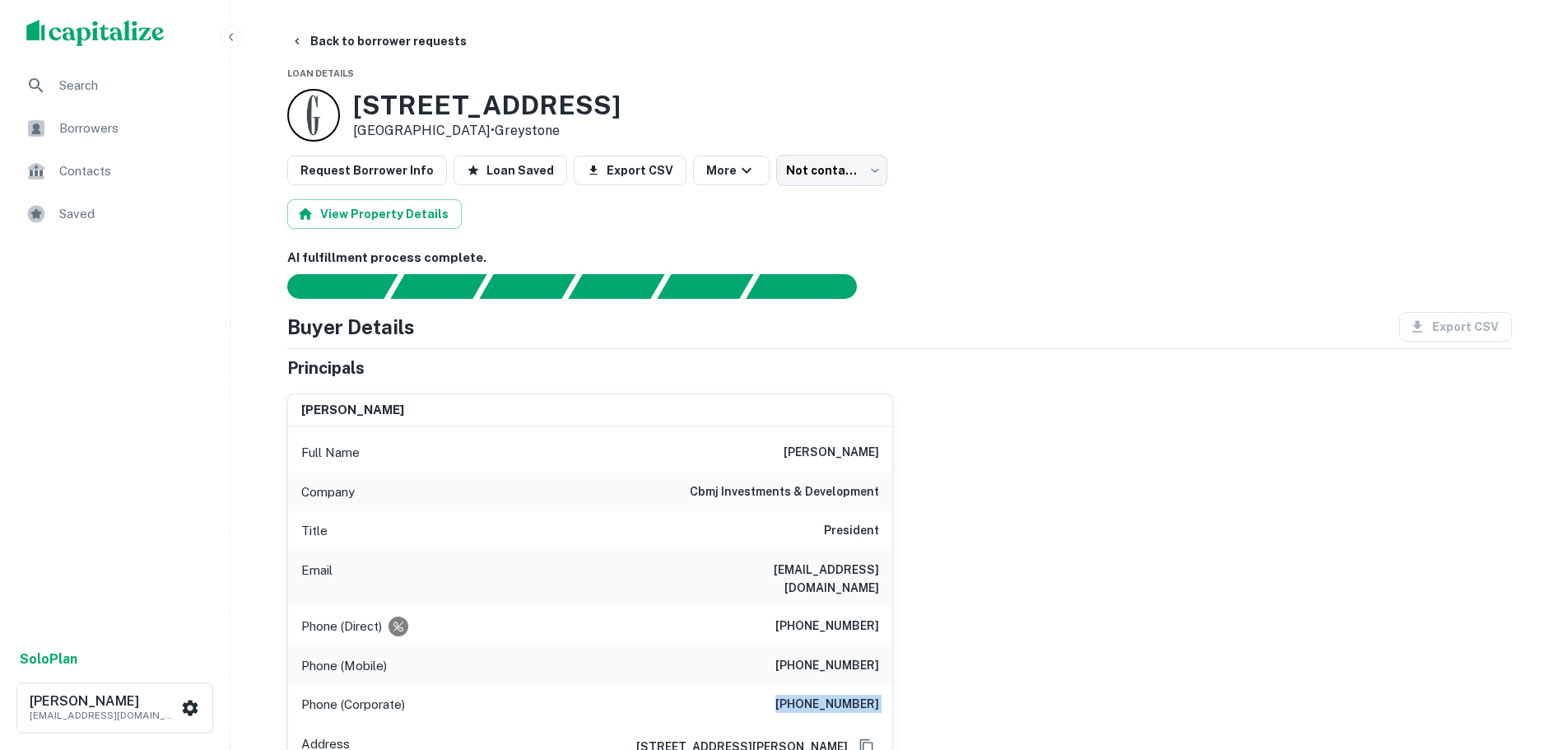
drag, startPoint x: 398, startPoint y: 40, endPoint x: 399, endPoint y: 15, distance: 25.0
click at [398, 40] on button "Back to borrower requests" at bounding box center [378, 41] width 189 height 30
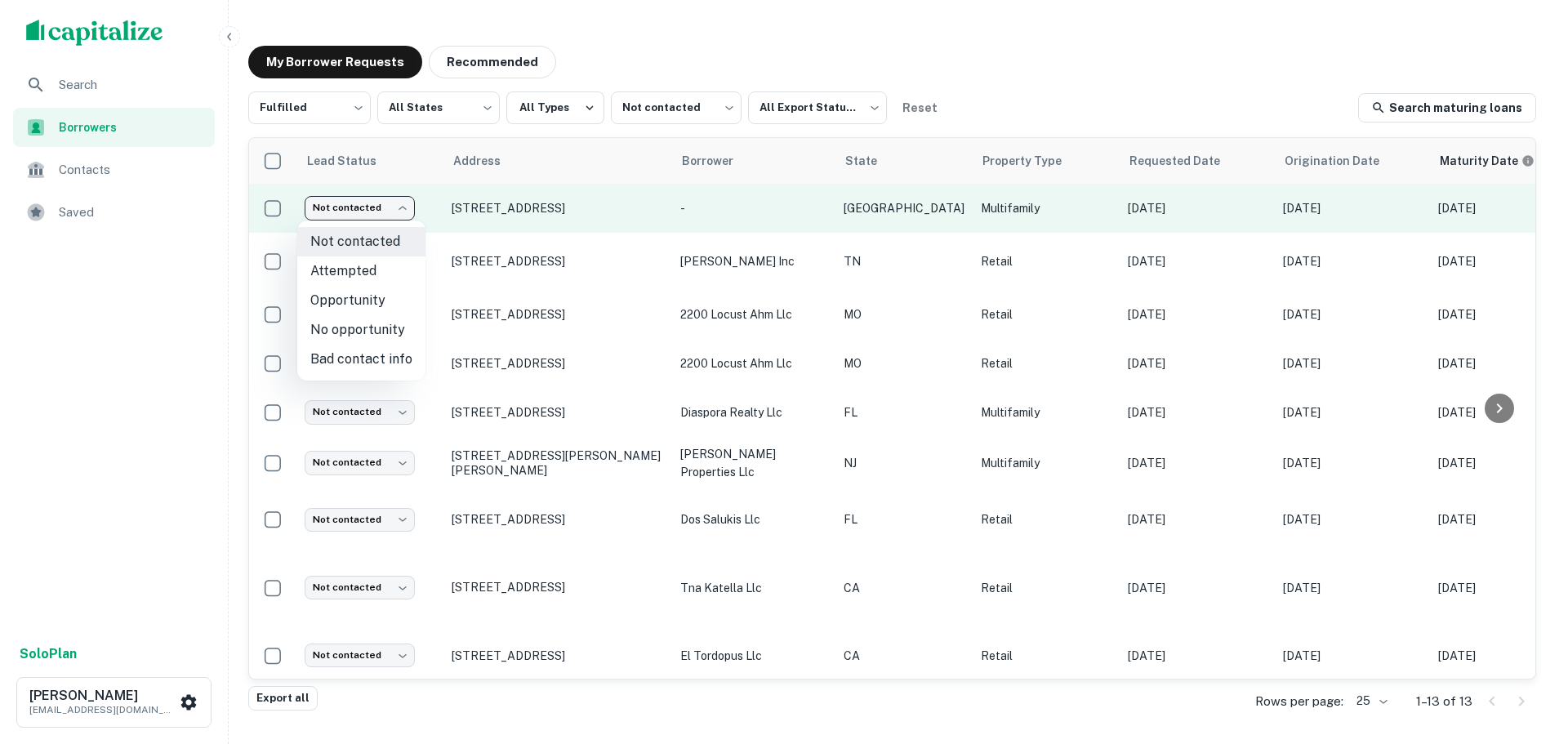
click at [359, 213] on body "Search Borrowers Contacts Saved Solo Plan Trevor Zwick tzwick@surmount.com My B…" at bounding box center [784, 372] width 1568 height 744
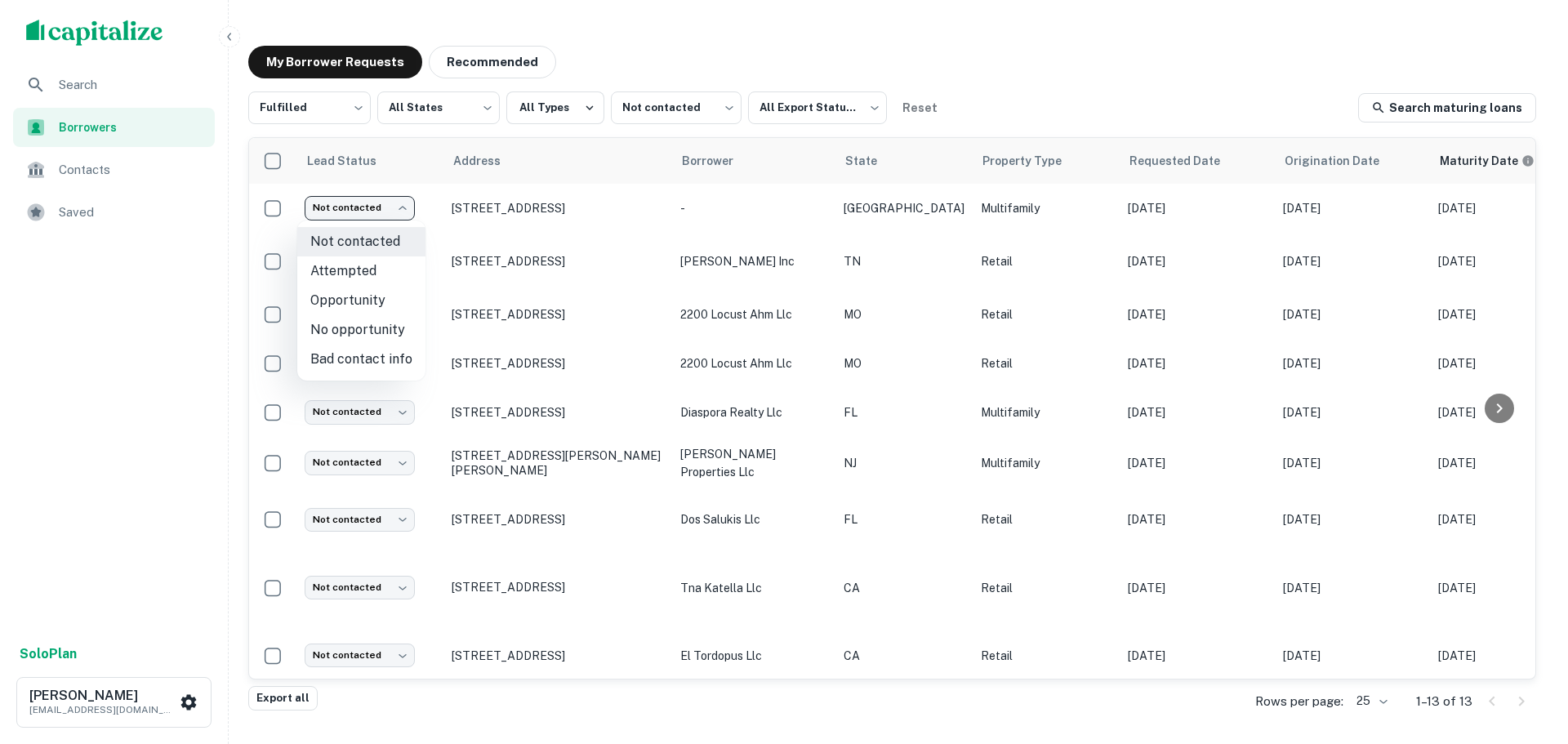
click at [367, 274] on li "Attempted" at bounding box center [361, 271] width 128 height 29
type input "*********"
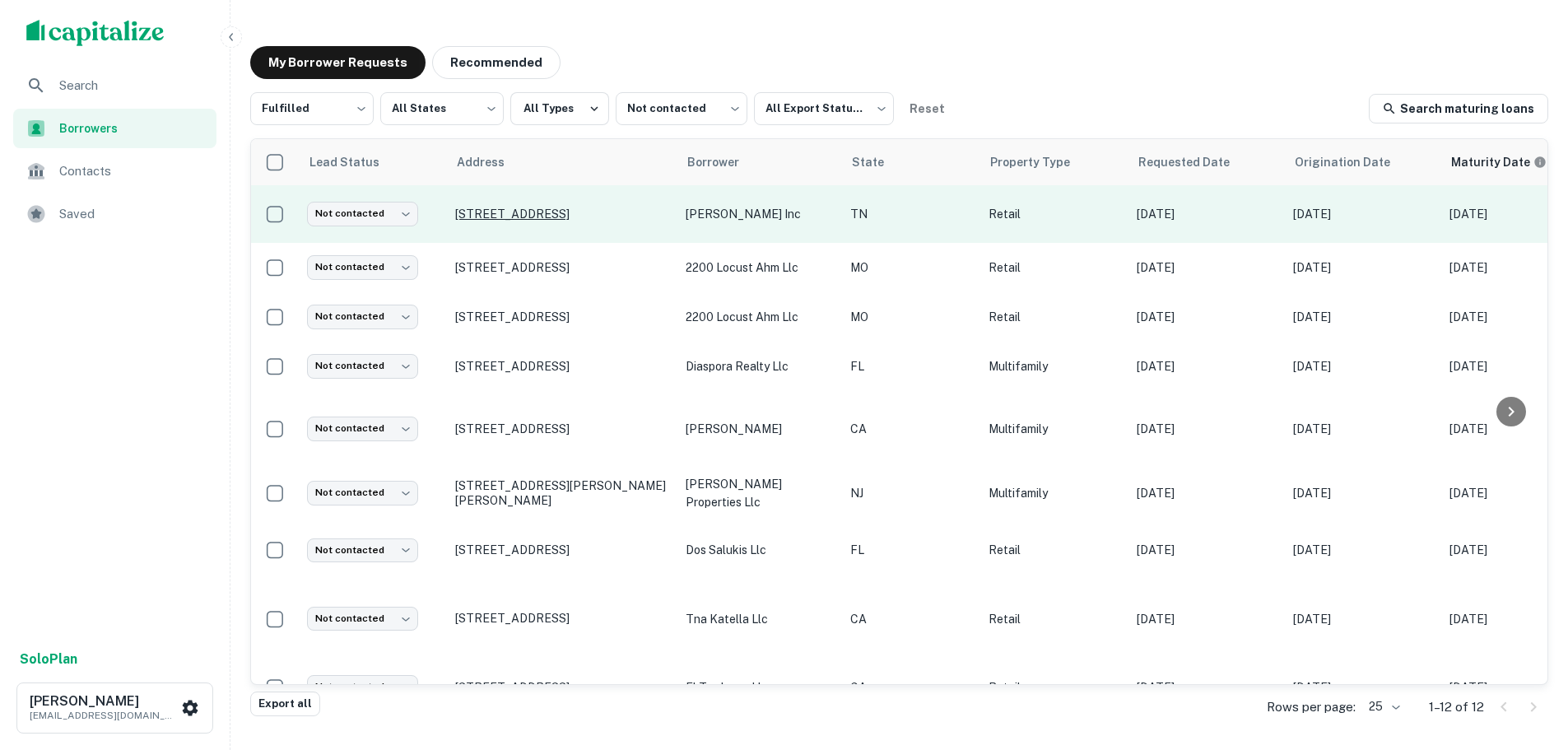
click at [553, 210] on p "1653 Sycamore View Rd Memphis, TN38134" at bounding box center [562, 214] width 214 height 15
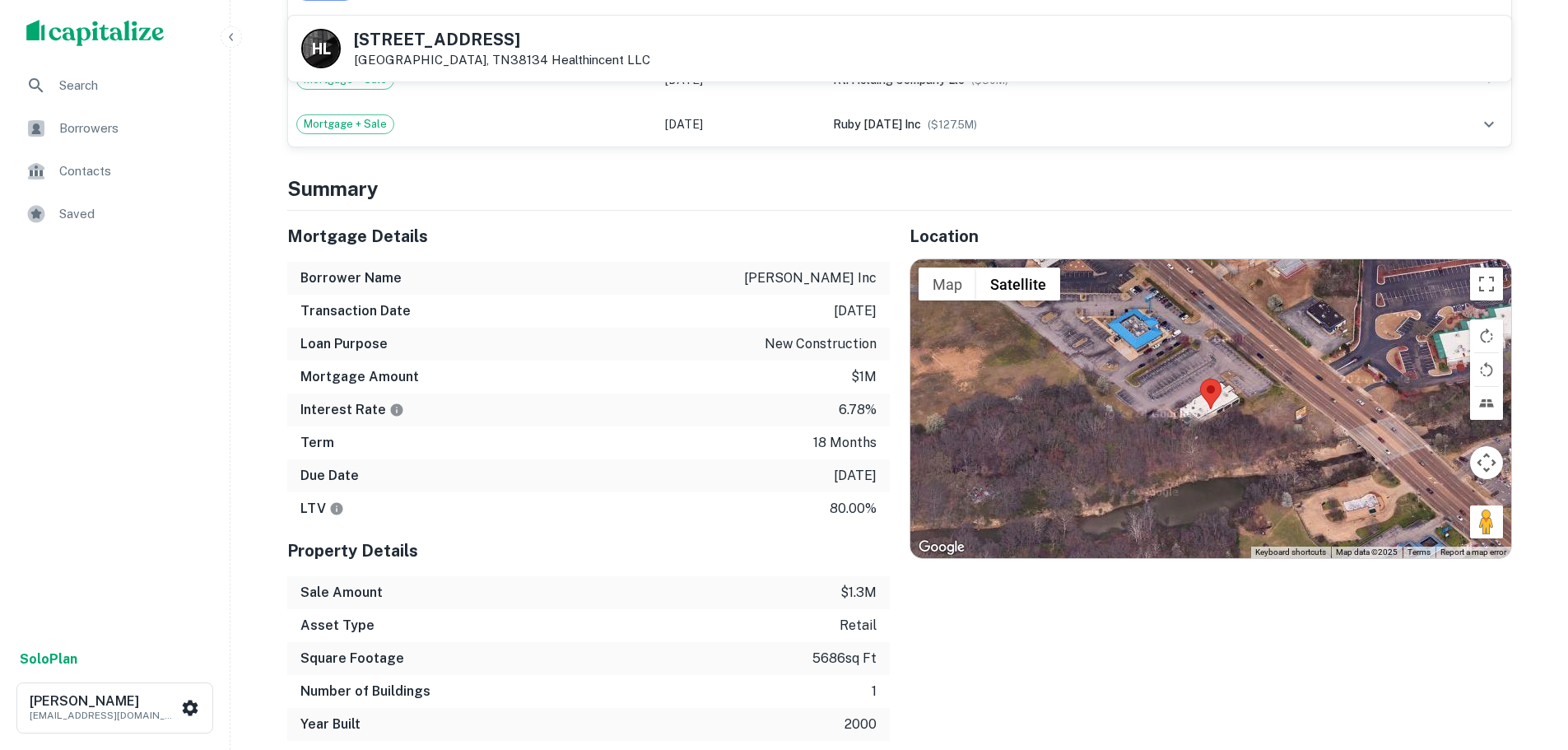
scroll to position [1070, 0]
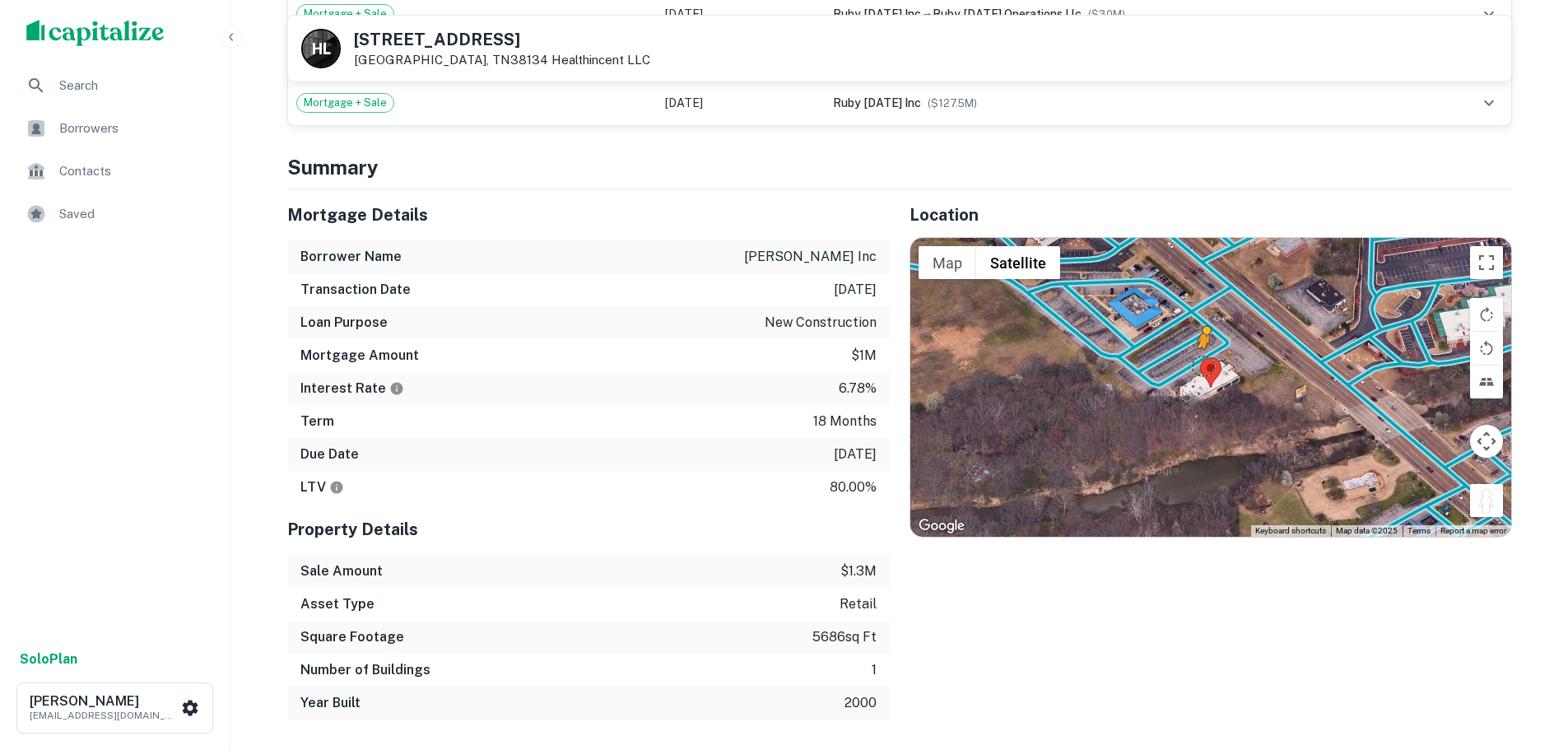
drag, startPoint x: 1487, startPoint y: 491, endPoint x: 1199, endPoint y: 345, distance: 322.9
click at [1199, 345] on div "To activate drag with keyboard, press Alt + Enter. Once in keyboard drag state,…" at bounding box center [1211, 387] width 601 height 298
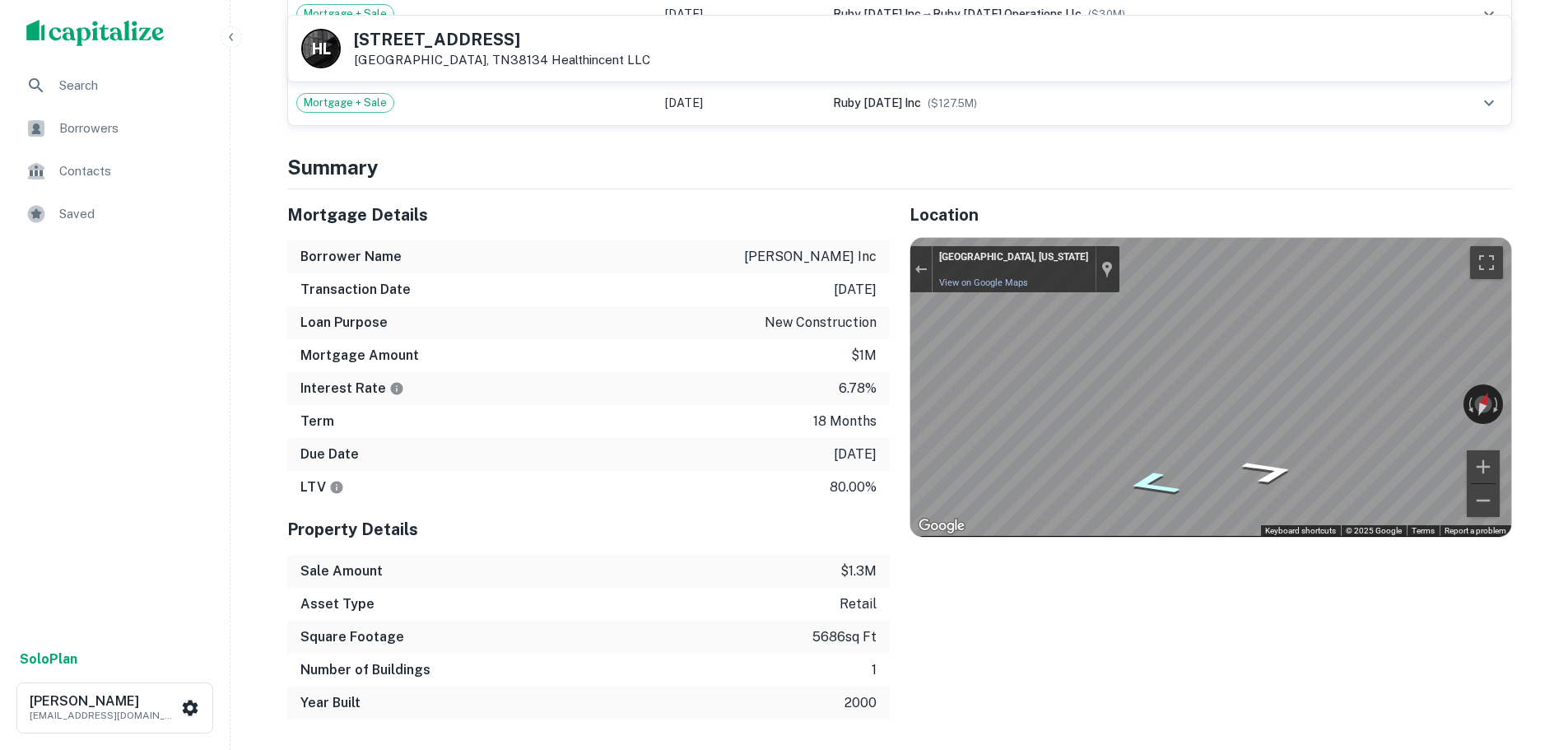
click at [501, 44] on h5 "1653 Sycamore View Rd" at bounding box center [503, 40] width 297 height 17
click at [502, 45] on h5 "1653 Sycamore View Rd" at bounding box center [503, 40] width 297 height 17
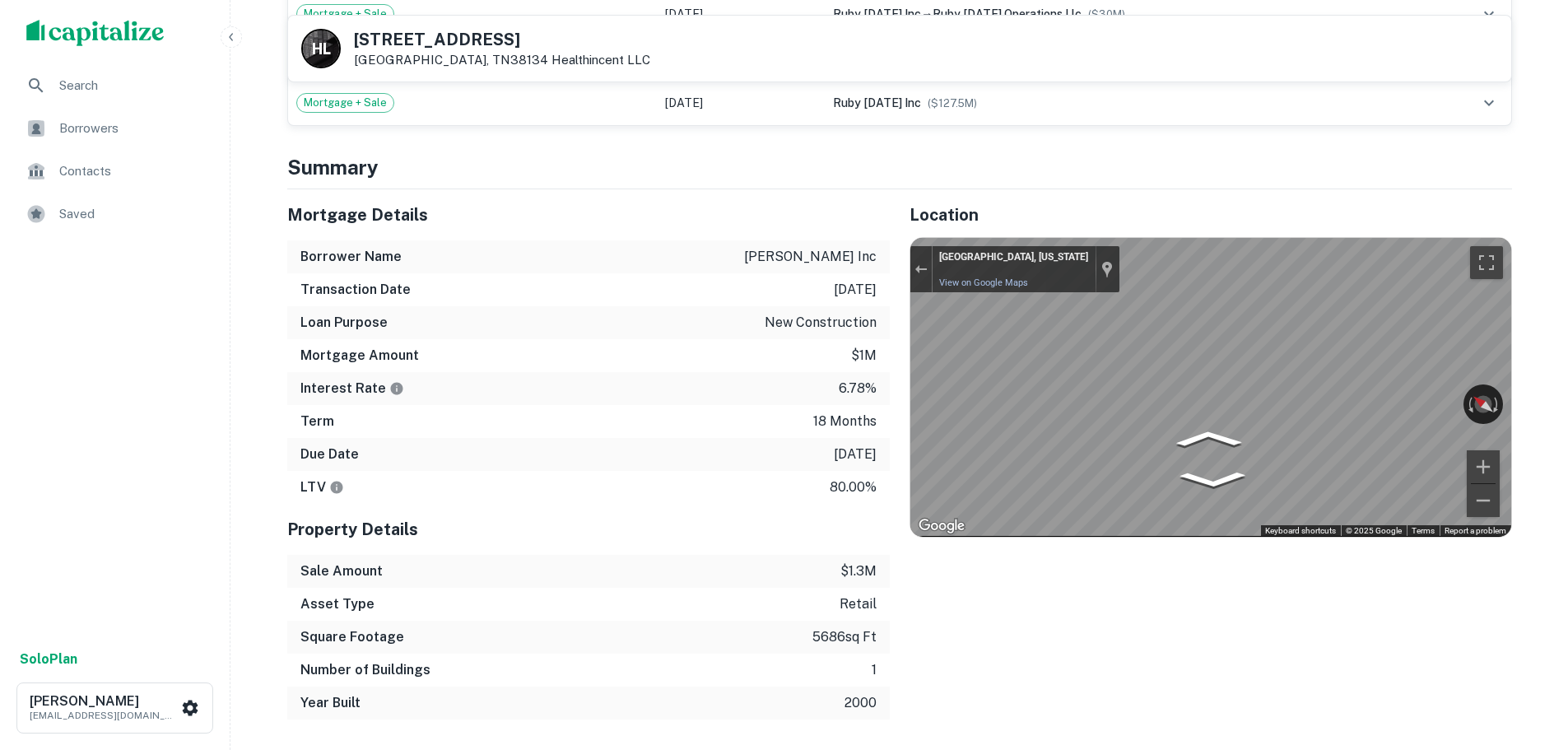
click at [509, 40] on h5 "1653 Sycamore View Rd" at bounding box center [503, 40] width 297 height 17
copy h5 "1653 Sycamore View Rd"
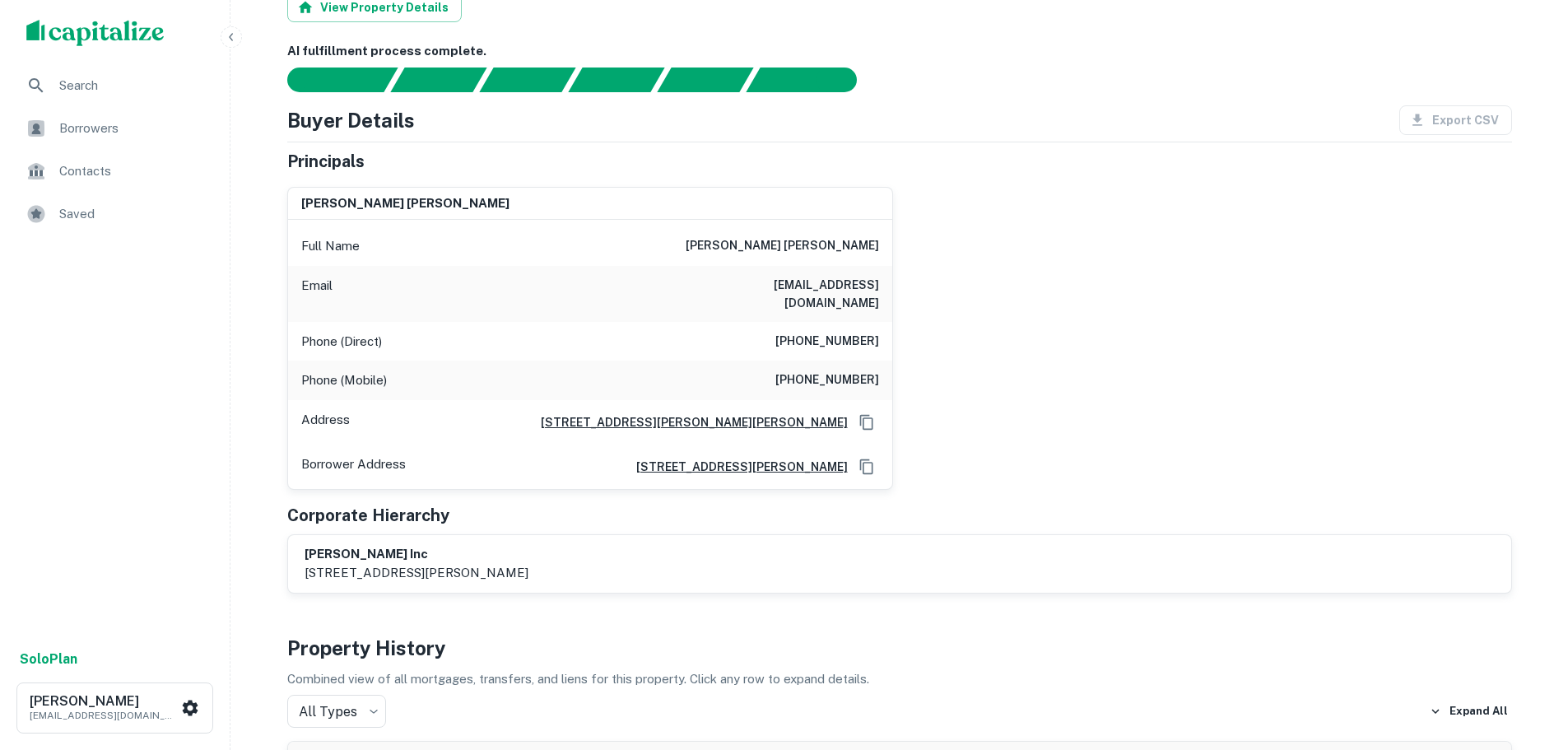
scroll to position [0, 0]
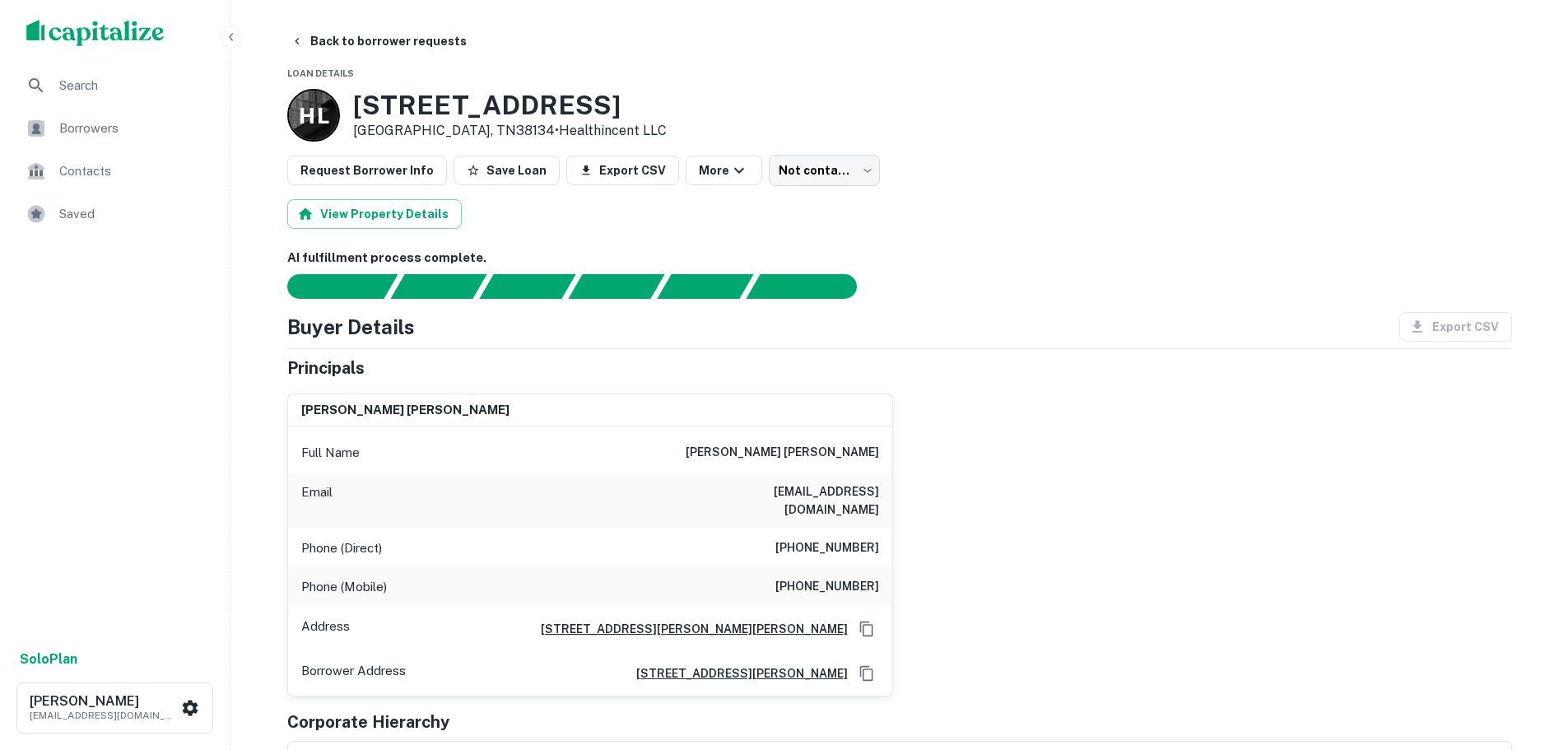
click at [860, 538] on h6 "(901) 567-5999" at bounding box center [827, 547] width 104 height 19
copy h6 "(901) 567-5999"
click at [860, 577] on h6 "(559) 493-0989" at bounding box center [827, 586] width 104 height 19
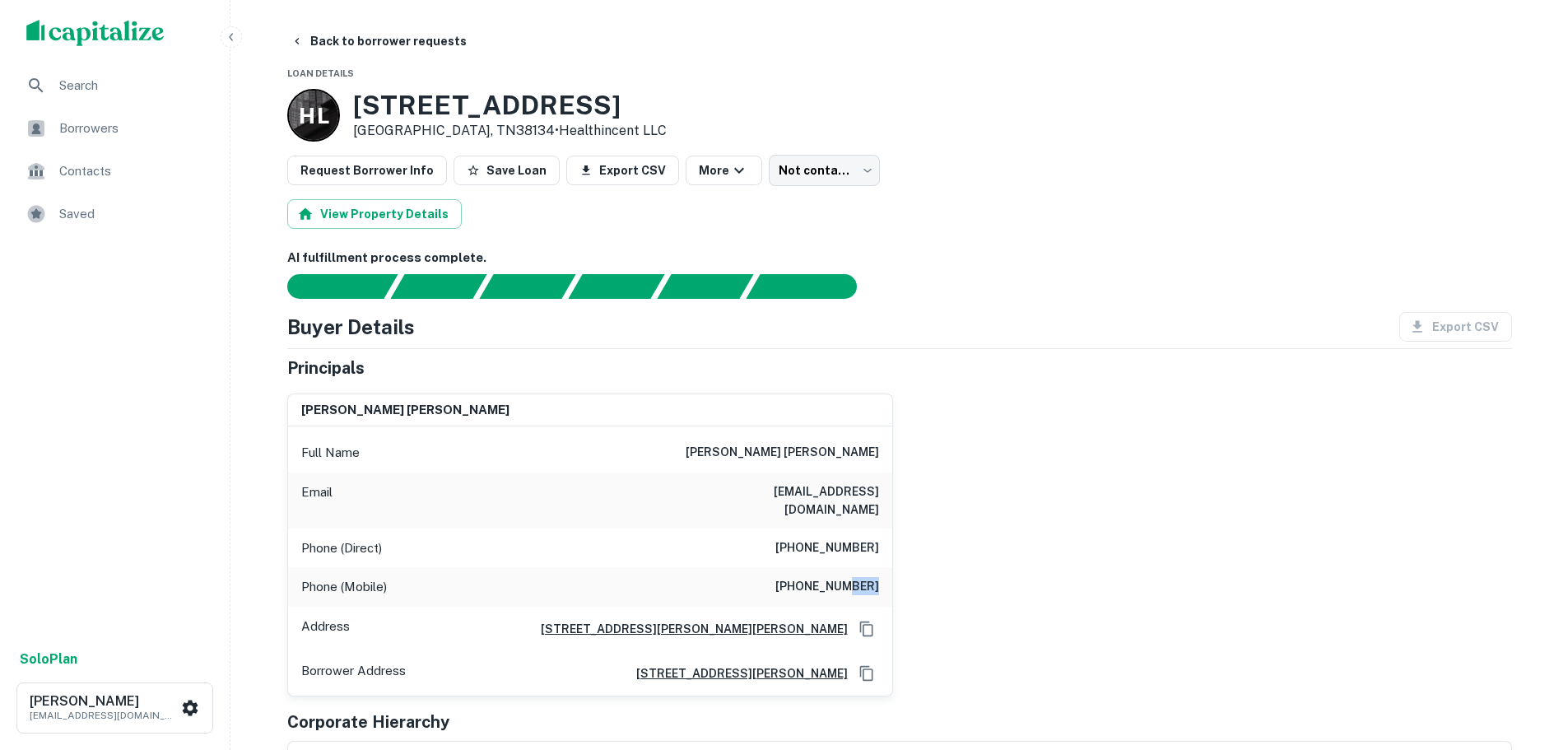
click at [860, 577] on h6 "(559) 493-0989" at bounding box center [827, 586] width 104 height 19
copy h6 "(559) 493-0989"
click at [848, 538] on h6 "(901) 567-5999" at bounding box center [827, 547] width 104 height 19
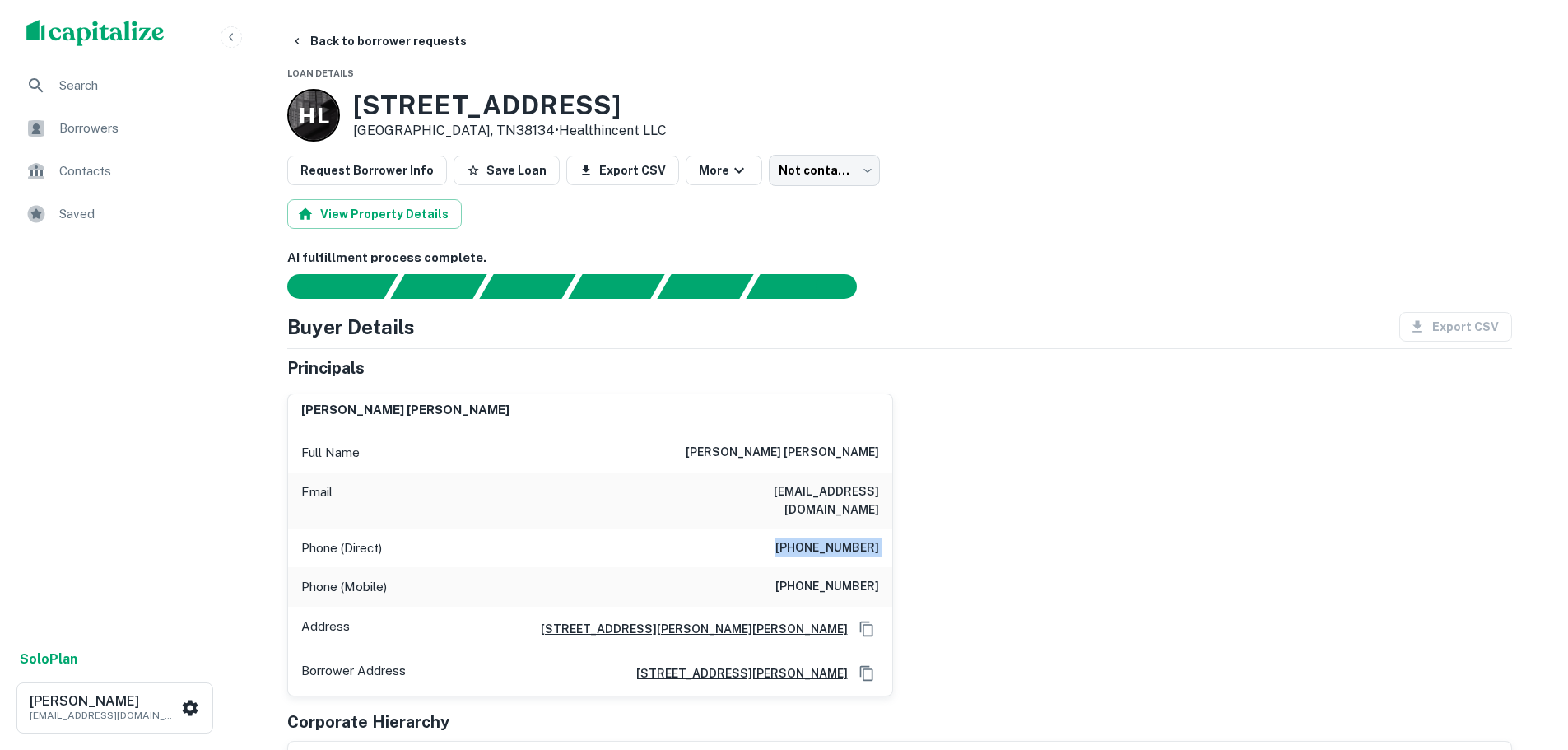
click at [848, 538] on h6 "(901) 567-5999" at bounding box center [827, 547] width 104 height 19
copy h6 "(901) 567-5999"
click at [510, 104] on h3 "1653 Sycamore View Rd" at bounding box center [510, 106] width 313 height 32
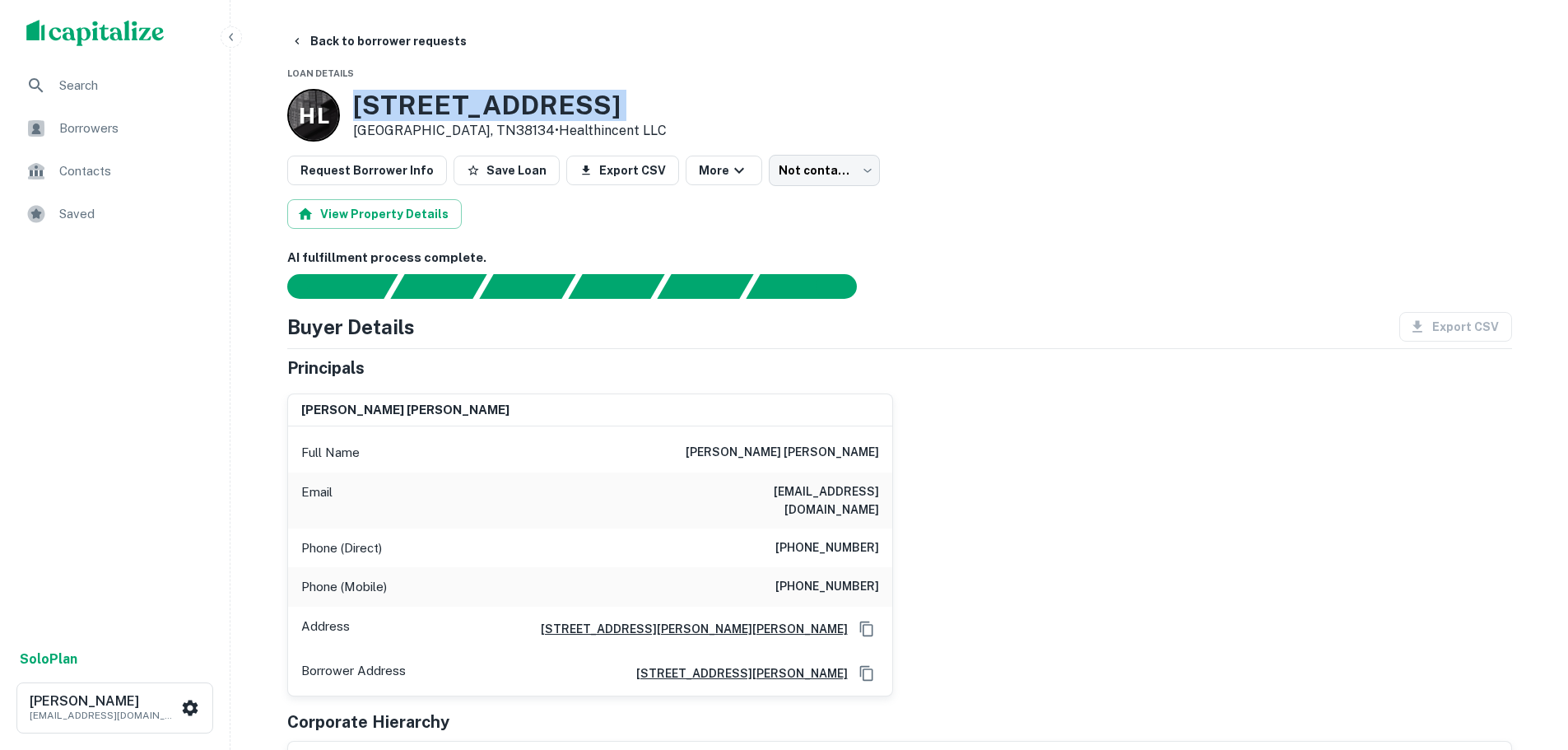
click at [510, 104] on h3 "1653 Sycamore View Rd" at bounding box center [510, 106] width 313 height 32
click at [398, 42] on button "Back to borrower requests" at bounding box center [378, 41] width 189 height 30
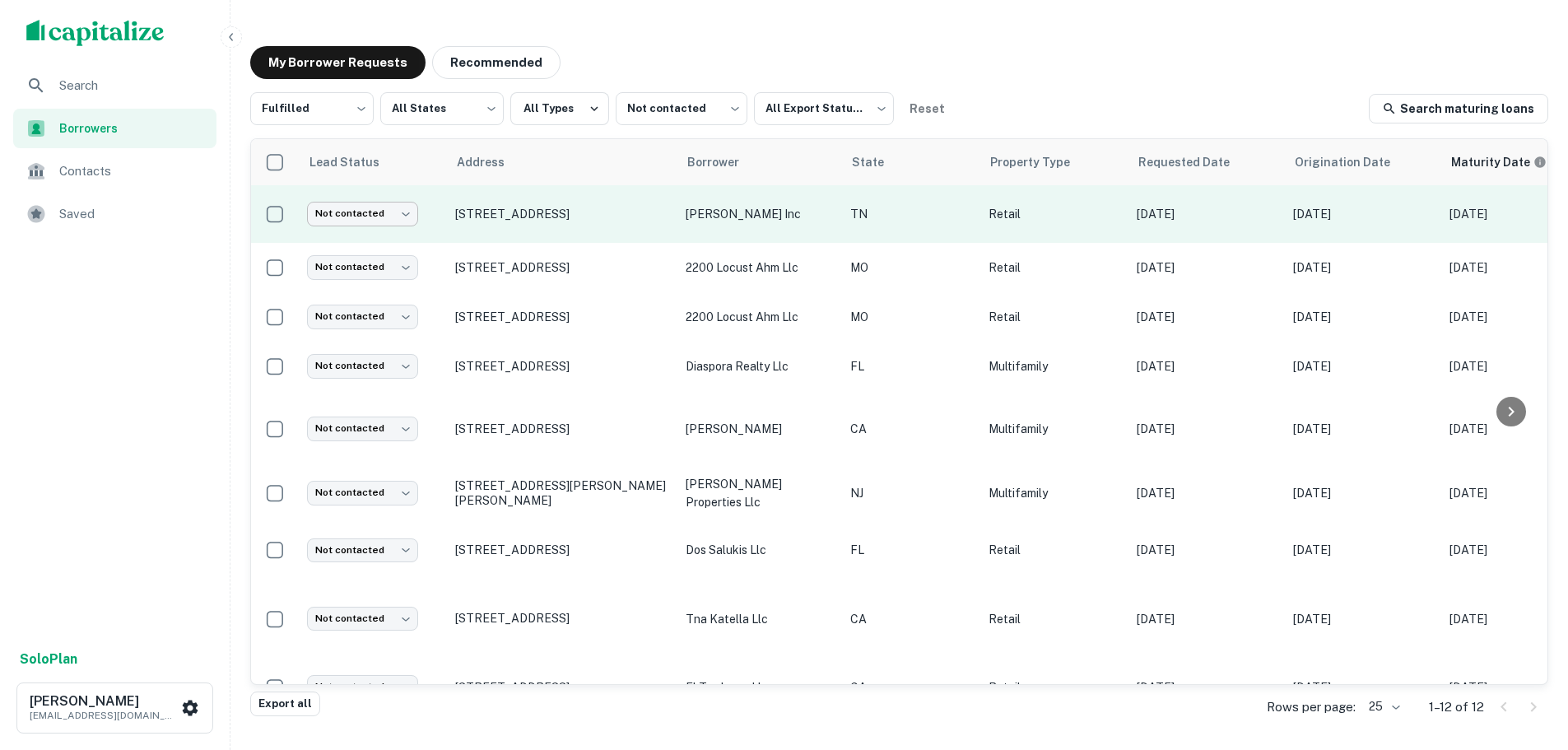
click at [378, 222] on body "Search Borrowers Contacts Saved Solo Plan Trevor Zwick tzwick@surmount.com My B…" at bounding box center [784, 375] width 1568 height 750
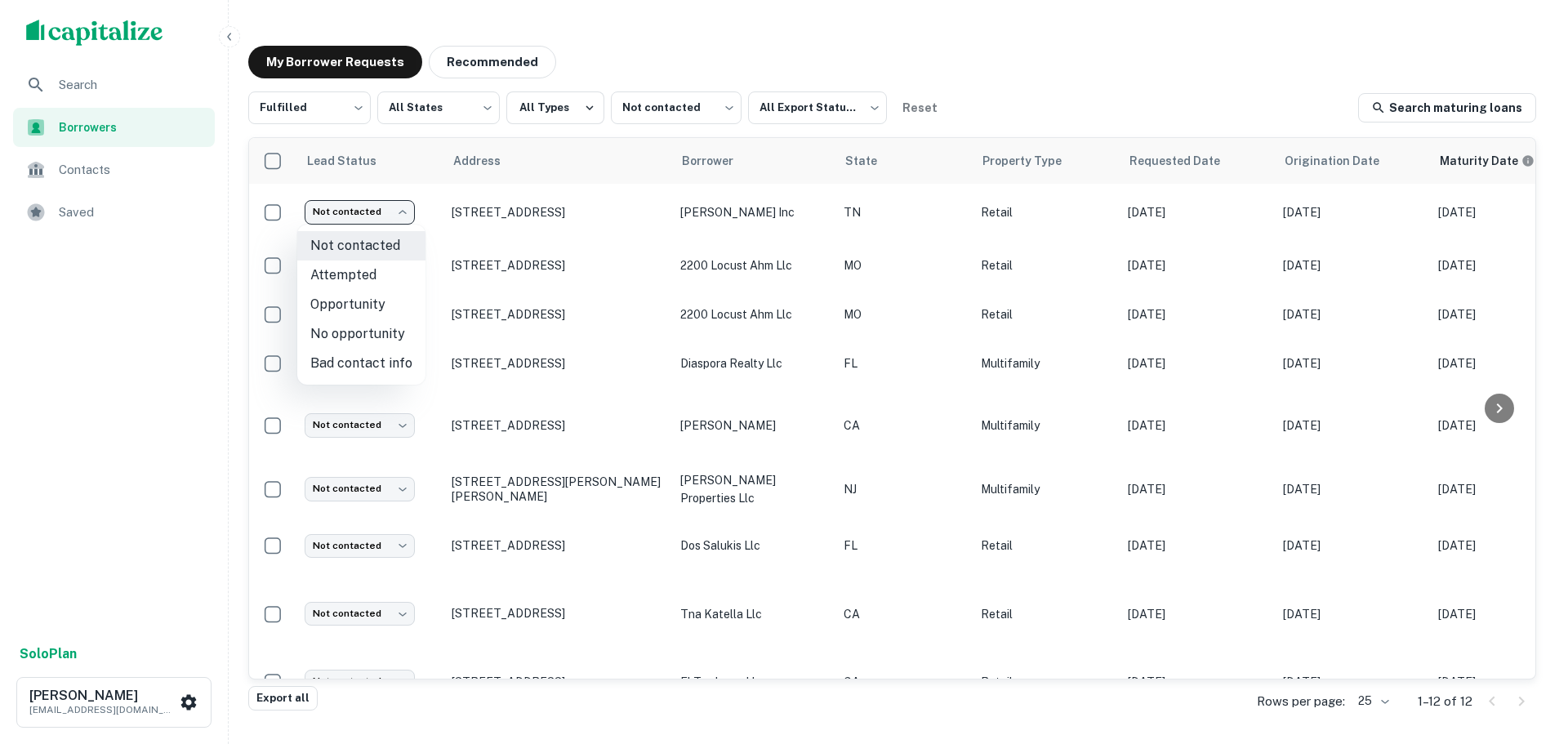
click at [357, 278] on li "Attempted" at bounding box center [361, 275] width 128 height 29
type input "*********"
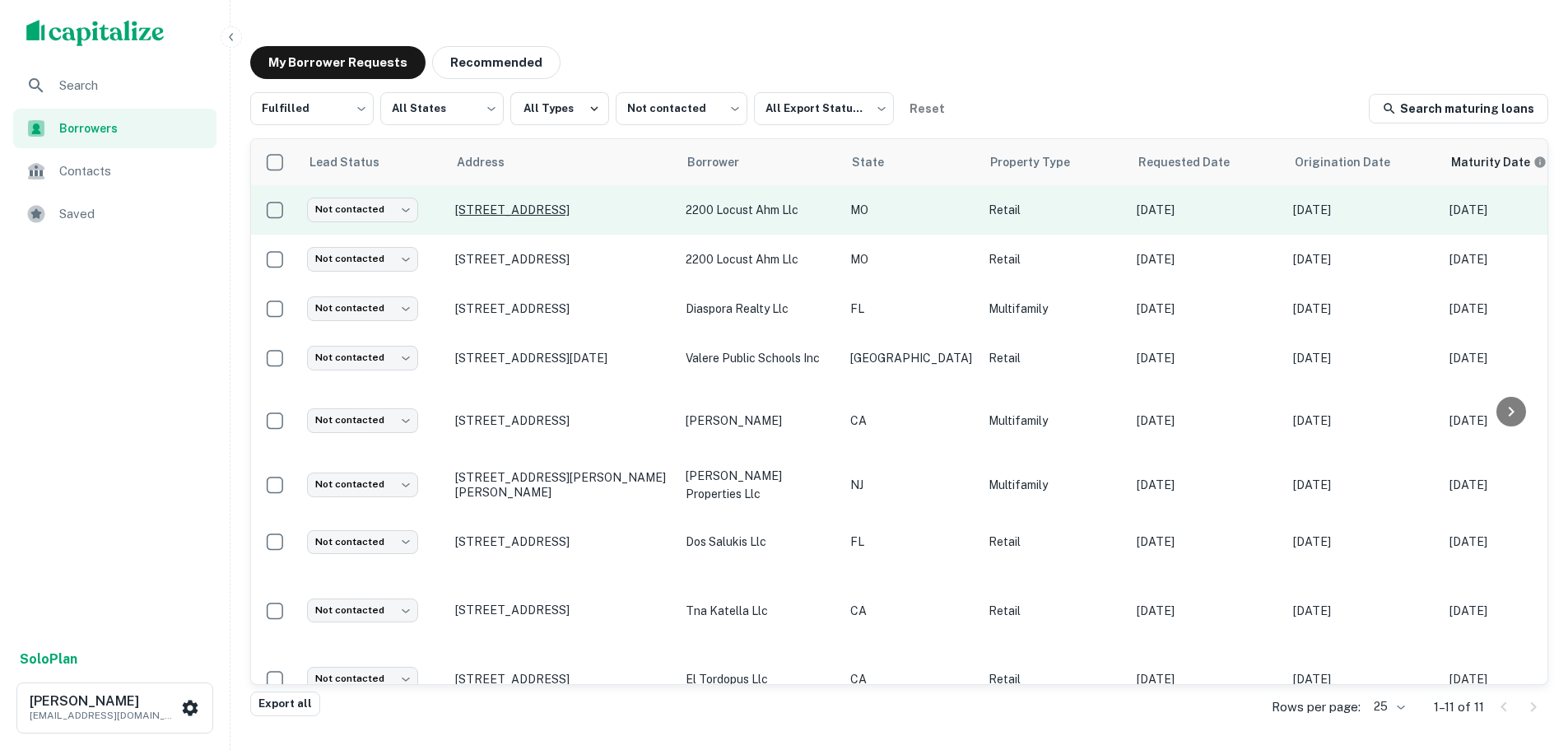
click at [531, 210] on p "[STREET_ADDRESS]" at bounding box center [562, 210] width 214 height 15
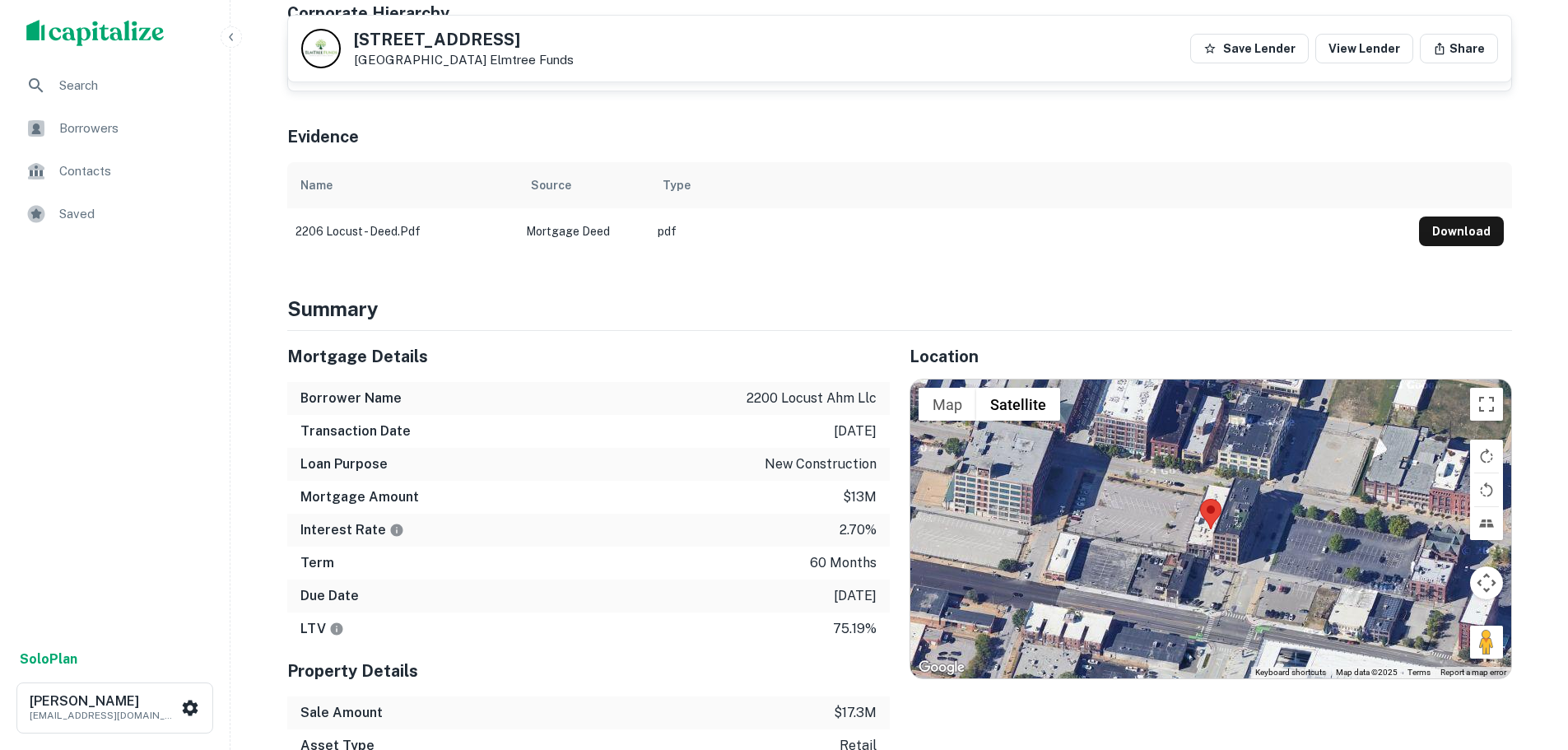
scroll to position [823, 0]
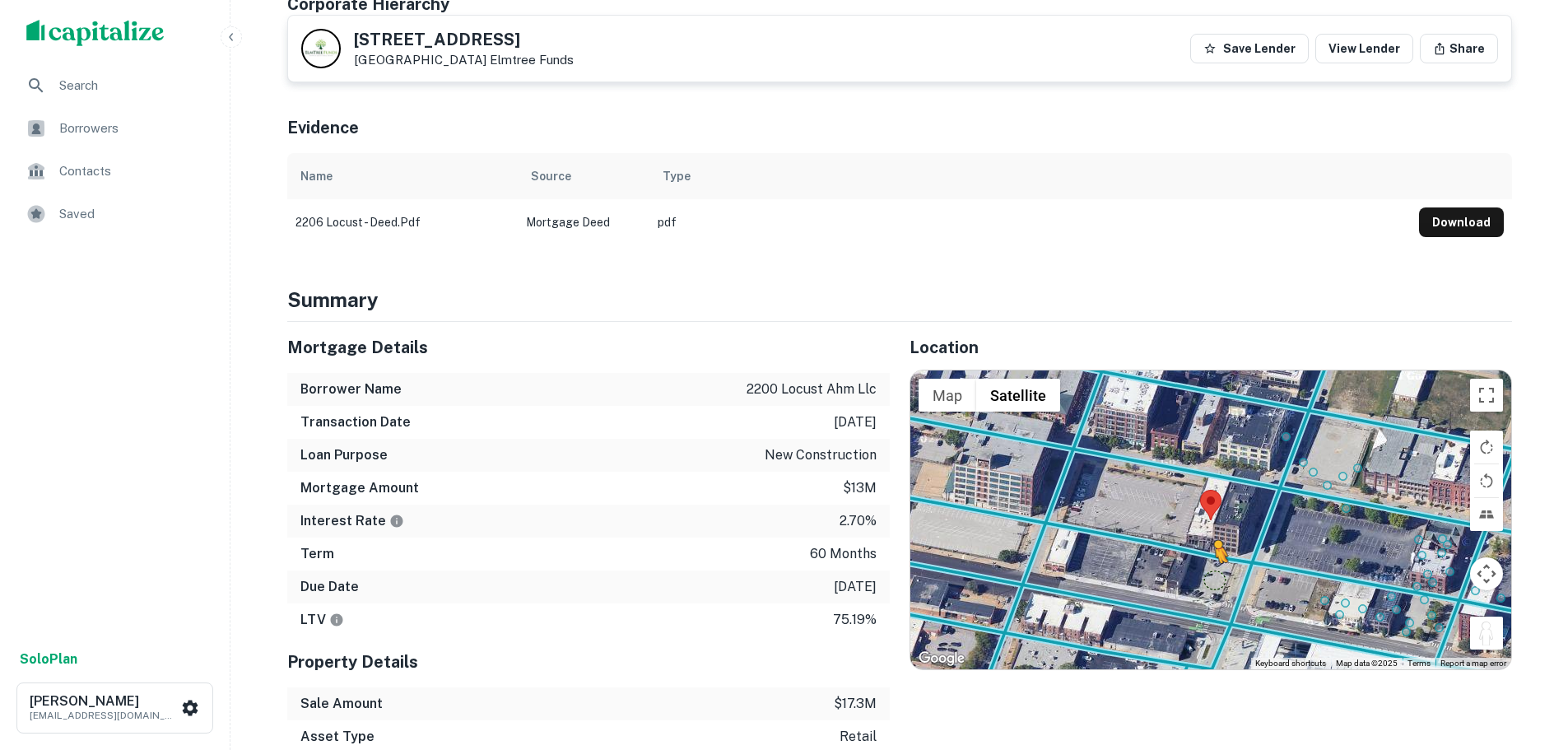
drag, startPoint x: 1490, startPoint y: 607, endPoint x: 1214, endPoint y: 544, distance: 283.1
click at [1214, 544] on div "To activate drag with keyboard, press Alt + Enter. Once in keyboard drag state,…" at bounding box center [1211, 518] width 601 height 298
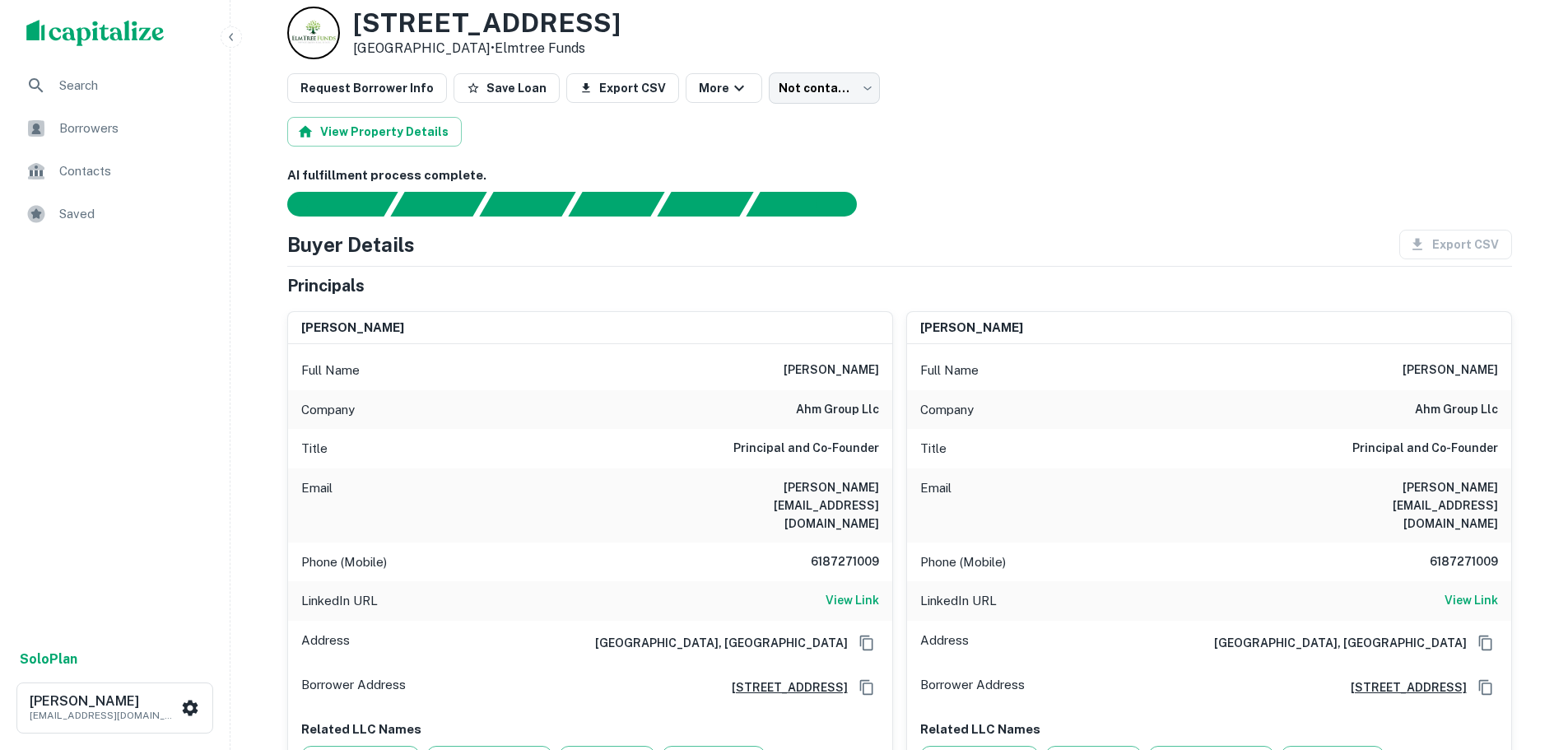
scroll to position [0, 0]
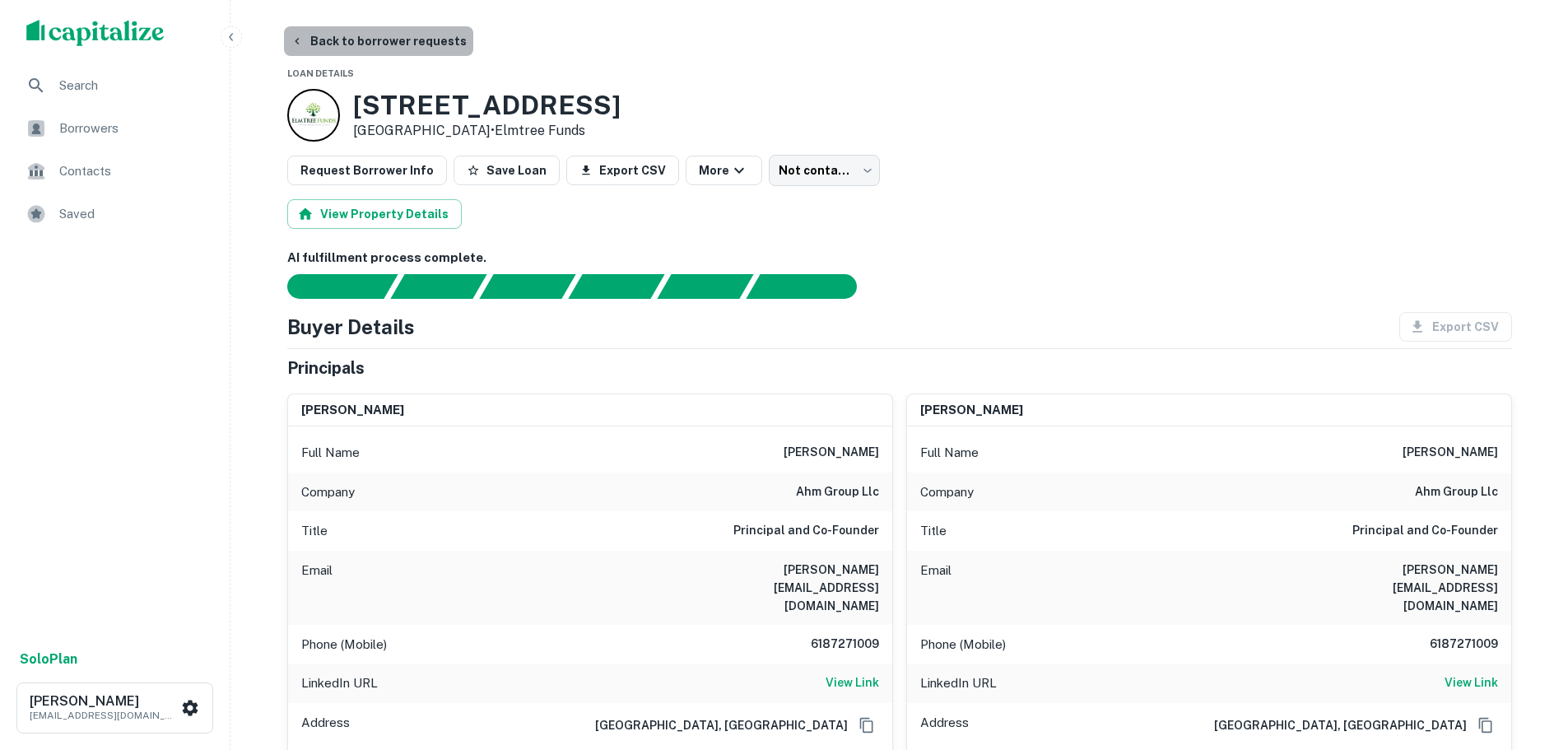
click at [409, 42] on button "Back to borrower requests" at bounding box center [378, 41] width 189 height 30
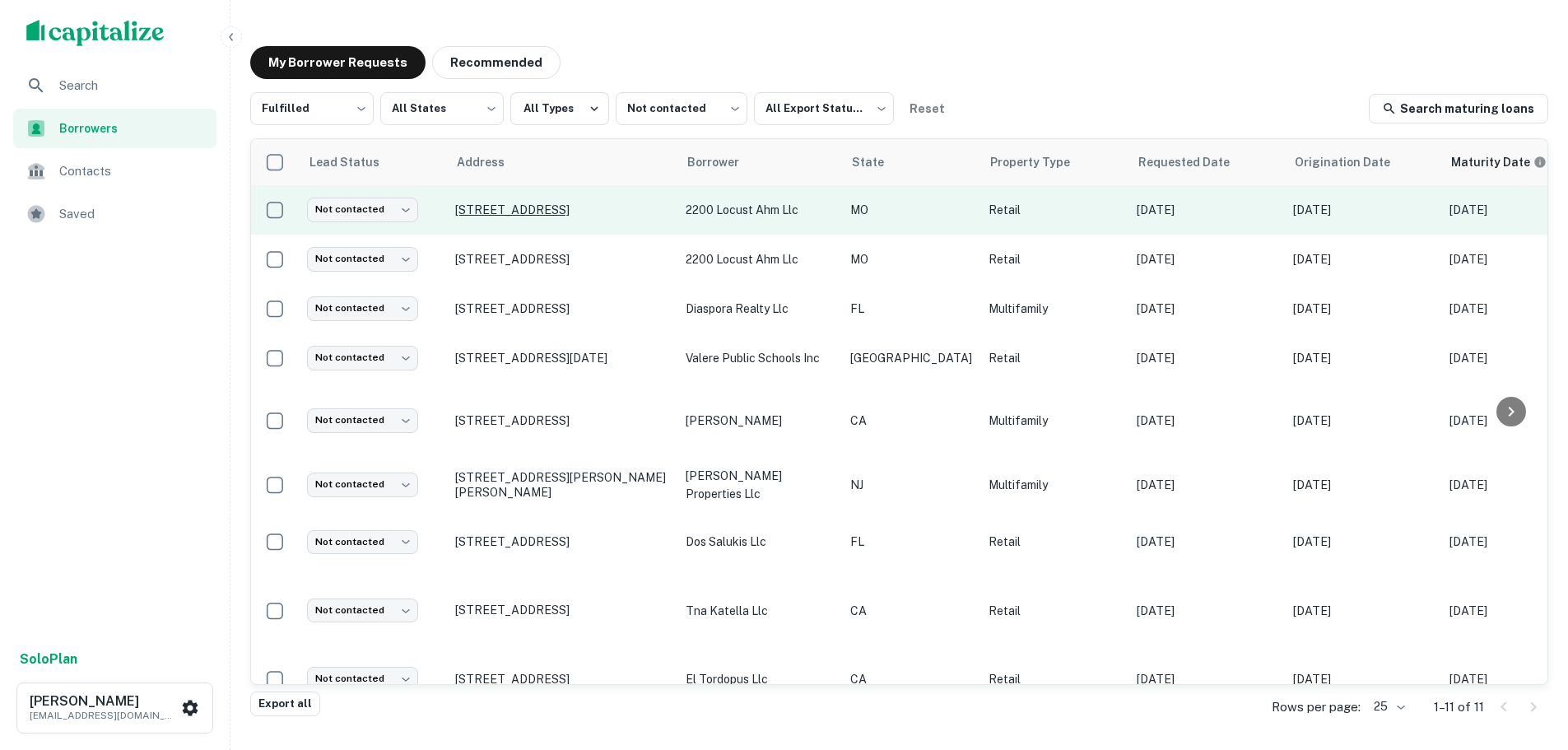
click at [530, 209] on p "[STREET_ADDRESS]" at bounding box center [562, 210] width 214 height 15
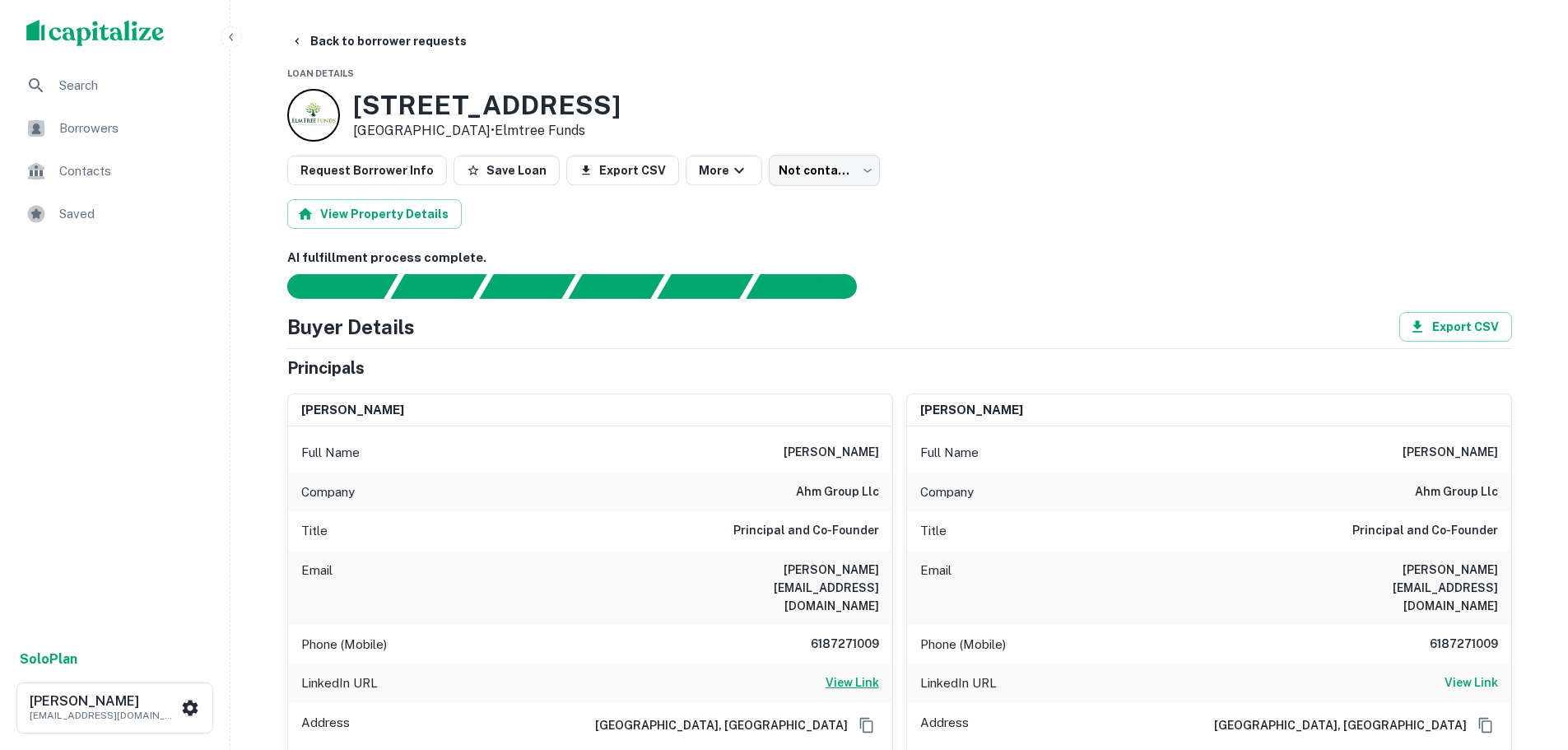
click at [868, 673] on h6 "View Link" at bounding box center [852, 682] width 54 height 19
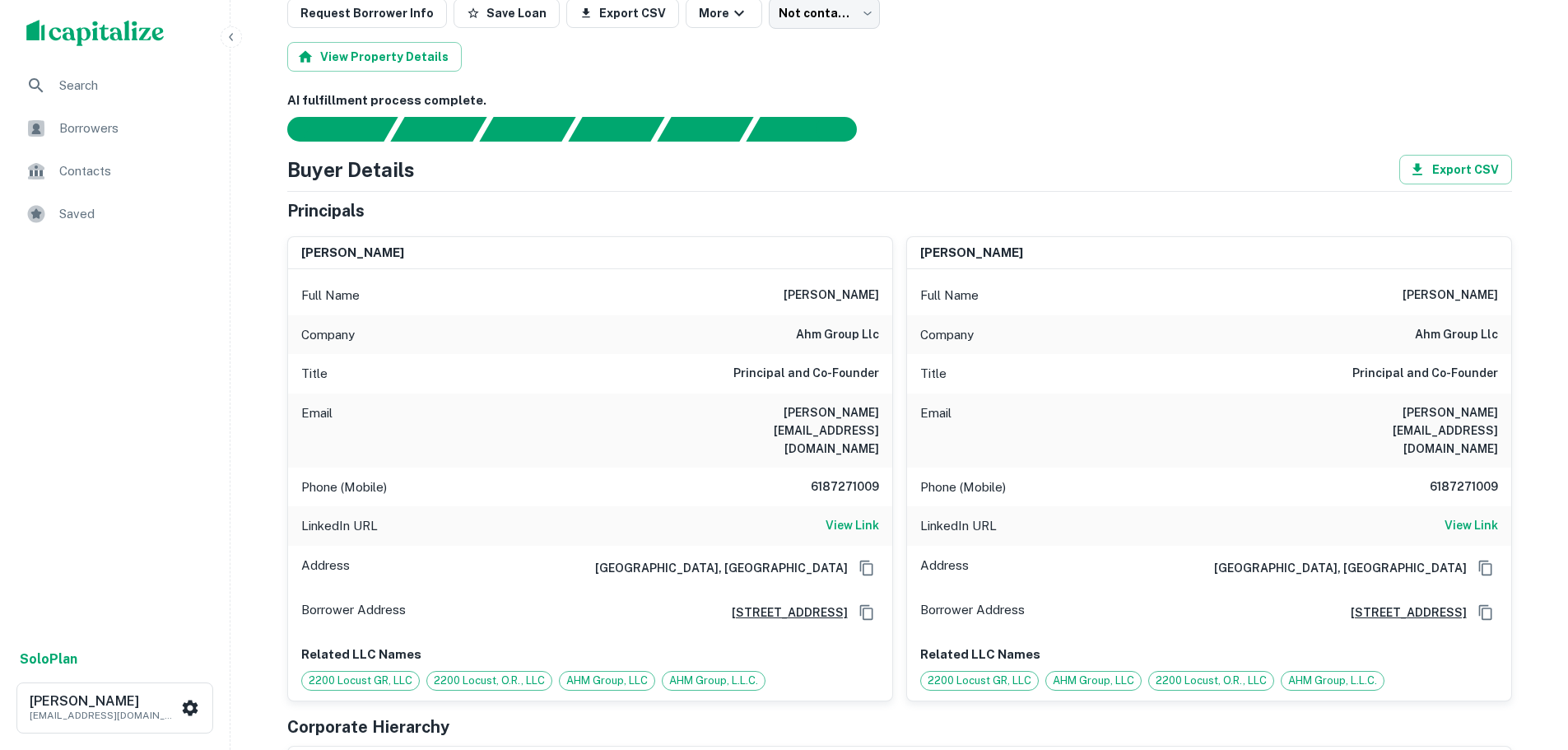
scroll to position [165, 0]
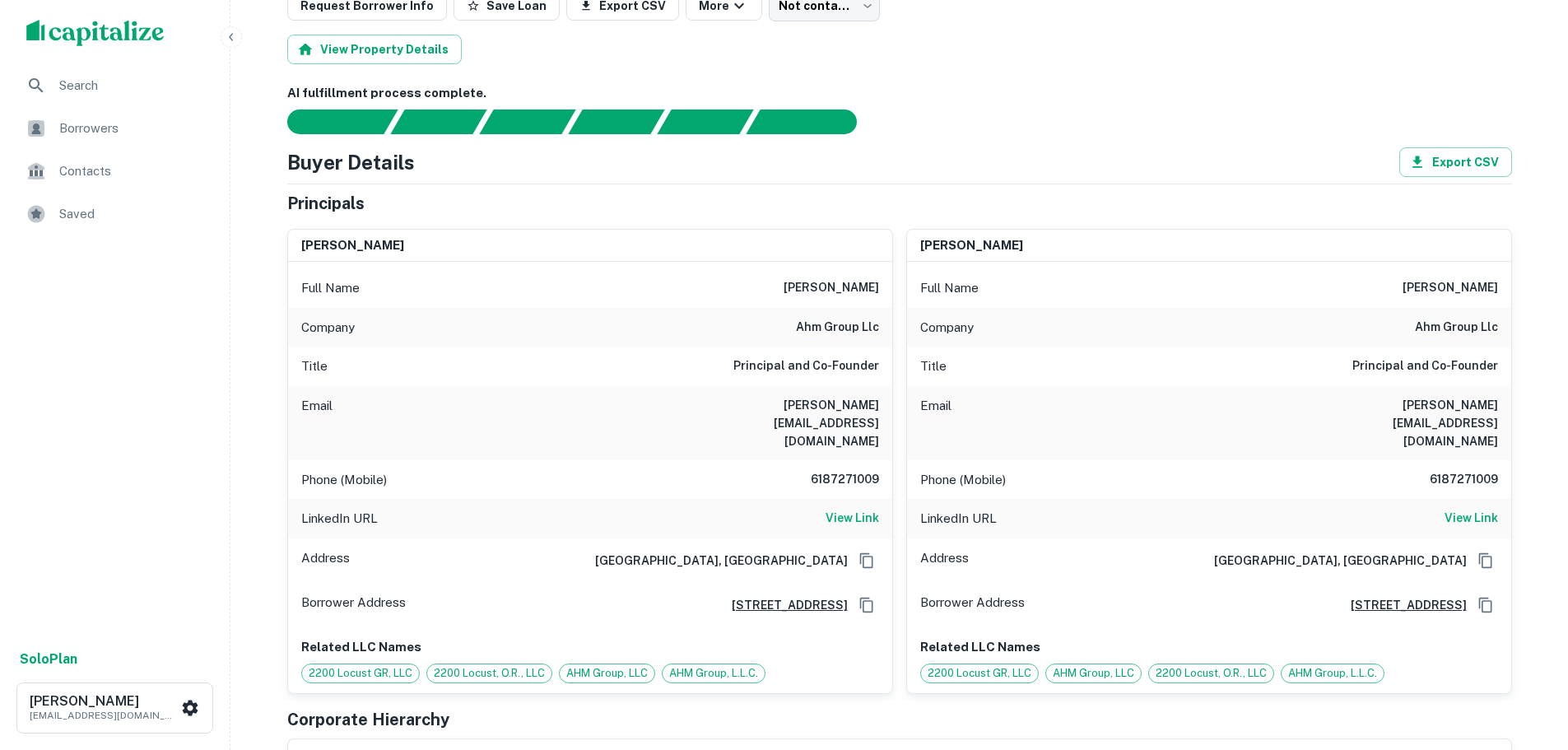
click at [848, 470] on h6 "6187271009" at bounding box center [829, 479] width 99 height 19
click at [848, 470] on h6 "6187271009" at bounding box center [829, 479] width 99 height 19
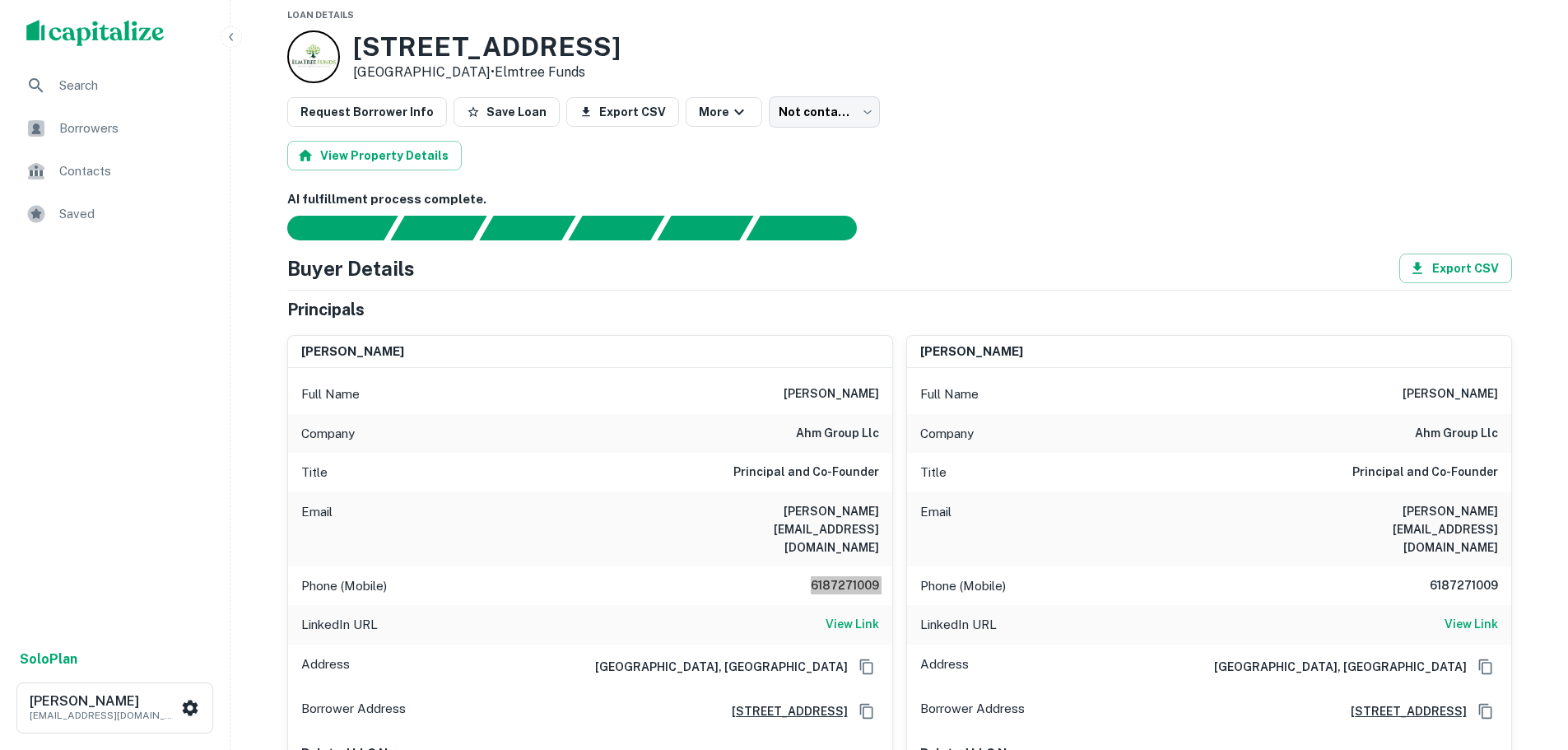
scroll to position [0, 0]
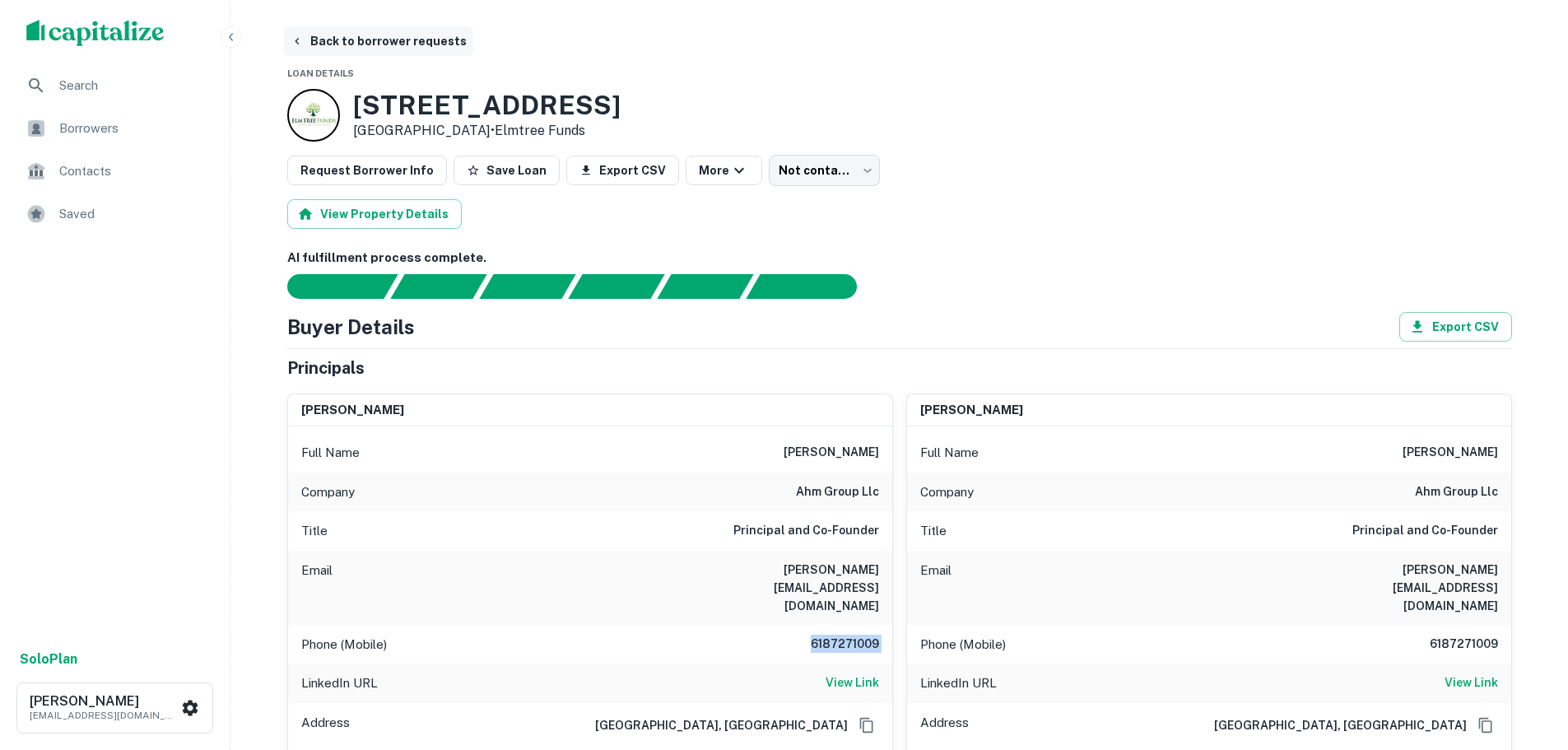
click at [384, 38] on button "Back to borrower requests" at bounding box center [378, 41] width 189 height 30
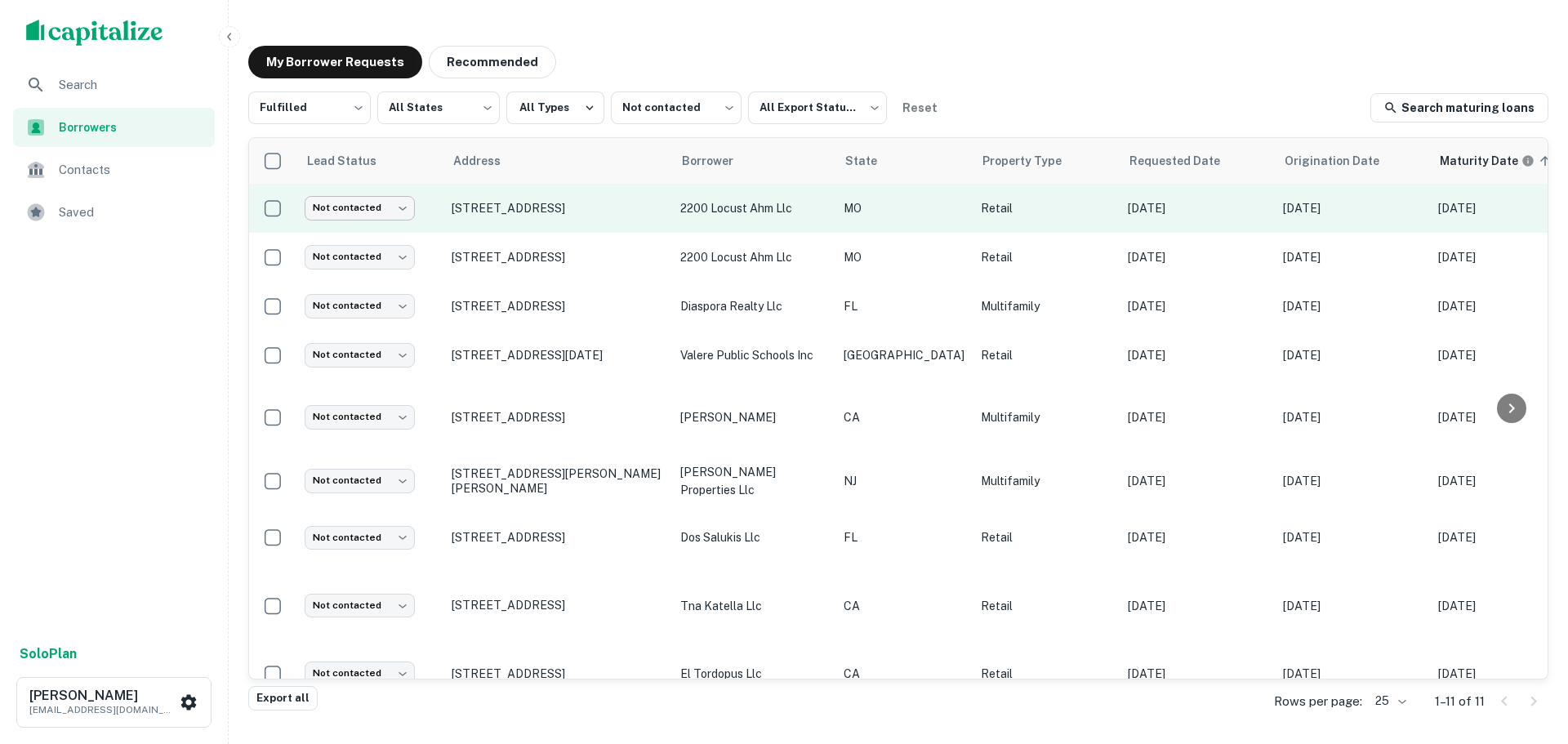
click at [389, 200] on body "Search Borrowers Contacts Saved Solo Plan Trevor Zwick tzwick@surmount.com My B…" at bounding box center [784, 372] width 1568 height 744
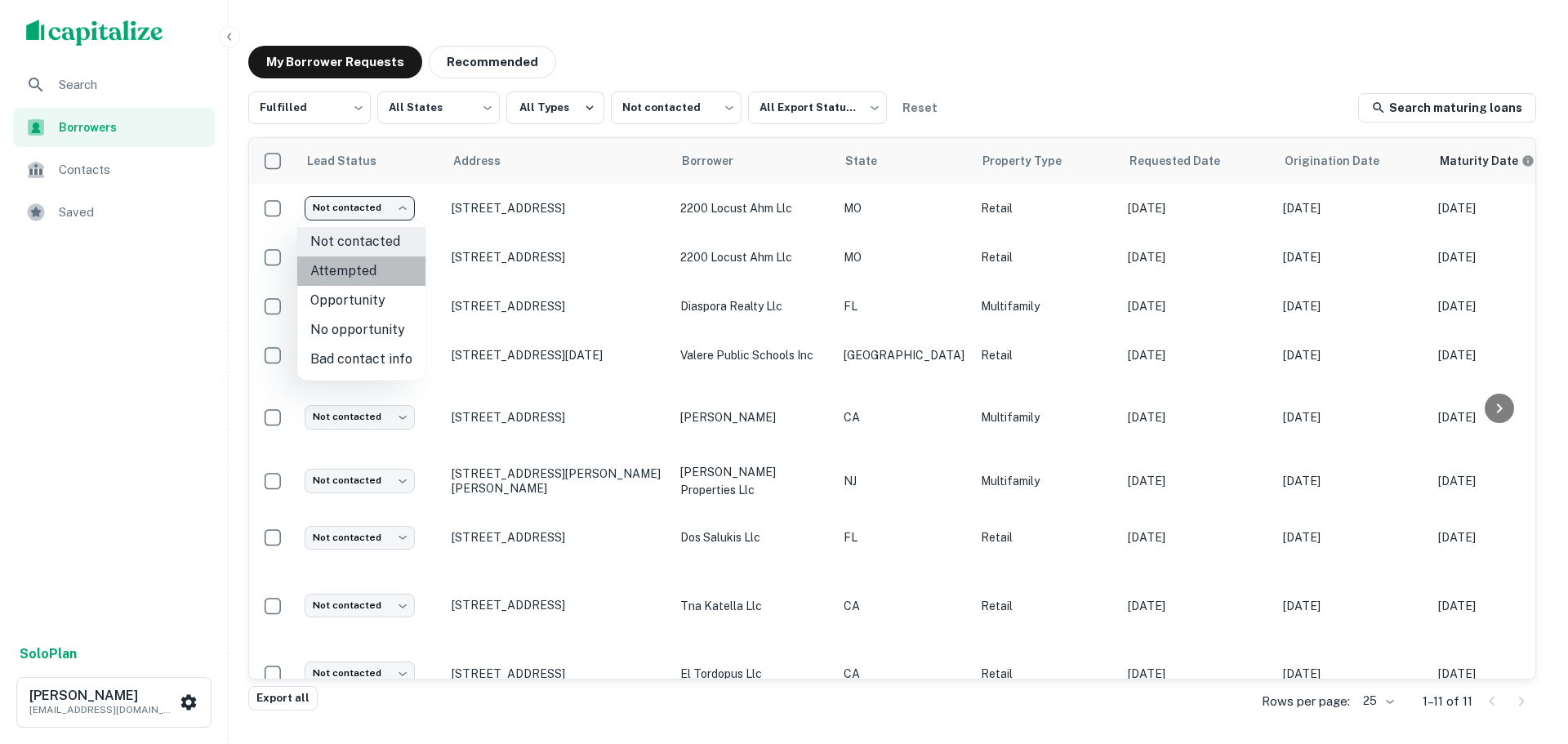
click at [372, 274] on li "Attempted" at bounding box center [361, 271] width 128 height 29
type input "*********"
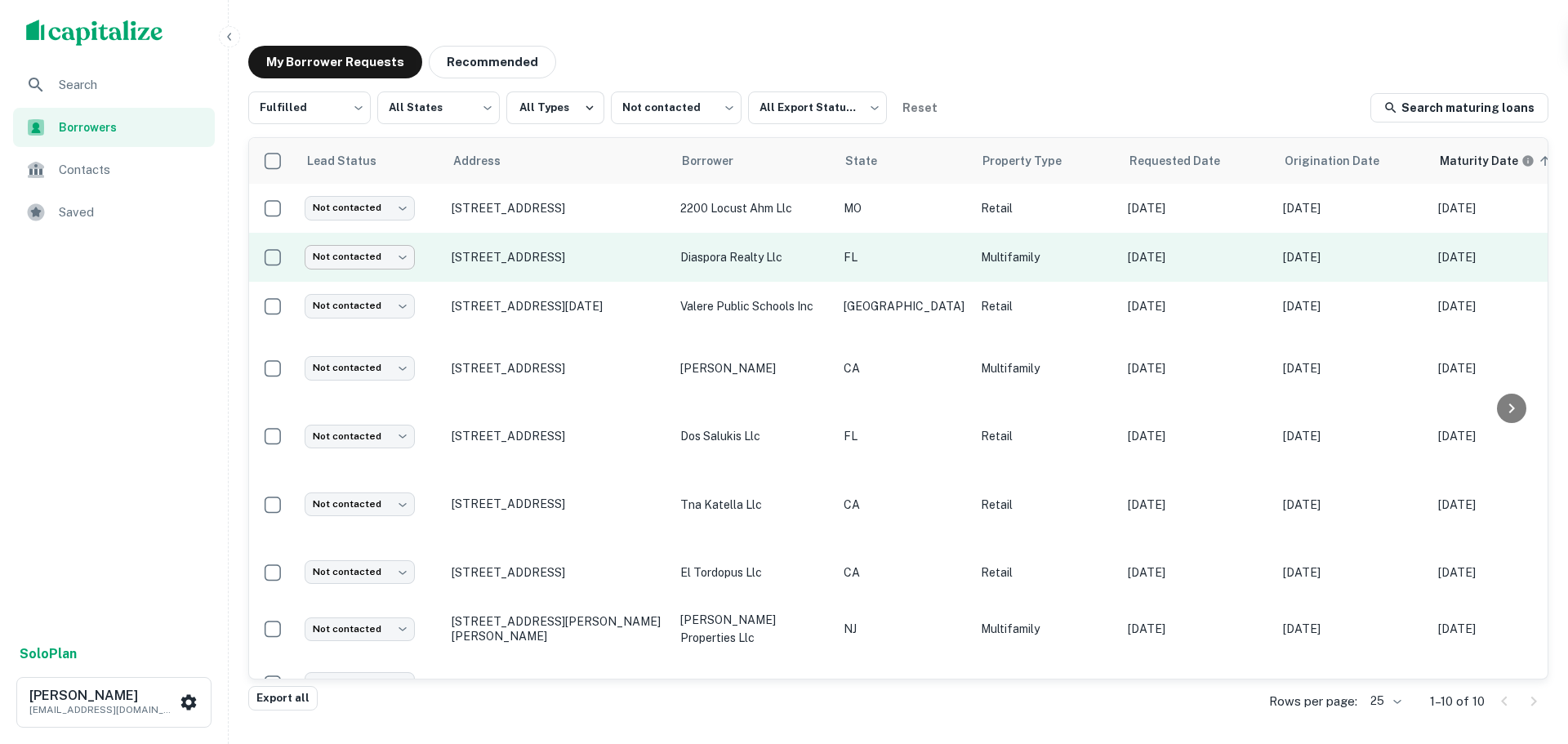
click at [398, 262] on body "Search Borrowers Contacts Saved Solo Plan Trevor Zwick tzwick@surmount.com My B…" at bounding box center [784, 372] width 1568 height 744
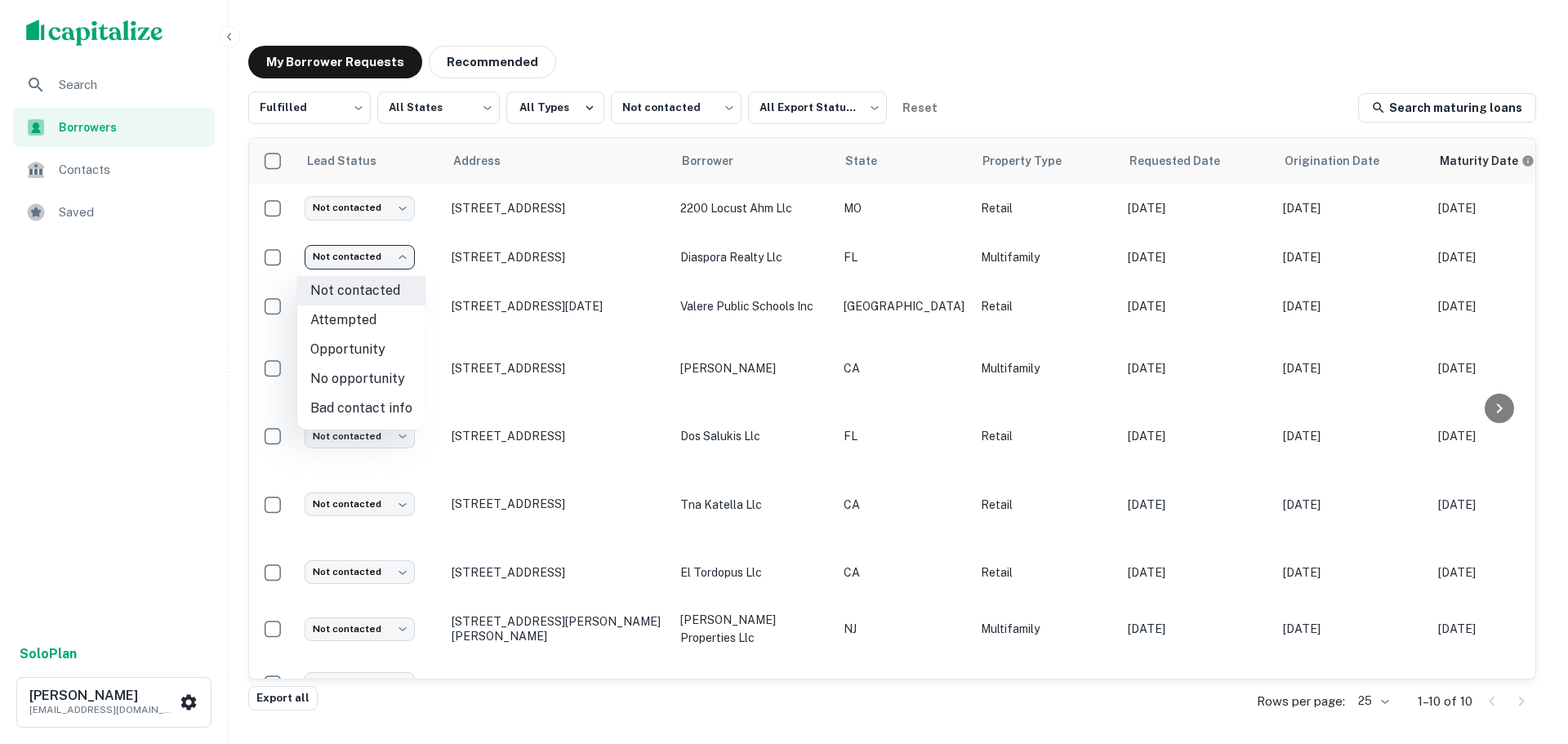
click at [396, 200] on div at bounding box center [784, 372] width 1568 height 744
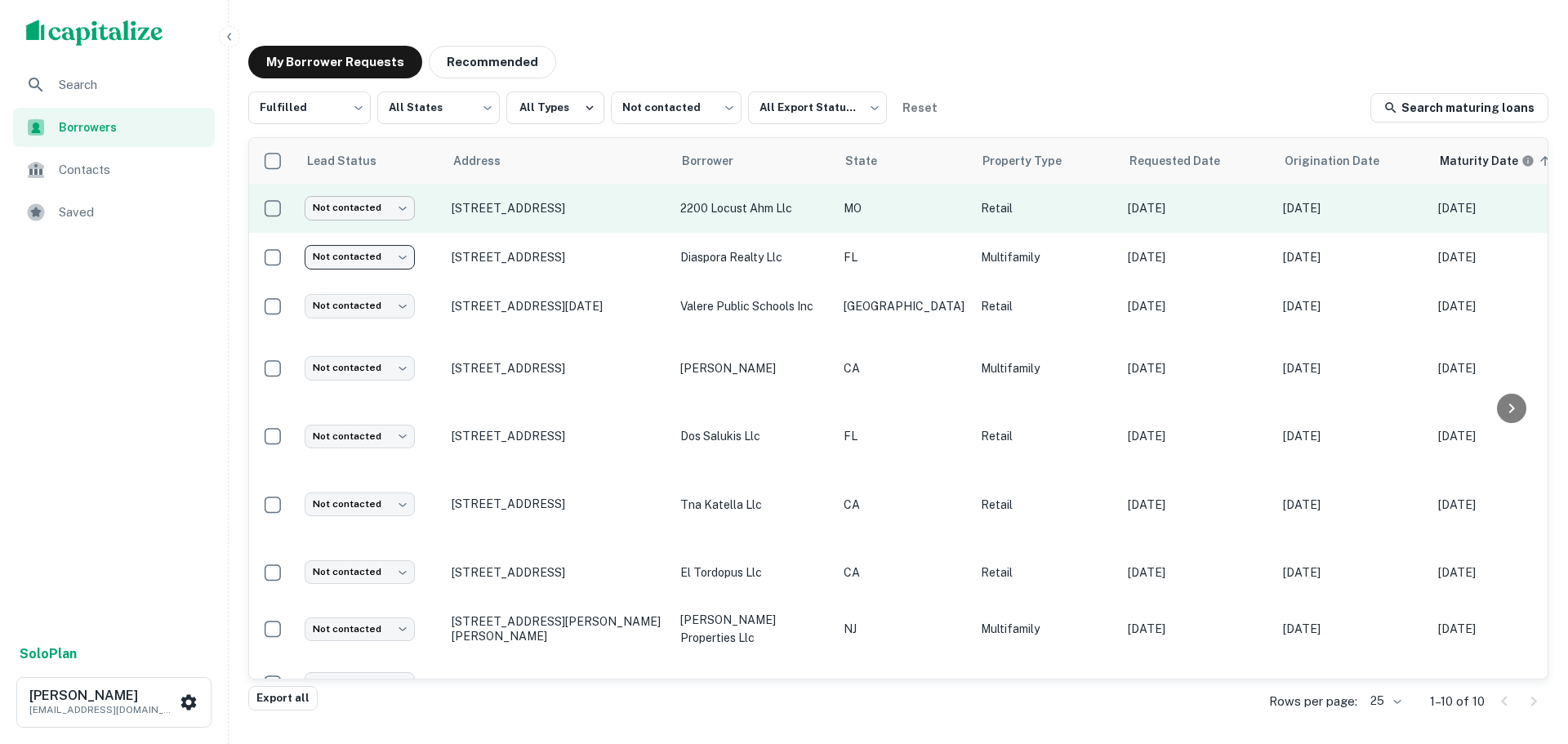
click at [394, 214] on body "Search Borrowers Contacts Saved Solo Plan Trevor Zwick tzwick@surmount.com My B…" at bounding box center [784, 372] width 1568 height 744
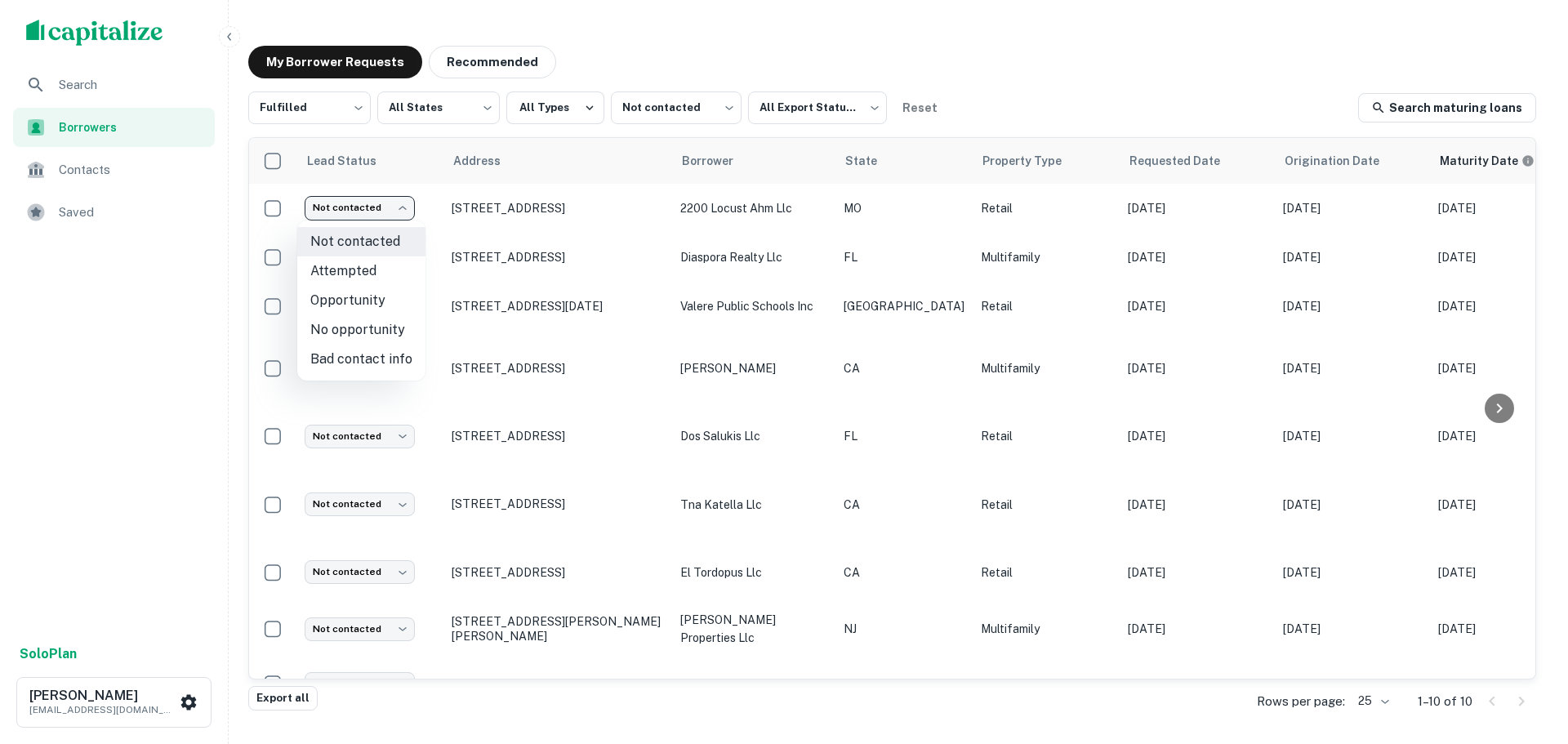
click at [388, 265] on li "Attempted" at bounding box center [361, 271] width 128 height 29
type input "*********"
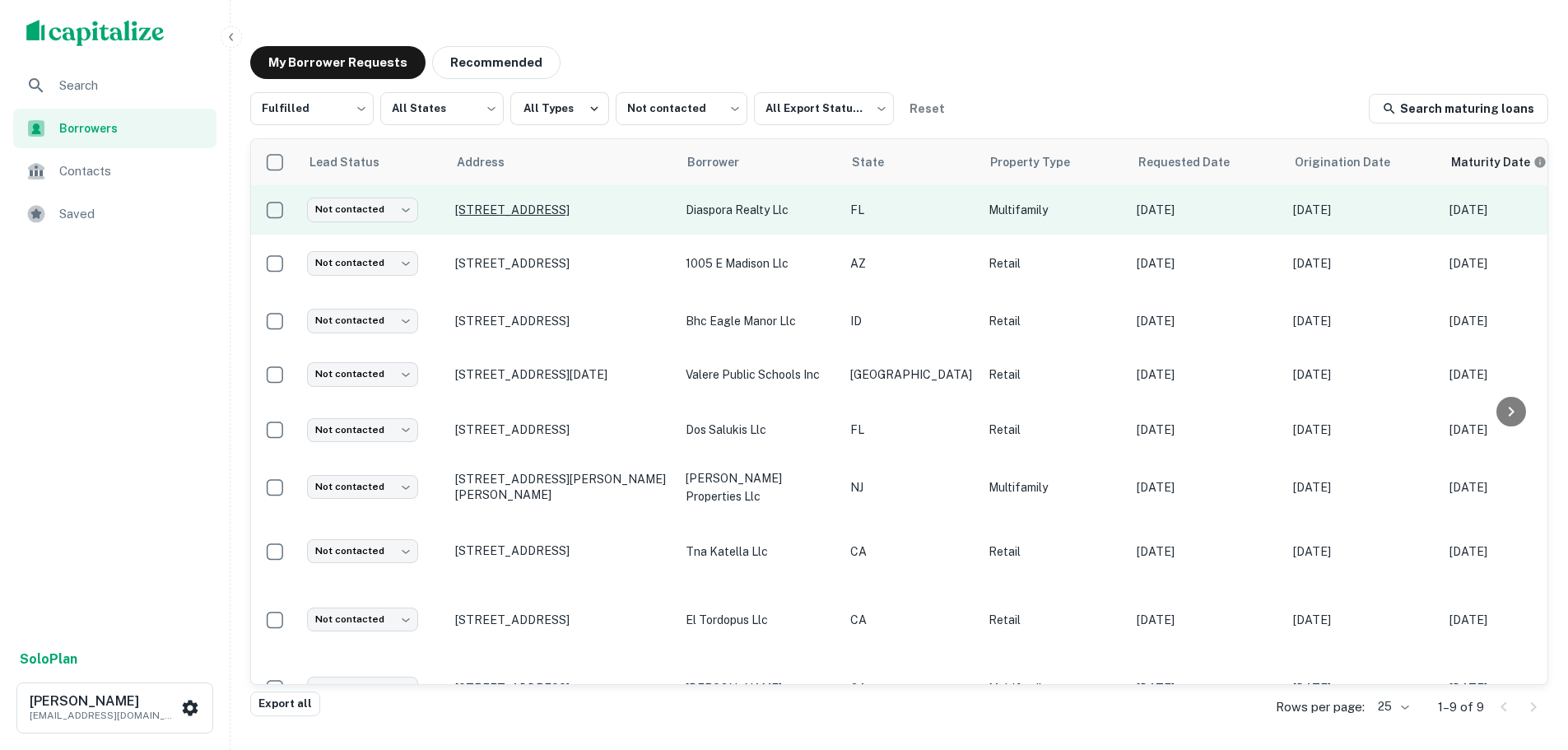
click at [555, 202] on p "[STREET_ADDRESS]" at bounding box center [562, 210] width 214 height 15
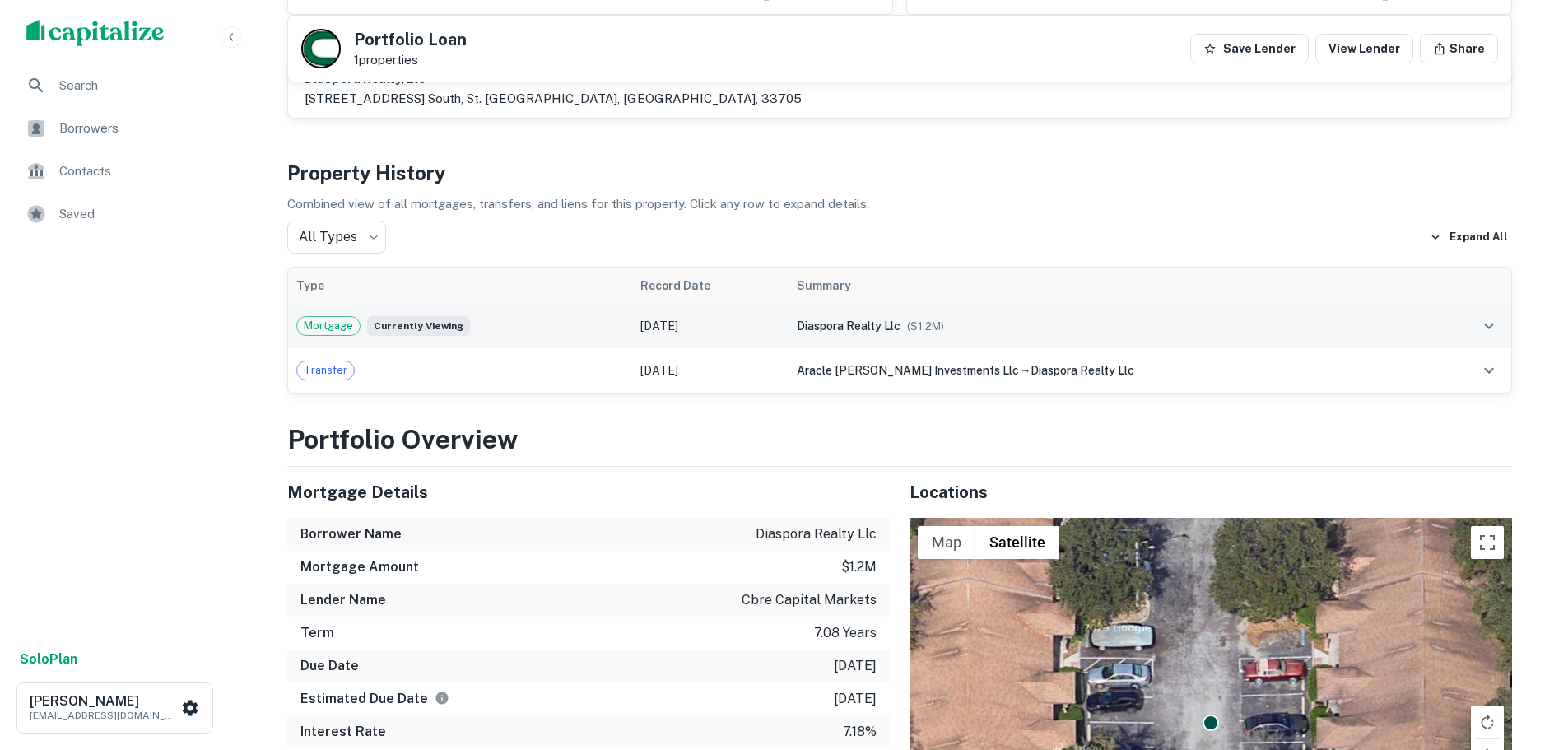
scroll to position [741, 0]
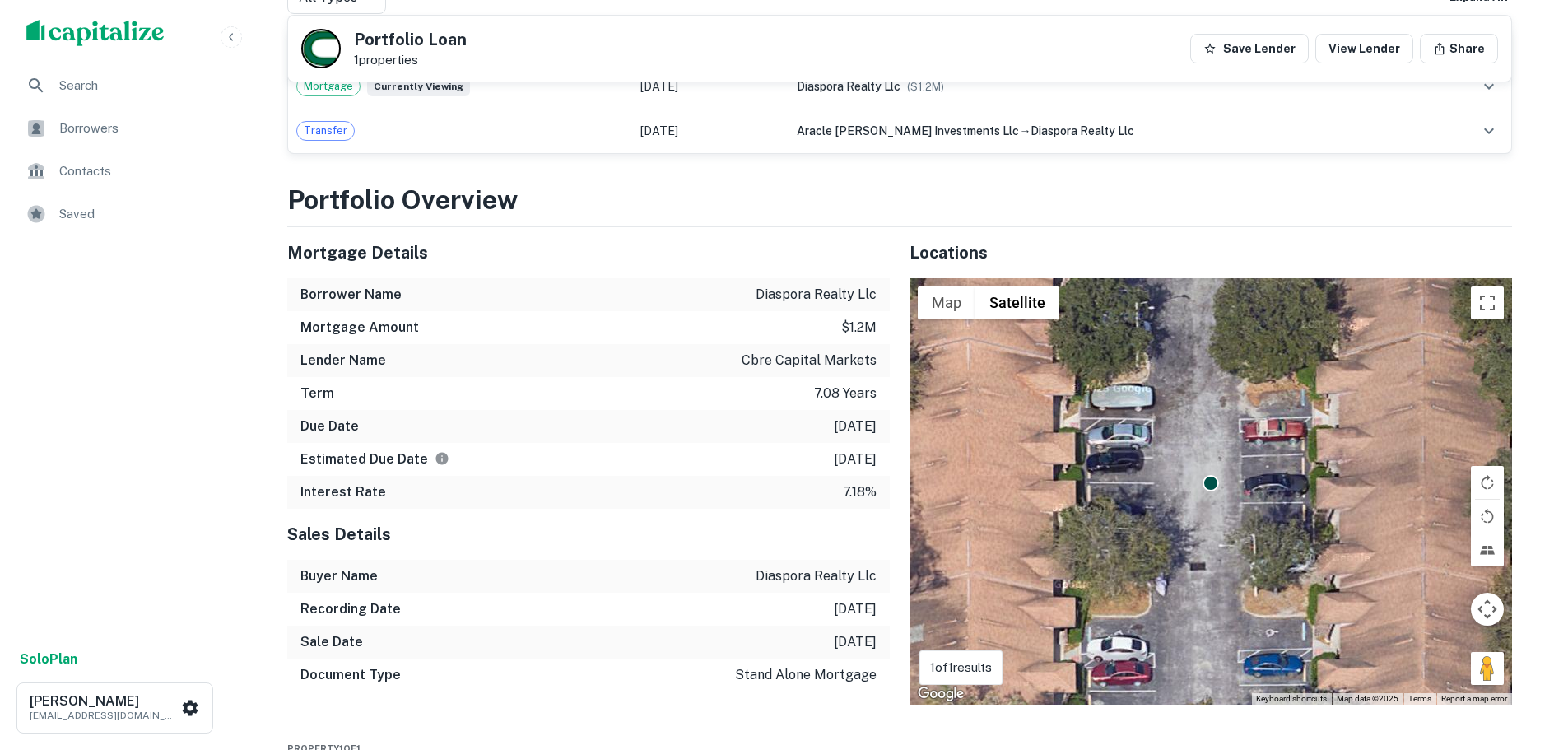
click at [1488, 309] on div "To activate drag with keyboard, press Alt + Enter. Once in keyboard drag state,…" at bounding box center [1211, 491] width 603 height 426
click at [1485, 286] on button "Toggle fullscreen view" at bounding box center [1487, 303] width 33 height 33
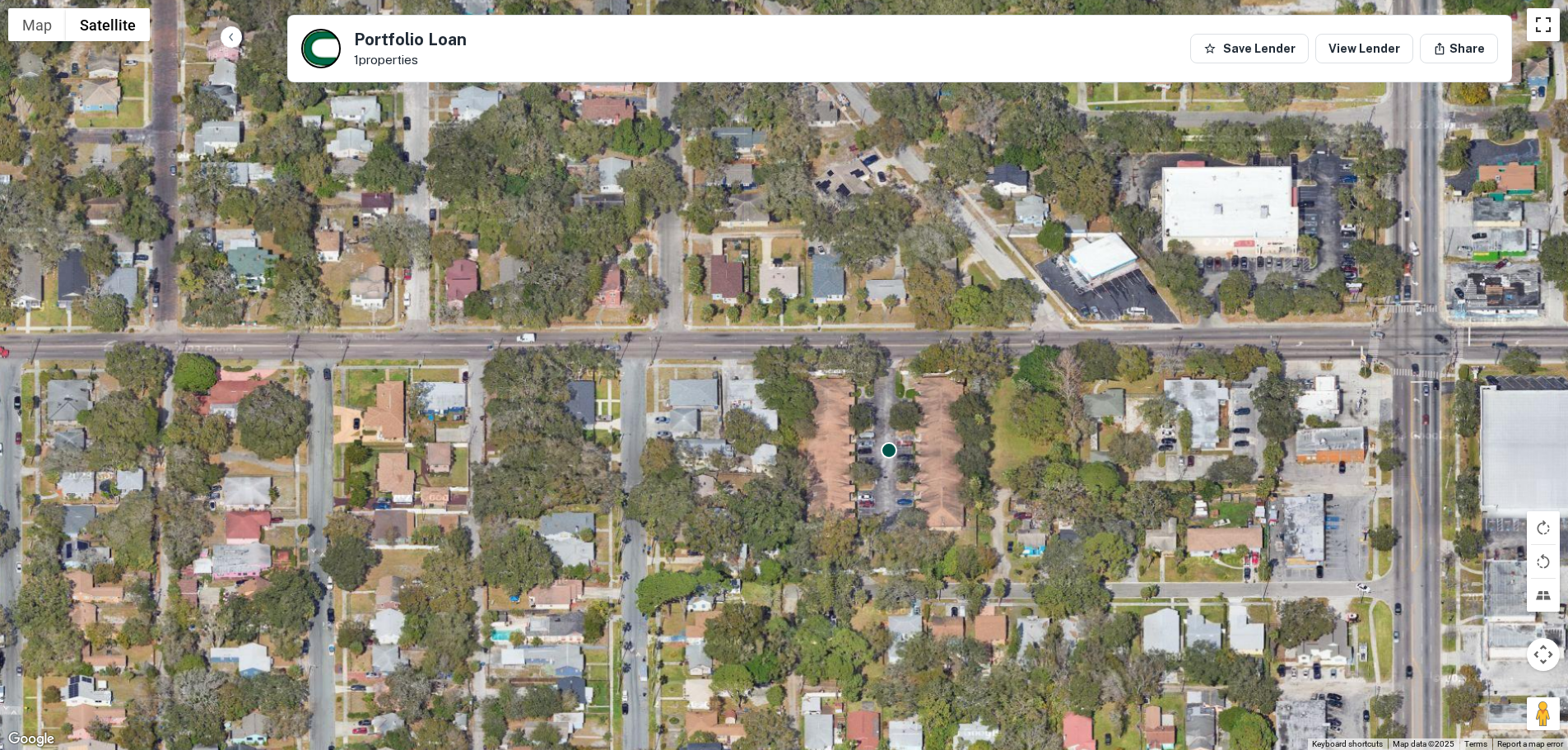
scroll to position [0, 0]
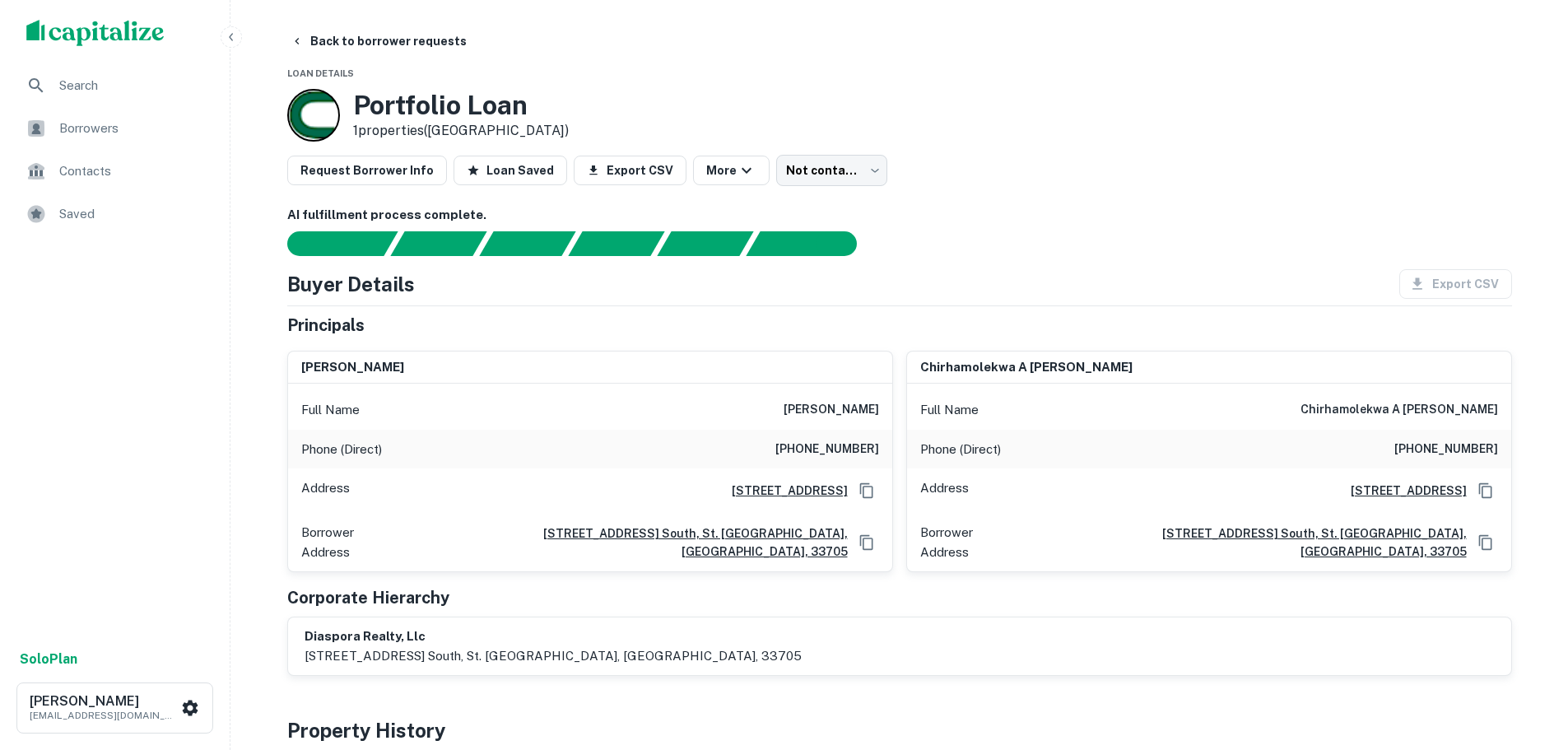
click at [810, 449] on h6 "(310) 291-0027" at bounding box center [827, 449] width 104 height 19
click at [1456, 444] on h6 "(917) 676-3036" at bounding box center [1447, 449] width 104 height 19
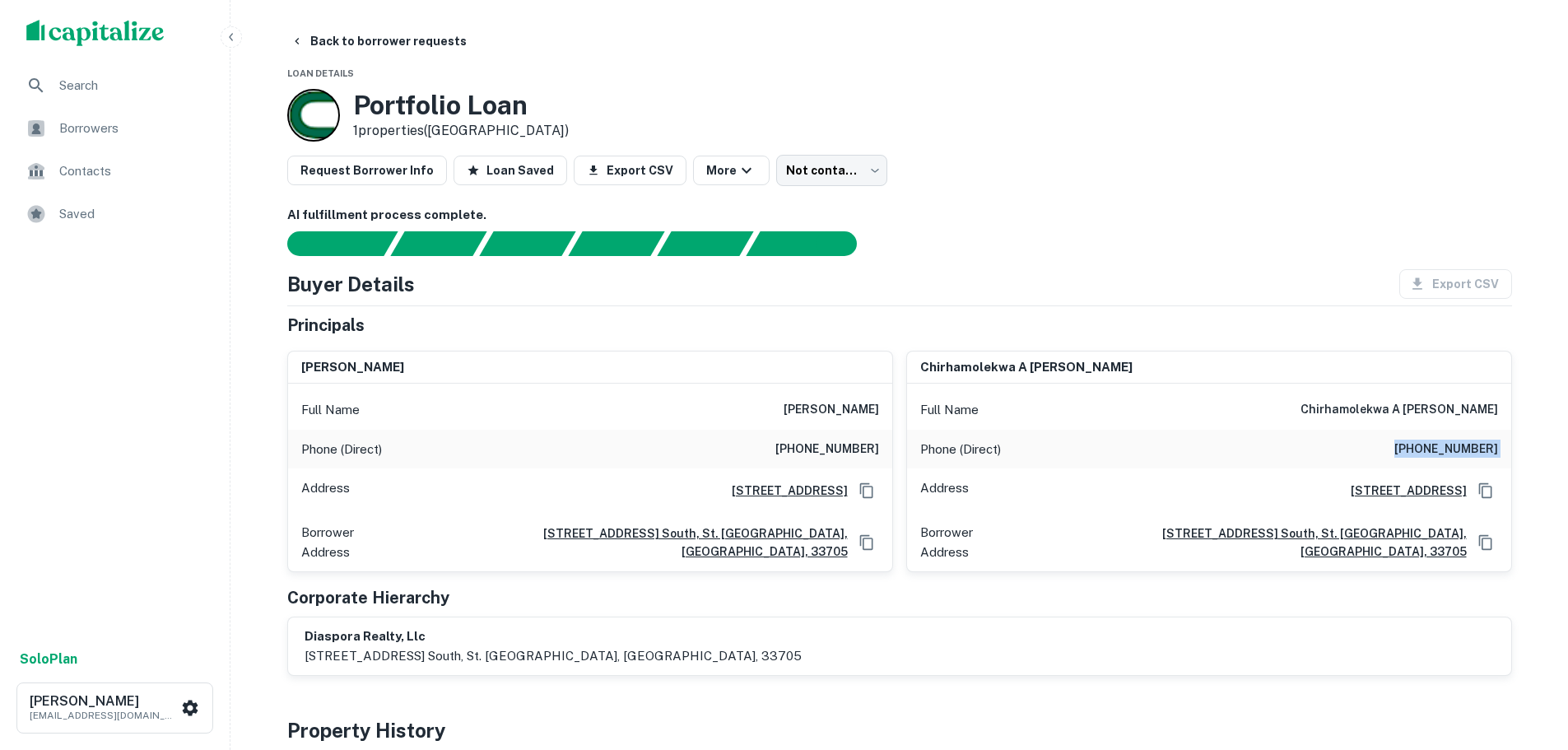
click at [1456, 444] on h6 "(917) 676-3036" at bounding box center [1447, 449] width 104 height 19
click at [387, 45] on button "Back to borrower requests" at bounding box center [378, 41] width 189 height 30
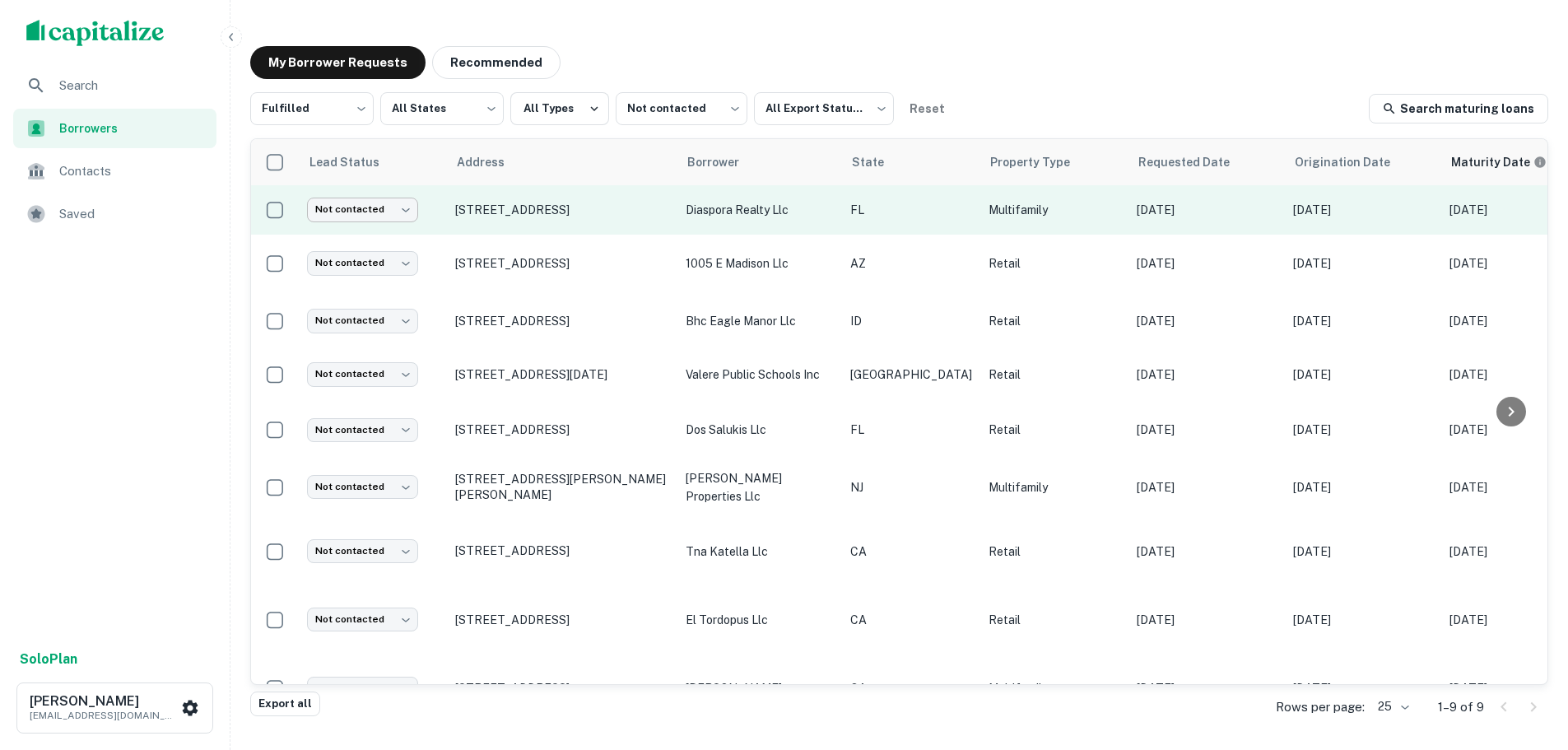
click at [360, 210] on body "Search Borrowers Contacts Saved Solo Plan Trevor Zwick tzwick@surmount.com My B…" at bounding box center [784, 375] width 1568 height 750
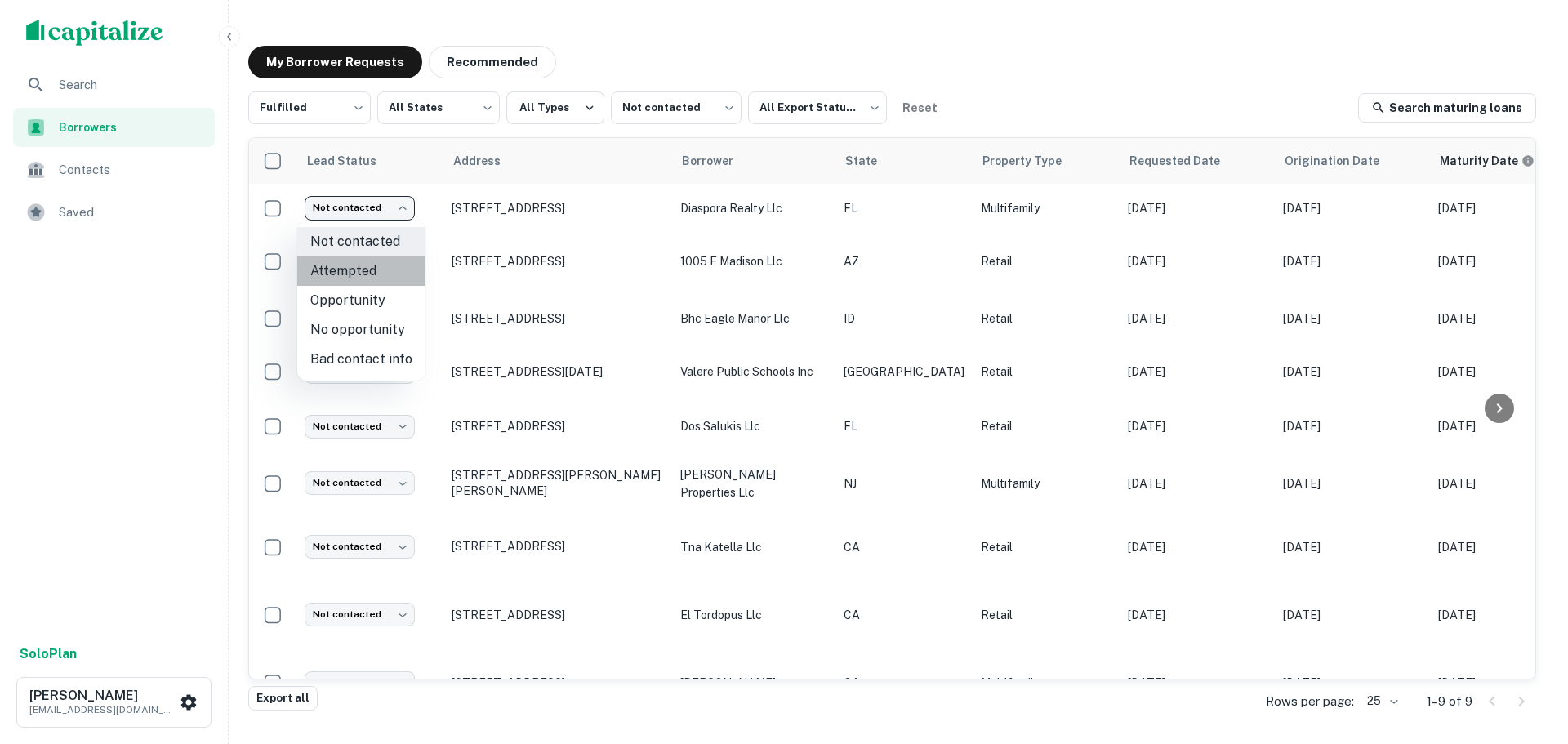
click at [374, 280] on li "Attempted" at bounding box center [361, 271] width 128 height 29
type input "*********"
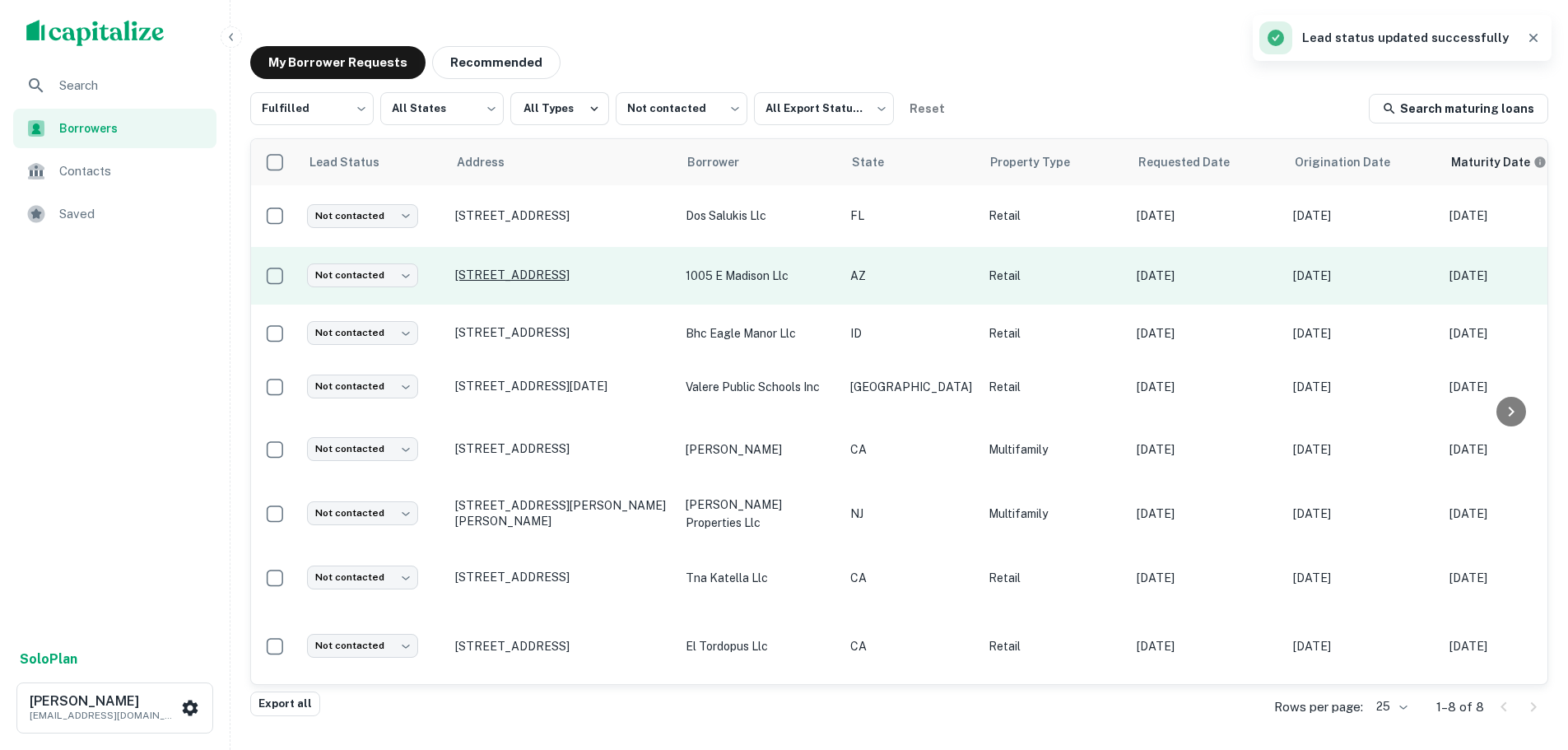
click at [579, 277] on p "[STREET_ADDRESS]" at bounding box center [562, 274] width 214 height 15
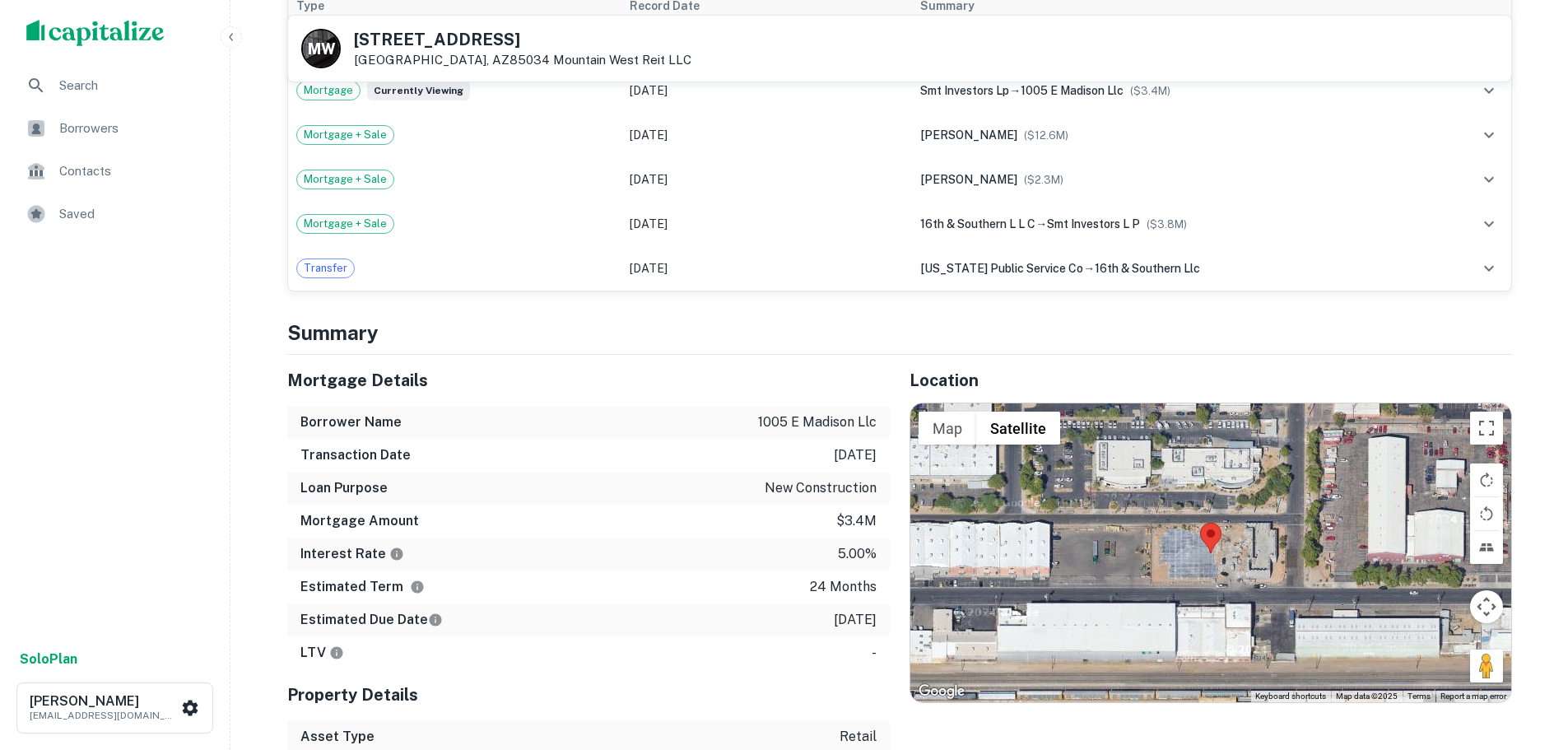
scroll to position [1070, 0]
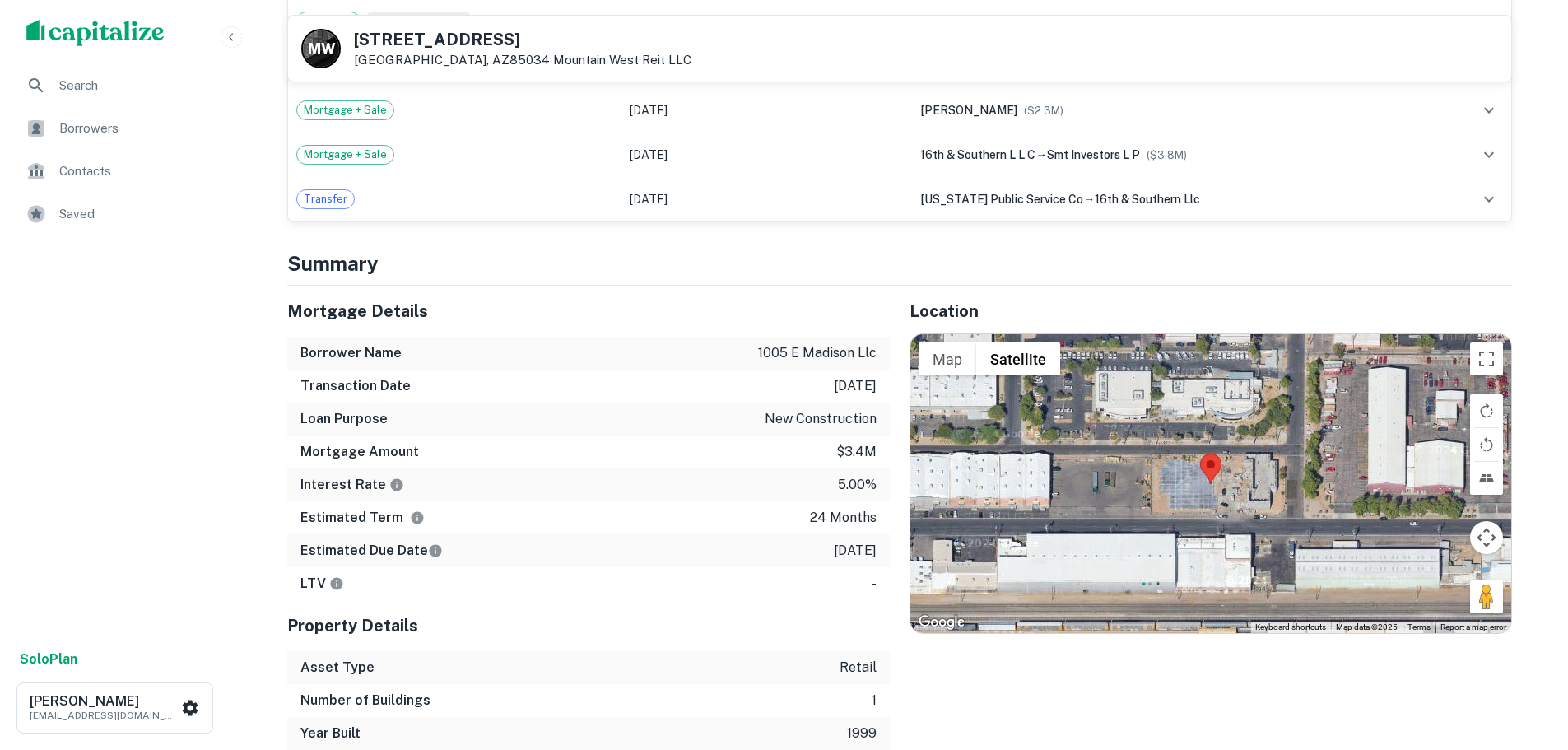
click at [478, 47] on h5 "1005 E Madison St" at bounding box center [523, 40] width 338 height 17
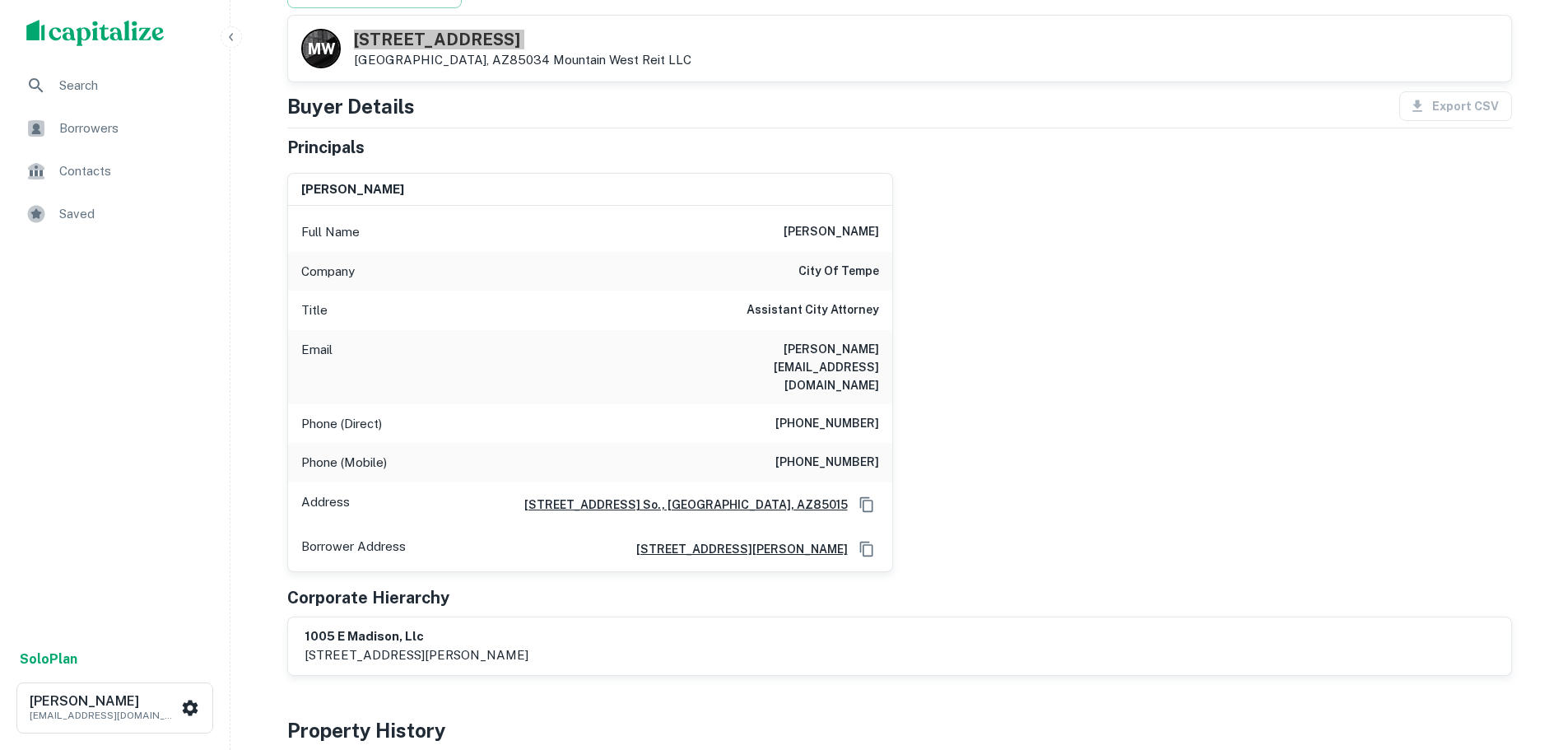
scroll to position [0, 0]
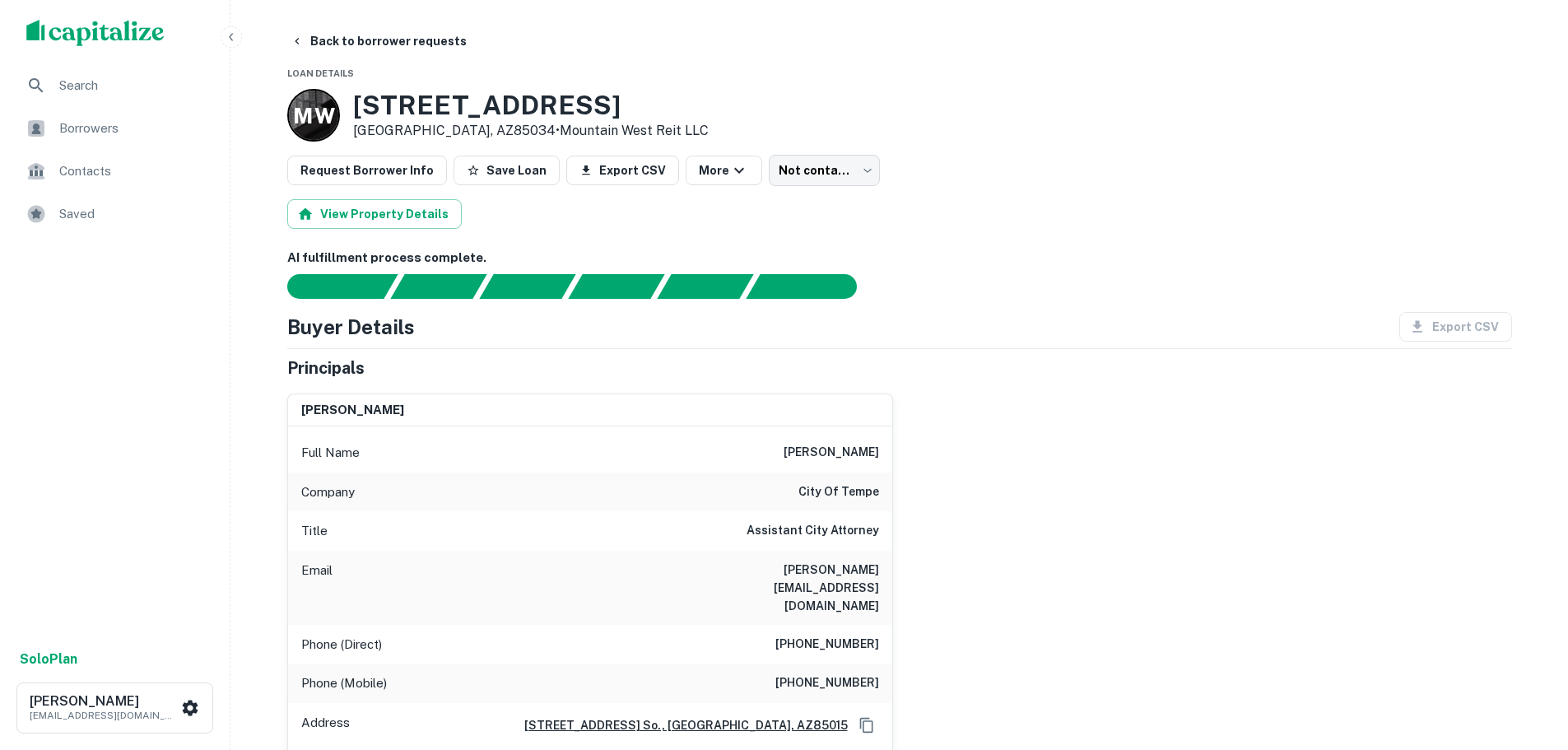
click at [849, 634] on h6 "(602) 852-5557" at bounding box center [827, 643] width 104 height 19
click at [850, 634] on h6 "(602) 852-5557" at bounding box center [827, 643] width 104 height 19
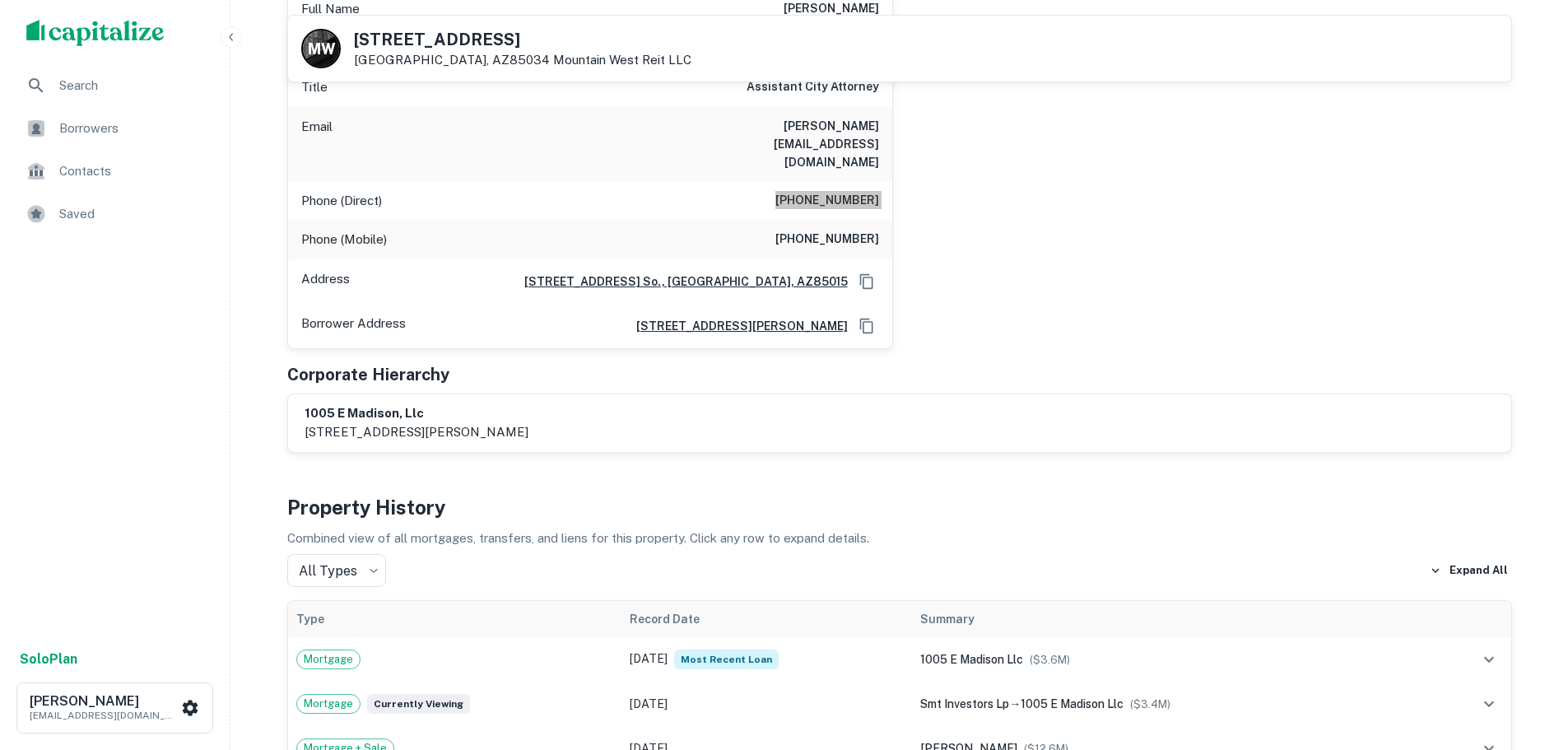
scroll to position [165, 0]
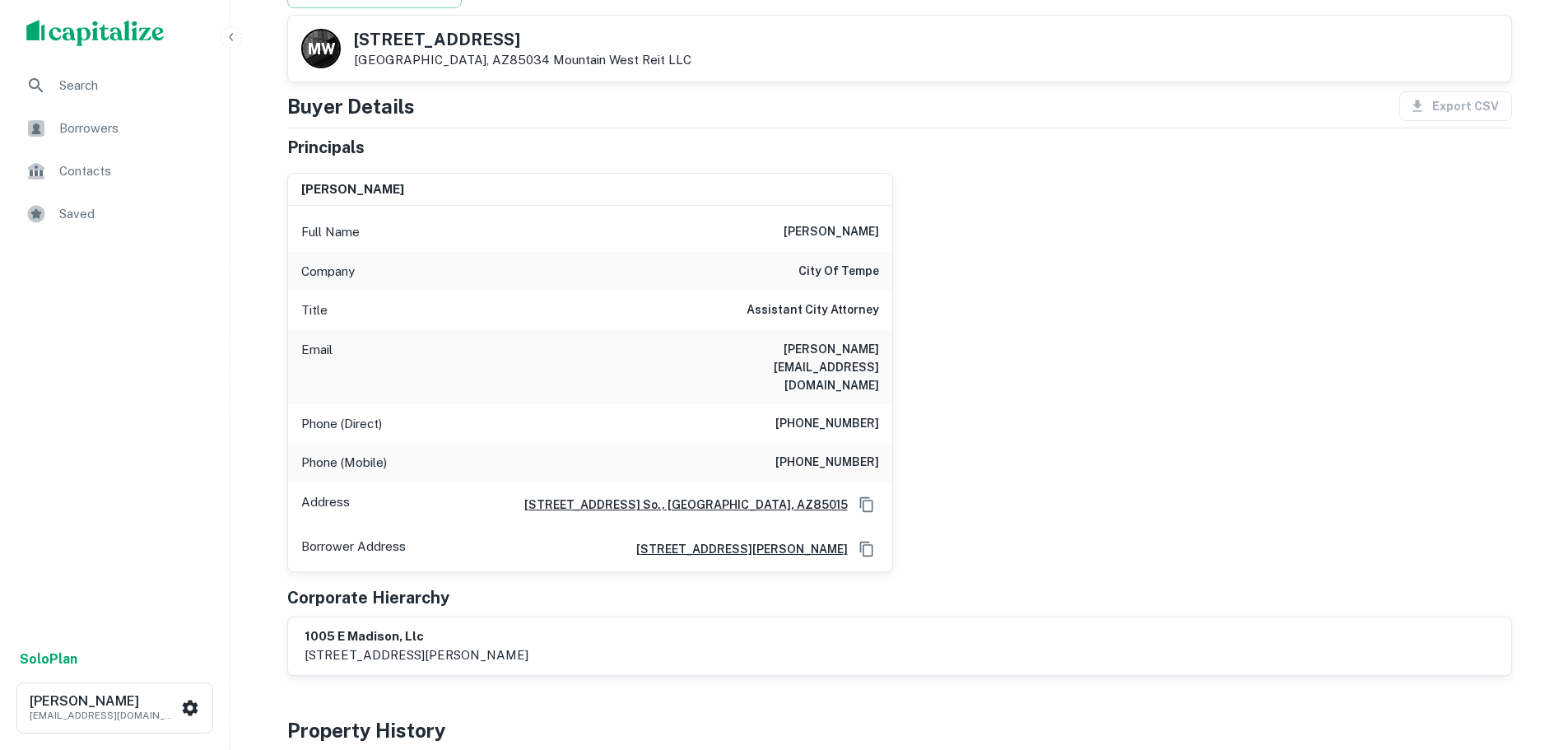
click at [869, 443] on div "Phone (Mobile) (602) 274-9563" at bounding box center [590, 463] width 604 height 40
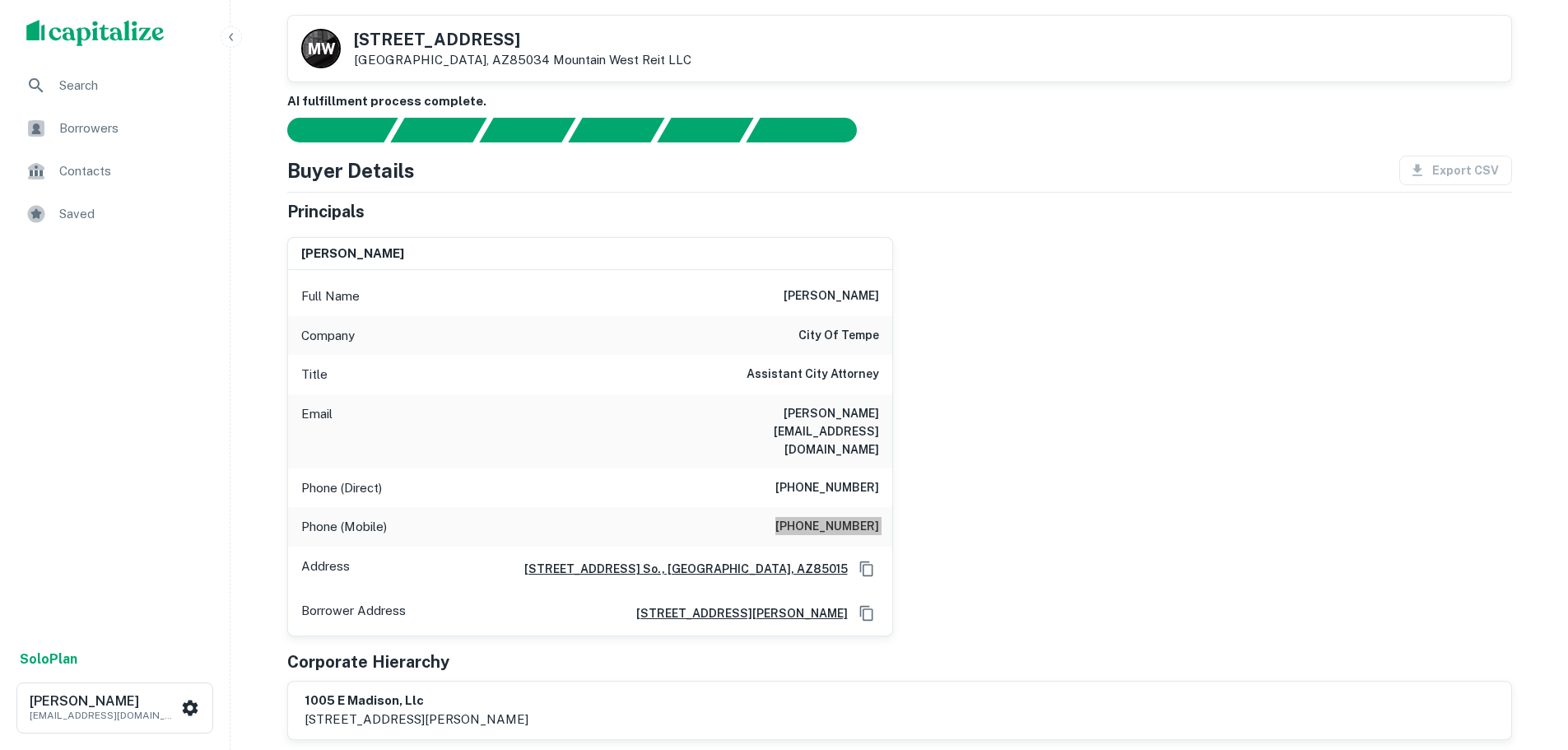
scroll to position [0, 0]
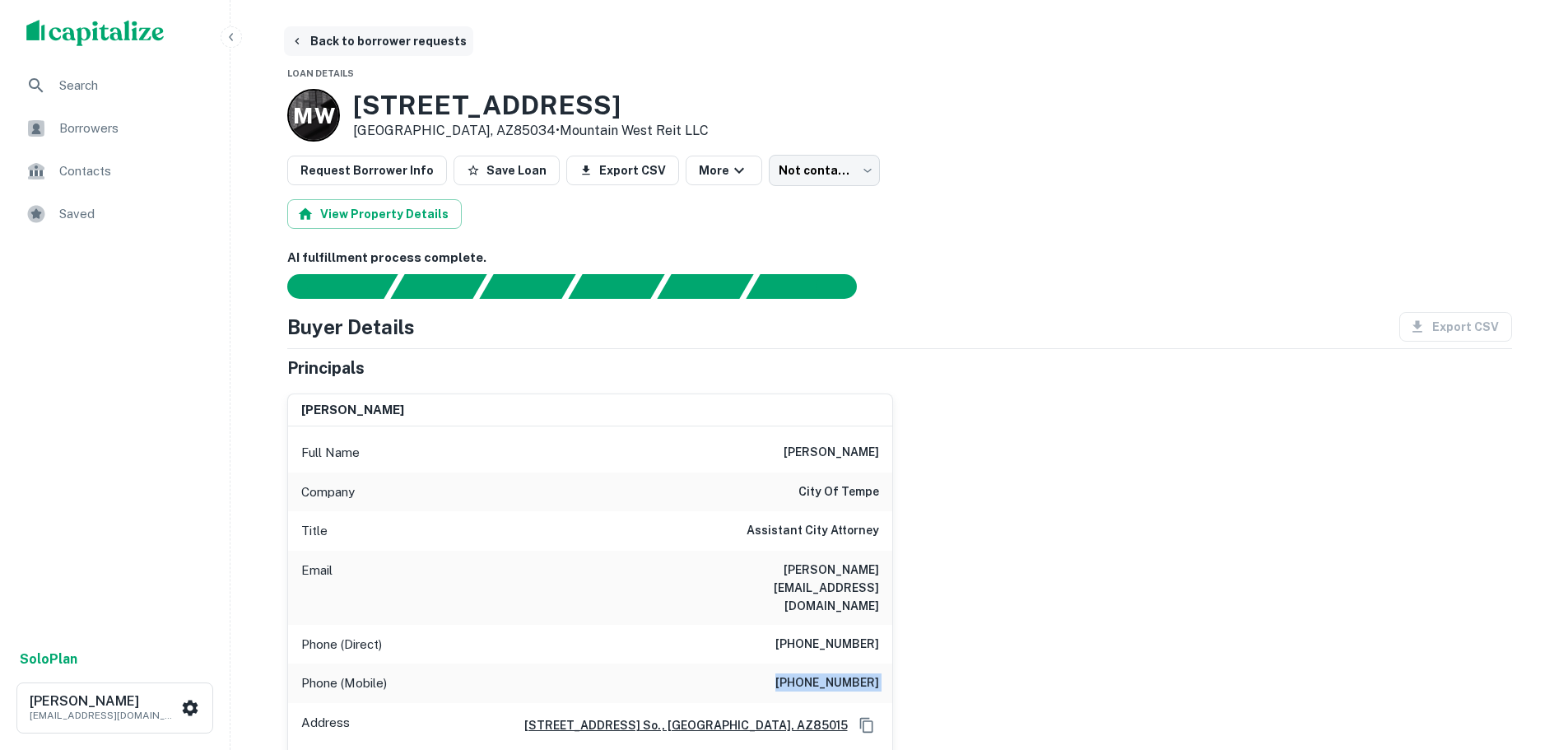
click at [355, 50] on button "Back to borrower requests" at bounding box center [378, 41] width 189 height 30
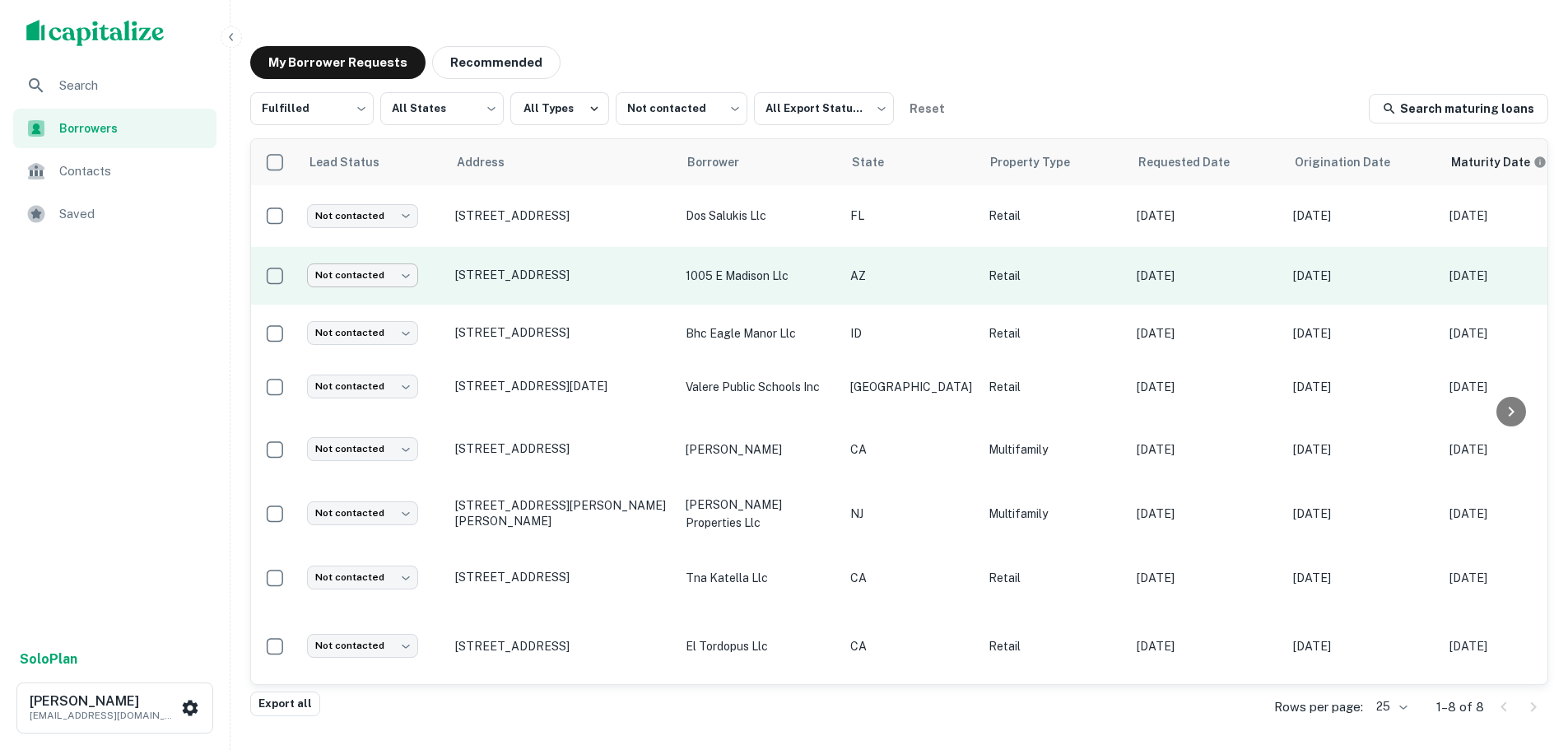
click at [377, 273] on body "Search Borrowers Contacts Saved Solo Plan Trevor Zwick tzwick@surmount.com My B…" at bounding box center [784, 375] width 1568 height 750
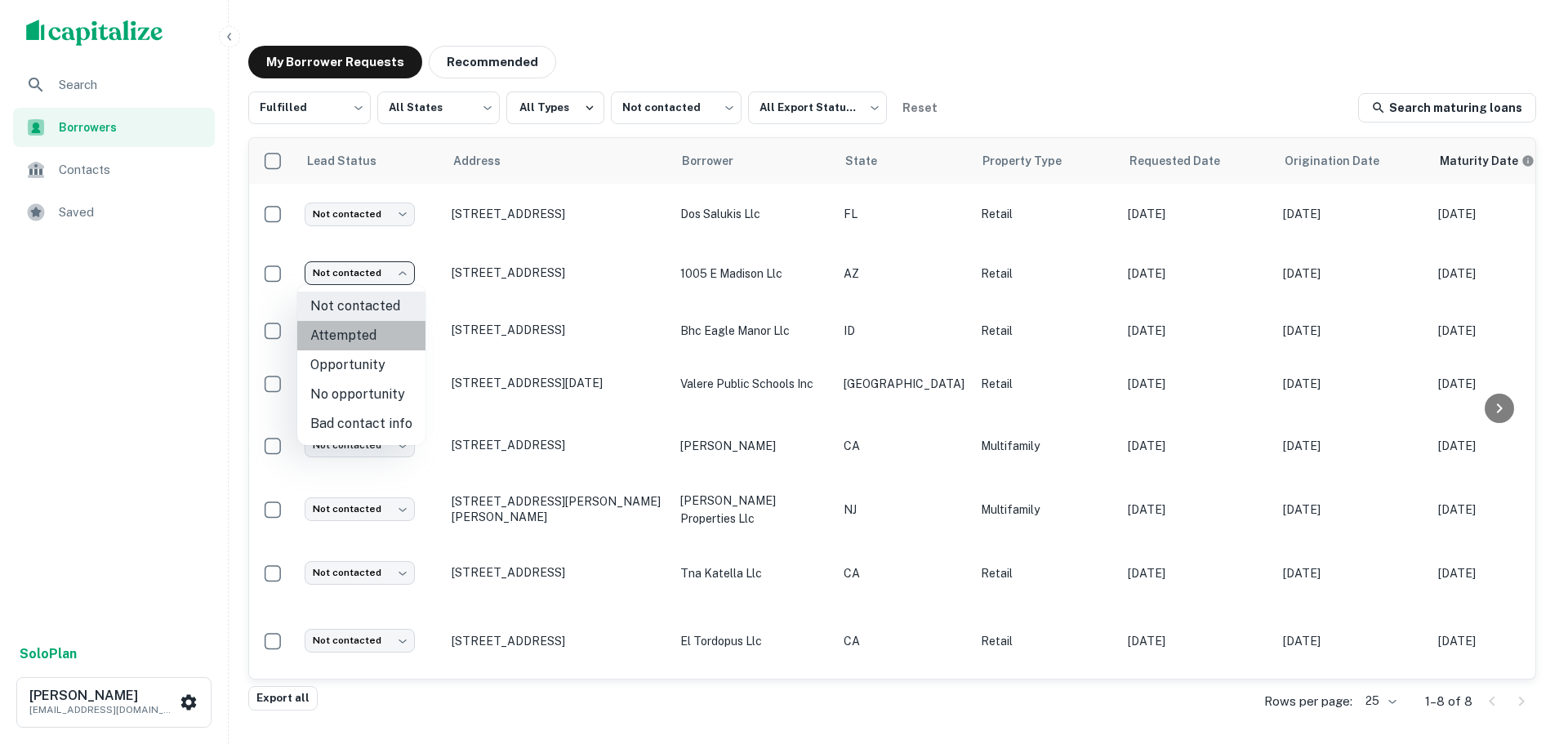
click at [368, 329] on li "Attempted" at bounding box center [361, 336] width 128 height 29
type input "*********"
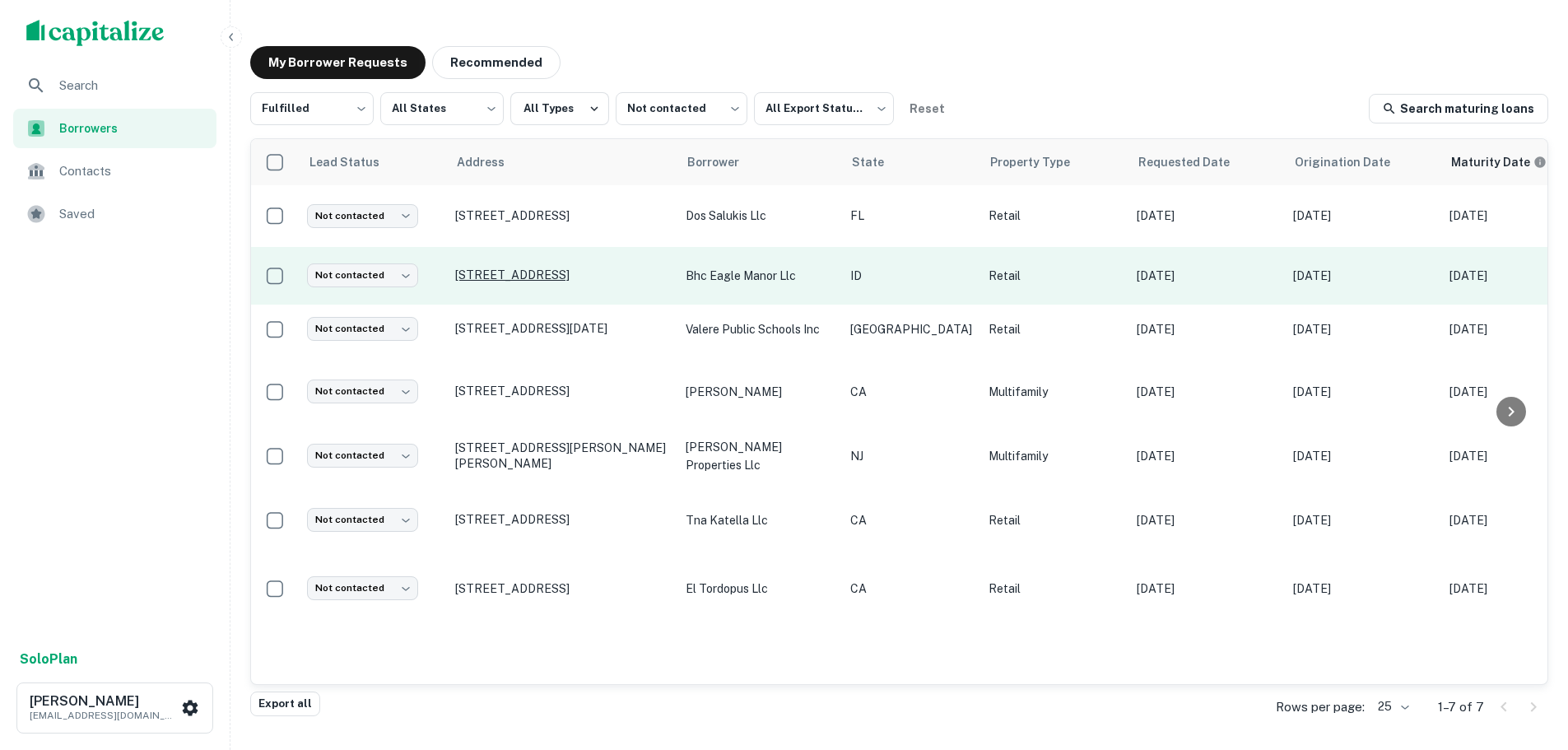
click at [563, 275] on p "[STREET_ADDRESS]" at bounding box center [562, 274] width 214 height 15
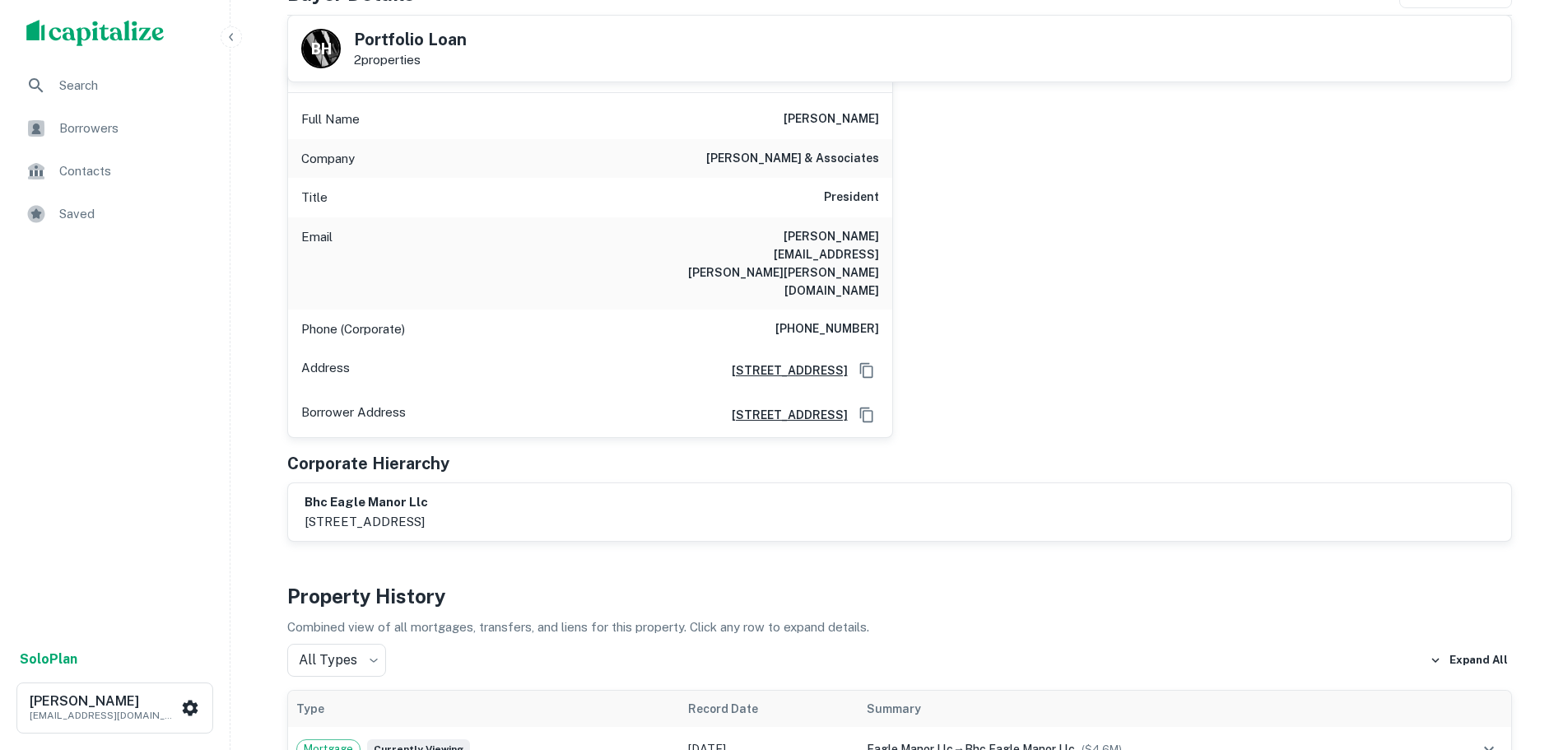
scroll to position [84, 0]
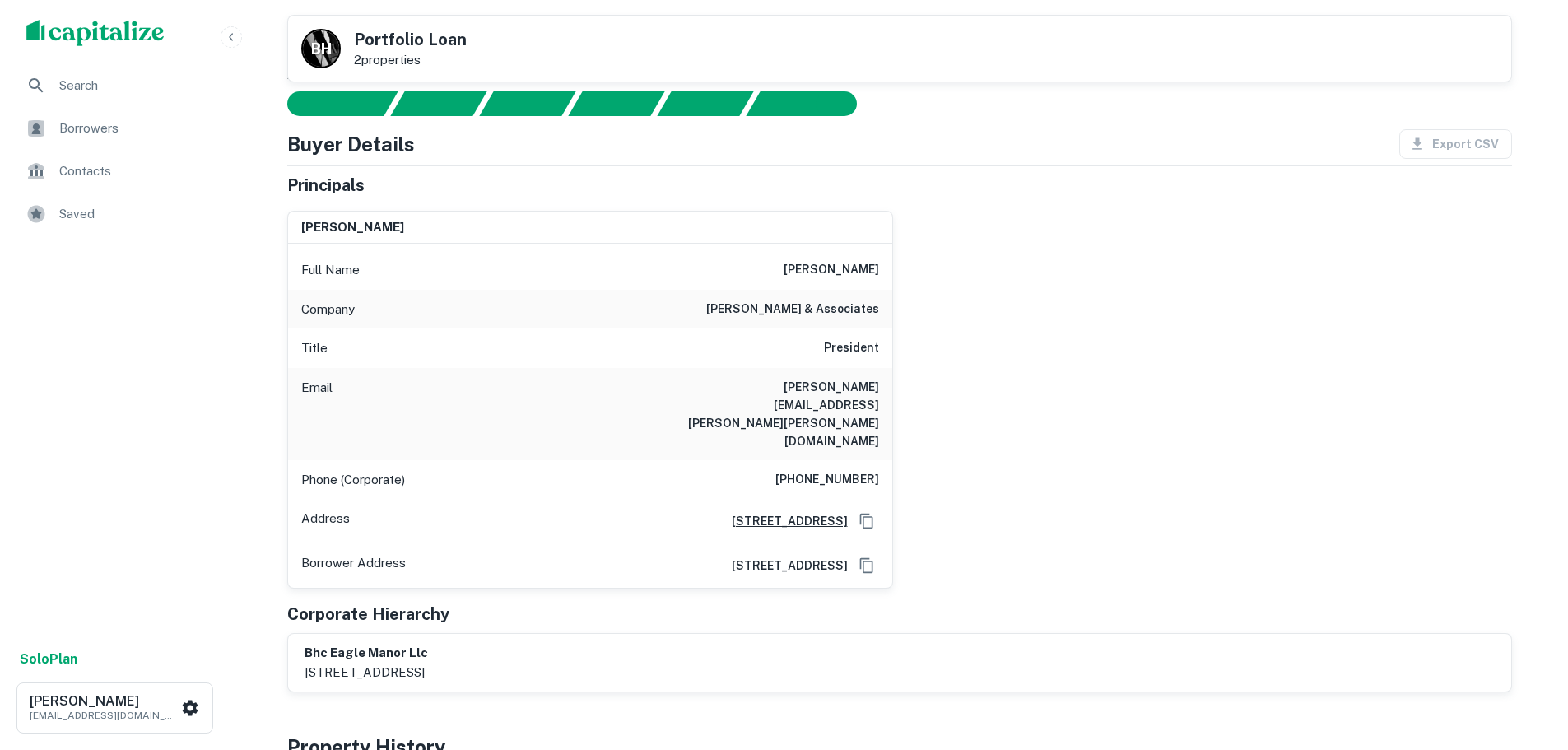
drag, startPoint x: 805, startPoint y: 439, endPoint x: 796, endPoint y: 439, distance: 9.0
click at [802, 470] on h6 "(208) 343-6438" at bounding box center [827, 479] width 104 height 19
click at [796, 470] on h6 "(208) 343-6438" at bounding box center [827, 479] width 104 height 19
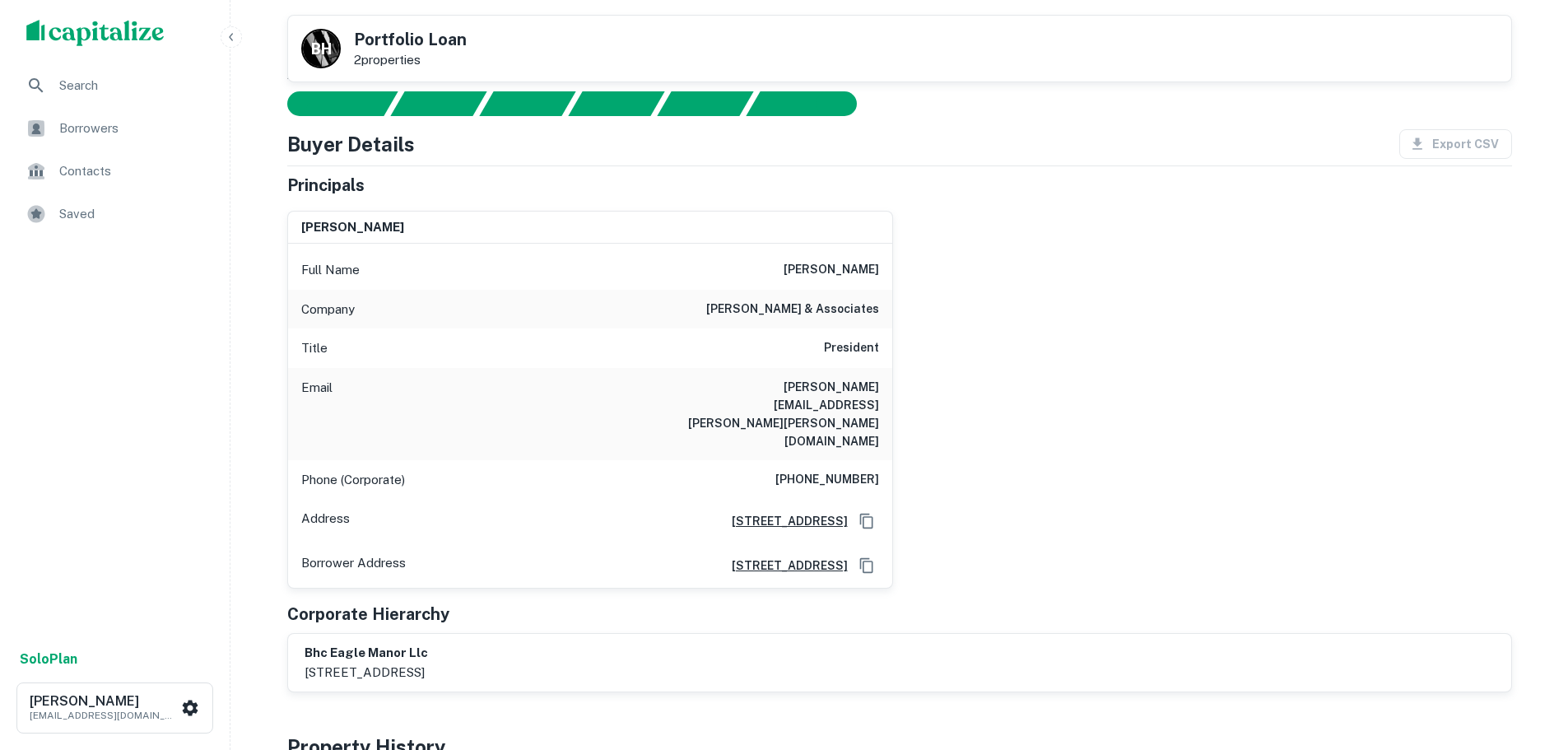
click at [860, 319] on div "Company tomlinson & associates" at bounding box center [590, 309] width 604 height 40
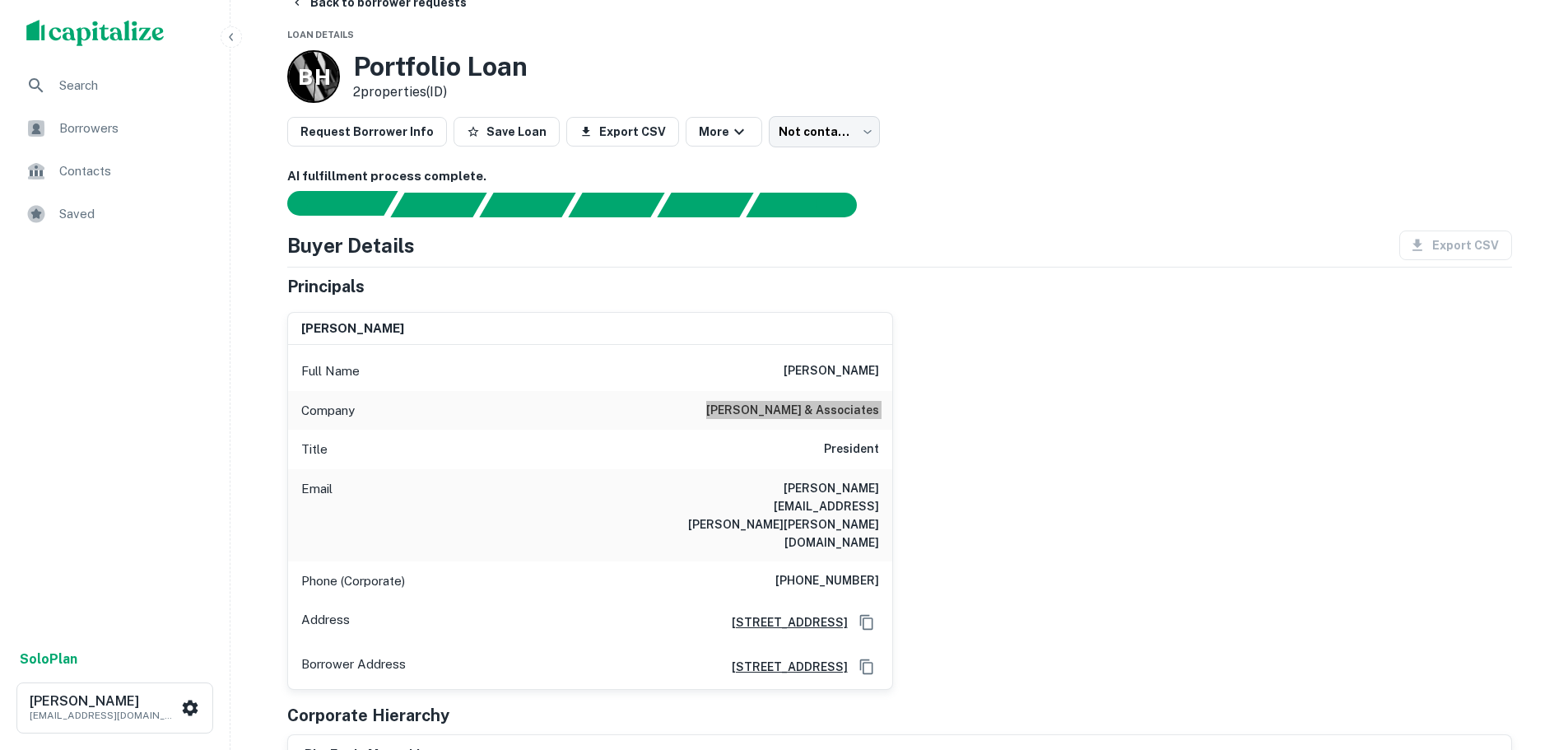
scroll to position [0, 0]
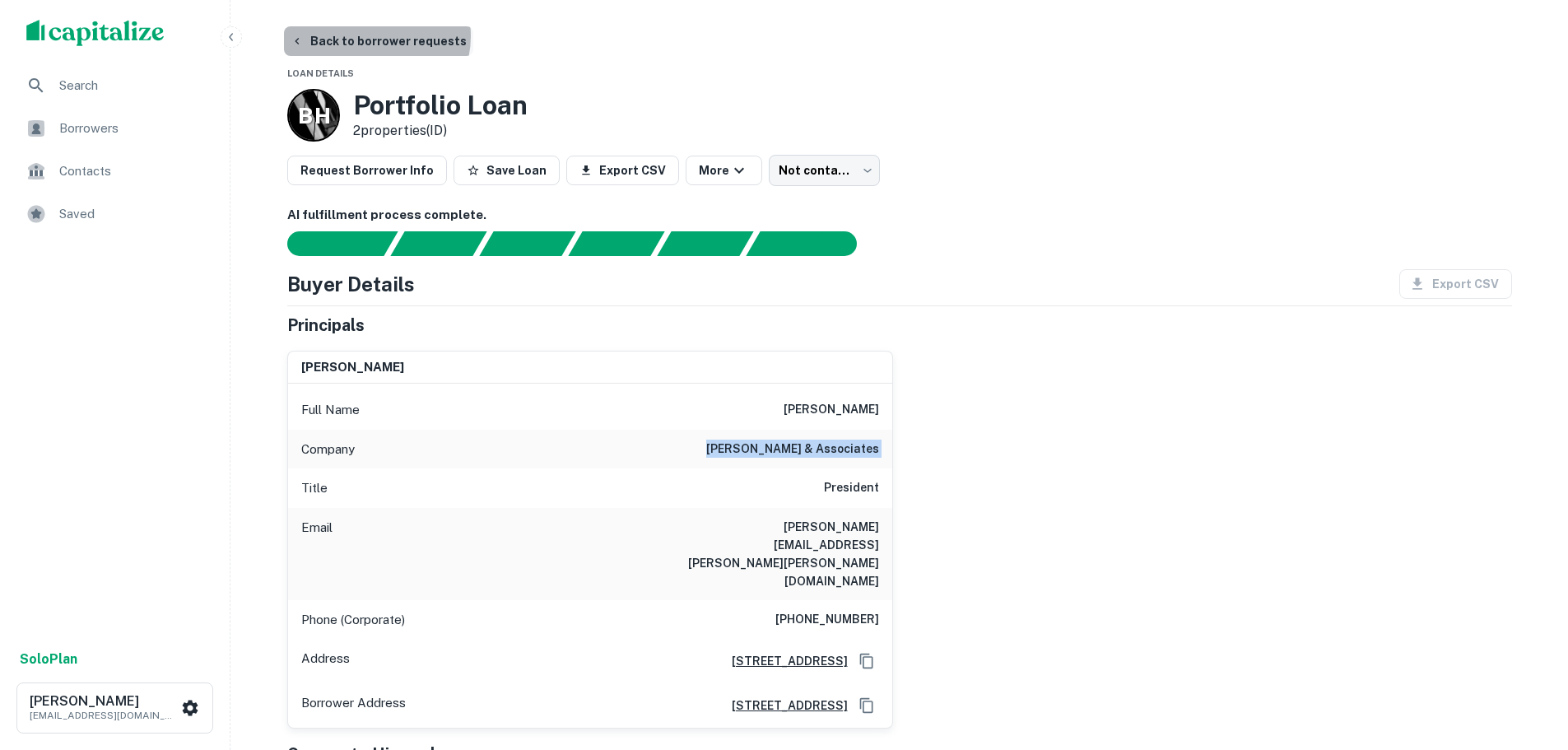
click at [376, 36] on button "Back to borrower requests" at bounding box center [378, 41] width 189 height 30
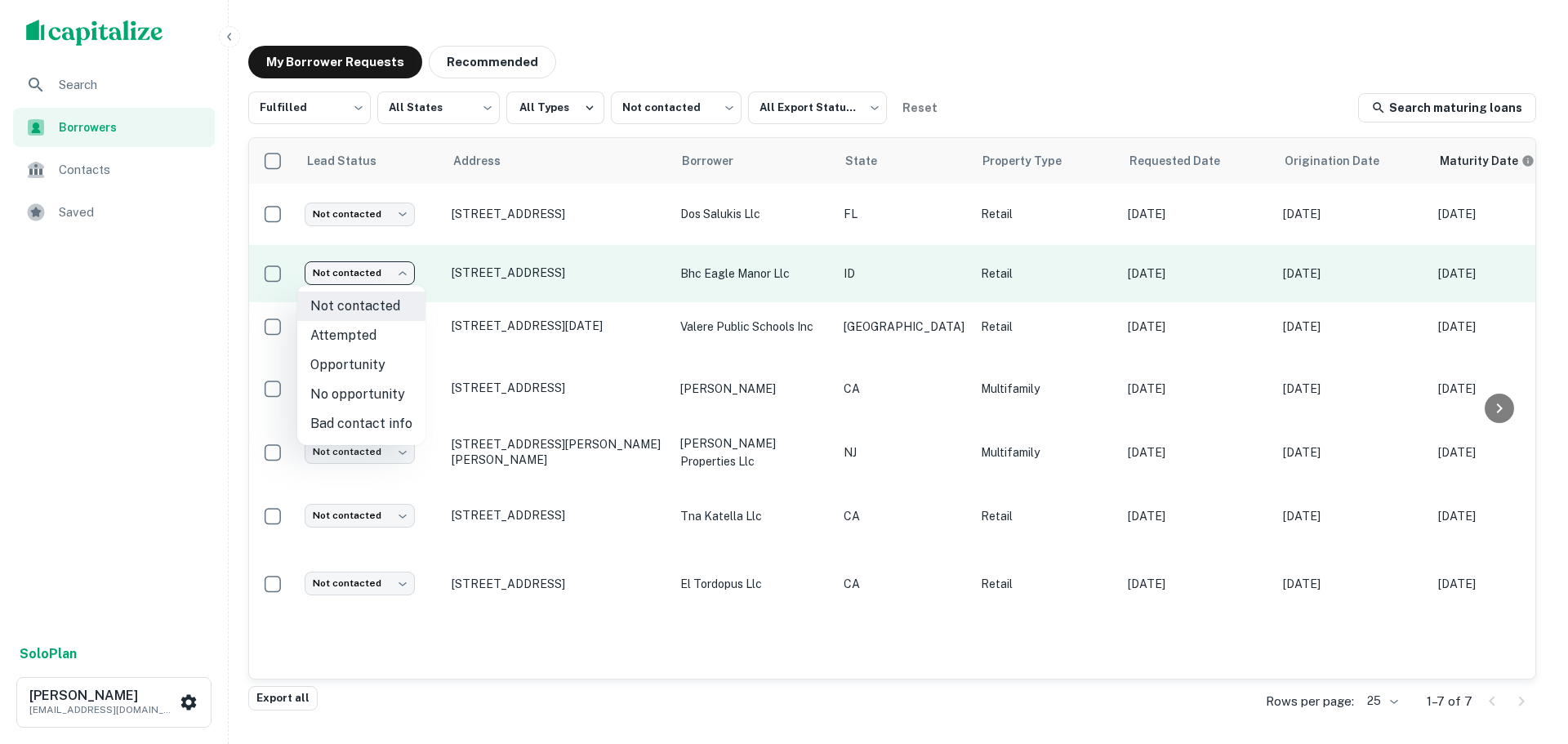
click at [345, 272] on body "Search Borrowers Contacts Saved Solo Plan Trevor Zwick tzwick@surmount.com My B…" at bounding box center [784, 372] width 1568 height 744
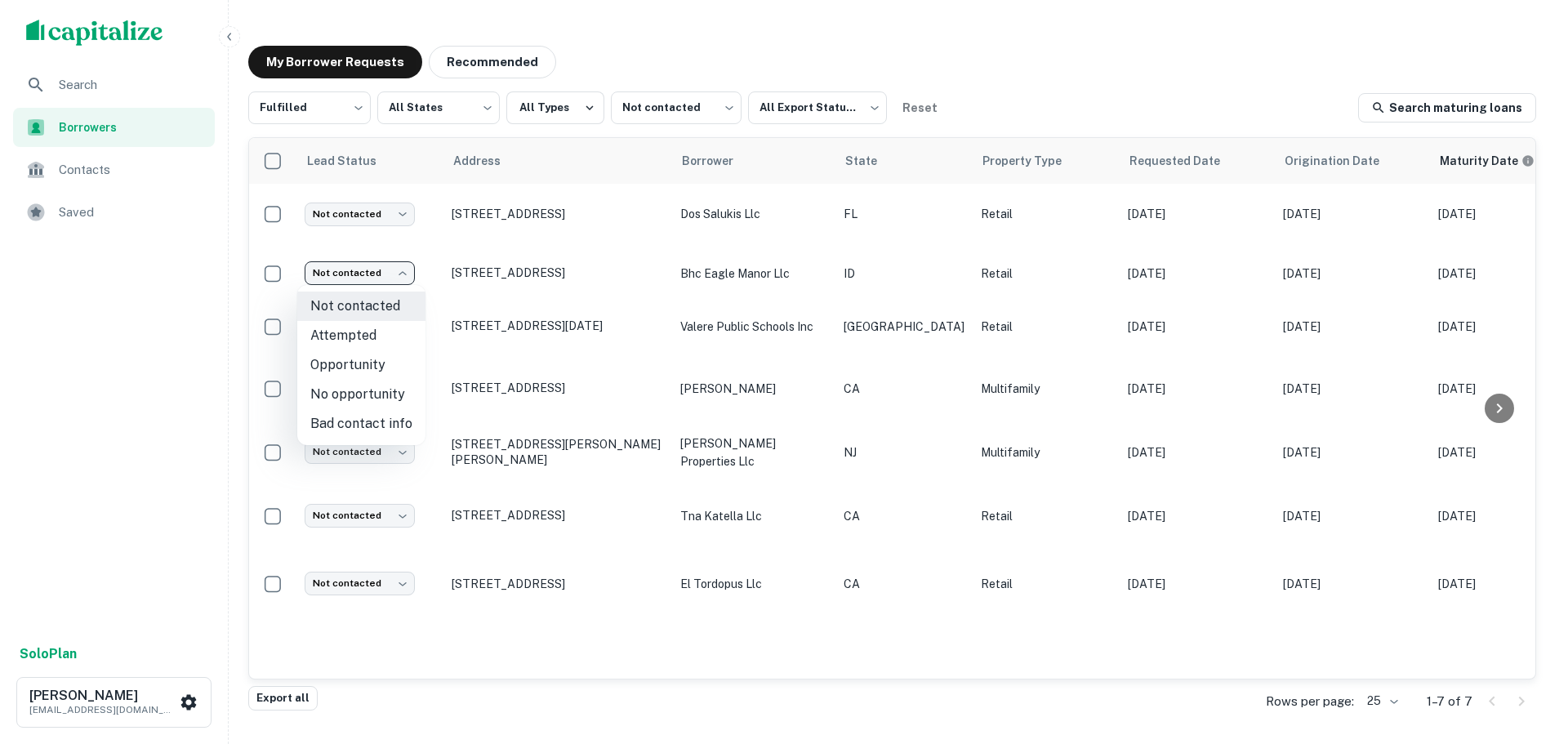
click at [596, 278] on div at bounding box center [784, 372] width 1568 height 744
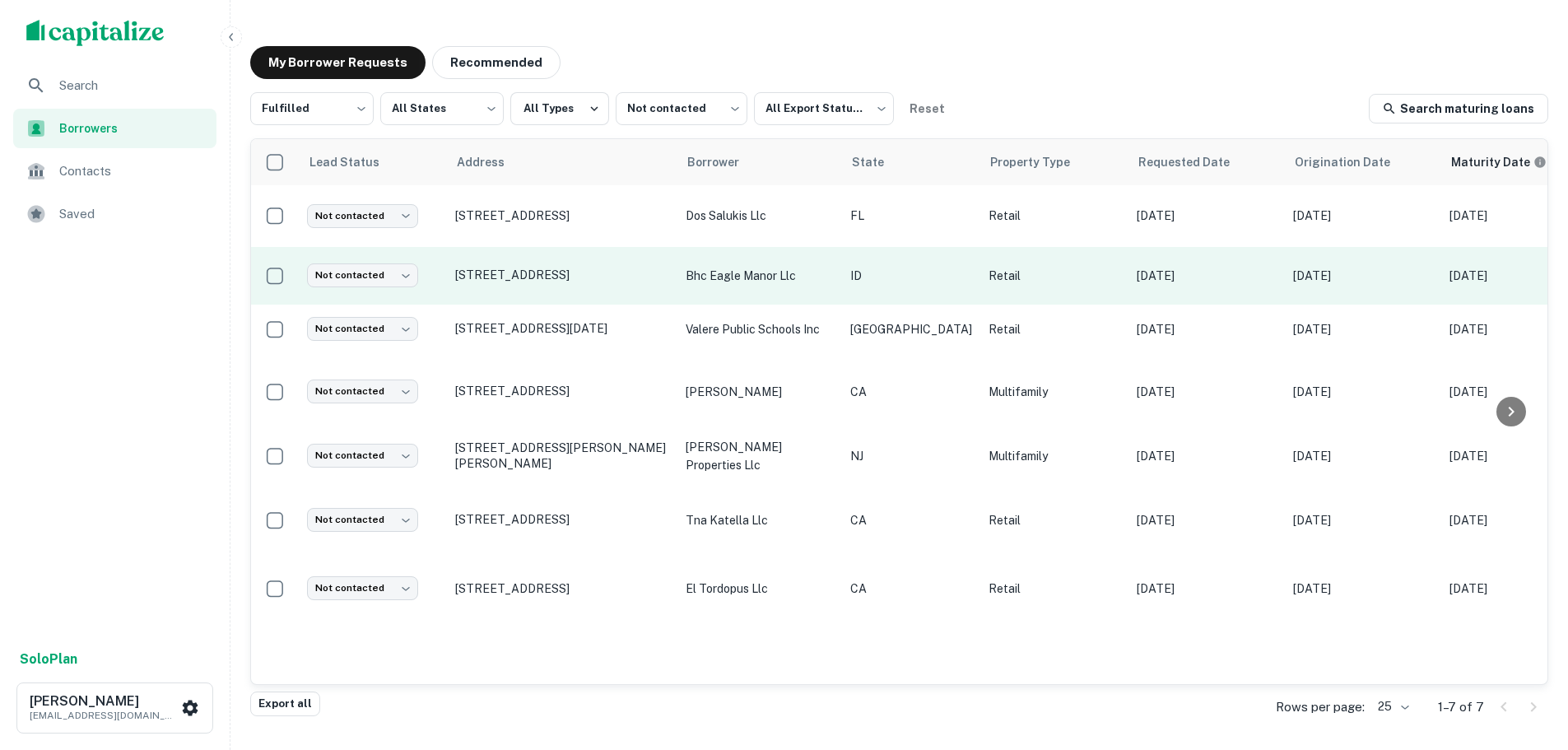
click at [476, 266] on td "[STREET_ADDRESS]" at bounding box center [562, 275] width 231 height 57
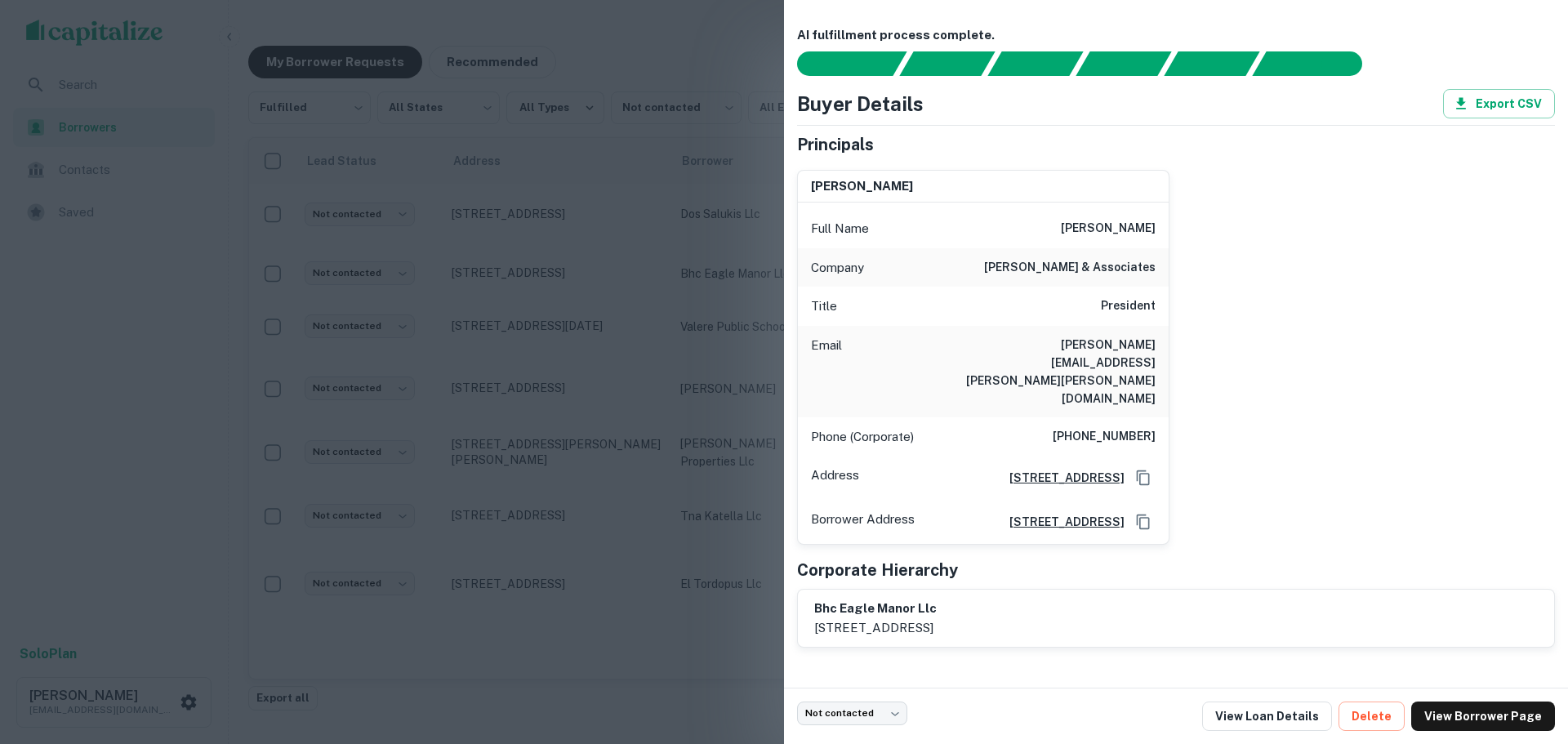
click at [101, 290] on div at bounding box center [784, 372] width 1568 height 744
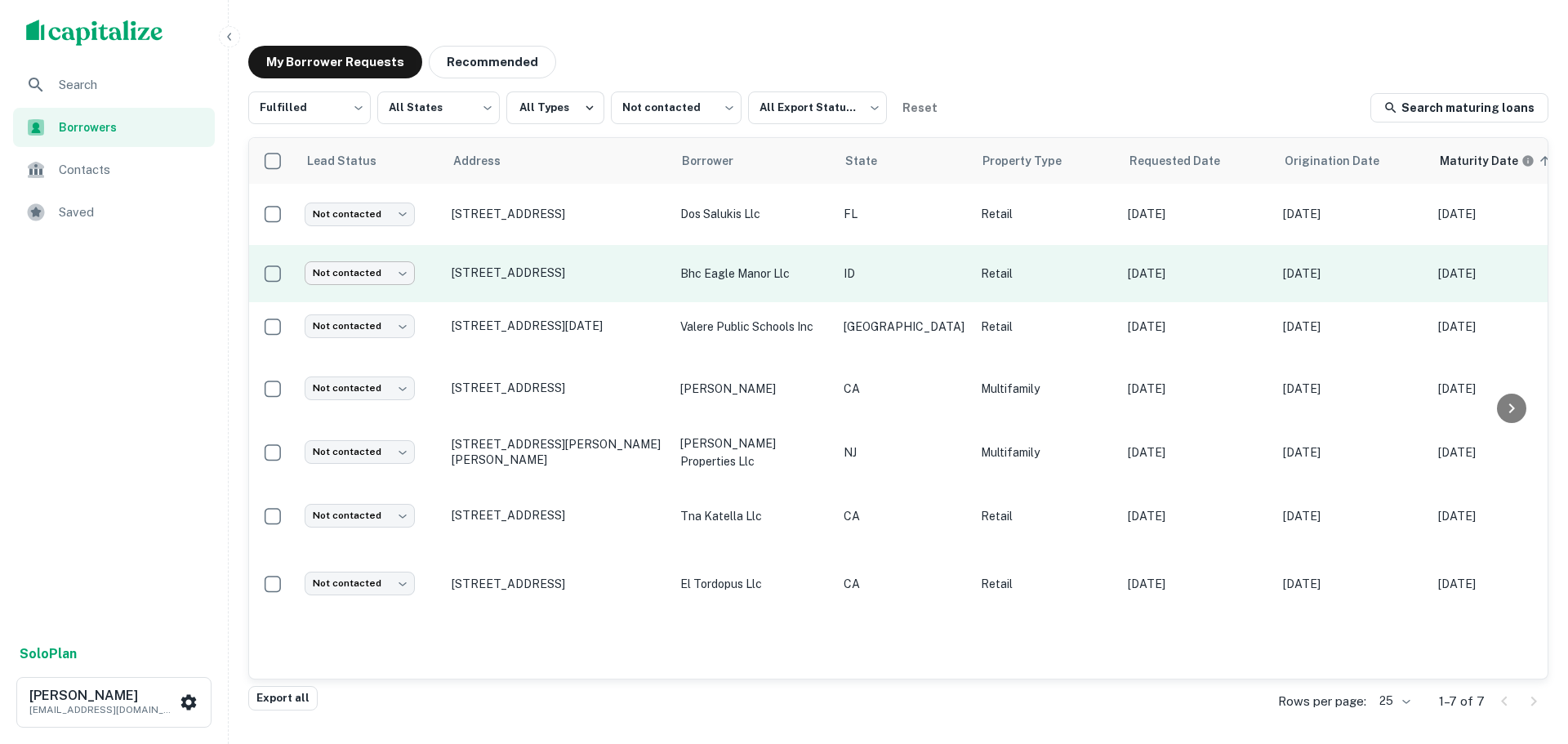
click at [377, 262] on body "Search Borrowers Contacts Saved Solo Plan Trevor Zwick tzwick@surmount.com My B…" at bounding box center [784, 372] width 1568 height 744
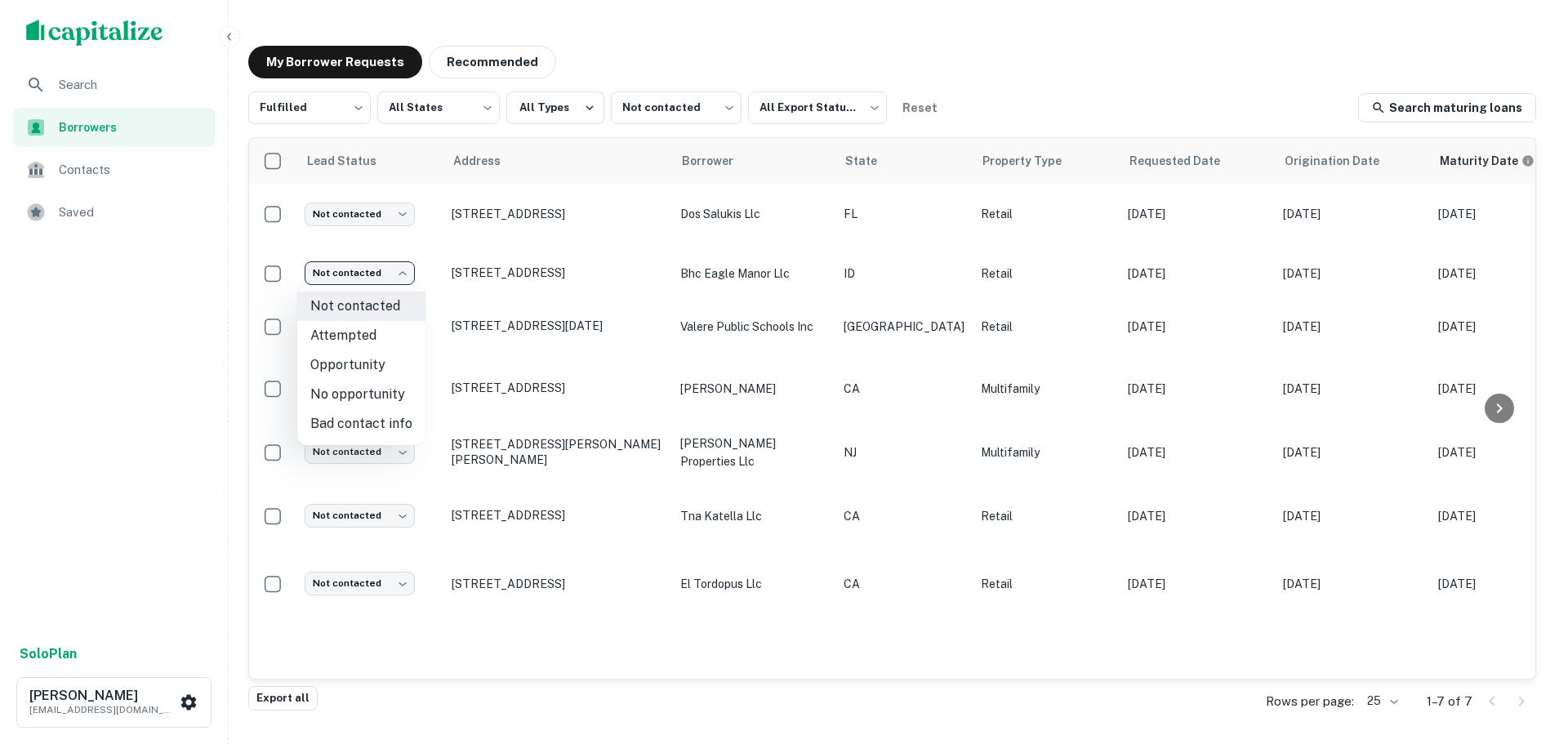
click at [360, 420] on li "Bad contact info" at bounding box center [361, 424] width 128 height 29
type input "**********"
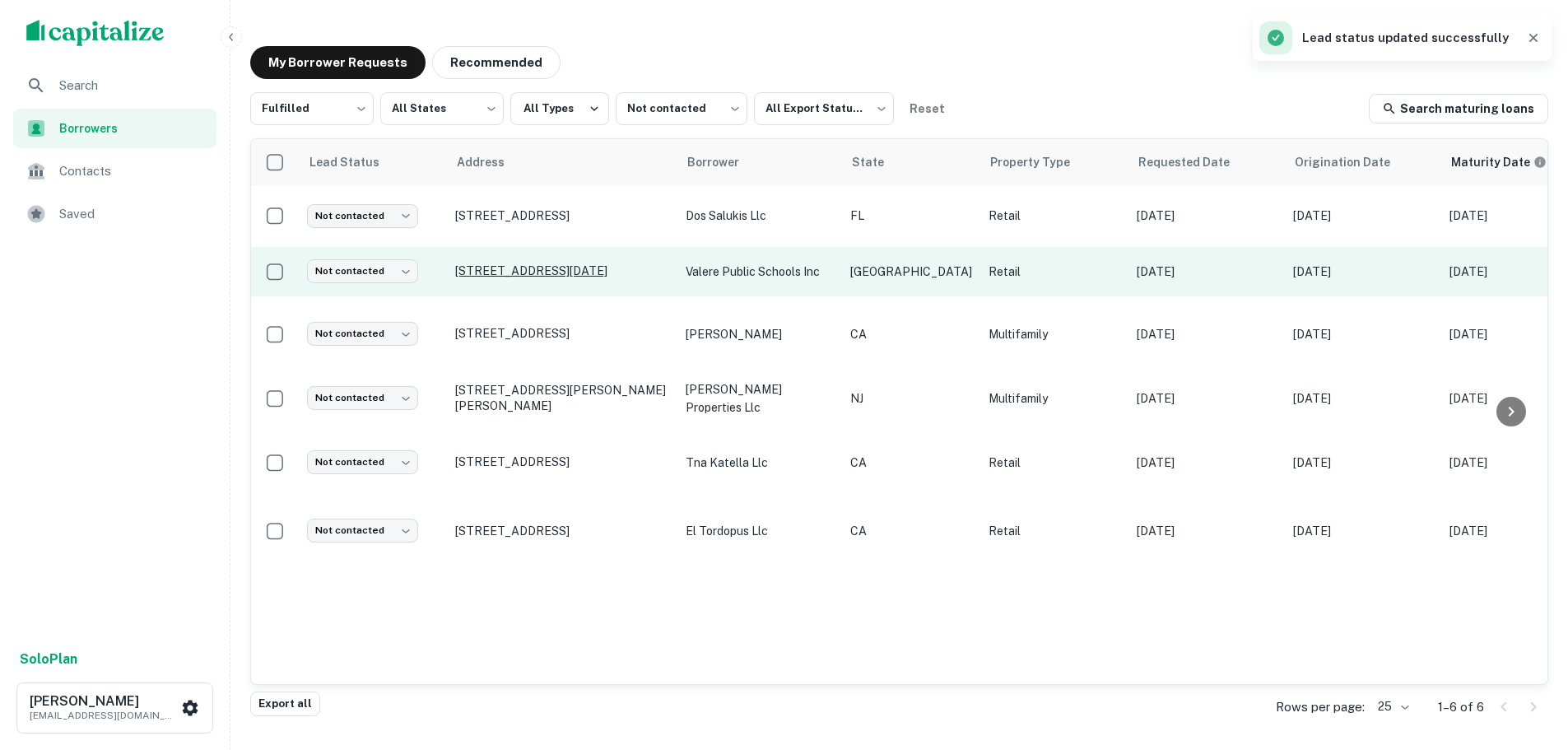
click at [497, 272] on p "[STREET_ADDRESS][DATE]" at bounding box center [562, 271] width 214 height 15
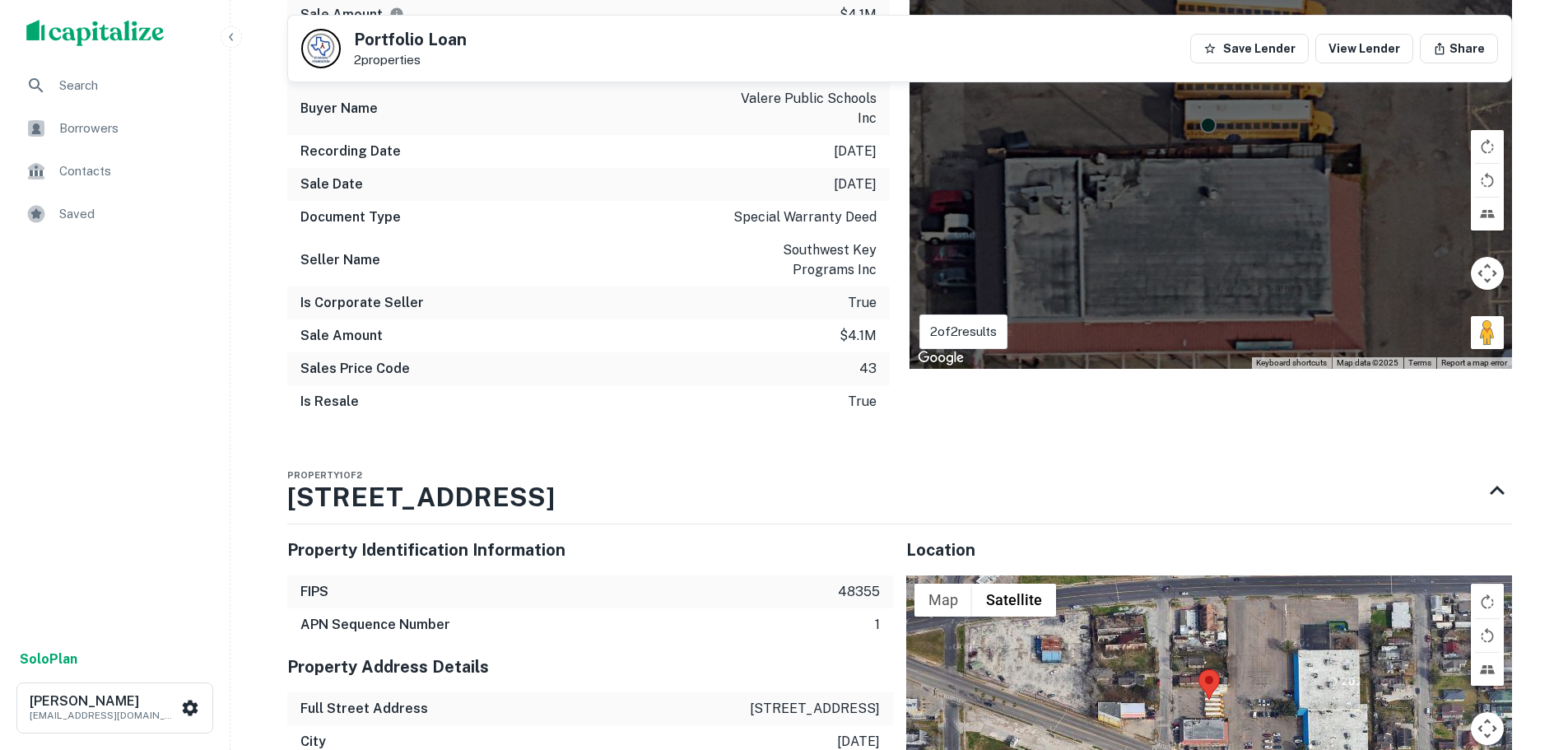
scroll to position [1892, 0]
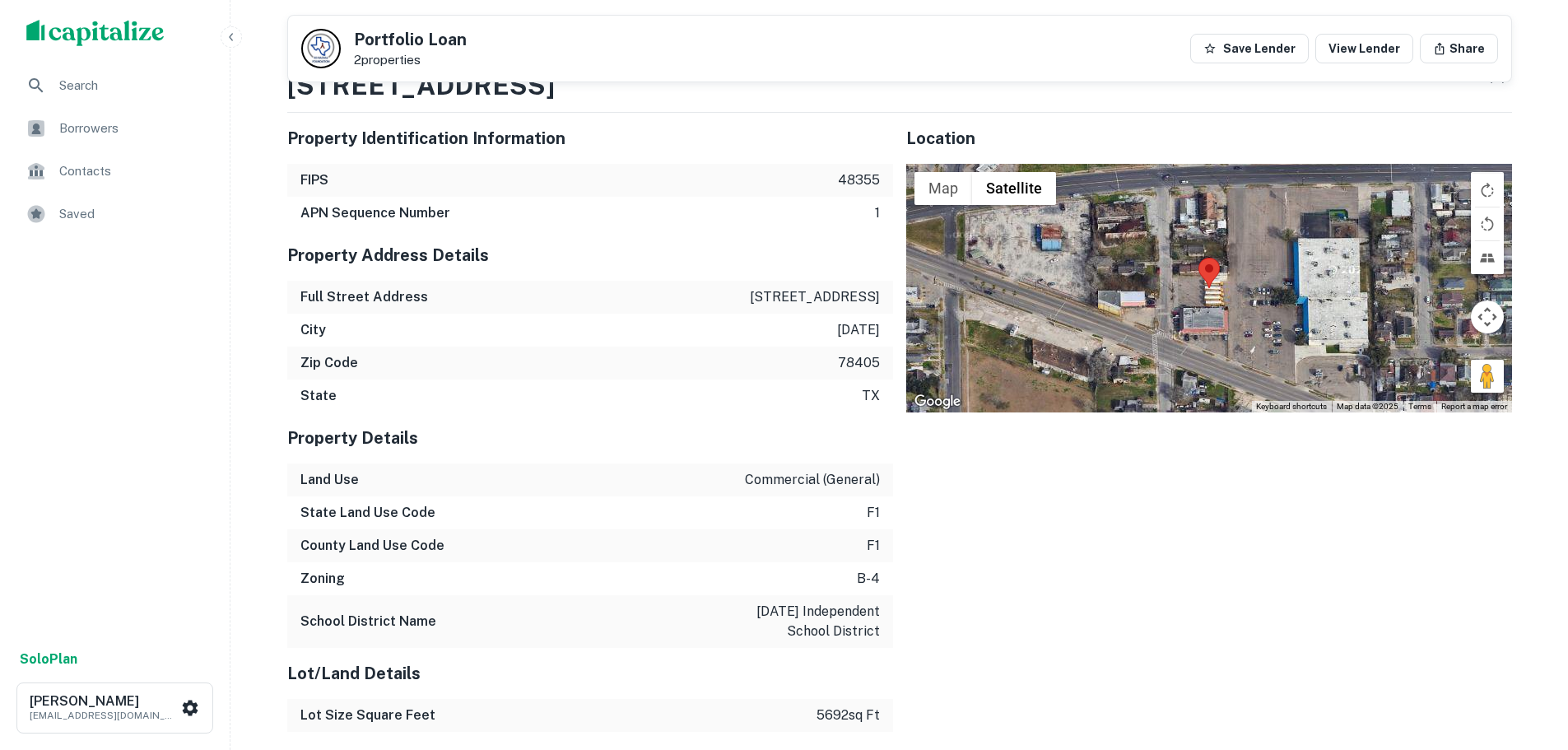
drag, startPoint x: 1489, startPoint y: 337, endPoint x: 1248, endPoint y: 286, distance: 246.3
click at [1248, 286] on div "Map Terrain Satellite Labels Keyboard shortcuts Map Data Map data ©2025 Map dat…" at bounding box center [1208, 288] width 606 height 248
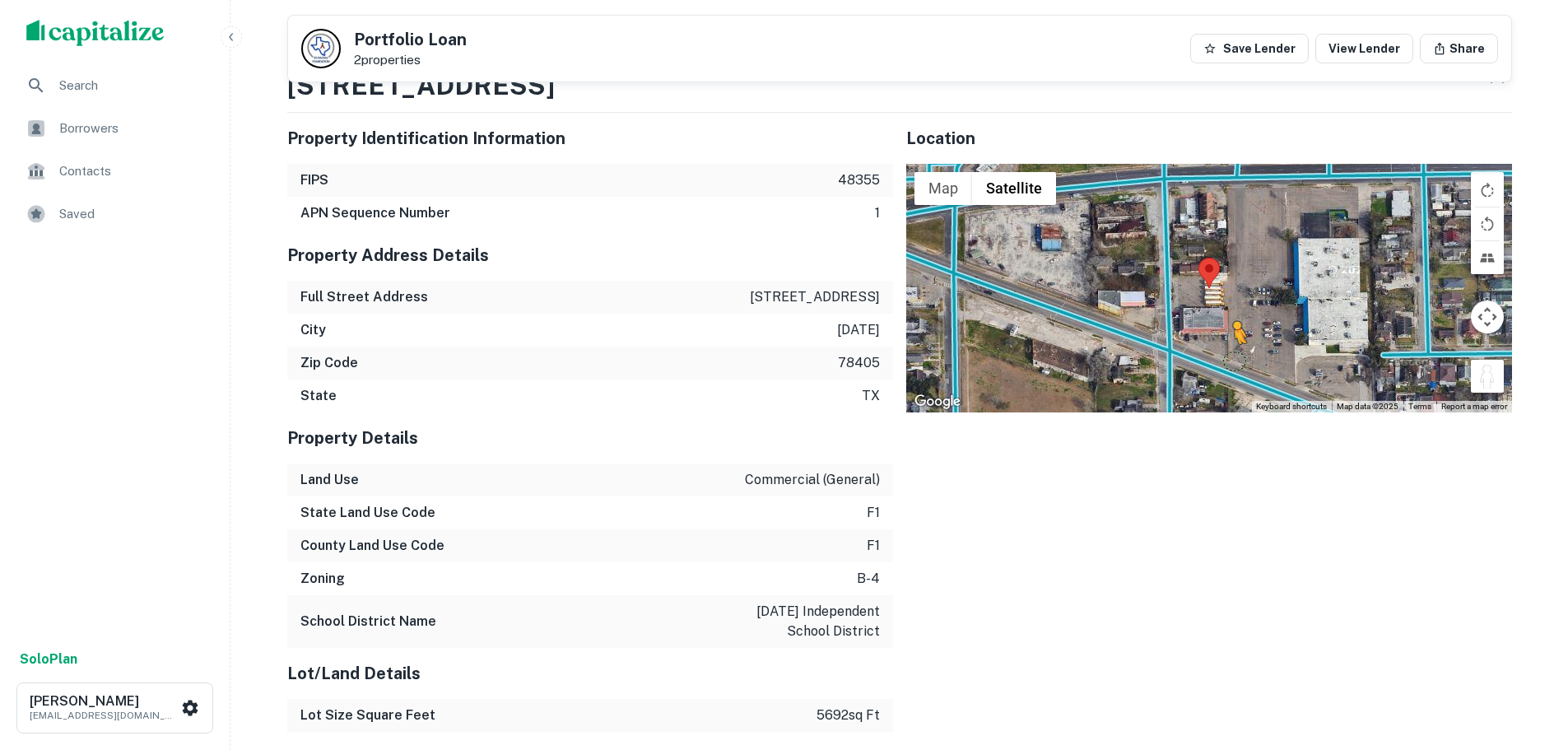
drag, startPoint x: 1495, startPoint y: 348, endPoint x: 1217, endPoint y: 325, distance: 278.9
click at [1217, 325] on div "To activate drag with keyboard, press Alt + Enter. Once in keyboard drag state,…" at bounding box center [1208, 288] width 606 height 248
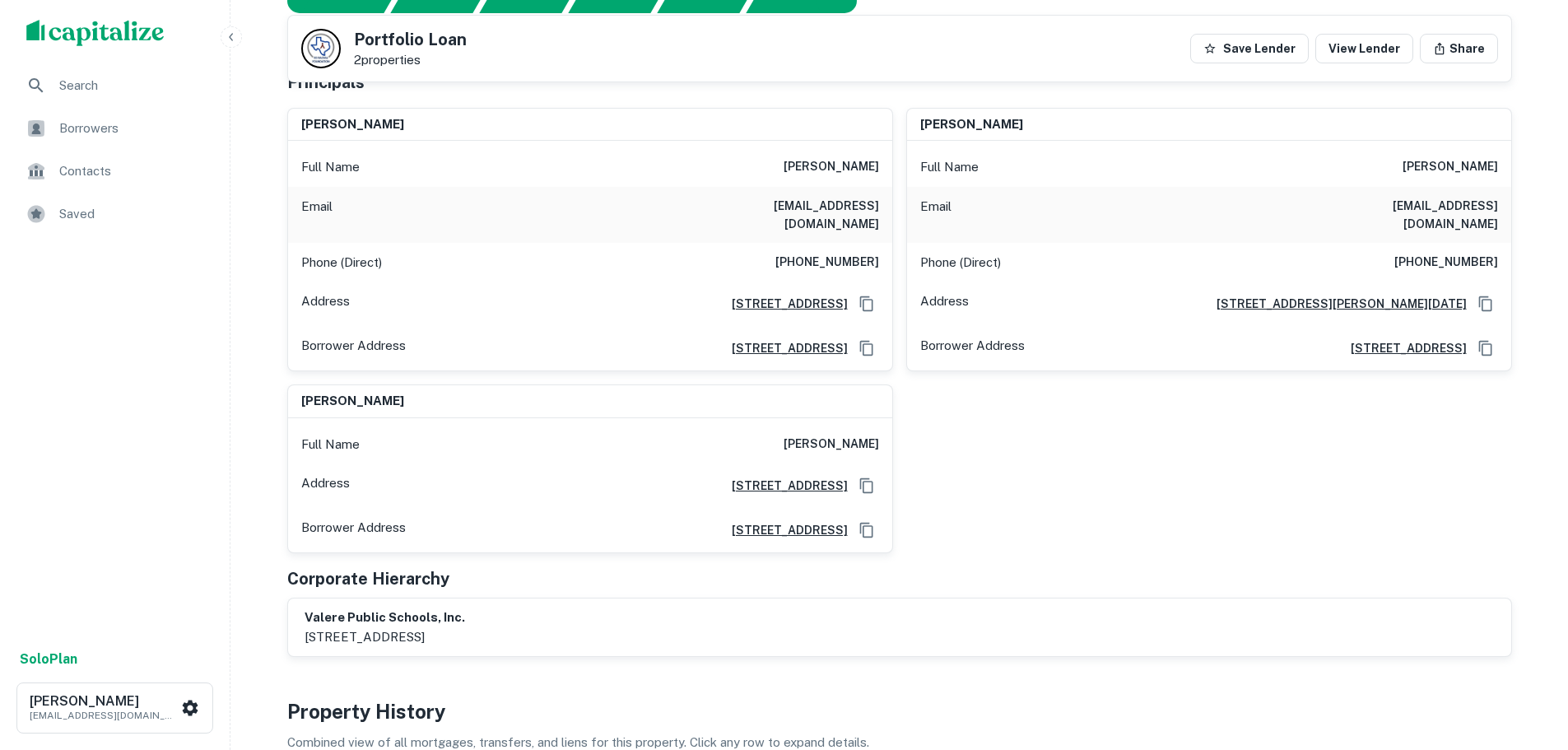
scroll to position [165, 0]
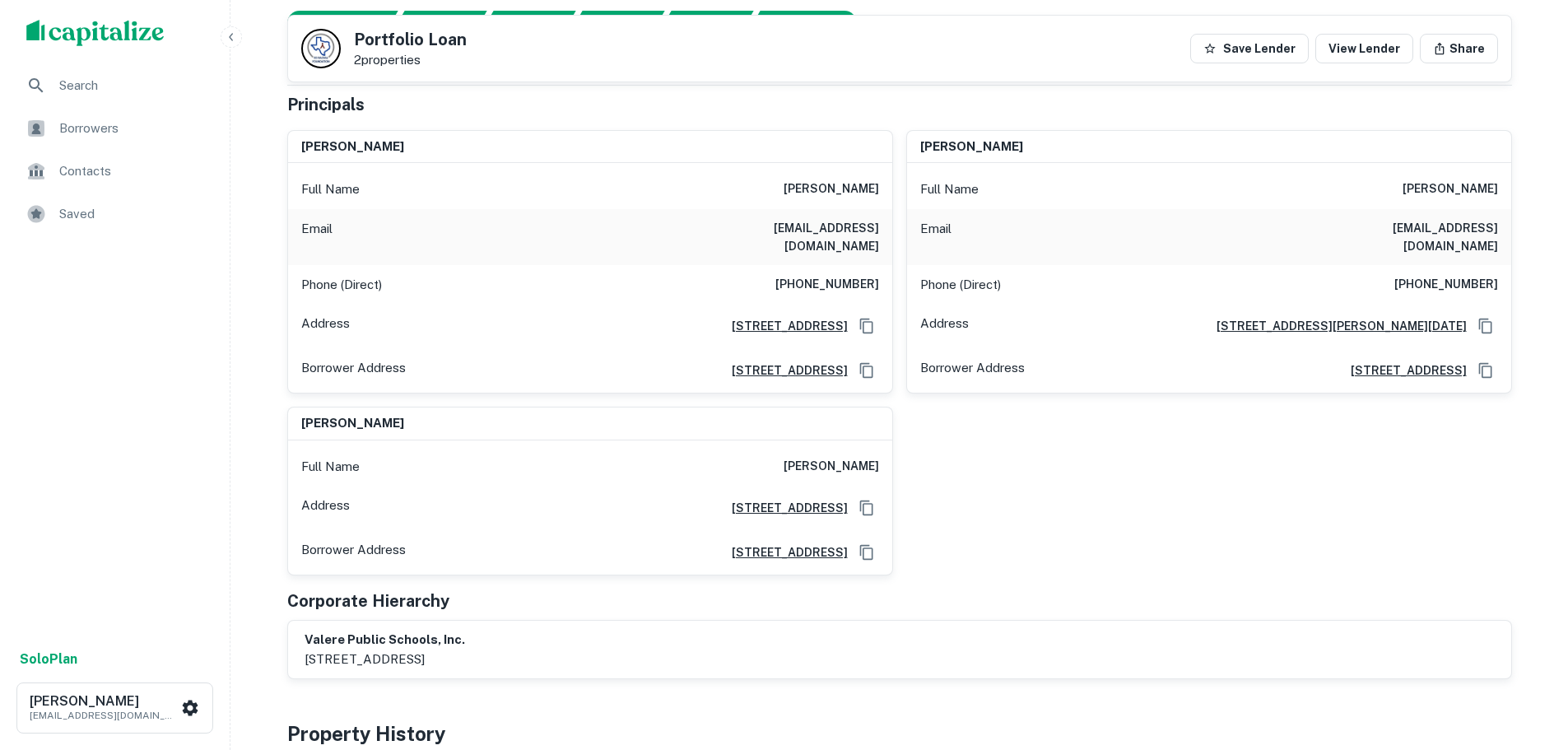
click at [836, 274] on h6 "(512) 470-3860" at bounding box center [827, 284] width 104 height 19
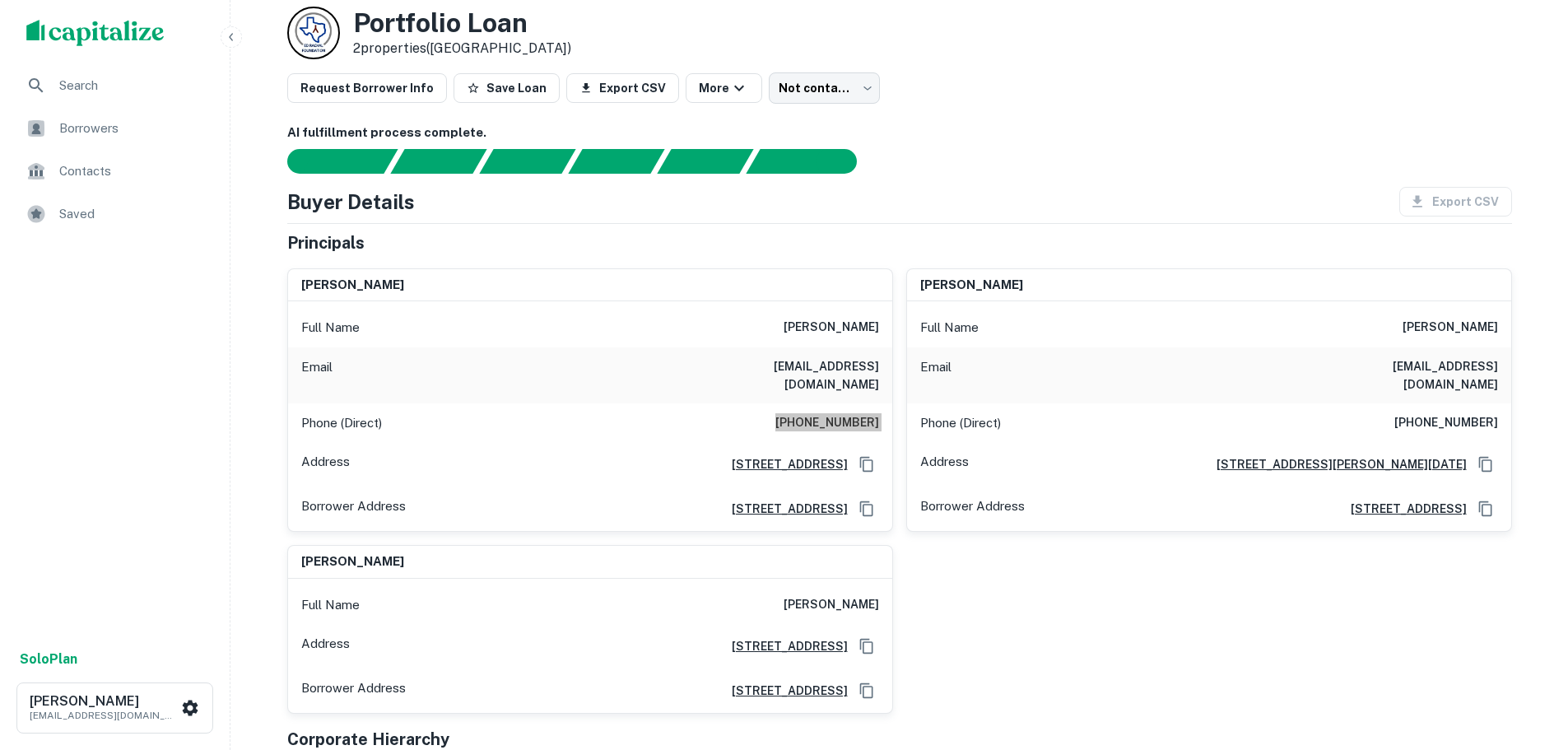
scroll to position [0, 0]
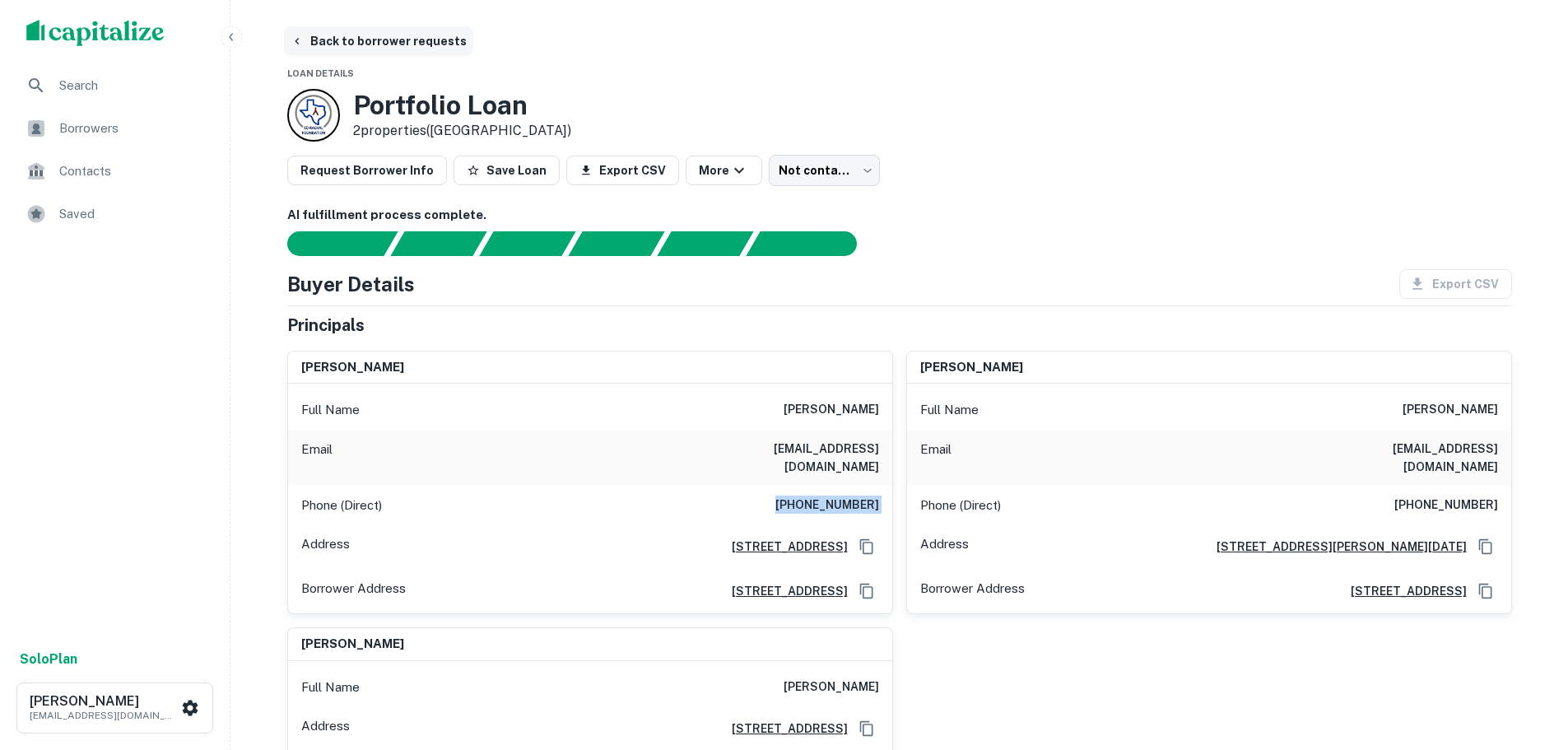
click at [403, 31] on button "Back to borrower requests" at bounding box center [378, 41] width 189 height 30
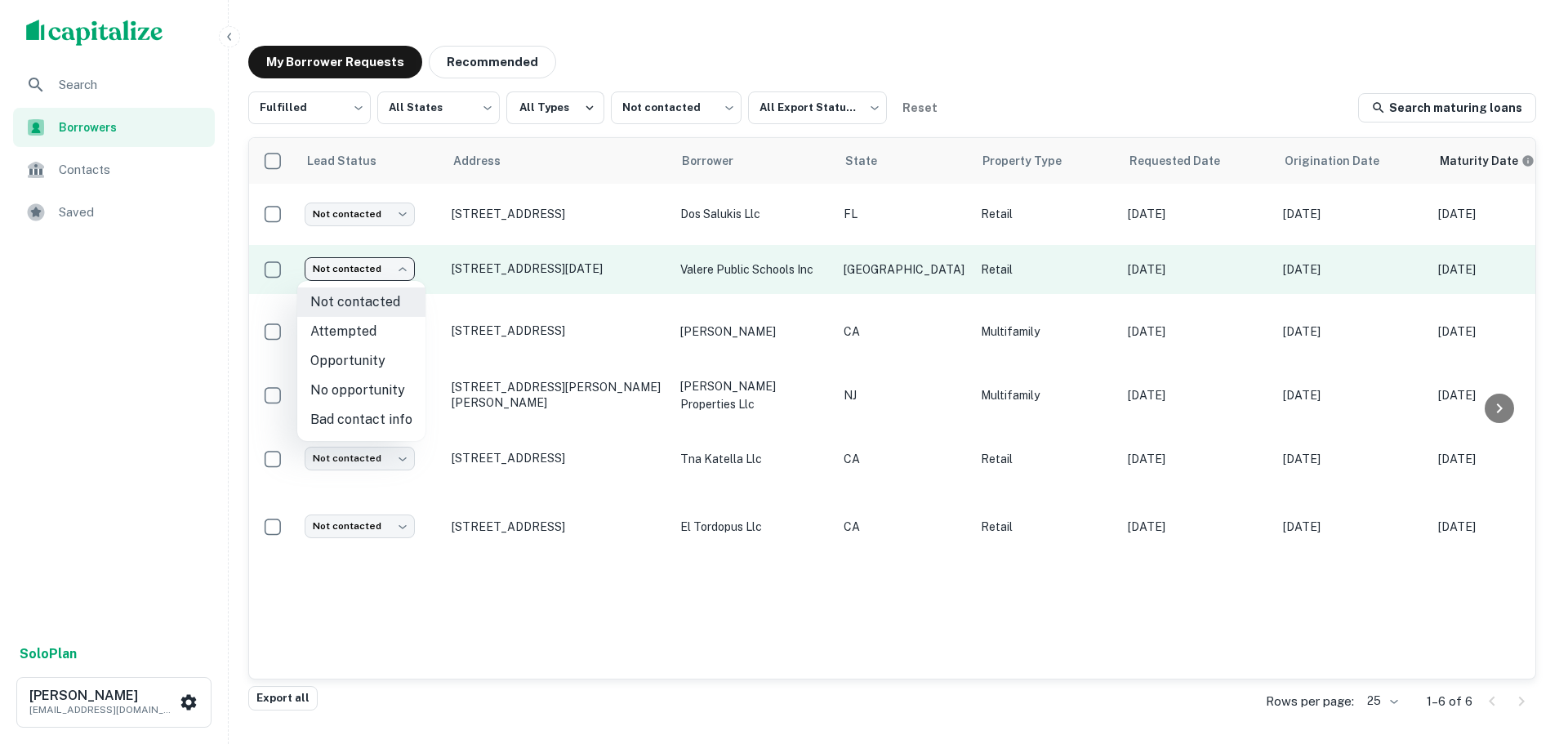
click at [356, 280] on body "Search Borrowers Contacts Saved Solo Plan Trevor Zwick tzwick@surmount.com My B…" at bounding box center [784, 372] width 1568 height 744
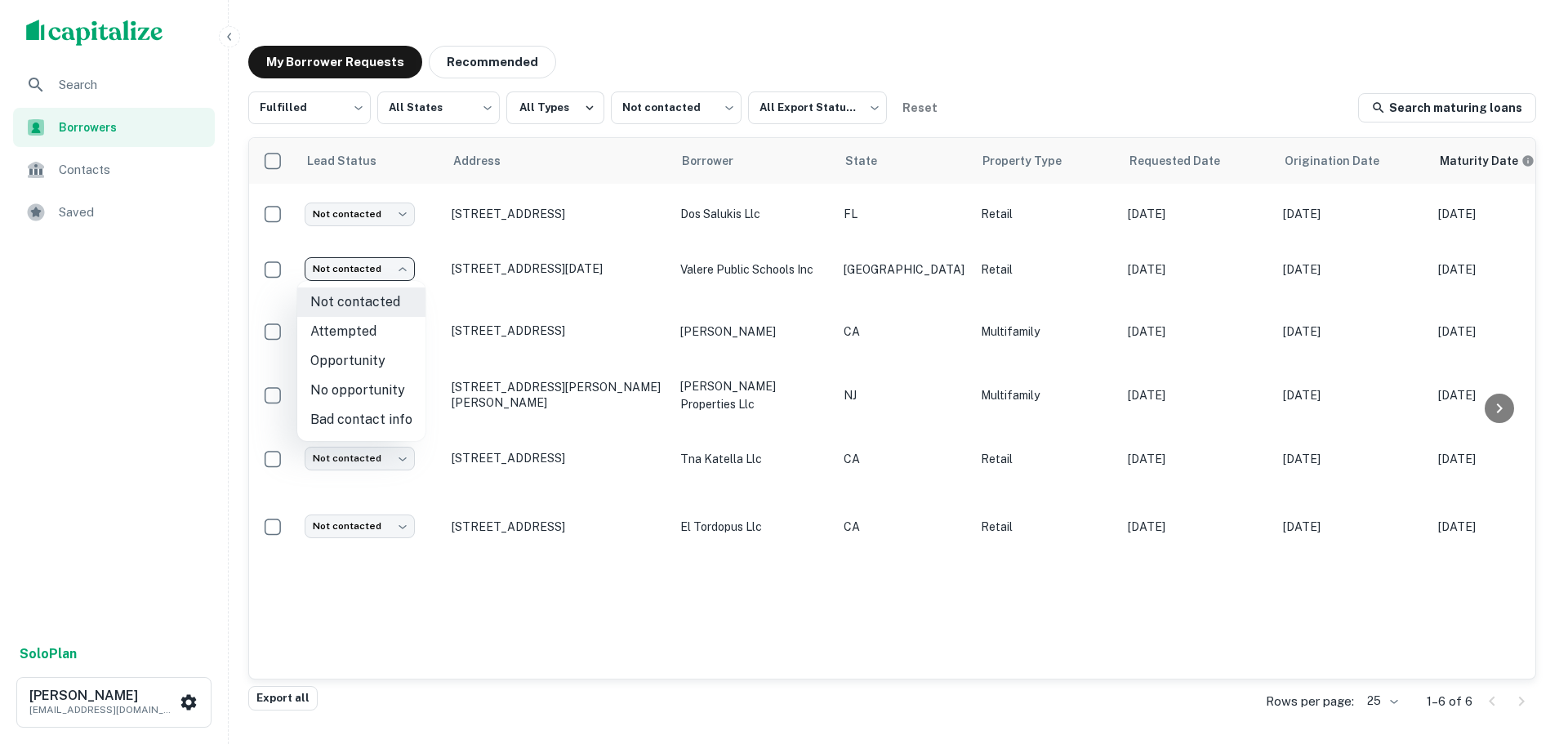
click at [405, 331] on li "Attempted" at bounding box center [361, 331] width 128 height 29
type input "*********"
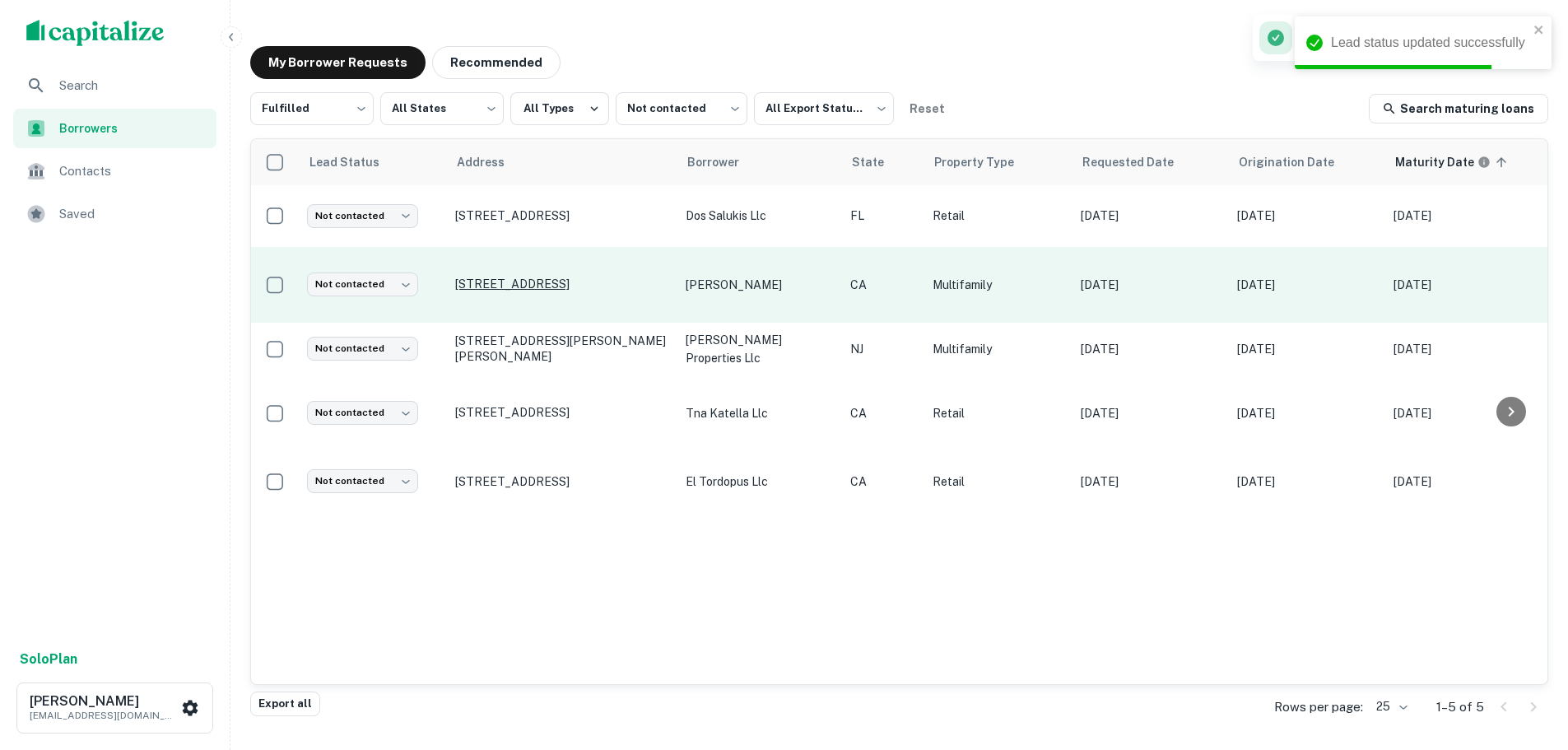
click at [604, 276] on p "[STREET_ADDRESS]" at bounding box center [562, 284] width 214 height 15
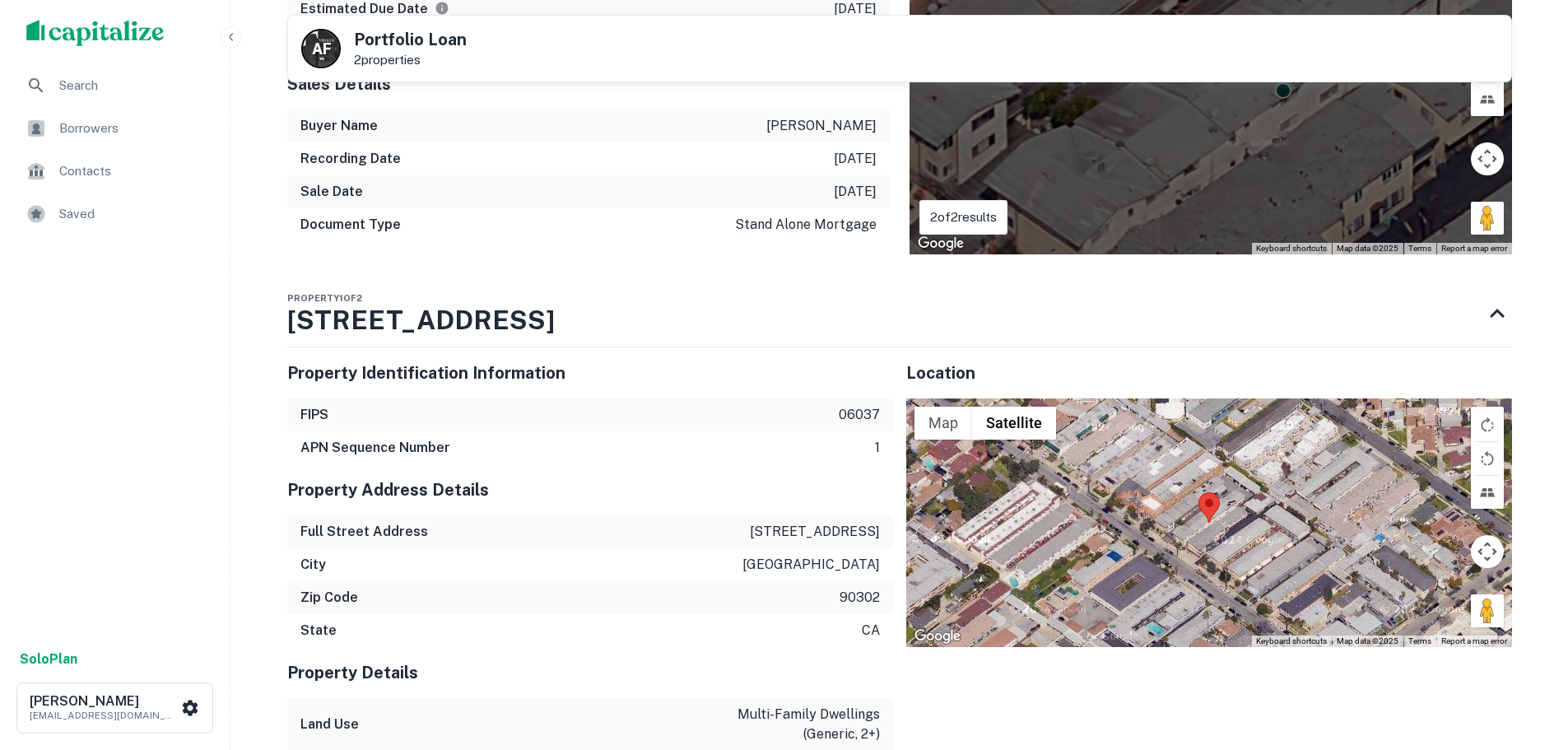
scroll to position [1234, 0]
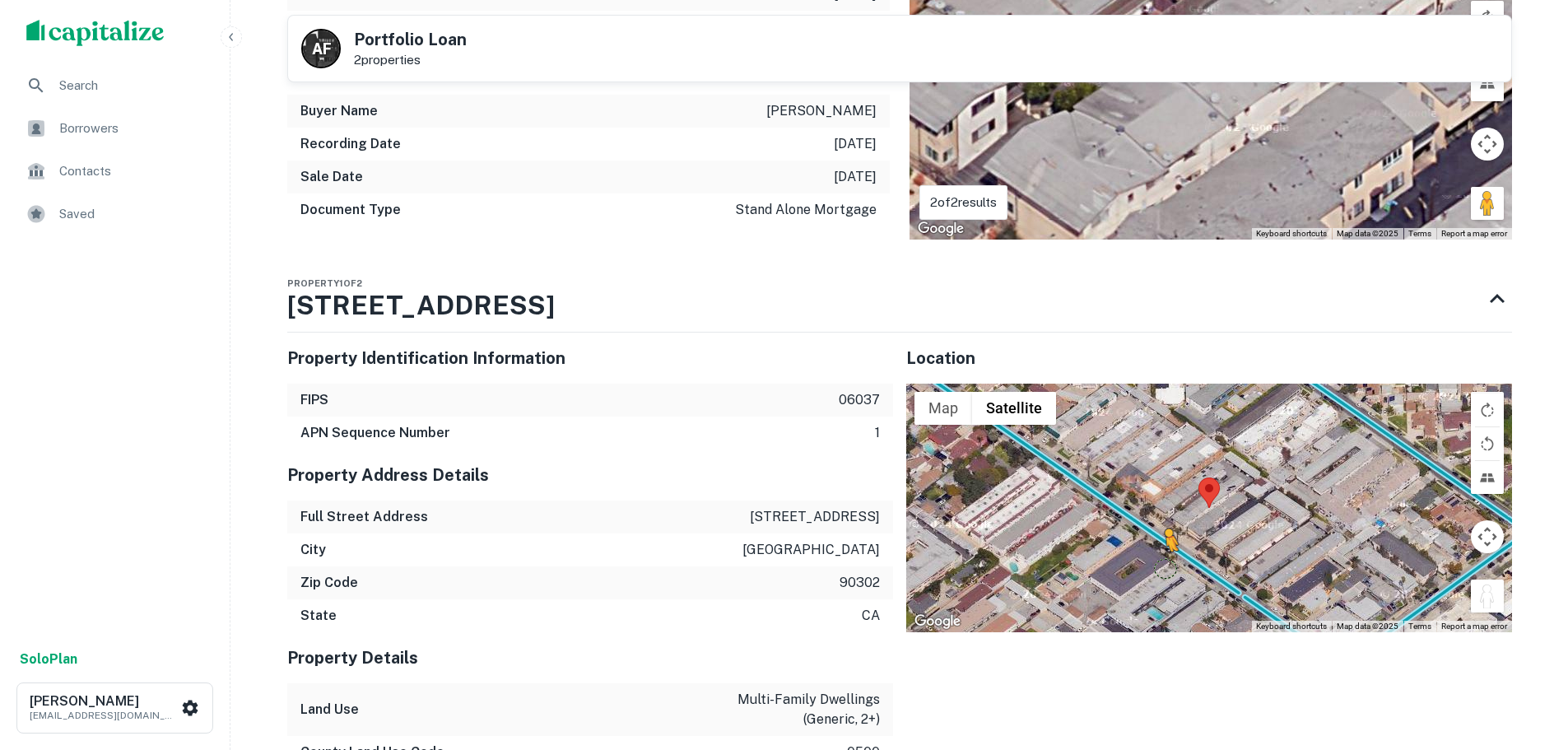
drag, startPoint x: 1484, startPoint y: 560, endPoint x: 1167, endPoint y: 529, distance: 318.5
click at [1167, 530] on div "To activate drag with keyboard, press Alt + Enter. Once in keyboard drag state,…" at bounding box center [1208, 508] width 606 height 248
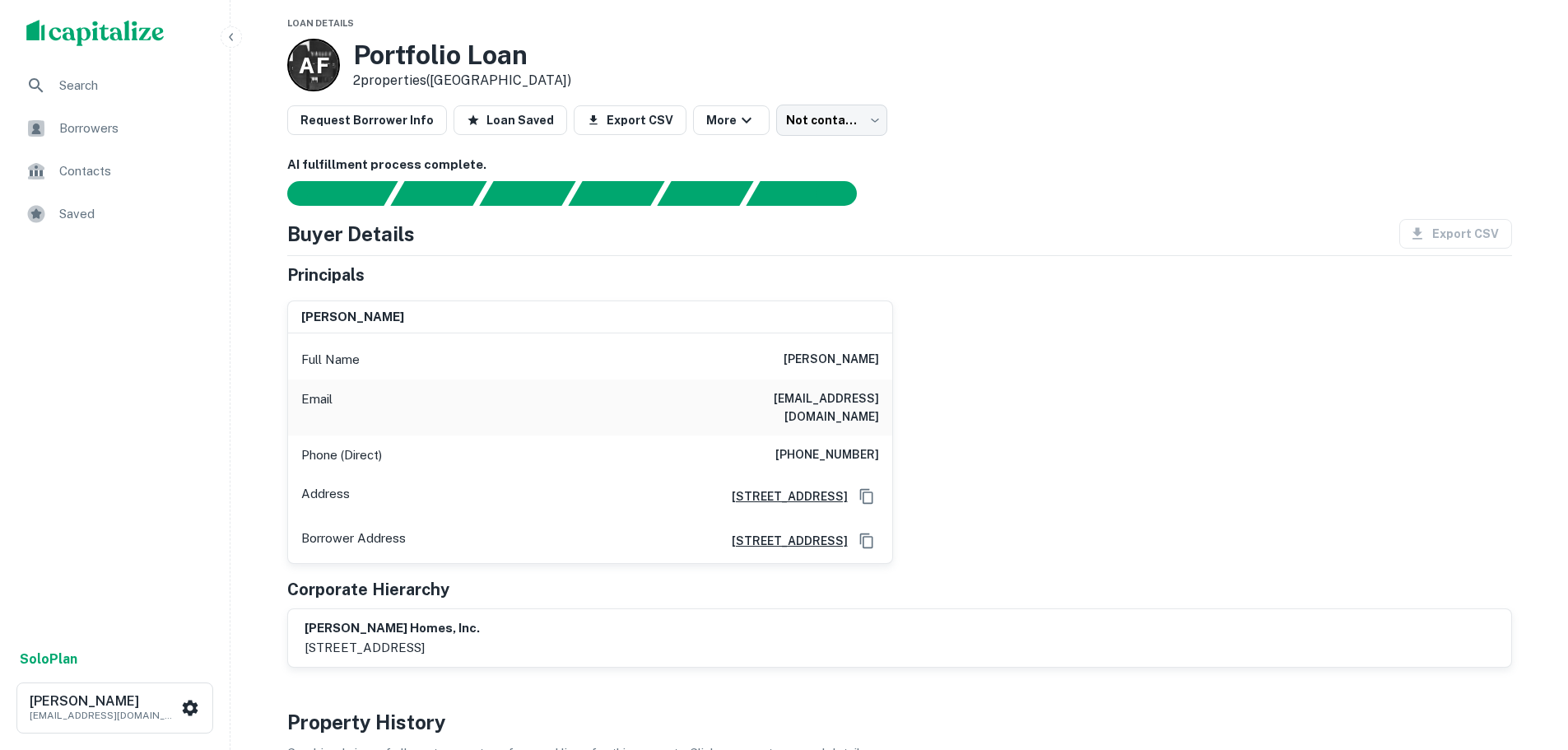
scroll to position [0, 0]
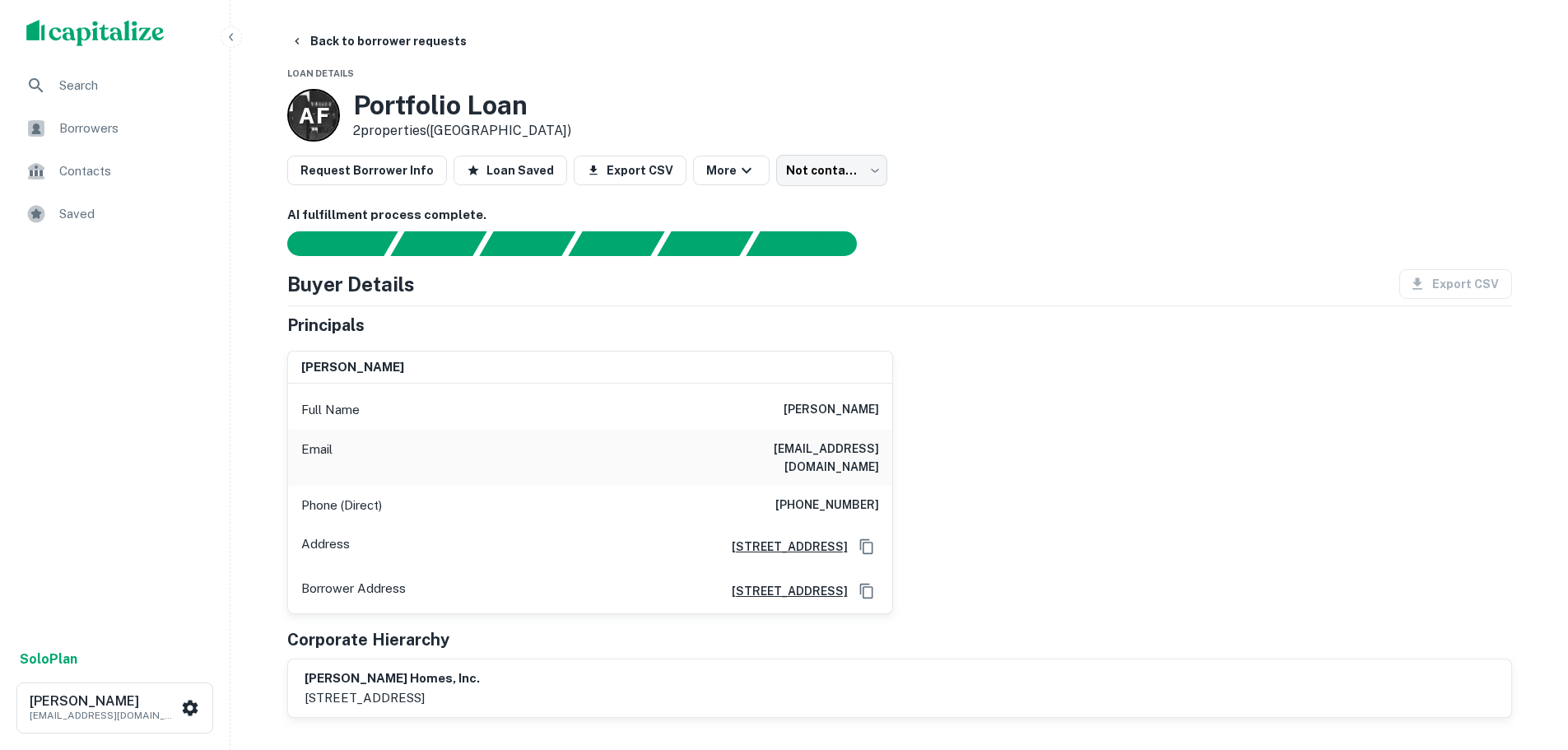
click at [829, 495] on h6 "(714) 458-4160" at bounding box center [827, 504] width 104 height 19
click at [399, 39] on button "Back to borrower requests" at bounding box center [378, 41] width 189 height 30
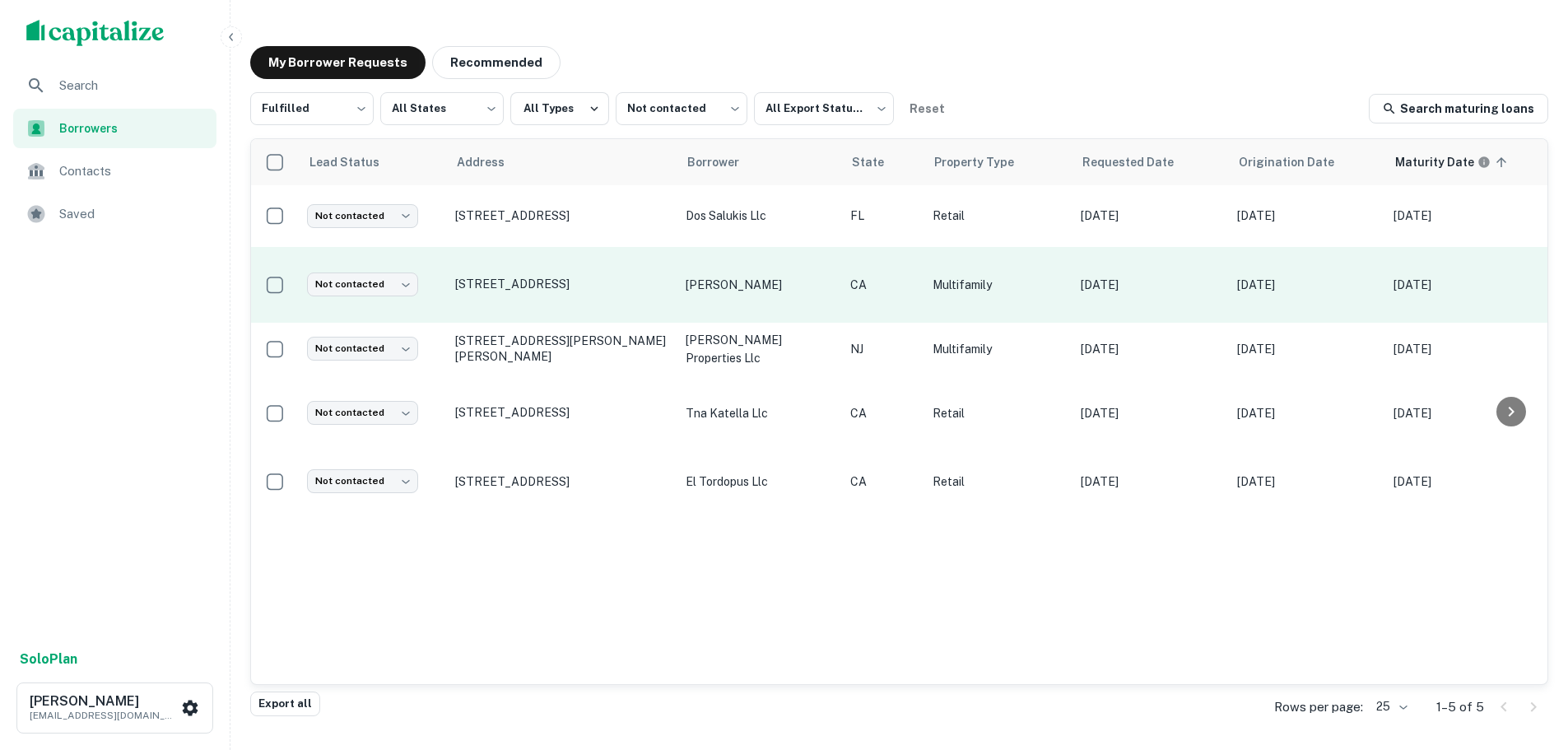
drag, startPoint x: 355, startPoint y: 260, endPoint x: 355, endPoint y: 275, distance: 15.0
click at [355, 261] on td "Not contacted **** ​" at bounding box center [373, 285] width 148 height 76
click at [397, 278] on body "Search Borrowers Contacts Saved Solo Plan Trevor Zwick tzwick@surmount.com My B…" at bounding box center [784, 375] width 1568 height 750
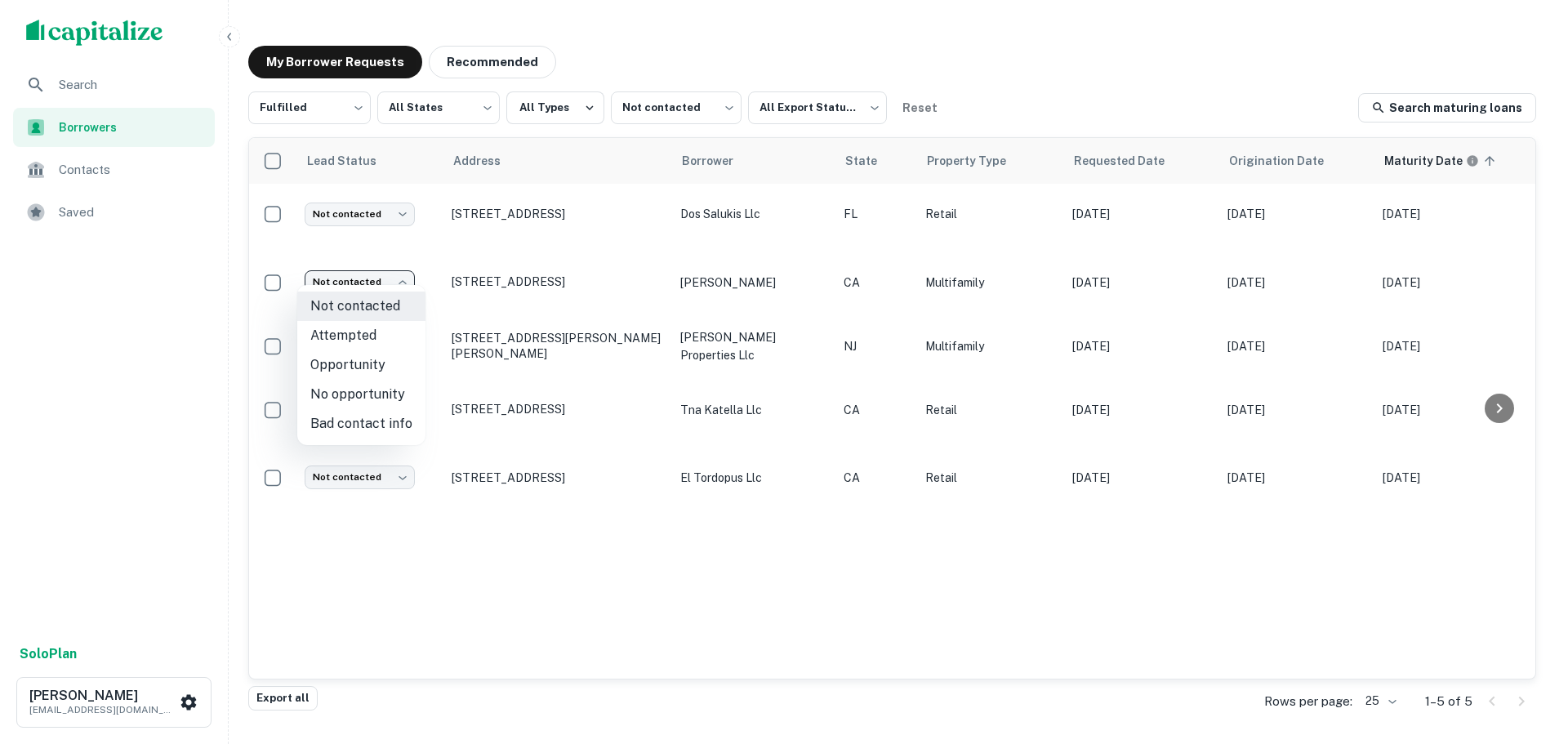
click at [388, 339] on li "Attempted" at bounding box center [361, 336] width 128 height 29
type input "*********"
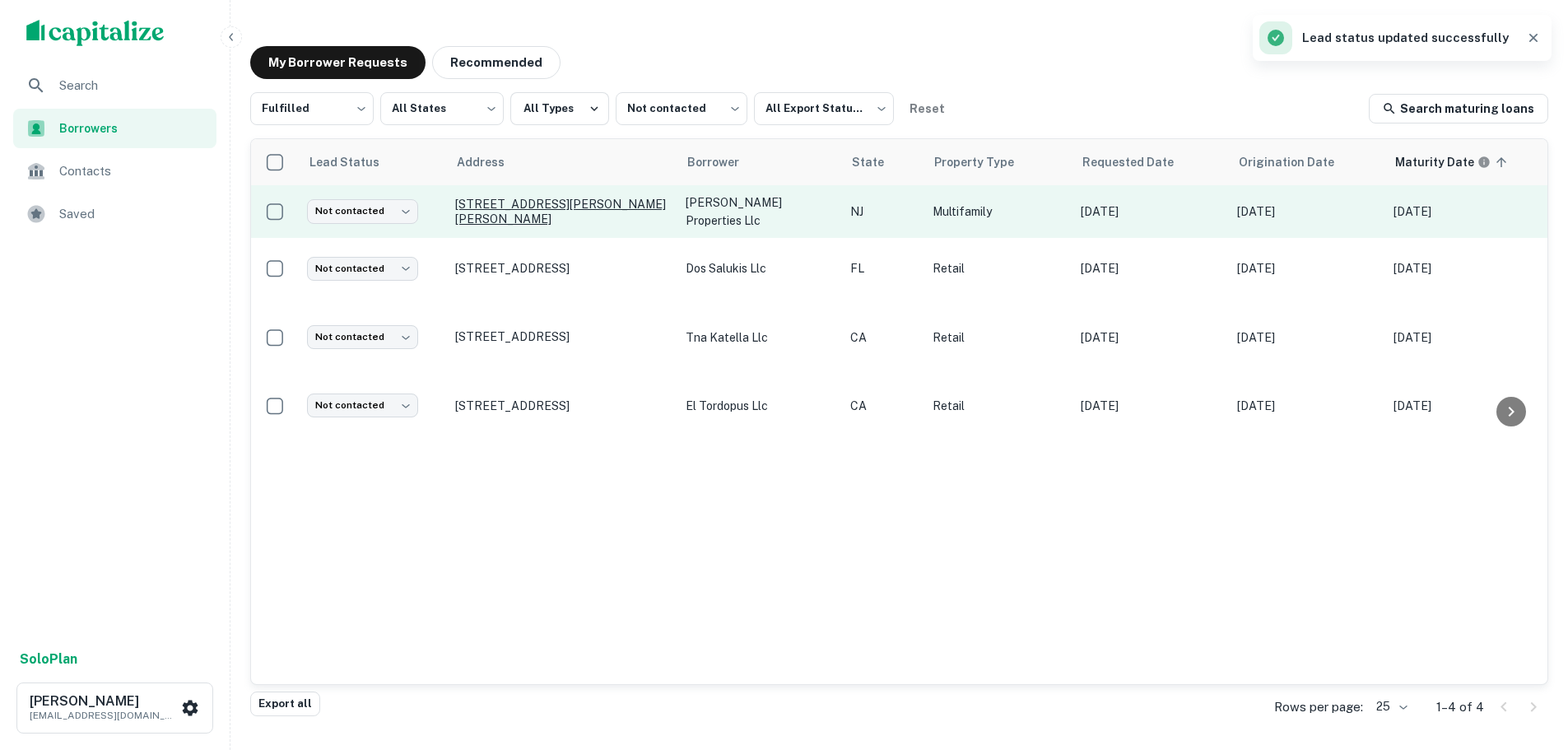
click at [582, 213] on p "[STREET_ADDRESS][PERSON_NAME][PERSON_NAME]" at bounding box center [562, 211] width 214 height 30
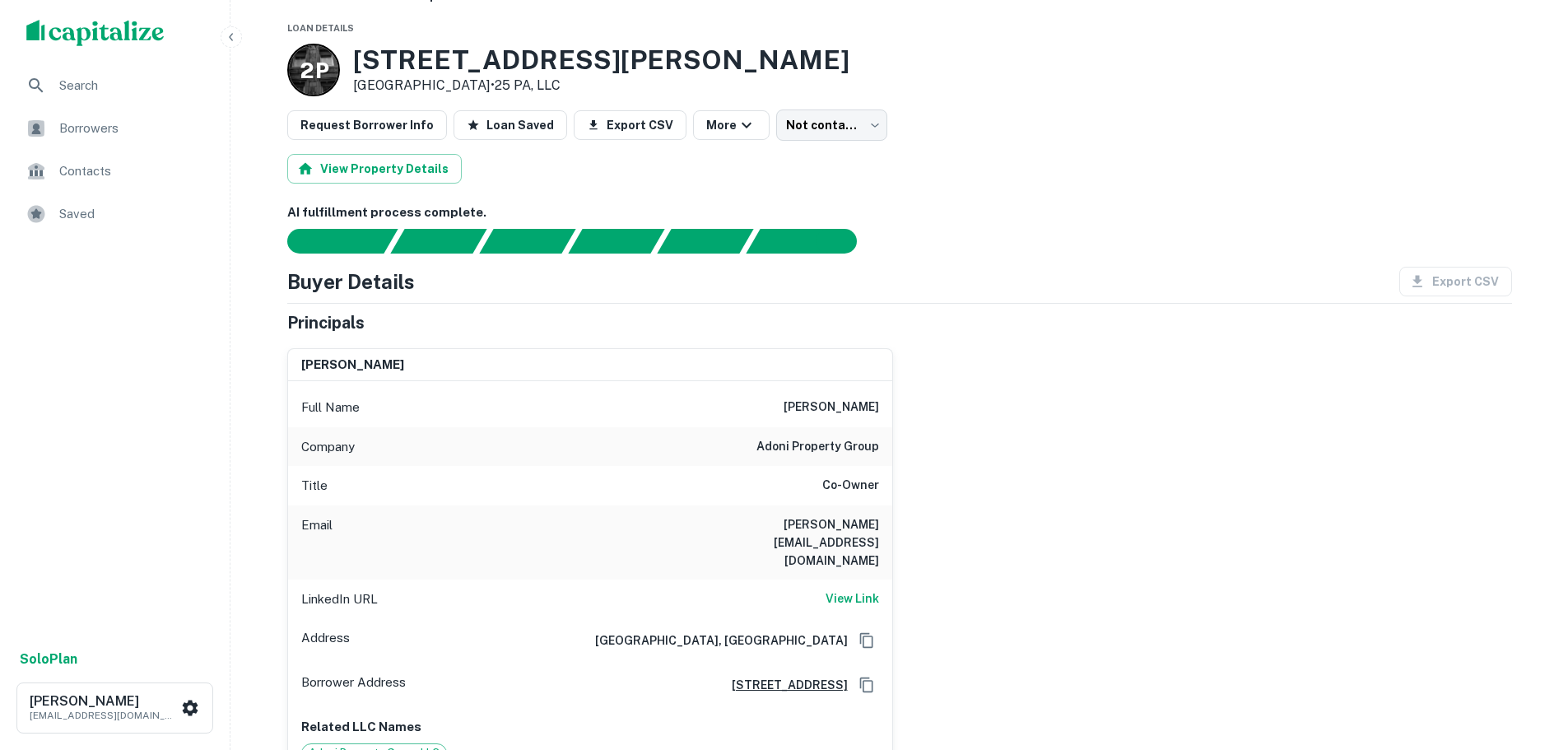
scroll to position [83, 0]
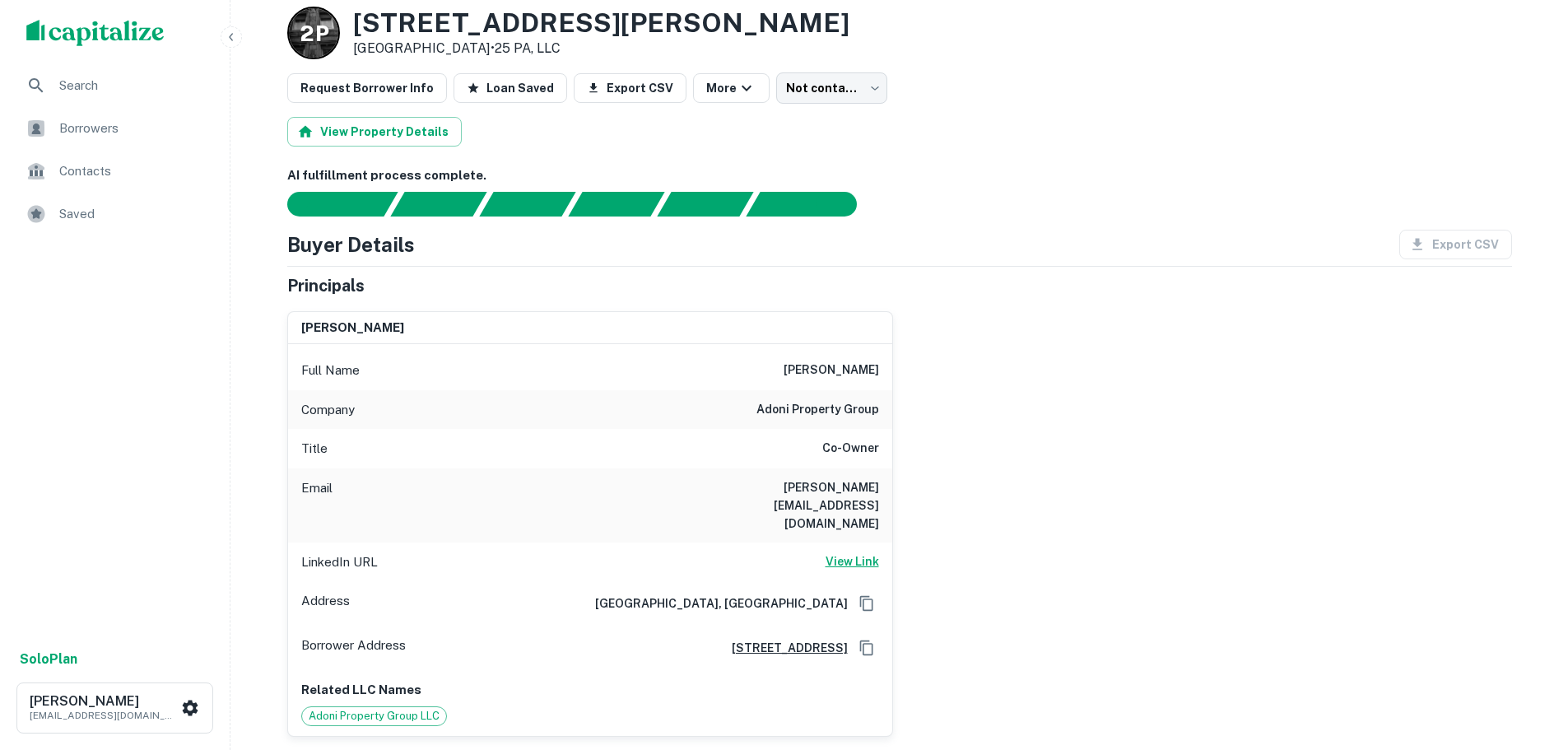
click at [864, 553] on h6 "View Link" at bounding box center [852, 562] width 54 height 19
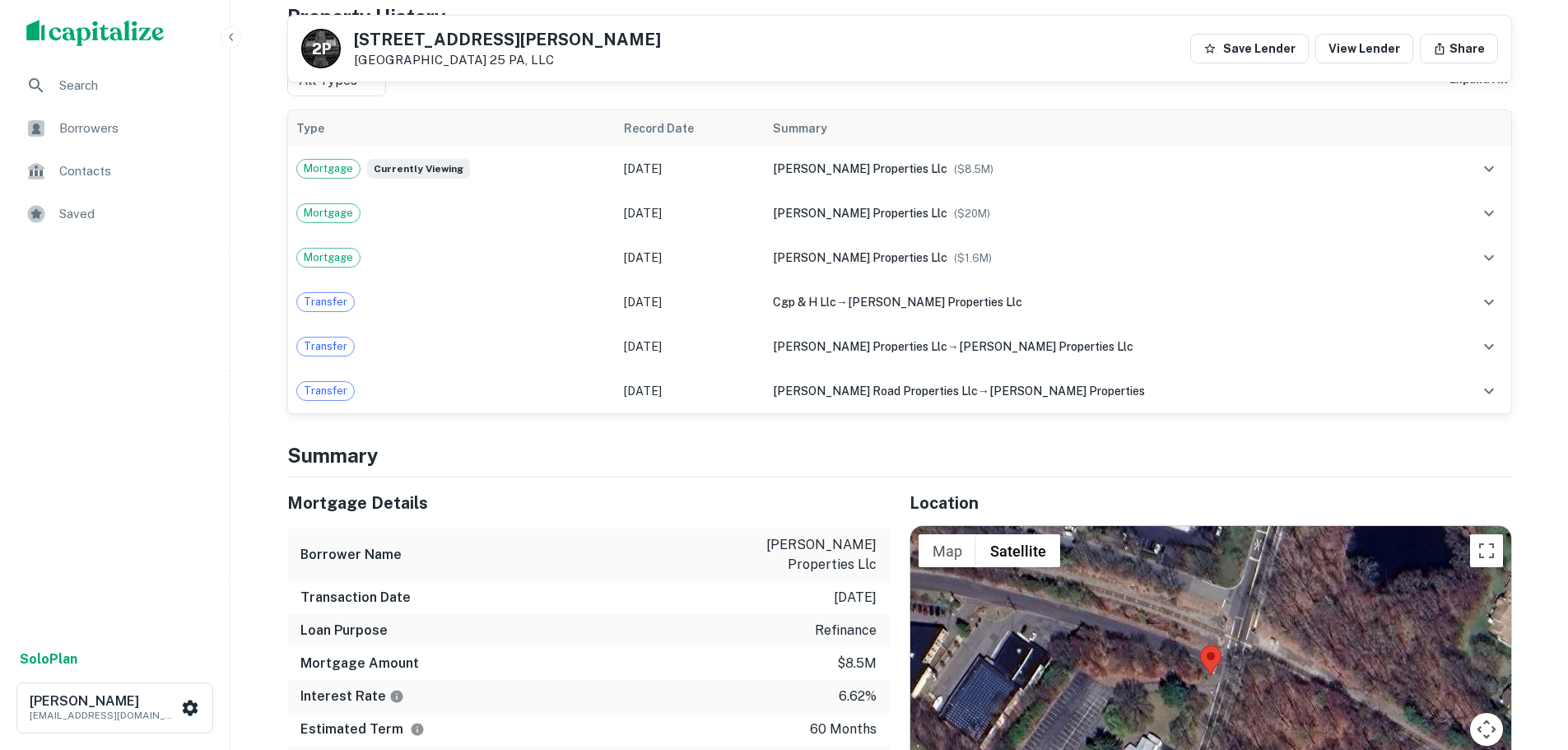
scroll to position [658, 0]
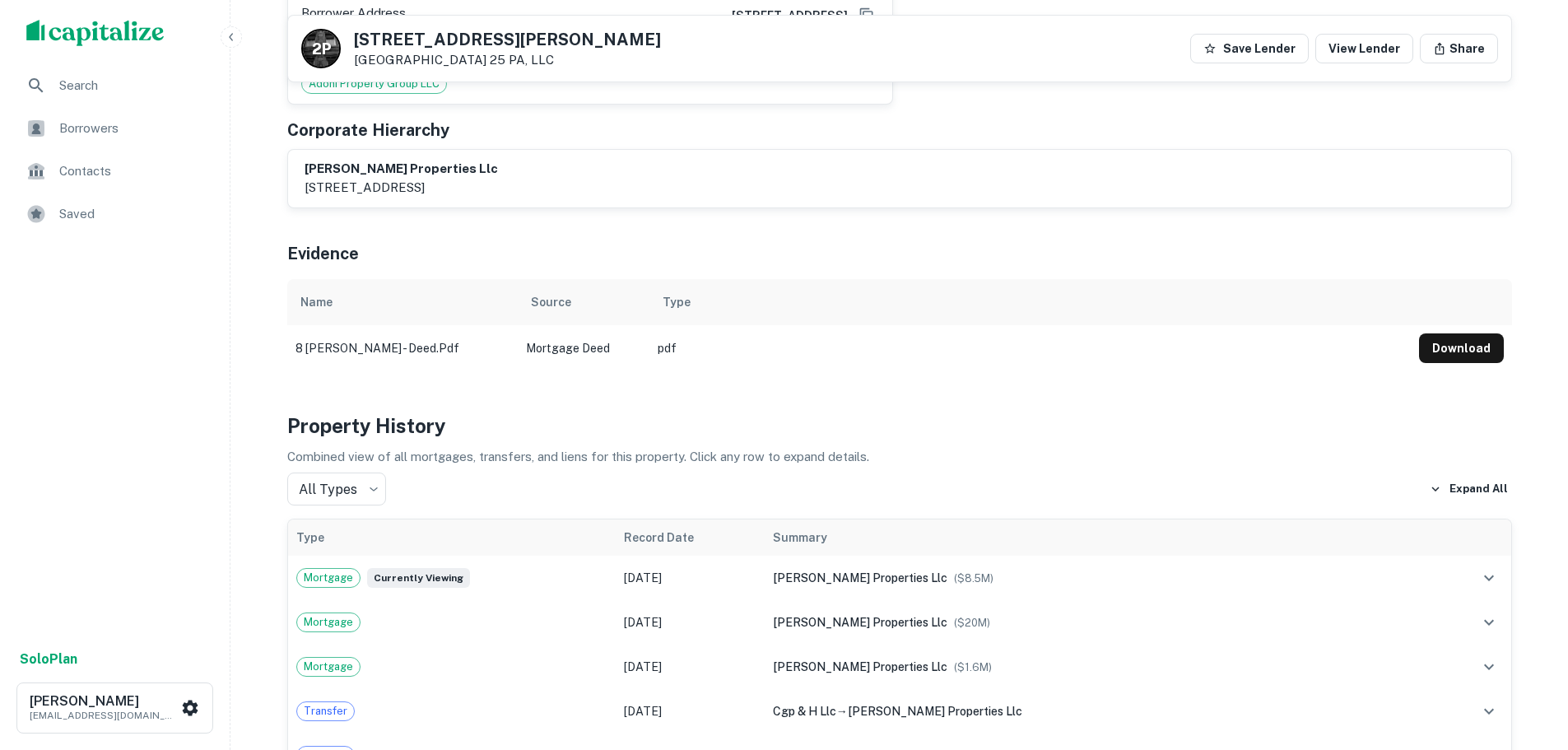
click at [402, 36] on h5 "8 Tice Rd" at bounding box center [507, 40] width 307 height 17
click at [402, 35] on h5 "8 Tice Rd" at bounding box center [507, 40] width 307 height 17
click at [401, 35] on h5 "8 Tice Rd" at bounding box center [507, 40] width 307 height 17
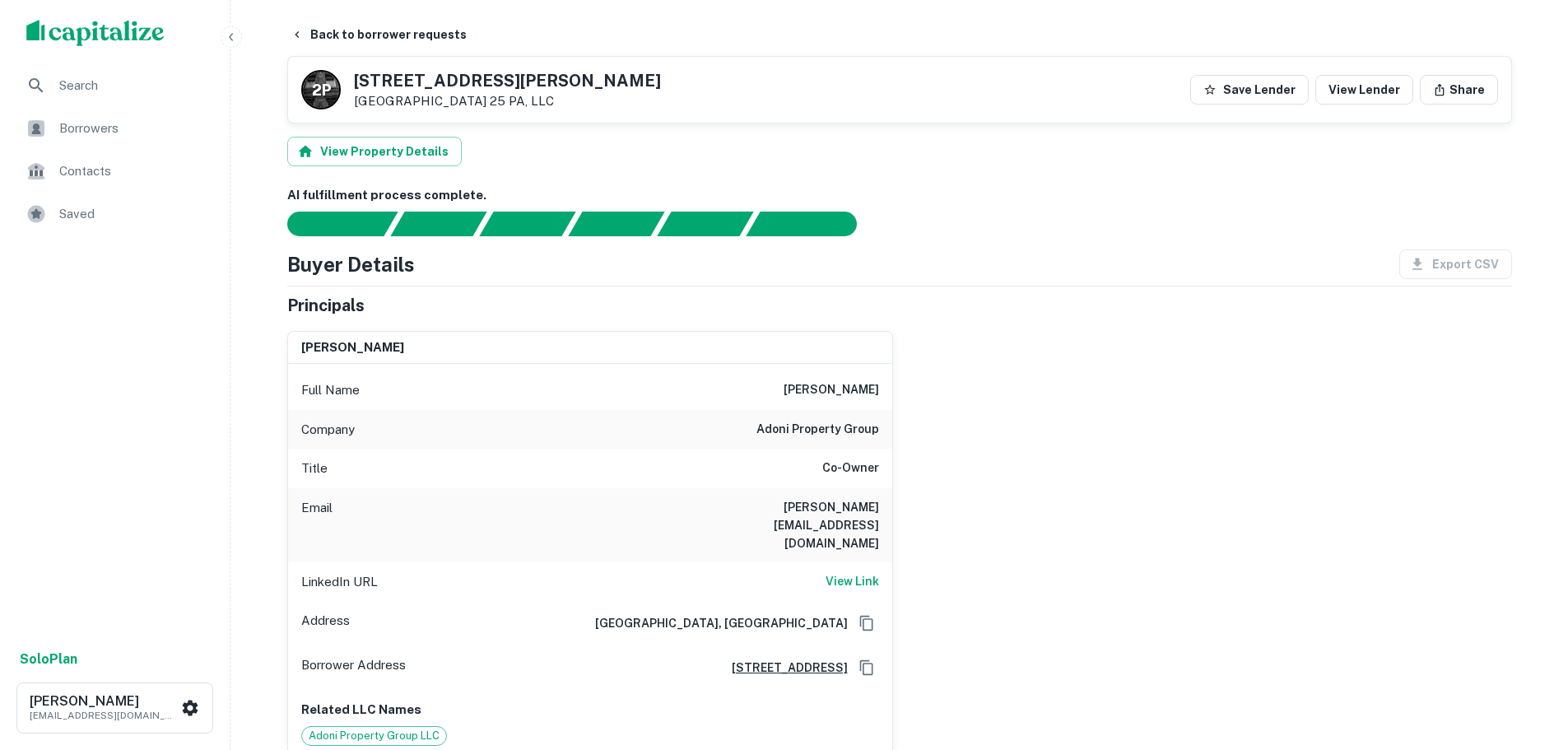
scroll to position [0, 0]
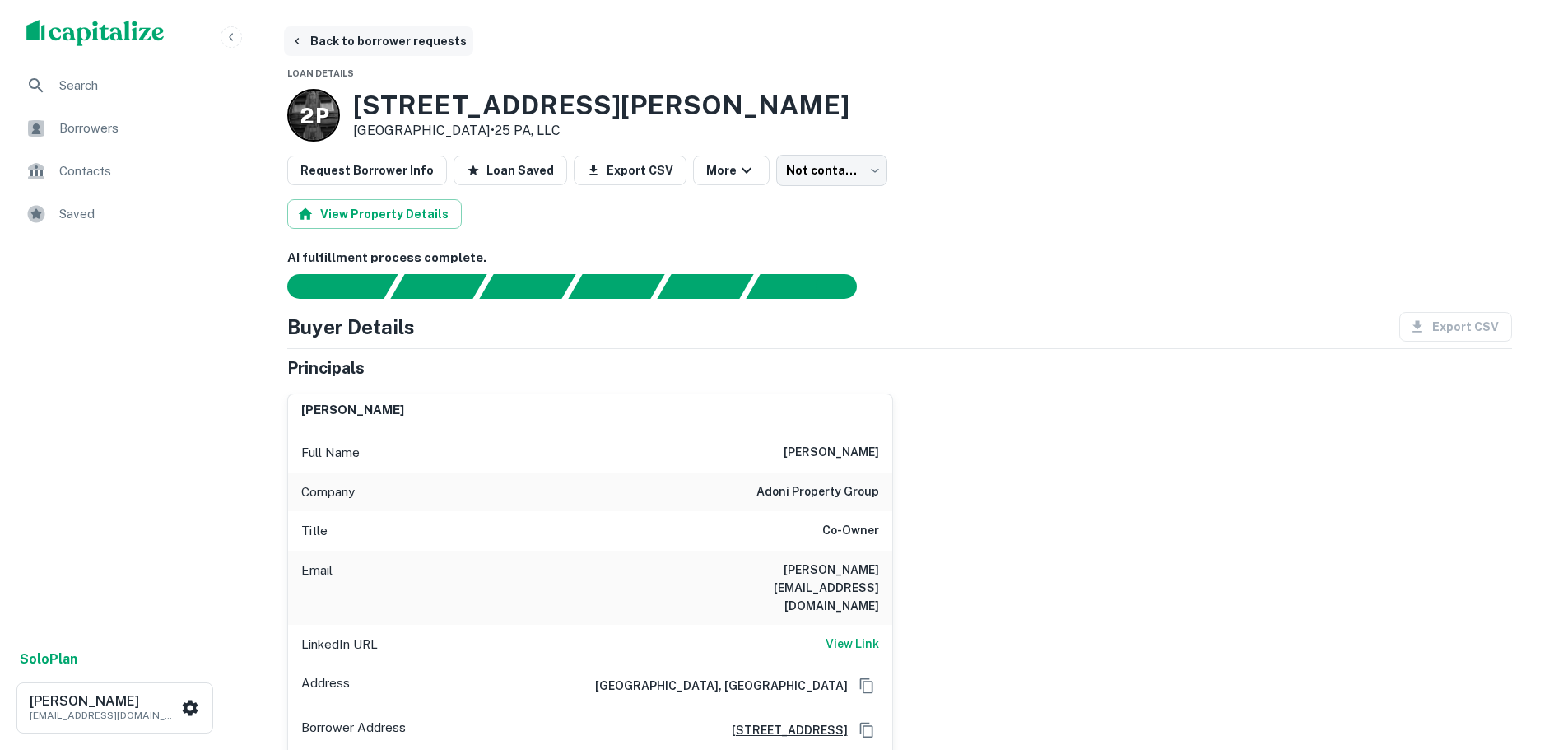
click at [366, 26] on button "Back to borrower requests" at bounding box center [378, 41] width 189 height 30
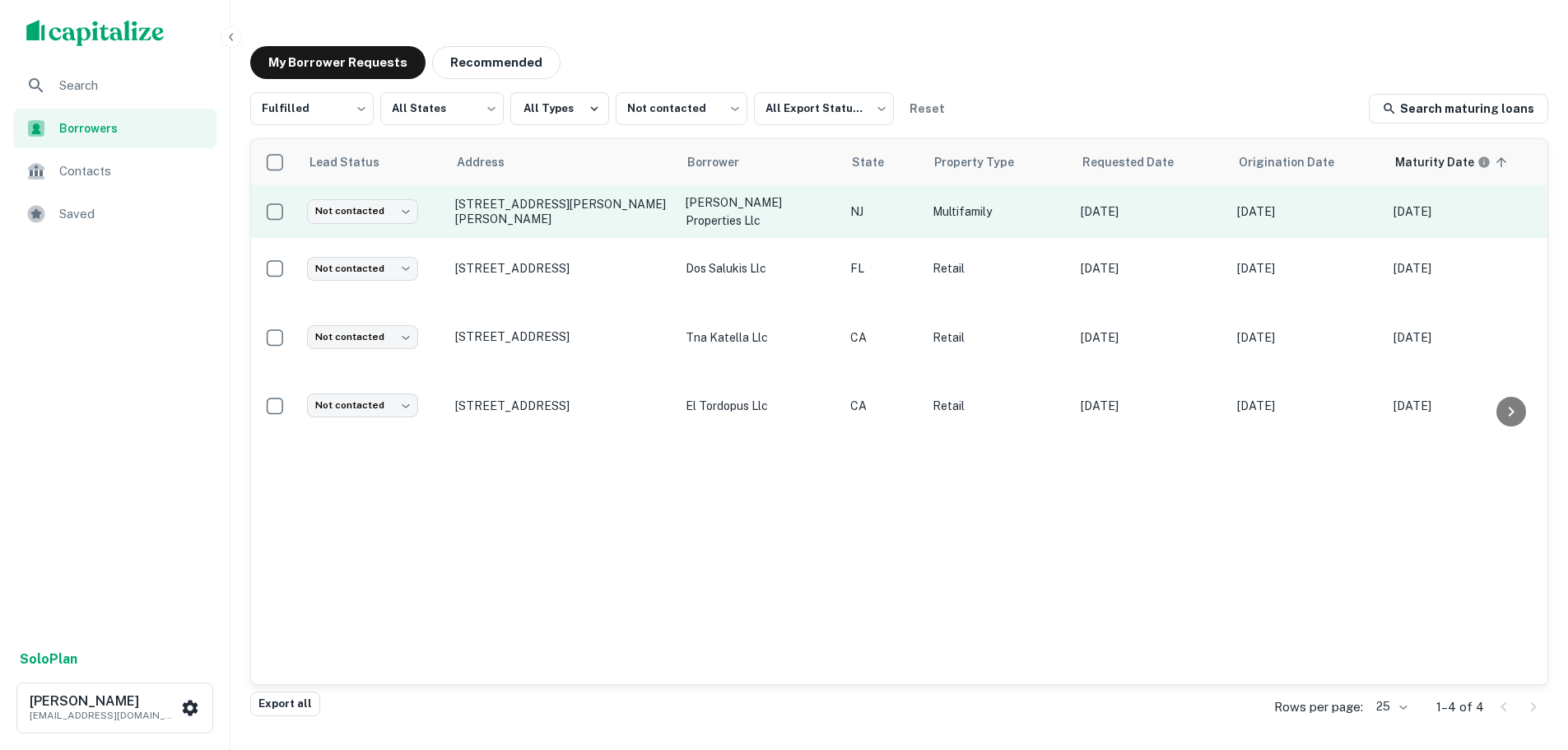
click at [381, 225] on td "Not contacted **** ​" at bounding box center [373, 211] width 148 height 53
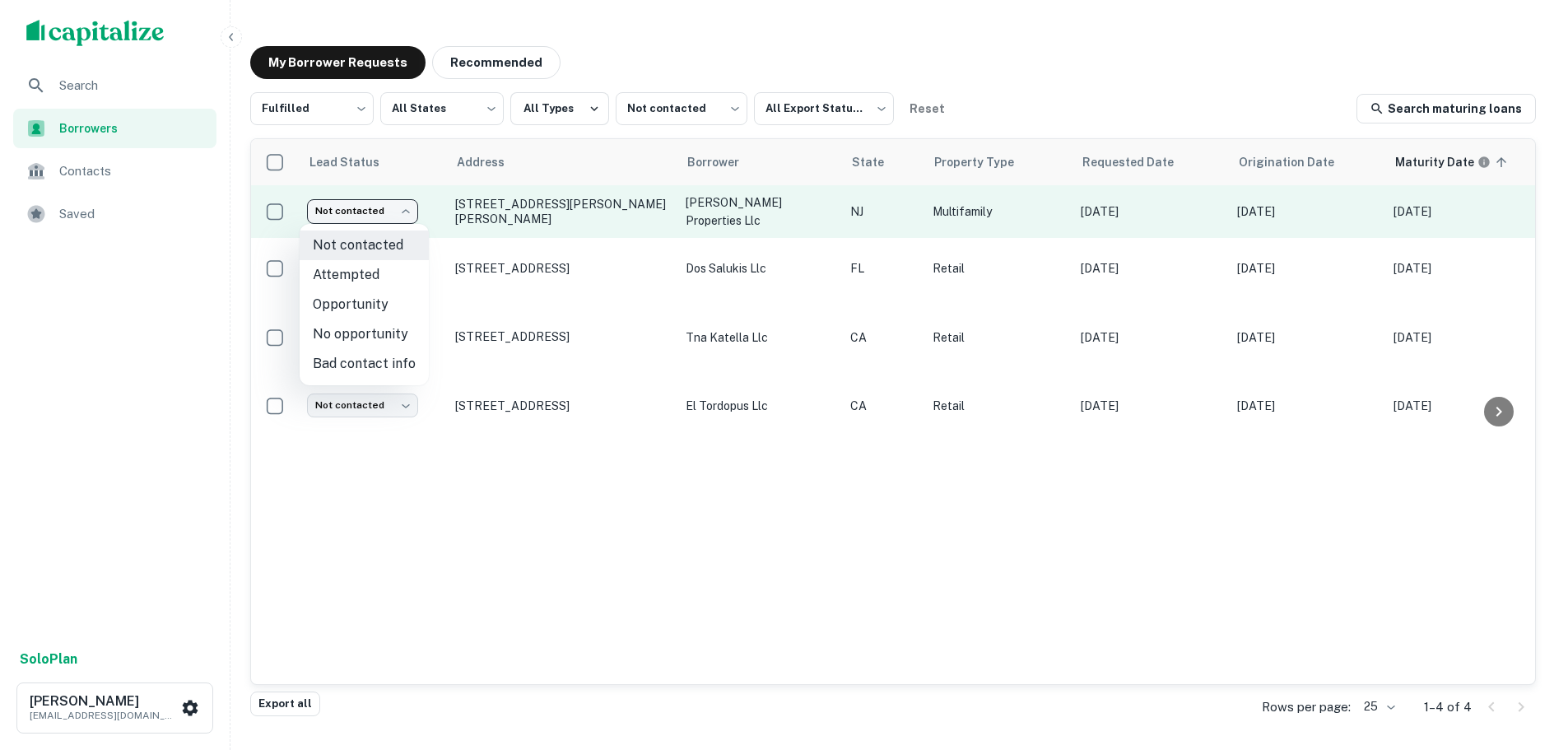
drag, startPoint x: 390, startPoint y: 199, endPoint x: 391, endPoint y: 213, distance: 14.0
click at [391, 206] on body "Search Borrowers Contacts Saved Solo Plan Trevor Zwick tzwick@surmount.com My B…" at bounding box center [784, 375] width 1568 height 750
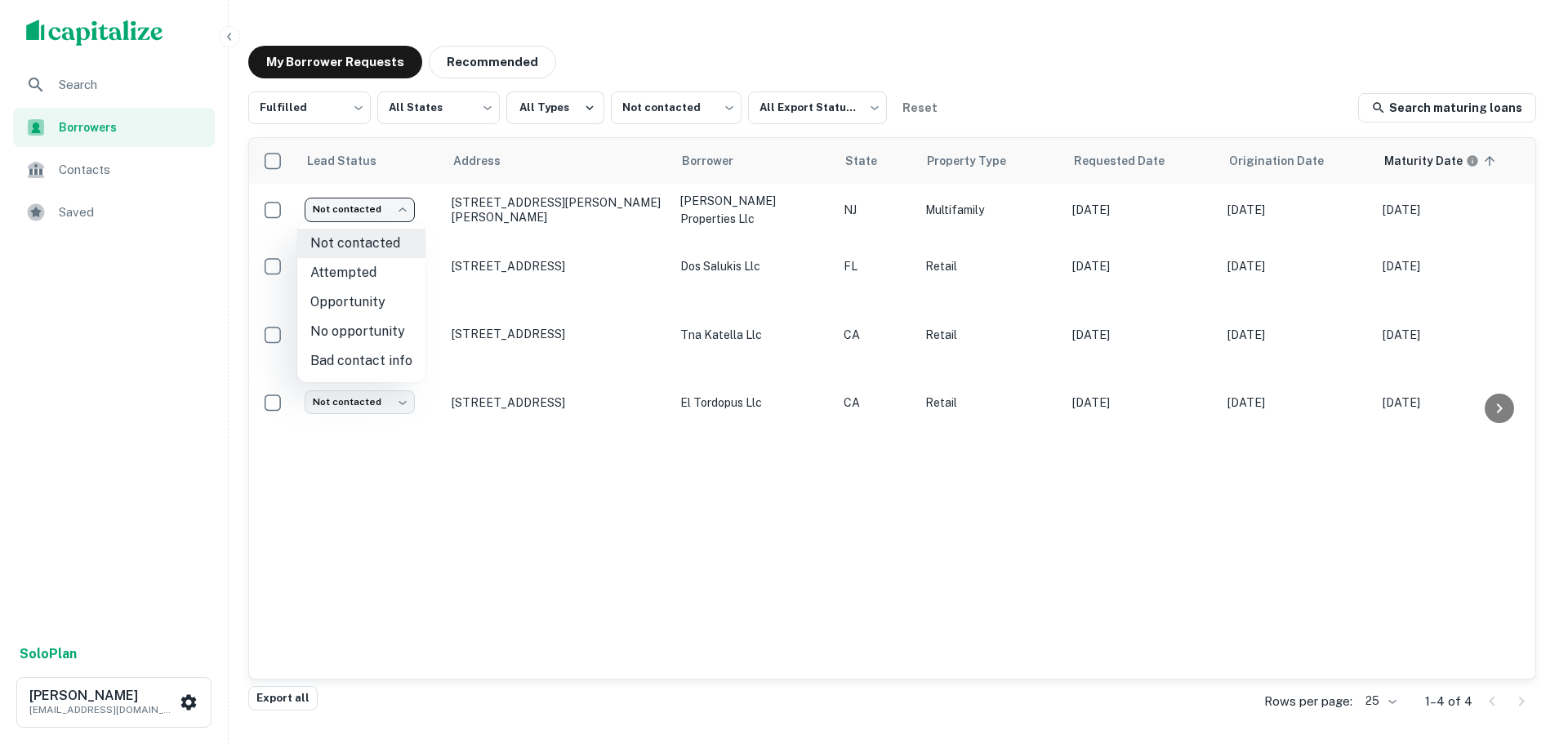
click at [368, 361] on li "Bad contact info" at bounding box center [361, 361] width 128 height 29
type input "**********"
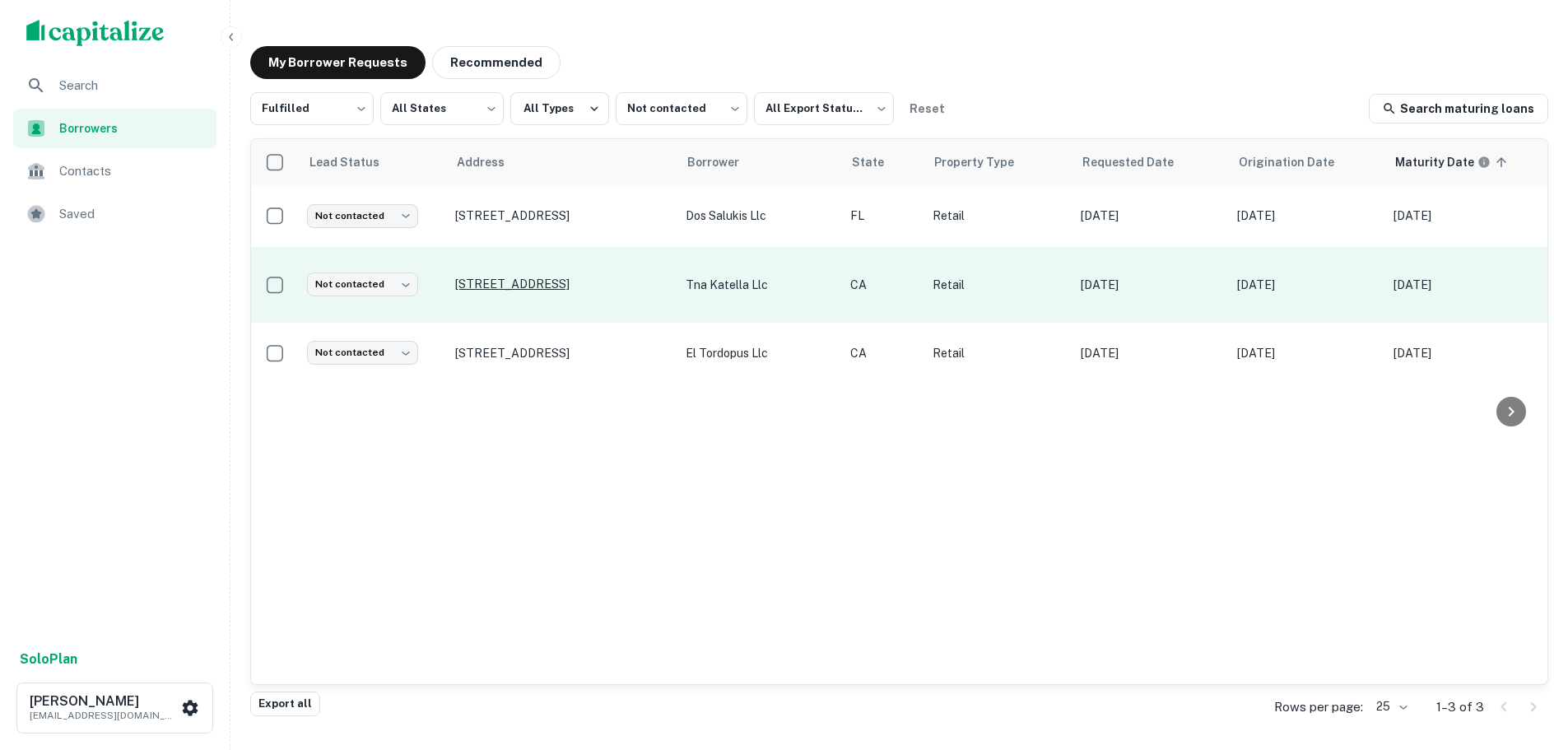
click at [601, 286] on p "[STREET_ADDRESS]" at bounding box center [562, 284] width 214 height 15
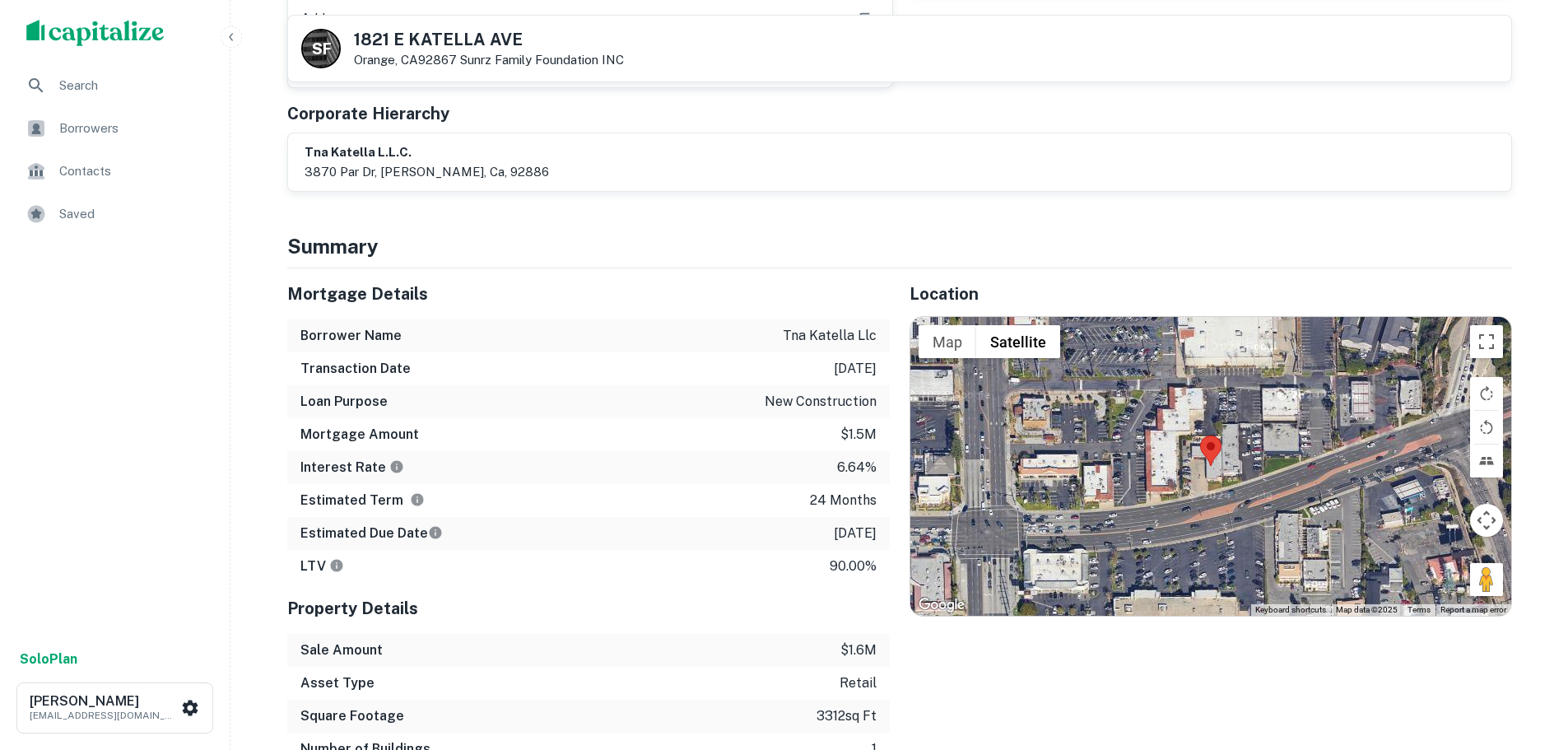
scroll to position [576, 0]
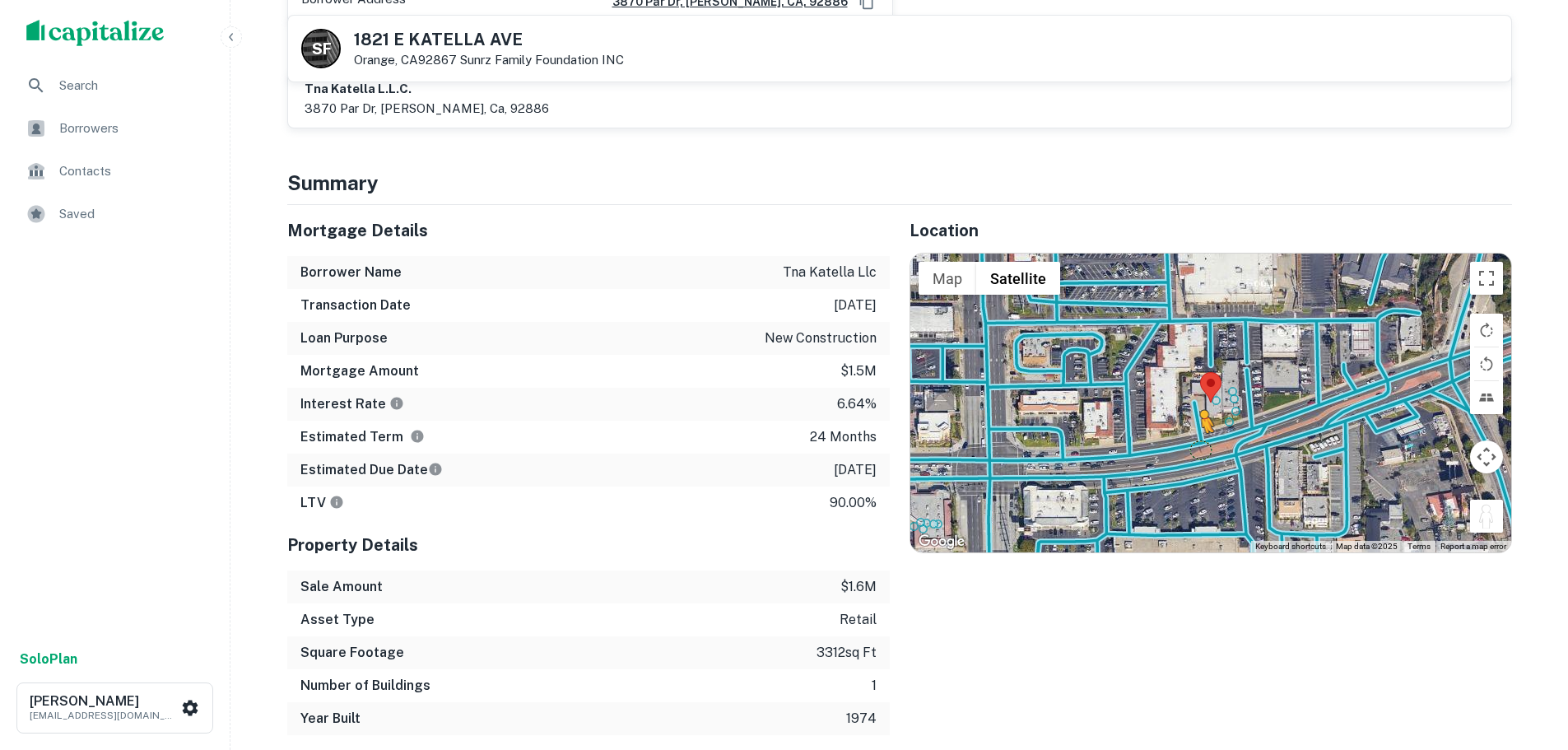
drag, startPoint x: 1487, startPoint y: 504, endPoint x: 1199, endPoint y: 431, distance: 297.1
click at [1199, 431] on div "To activate drag with keyboard, press Alt + Enter. Once in keyboard drag state,…" at bounding box center [1211, 401] width 601 height 298
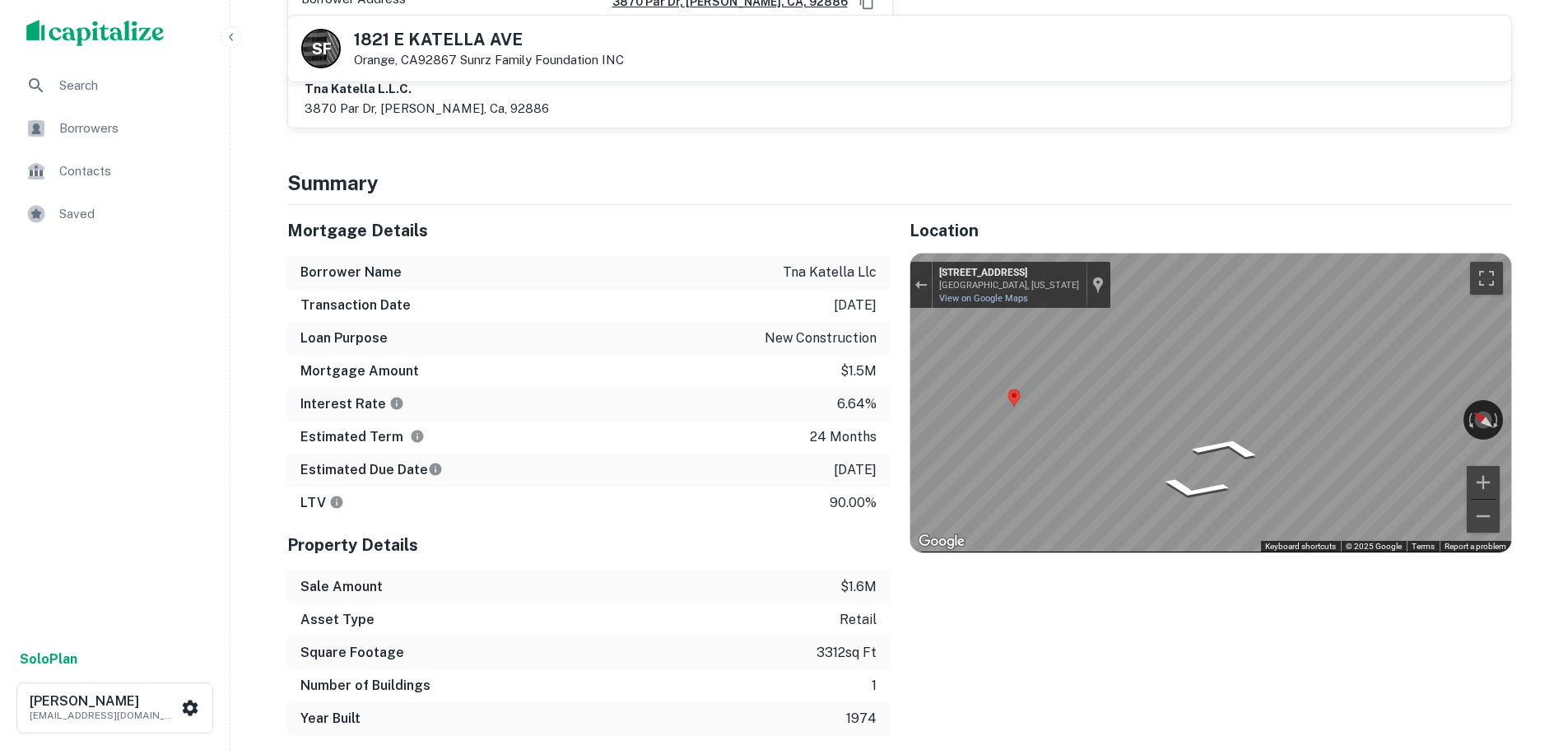
click at [515, 43] on h5 "1821 E KATELLA AVE" at bounding box center [489, 40] width 270 height 17
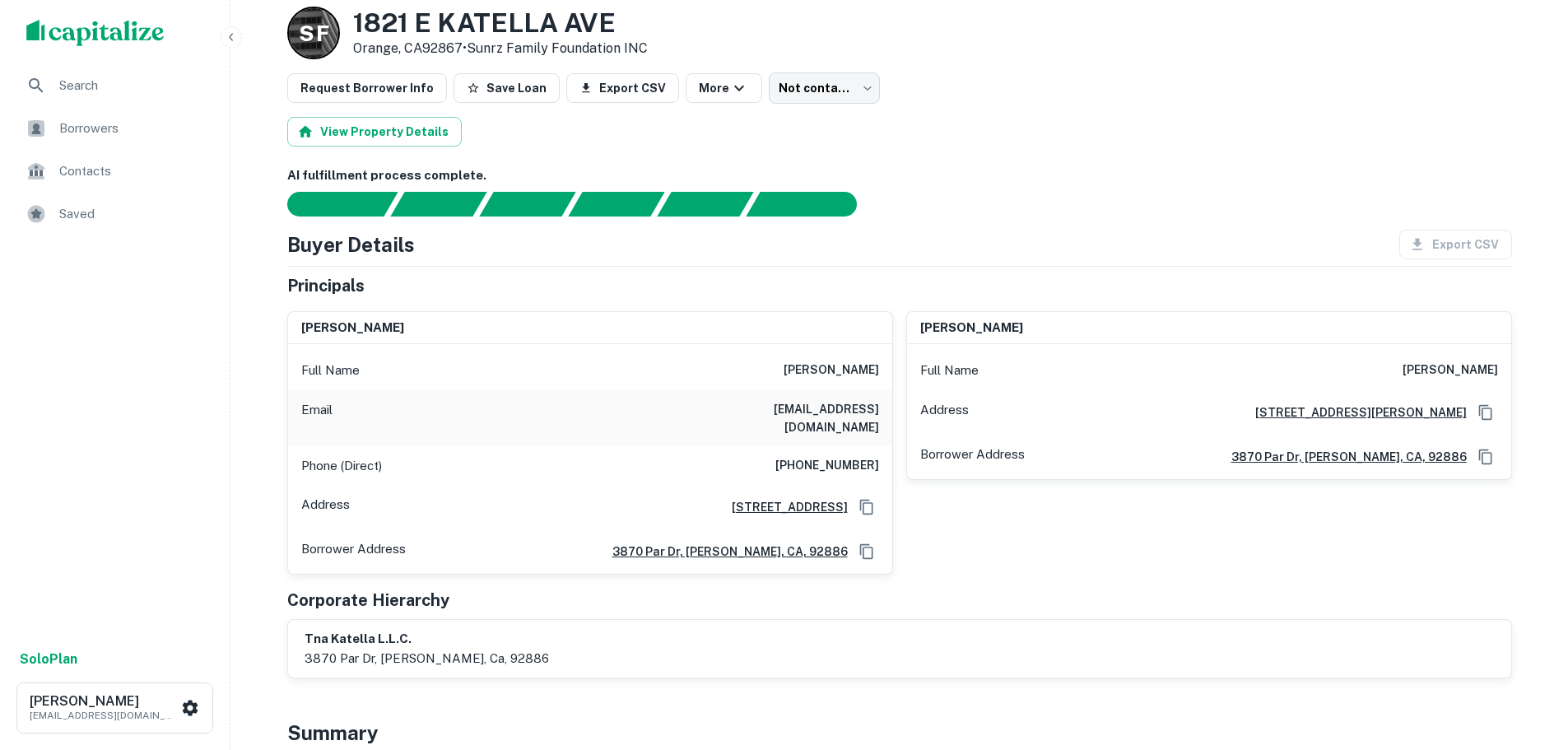
scroll to position [0, 0]
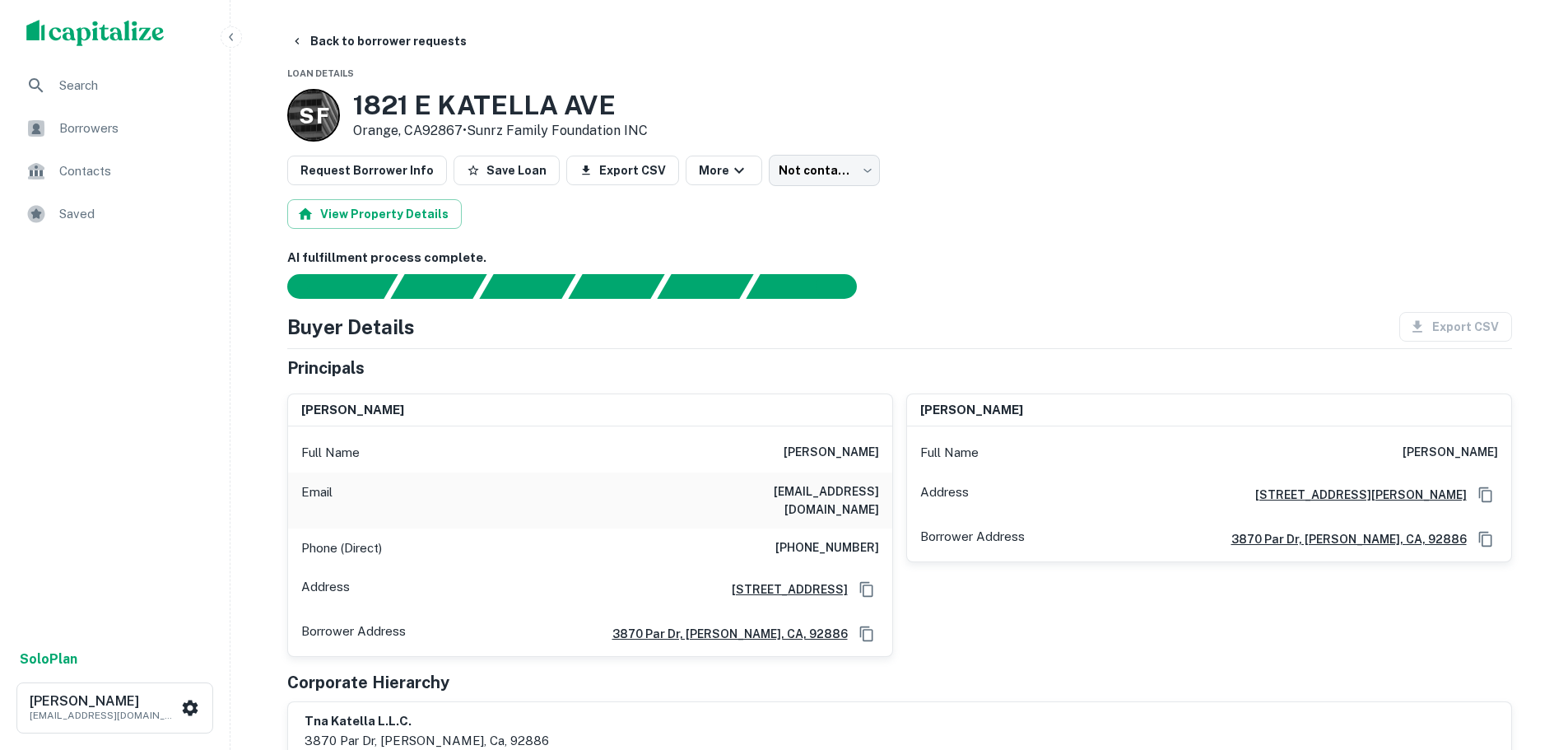
click at [840, 538] on h6 "(714) 488-8878" at bounding box center [827, 547] width 104 height 19
click at [384, 45] on button "Back to borrower requests" at bounding box center [378, 41] width 189 height 30
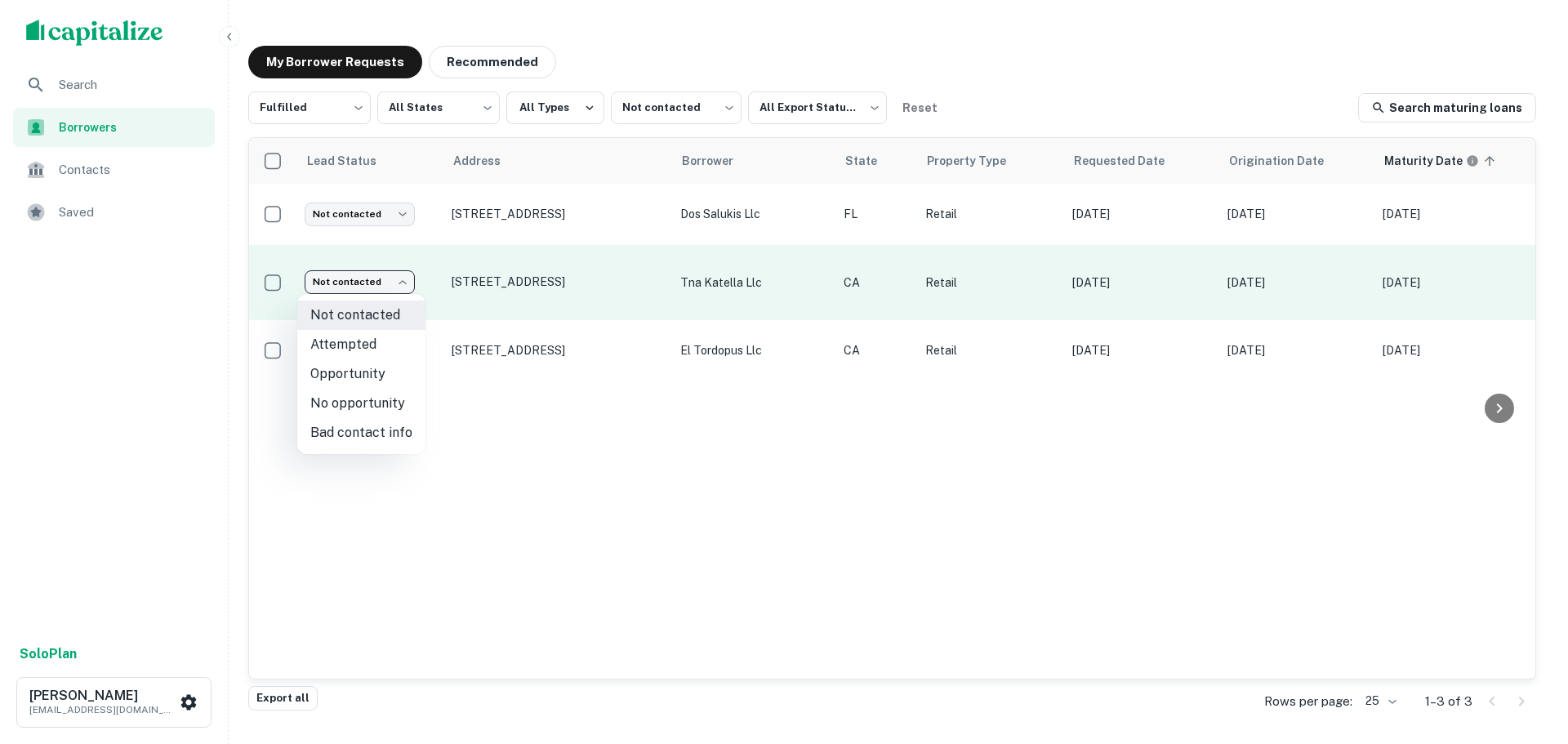
click at [387, 287] on body "Search Borrowers Contacts Saved Solo Plan Trevor Zwick tzwick@surmount.com My B…" at bounding box center [784, 372] width 1568 height 744
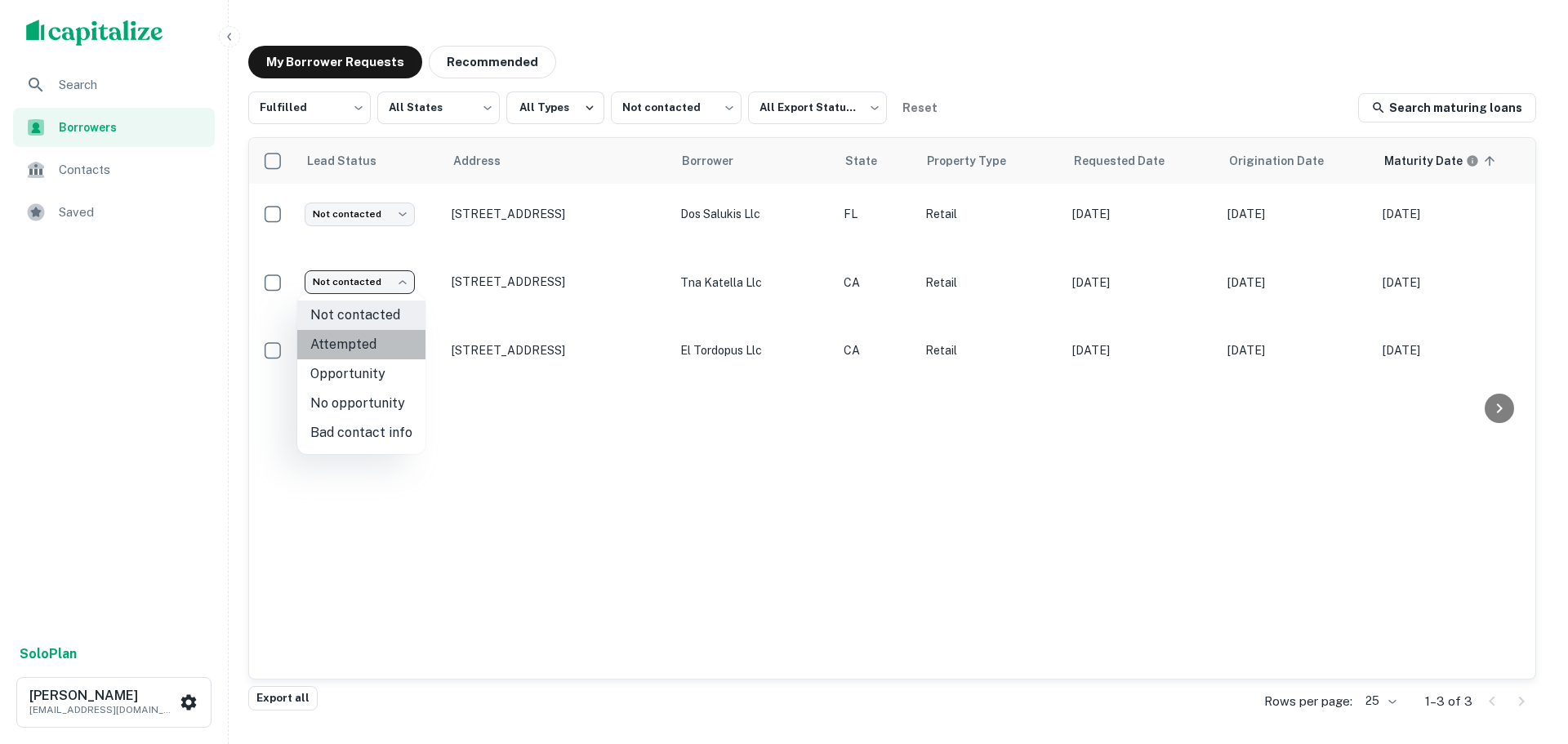
click at [383, 339] on li "Attempted" at bounding box center [361, 345] width 128 height 29
type input "*********"
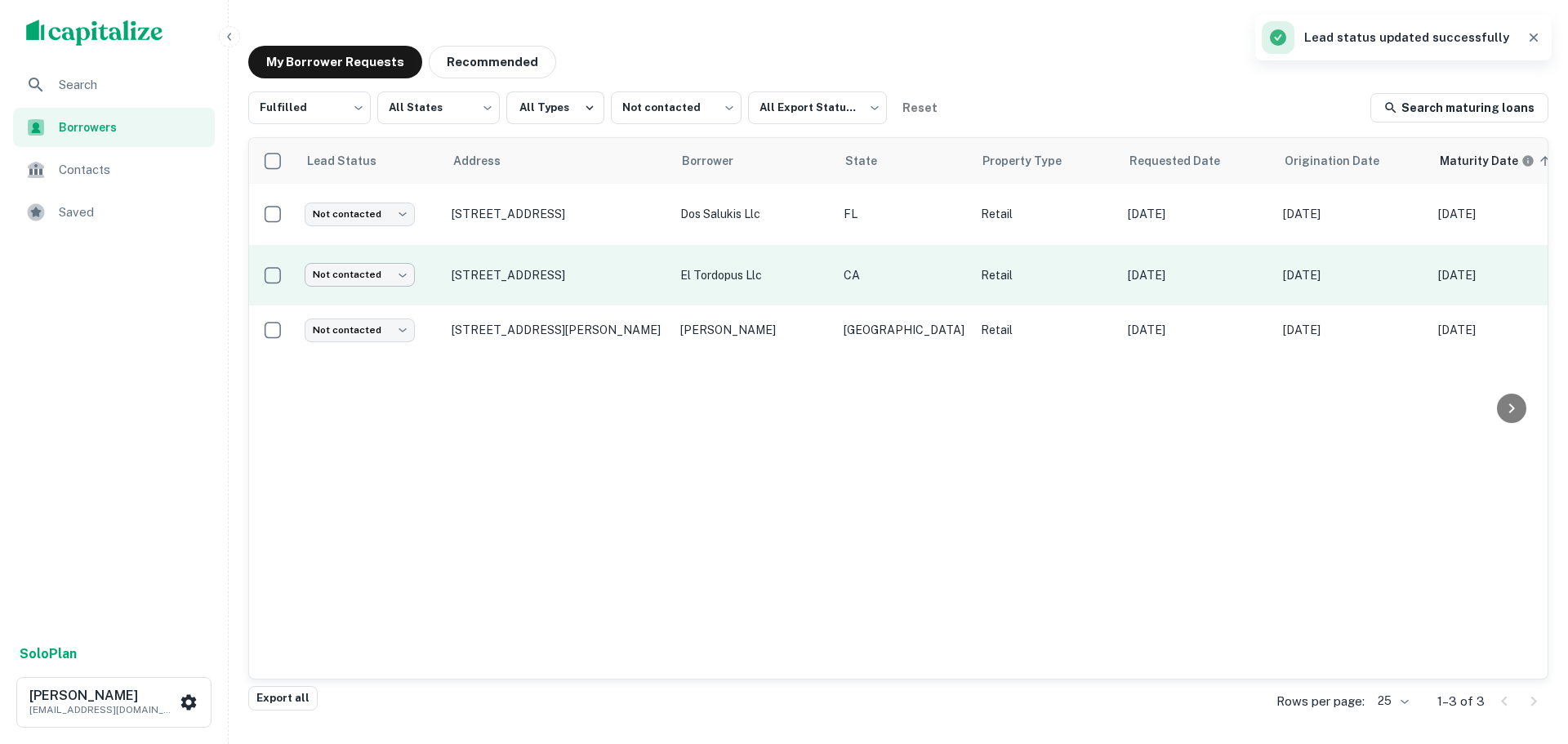
click at [400, 287] on body "Lead status updated successfully Search Borrowers Contacts Saved Solo Plan Trev…" at bounding box center [784, 372] width 1568 height 744
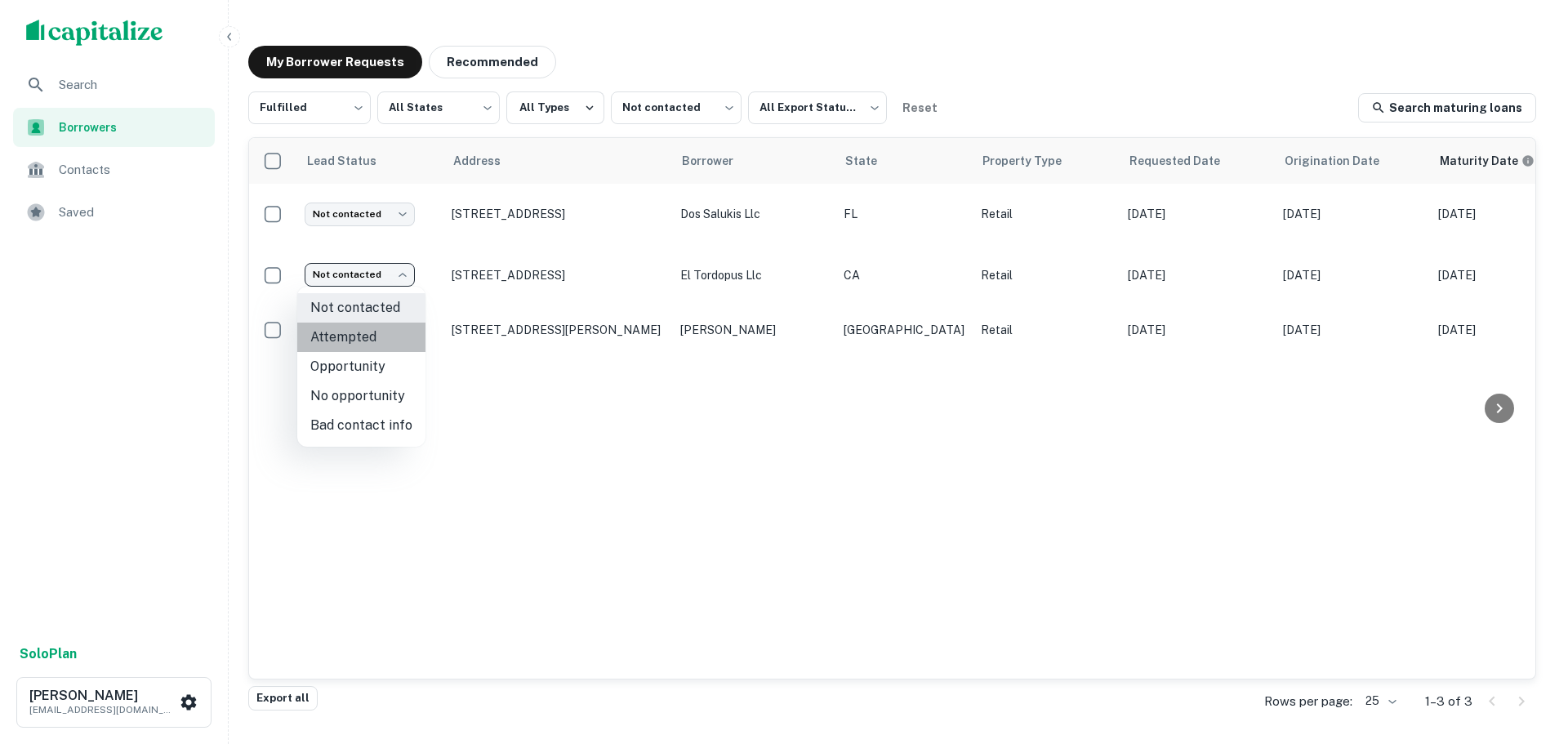
click at [388, 338] on li "Attempted" at bounding box center [361, 338] width 128 height 29
type input "*********"
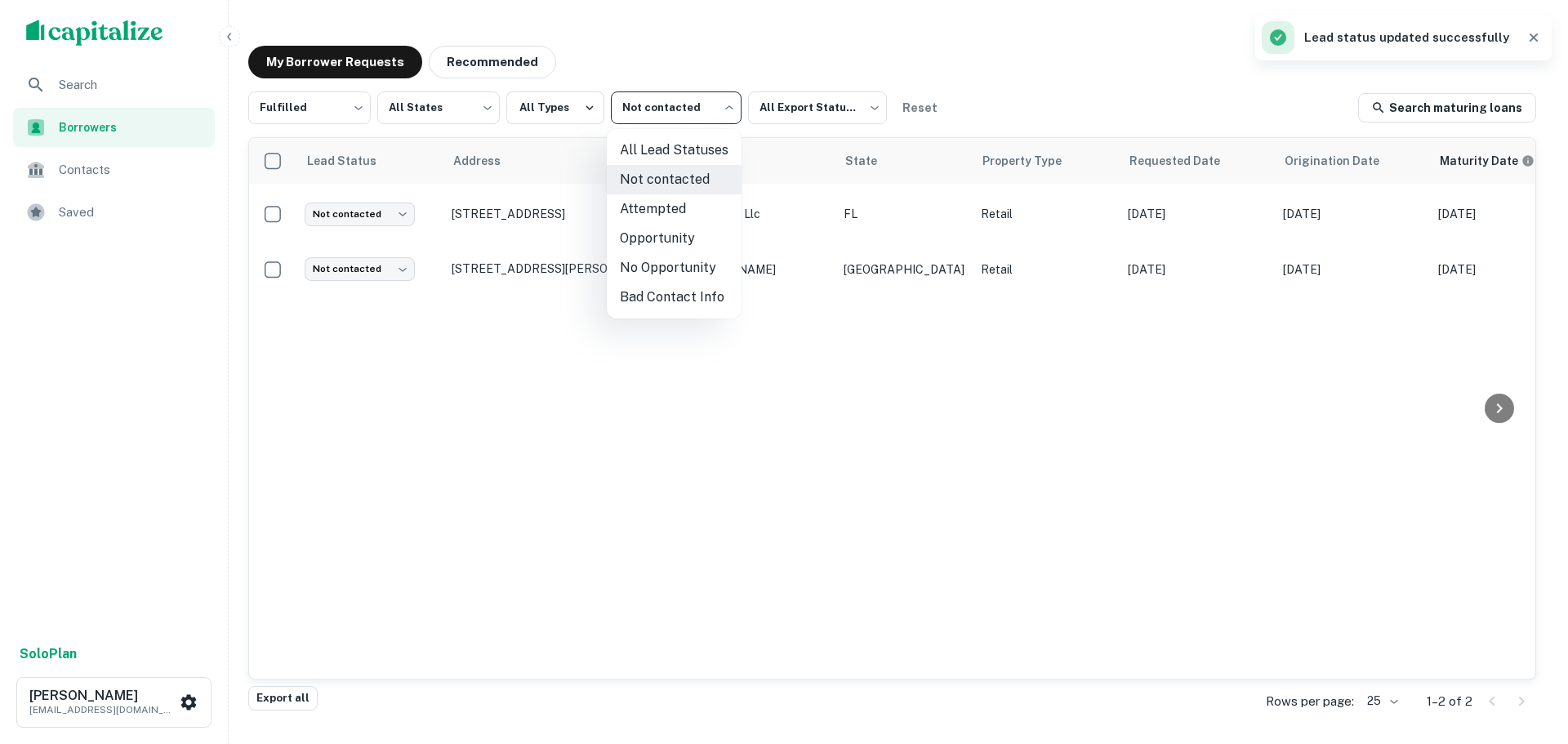
click at [687, 113] on body "Lead status updated successfully Search Borrowers Contacts Saved Solo Plan Trev…" at bounding box center [784, 372] width 1568 height 744
click at [665, 207] on li "Attempted" at bounding box center [674, 209] width 134 height 29
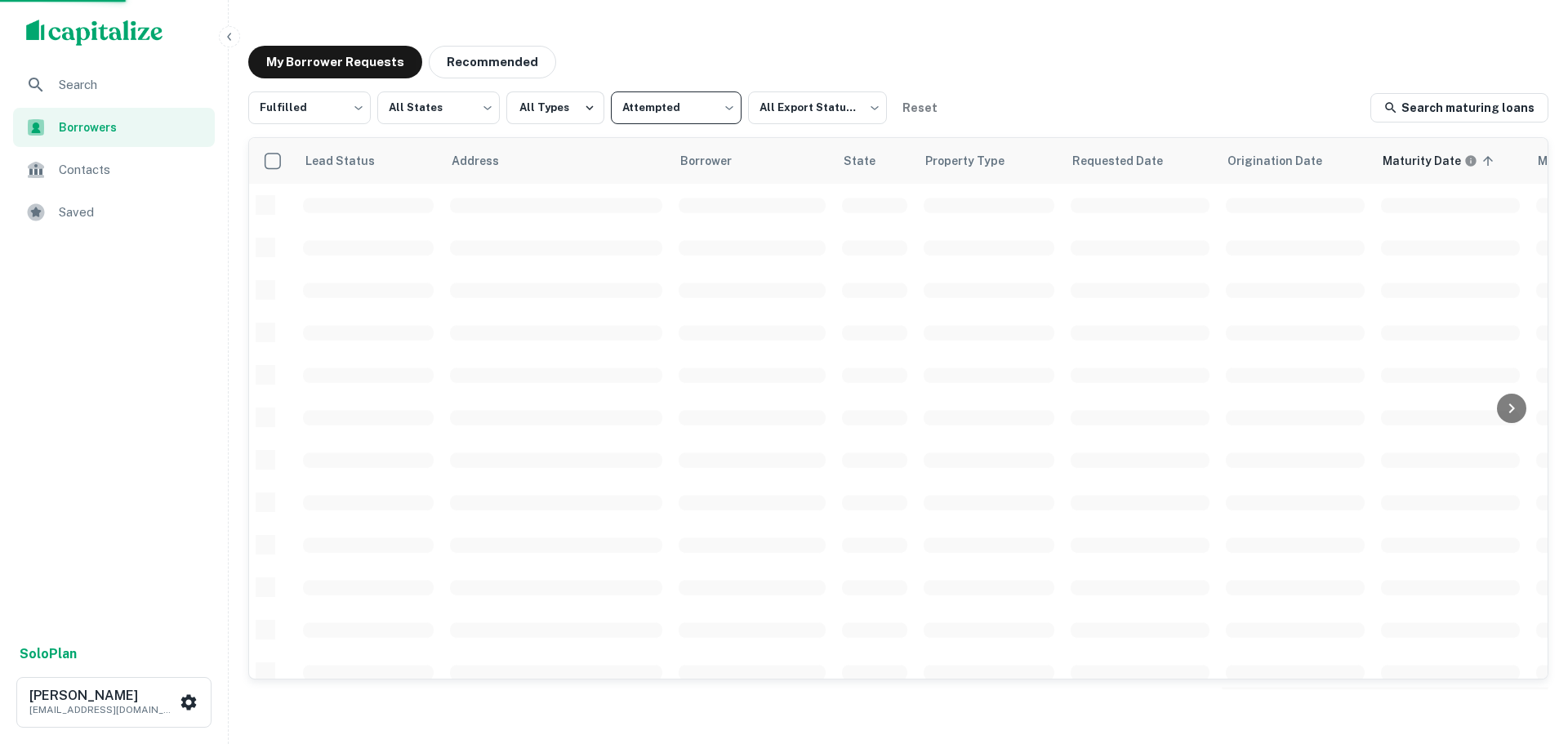
type input "*********"
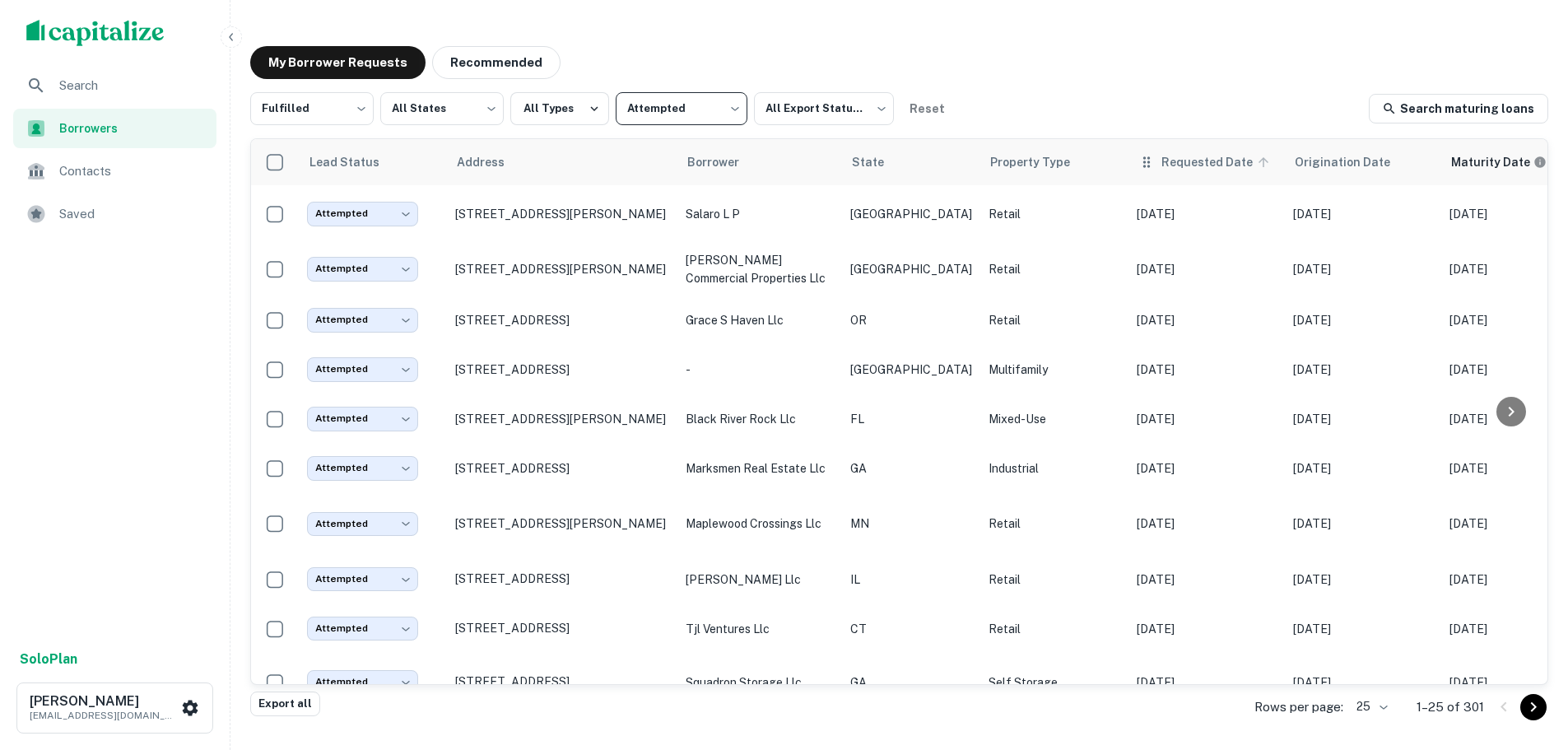
click at [1166, 171] on span "Requested Date" at bounding box center [1217, 161] width 113 height 19
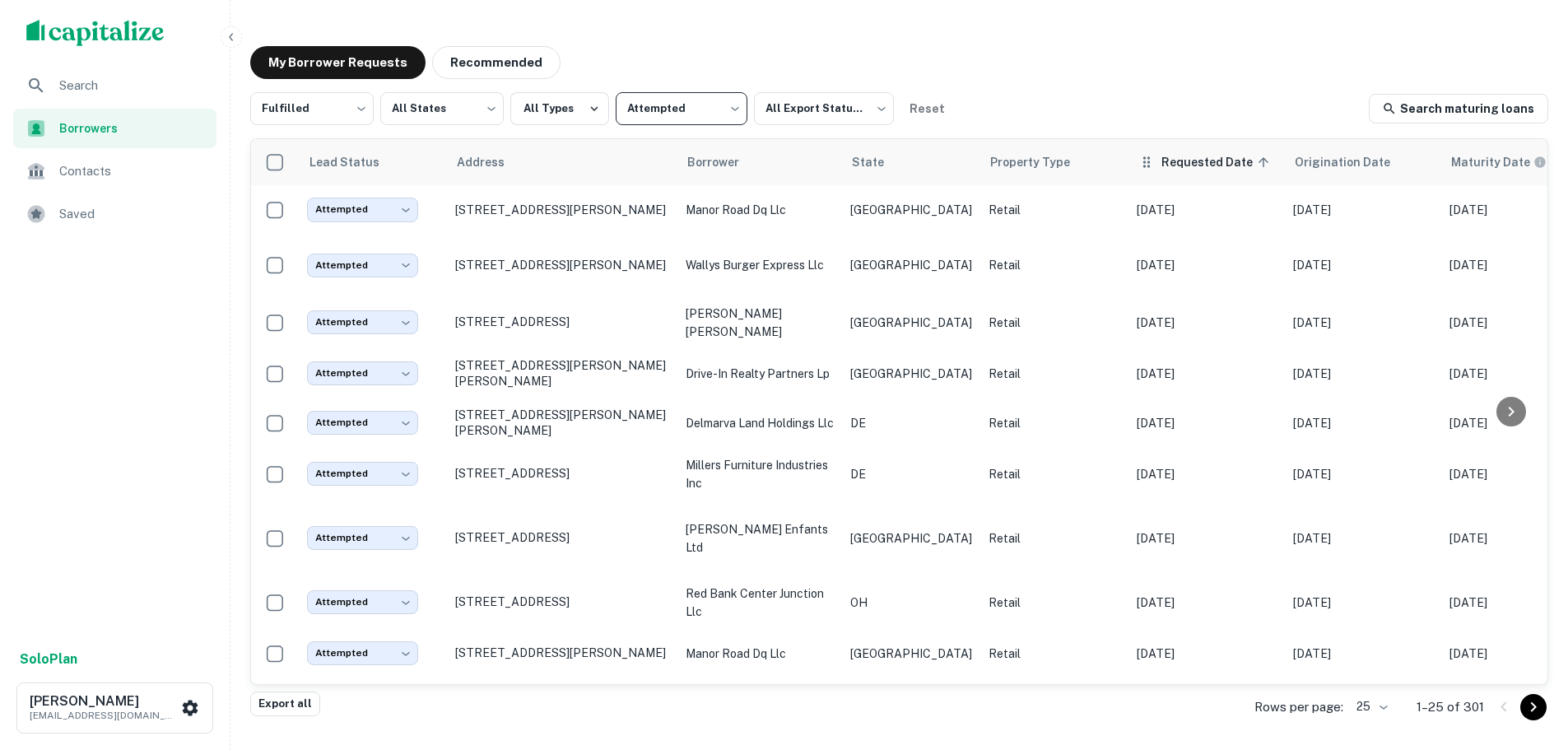
click at [1161, 167] on span "Requested Date sorted ascending" at bounding box center [1217, 161] width 113 height 19
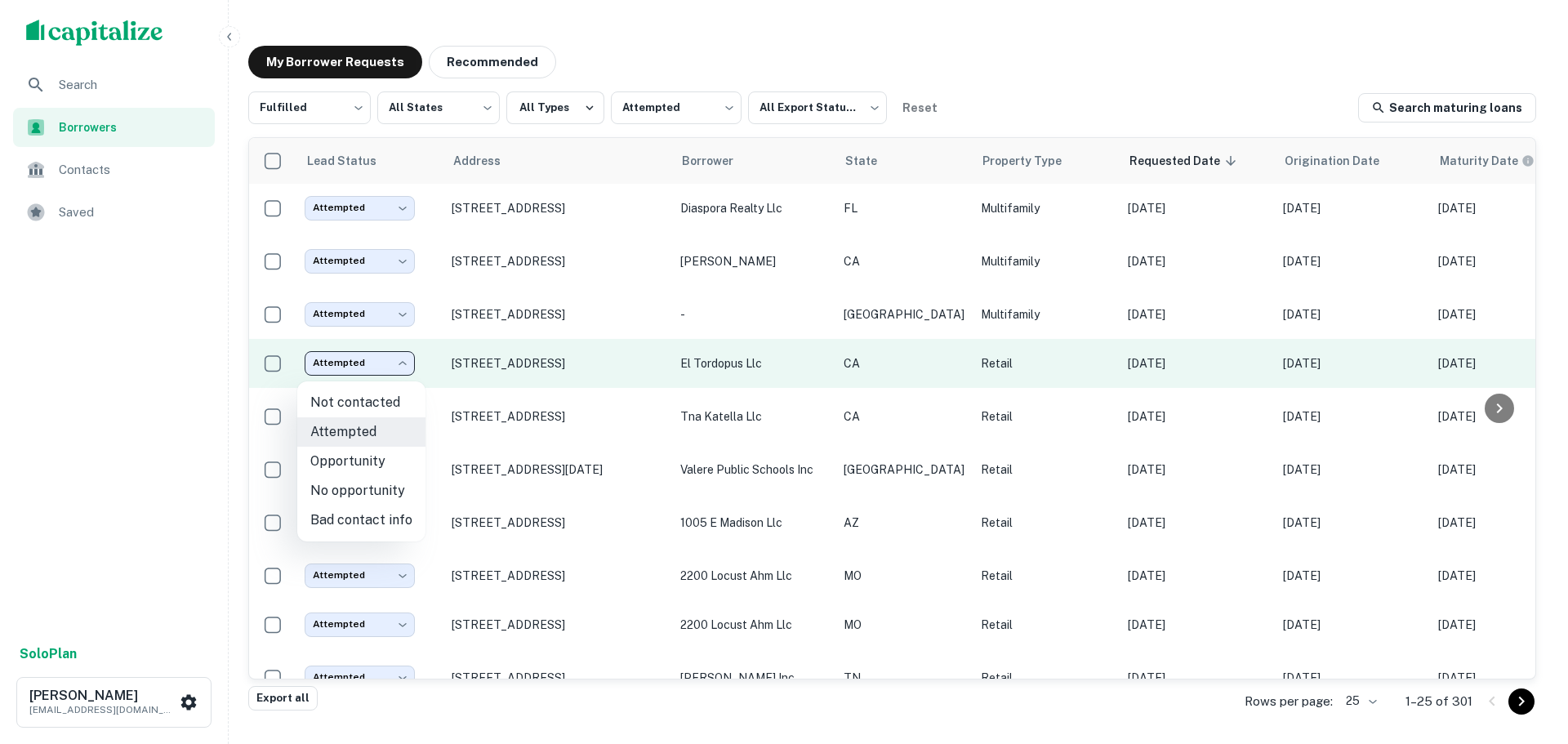
click at [351, 370] on body "Search Borrowers Contacts Saved Solo Plan Trevor Zwick tzwick@surmount.com My B…" at bounding box center [784, 372] width 1568 height 744
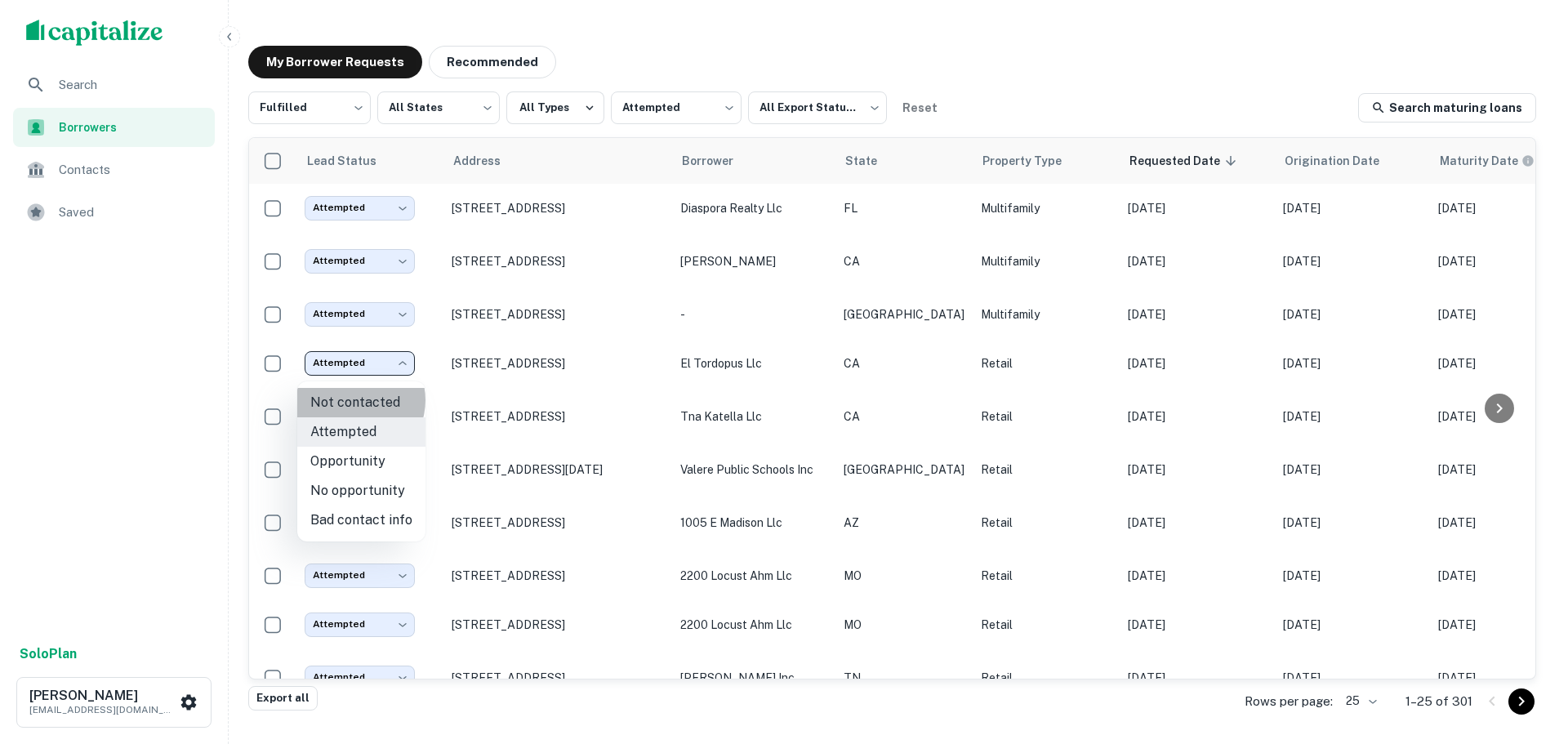
click at [356, 400] on li "Not contacted" at bounding box center [361, 403] width 128 height 29
type input "****"
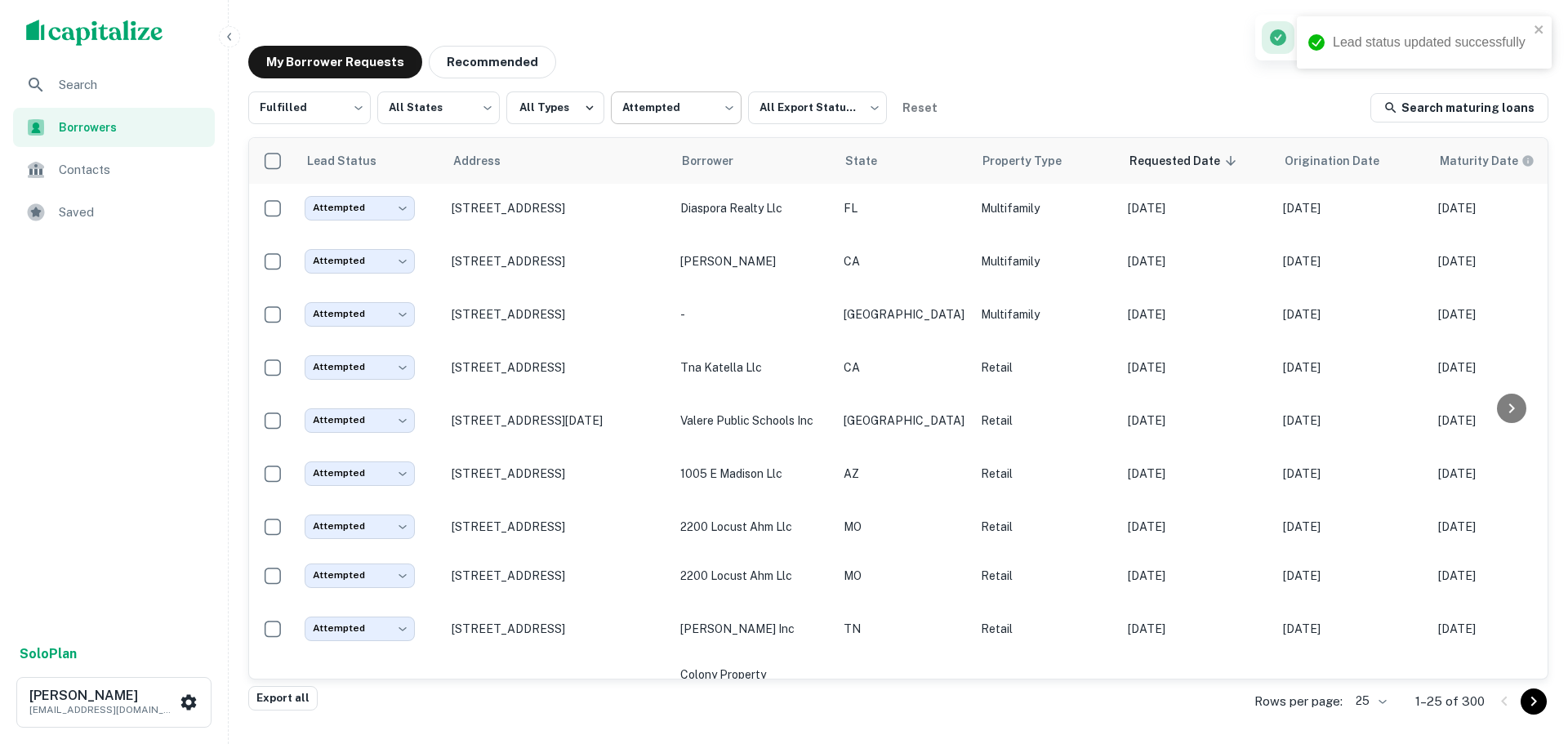
click at [657, 105] on body "Lead status updated successfully Search Borrowers Contacts Saved Solo Plan Trev…" at bounding box center [784, 372] width 1568 height 744
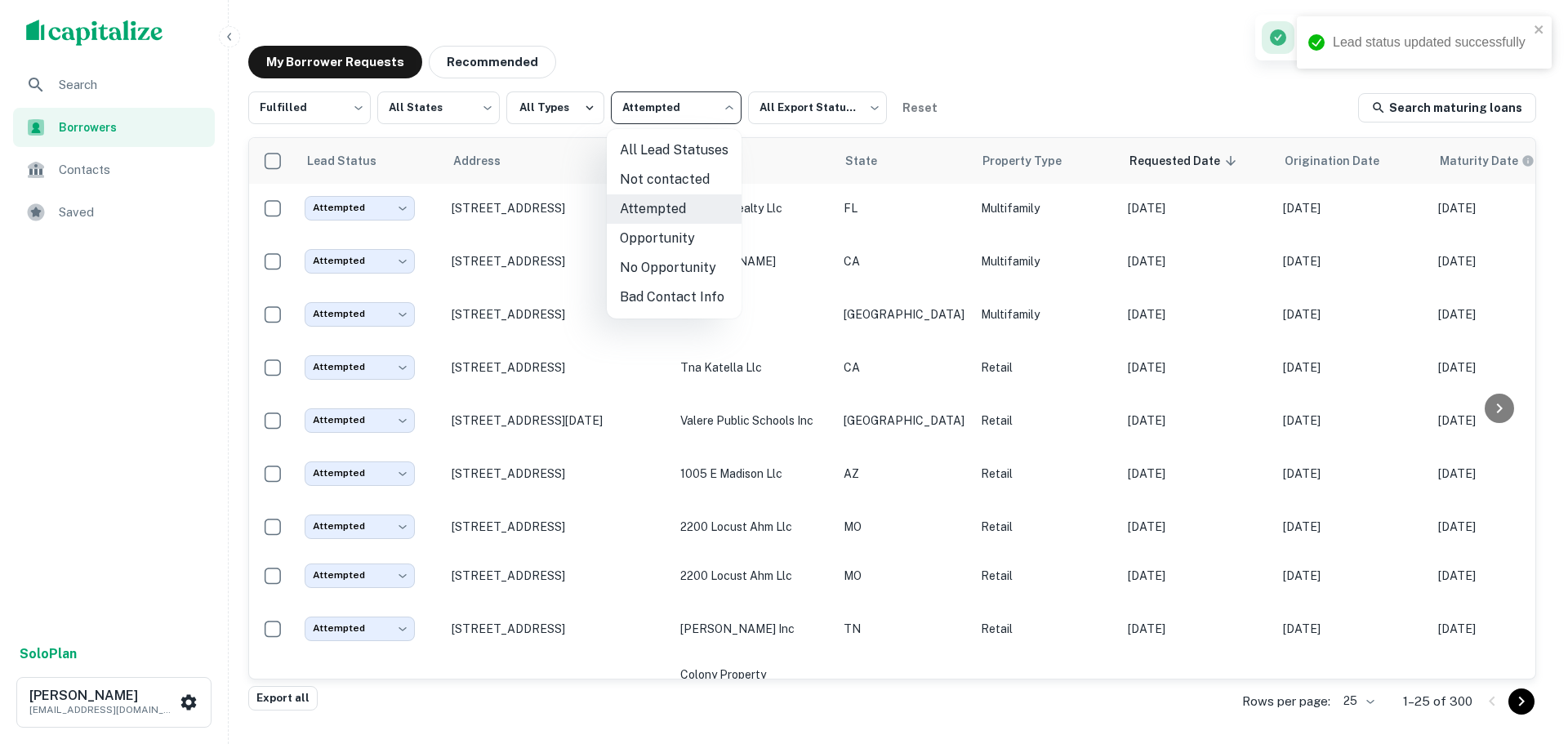
click at [676, 174] on li "Not contacted" at bounding box center [674, 179] width 134 height 29
type input "****"
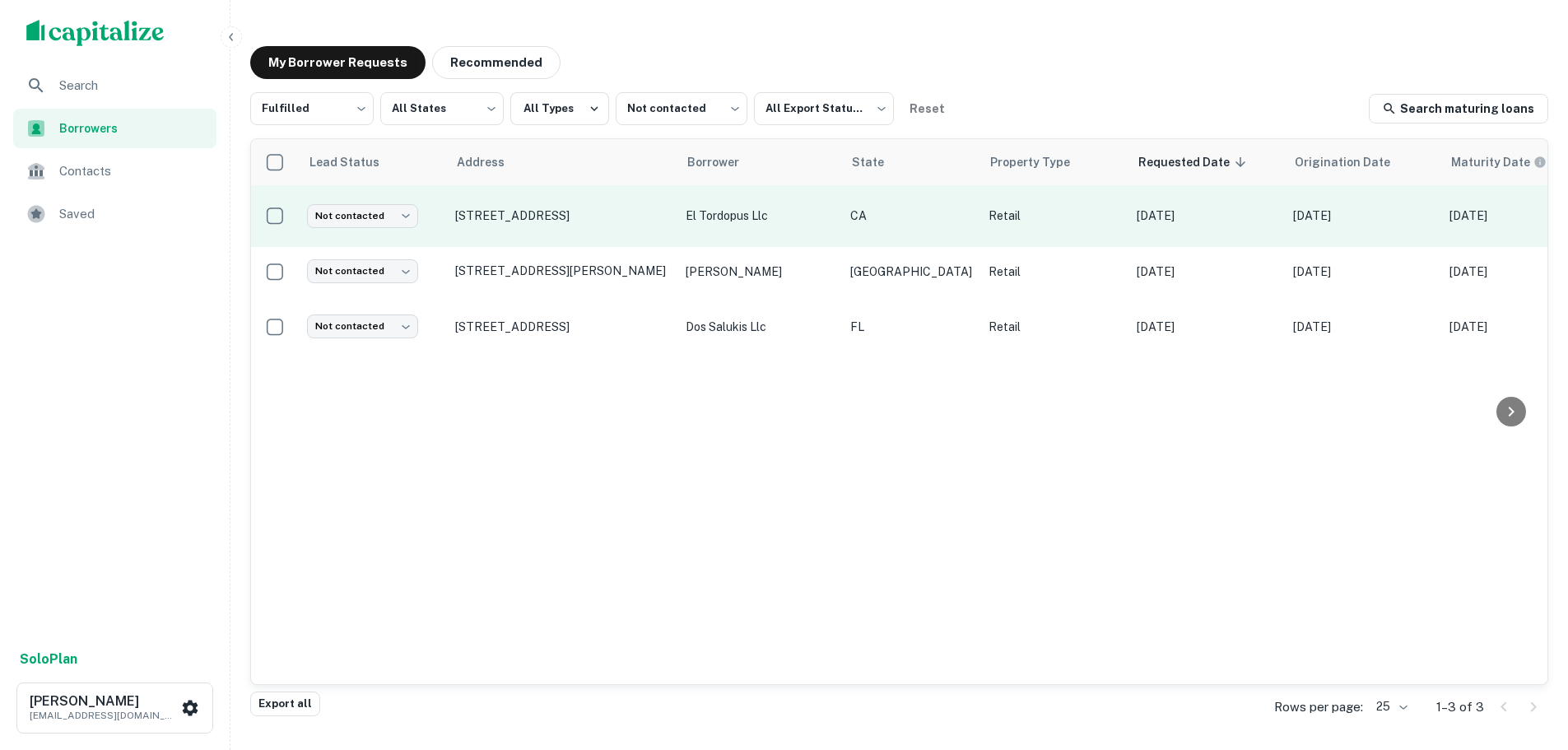
drag, startPoint x: 594, startPoint y: 271, endPoint x: 575, endPoint y: 194, distance: 79.3
click at [575, 194] on tbody "Not contacted **** ​ 6050 El Tordo Rancho Santa Fe, CA92067 el tordopus llc CA …" at bounding box center [1163, 272] width 1824 height 172
click at [553, 209] on p "[STREET_ADDRESS]" at bounding box center [562, 216] width 214 height 15
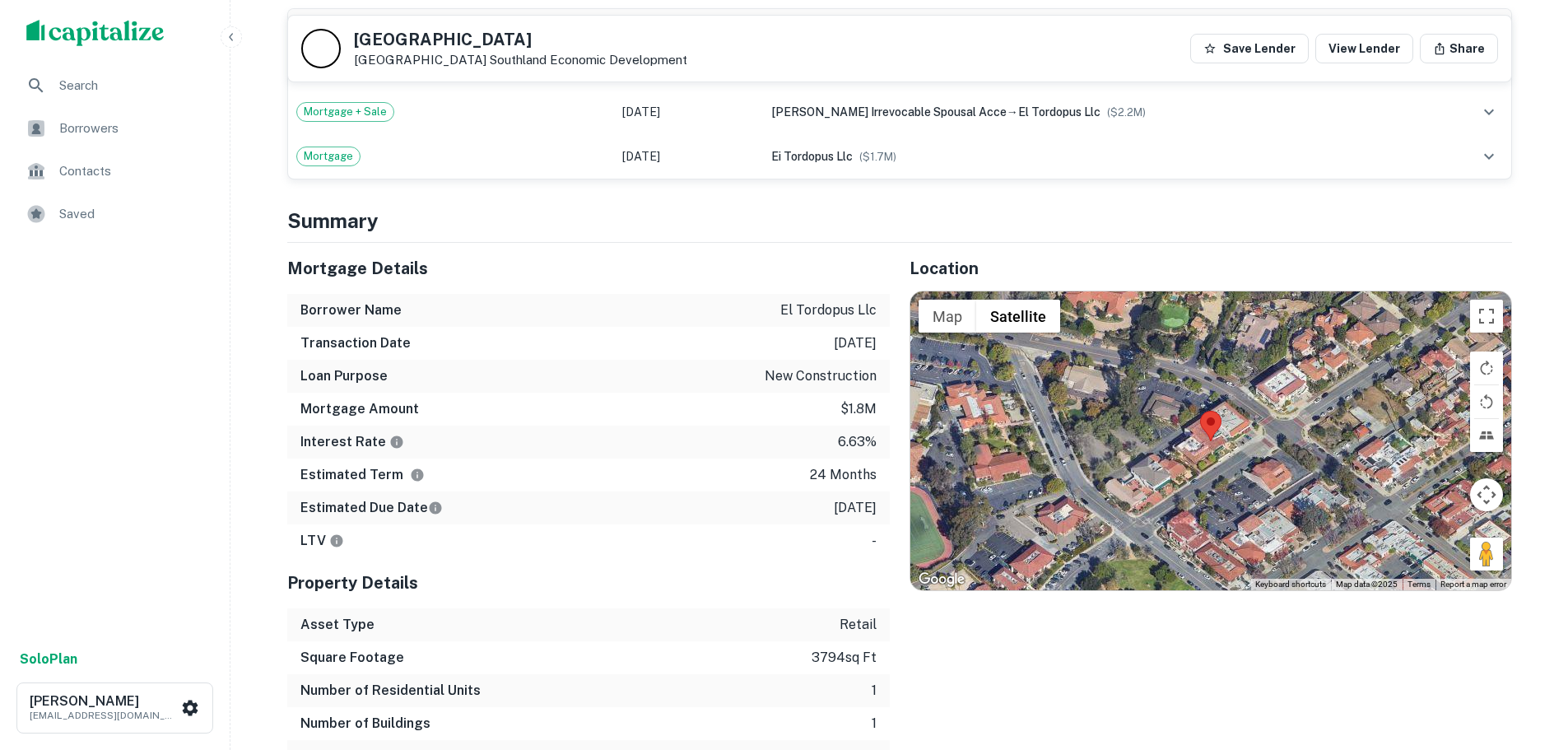
scroll to position [987, 0]
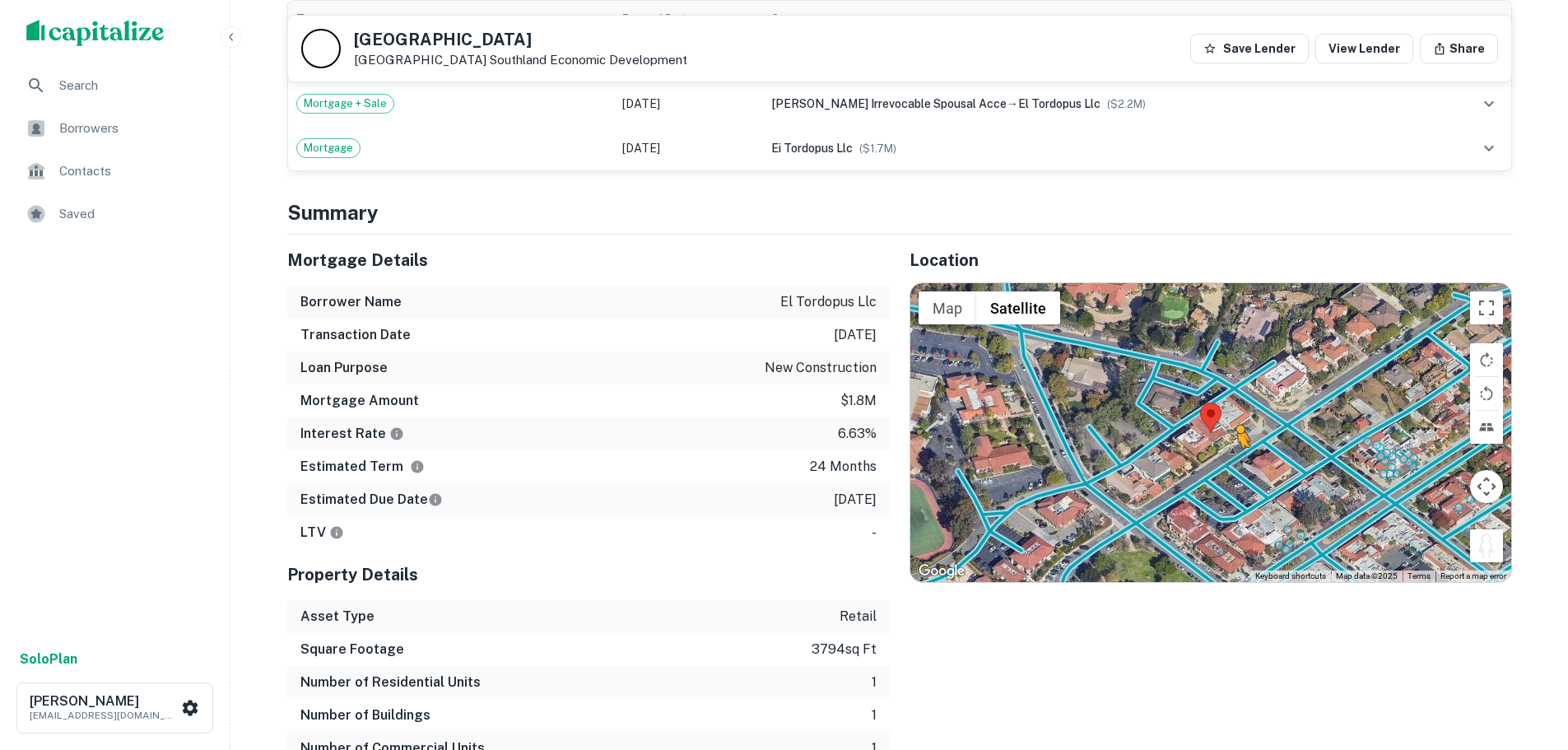
drag, startPoint x: 1497, startPoint y: 514, endPoint x: 1219, endPoint y: 422, distance: 292.8
click at [1219, 422] on div "To activate drag with keyboard, press Alt + Enter. Once in keyboard drag state,…" at bounding box center [1211, 431] width 601 height 298
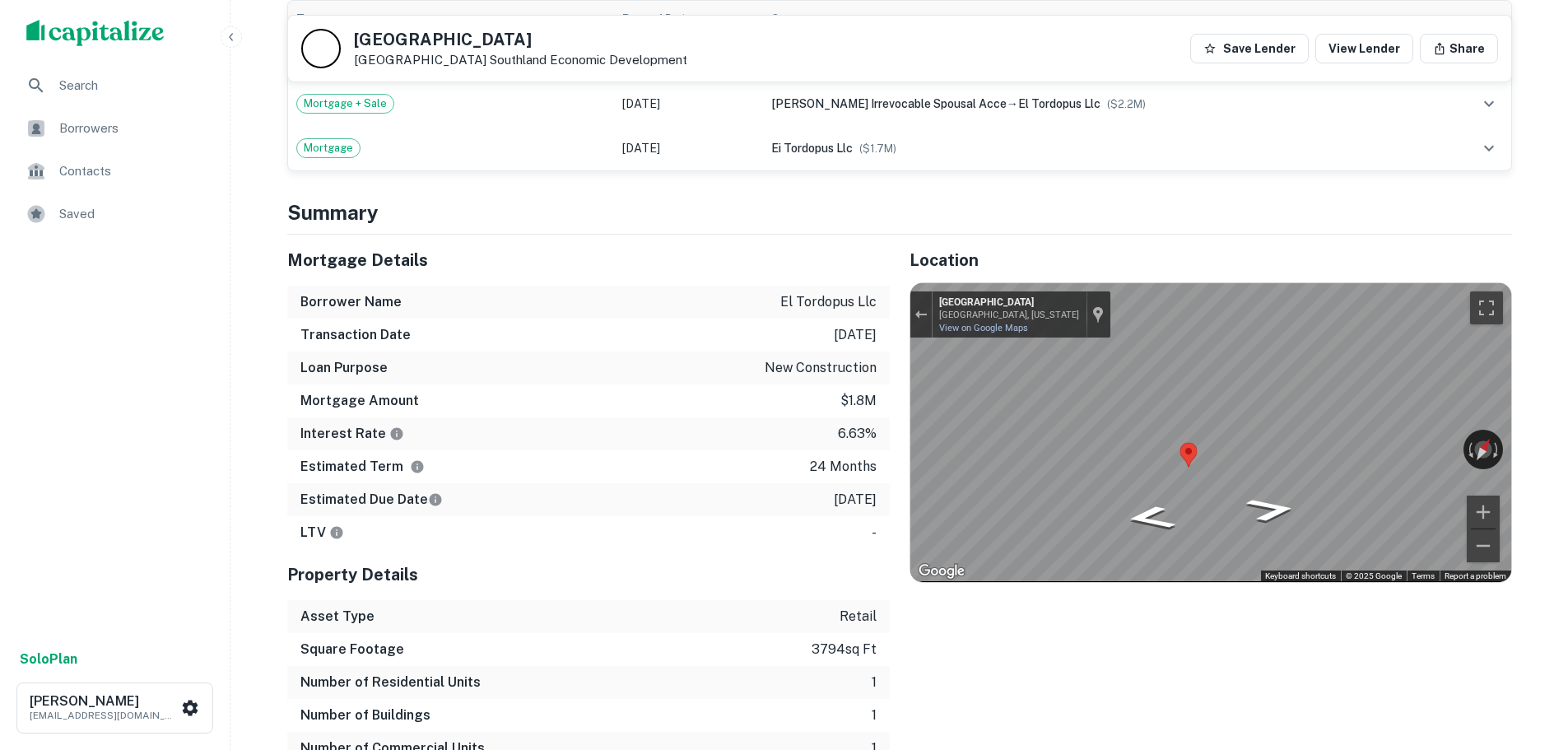
click at [887, 447] on div "Mortgage Details Borrower Name el tordopus llc Transaction Date 3/12/2024 Loan …" at bounding box center [889, 515] width 1244 height 563
click at [882, 331] on div "Mortgage Details Borrower Name el tordopus llc Transaction Date 3/12/2024 Loan …" at bounding box center [889, 515] width 1244 height 563
drag, startPoint x: 1103, startPoint y: 407, endPoint x: 1546, endPoint y: 441, distance: 444.3
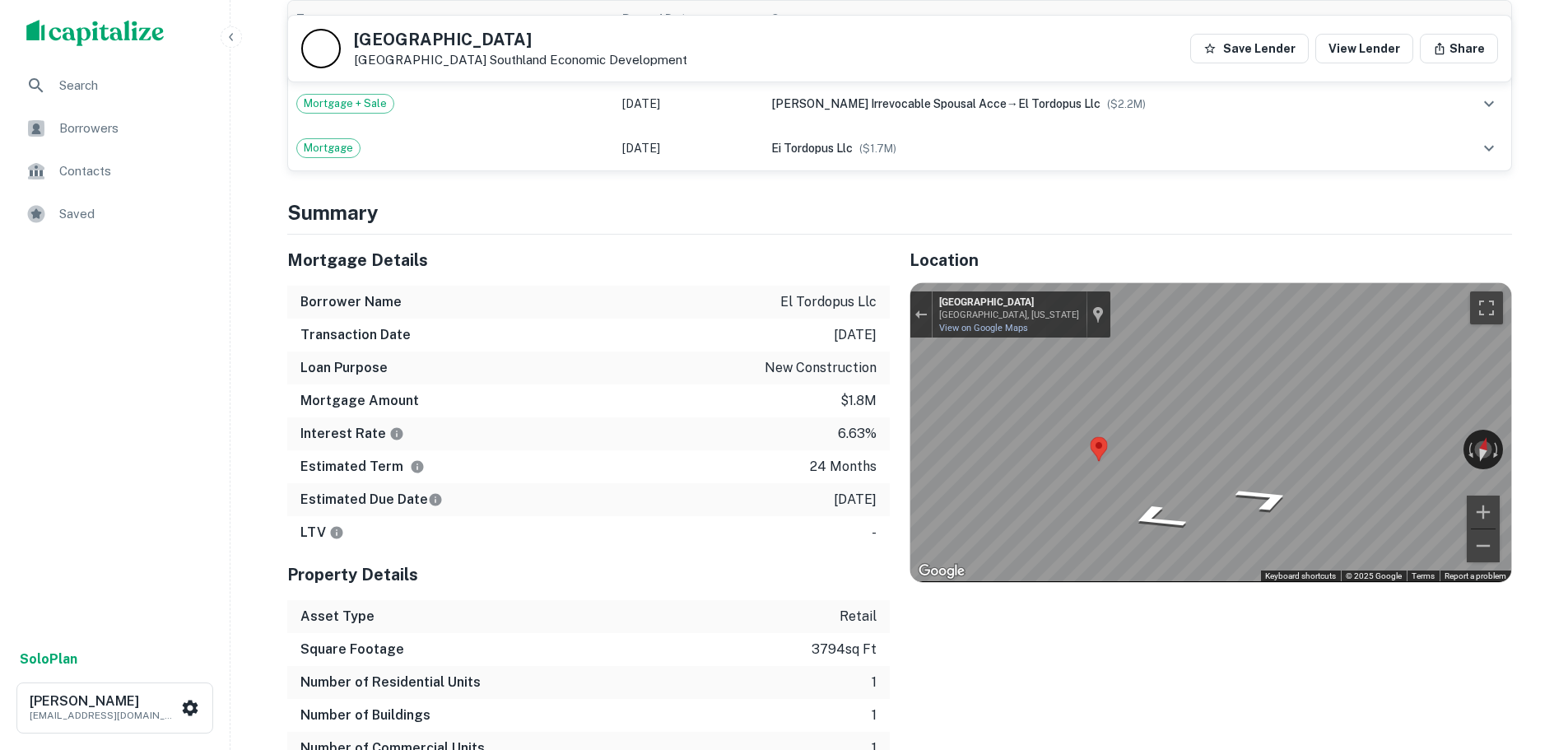
click at [428, 38] on h5 "6050 El Tordo" at bounding box center [520, 40] width 333 height 17
click at [425, 42] on h5 "6050 El Tordo" at bounding box center [520, 40] width 333 height 17
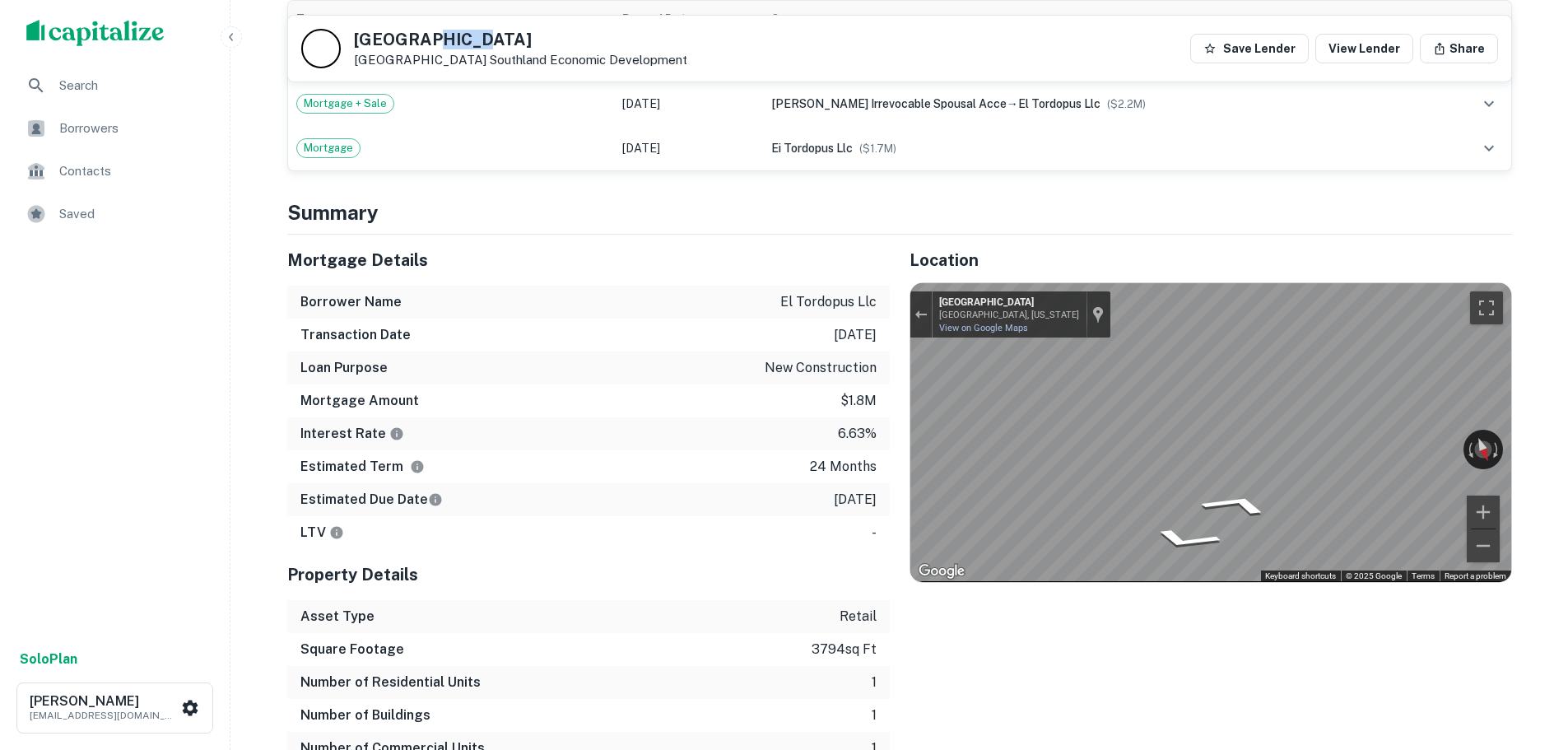
click at [425, 42] on h5 "6050 El Tordo" at bounding box center [520, 40] width 333 height 17
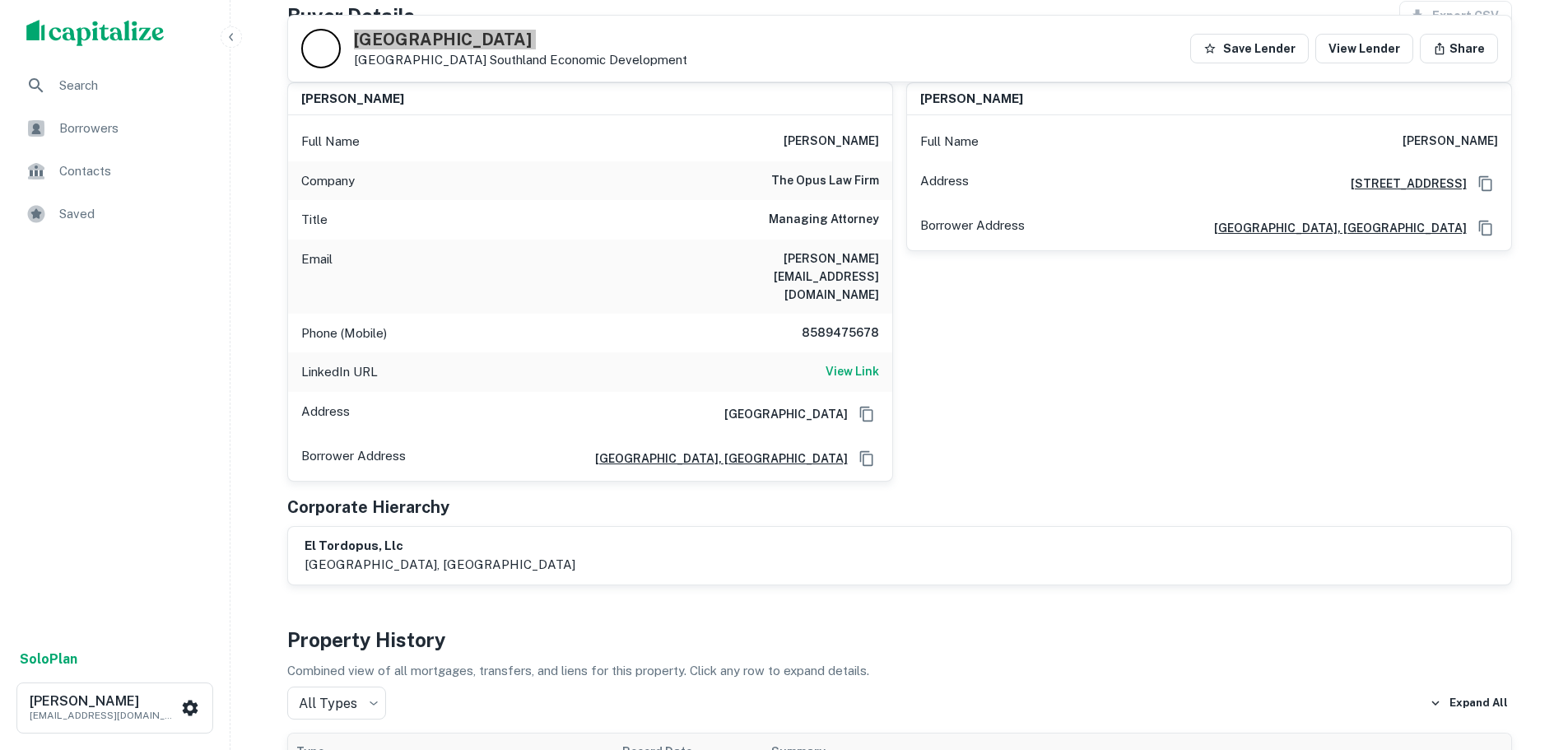
scroll to position [247, 0]
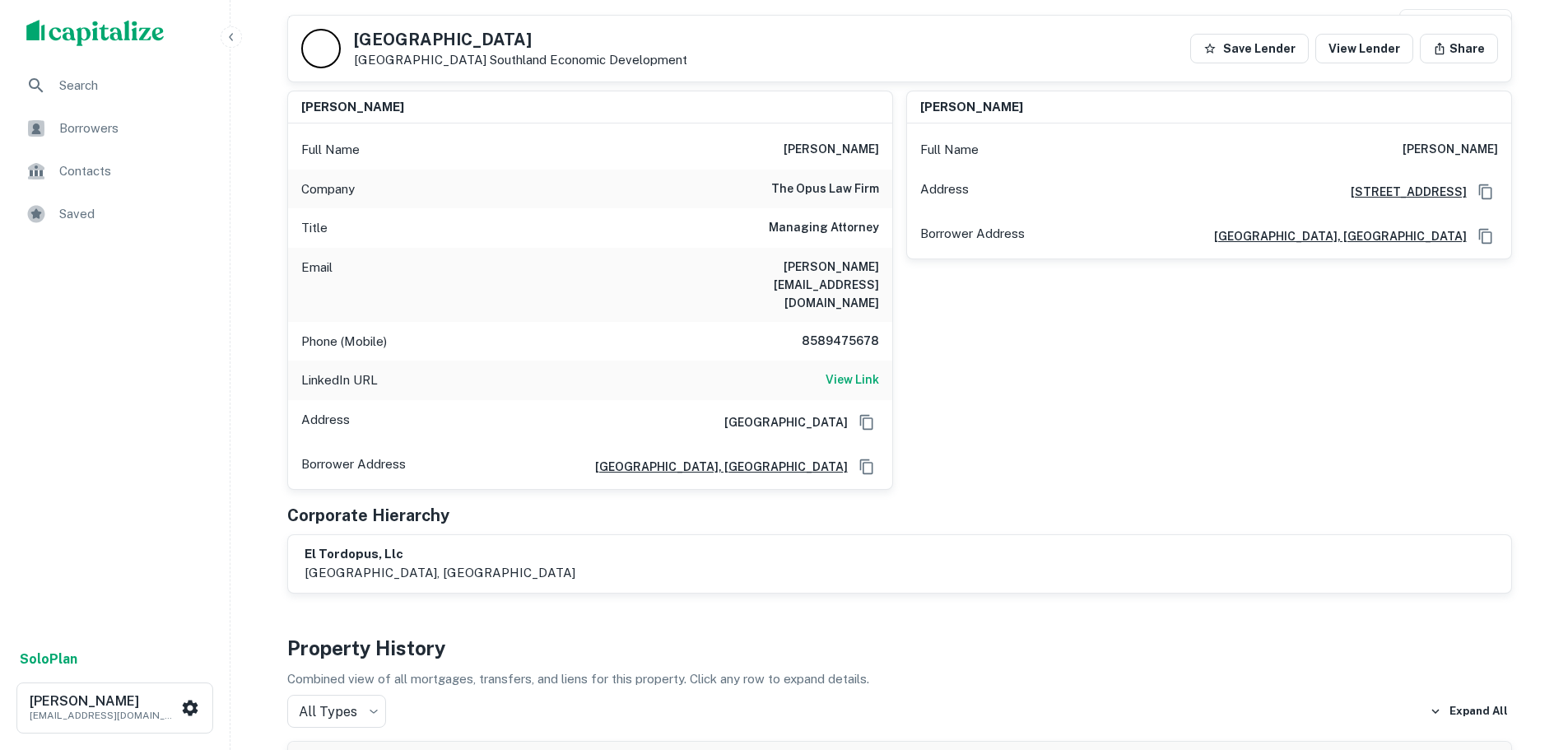
click at [833, 332] on h6 "8589475678" at bounding box center [829, 341] width 99 height 19
click at [825, 332] on h6 "8589475678" at bounding box center [829, 341] width 99 height 19
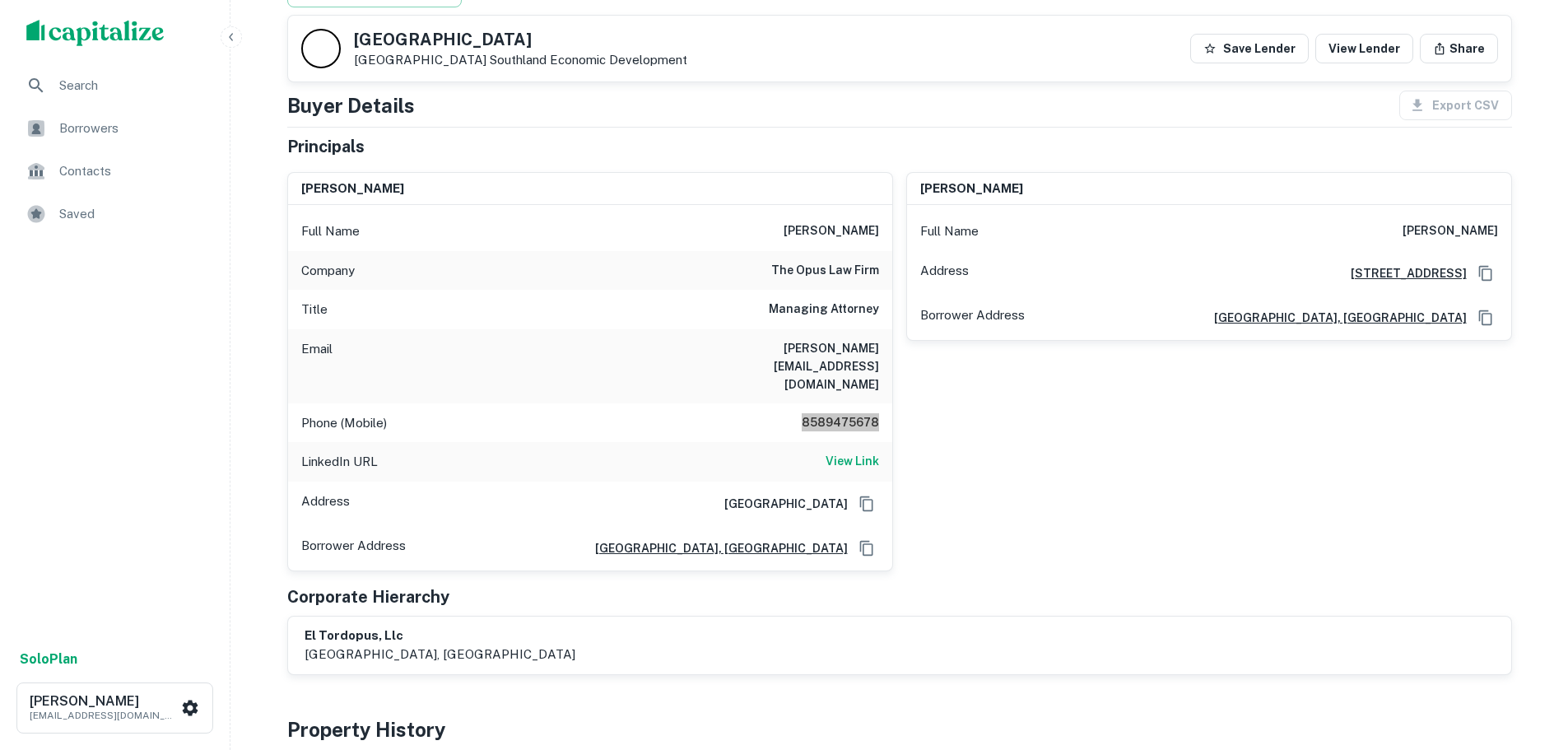
scroll to position [0, 0]
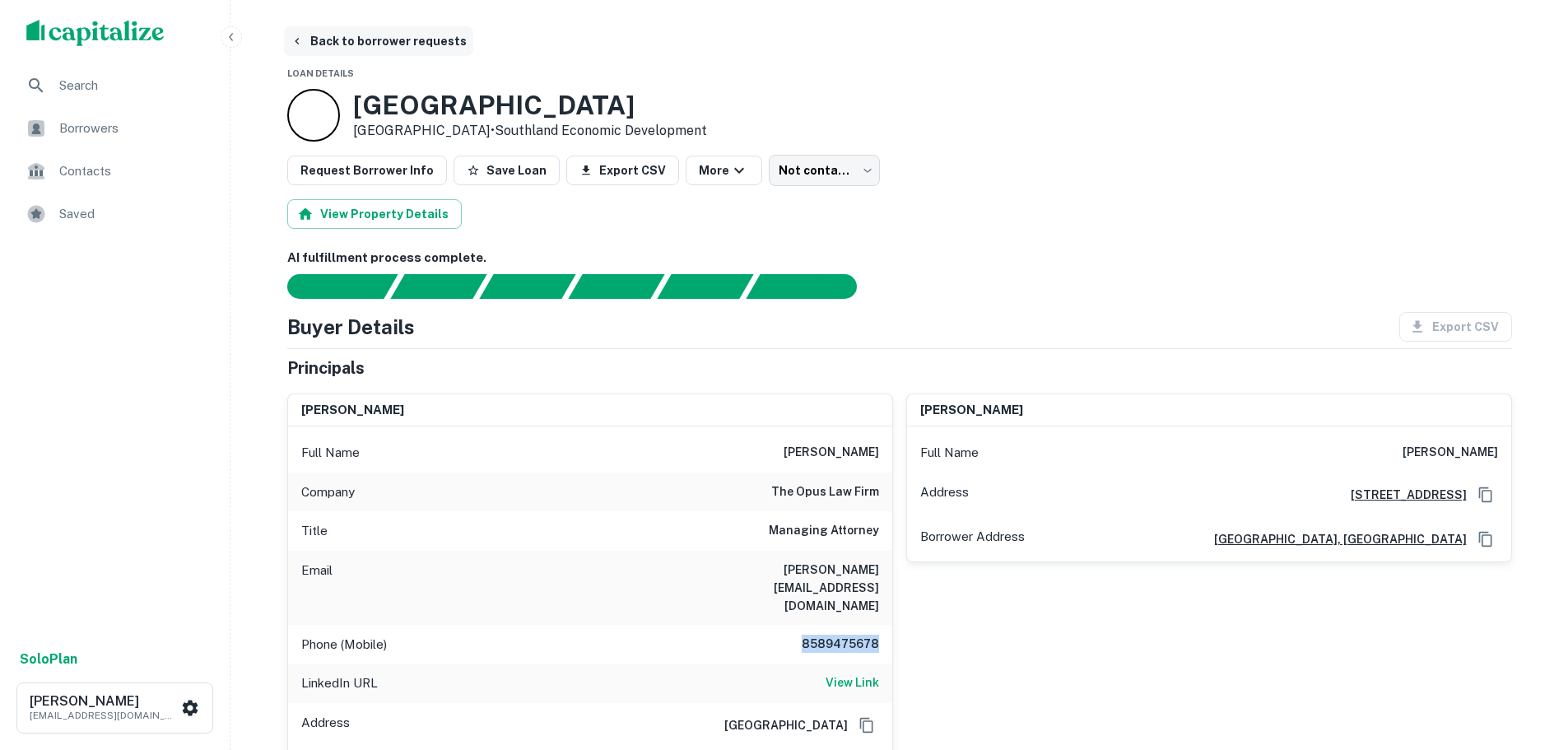
click at [395, 37] on button "Back to borrower requests" at bounding box center [378, 41] width 189 height 30
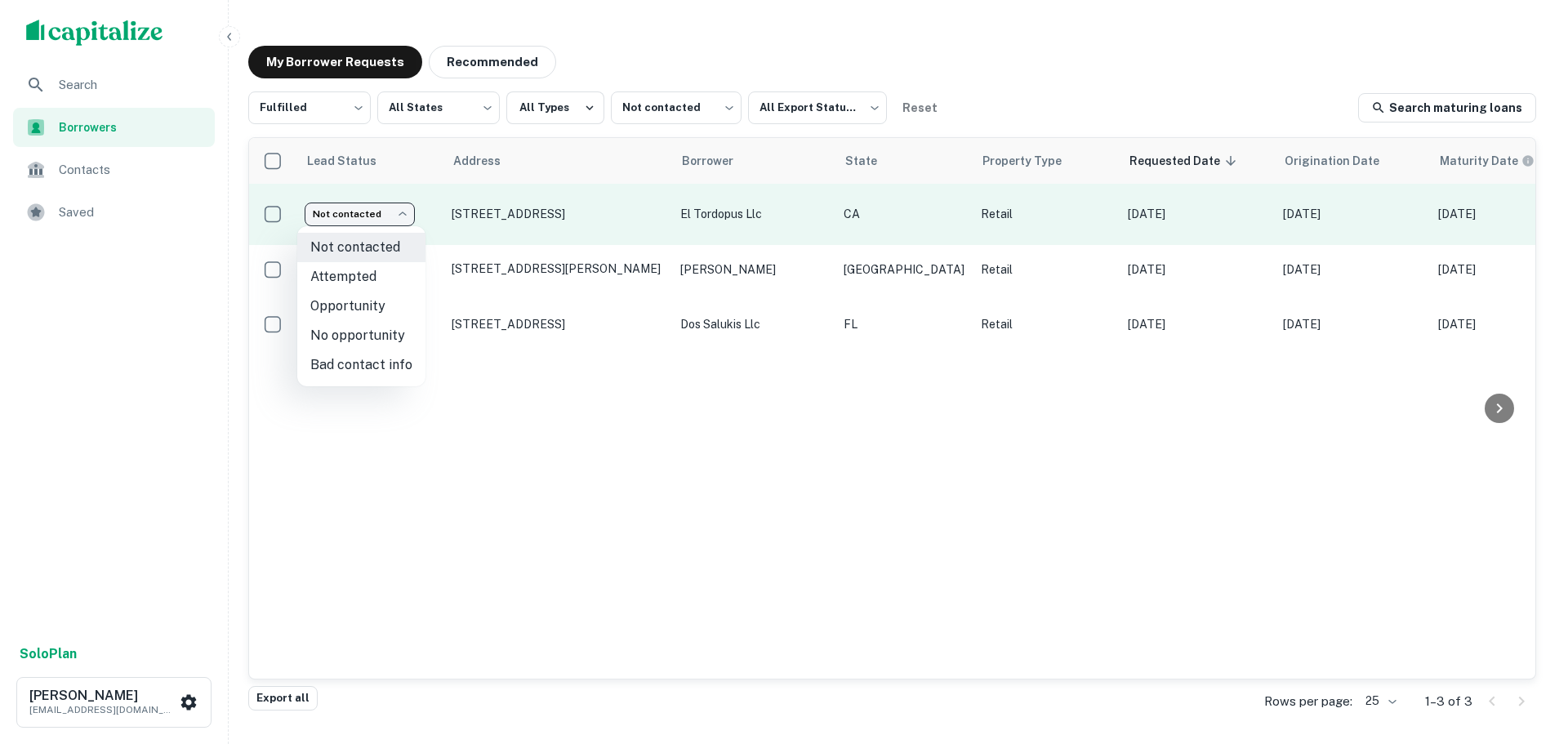
click at [370, 215] on body "Search Borrowers Contacts Saved Solo Plan Trevor Zwick tzwick@surmount.com My B…" at bounding box center [784, 372] width 1568 height 744
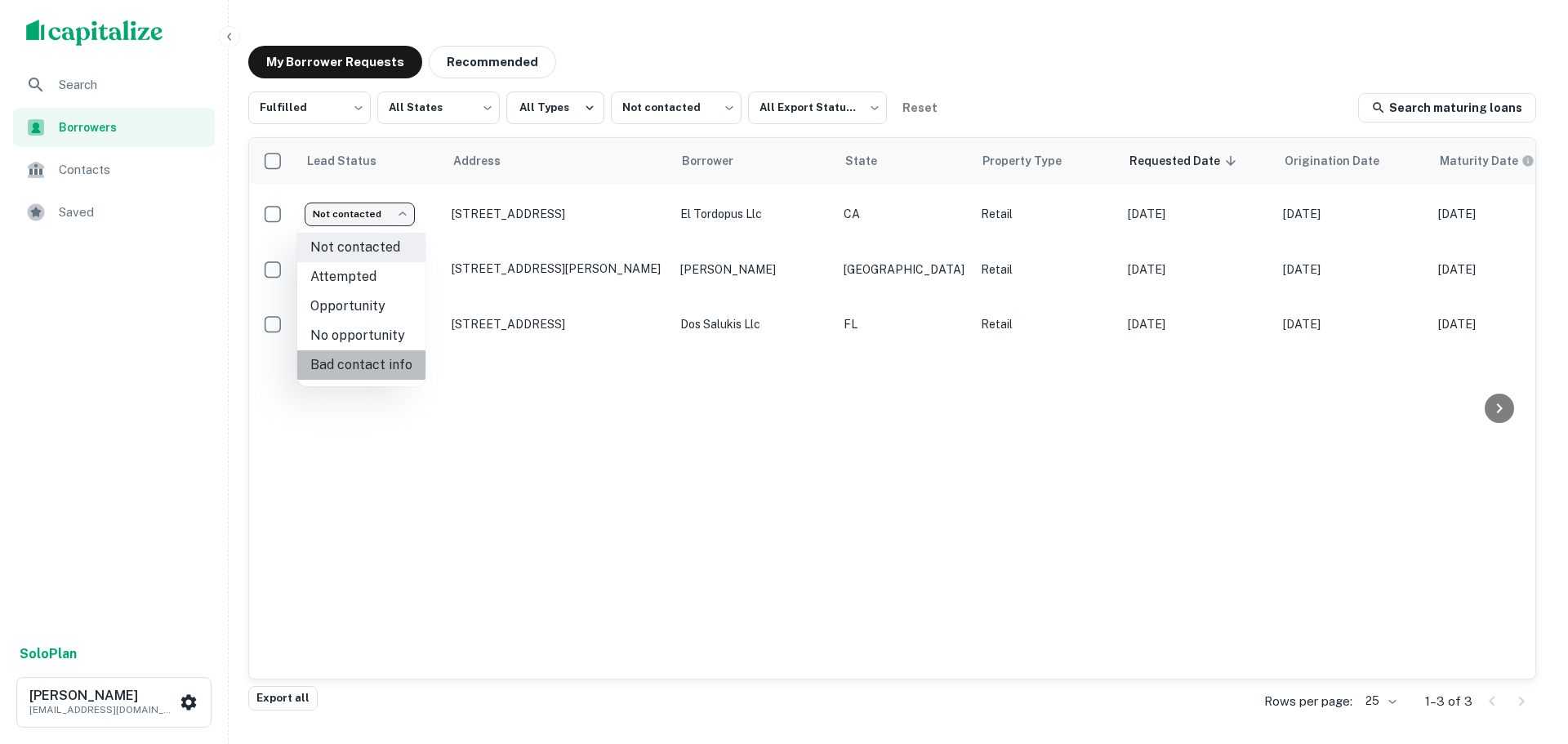
click at [383, 373] on li "Bad contact info" at bounding box center [361, 365] width 128 height 29
type input "**********"
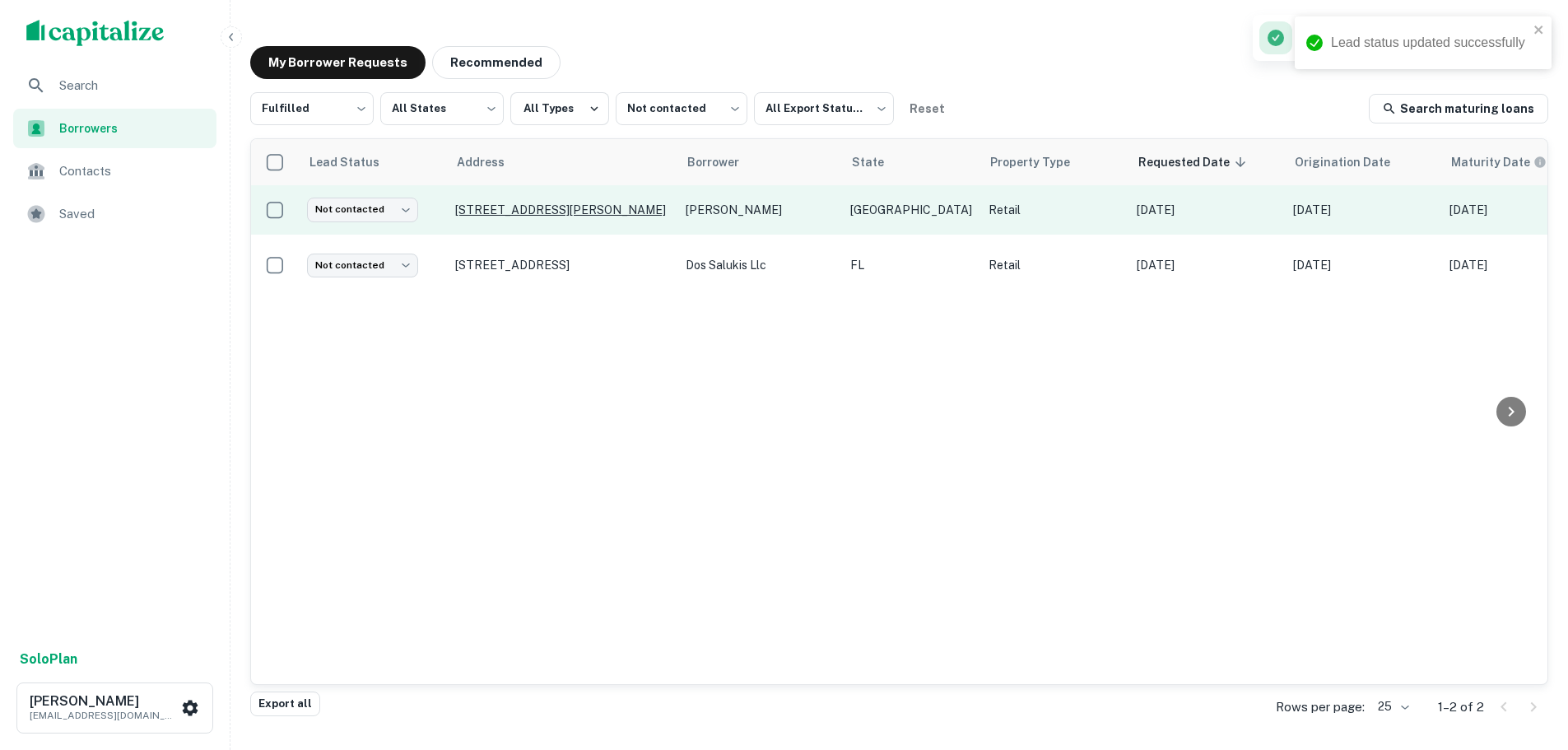
click at [587, 209] on p "10247 Warren Pkwy Frisco, TX75035" at bounding box center [562, 210] width 214 height 15
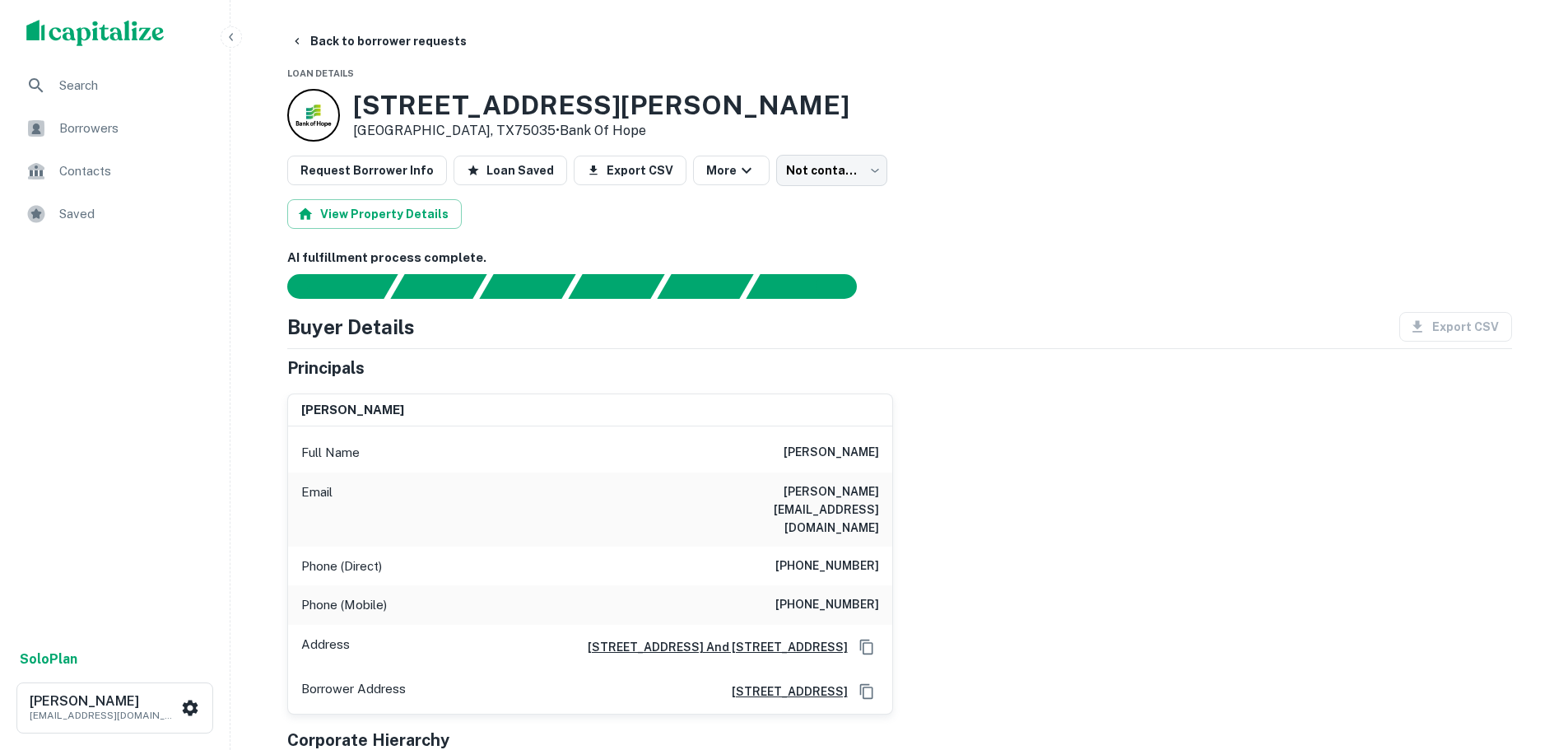
click at [535, 109] on h3 "10247 Warren Pkwy" at bounding box center [601, 106] width 496 height 32
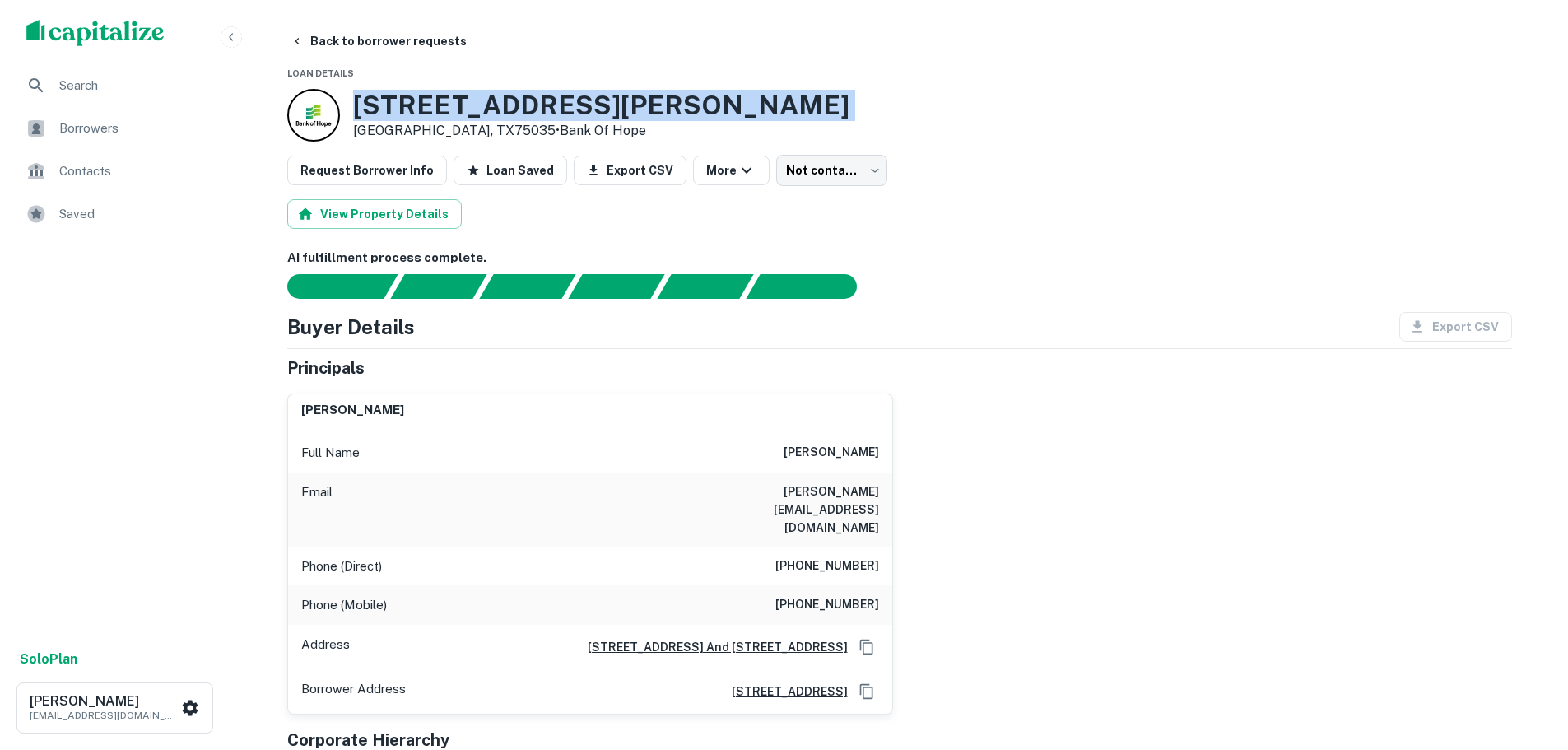
click at [535, 109] on h3 "10247 Warren Pkwy" at bounding box center [601, 106] width 496 height 32
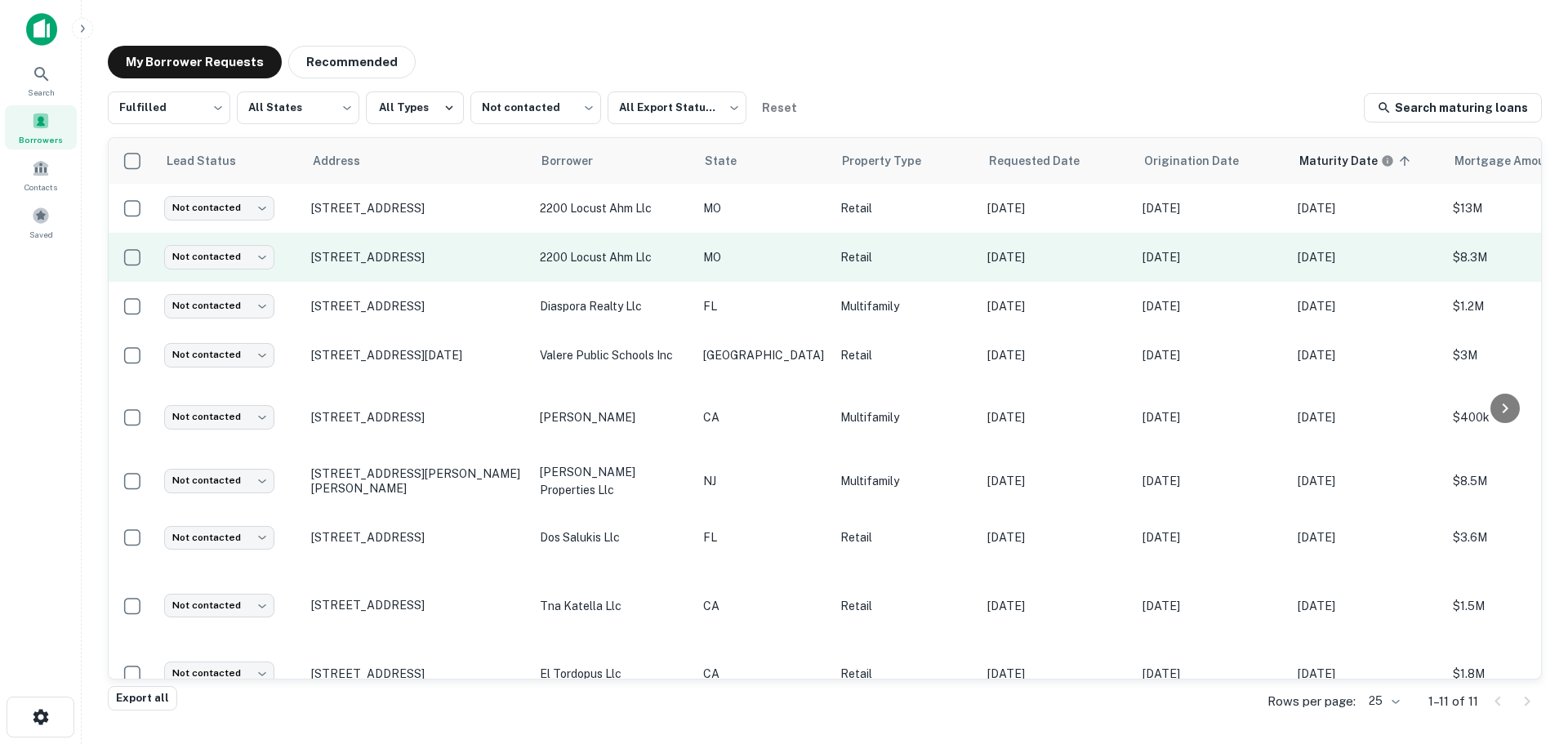
click at [389, 247] on td "[STREET_ADDRESS]" at bounding box center [417, 257] width 229 height 49
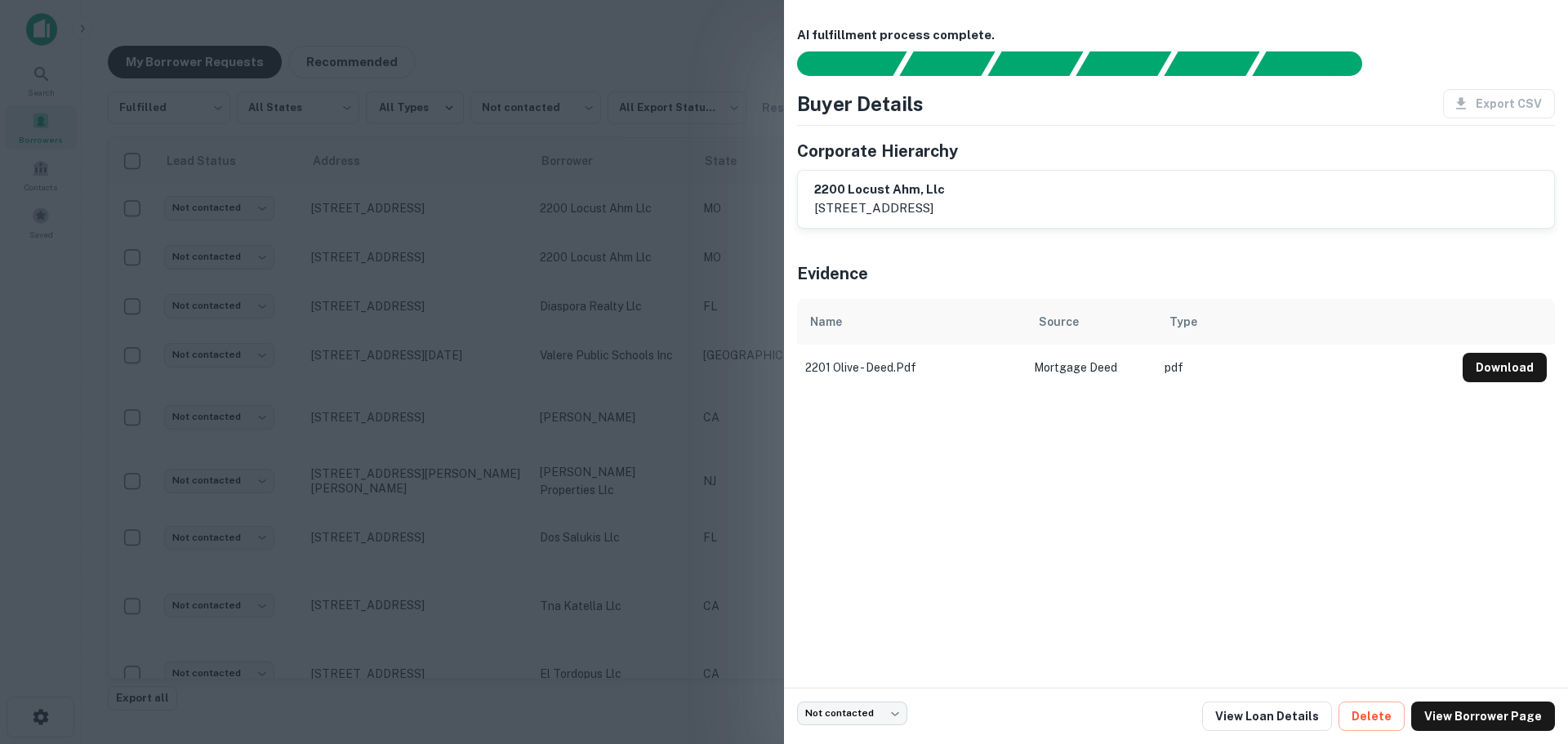
click at [389, 257] on div at bounding box center [784, 372] width 1568 height 744
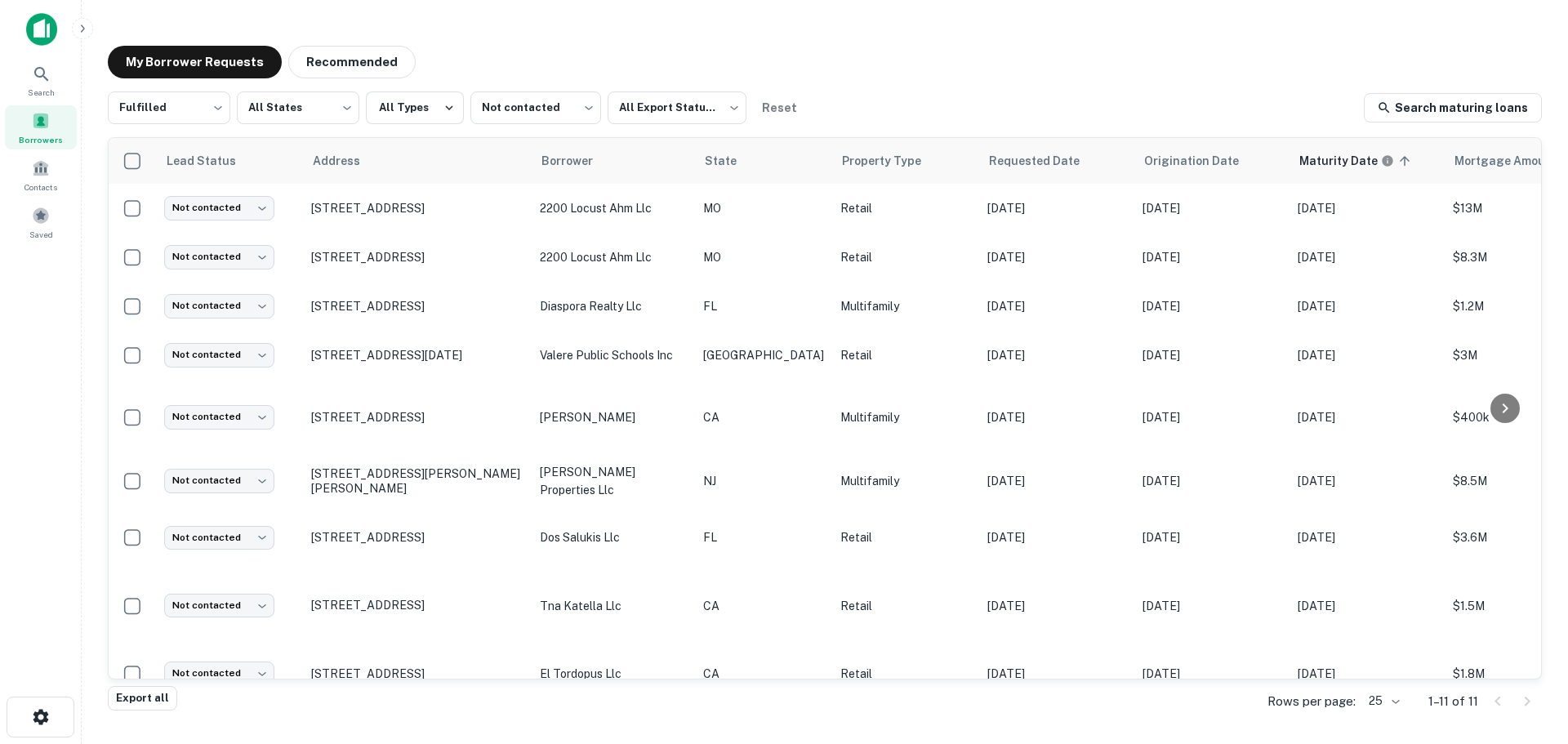
click at [389, 257] on p "[STREET_ADDRESS]" at bounding box center [417, 258] width 213 height 15
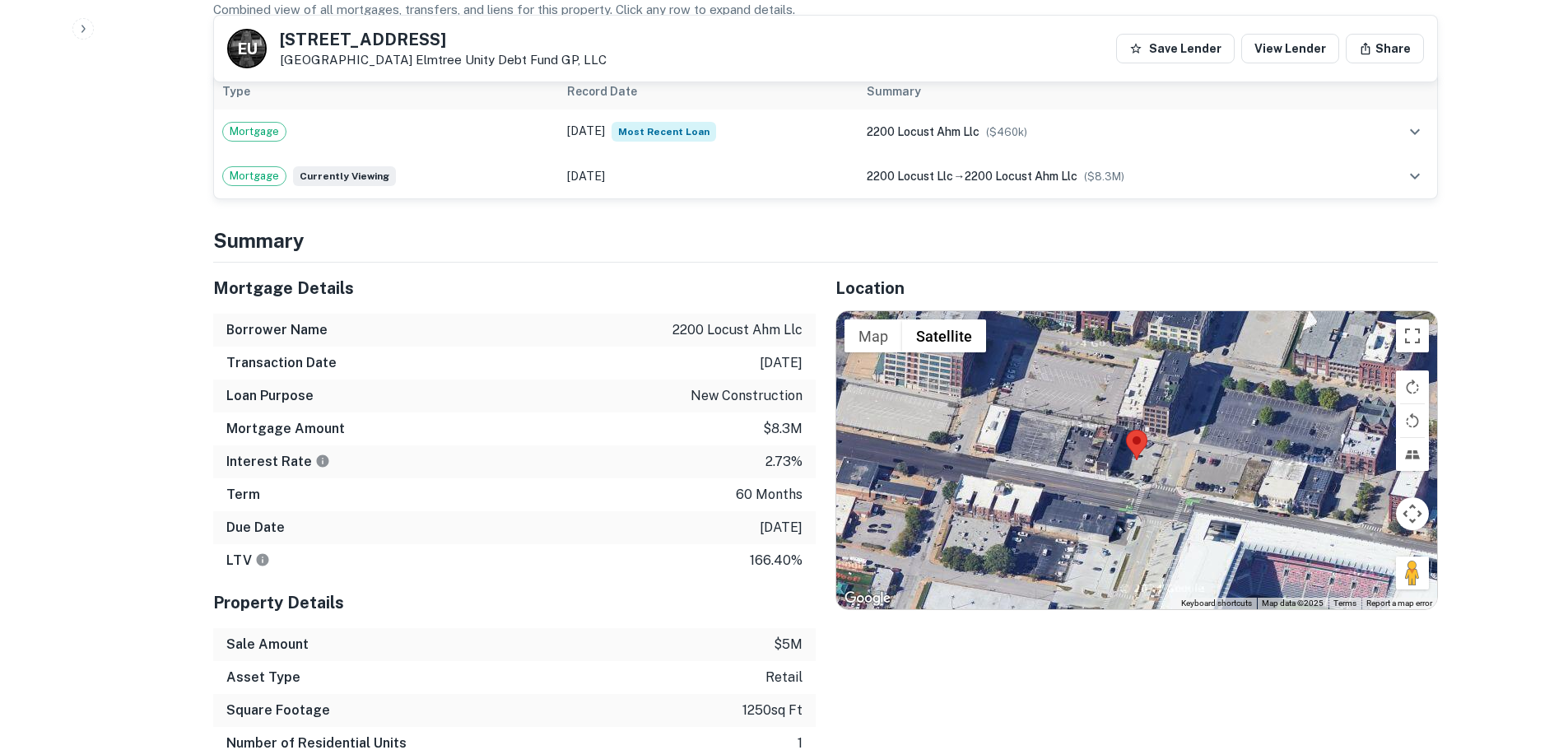
scroll to position [1152, 0]
